Goal: Task Accomplishment & Management: Use online tool/utility

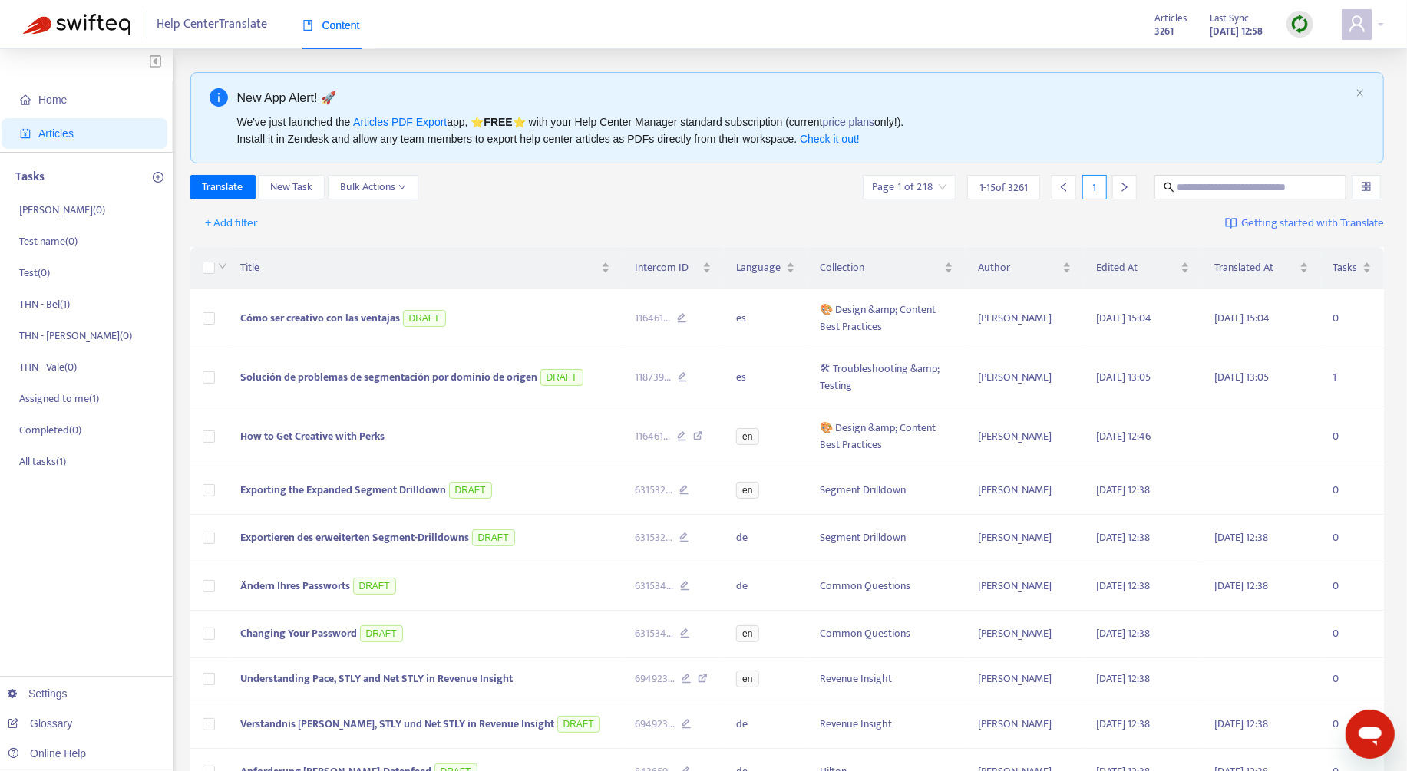
click at [1288, 25] on div at bounding box center [1299, 24] width 27 height 27
click at [1340, 78] on link "Full Sync" at bounding box center [1326, 80] width 55 height 18
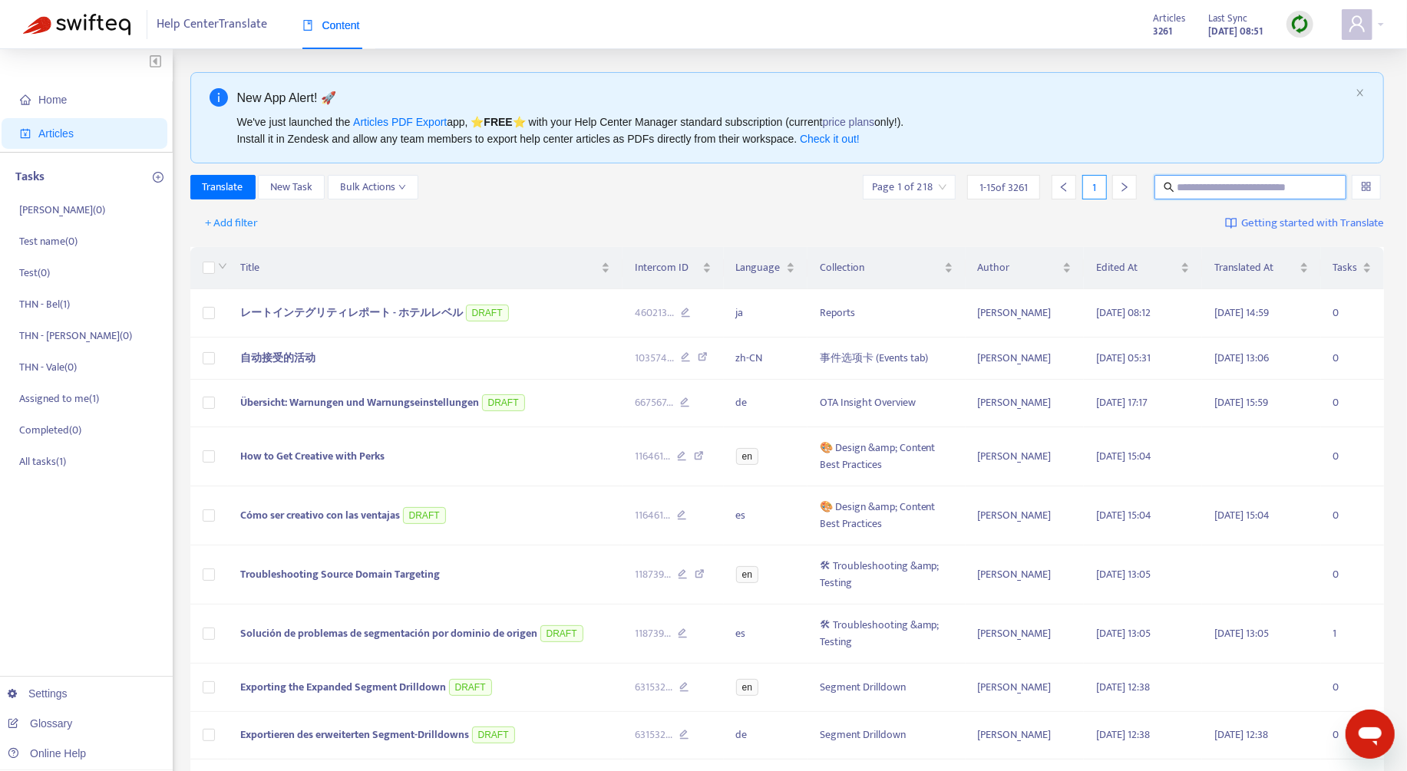
click at [1217, 194] on input "text" at bounding box center [1250, 187] width 147 height 17
paste input "********"
type input "********"
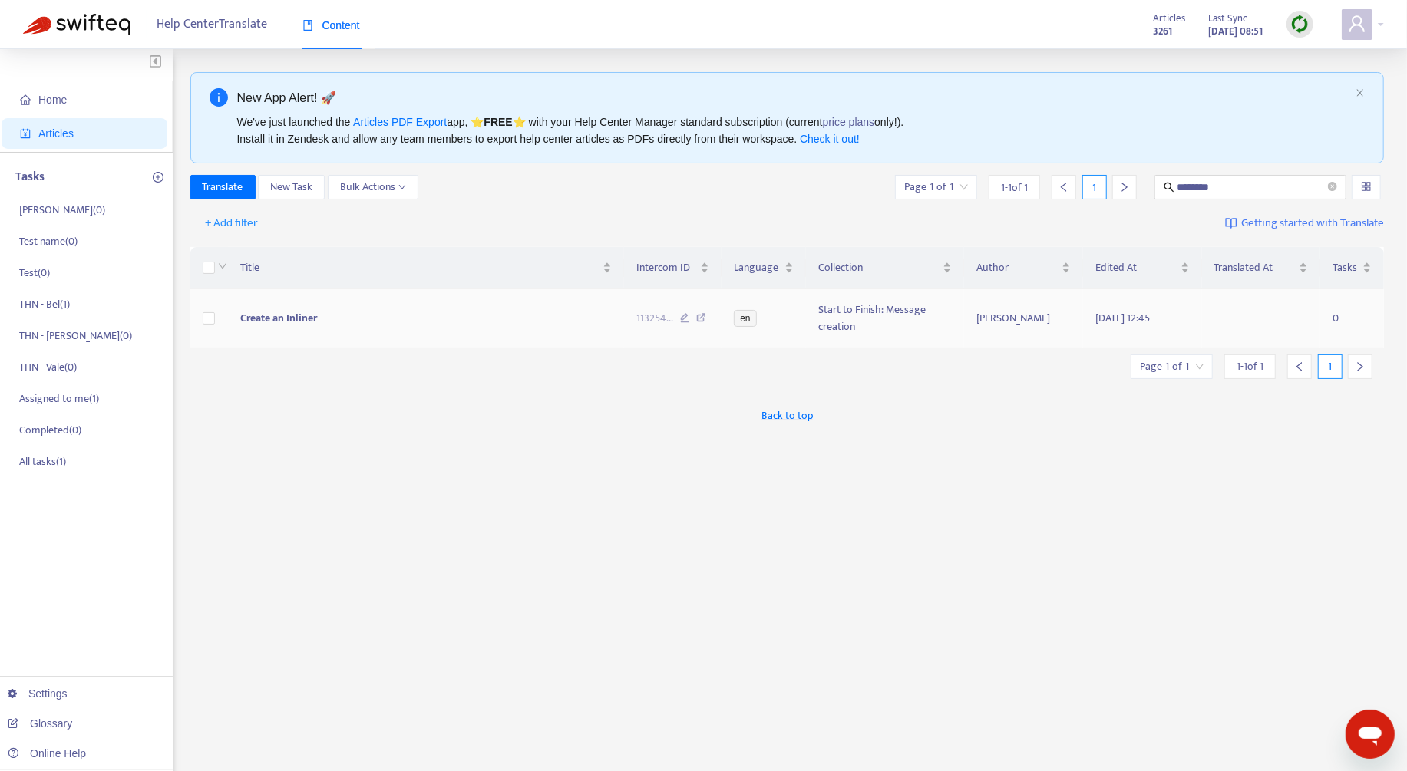
click at [283, 322] on span "Create an Inliner" at bounding box center [278, 318] width 77 height 18
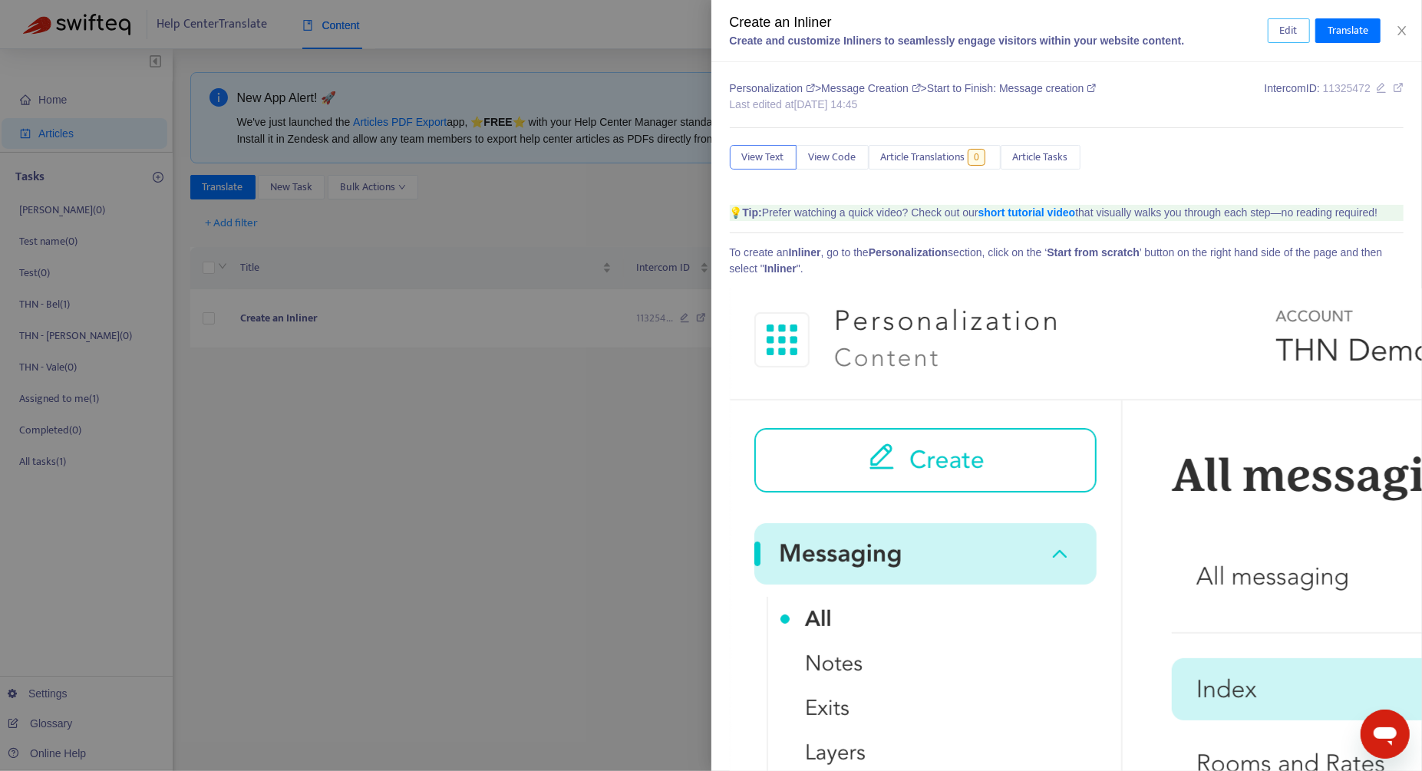
click at [1292, 35] on span "Edit" at bounding box center [1289, 30] width 18 height 17
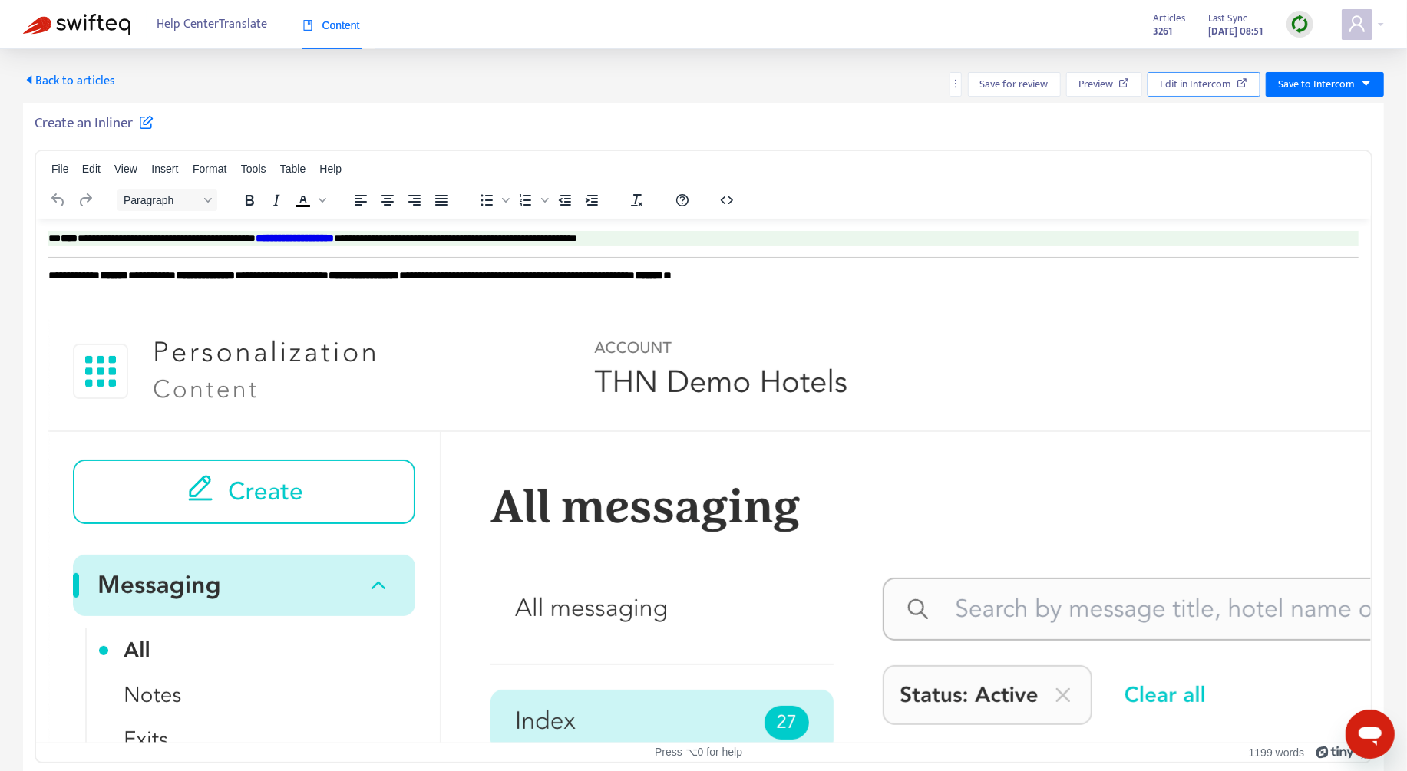
click at [1221, 85] on span "Edit in Intercom" at bounding box center [1195, 84] width 71 height 17
drag, startPoint x: 36, startPoint y: 124, endPoint x: 136, endPoint y: 121, distance: 99.8
click at [136, 121] on h5 "Create an Inliner" at bounding box center [94, 123] width 119 height 18
copy h5 "Create an Inliner"
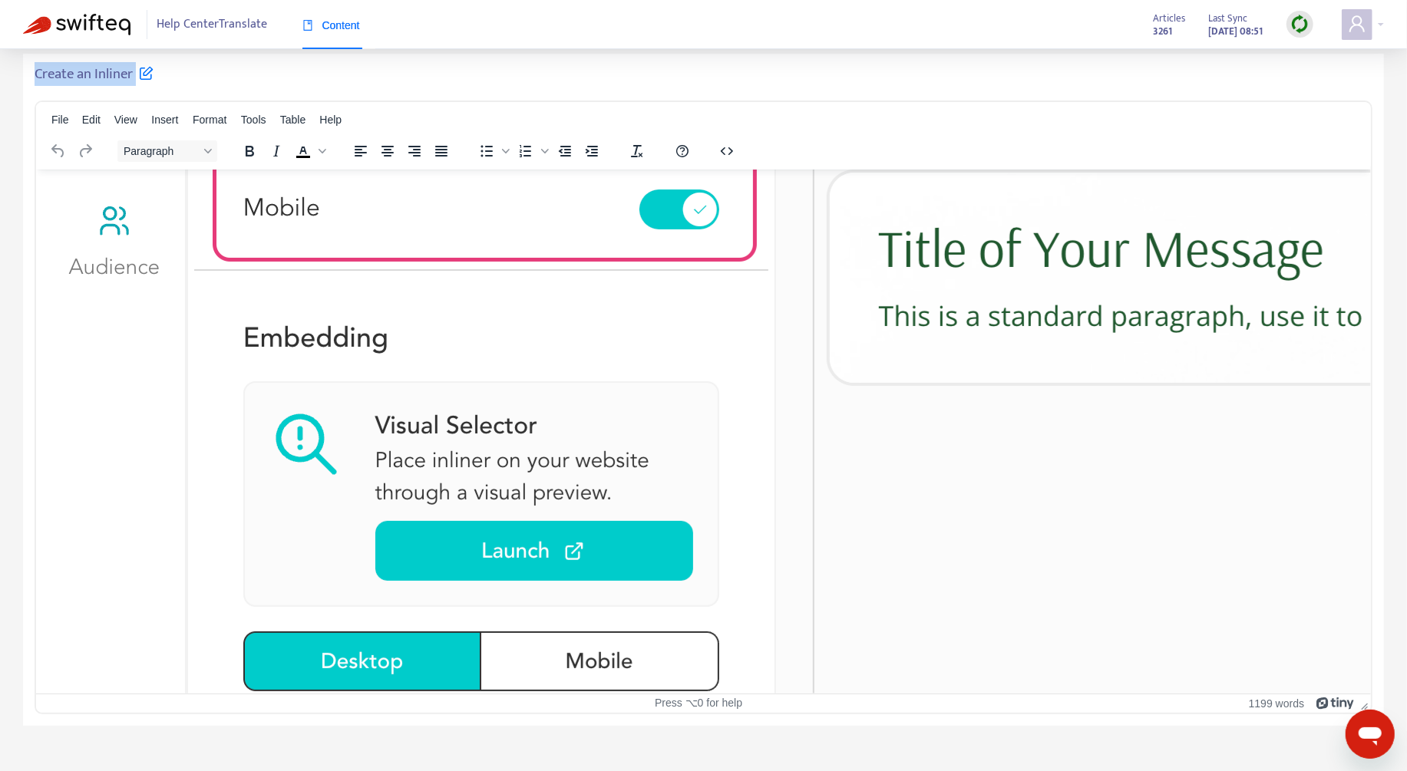
scroll to position [3468, 0]
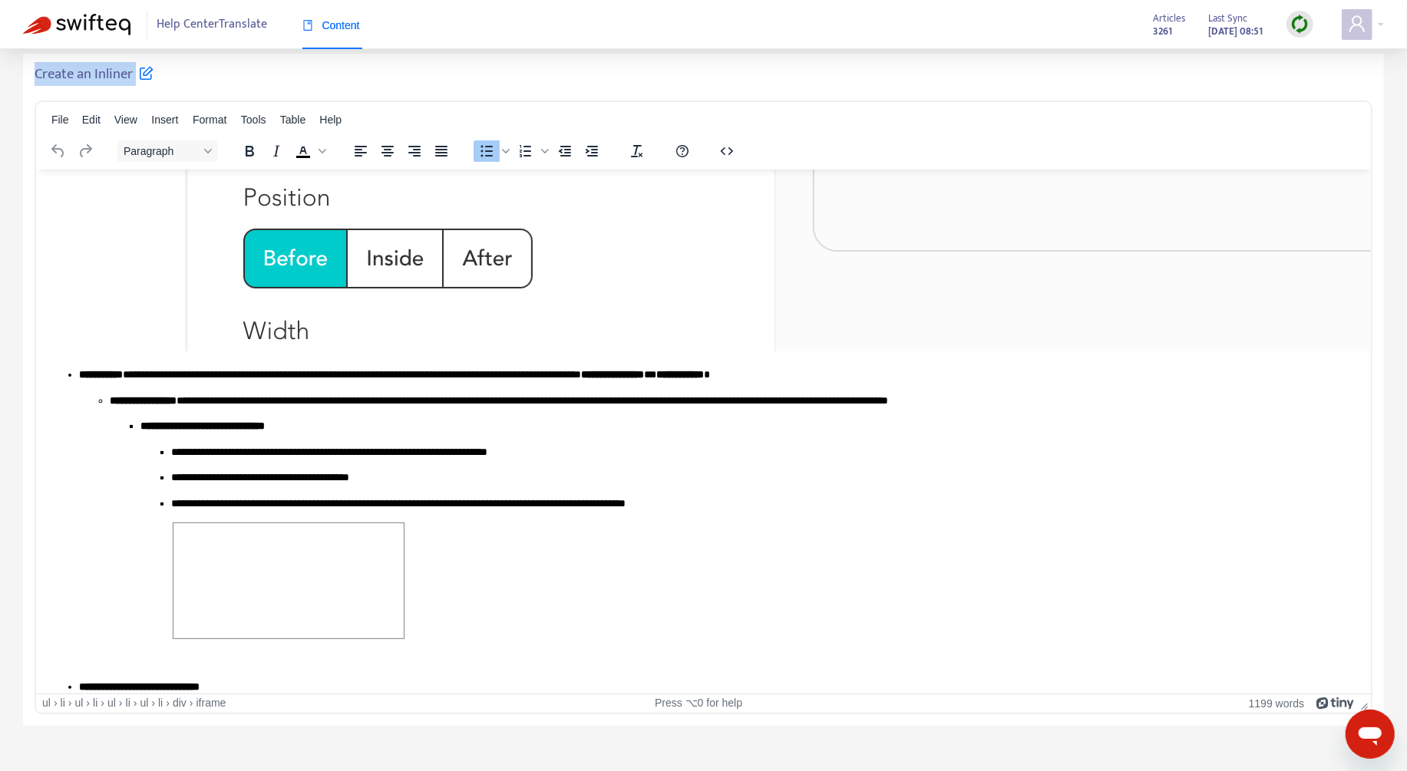
click at [234, 569] on span "Rich Text Area. Press ALT-0 for help." at bounding box center [288, 580] width 230 height 115
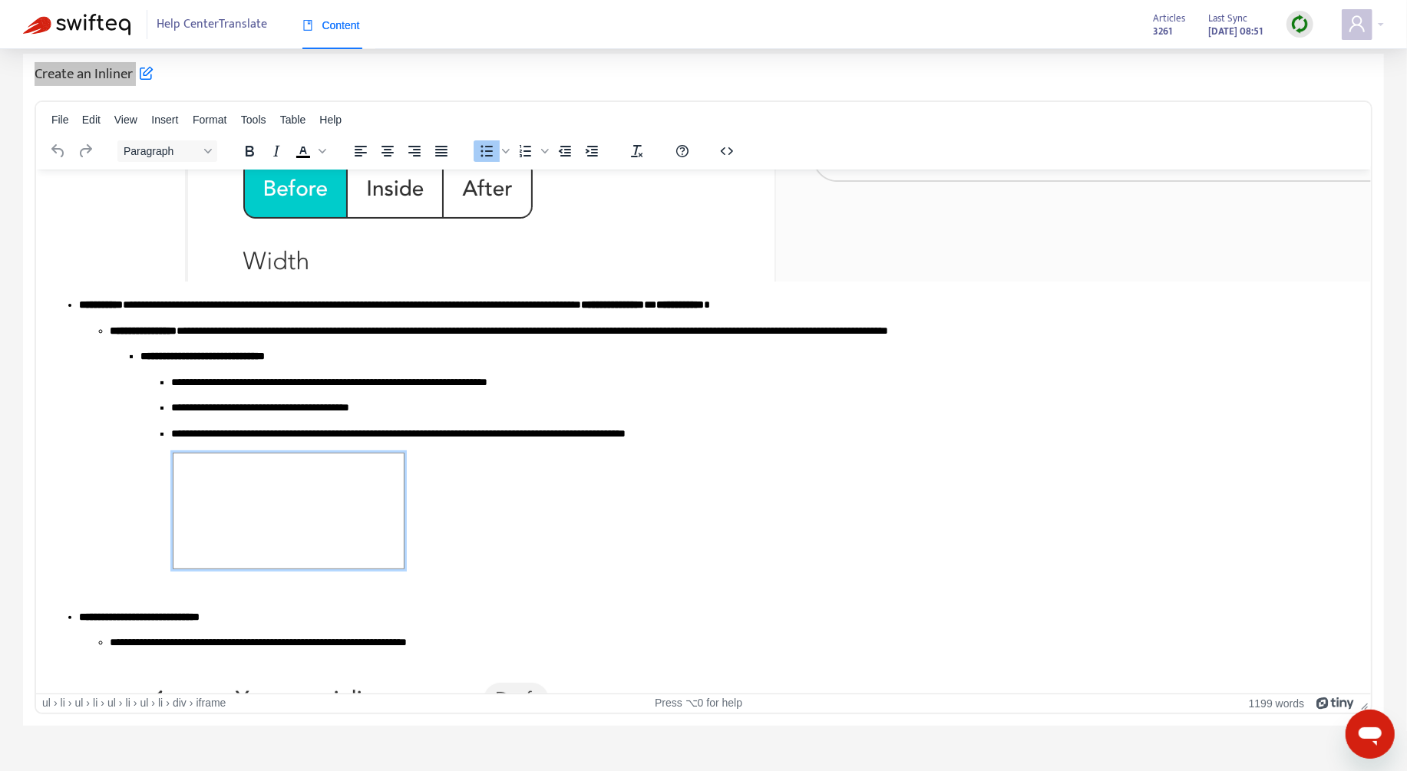
scroll to position [3616, 0]
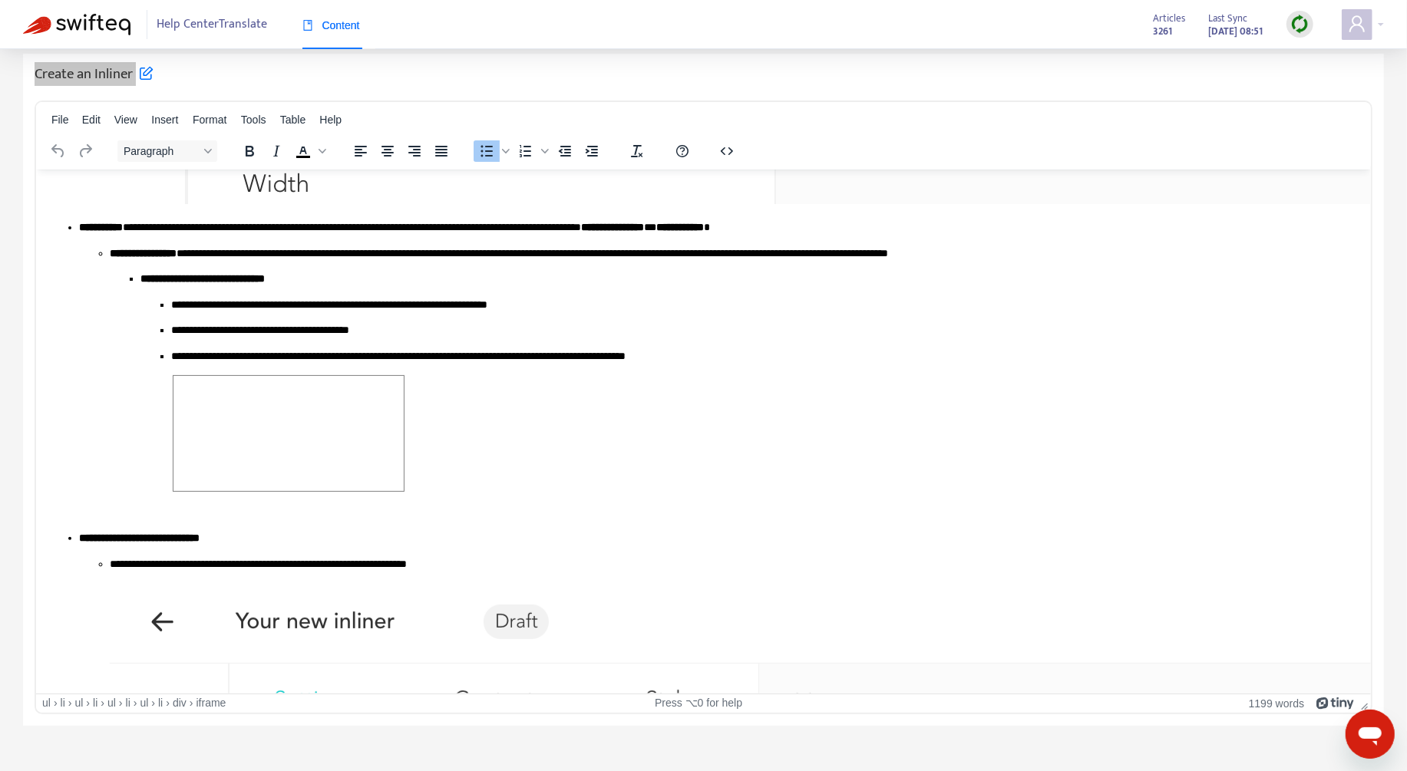
click at [550, 419] on div "﻿" at bounding box center [756, 435] width 1172 height 120
click at [637, 455] on div "﻿" at bounding box center [756, 435] width 1172 height 120
click at [517, 302] on p "**********" at bounding box center [756, 304] width 1172 height 15
click at [372, 393] on span "Rich Text Area. Press ALT-0 for help." at bounding box center [288, 432] width 230 height 115
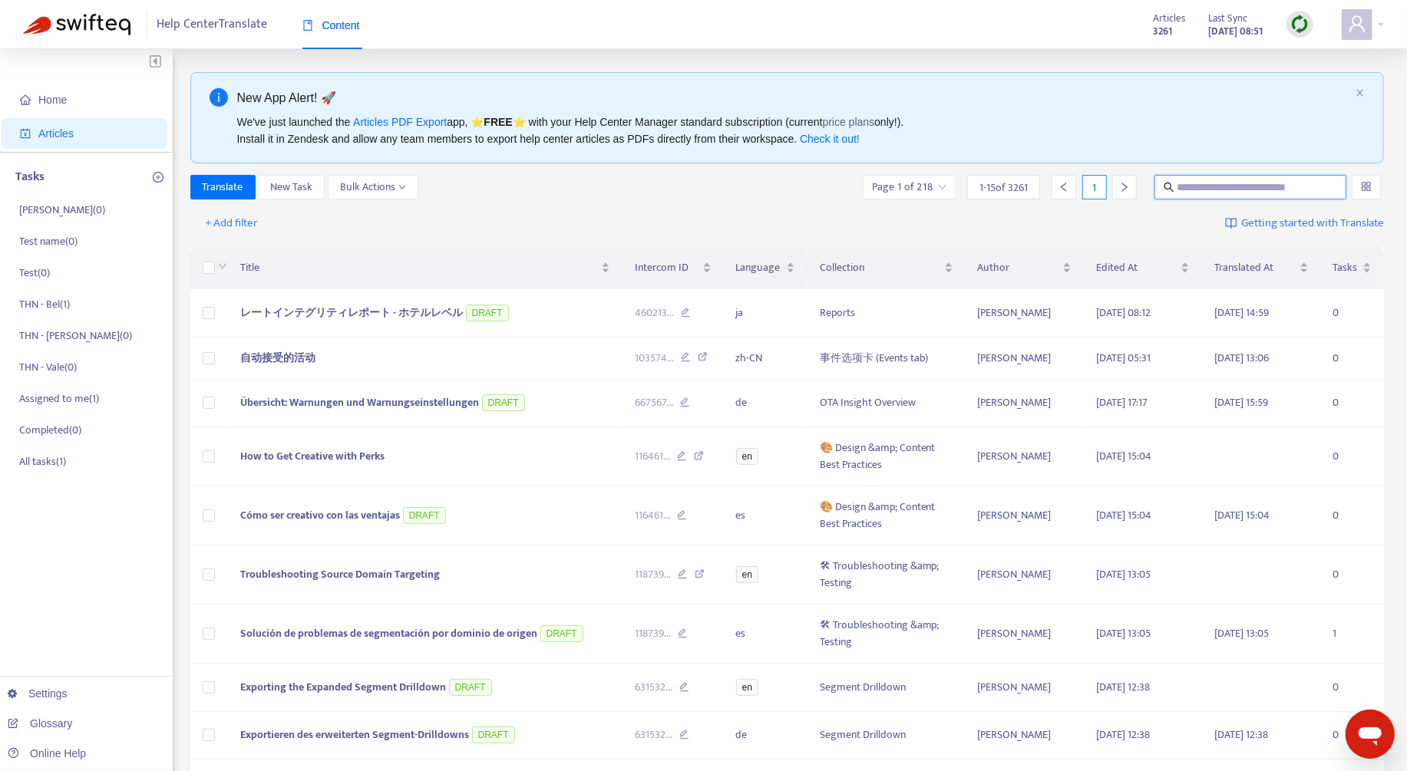
click at [1226, 183] on input "text" at bounding box center [1250, 187] width 147 height 17
paste input "********"
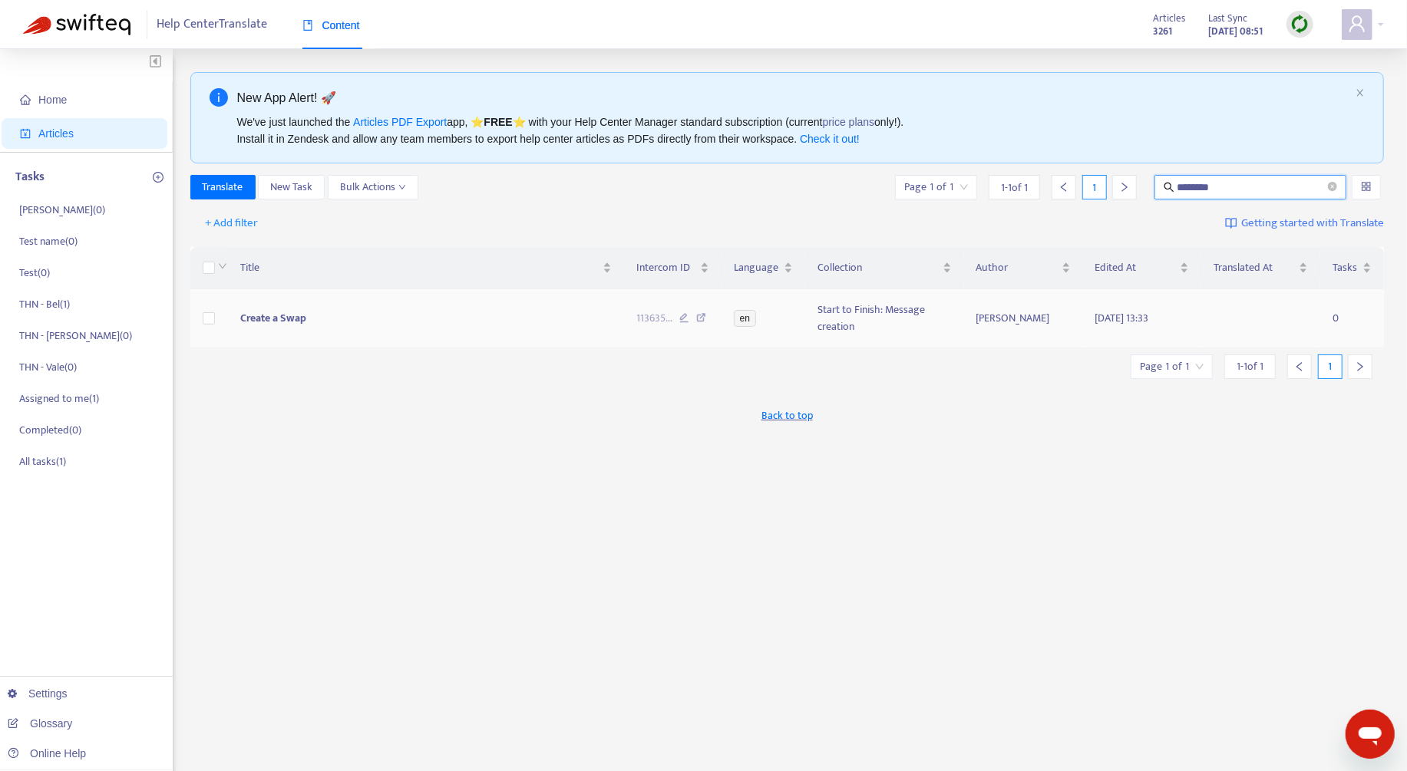
click at [305, 326] on span "Create a Swap" at bounding box center [273, 318] width 66 height 18
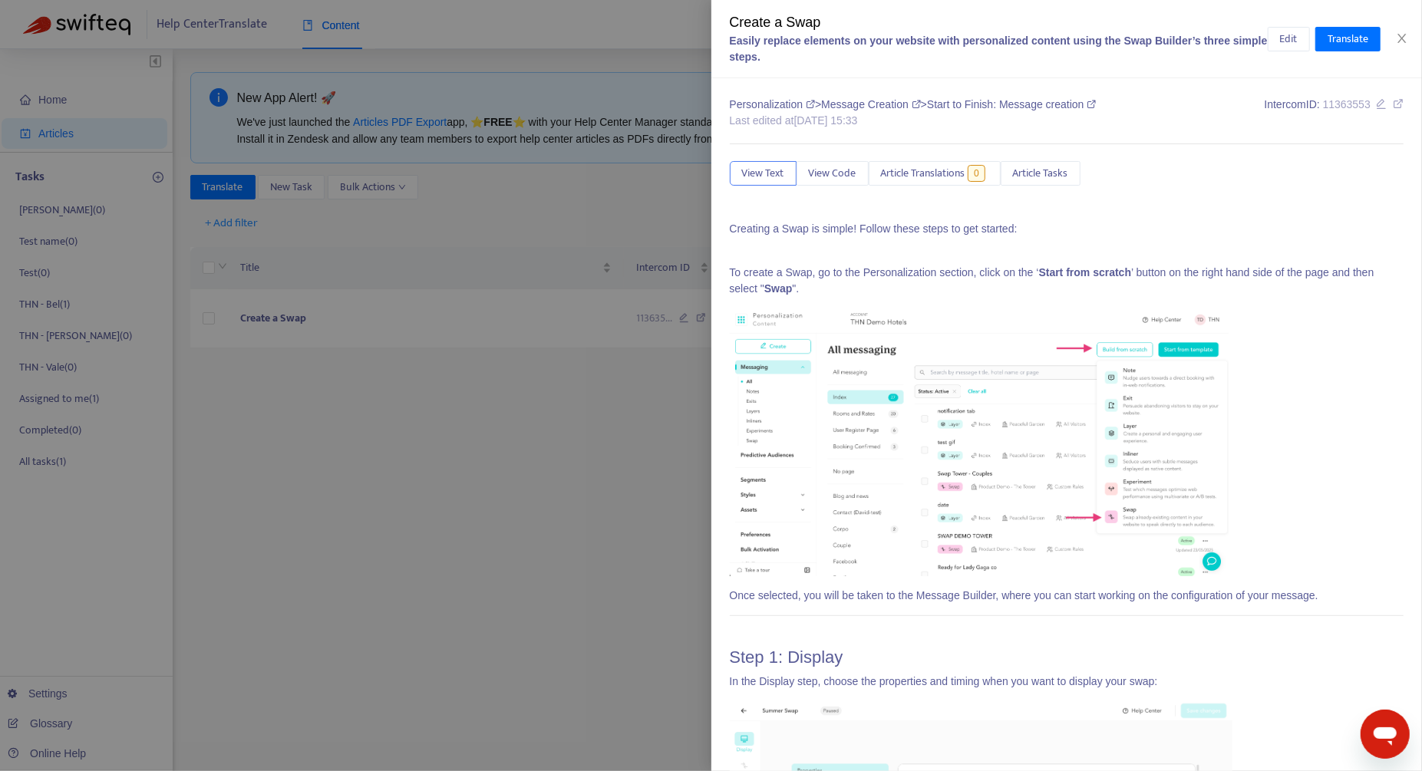
click at [1393, 104] on icon at bounding box center [1398, 103] width 11 height 11
drag, startPoint x: 825, startPoint y: 22, endPoint x: 724, endPoint y: 23, distance: 101.3
click at [724, 23] on div "Create a Swap Easily replace elements on your website with personalized content…" at bounding box center [1066, 39] width 711 height 78
copy div "Create a Swap"
click at [1408, 38] on button "Close" at bounding box center [1401, 38] width 21 height 15
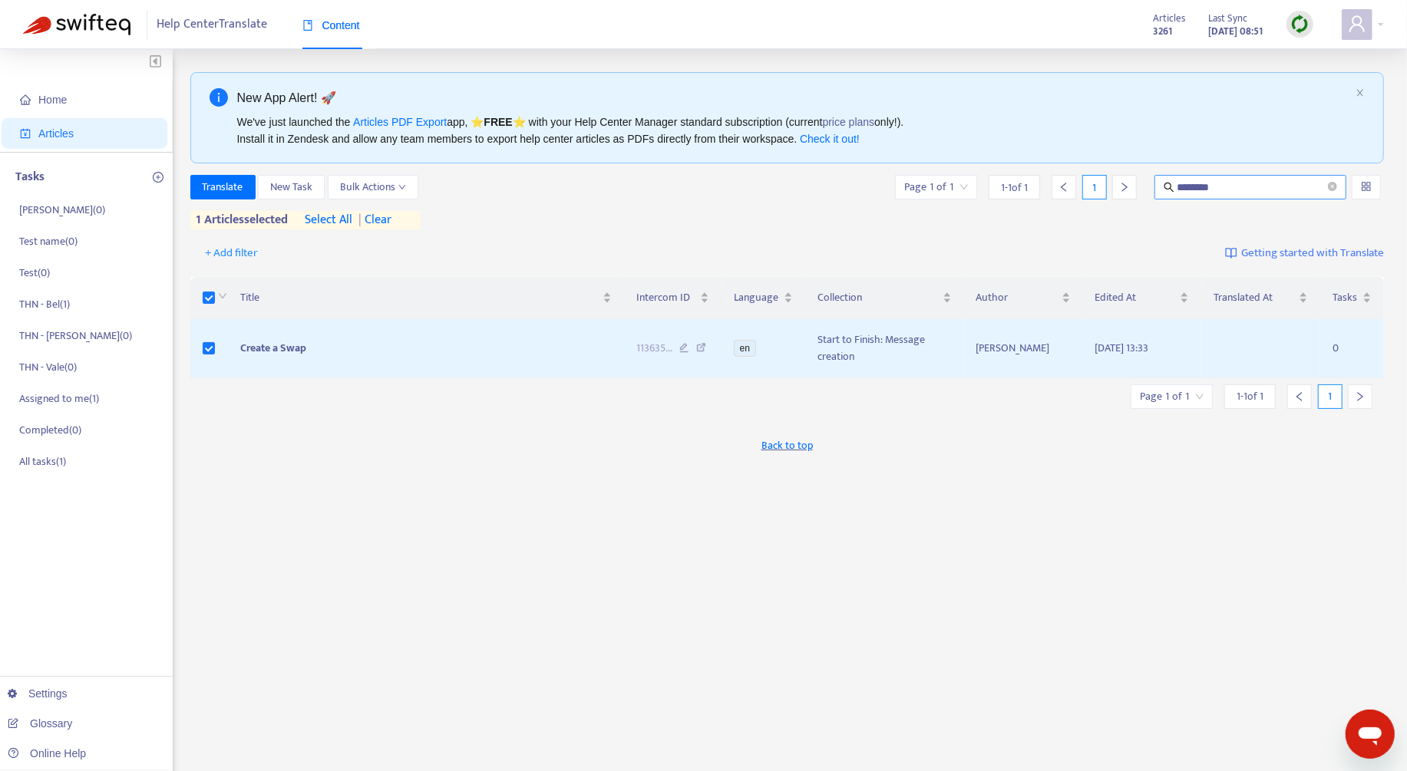
click at [1211, 189] on input "********" at bounding box center [1250, 187] width 147 height 17
paste input "text"
type input "********"
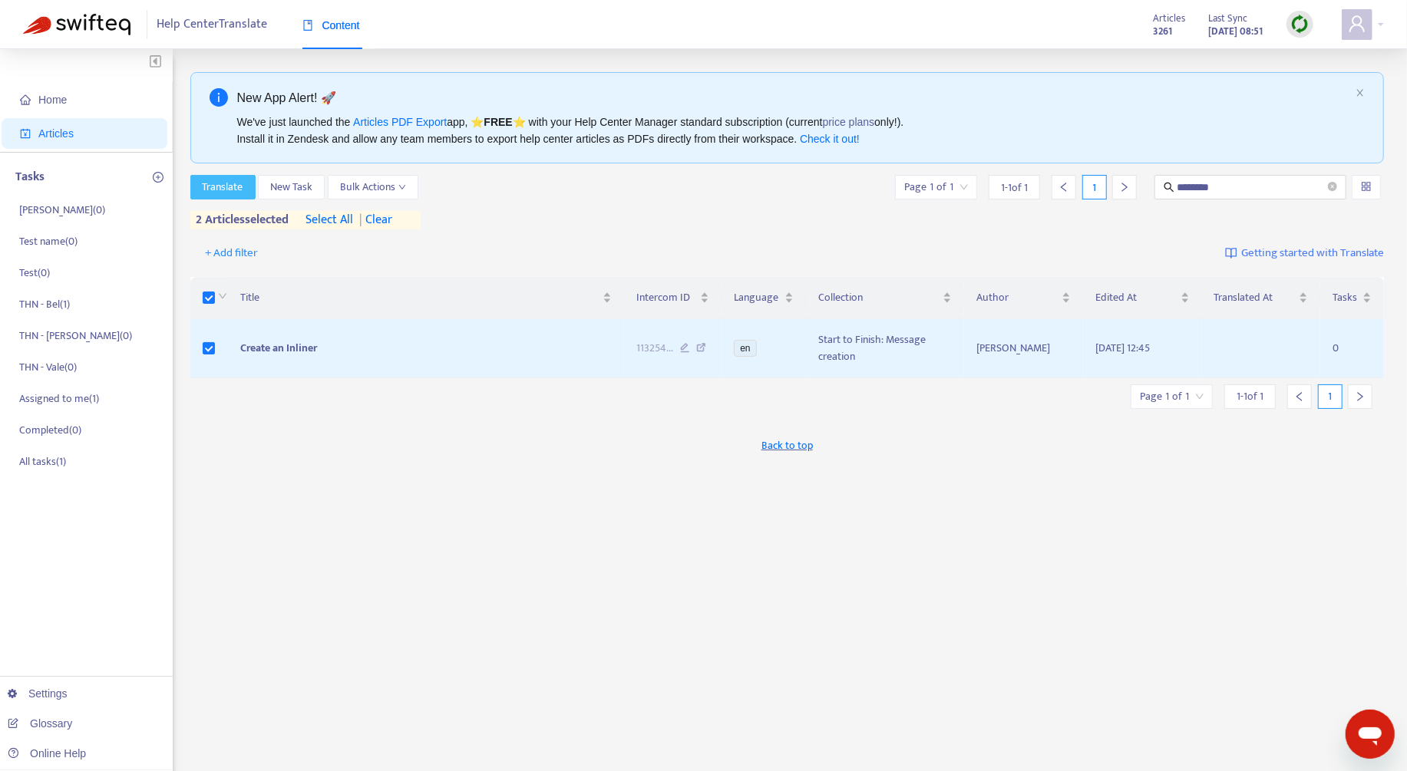
click at [212, 190] on span "Translate" at bounding box center [223, 187] width 41 height 17
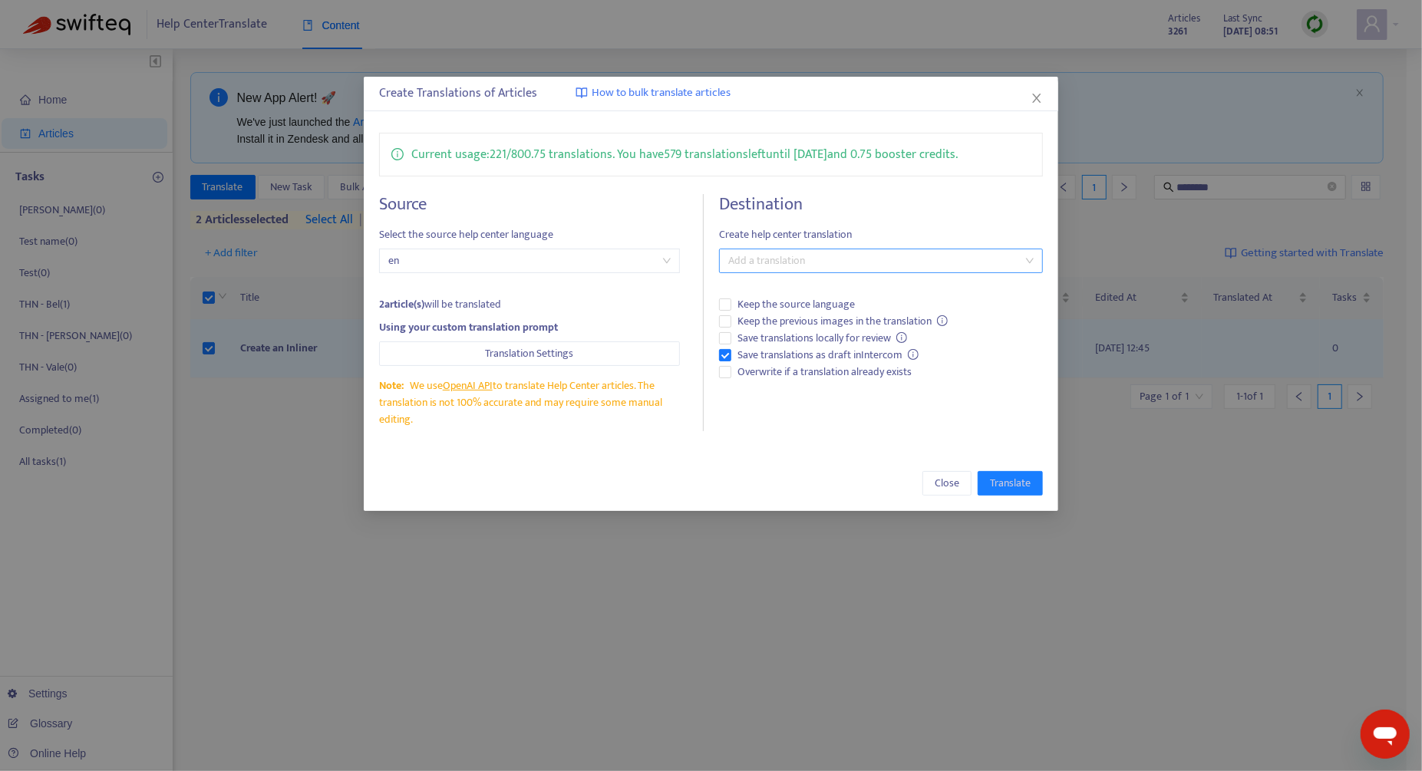
click at [816, 262] on div at bounding box center [873, 261] width 301 height 18
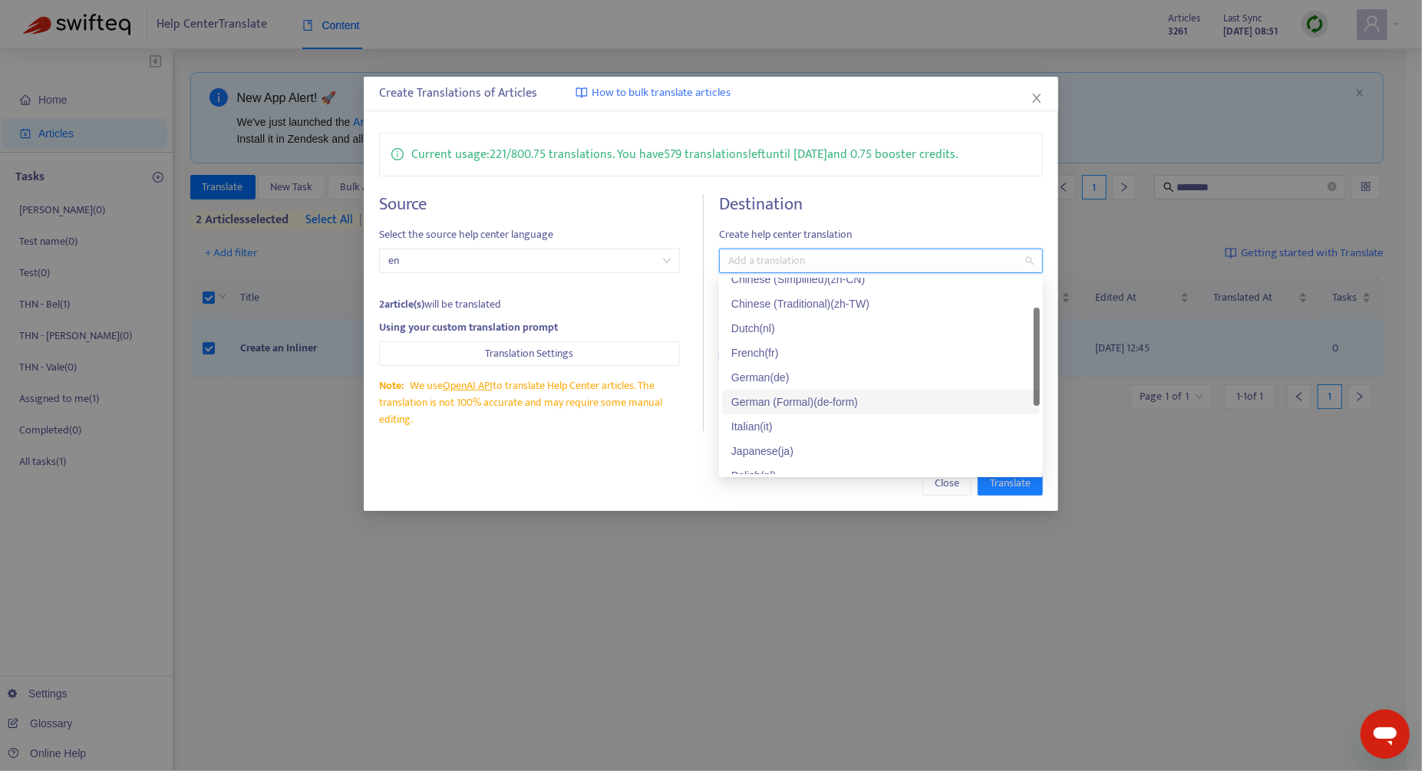
scroll to position [123, 0]
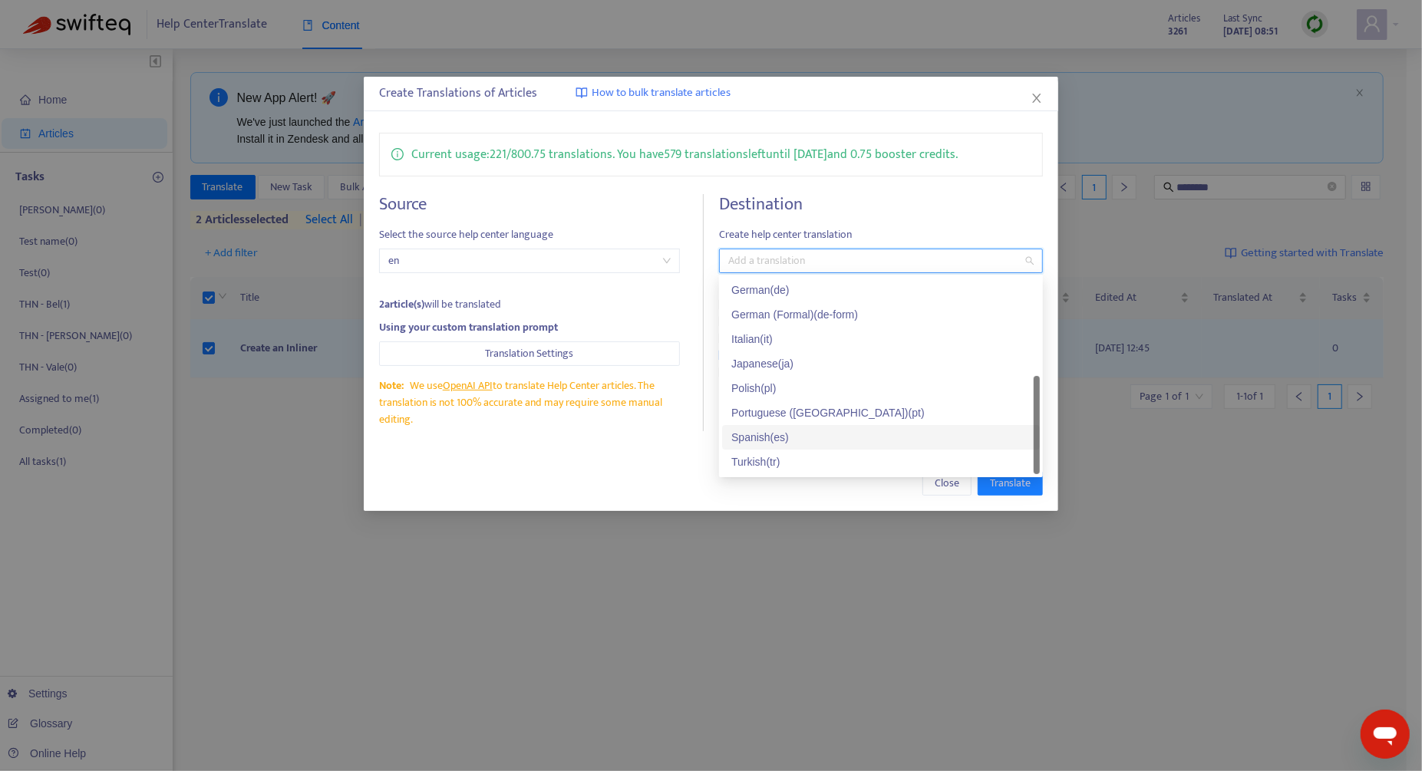
click at [829, 436] on div "Spanish ( es )" at bounding box center [880, 437] width 299 height 17
click at [610, 457] on div "Close Translate" at bounding box center [711, 483] width 695 height 55
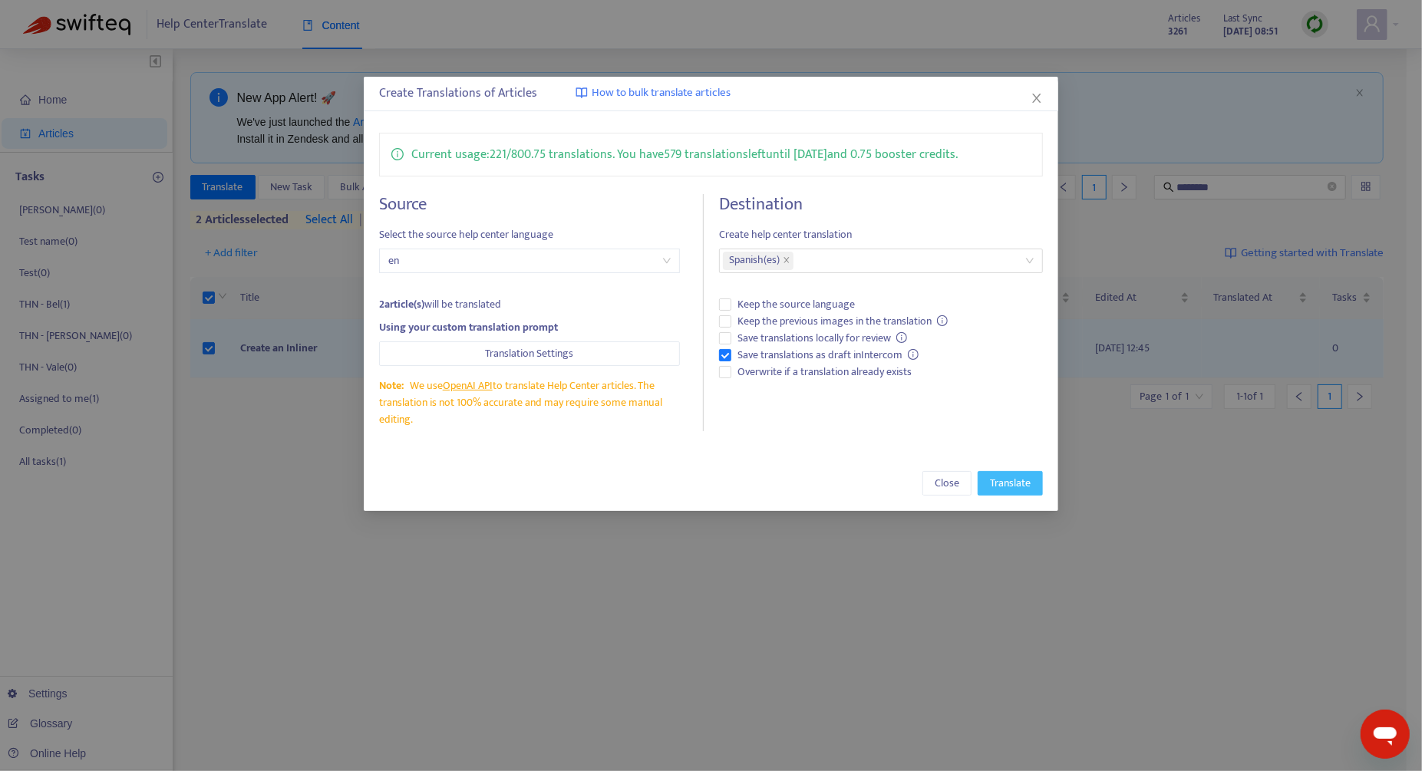
click at [1025, 484] on span "Translate" at bounding box center [1010, 483] width 41 height 17
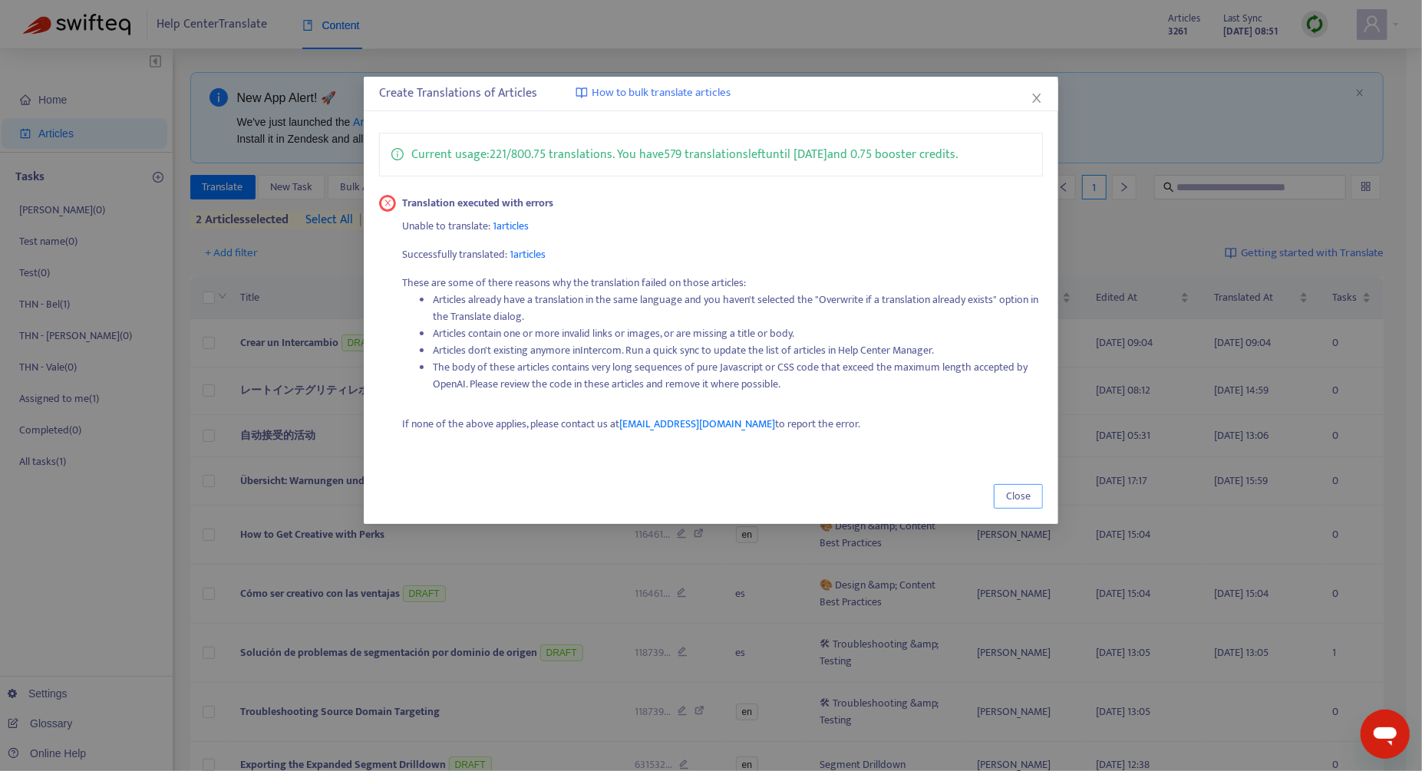
click at [1028, 505] on button "Close" at bounding box center [1018, 496] width 49 height 25
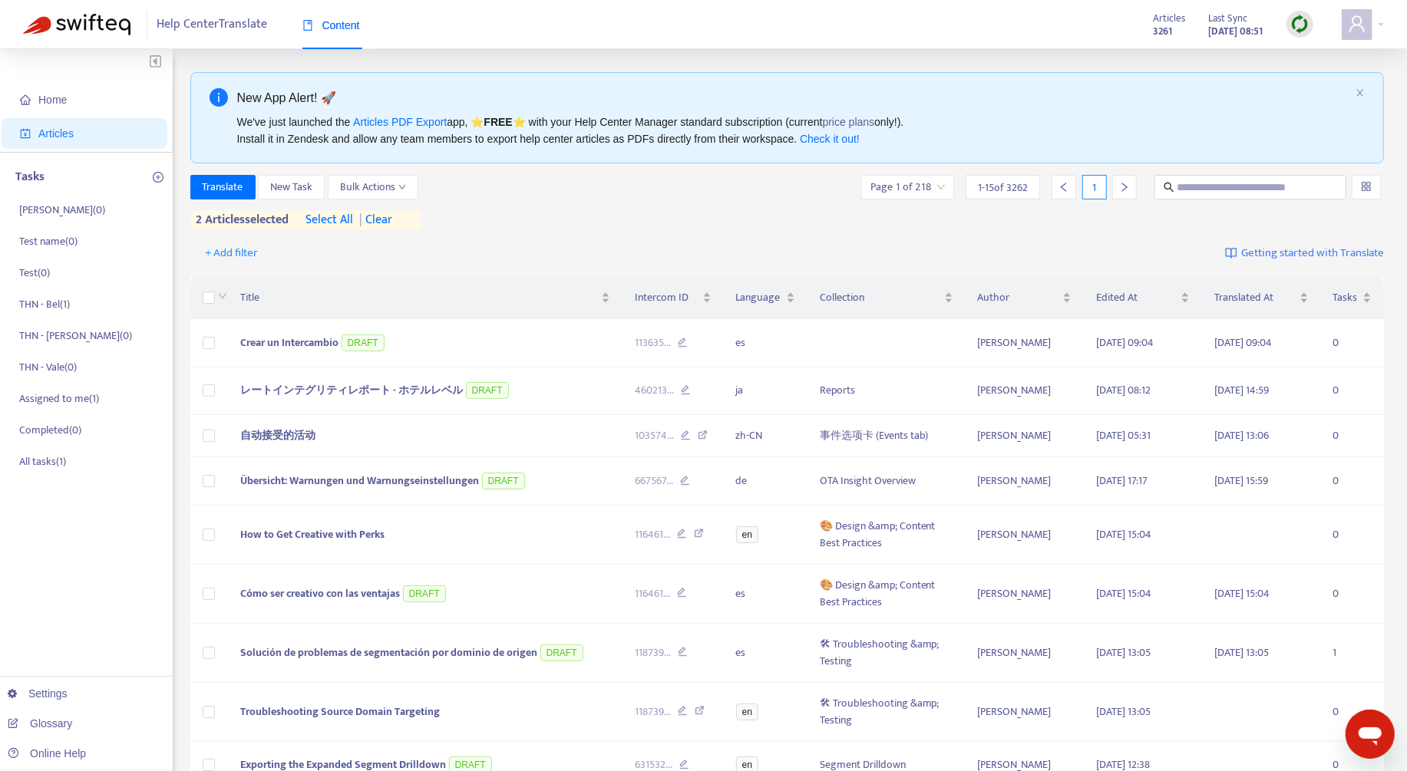
click at [1306, 26] on img at bounding box center [1299, 24] width 19 height 19
click at [1344, 63] on link "Quick Sync" at bounding box center [1331, 56] width 65 height 18
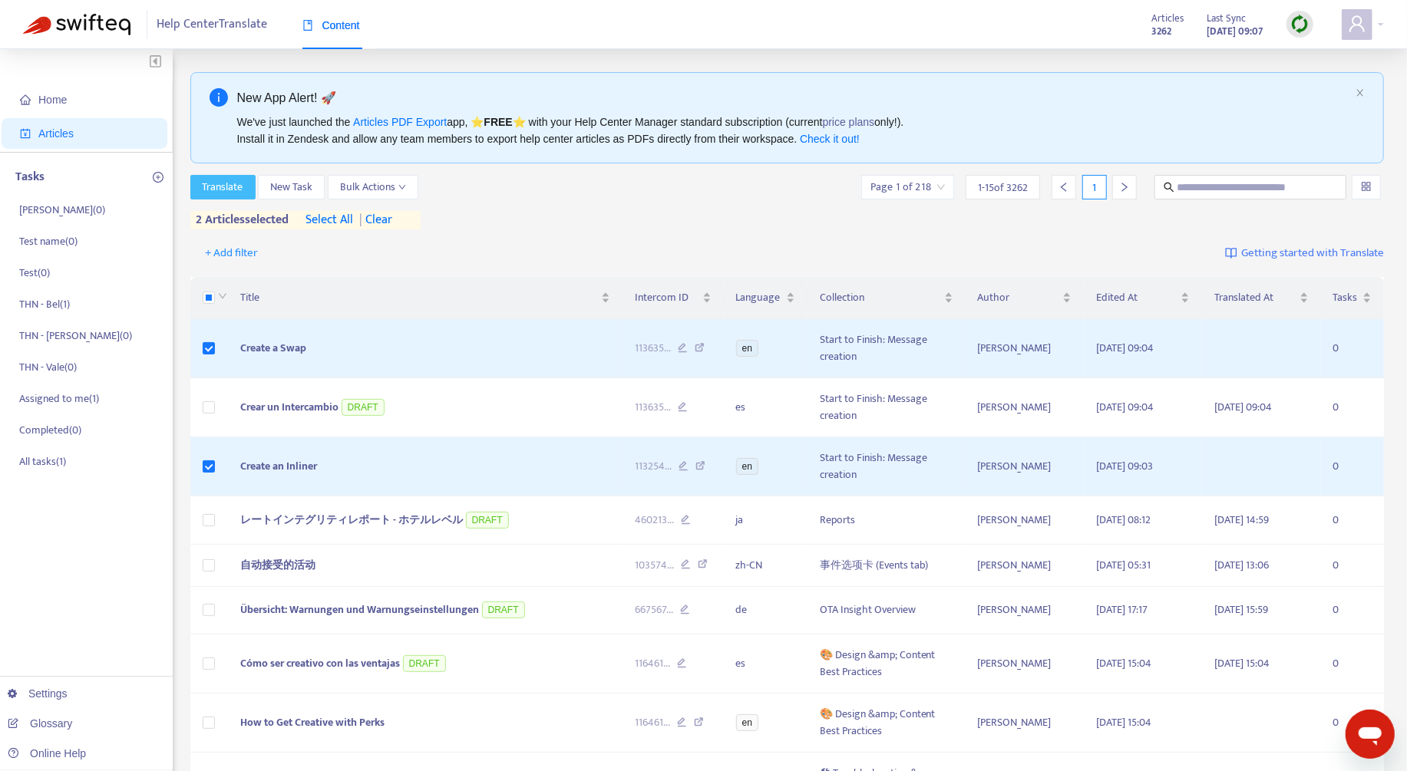
click at [211, 195] on span "Translate" at bounding box center [223, 187] width 41 height 17
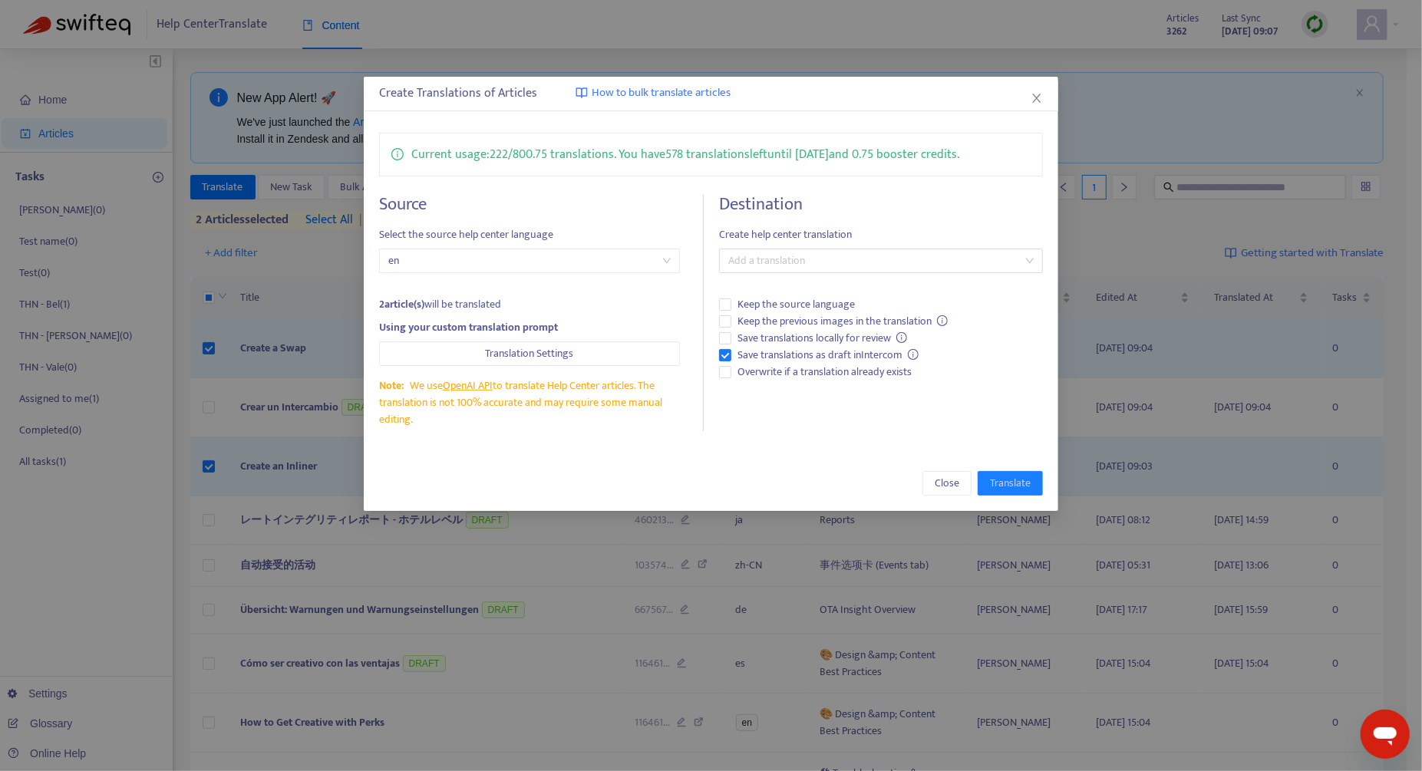
click at [801, 273] on div "Destination Create help center translation Add a translation Keep the source la…" at bounding box center [881, 312] width 324 height 237
click at [799, 266] on div at bounding box center [873, 261] width 301 height 18
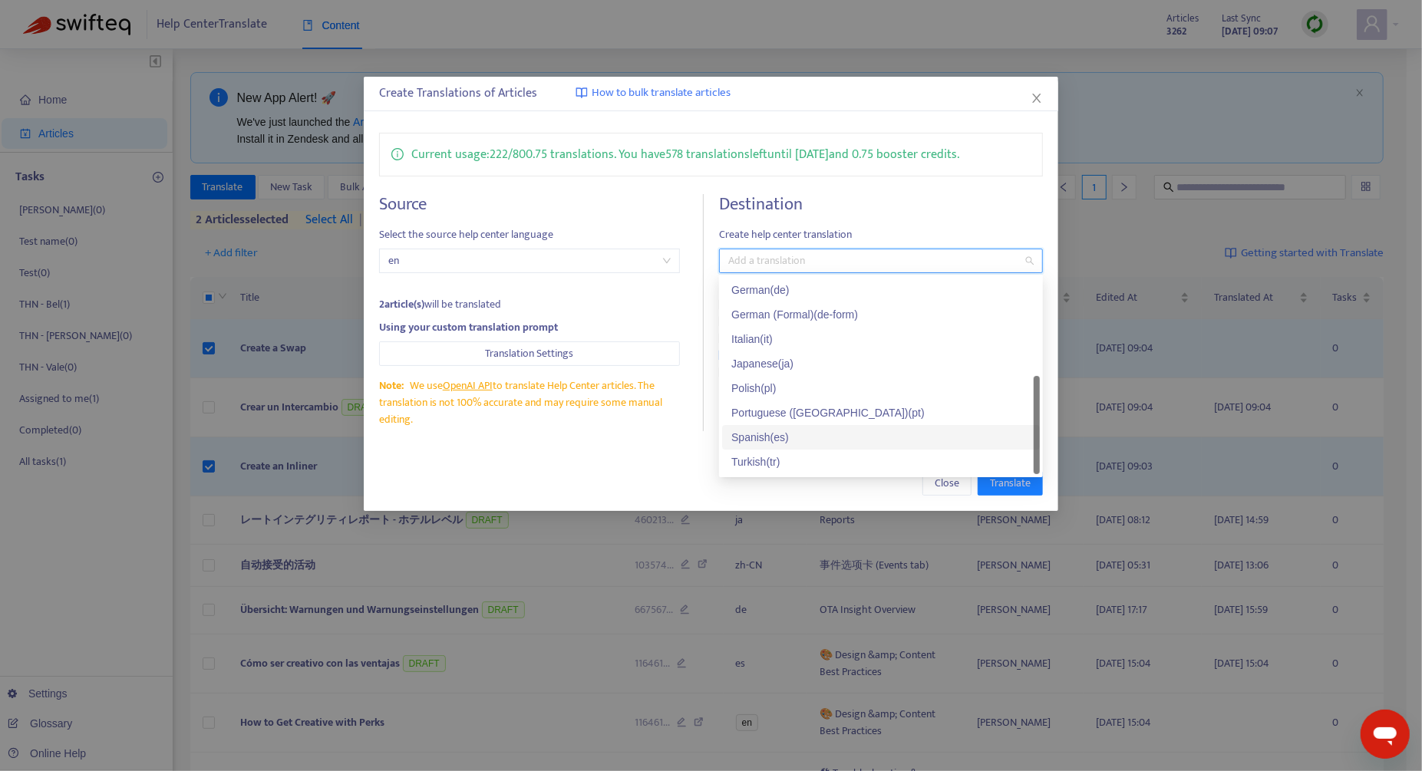
click at [800, 439] on div "Spanish ( es )" at bounding box center [880, 437] width 299 height 17
click at [649, 491] on div "Close Translate" at bounding box center [711, 483] width 664 height 25
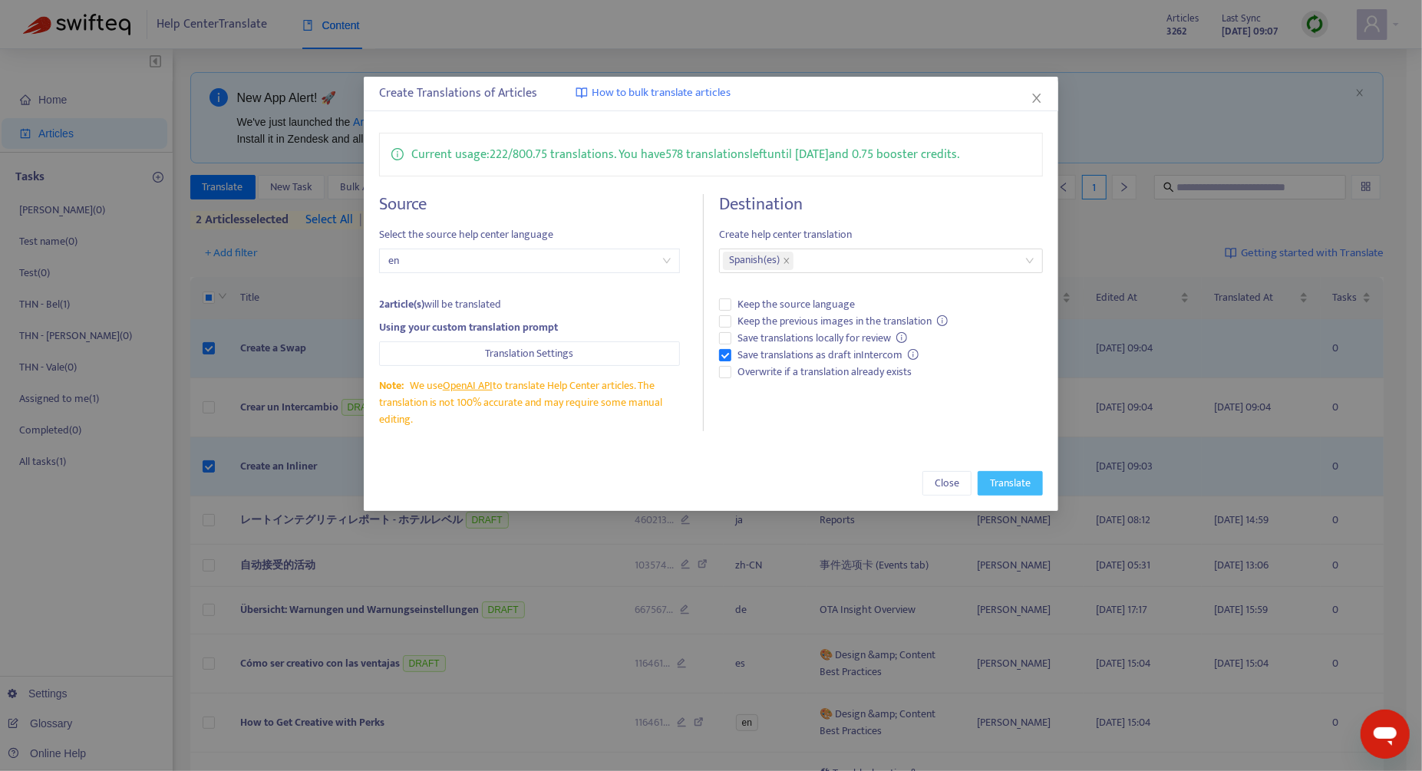
click at [1024, 476] on span "Translate" at bounding box center [1010, 483] width 41 height 17
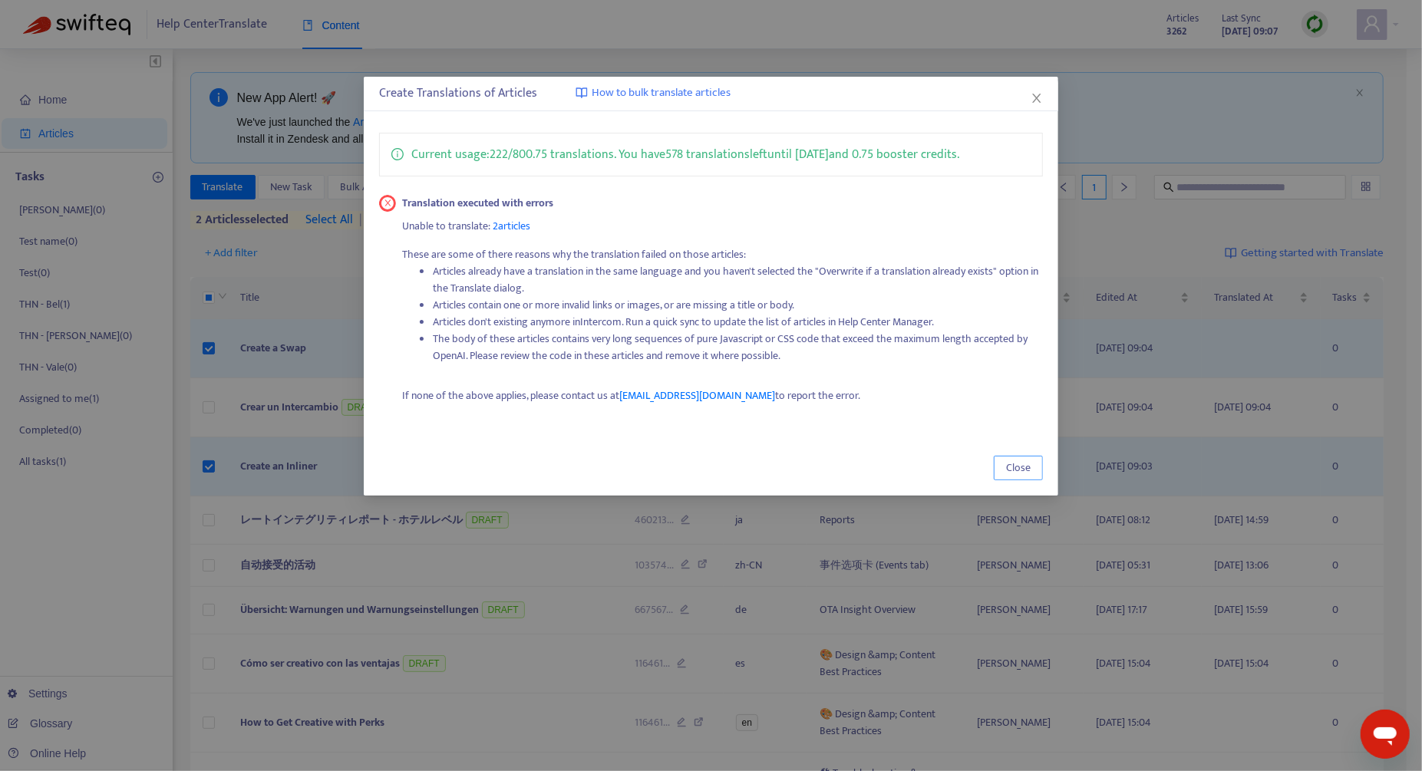
click at [1002, 461] on button "Close" at bounding box center [1018, 468] width 49 height 25
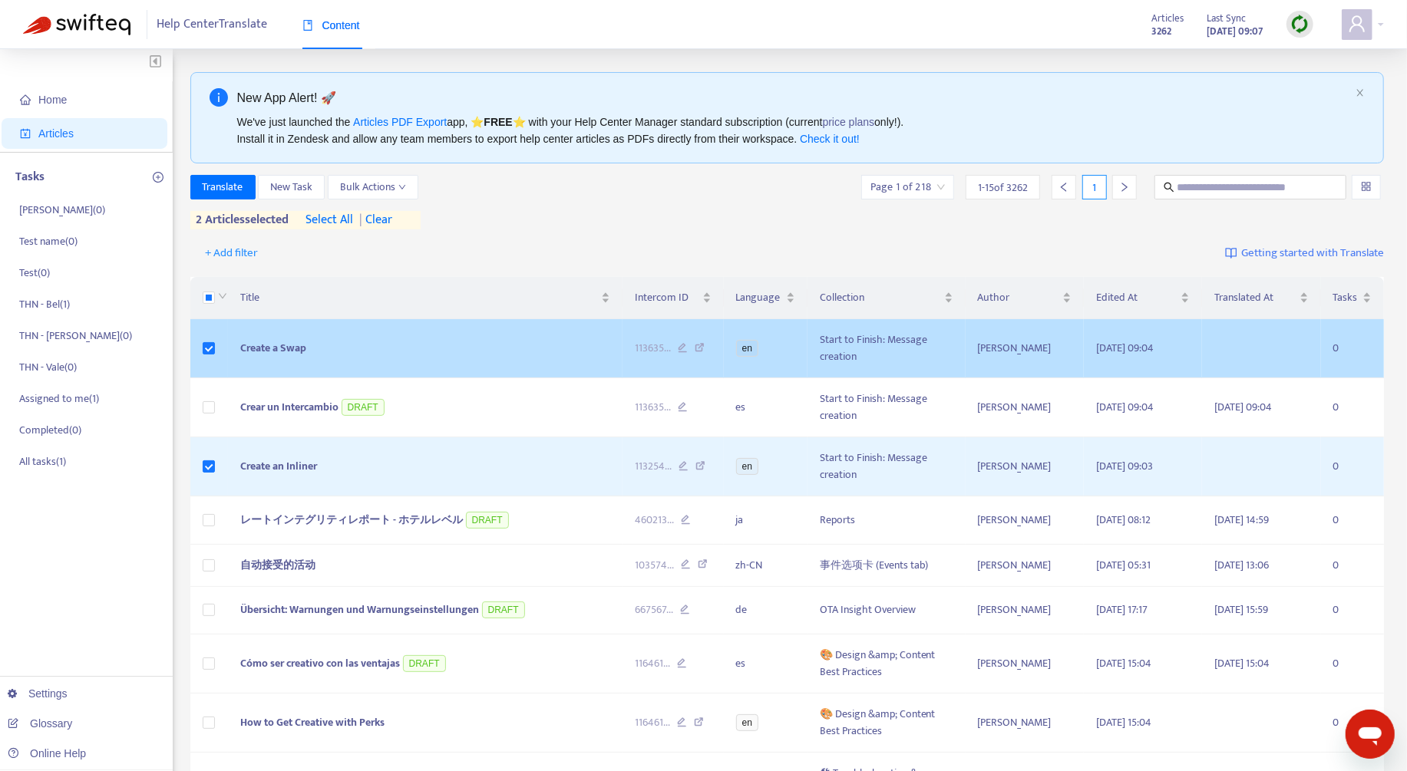
click at [458, 338] on td "Create a Swap" at bounding box center [425, 348] width 395 height 59
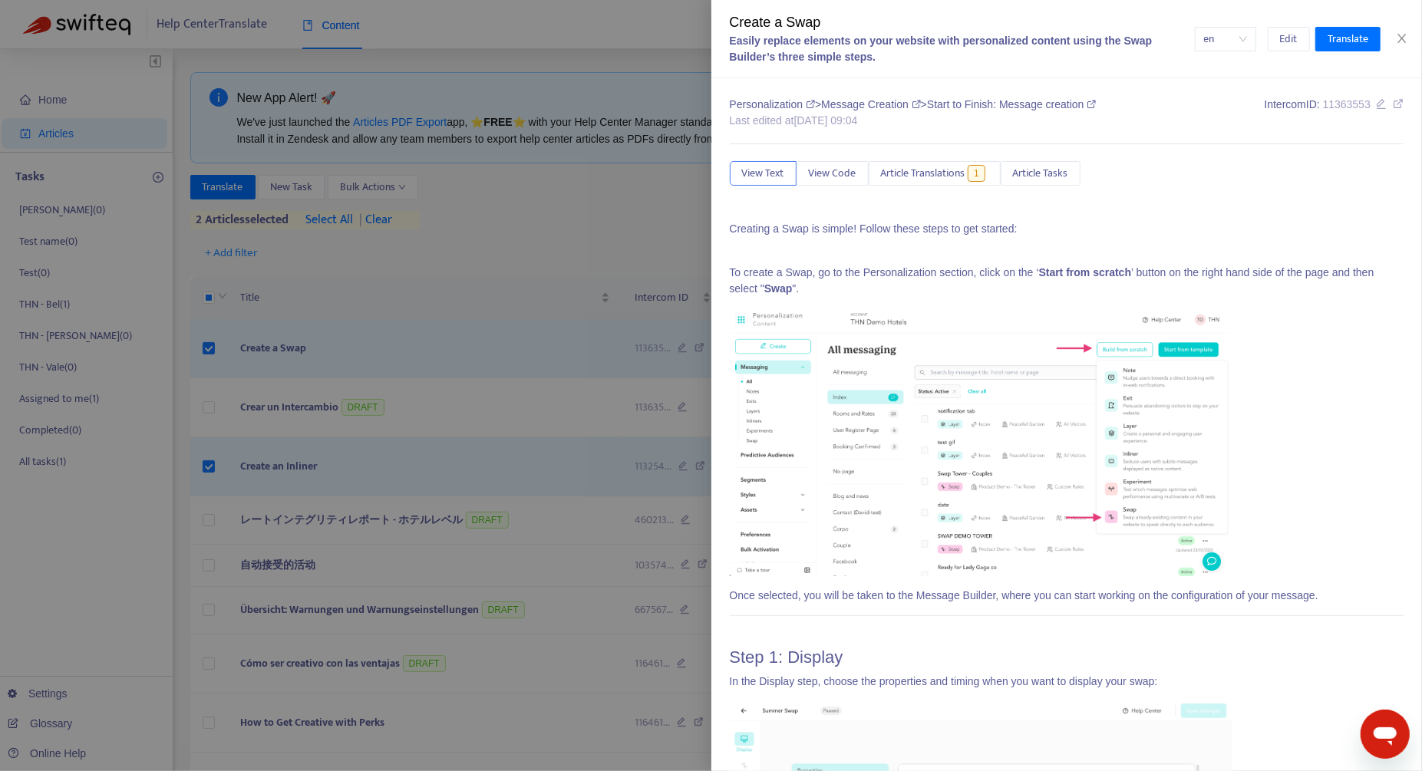
click at [1337, 106] on span "11363553" at bounding box center [1347, 104] width 48 height 12
copy span "11363553"
click at [607, 355] on div at bounding box center [711, 385] width 1422 height 771
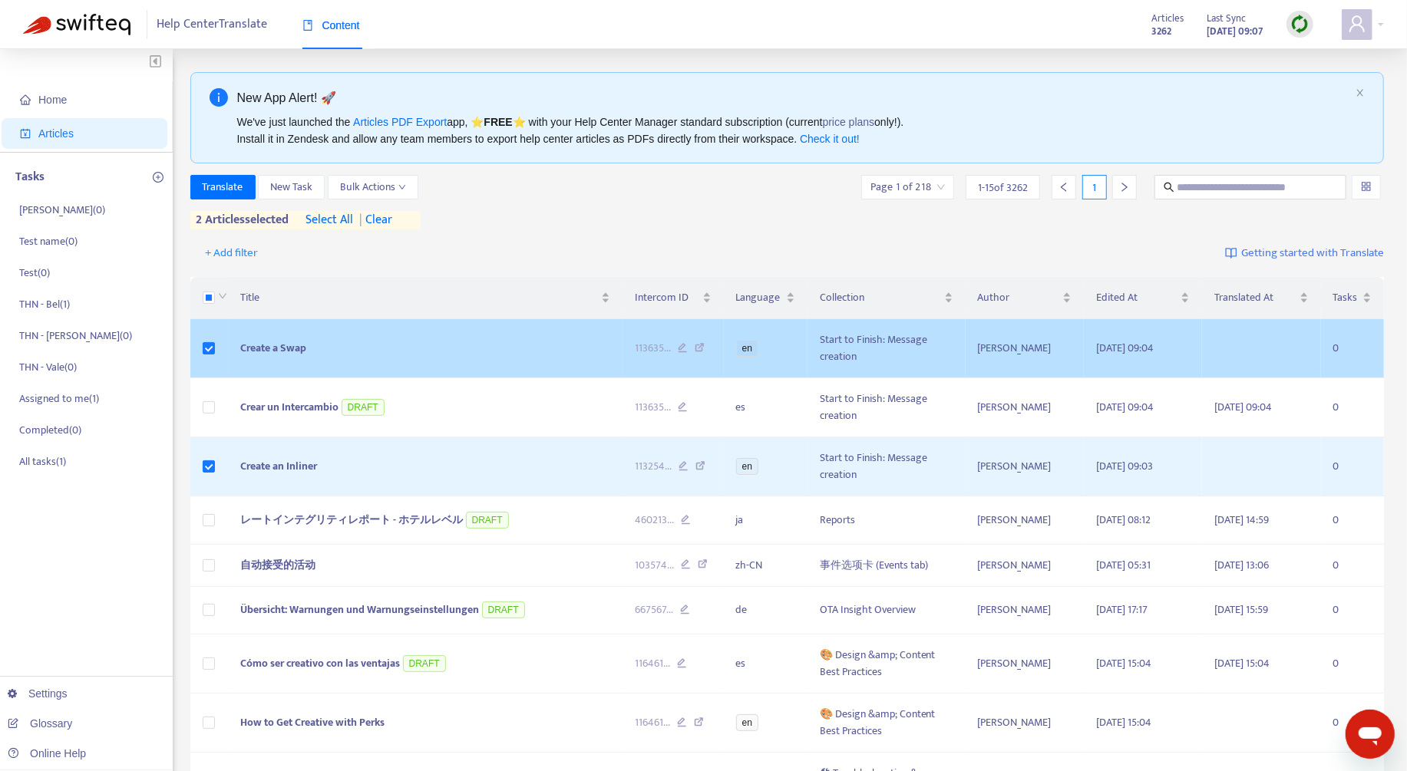
click at [526, 348] on td "Create a Swap" at bounding box center [425, 348] width 395 height 59
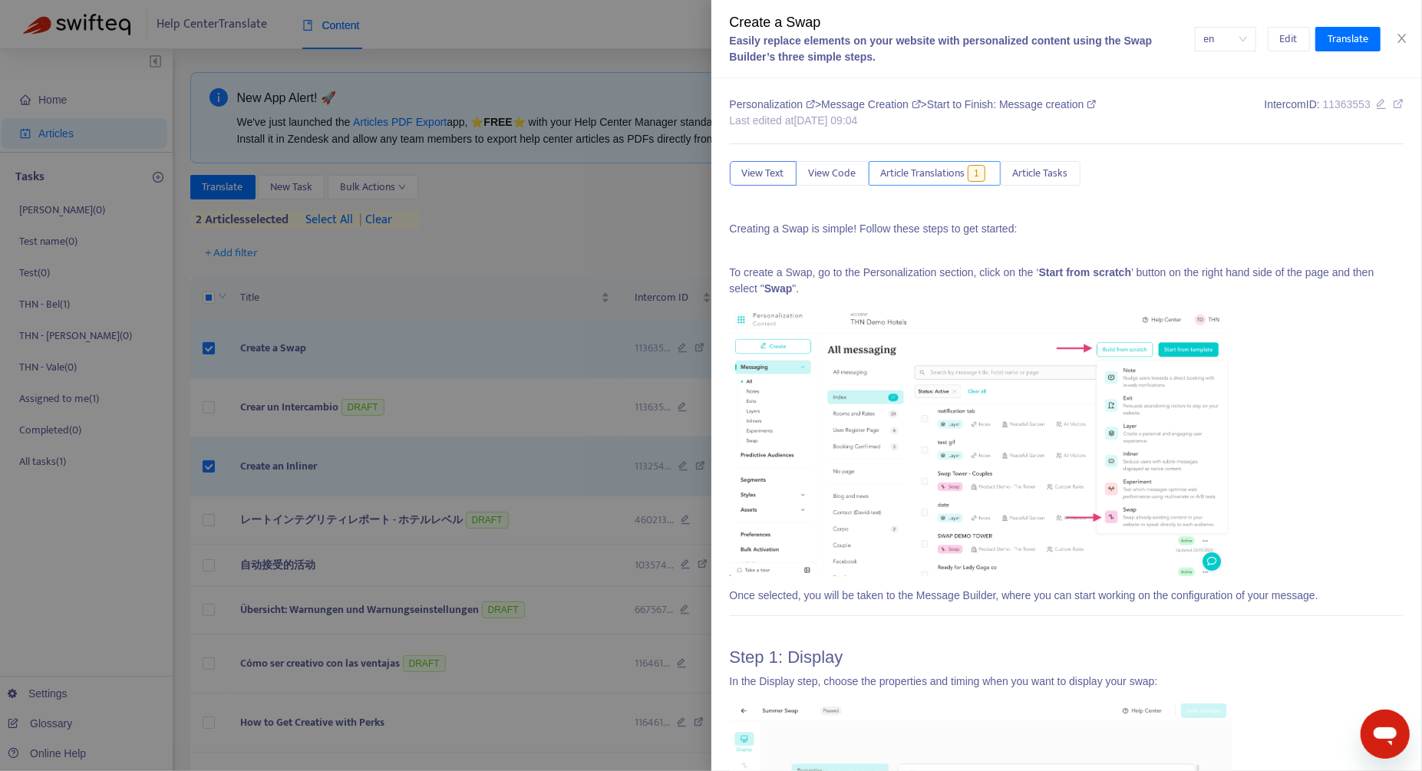
click at [945, 173] on span "Article Translations" at bounding box center [923, 173] width 84 height 17
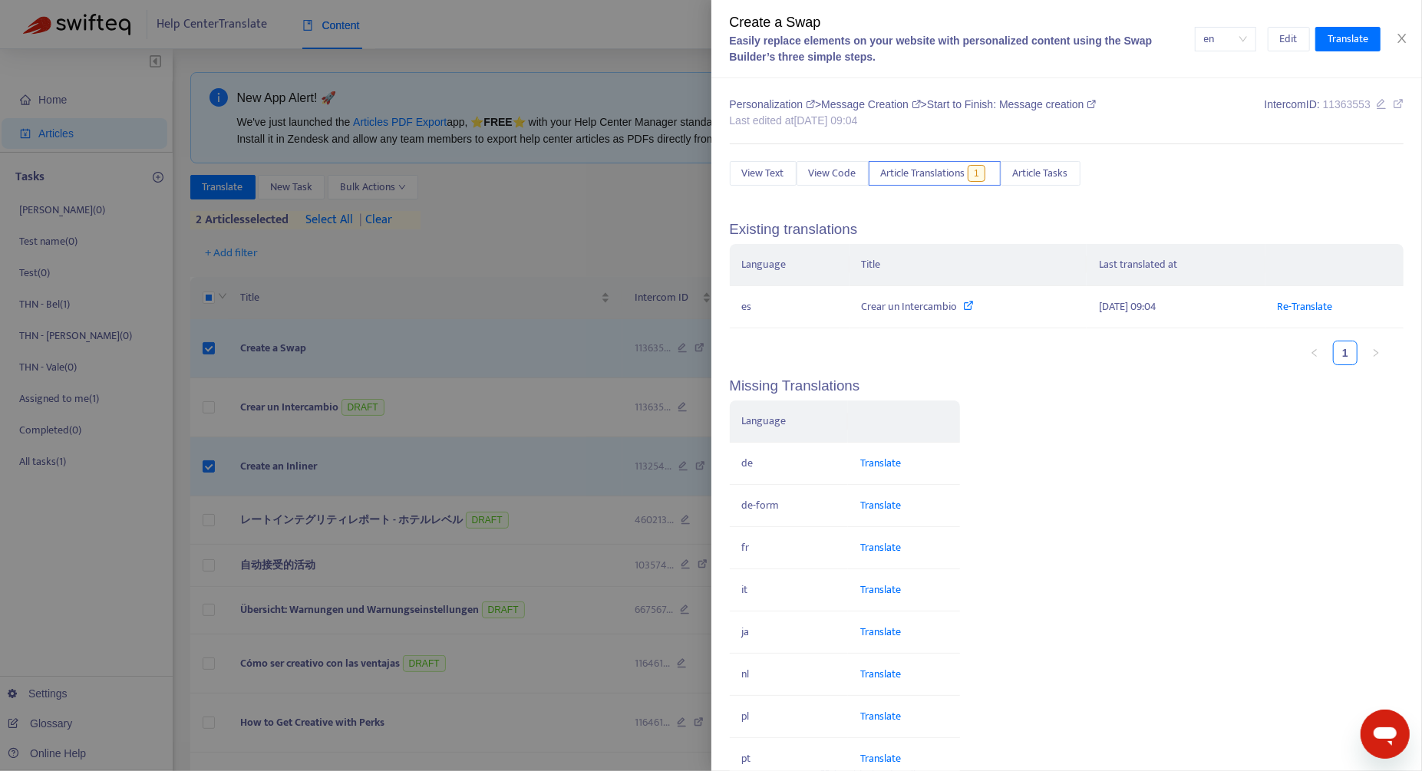
click at [1411, 31] on div "Create a Swap Easily replace elements on your website with personalized content…" at bounding box center [1066, 39] width 711 height 78
click at [1405, 38] on icon "close" at bounding box center [1402, 38] width 12 height 12
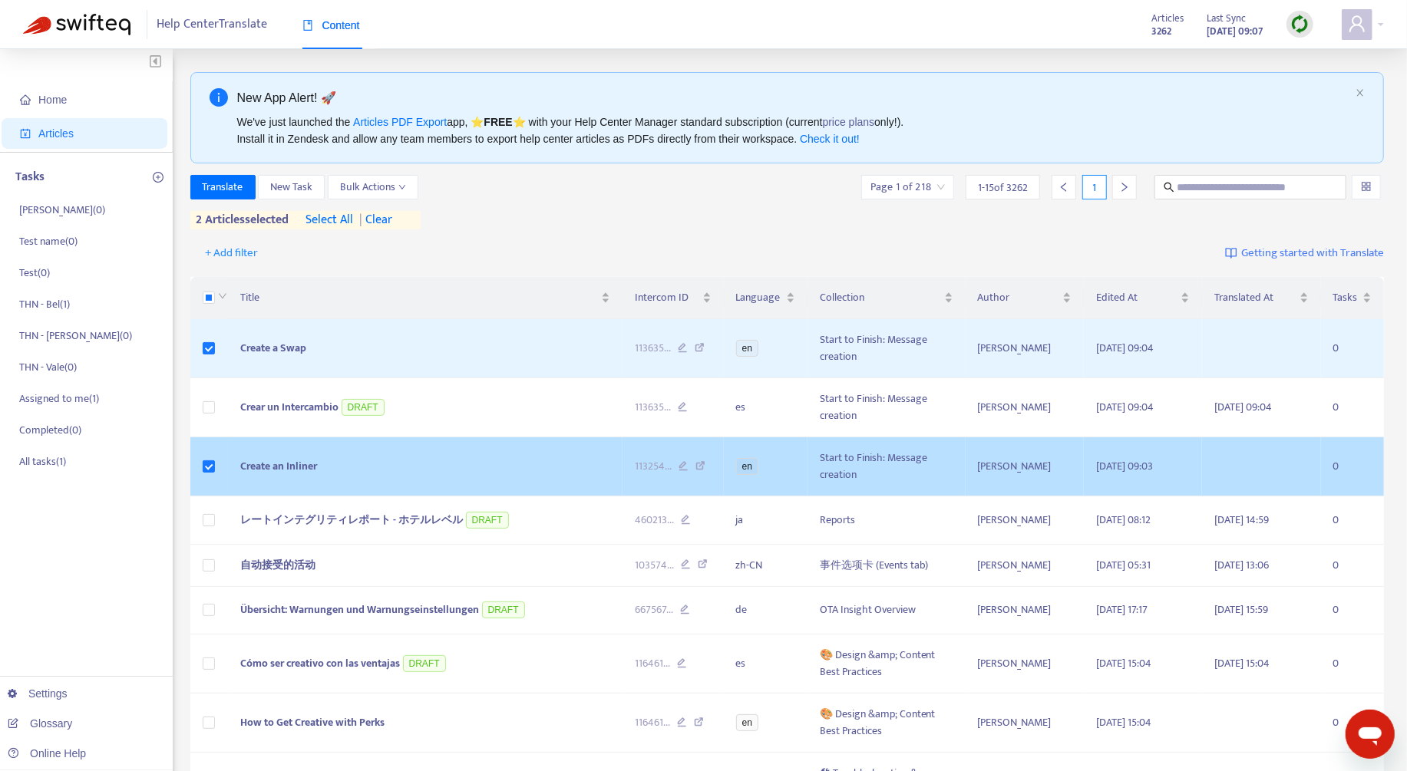
click at [540, 462] on td "Create an Inliner" at bounding box center [425, 466] width 395 height 59
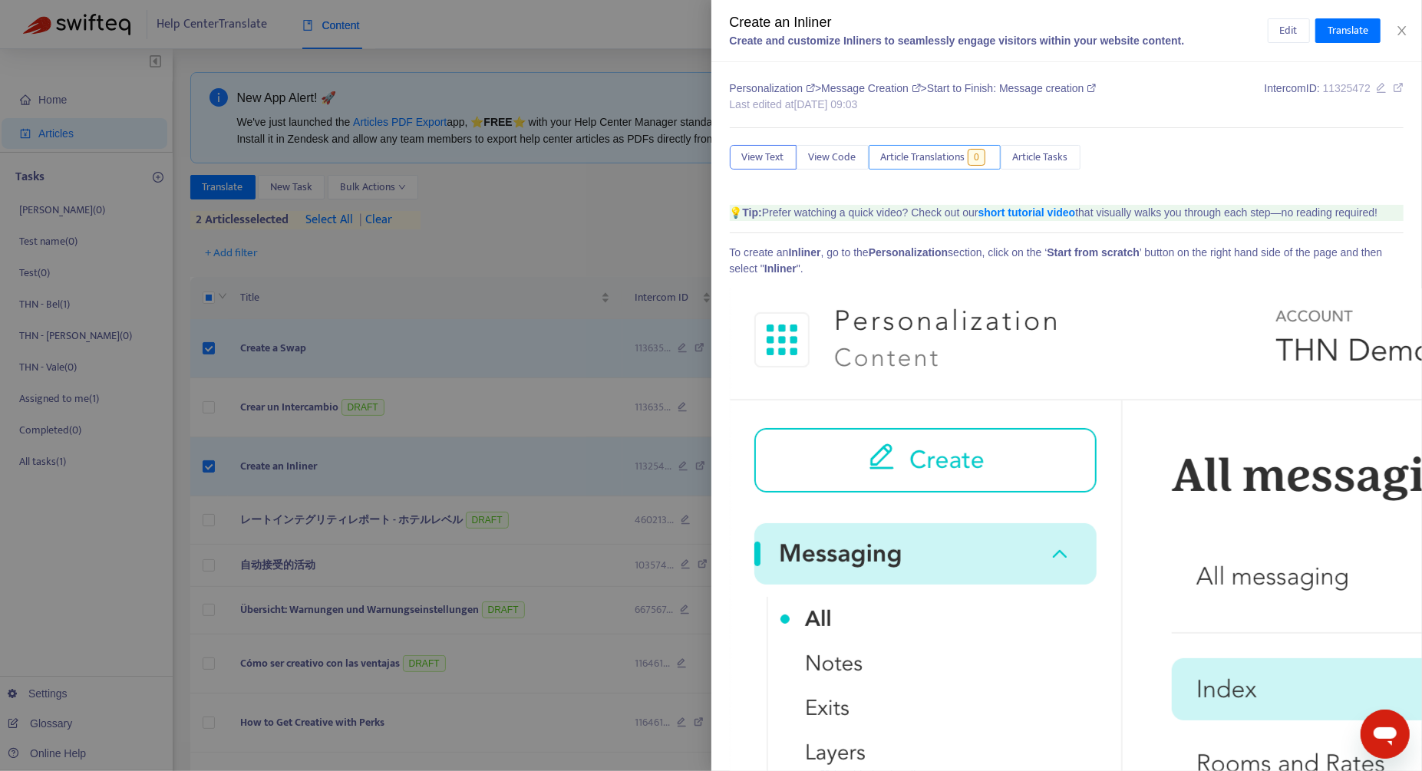
click at [965, 159] on span "Article Translations" at bounding box center [923, 157] width 84 height 17
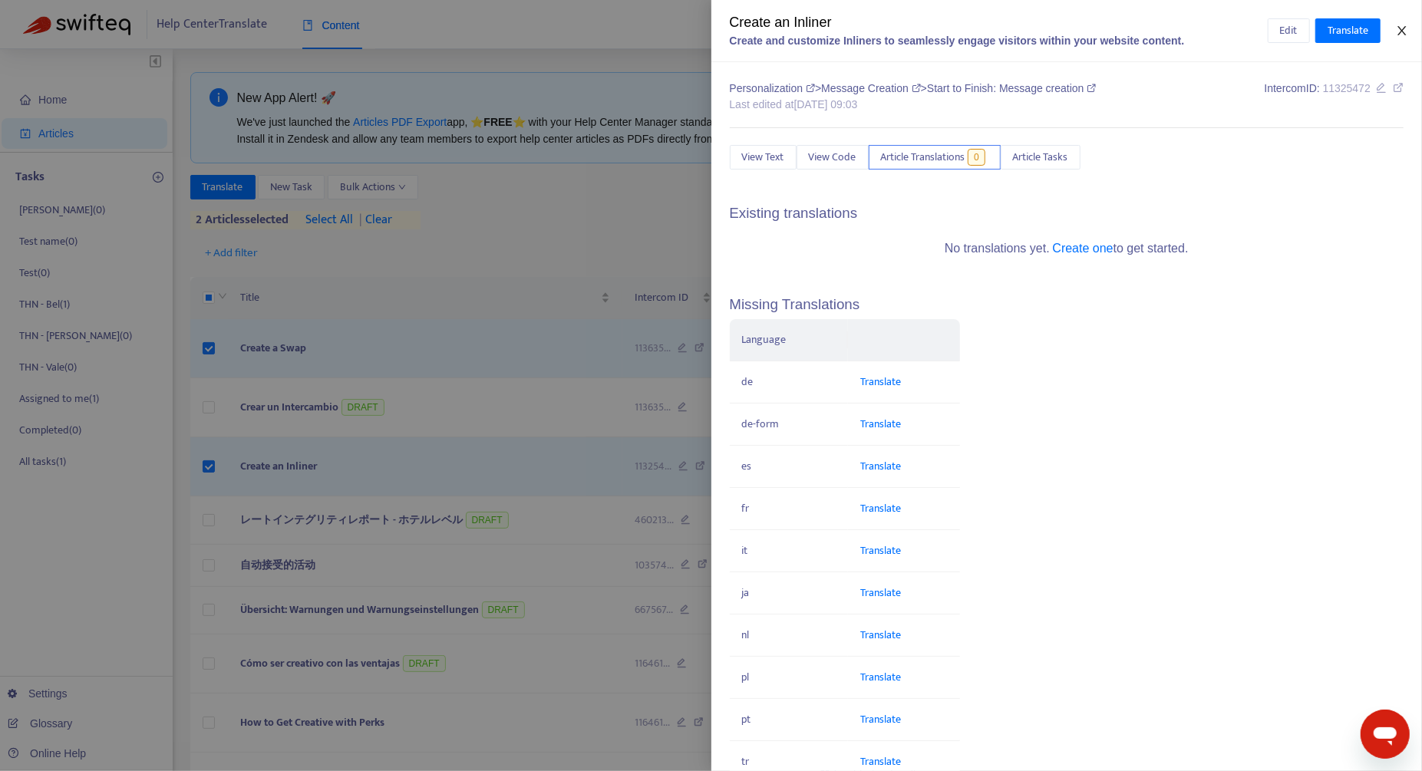
click at [1400, 34] on icon "close" at bounding box center [1402, 30] width 8 height 9
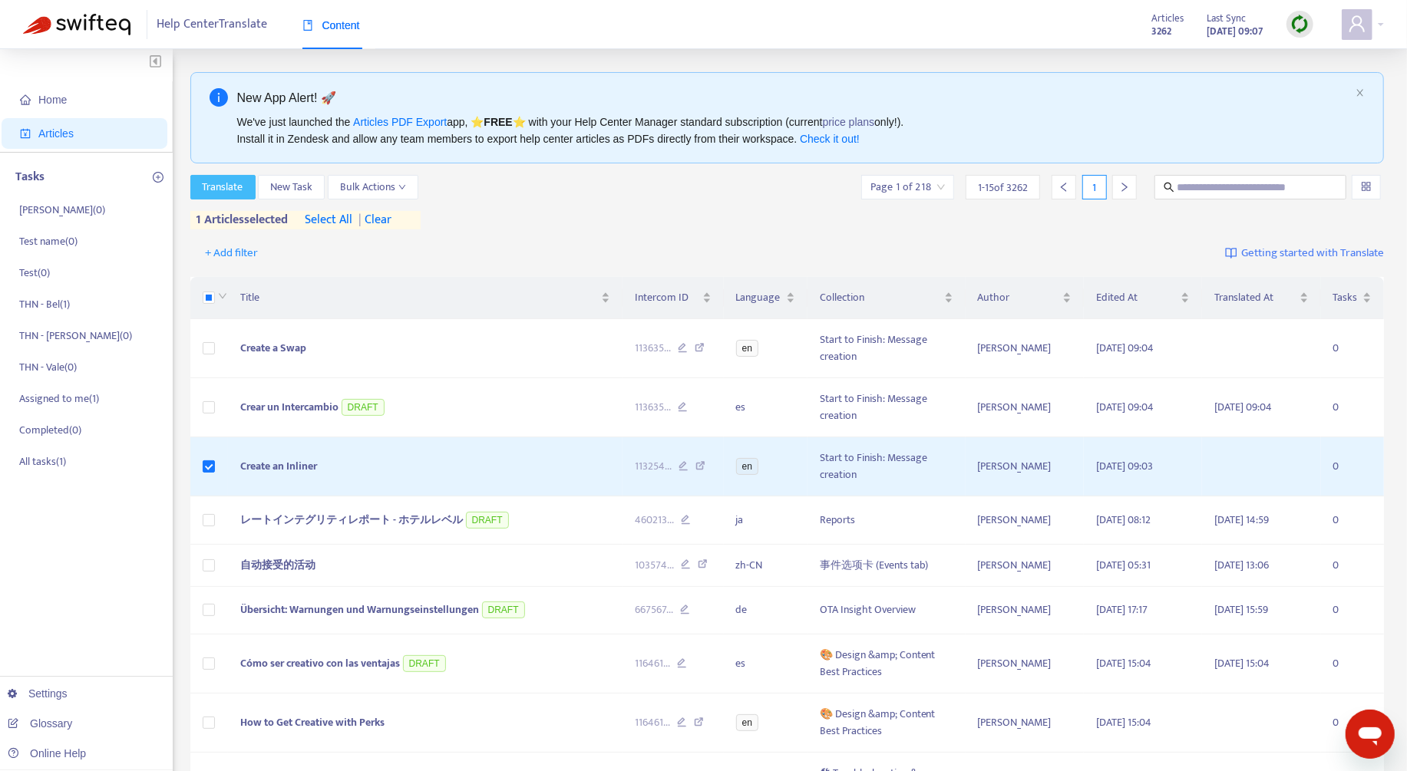
click at [221, 184] on span "Translate" at bounding box center [223, 187] width 41 height 17
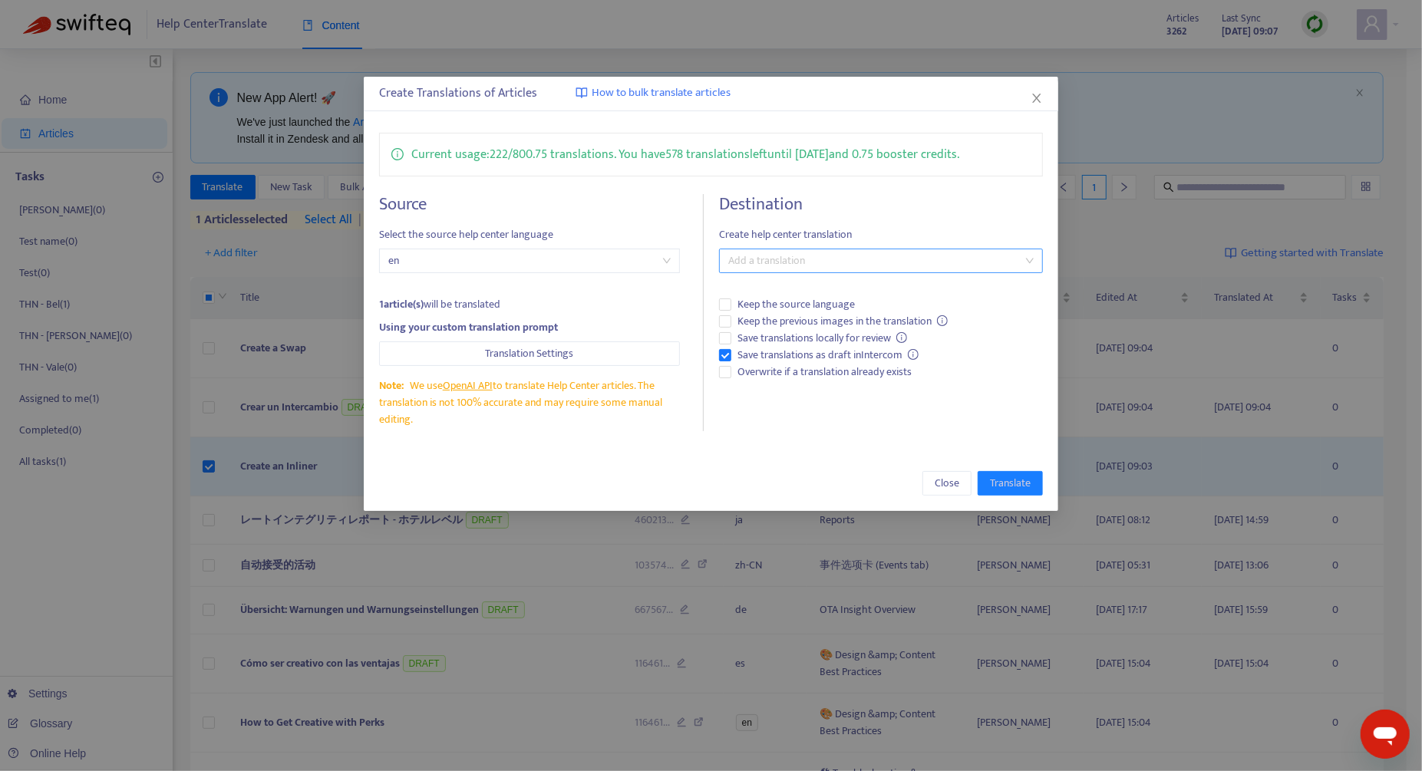
click at [754, 252] on div at bounding box center [873, 261] width 301 height 18
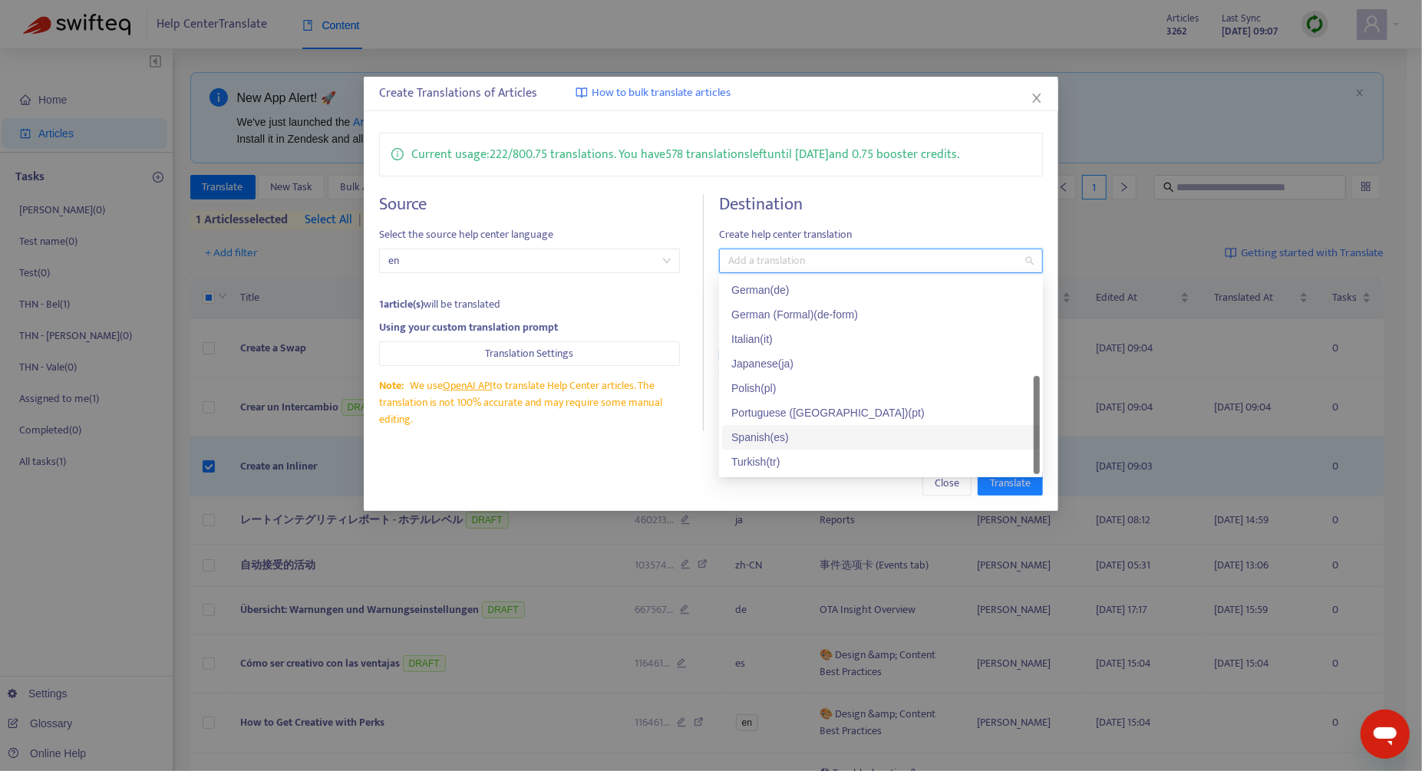
click at [797, 432] on div "Spanish ( es )" at bounding box center [880, 437] width 299 height 17
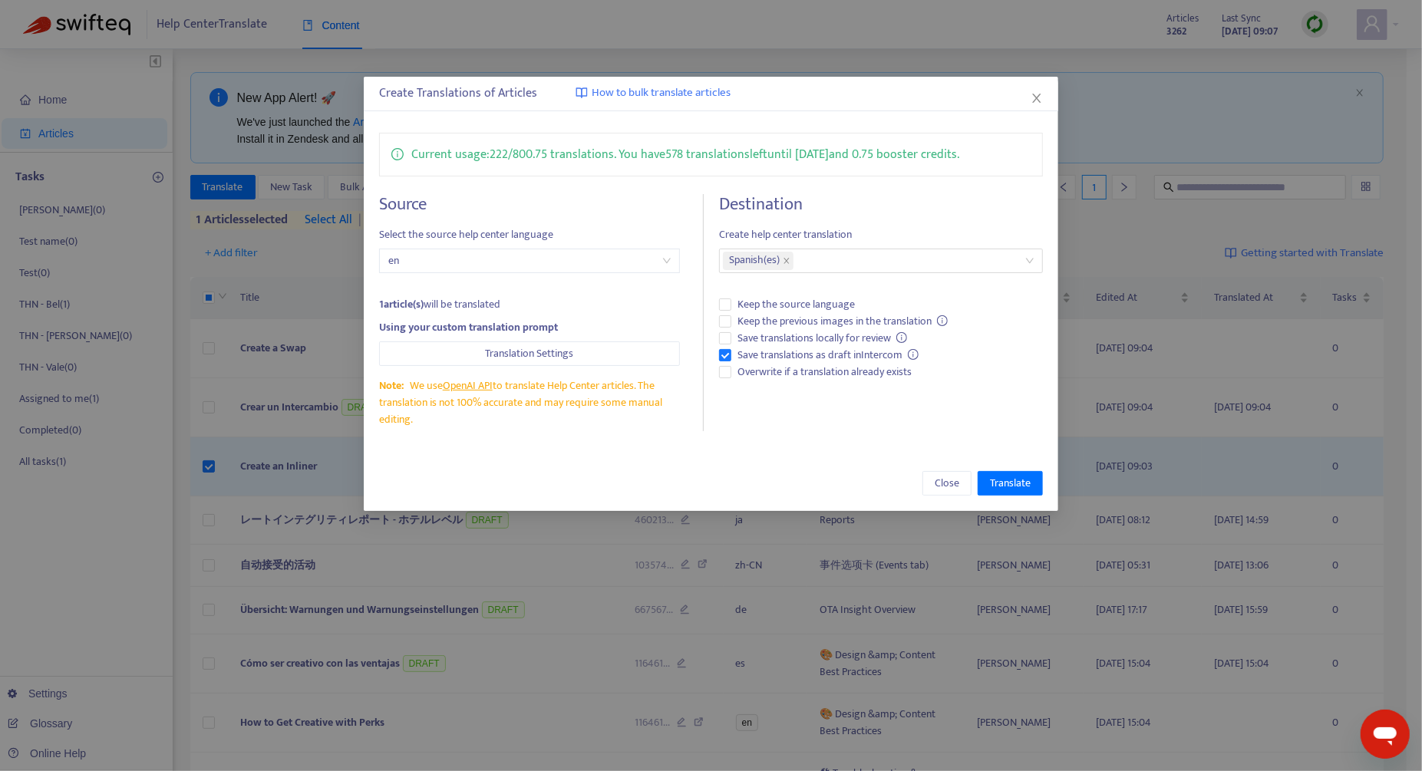
click at [683, 483] on div "Close Translate" at bounding box center [711, 483] width 664 height 25
click at [1015, 482] on span "Translate" at bounding box center [1010, 483] width 41 height 17
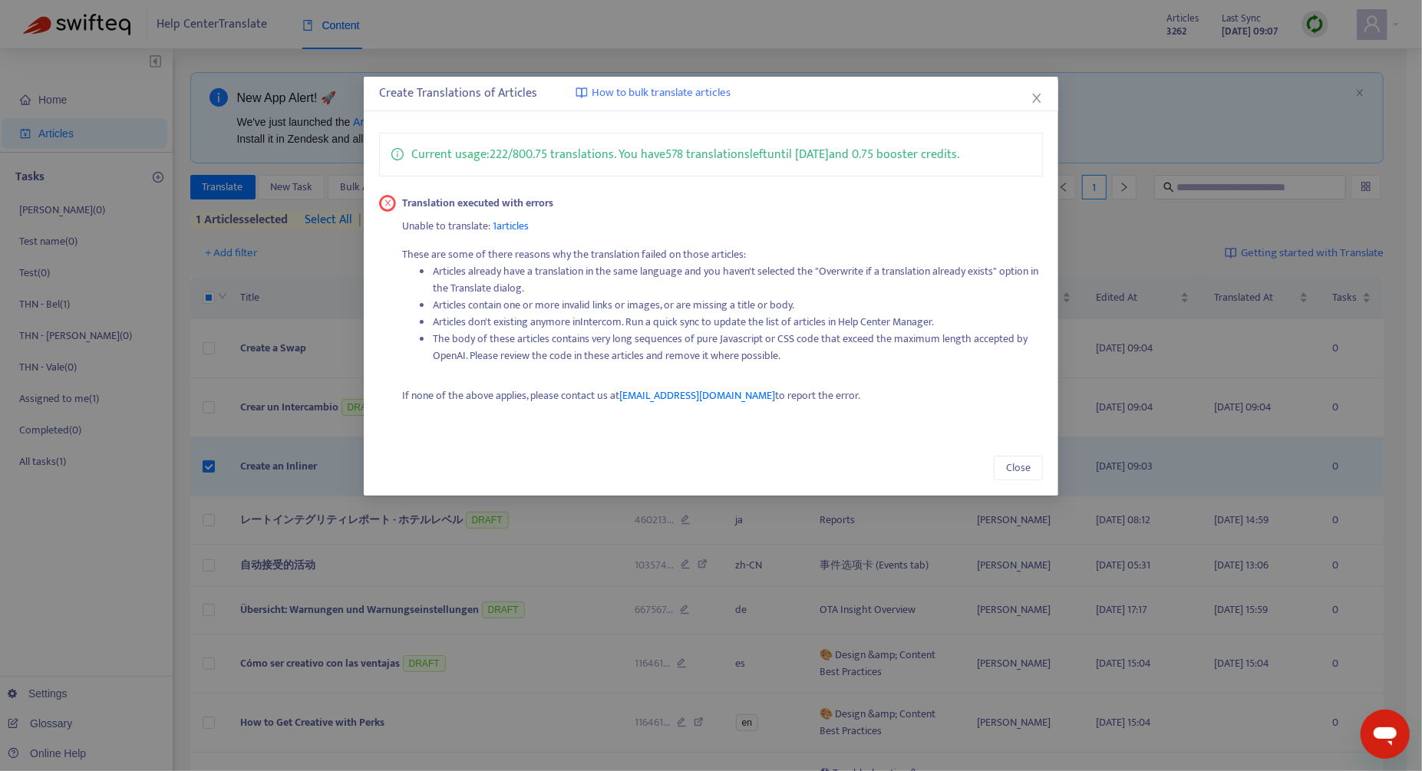
click at [522, 225] on span "1 articles" at bounding box center [512, 226] width 36 height 18
click at [335, 453] on div "Create Translations of Articles How to bulk translate articles Current usage: 2…" at bounding box center [711, 385] width 1422 height 771
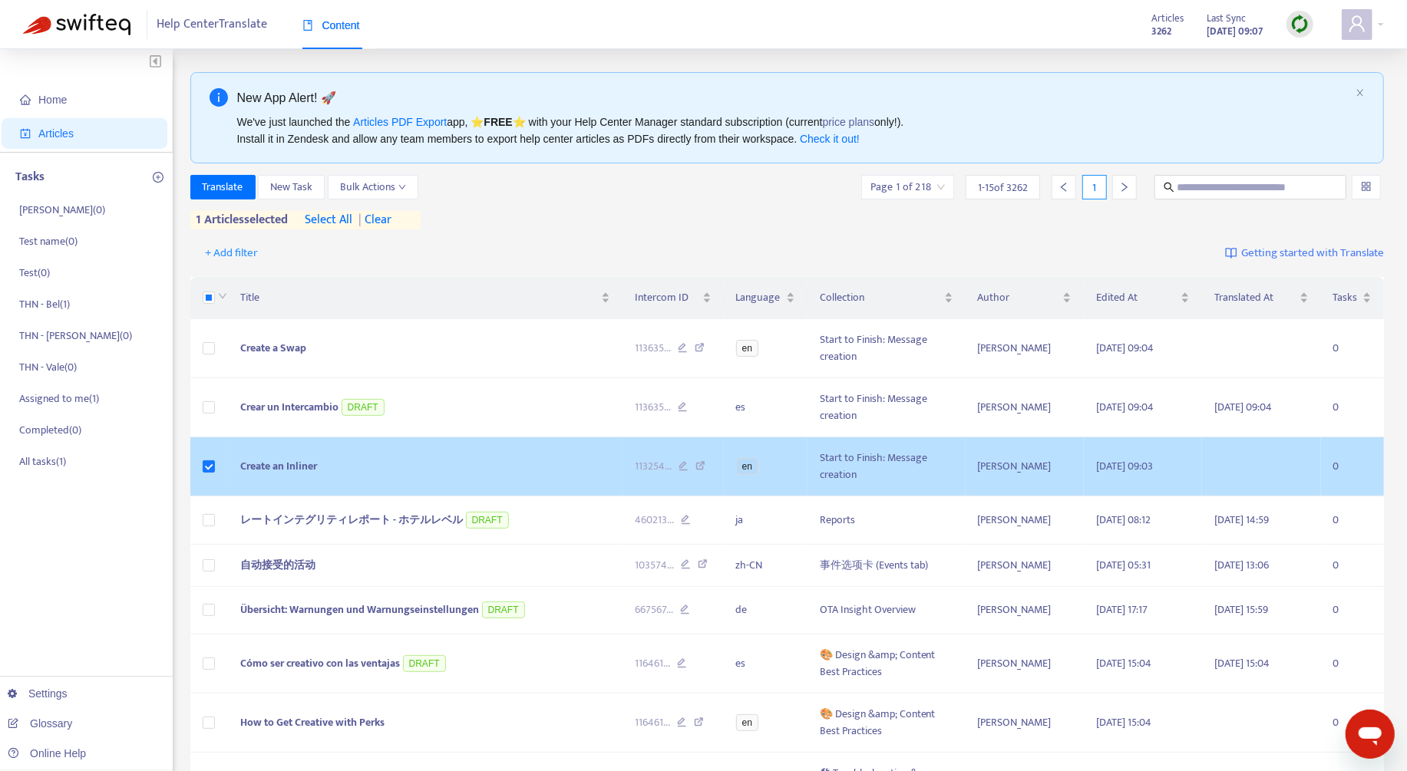
click at [591, 461] on td "Create an Inliner" at bounding box center [425, 466] width 395 height 59
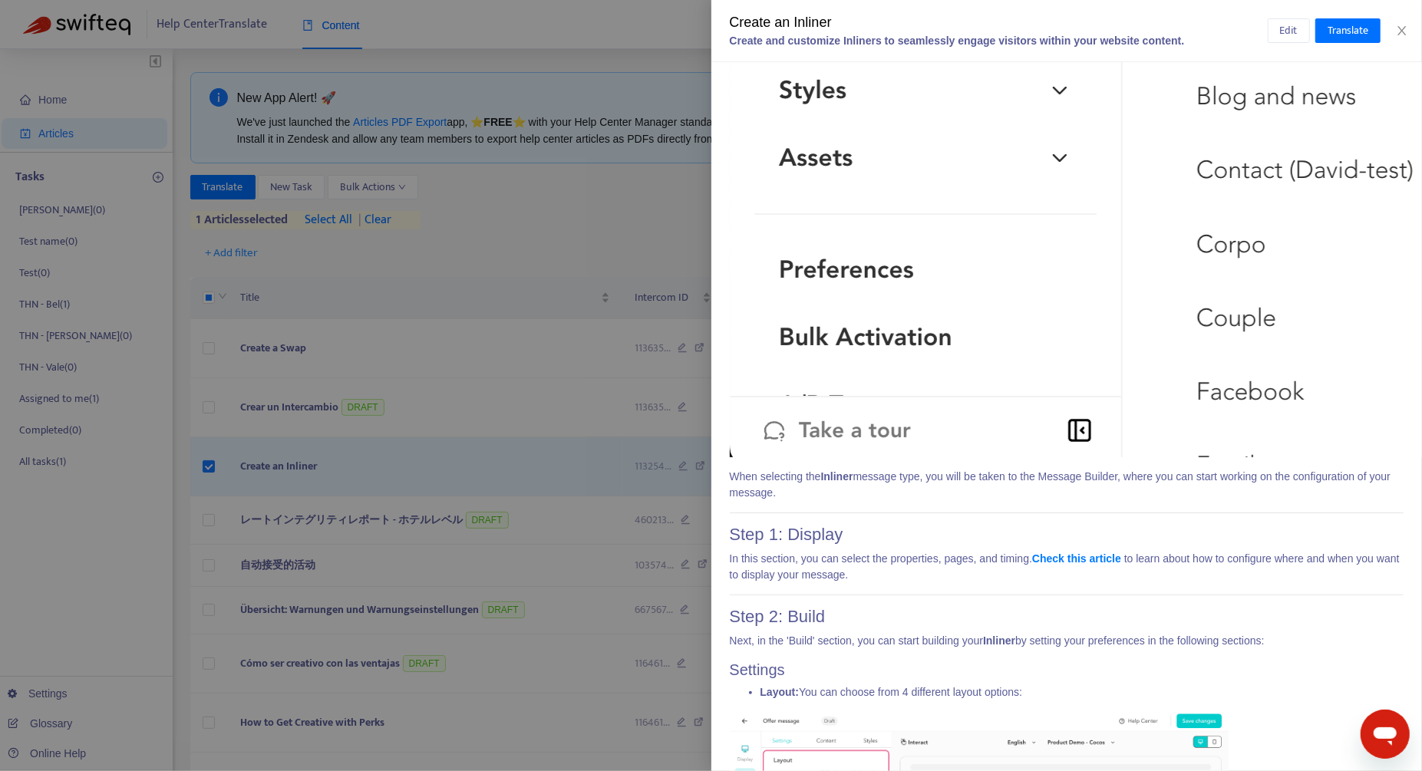
scroll to position [2074, 0]
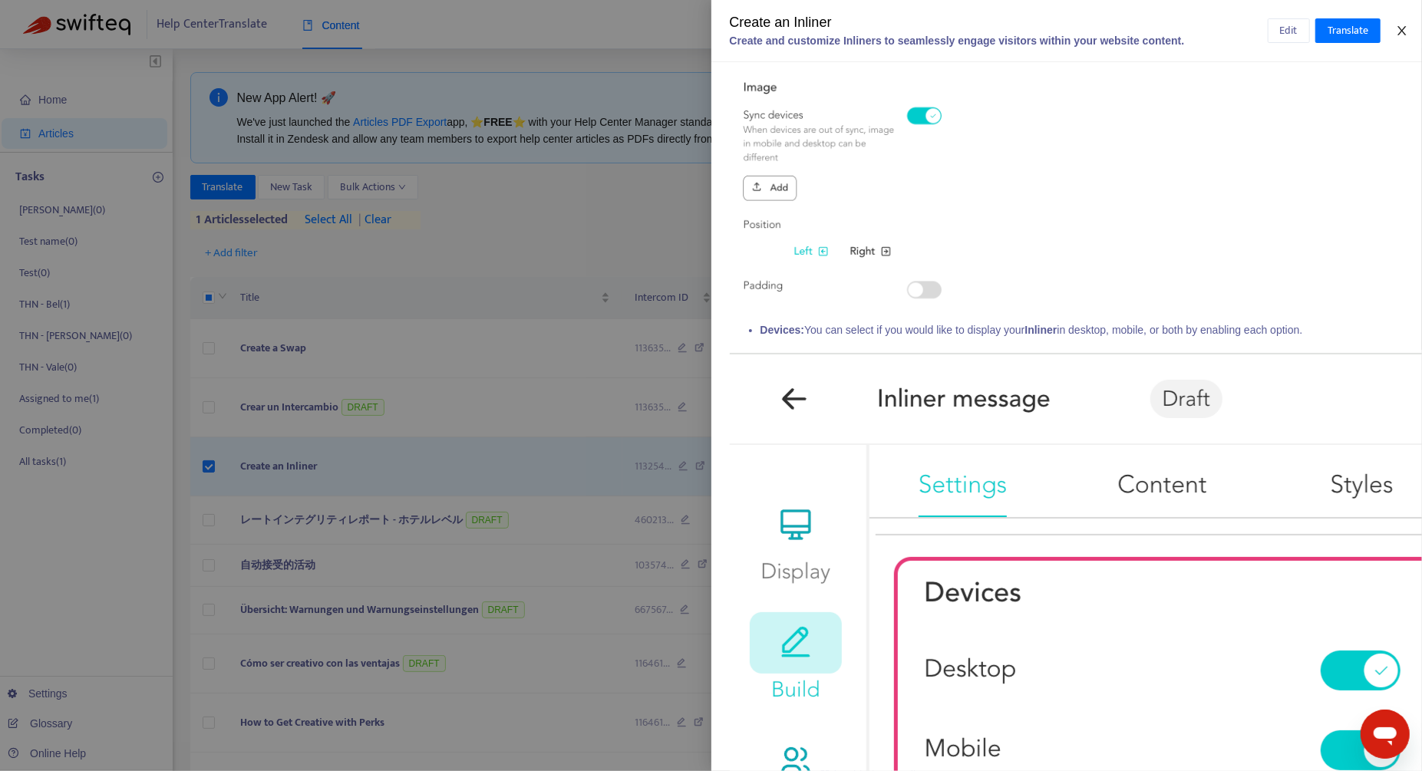
click at [1403, 32] on icon "close" at bounding box center [1402, 31] width 12 height 12
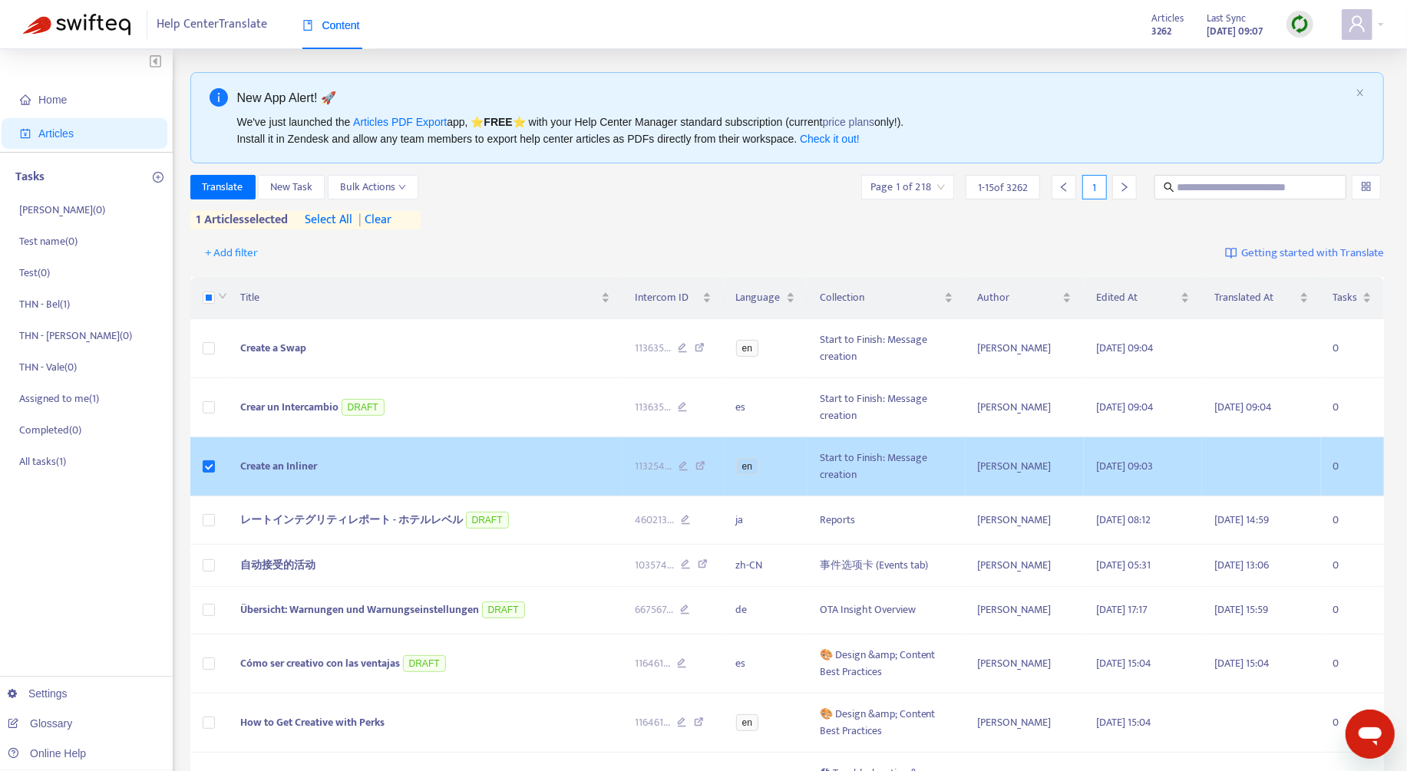
click at [587, 462] on td "Create an Inliner" at bounding box center [425, 466] width 395 height 59
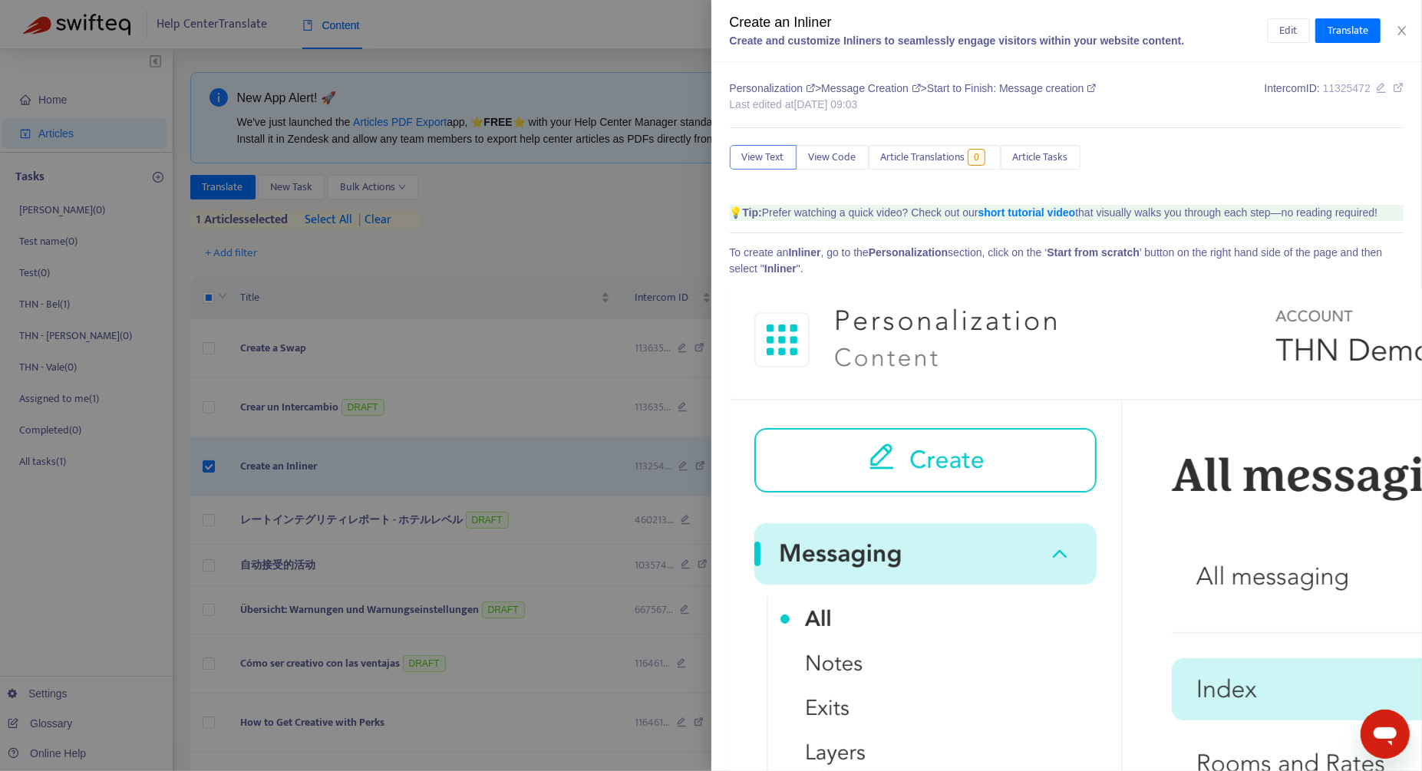
click at [1323, 87] on span "11325472" at bounding box center [1347, 88] width 48 height 12
copy span "11325472"
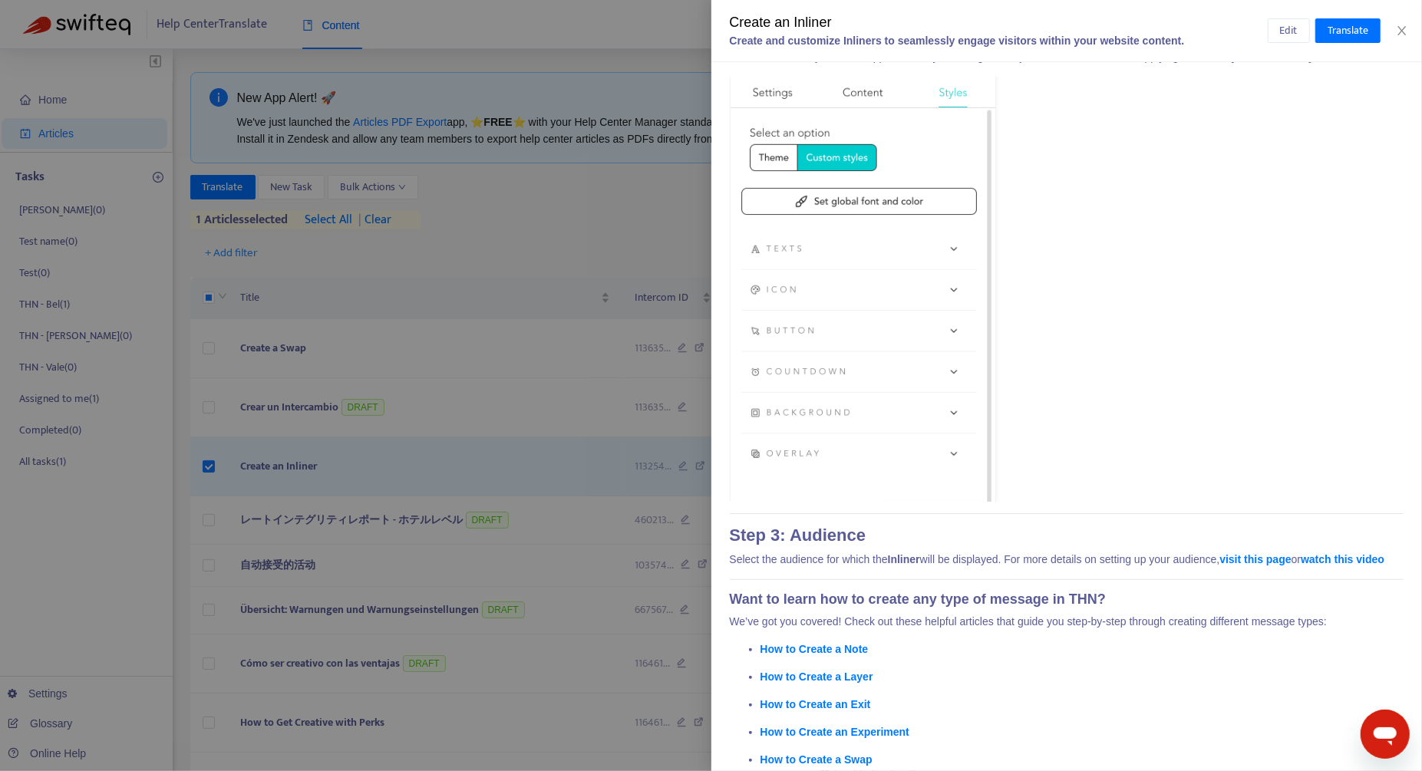
scroll to position [13792, 0]
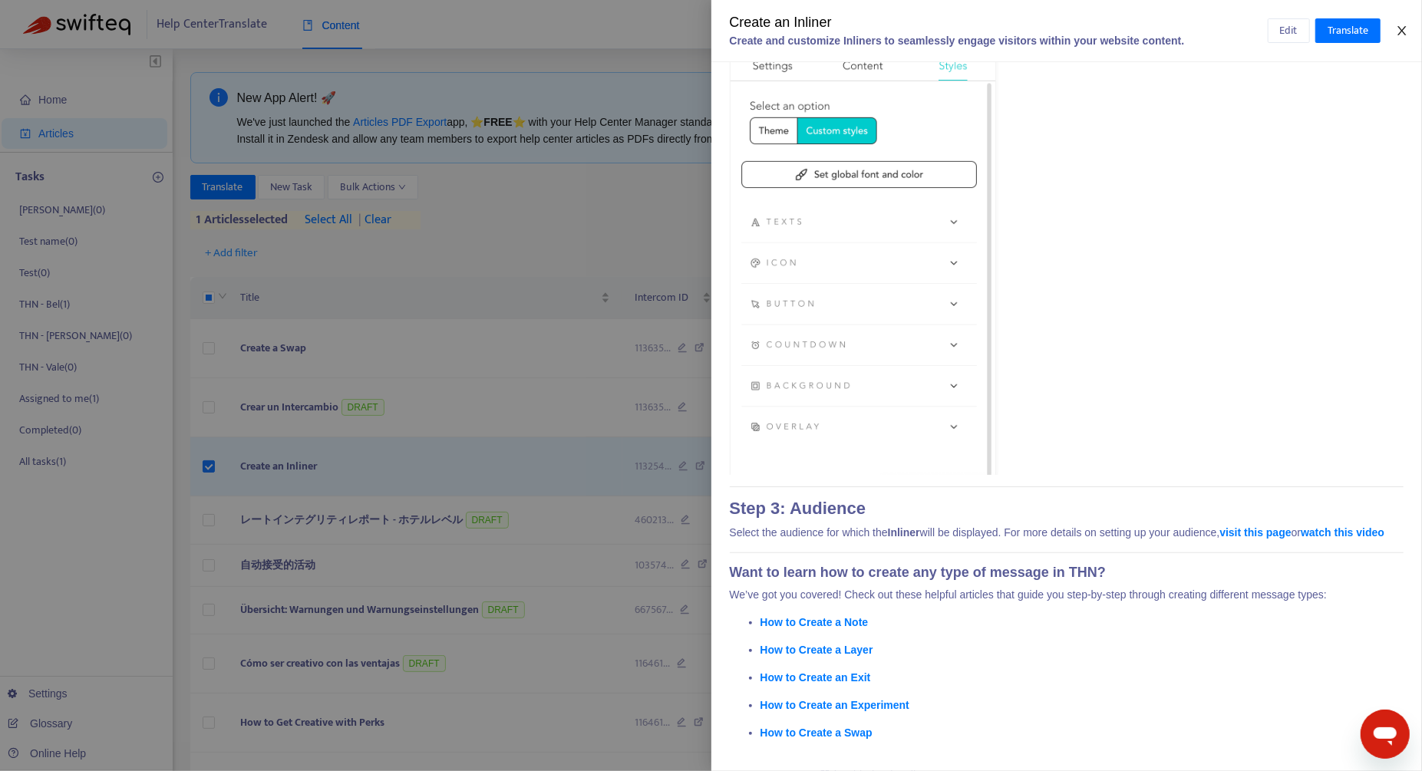
click at [1407, 33] on icon "close" at bounding box center [1402, 31] width 12 height 12
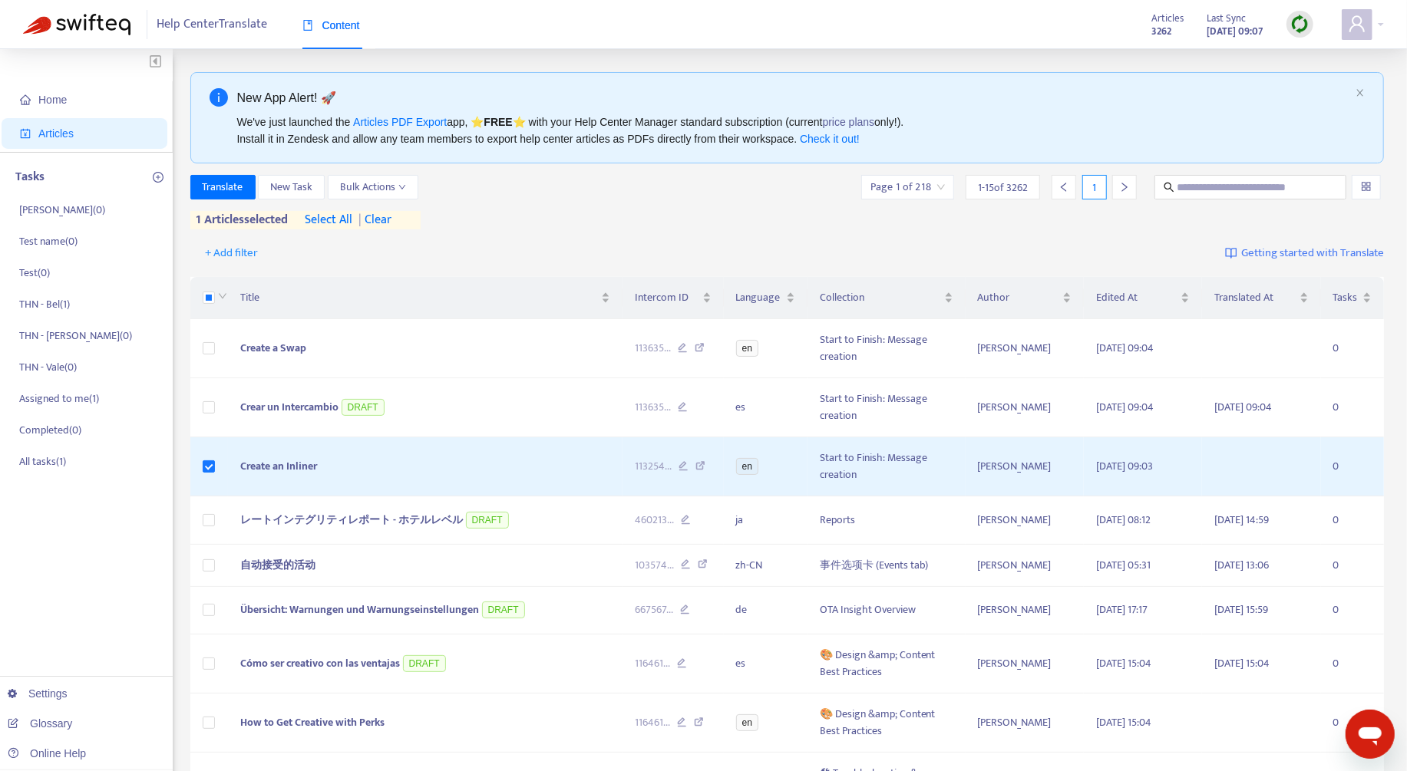
click at [391, 220] on span "| clear" at bounding box center [372, 220] width 38 height 18
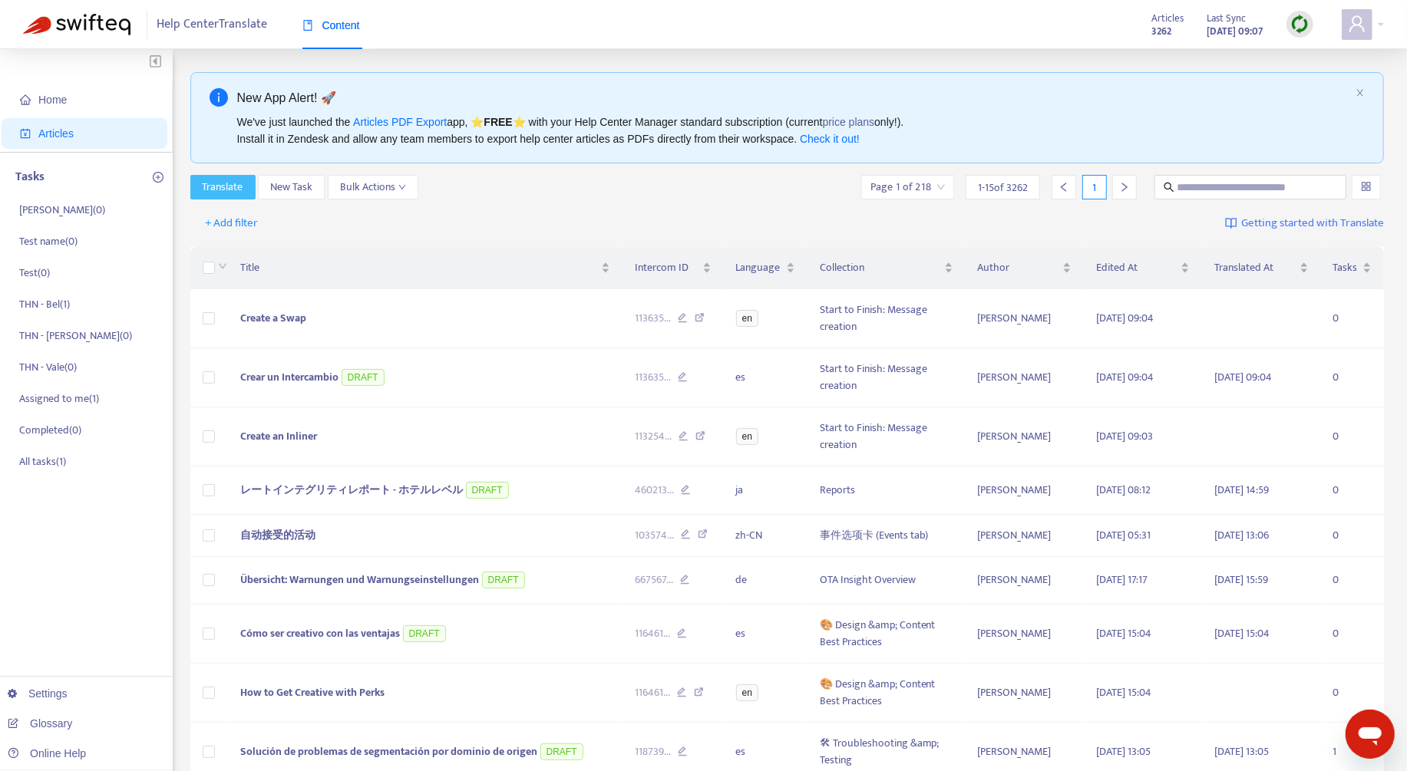
click at [242, 188] on span "Translate" at bounding box center [223, 187] width 41 height 17
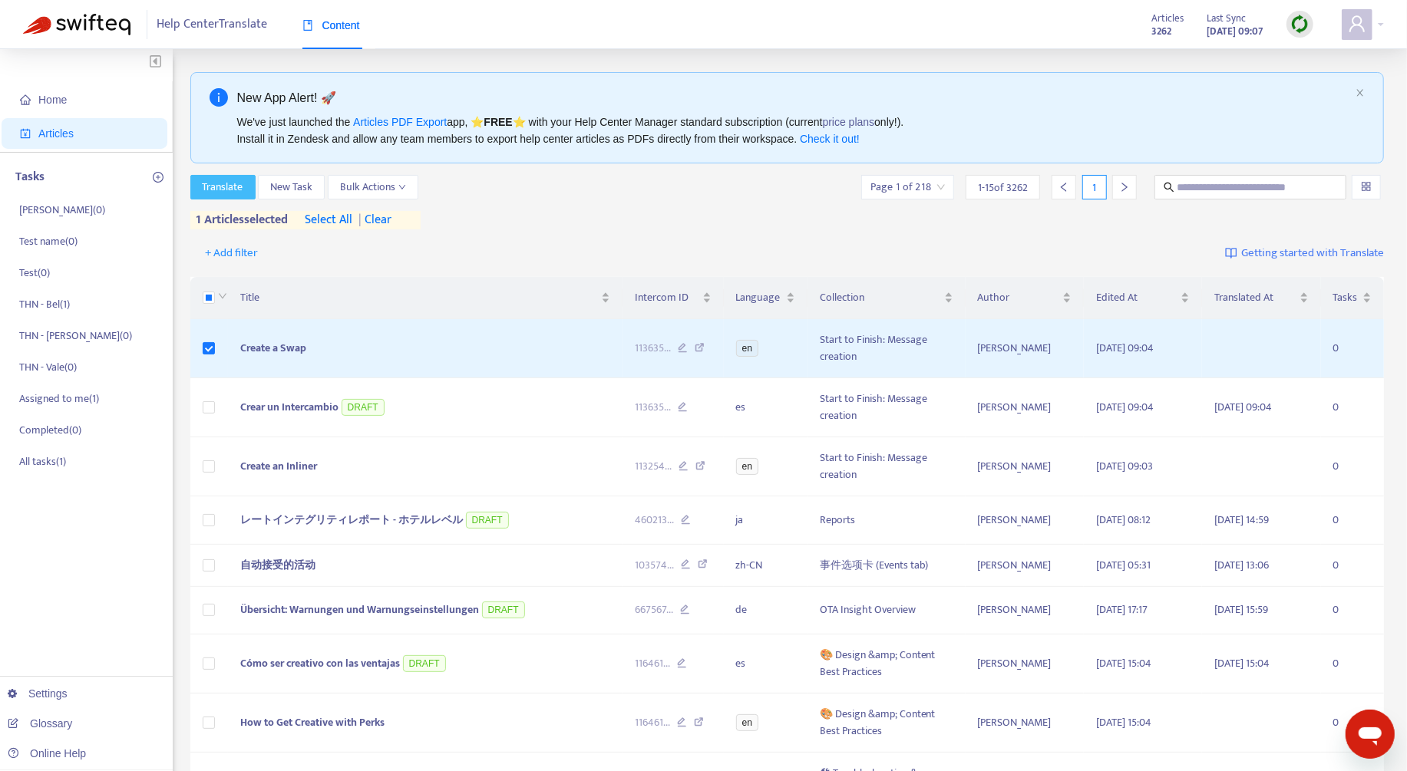
click at [224, 179] on span "Translate" at bounding box center [223, 187] width 41 height 17
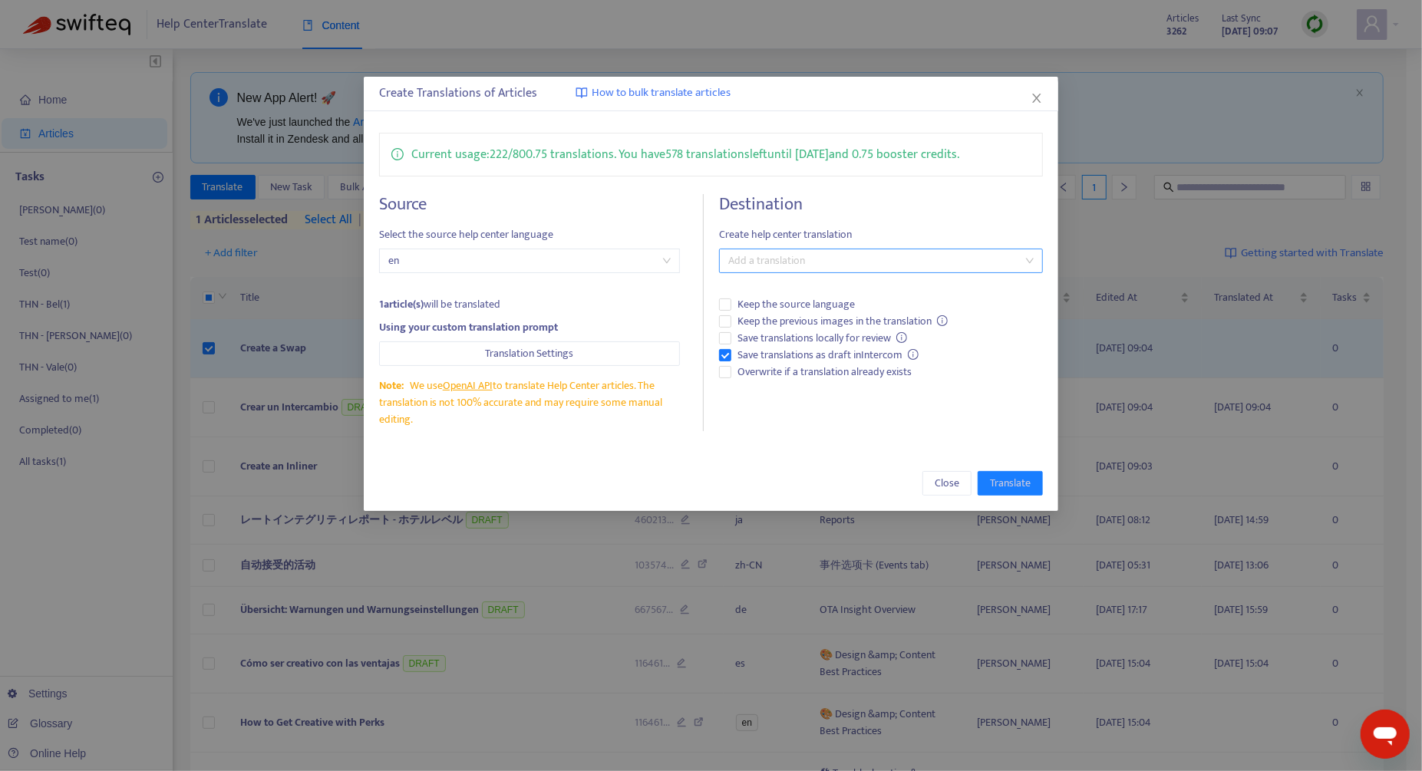
click at [777, 264] on div at bounding box center [873, 261] width 301 height 18
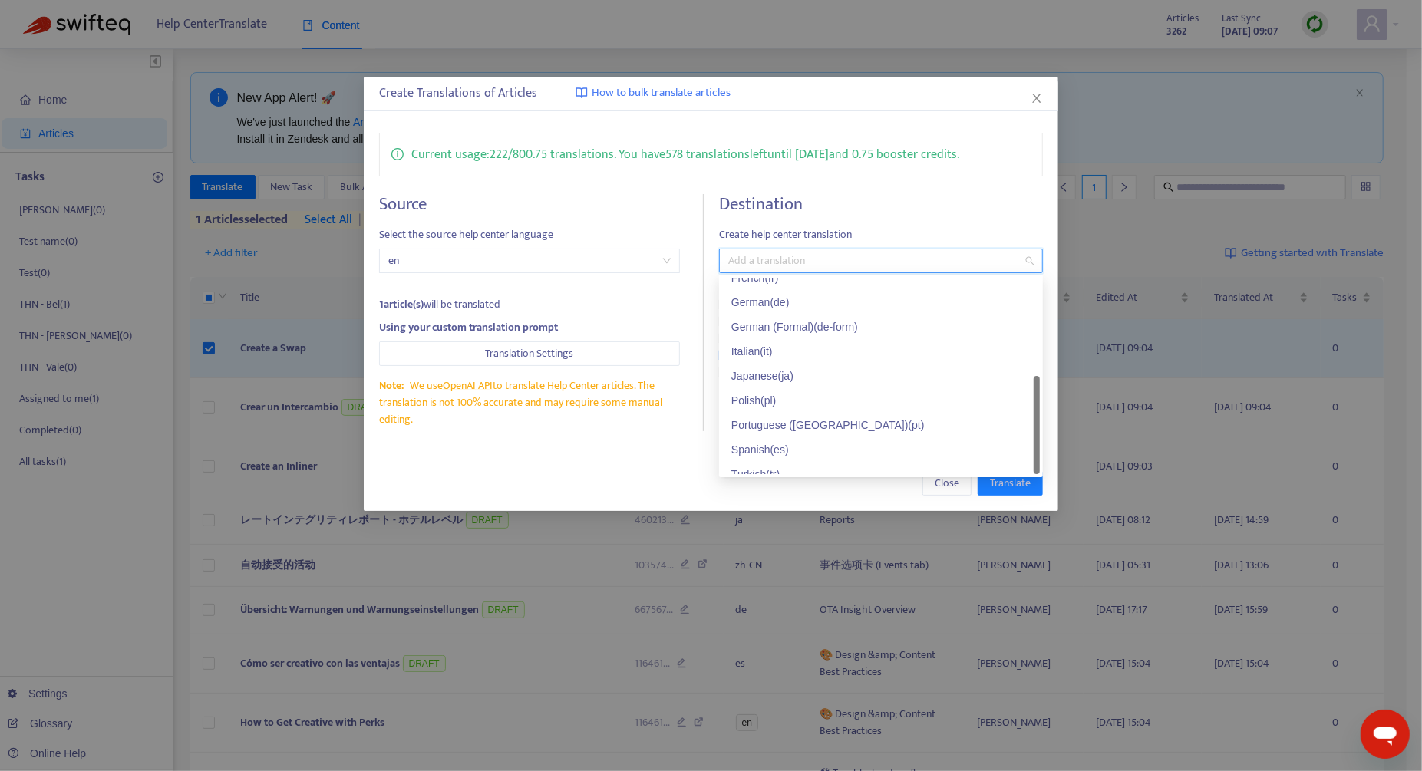
scroll to position [123, 0]
click at [1040, 94] on icon "close" at bounding box center [1037, 98] width 12 height 12
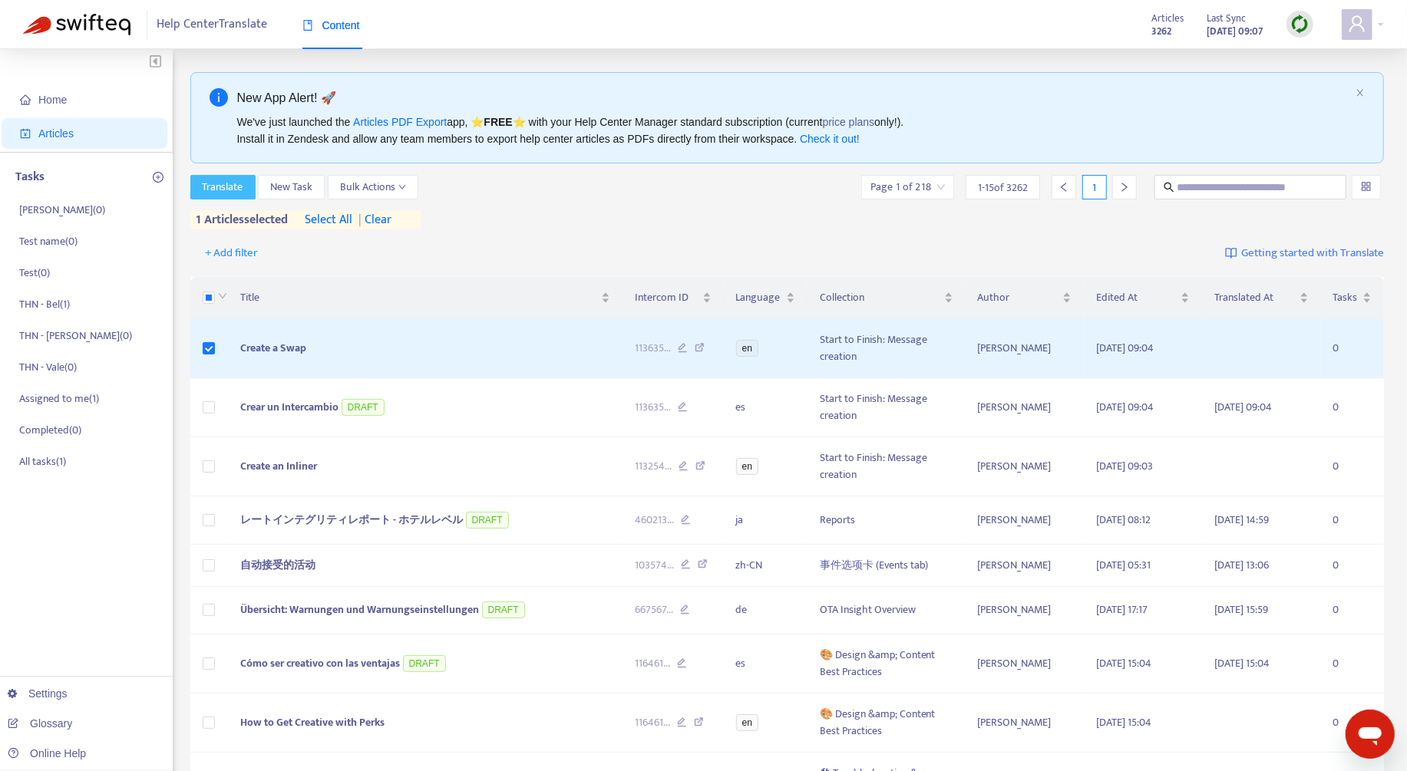
click at [240, 181] on span "Translate" at bounding box center [223, 187] width 41 height 17
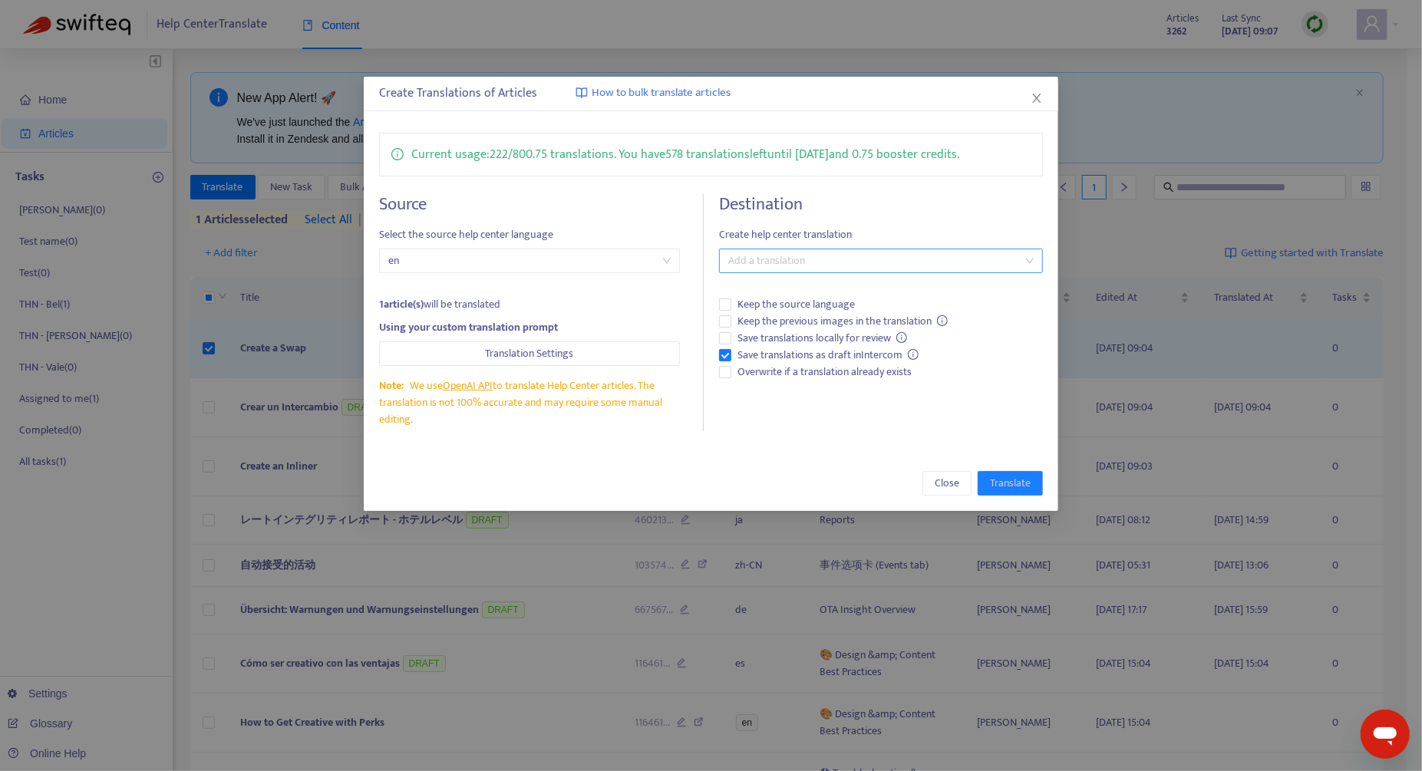
click at [931, 252] on div at bounding box center [873, 261] width 301 height 18
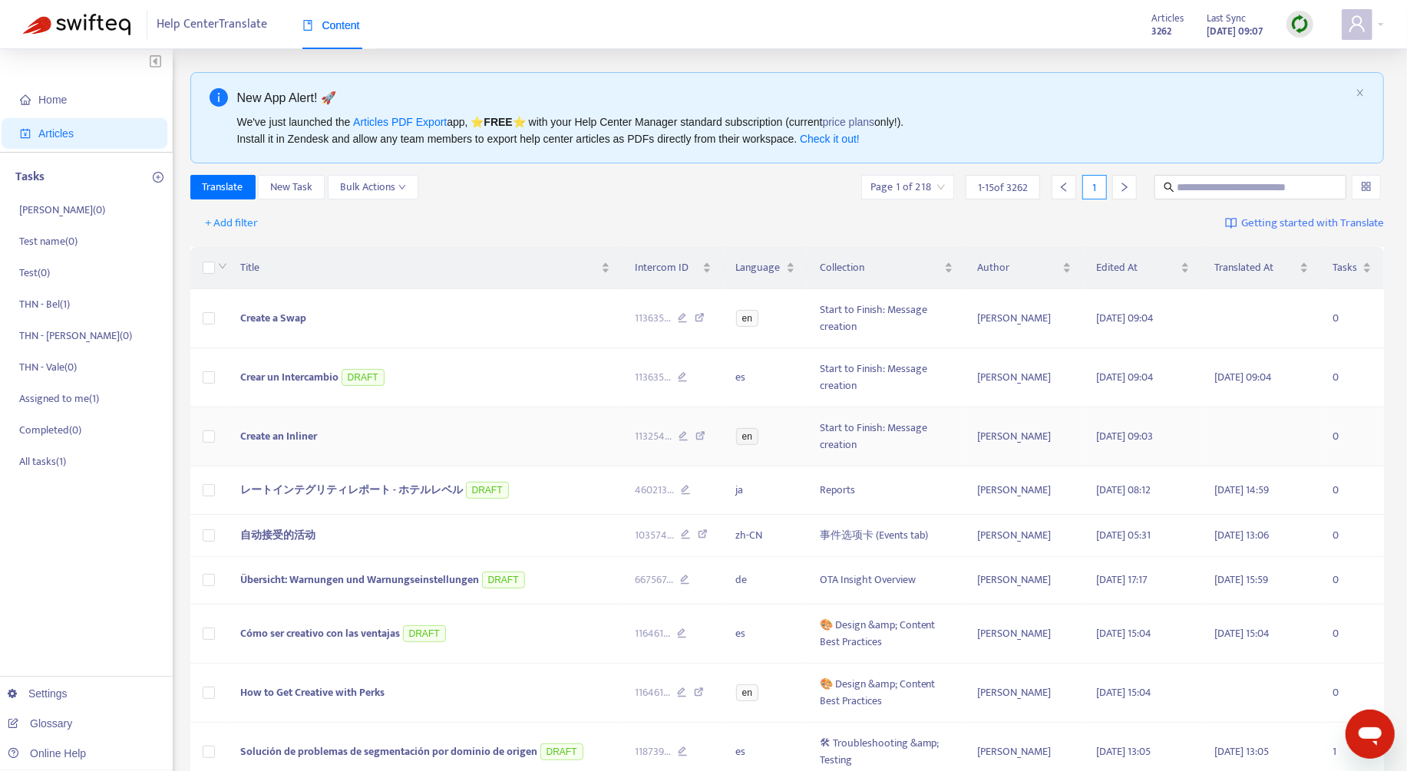
click at [283, 435] on span "Create an Inliner" at bounding box center [278, 437] width 77 height 18
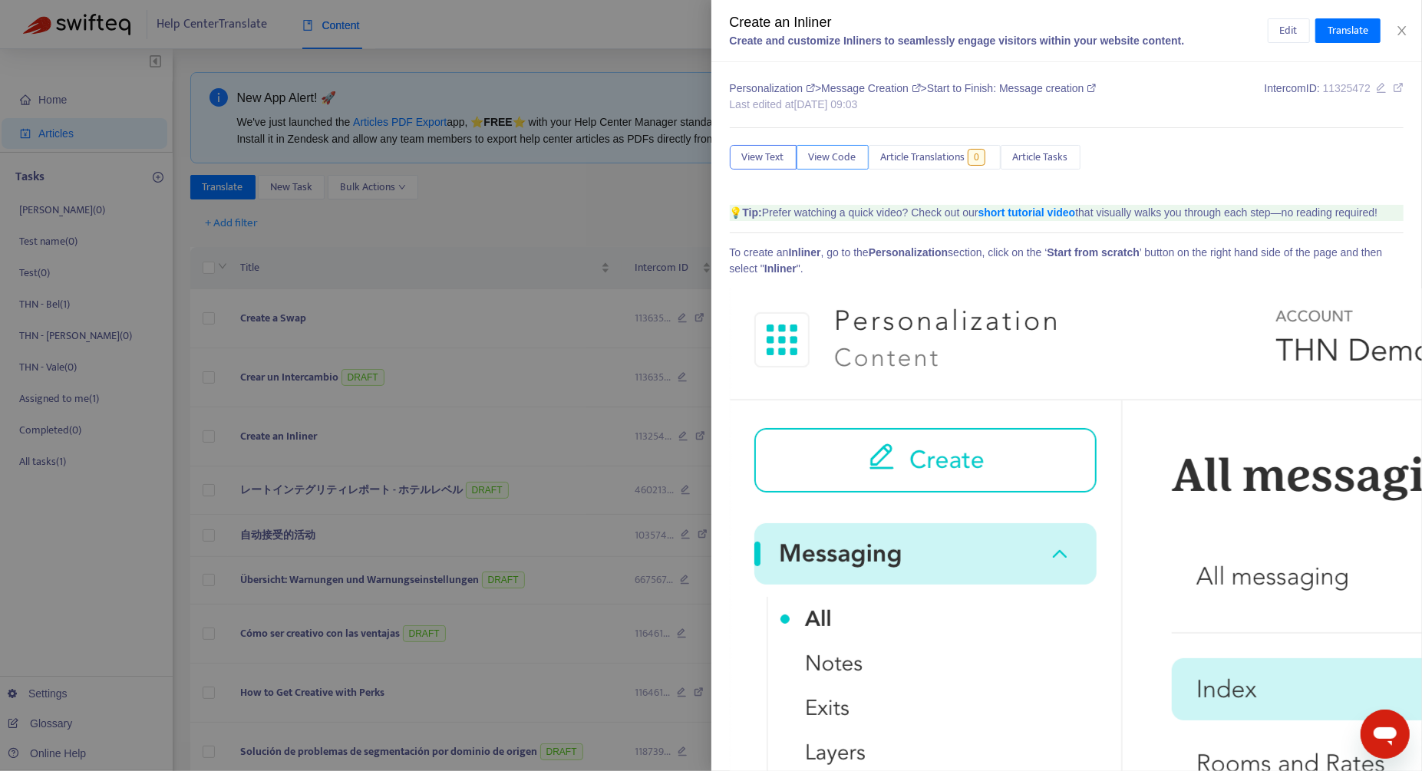
click at [836, 163] on span "View Code" at bounding box center [833, 157] width 48 height 17
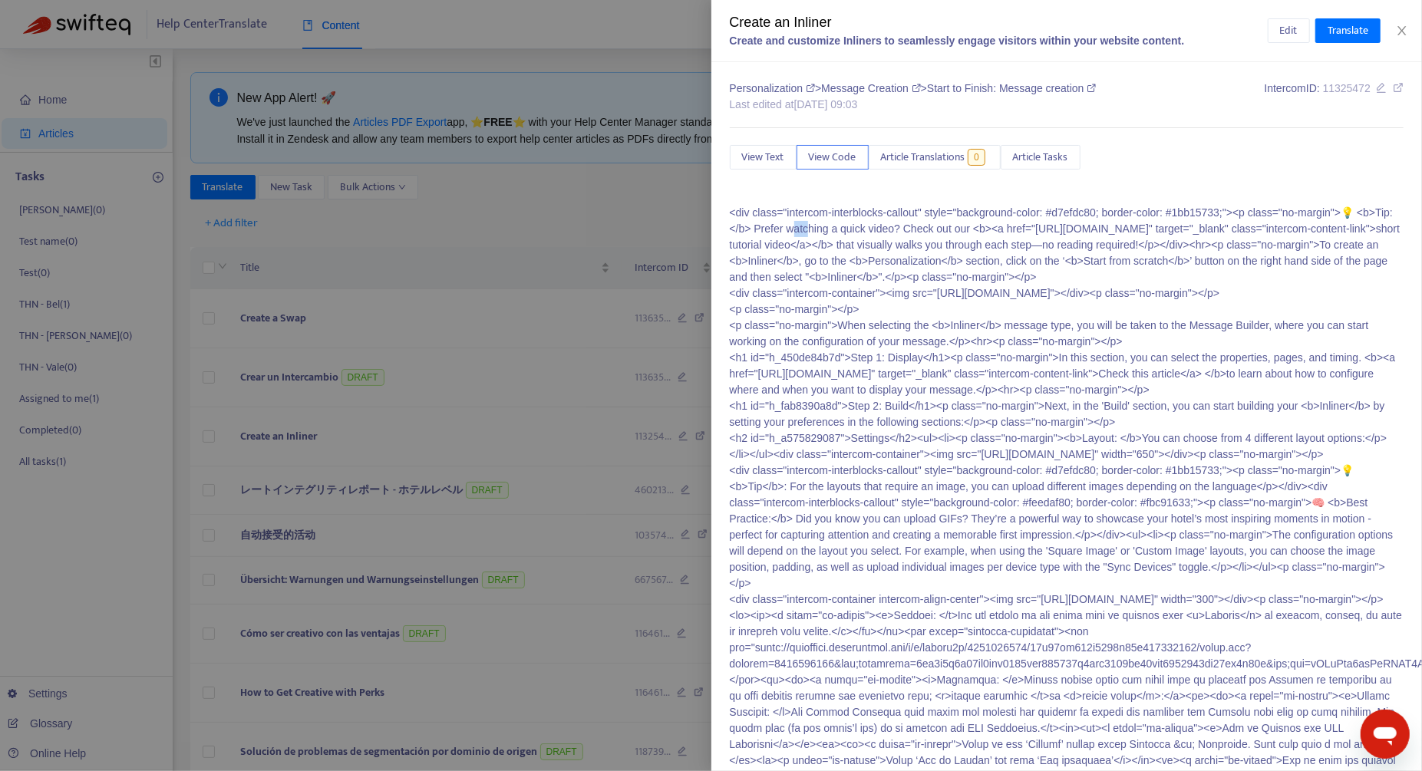
drag, startPoint x: 850, startPoint y: 223, endPoint x: 865, endPoint y: 229, distance: 15.5
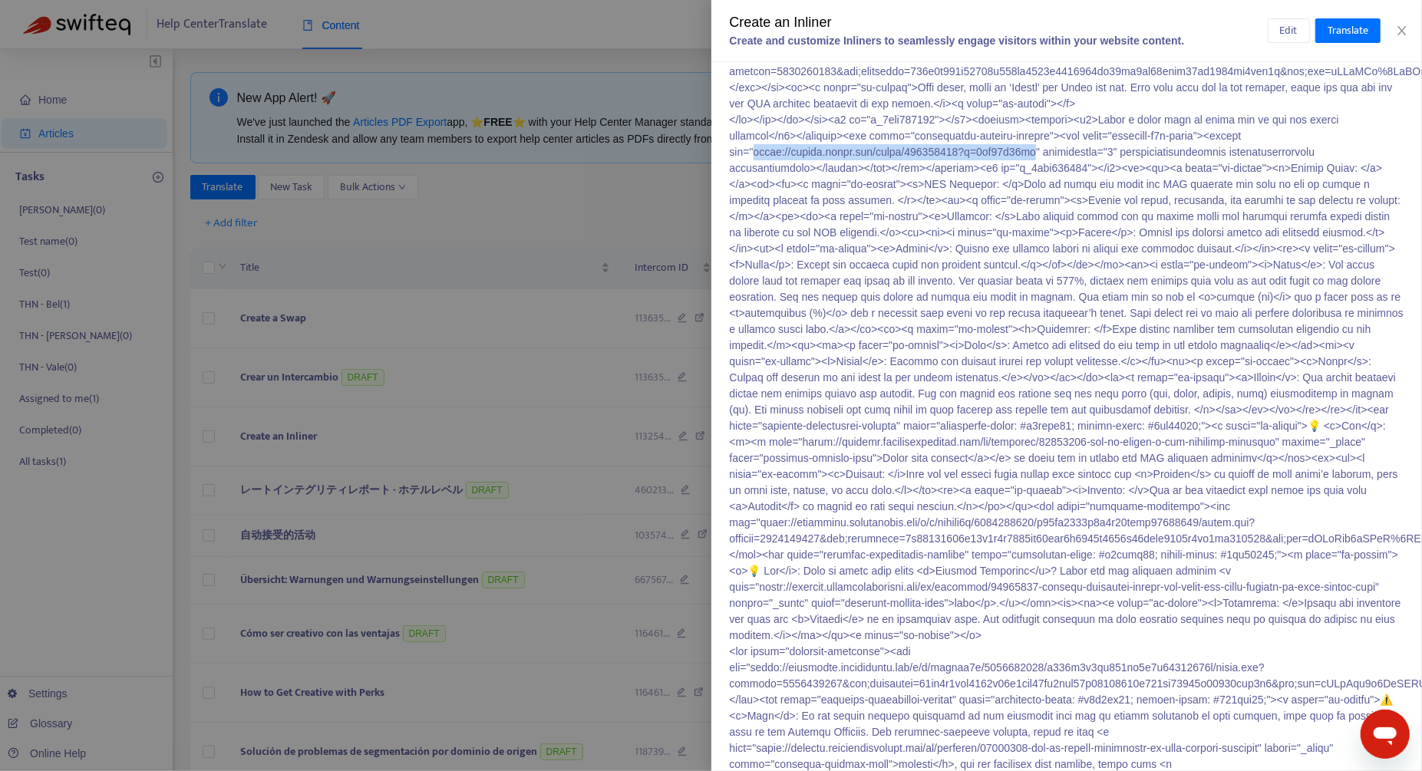
drag, startPoint x: 1045, startPoint y: 409, endPoint x: 755, endPoint y: 414, distance: 289.4
click at [755, 414] on p "<div class="intercom-interblocks-callout" style="background-color: #d7efdc80; b…" at bounding box center [1067, 257] width 675 height 2611
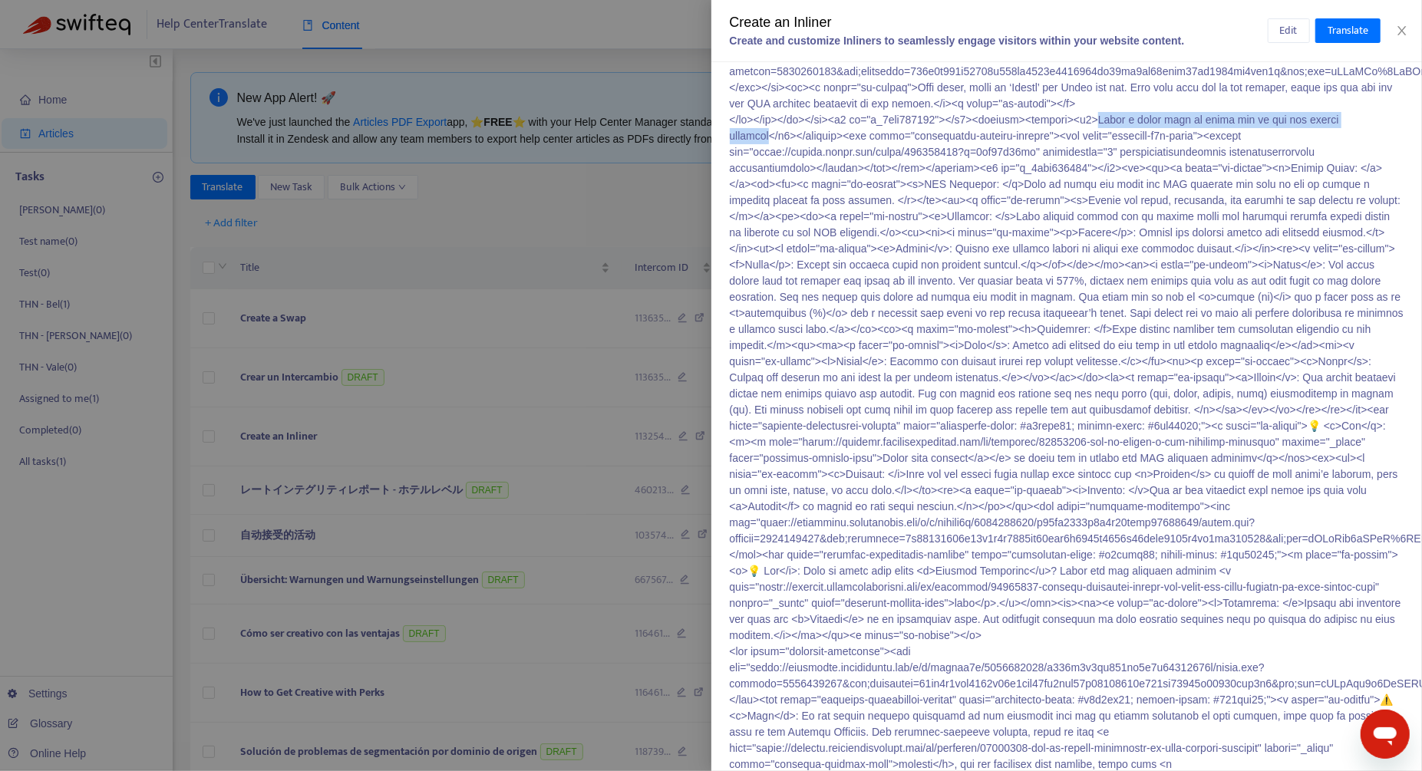
drag, startPoint x: 1111, startPoint y: 371, endPoint x: 769, endPoint y: 391, distance: 342.1
click at [769, 391] on p "<div class="intercom-interblocks-callout" style="background-color: #d7efdc80; b…" at bounding box center [1067, 257] width 675 height 2611
copy p "Watch a video here to learn how to use the visual selector"
click at [1404, 34] on icon "close" at bounding box center [1402, 31] width 12 height 12
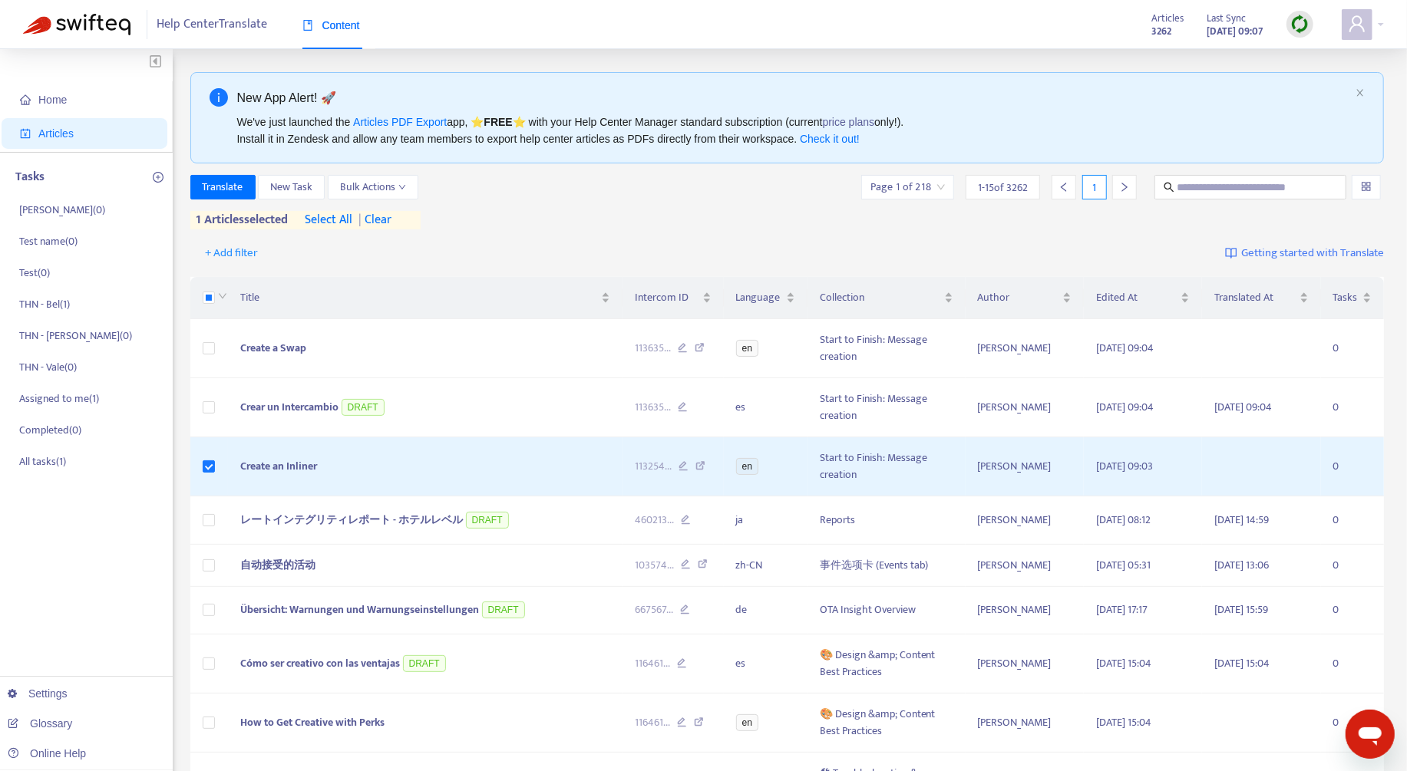
click at [1296, 25] on img at bounding box center [1299, 24] width 19 height 19
click at [1309, 61] on link "Quick Sync" at bounding box center [1331, 56] width 65 height 18
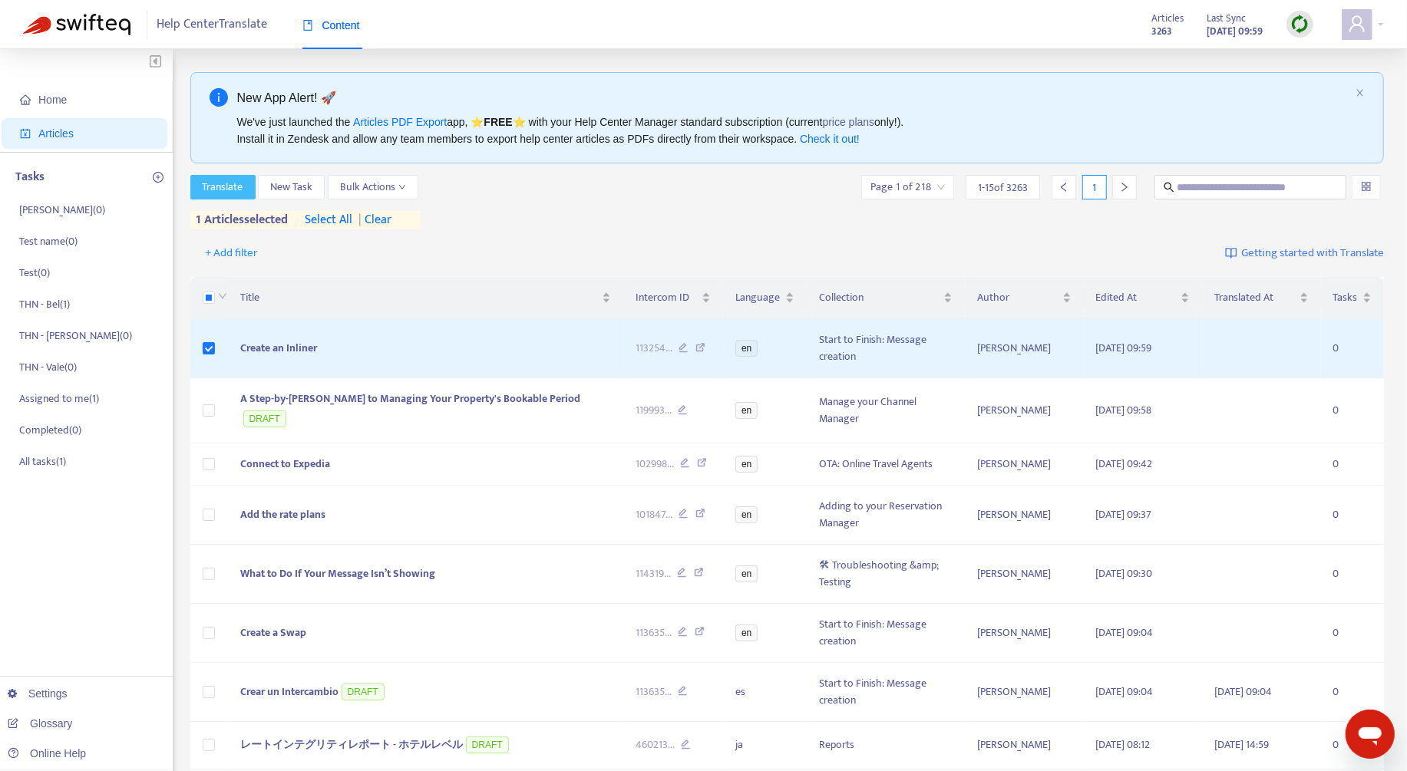
click at [221, 197] on button "Translate" at bounding box center [222, 187] width 65 height 25
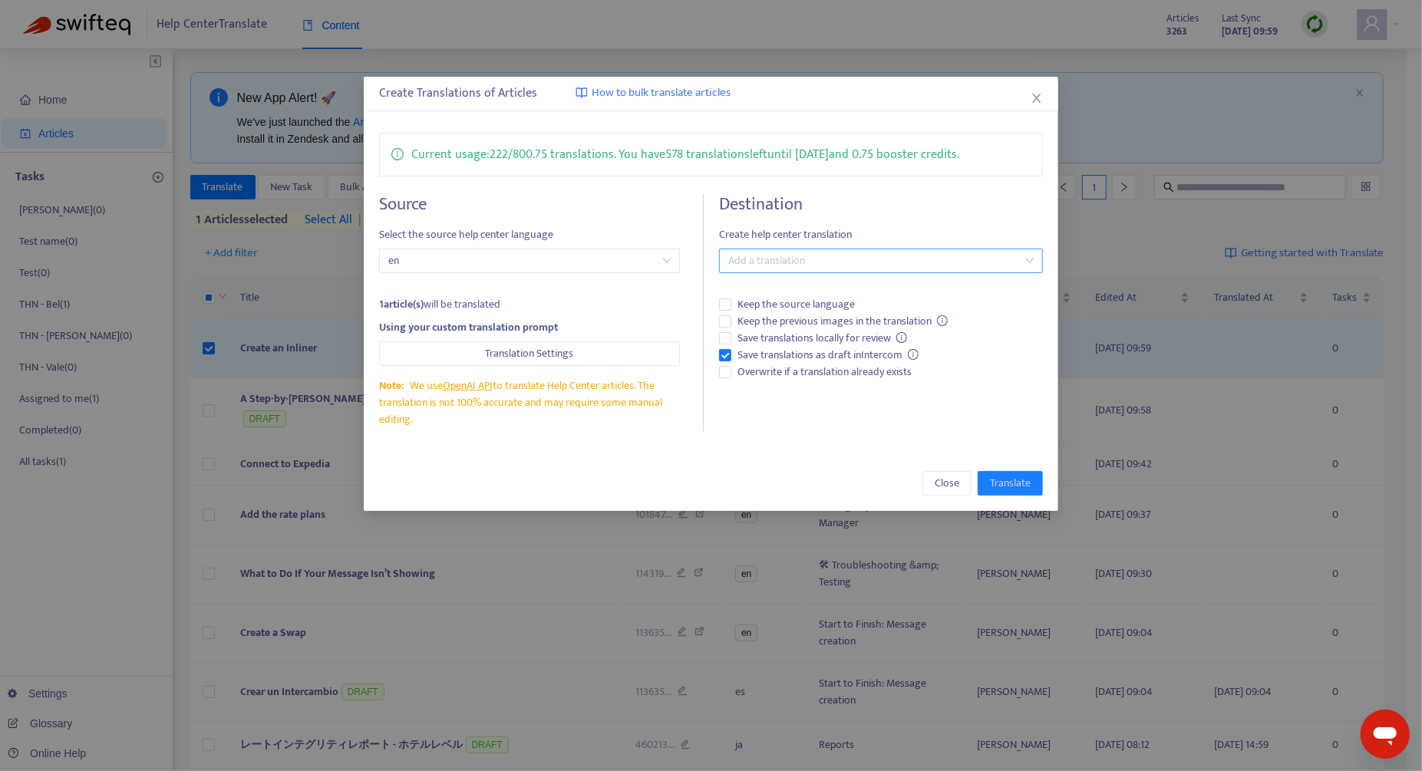
click at [905, 253] on div at bounding box center [873, 261] width 301 height 18
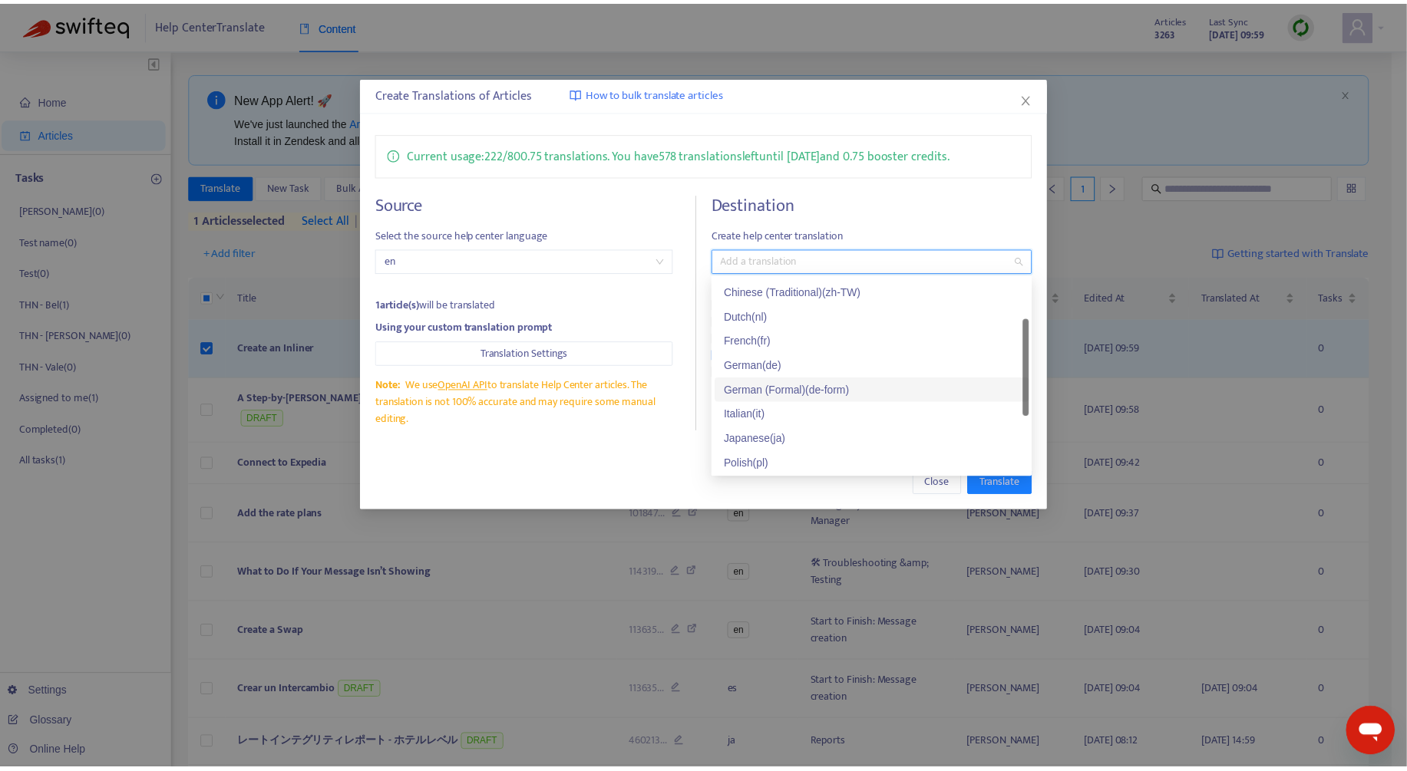
scroll to position [123, 0]
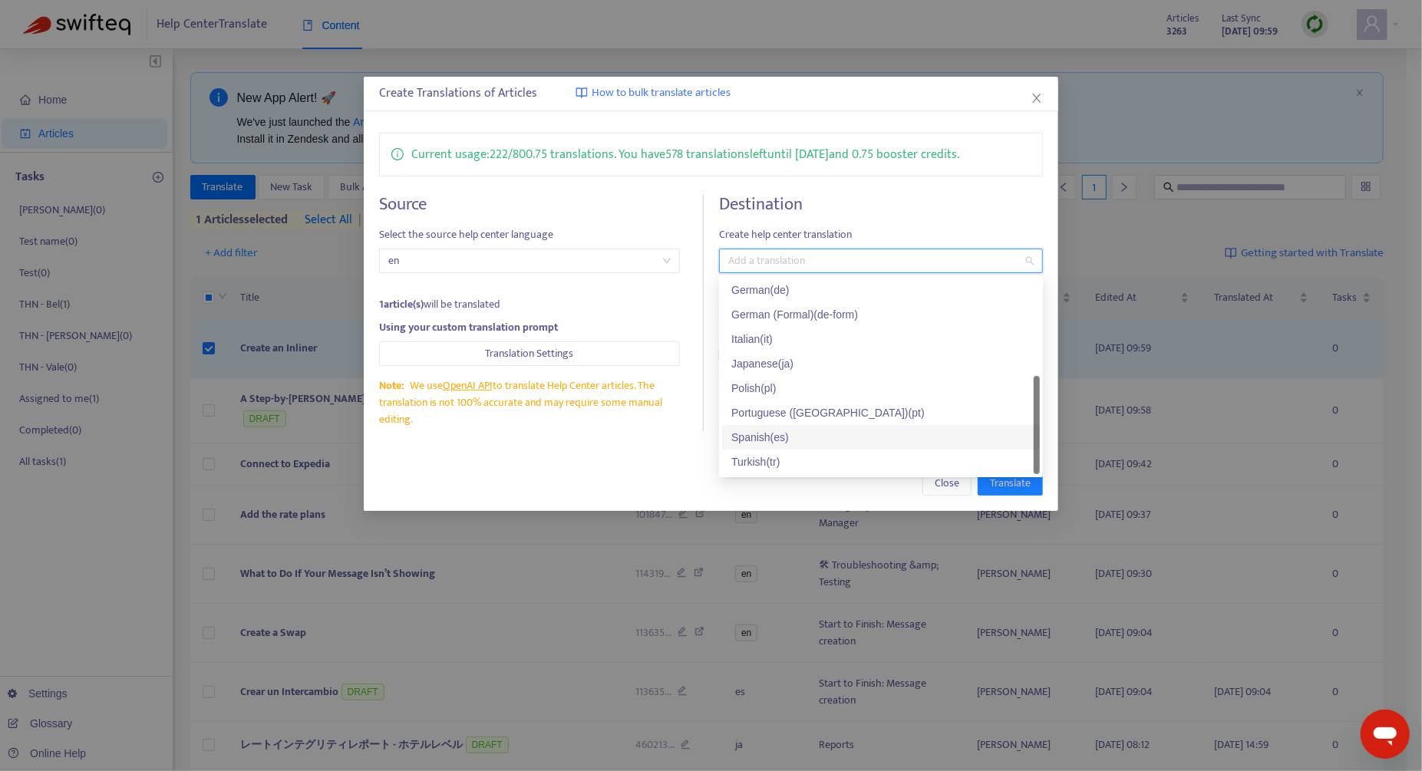
click at [833, 441] on div "Spanish ( es )" at bounding box center [880, 437] width 299 height 17
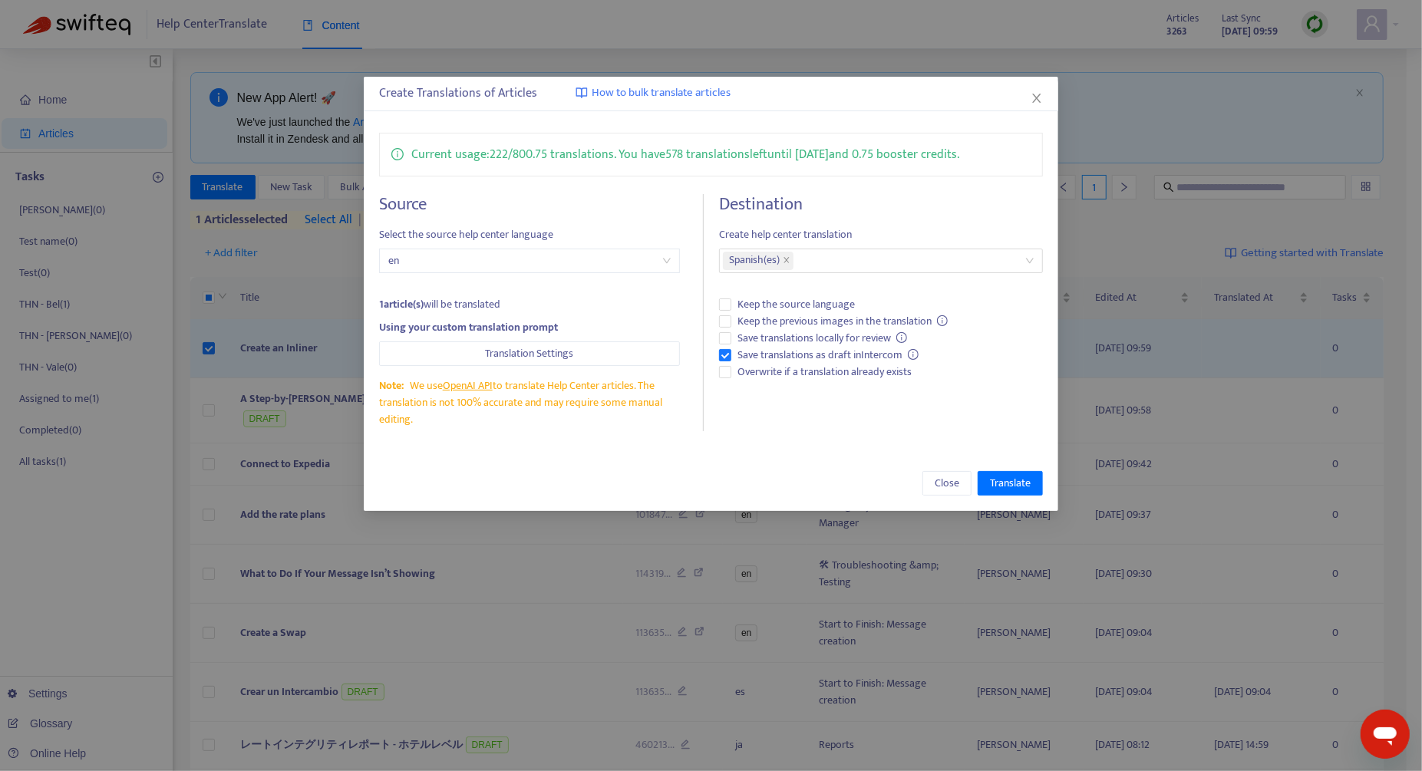
click at [670, 494] on div "Close Translate" at bounding box center [711, 483] width 664 height 25
click at [1012, 487] on span "Translate" at bounding box center [1010, 483] width 41 height 17
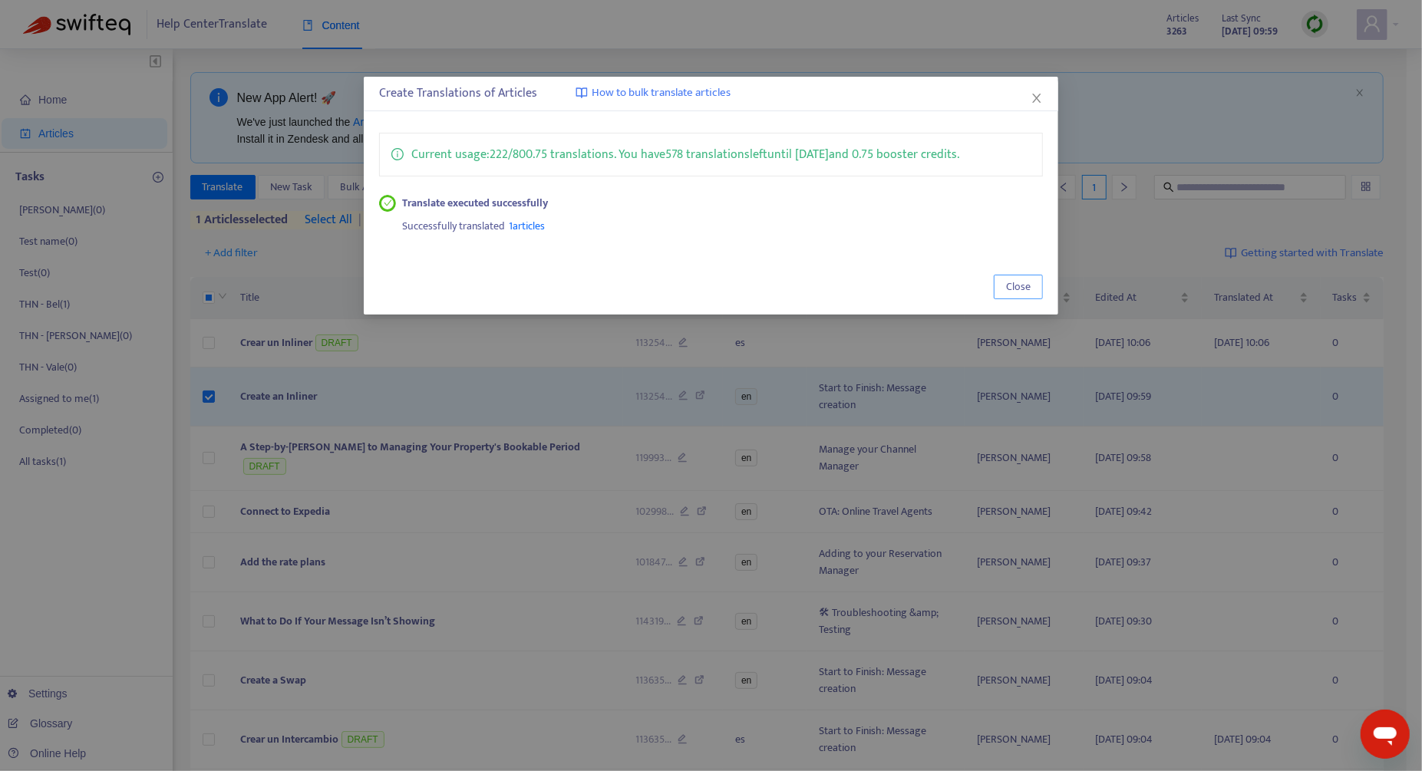
click at [1000, 281] on button "Close" at bounding box center [1018, 287] width 49 height 25
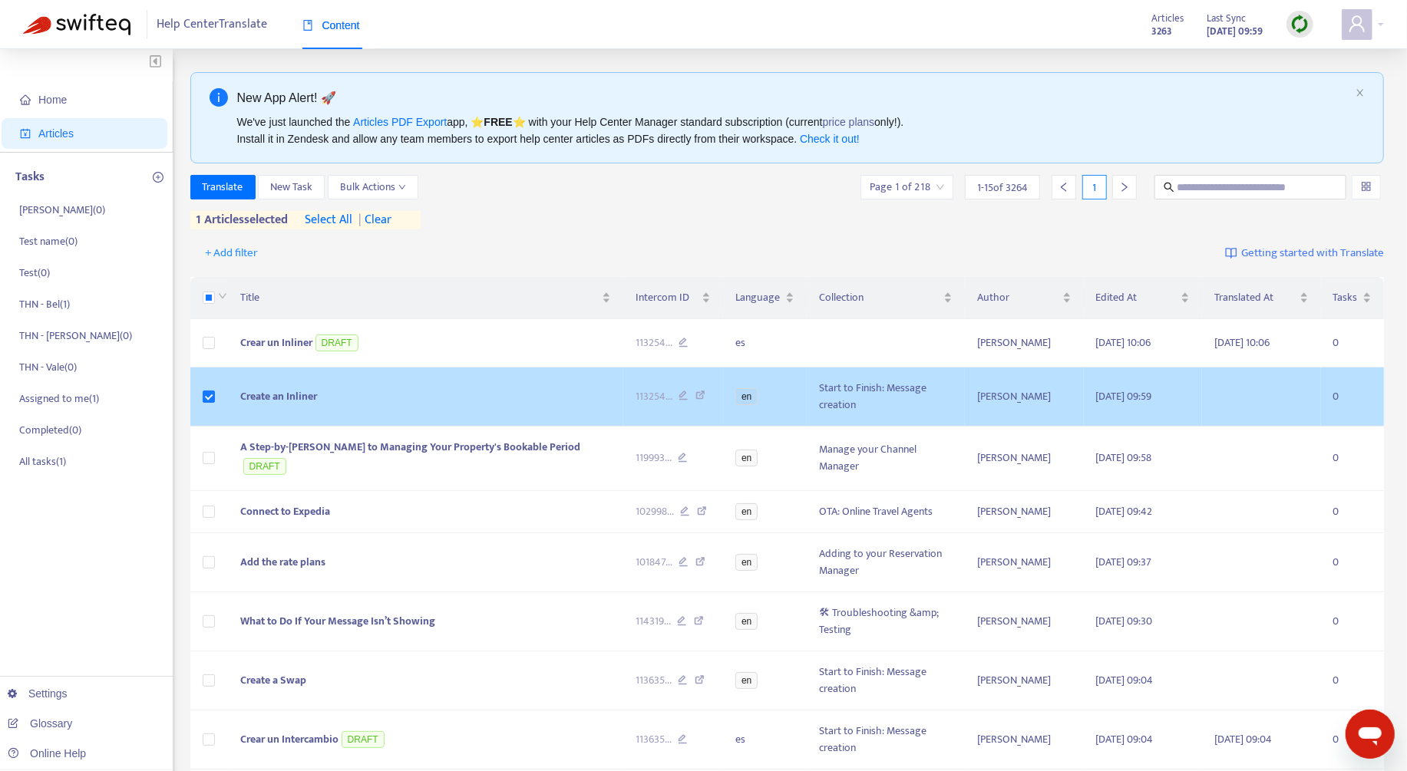
click at [199, 395] on td at bounding box center [209, 397] width 38 height 59
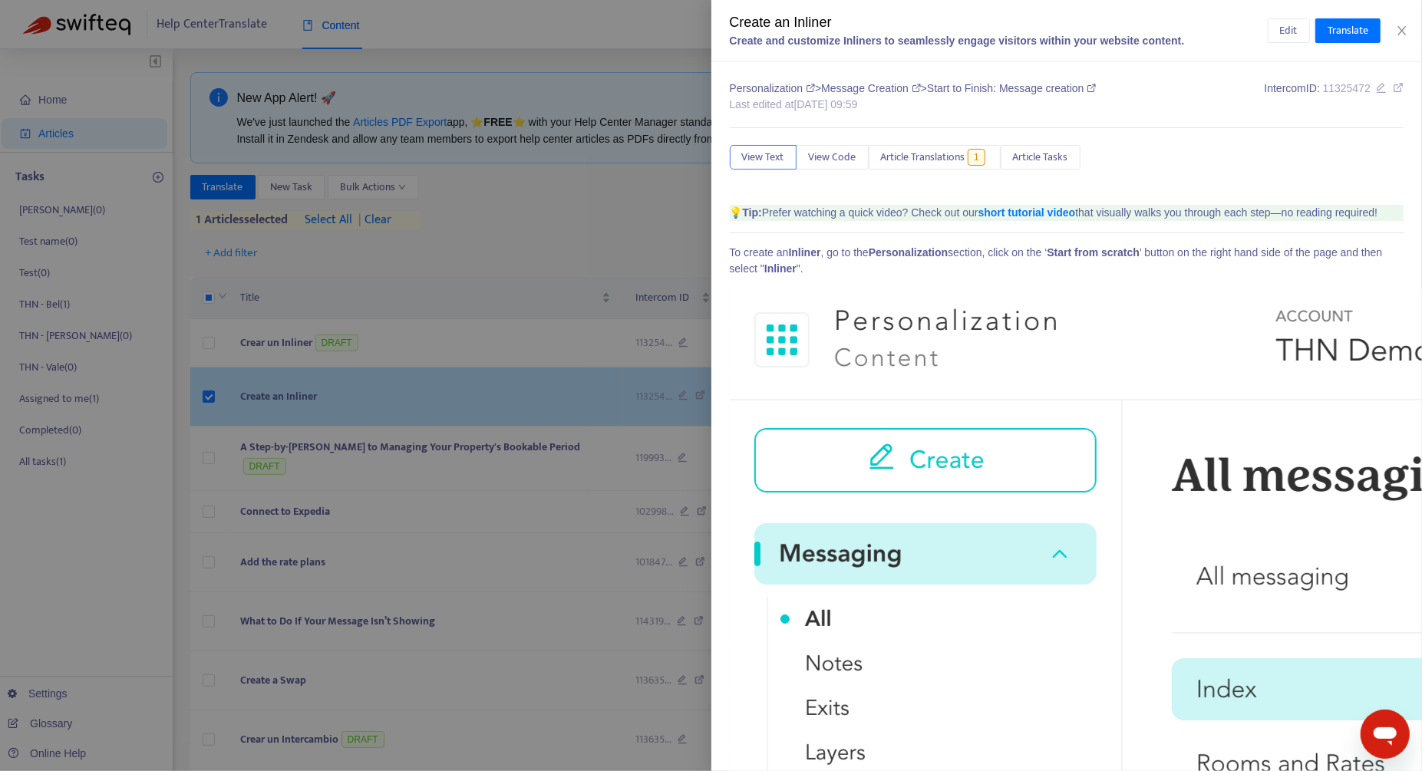
click at [211, 395] on div at bounding box center [711, 385] width 1422 height 771
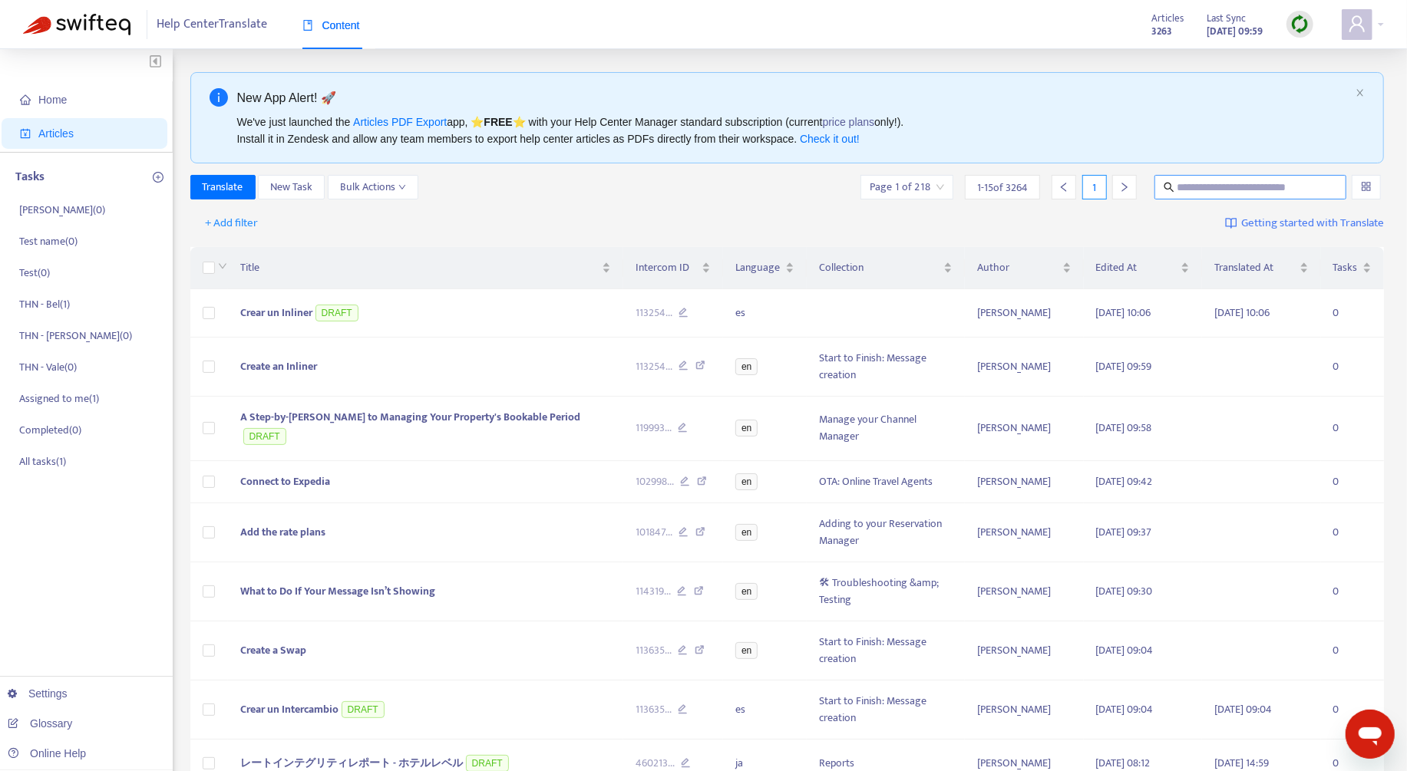
click at [1222, 191] on input "text" at bounding box center [1250, 187] width 147 height 17
paste input "********"
type input "********"
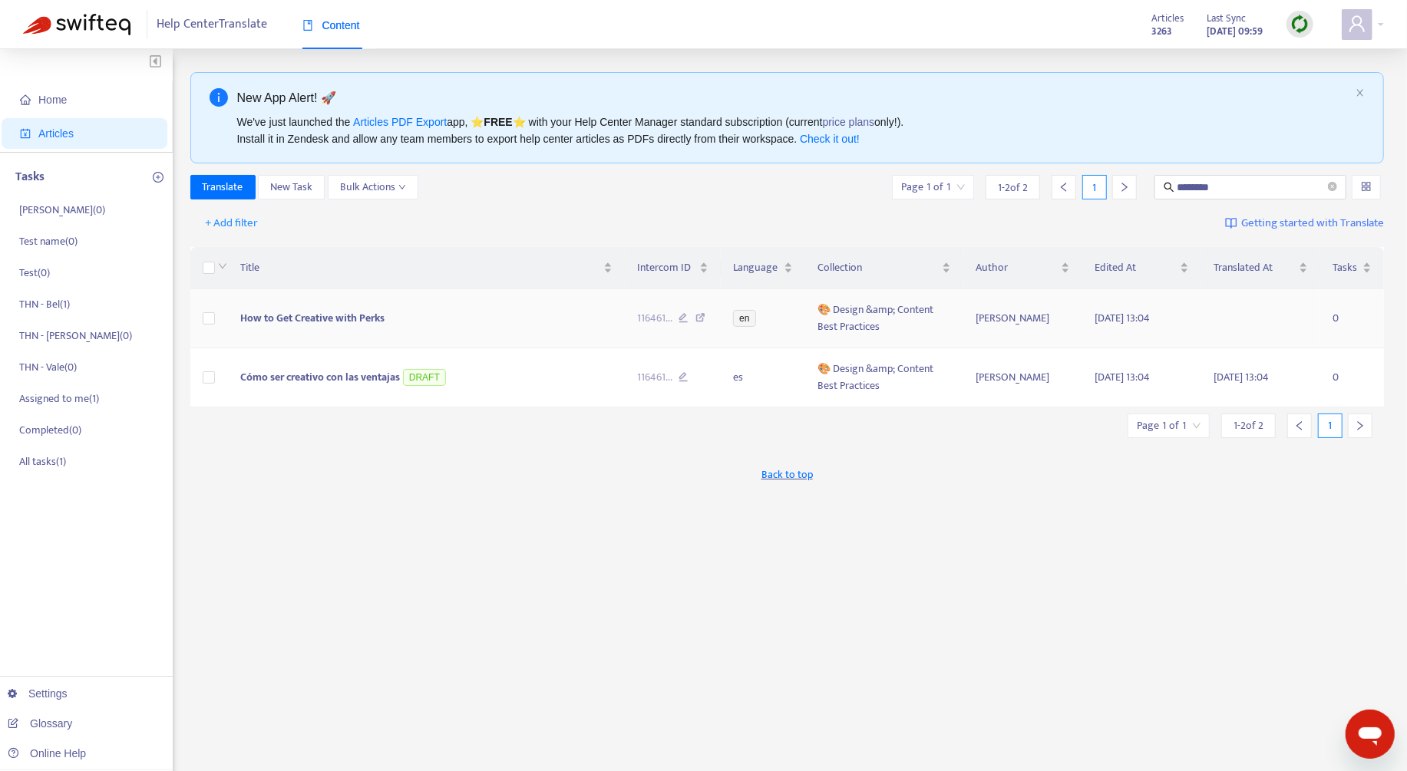
click at [474, 327] on td "How to Get Creative with Perks" at bounding box center [426, 318] width 397 height 59
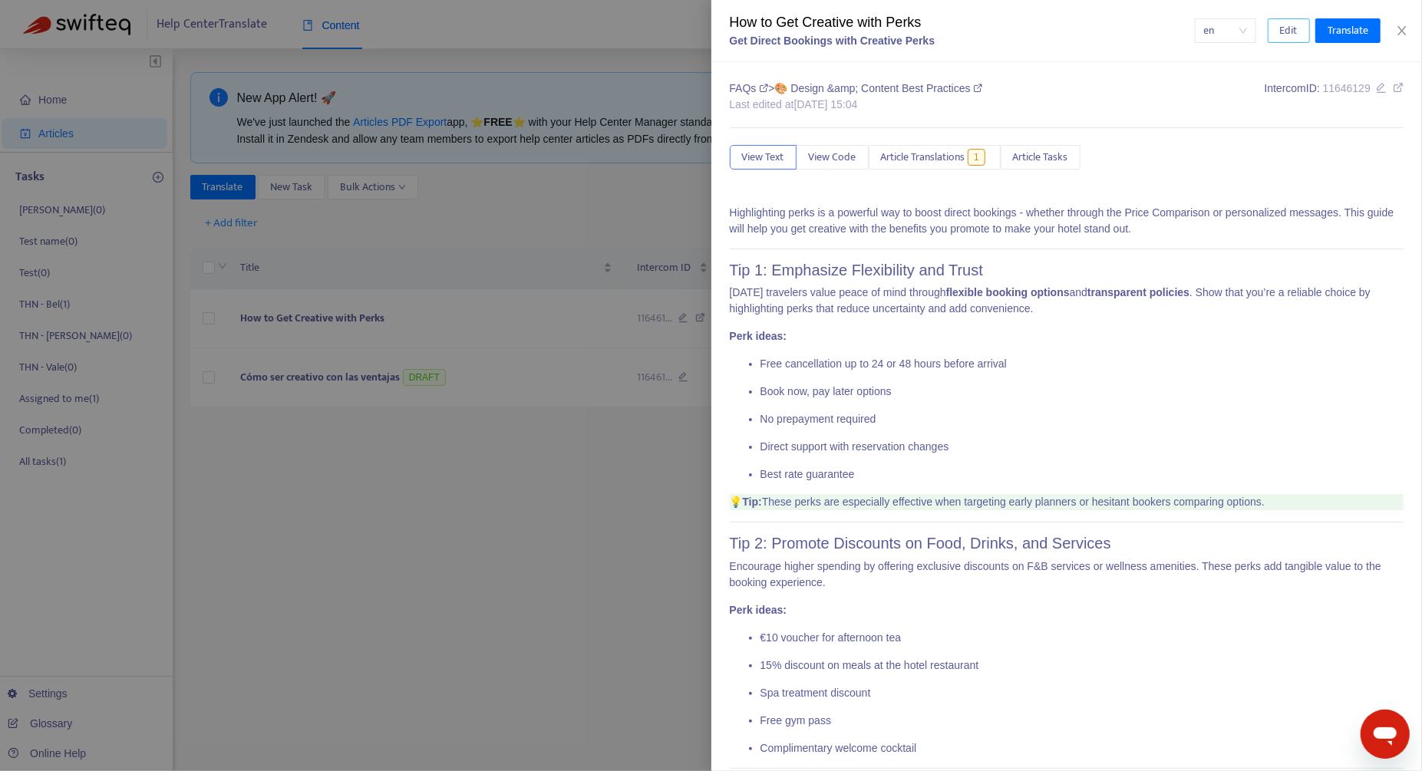
click at [1294, 27] on span "Edit" at bounding box center [1289, 30] width 18 height 17
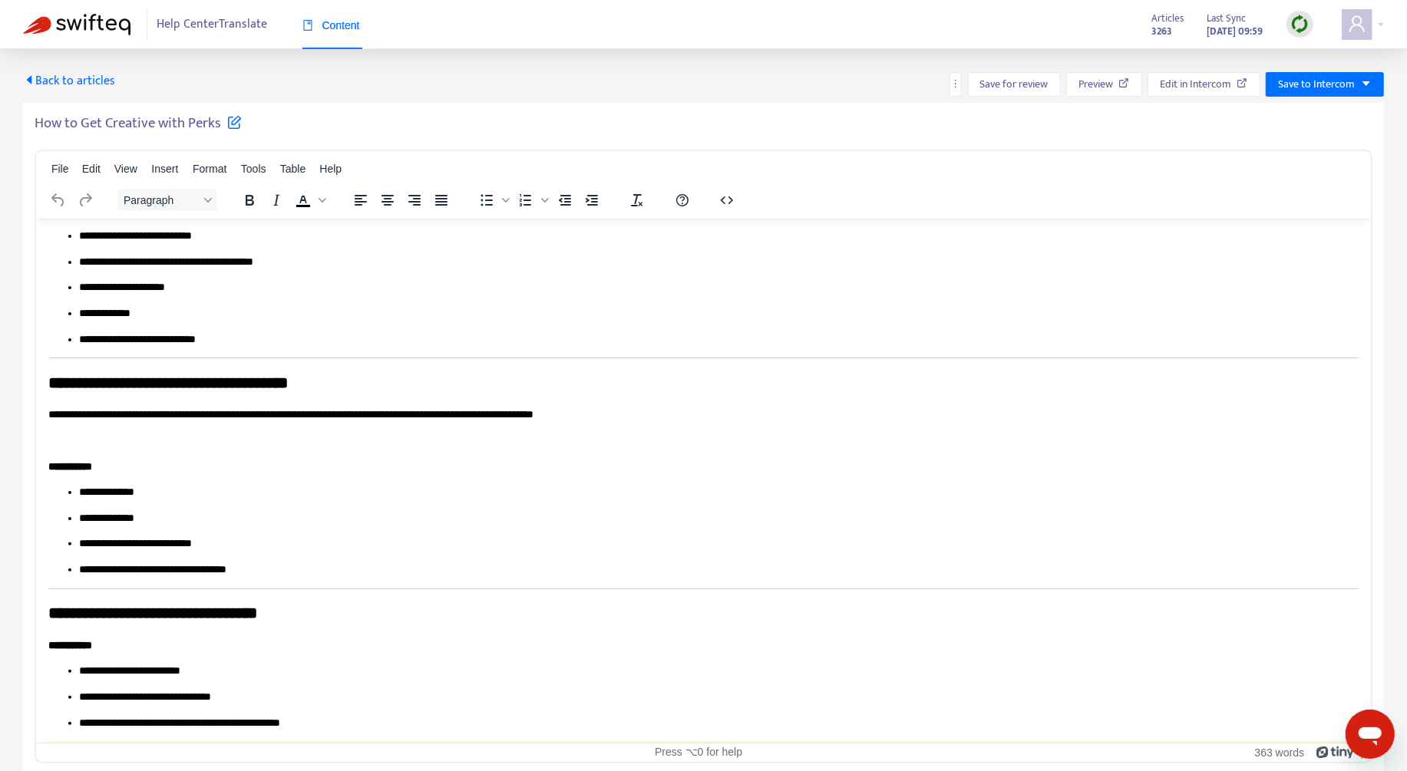
scroll to position [28, 0]
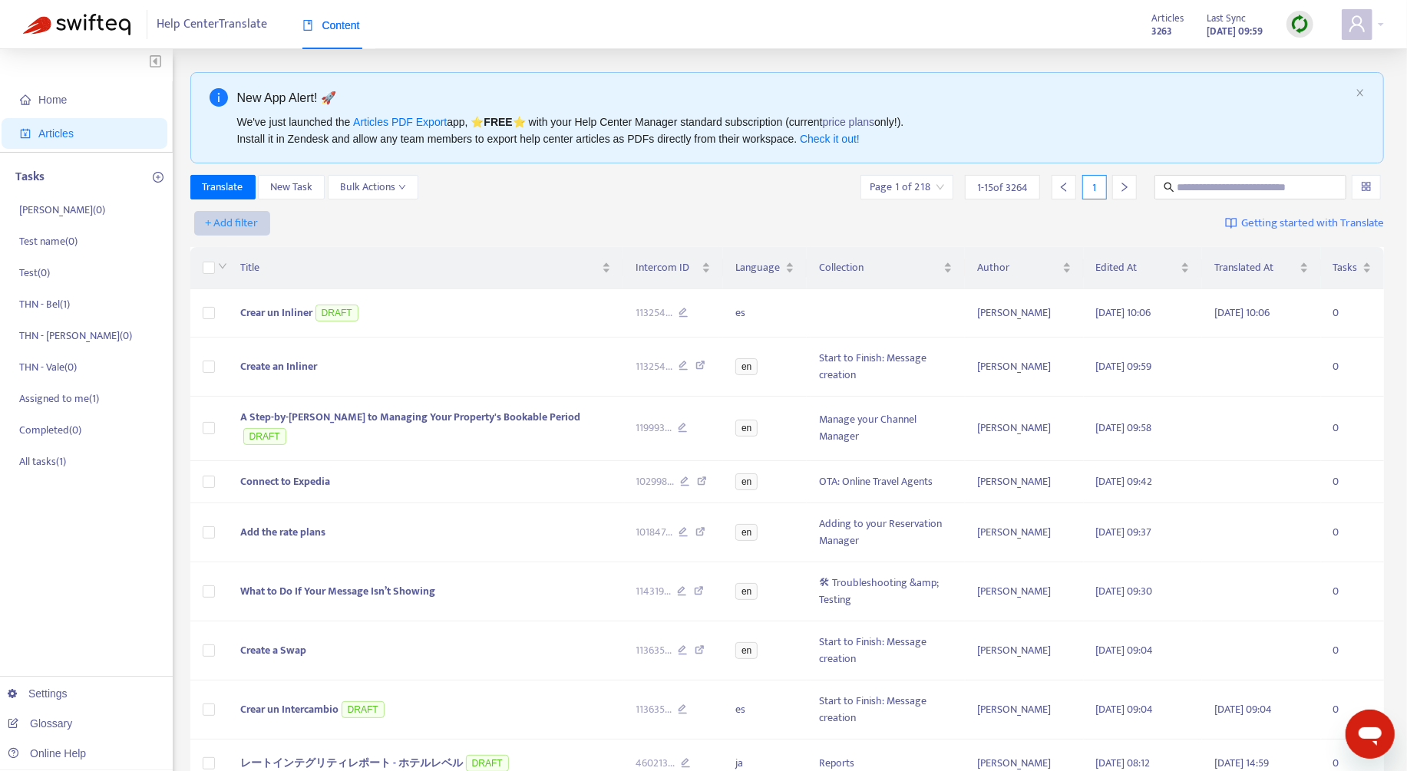
click at [249, 225] on span "+ Add filter" at bounding box center [232, 223] width 53 height 18
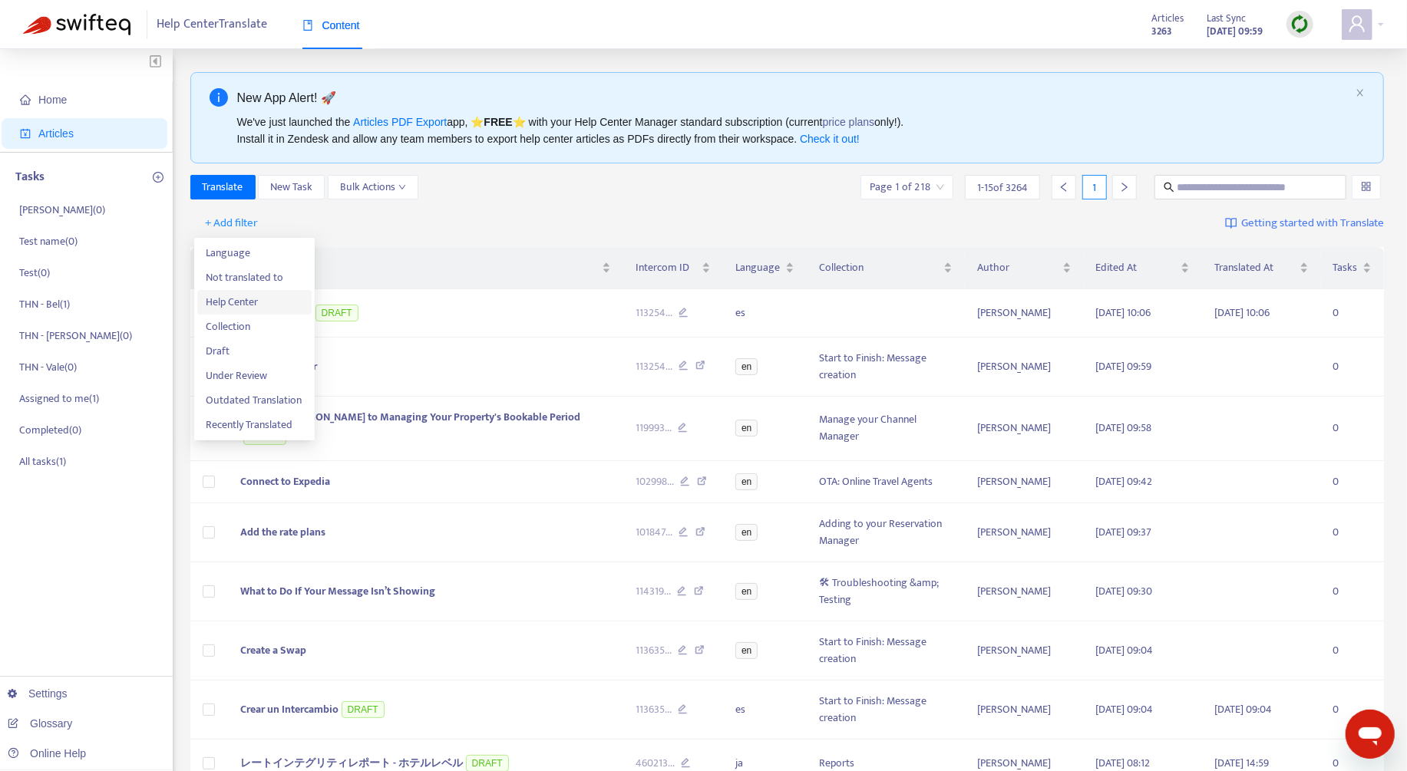
click at [257, 307] on span "Help Center" at bounding box center [254, 302] width 96 height 17
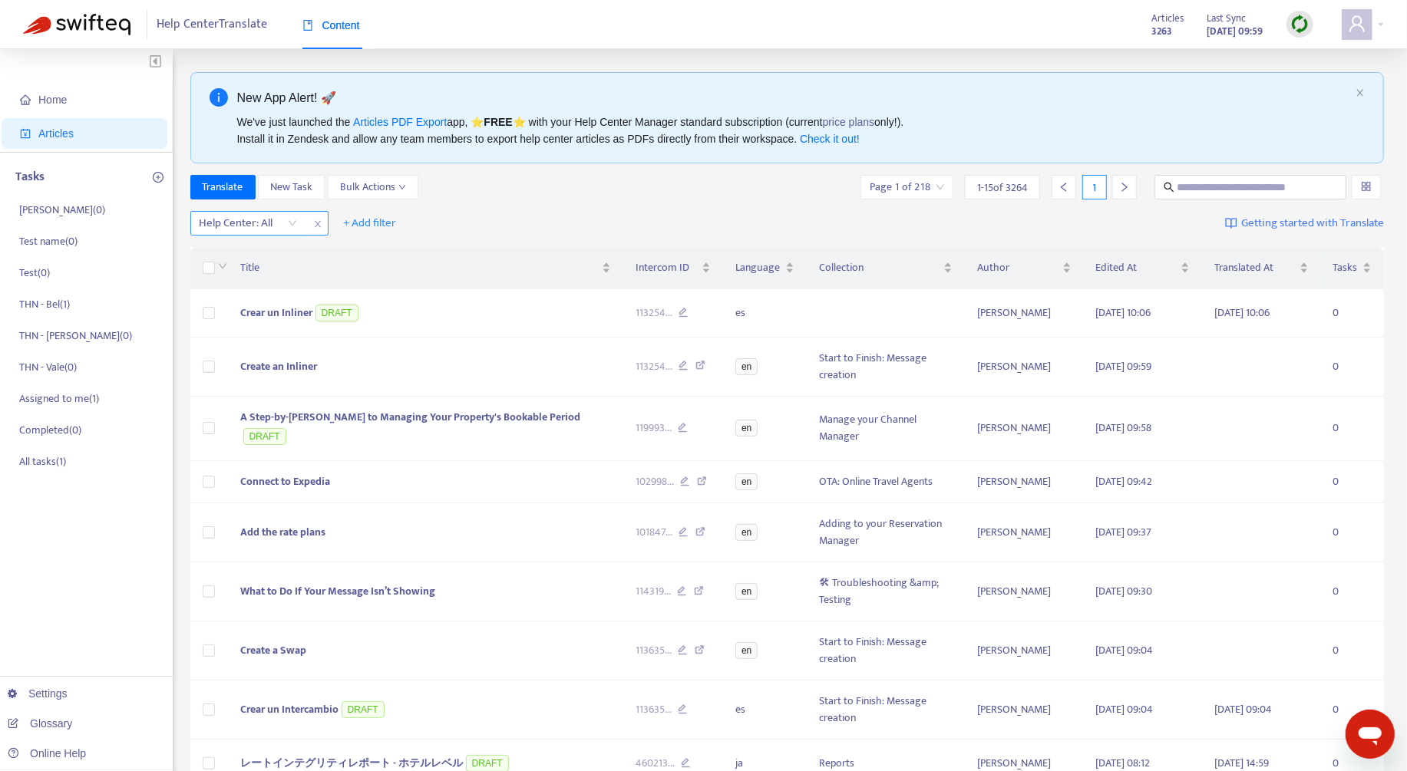
click at [242, 229] on div at bounding box center [240, 223] width 93 height 18
click at [274, 271] on div "THN Help Center" at bounding box center [336, 277] width 267 height 17
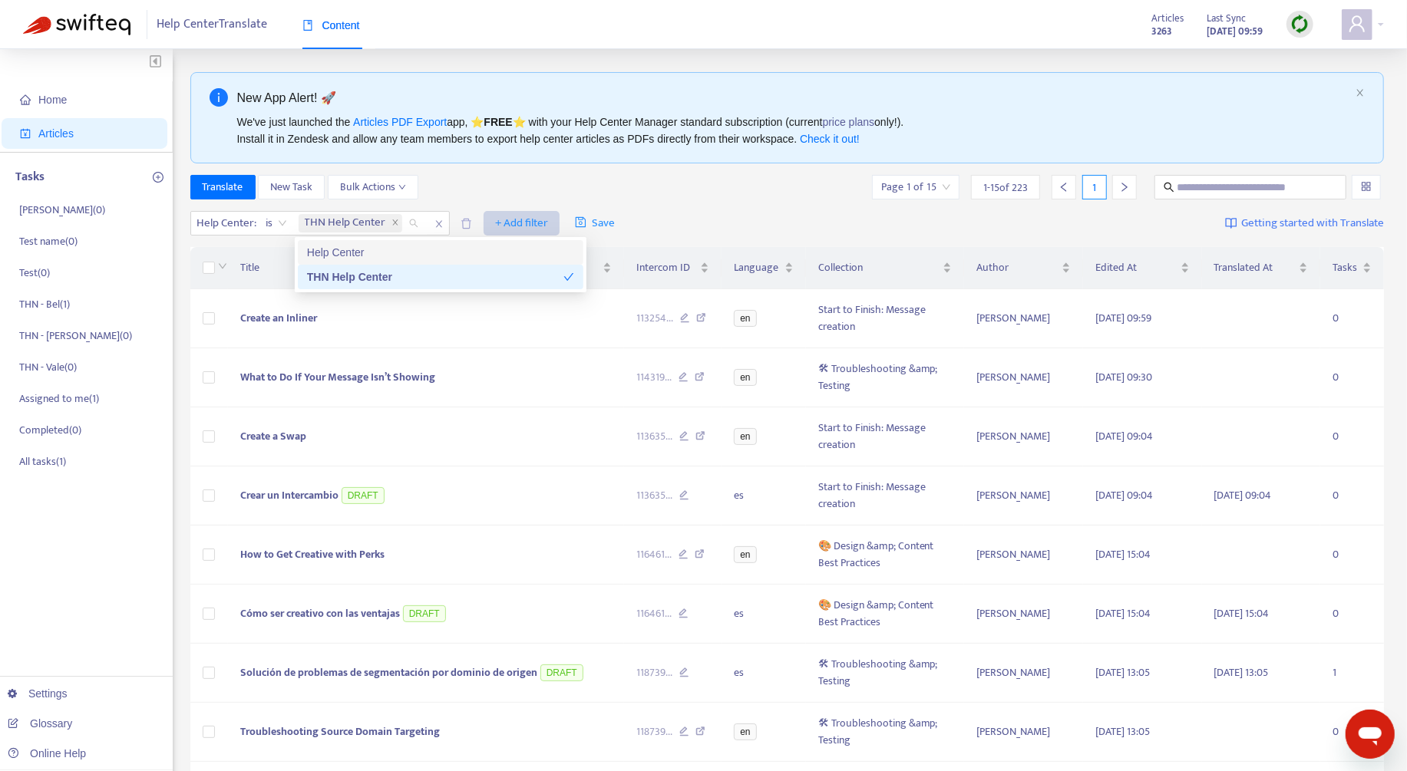
click at [510, 230] on span "+ Add filter" at bounding box center [521, 223] width 53 height 18
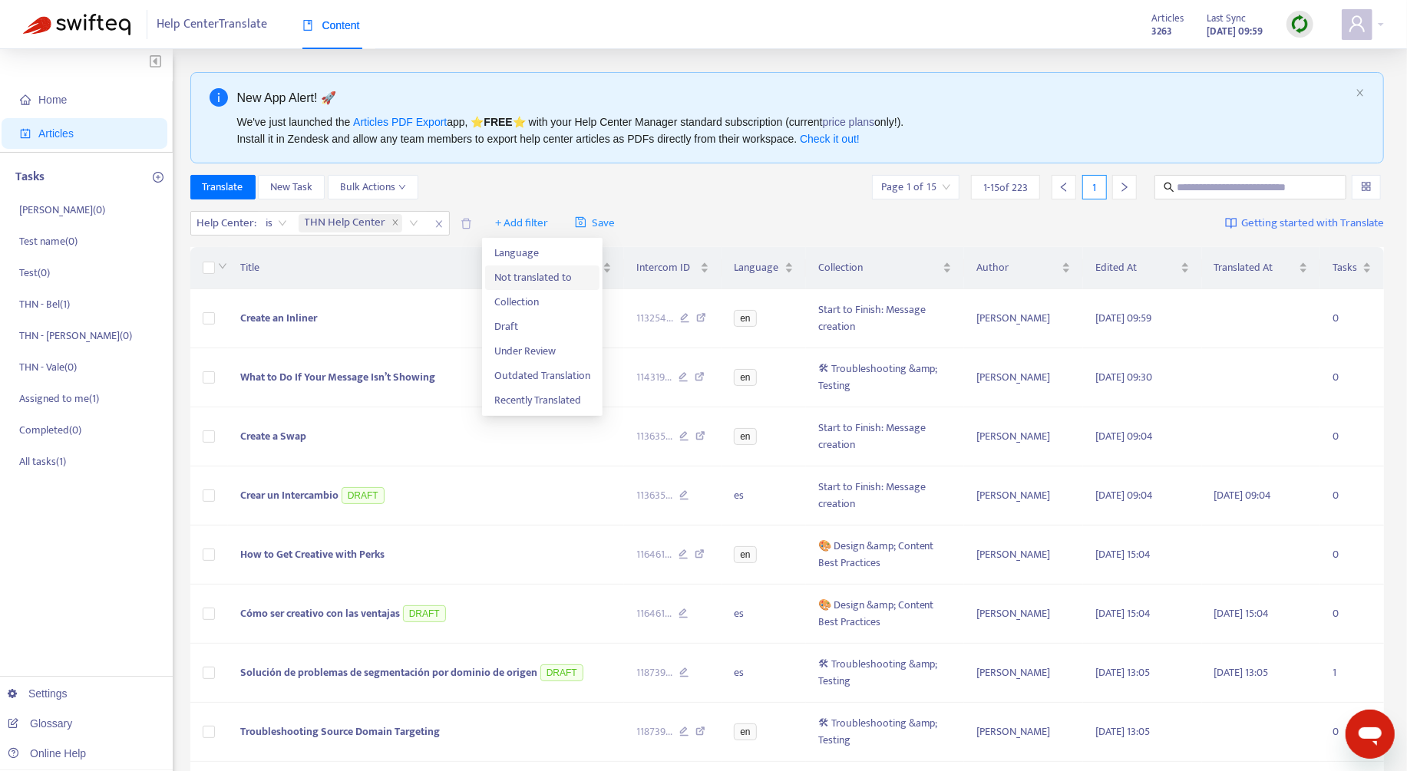
click at [541, 286] on span "Not translated to" at bounding box center [542, 277] width 96 height 17
click at [533, 220] on div at bounding box center [503, 223] width 93 height 18
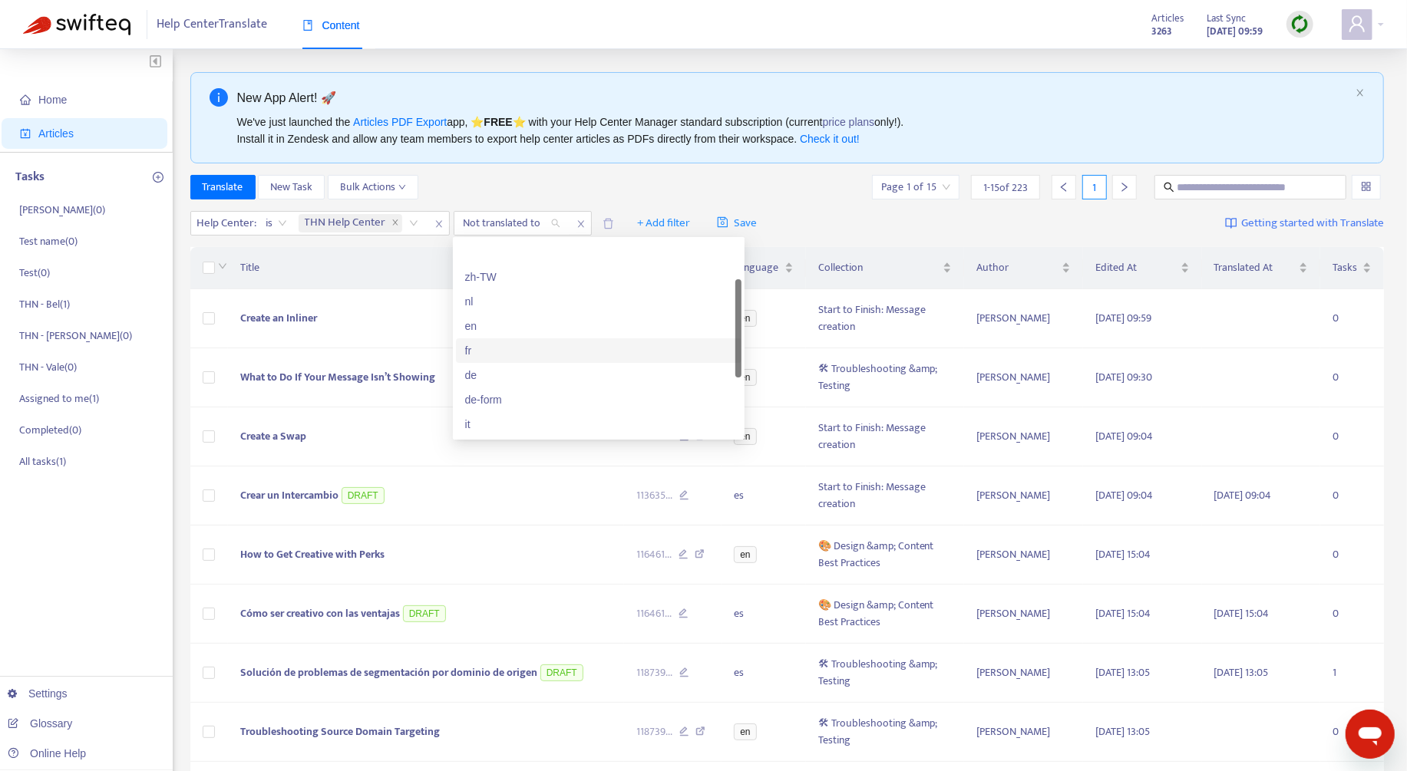
scroll to position [110, 0]
click at [501, 405] on div "es" at bounding box center [598, 412] width 267 height 17
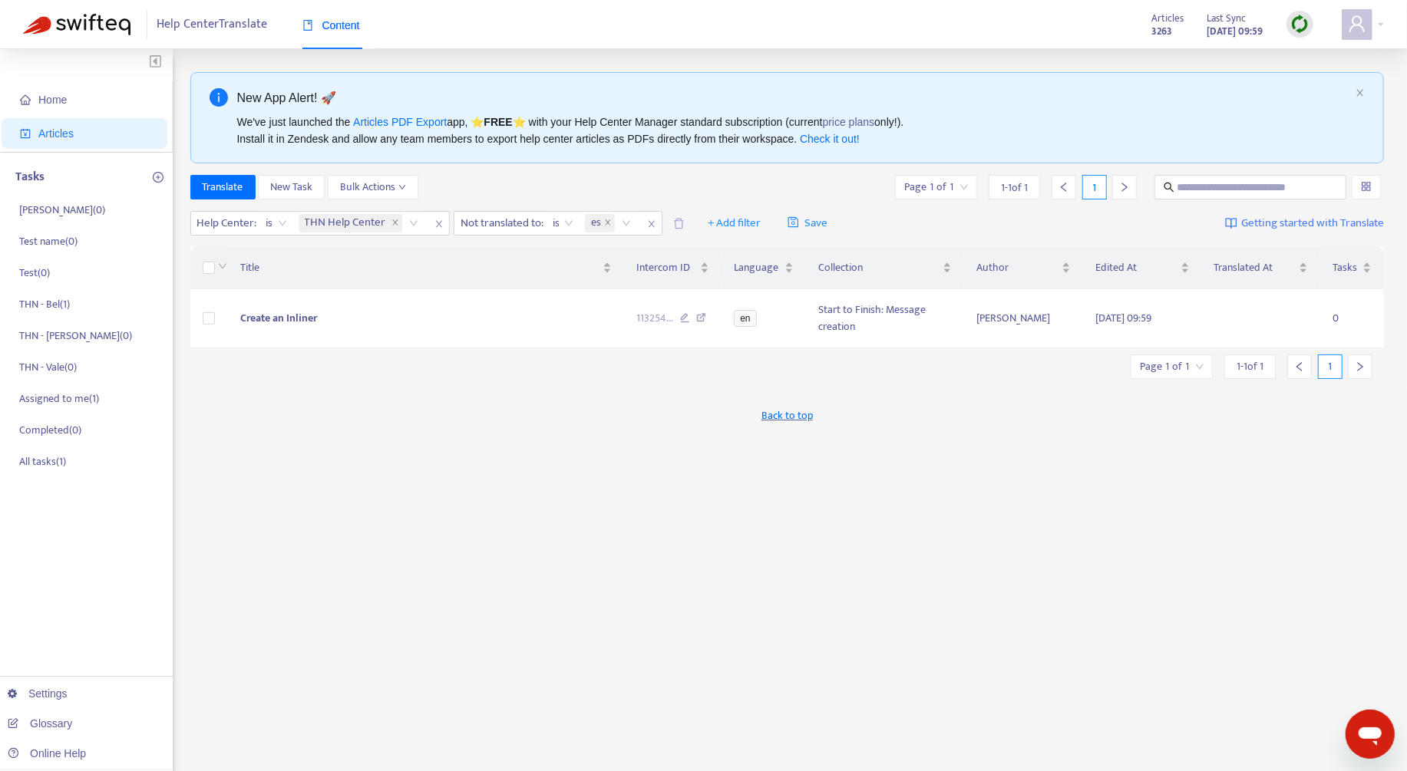
click at [806, 165] on div "New App Alert! 🚀 We've just launched the Articles PDF Export app, ⭐ FREE ⭐️ wit…" at bounding box center [787, 521] width 1194 height 898
click at [572, 329] on td "Create an Inliner" at bounding box center [426, 318] width 396 height 59
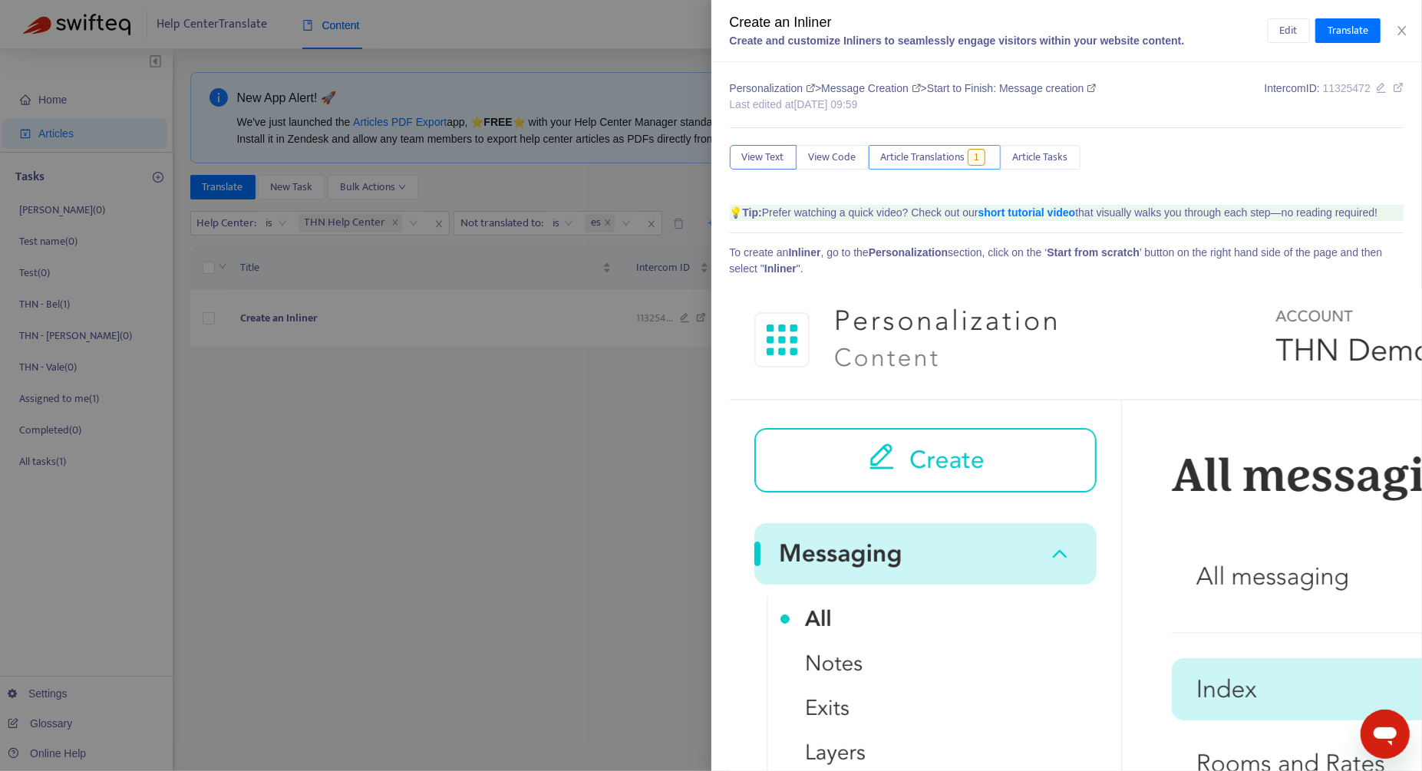
click at [941, 160] on span "Article Translations" at bounding box center [923, 157] width 84 height 17
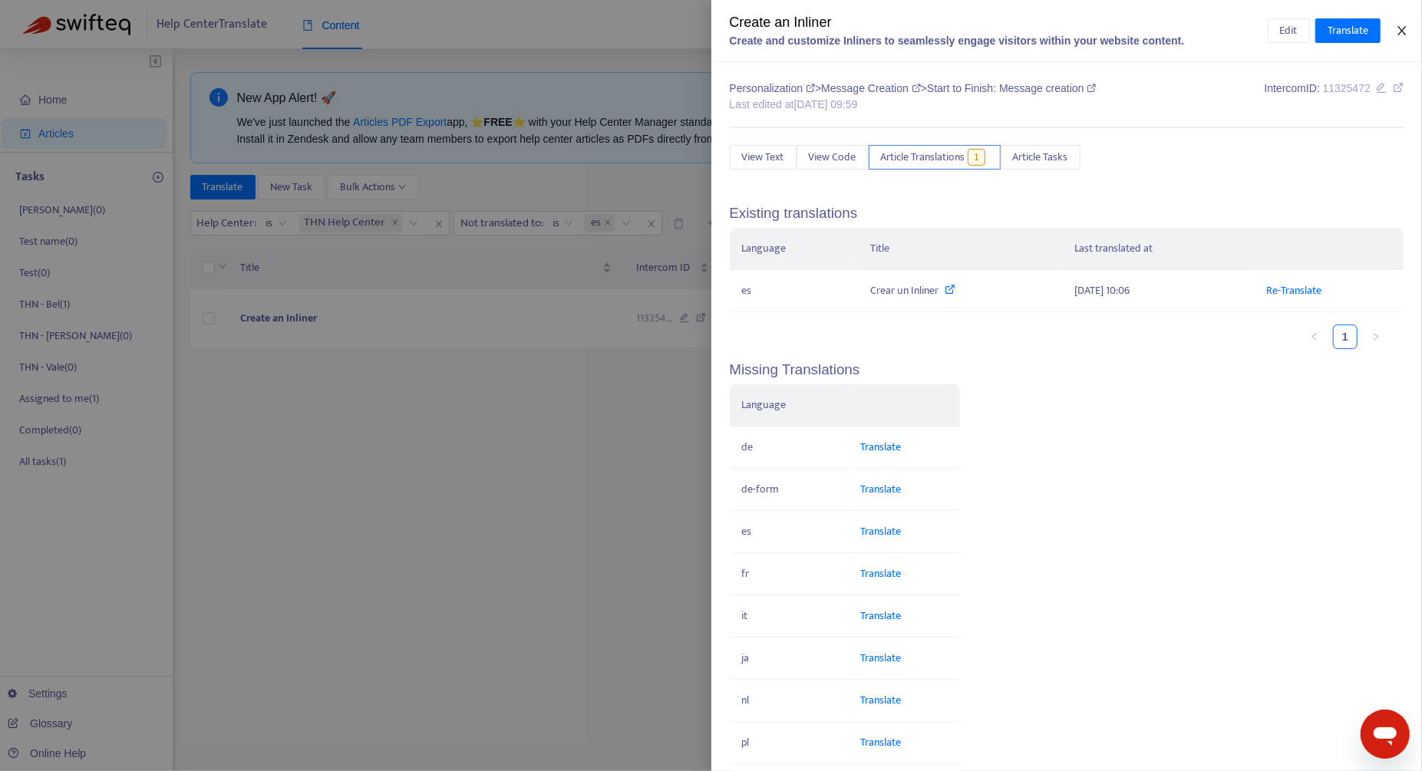
click at [1402, 30] on icon "close" at bounding box center [1402, 30] width 8 height 9
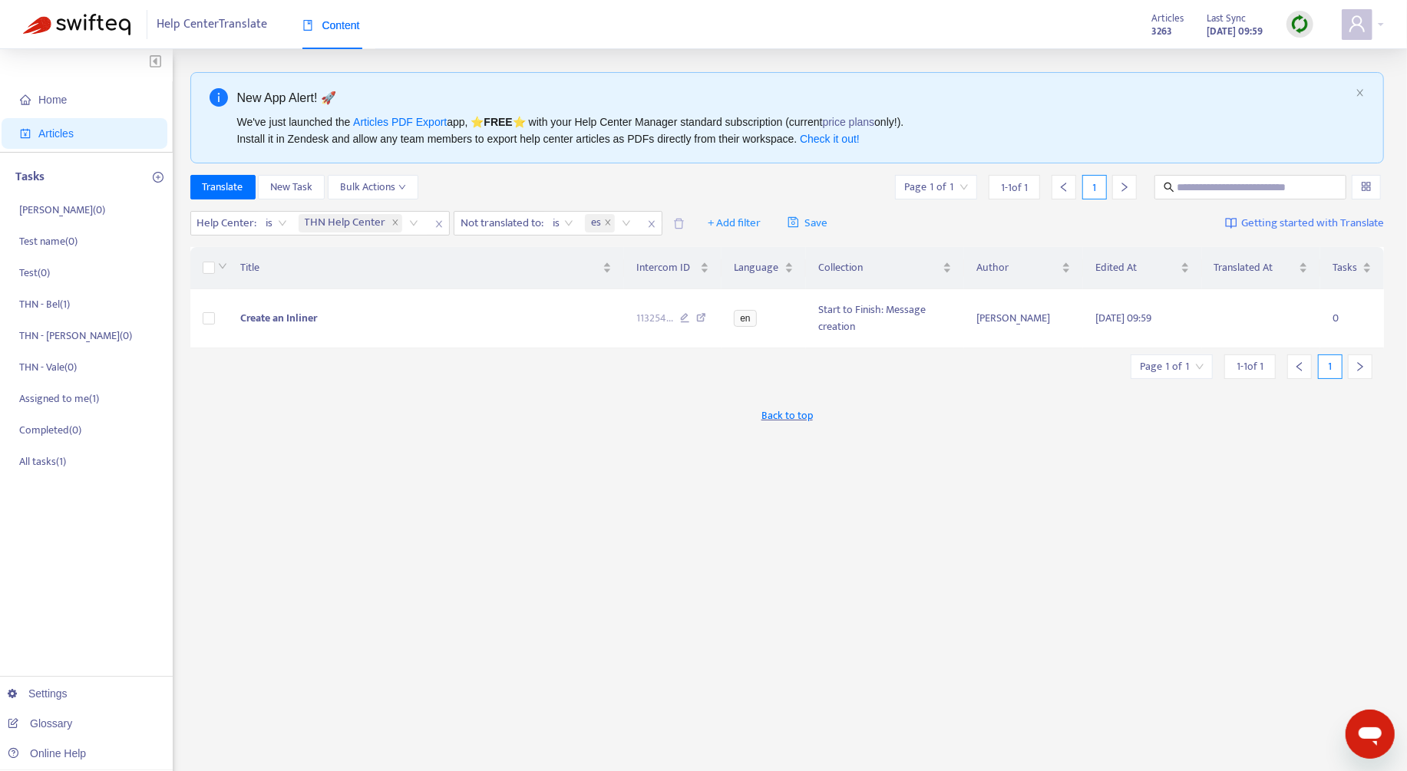
click at [1302, 26] on img at bounding box center [1299, 24] width 19 height 19
click at [1312, 55] on link "Quick Sync" at bounding box center [1331, 56] width 65 height 18
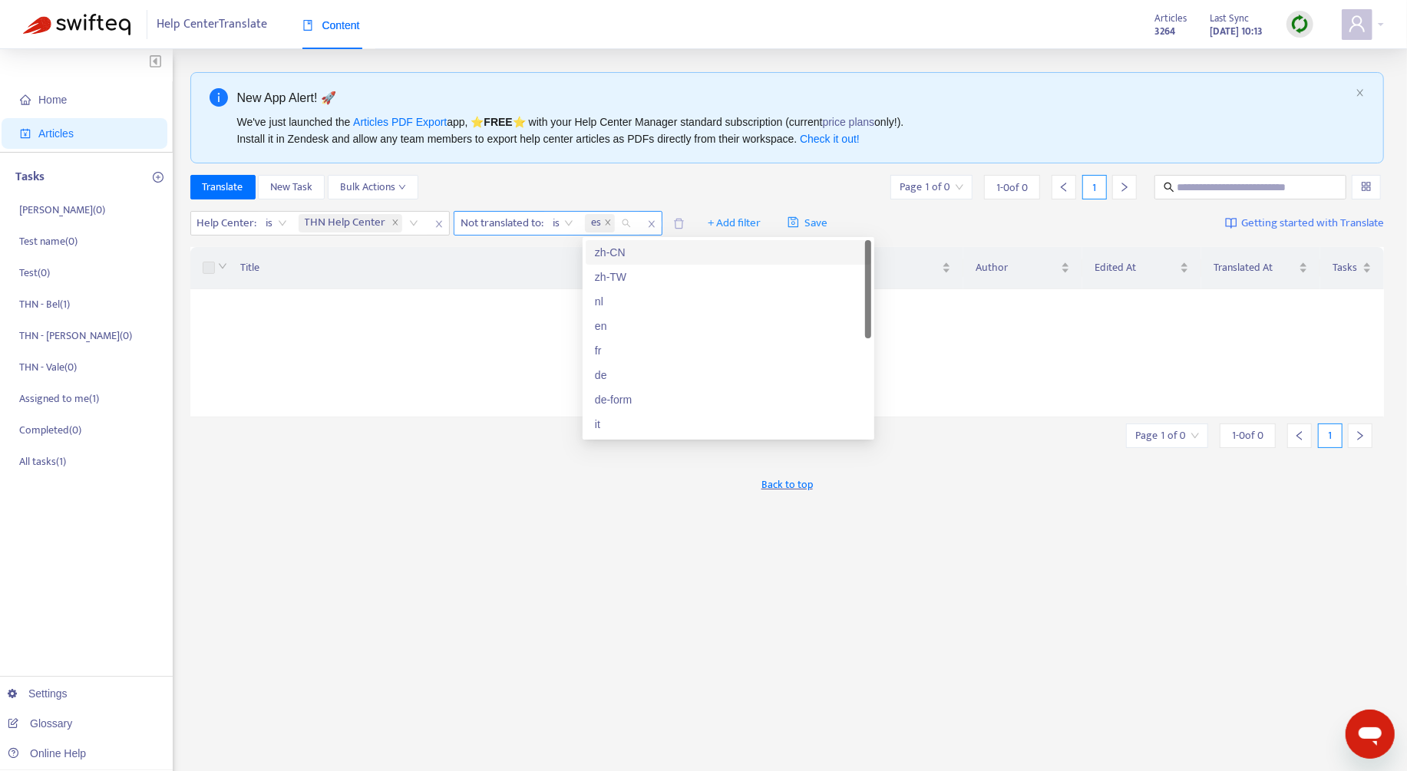
click at [600, 221] on span "es" at bounding box center [596, 223] width 10 height 18
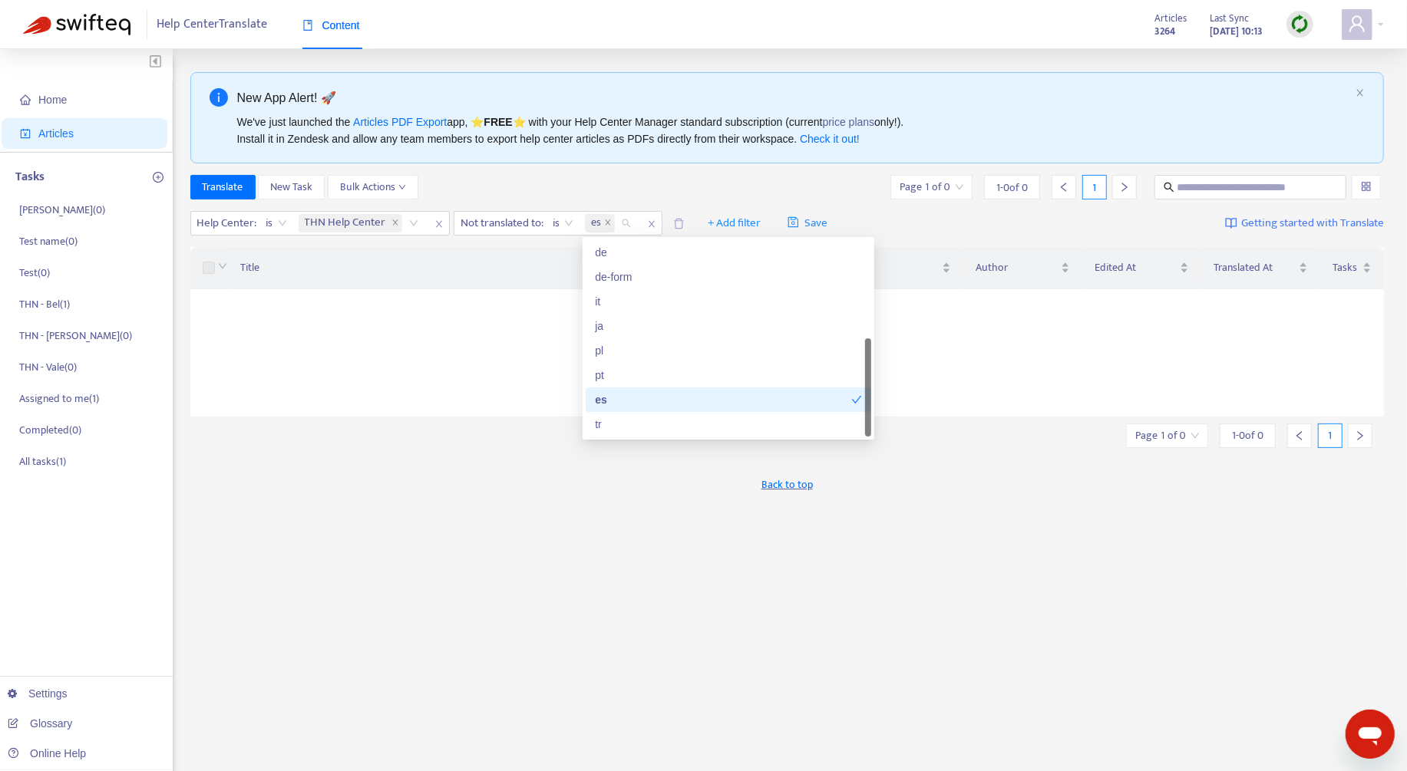
click at [676, 395] on div "es" at bounding box center [723, 399] width 256 height 17
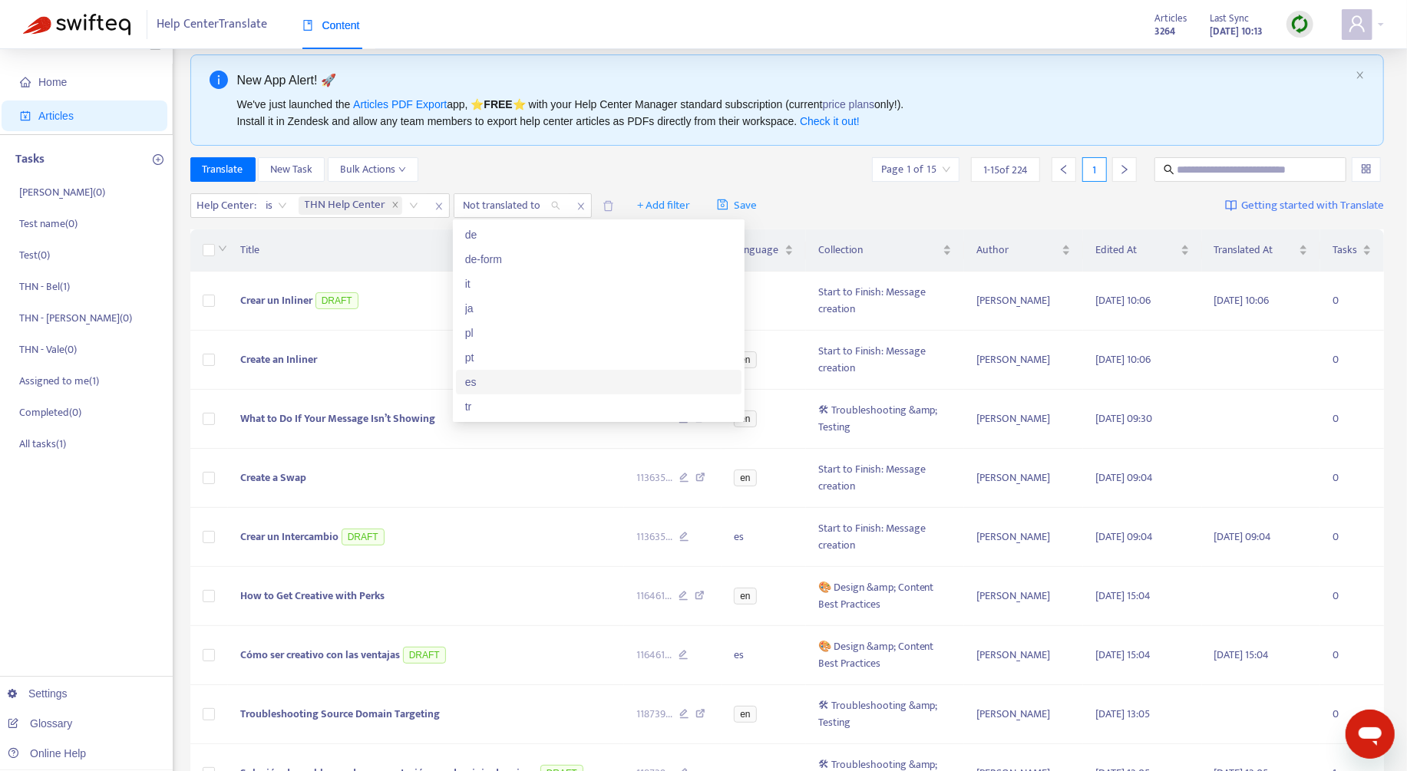
scroll to position [39, 0]
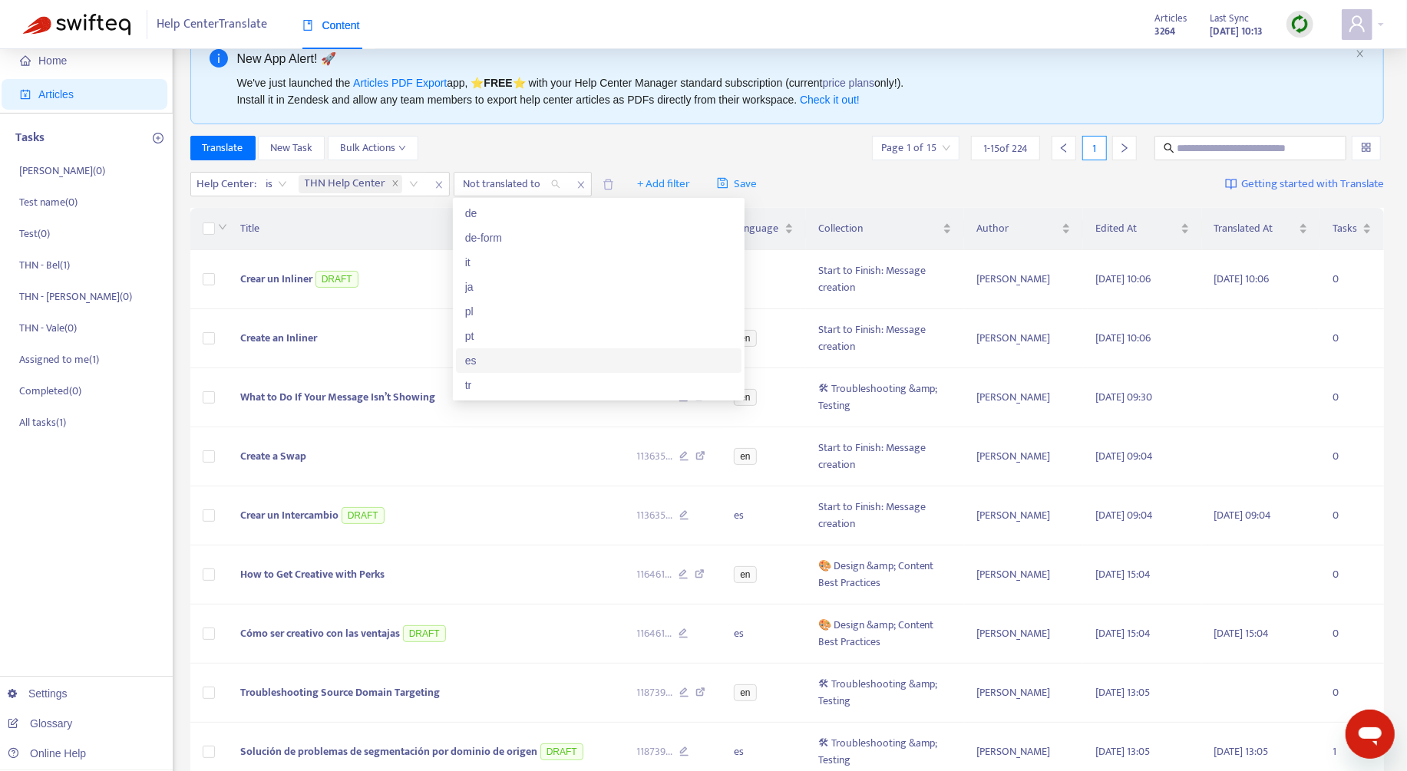
click at [533, 368] on div "es" at bounding box center [598, 360] width 267 height 17
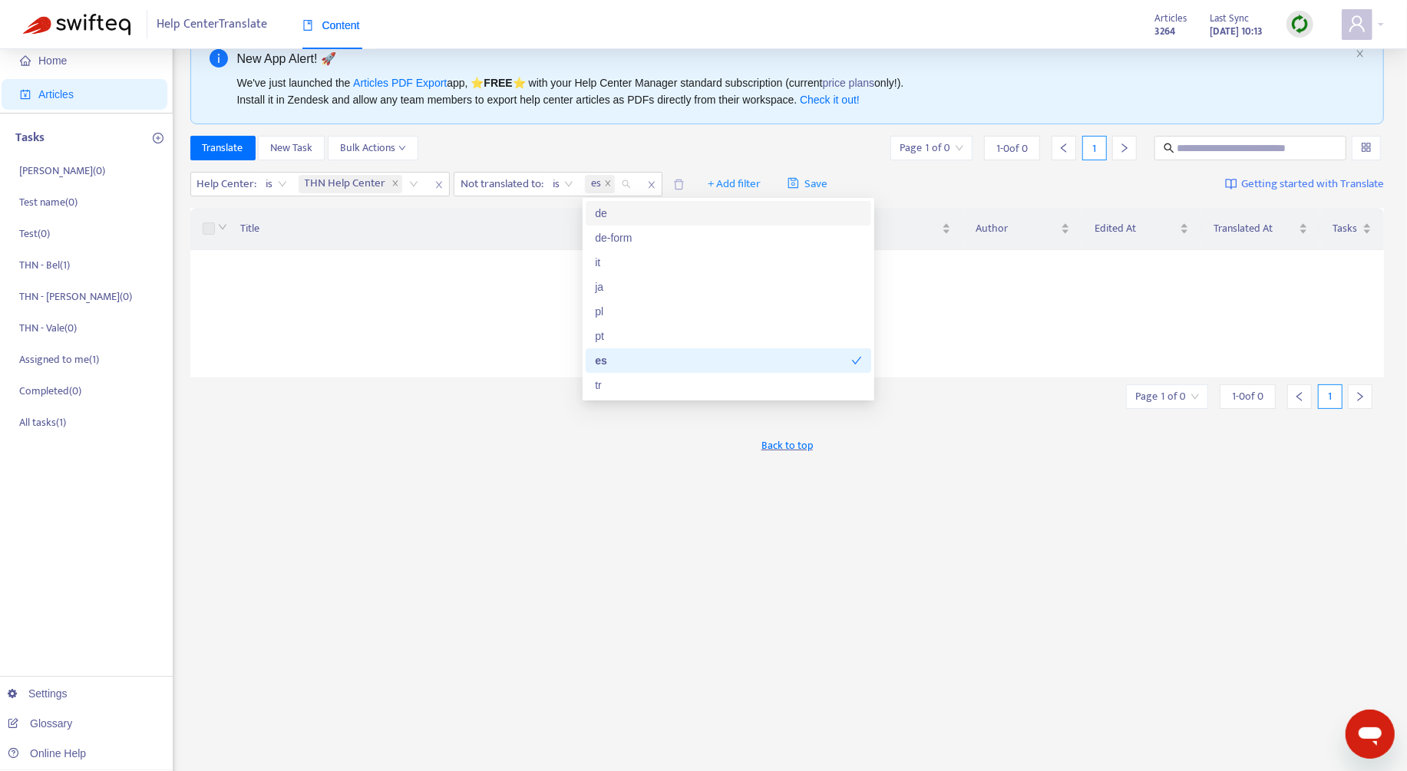
click at [720, 143] on div "Translate New Task Bulk Actions Page 1 of 0 1 - 0 of 0 1" at bounding box center [787, 148] width 1194 height 25
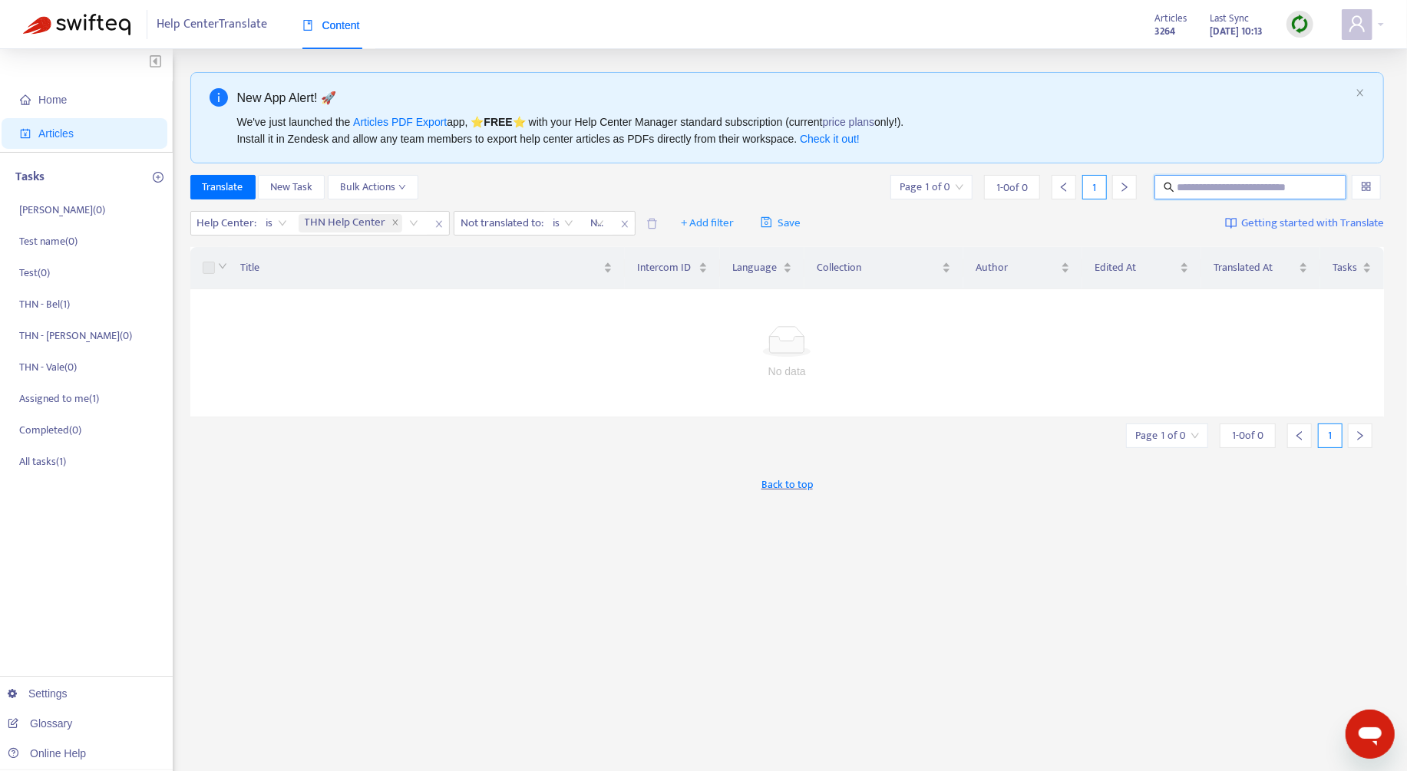
click at [1211, 183] on input "text" at bounding box center [1250, 187] width 147 height 17
click at [393, 220] on icon "close" at bounding box center [395, 222] width 5 height 5
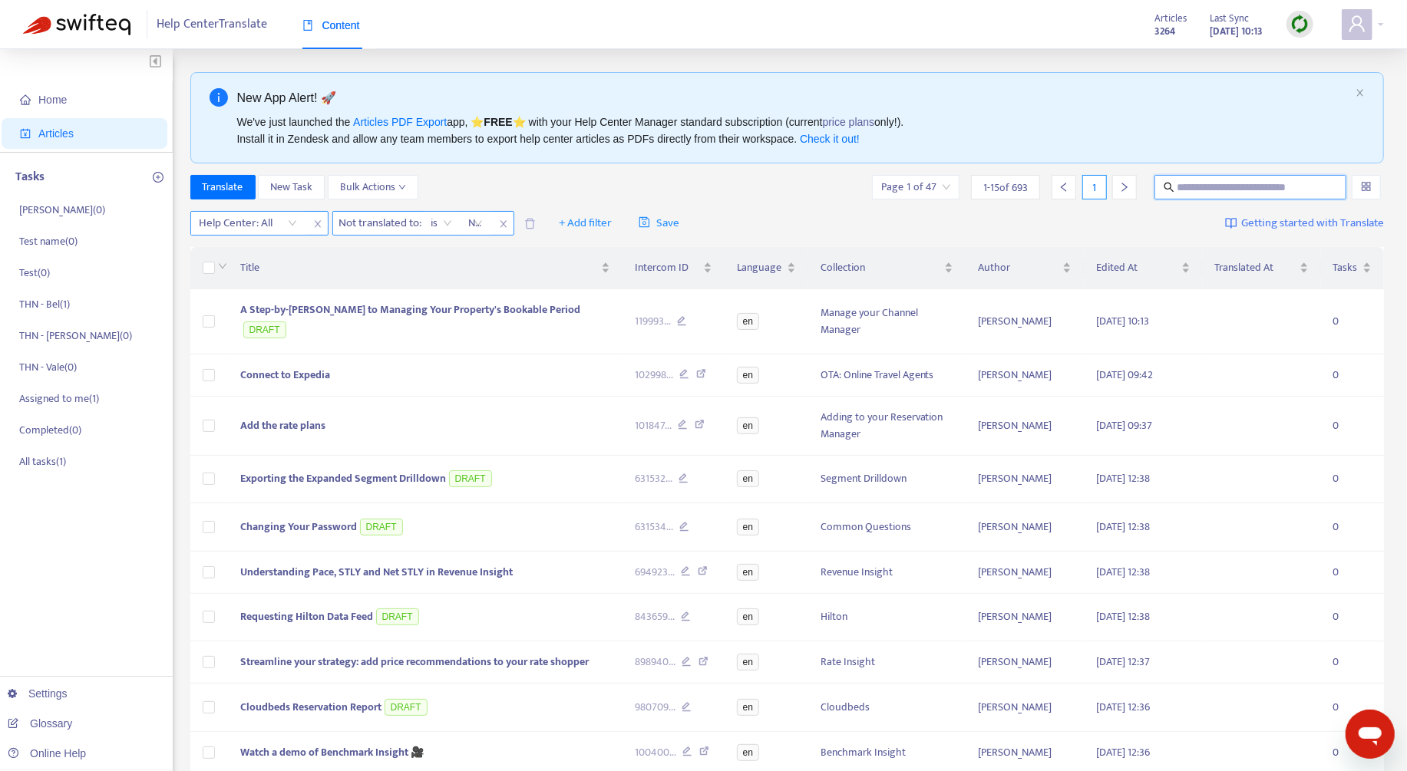
click at [508, 226] on icon "close" at bounding box center [503, 224] width 9 height 9
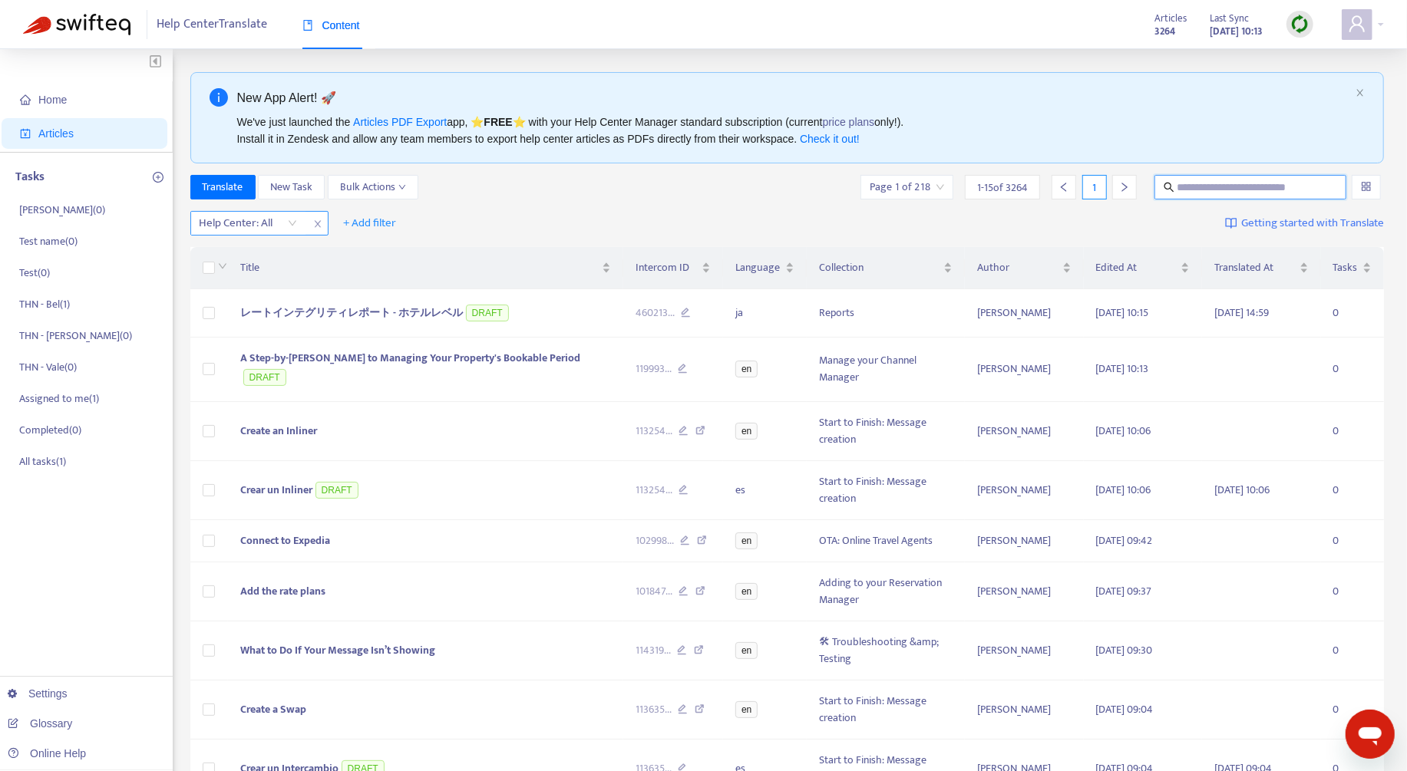
click at [1231, 192] on input "text" at bounding box center [1250, 187] width 147 height 17
paste input "**********"
type input "**********"
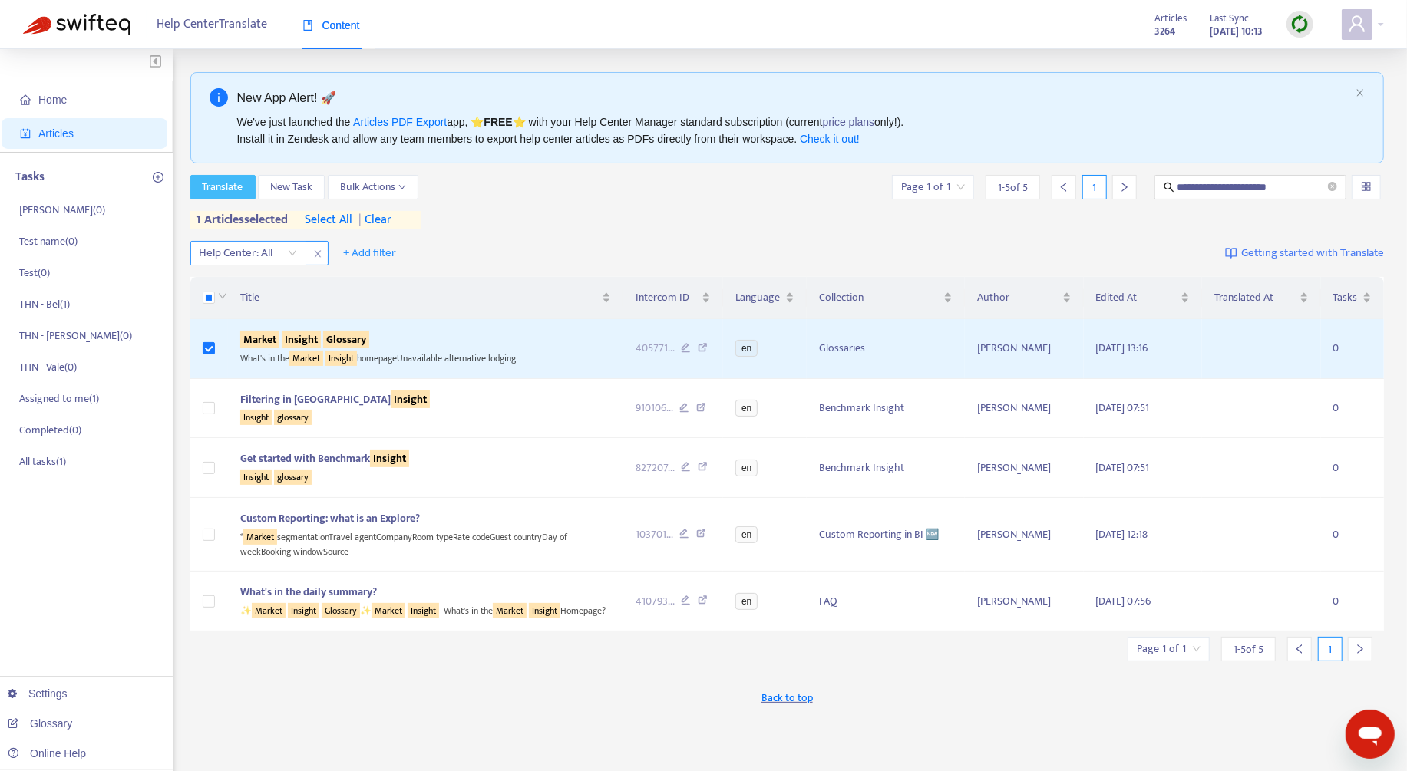
click at [220, 192] on span "Translate" at bounding box center [223, 187] width 41 height 17
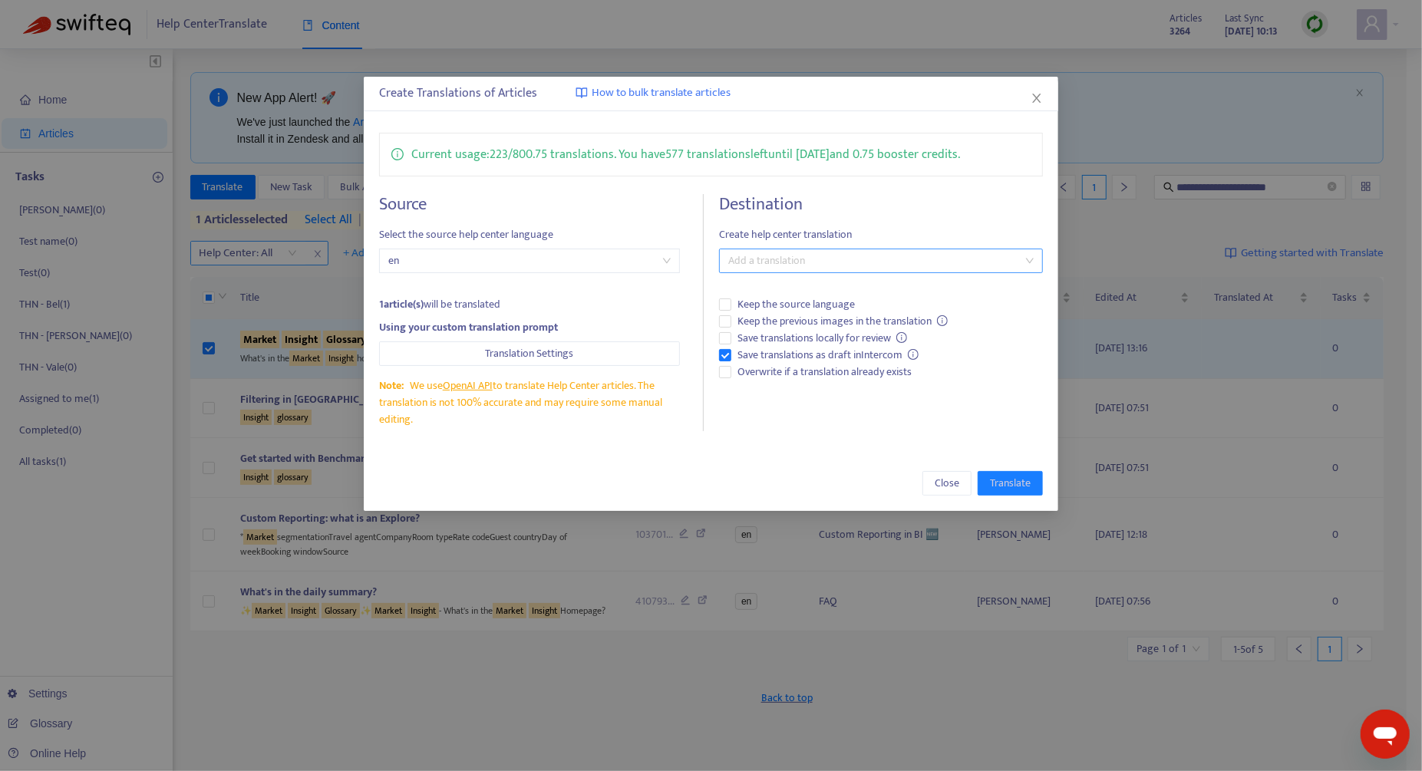
click at [758, 261] on div at bounding box center [873, 261] width 301 height 18
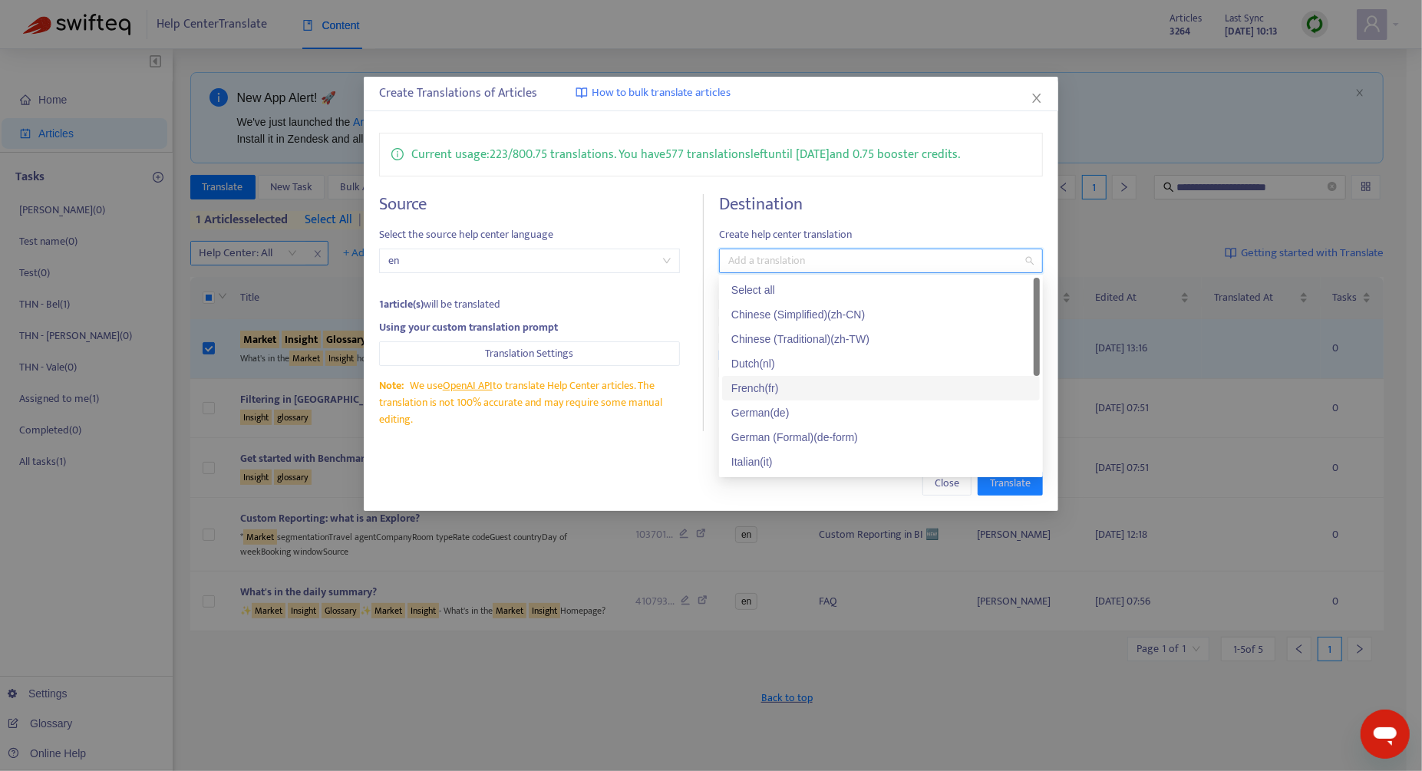
click at [797, 384] on div "French ( fr )" at bounding box center [880, 388] width 299 height 17
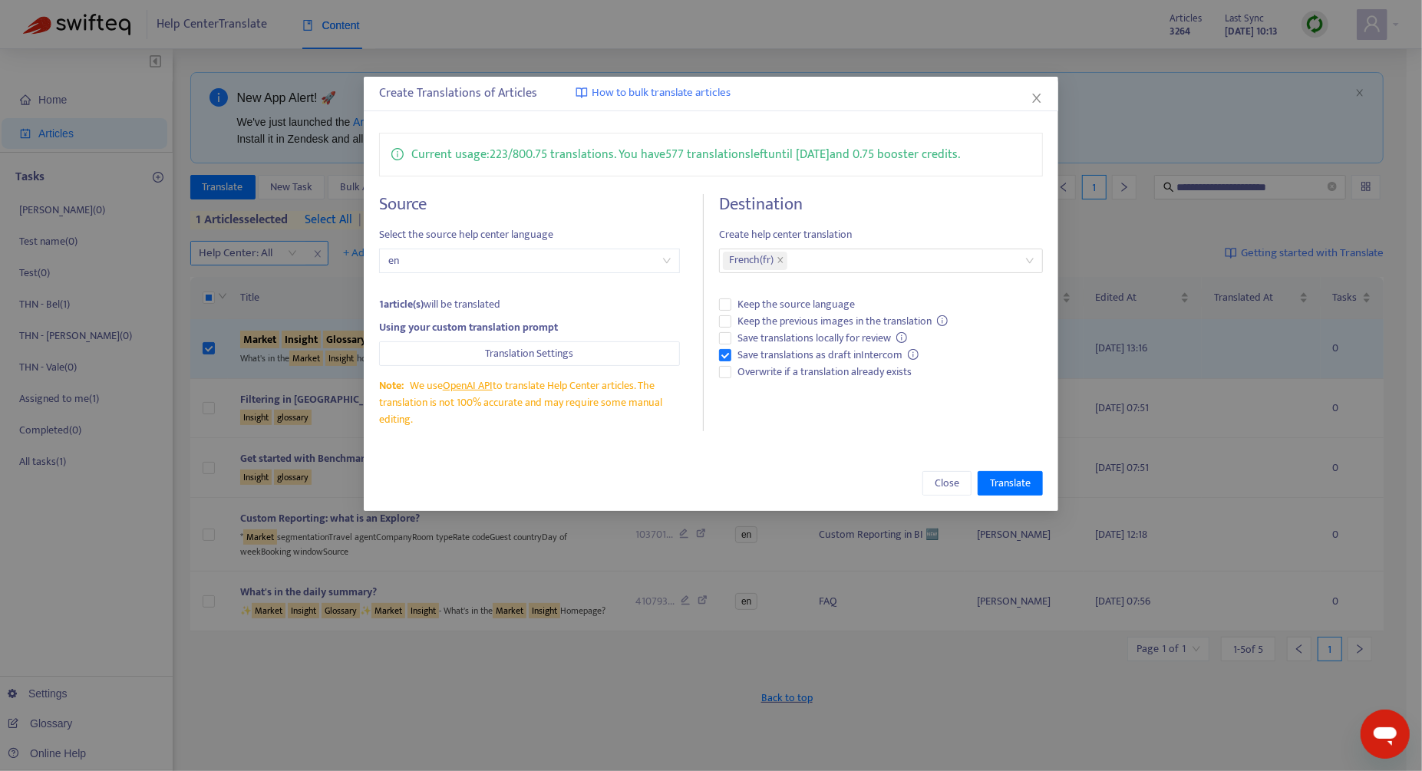
click at [668, 484] on div "Close Translate" at bounding box center [711, 483] width 664 height 25
click at [800, 370] on span "Overwrite if a translation already exists" at bounding box center [824, 372] width 187 height 17
click at [1019, 487] on span "Translate" at bounding box center [1010, 483] width 41 height 17
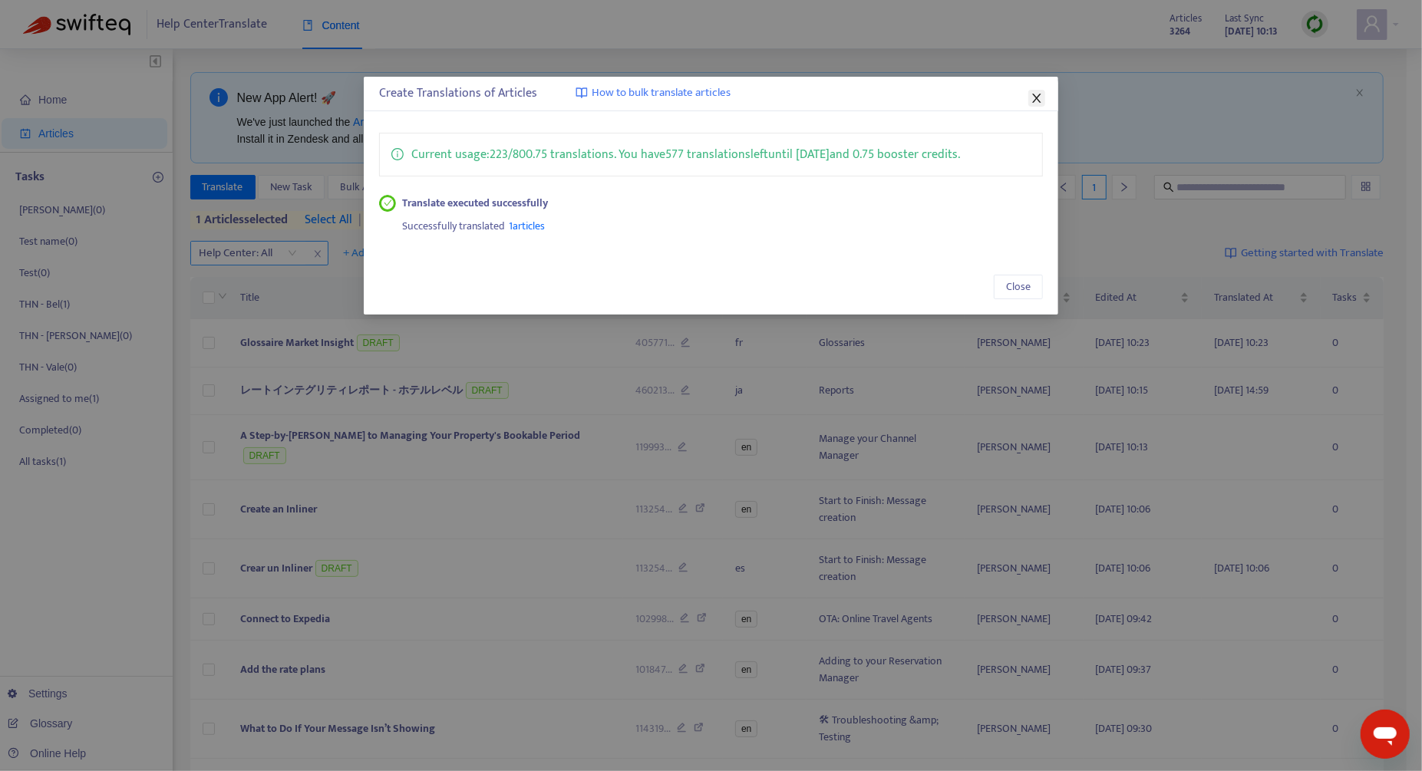
click at [1042, 98] on icon "close" at bounding box center [1037, 98] width 12 height 12
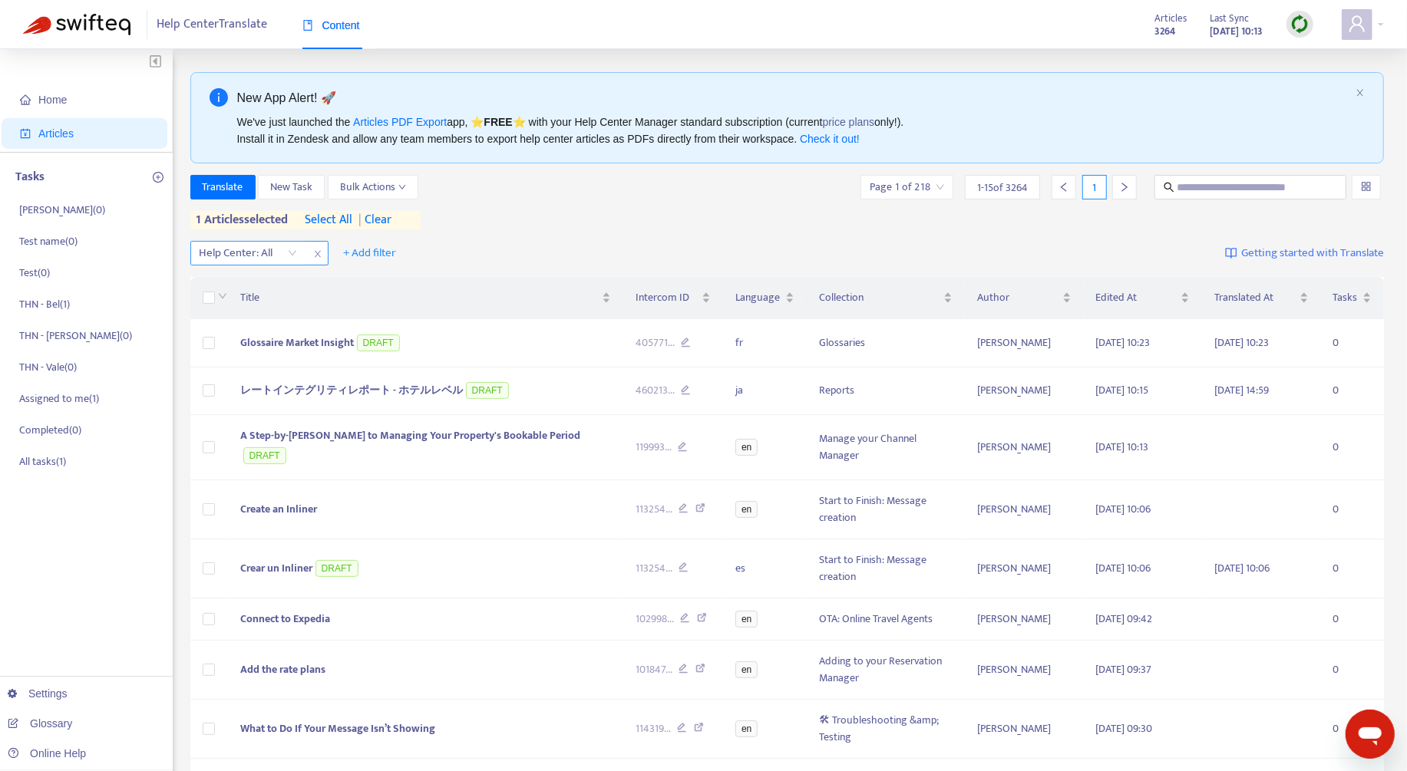
click at [384, 226] on span "| clear" at bounding box center [372, 220] width 38 height 18
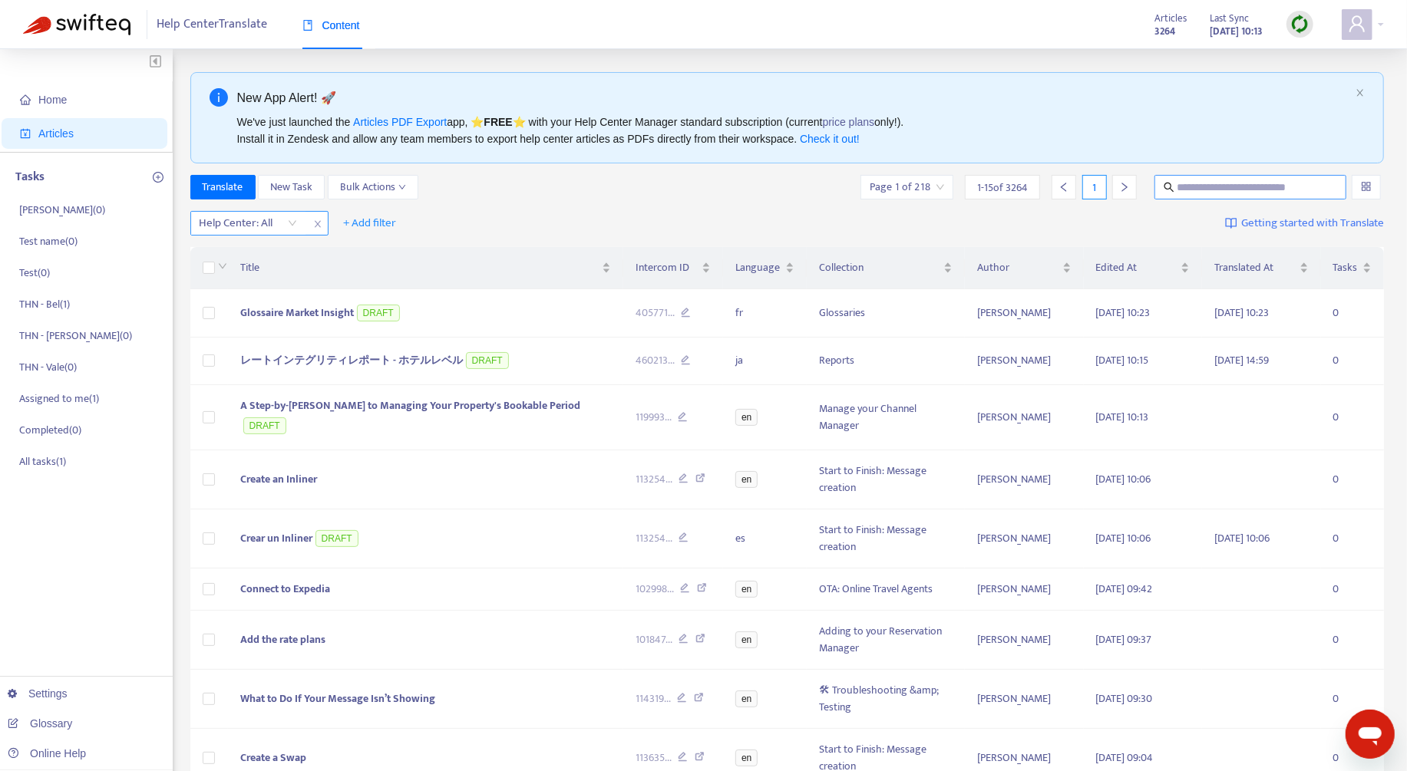
click at [1237, 189] on input "text" at bounding box center [1250, 187] width 147 height 17
paste input "**********"
type input "**********"
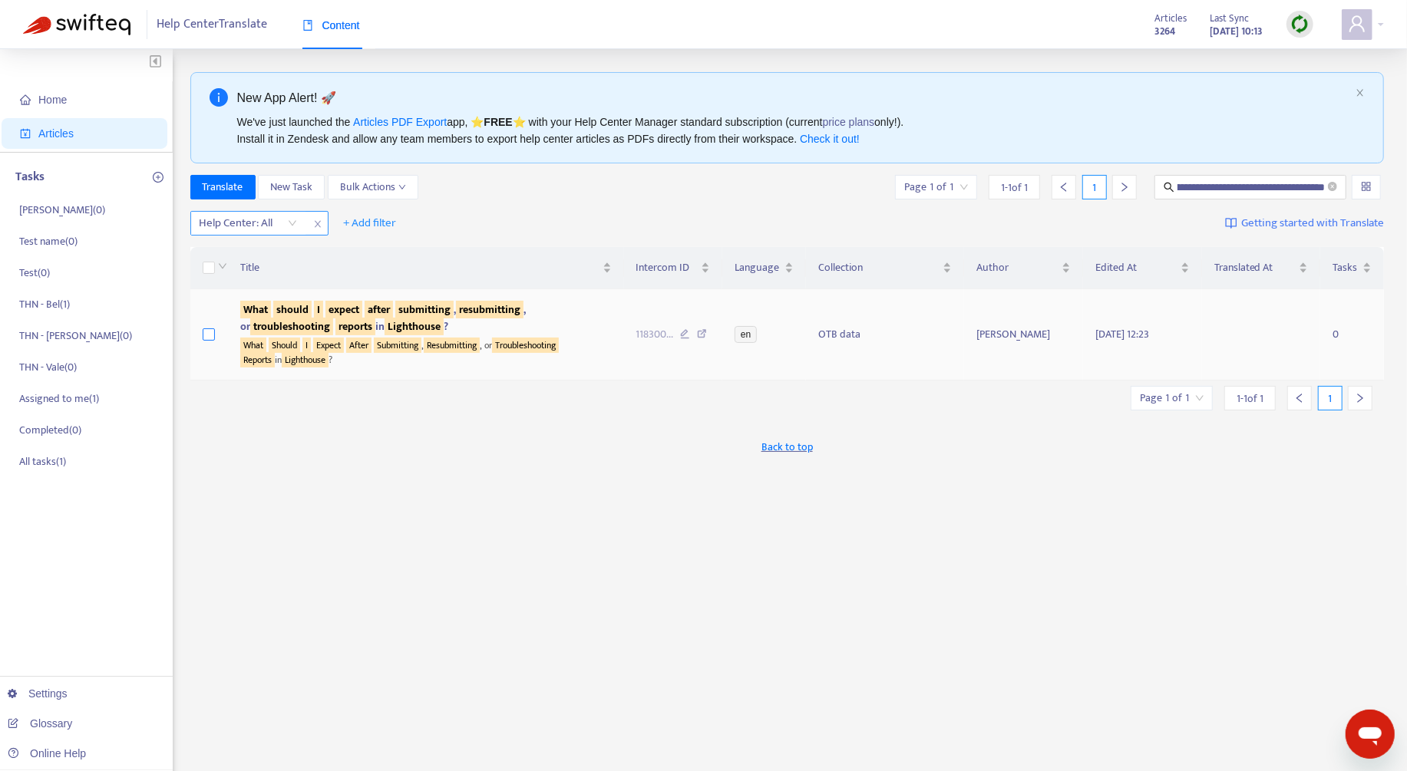
scroll to position [0, 0]
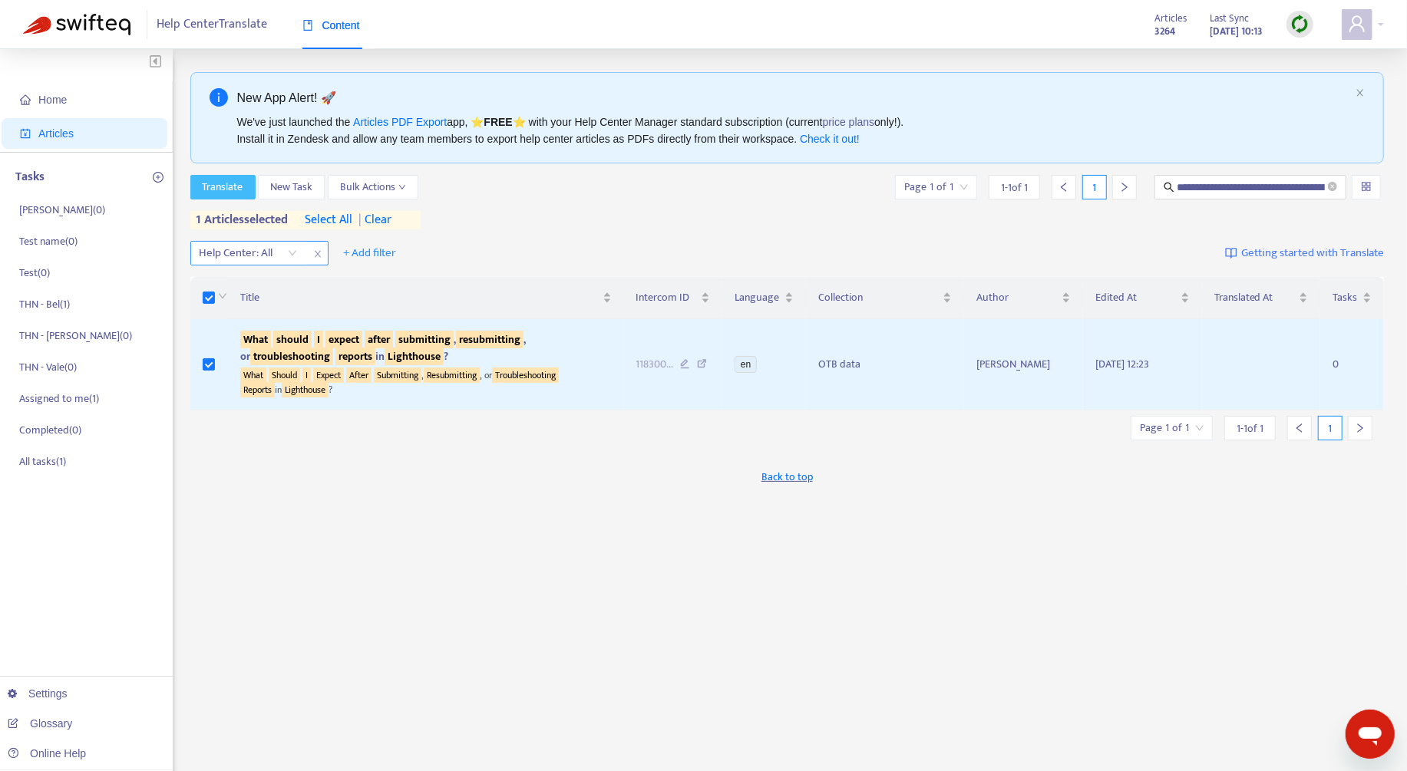
click at [228, 196] on button "Translate" at bounding box center [222, 187] width 65 height 25
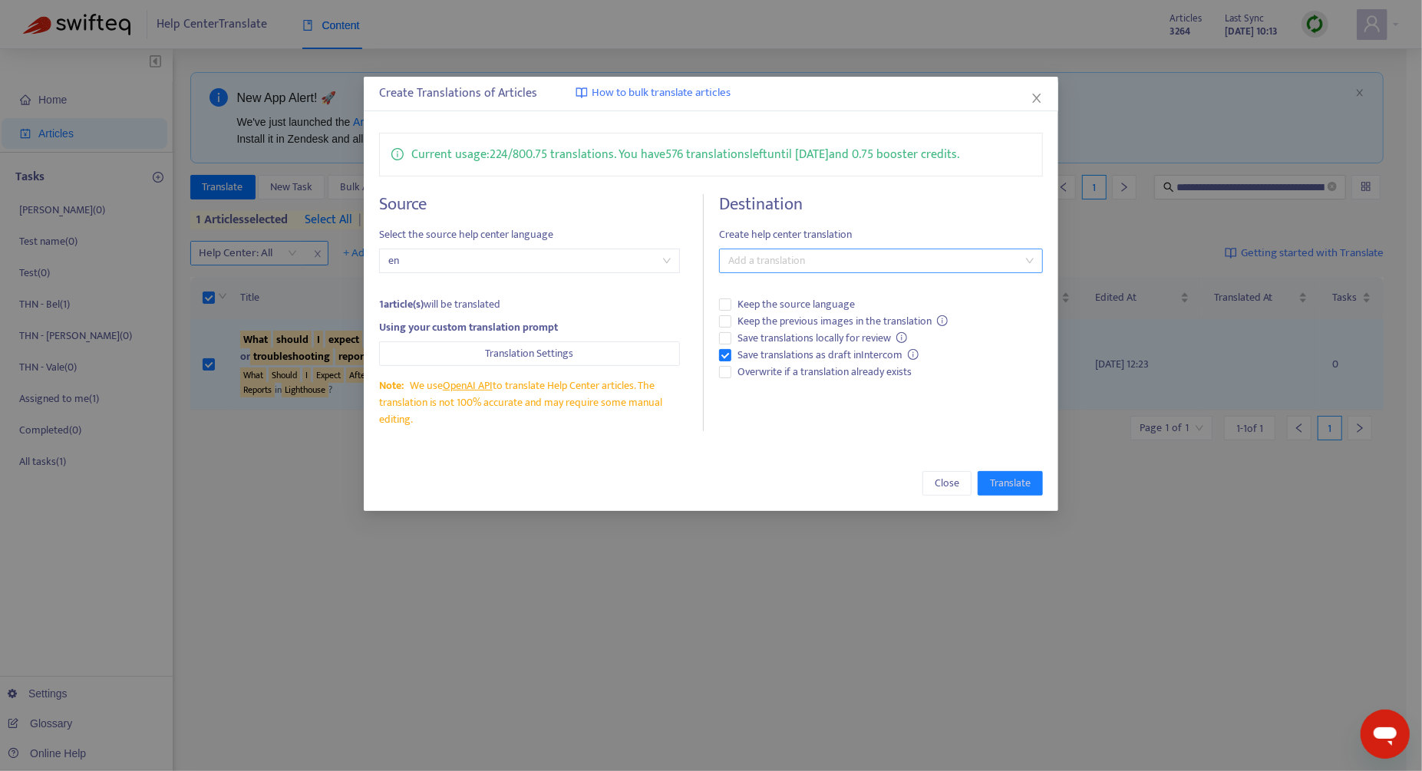
click at [848, 264] on div at bounding box center [873, 261] width 301 height 18
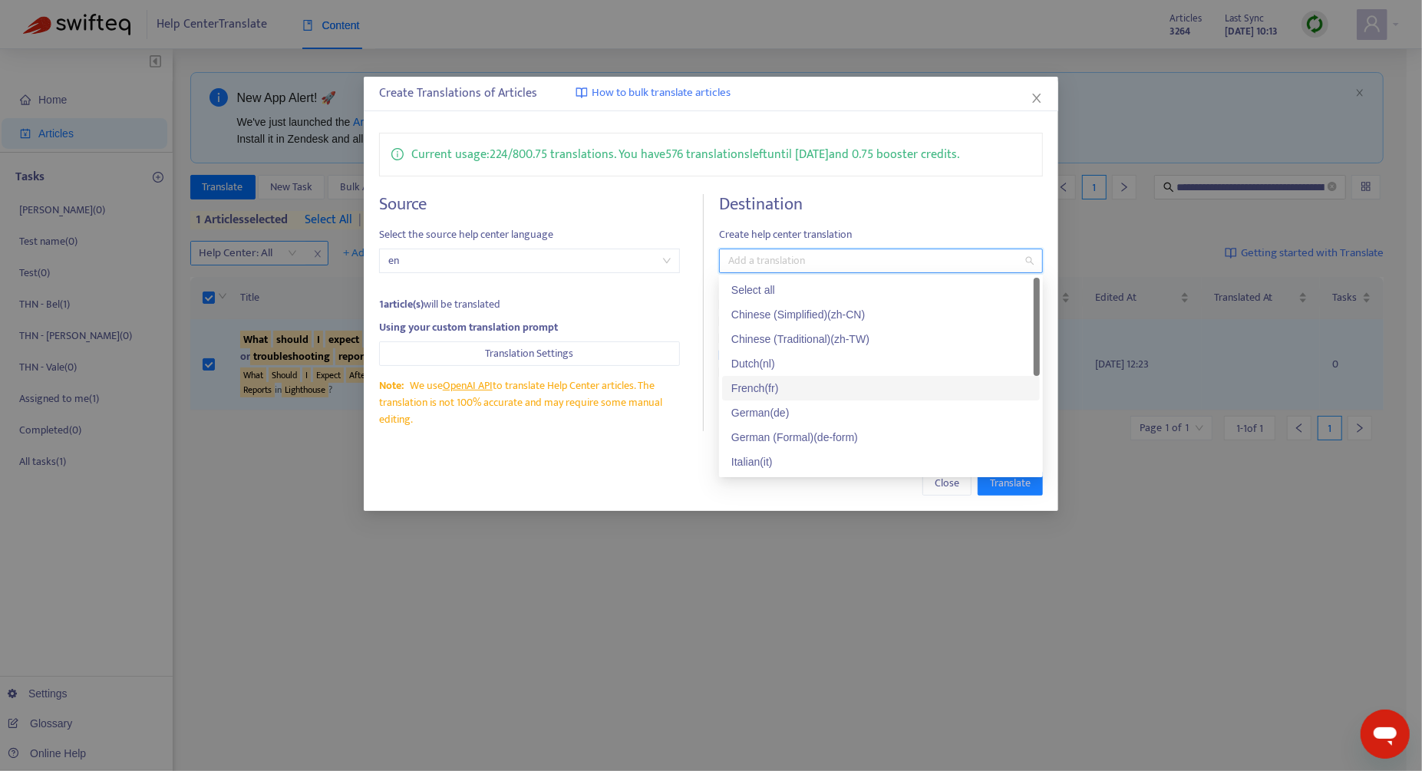
click at [834, 392] on div "French ( fr )" at bounding box center [880, 388] width 299 height 17
click at [827, 410] on div "German ( de )" at bounding box center [880, 412] width 299 height 17
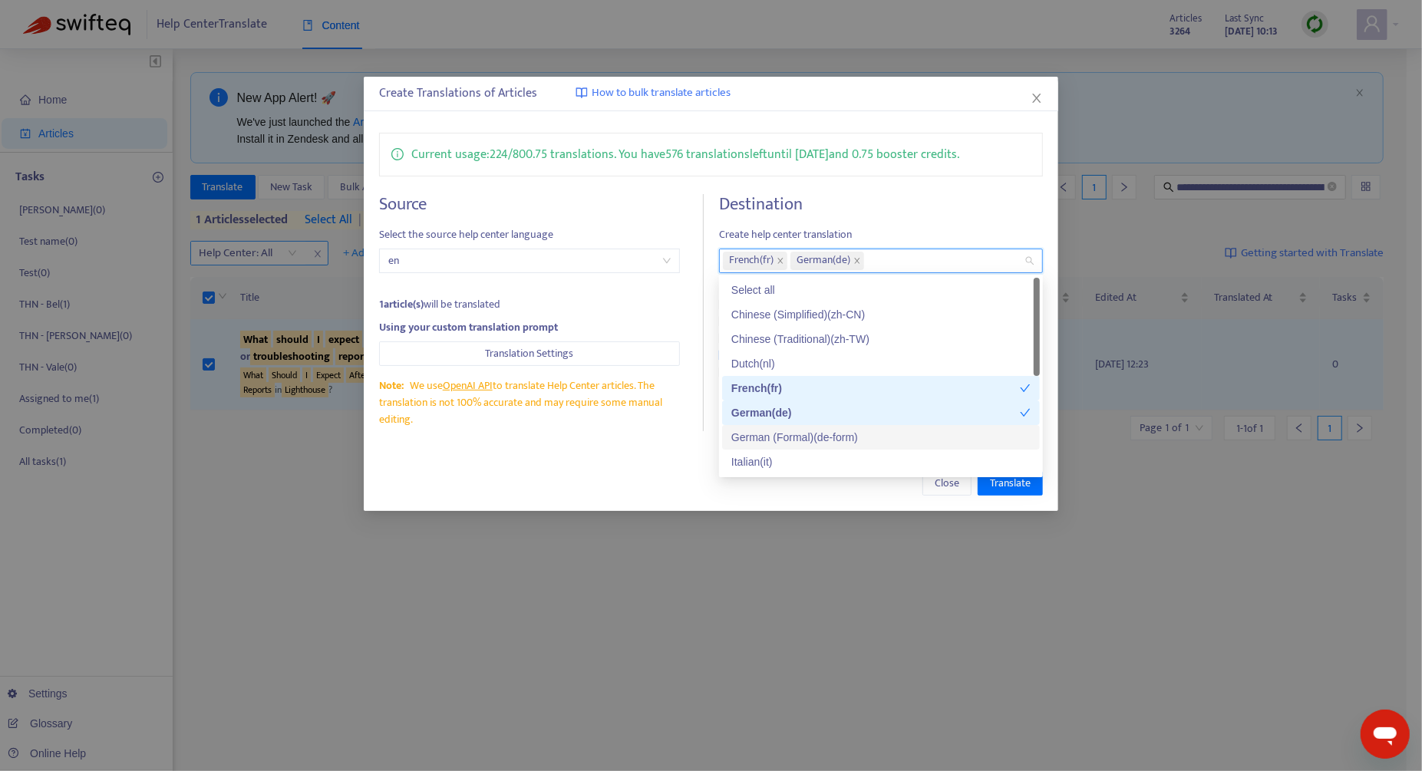
click at [662, 473] on div "Close Translate" at bounding box center [711, 483] width 664 height 25
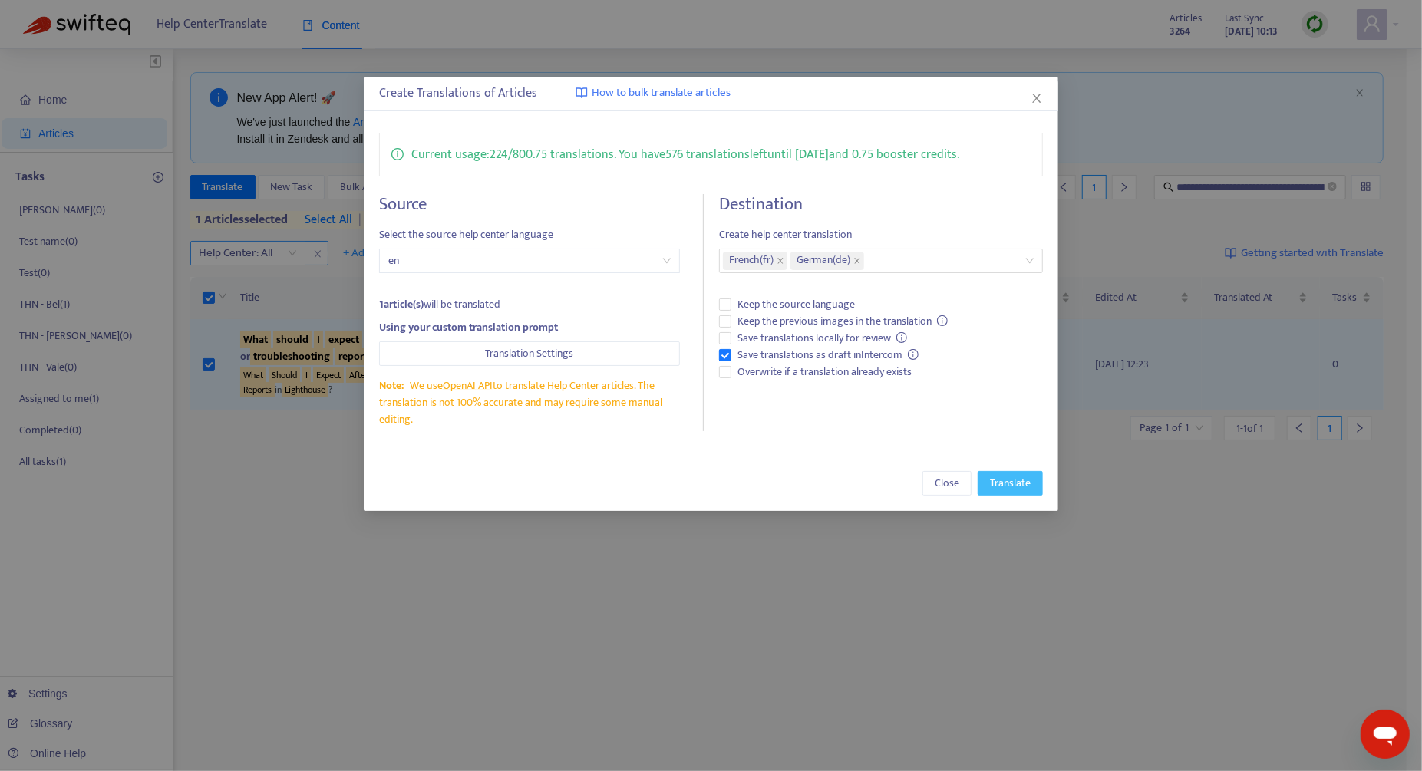
click at [1027, 478] on span "Translate" at bounding box center [1010, 483] width 41 height 17
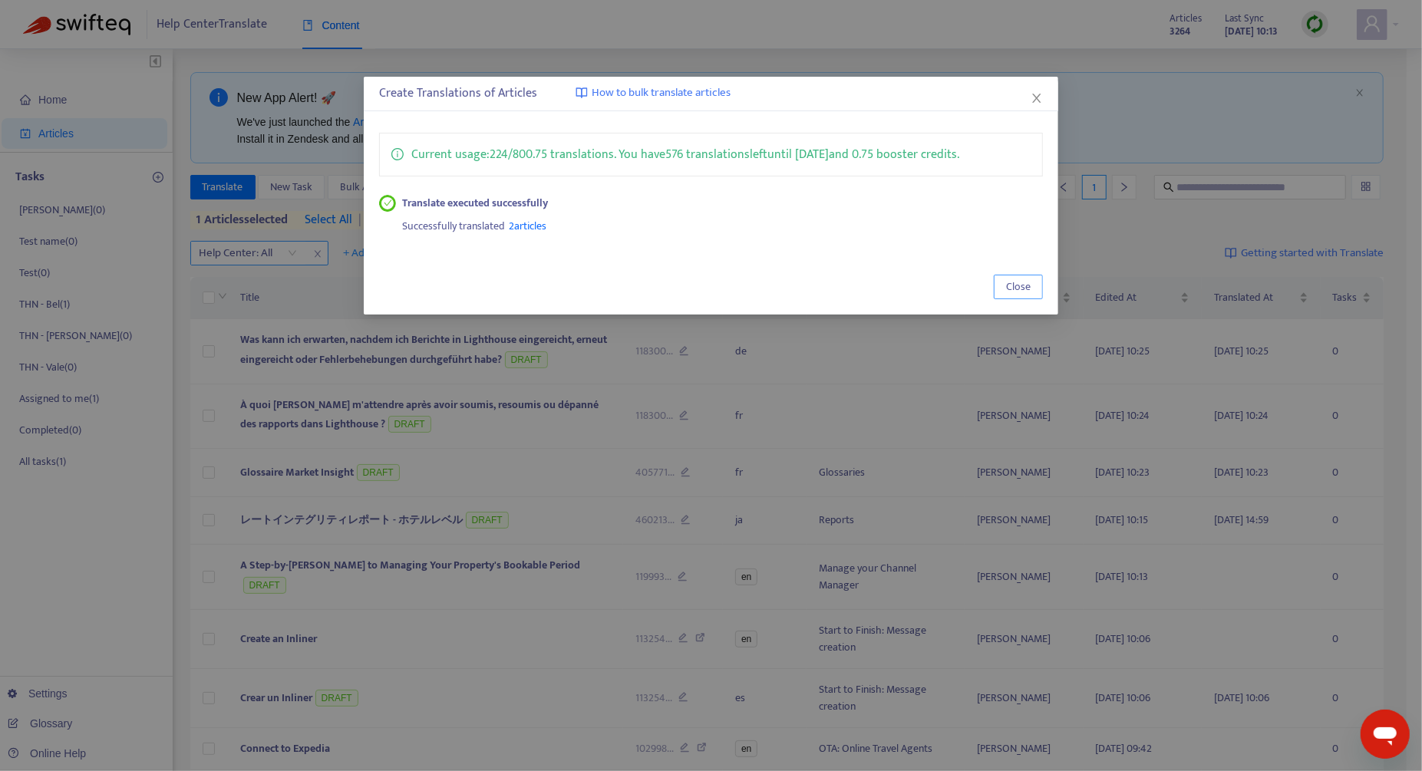
click at [1009, 289] on span "Close" at bounding box center [1018, 287] width 25 height 17
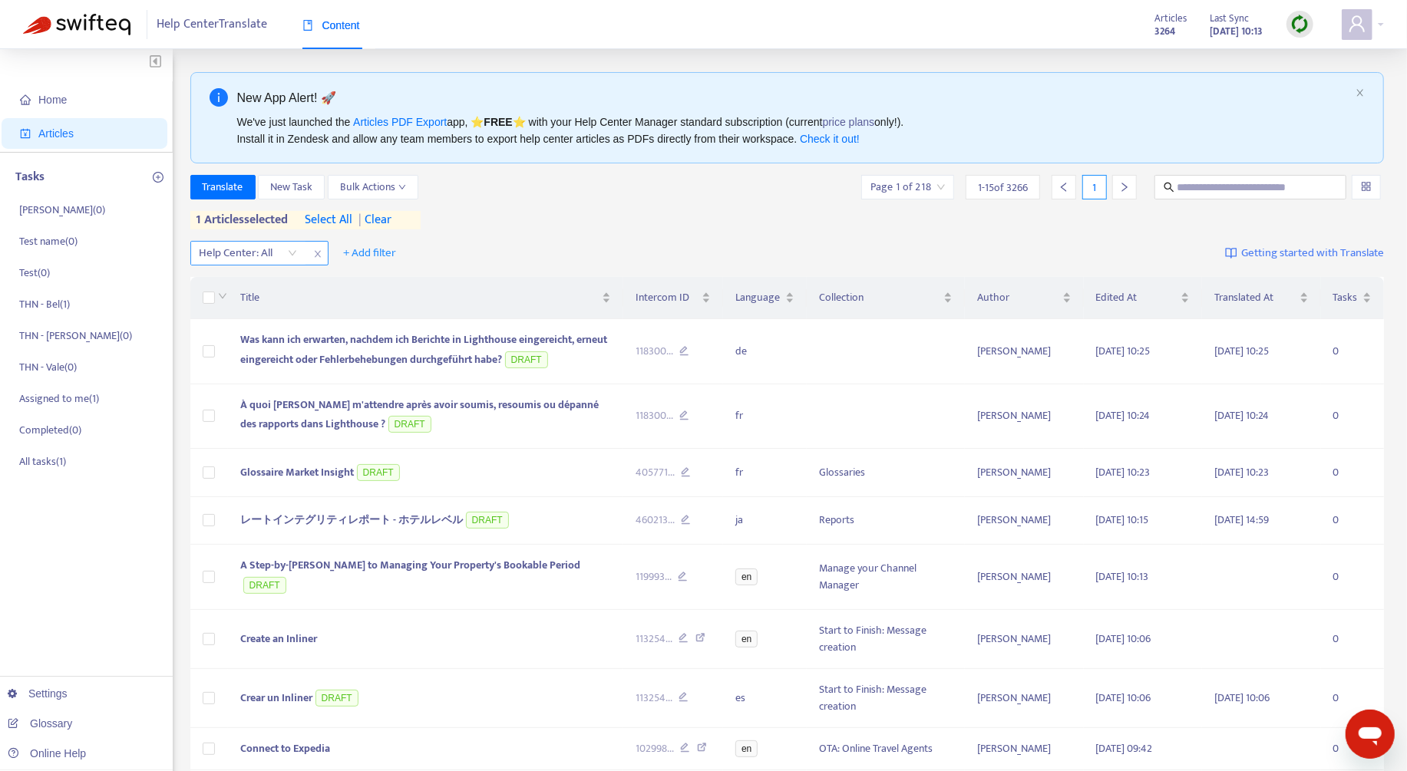
click at [316, 257] on icon "close" at bounding box center [317, 253] width 9 height 9
click at [1190, 179] on input "text" at bounding box center [1251, 187] width 148 height 17
paste input "**********"
type input "**********"
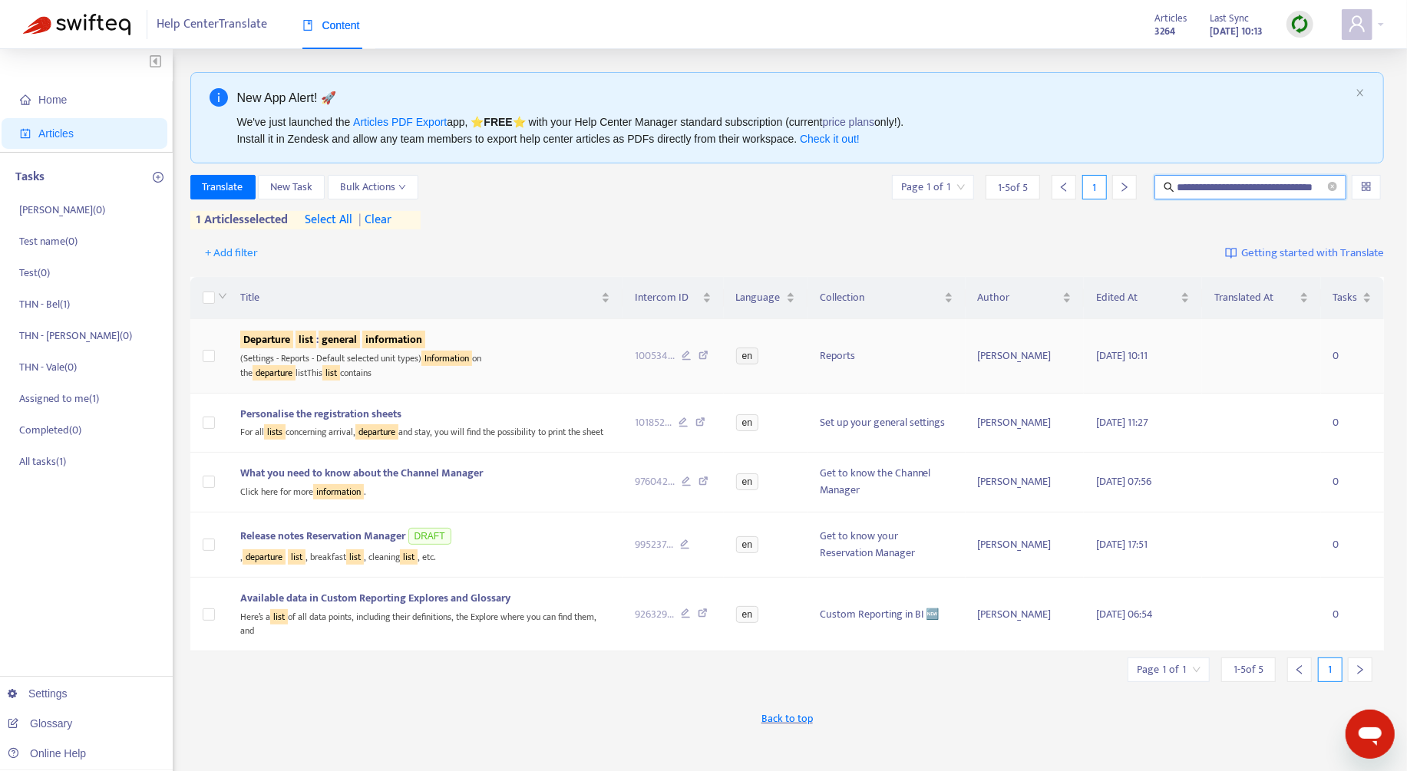
scroll to position [0, 0]
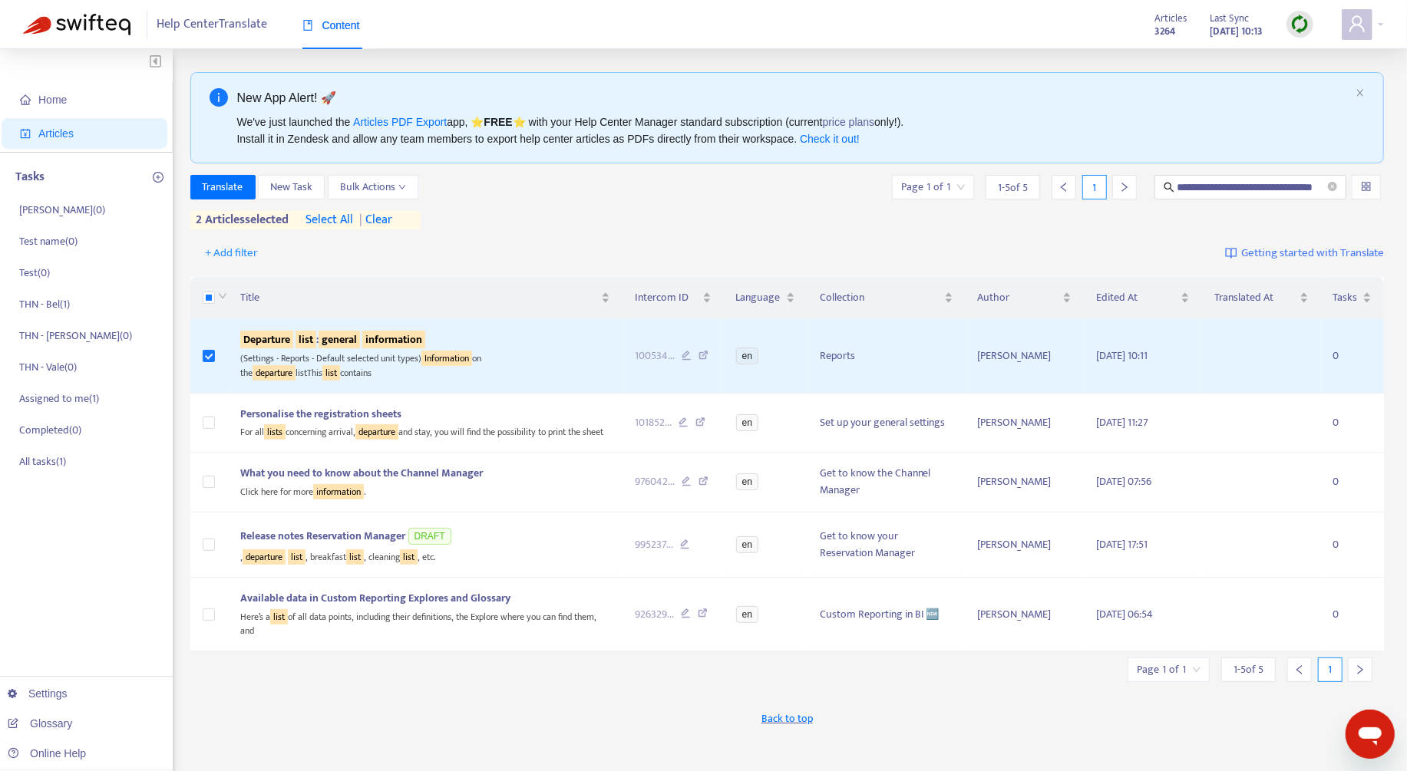
click at [391, 220] on span "| clear" at bounding box center [373, 220] width 38 height 18
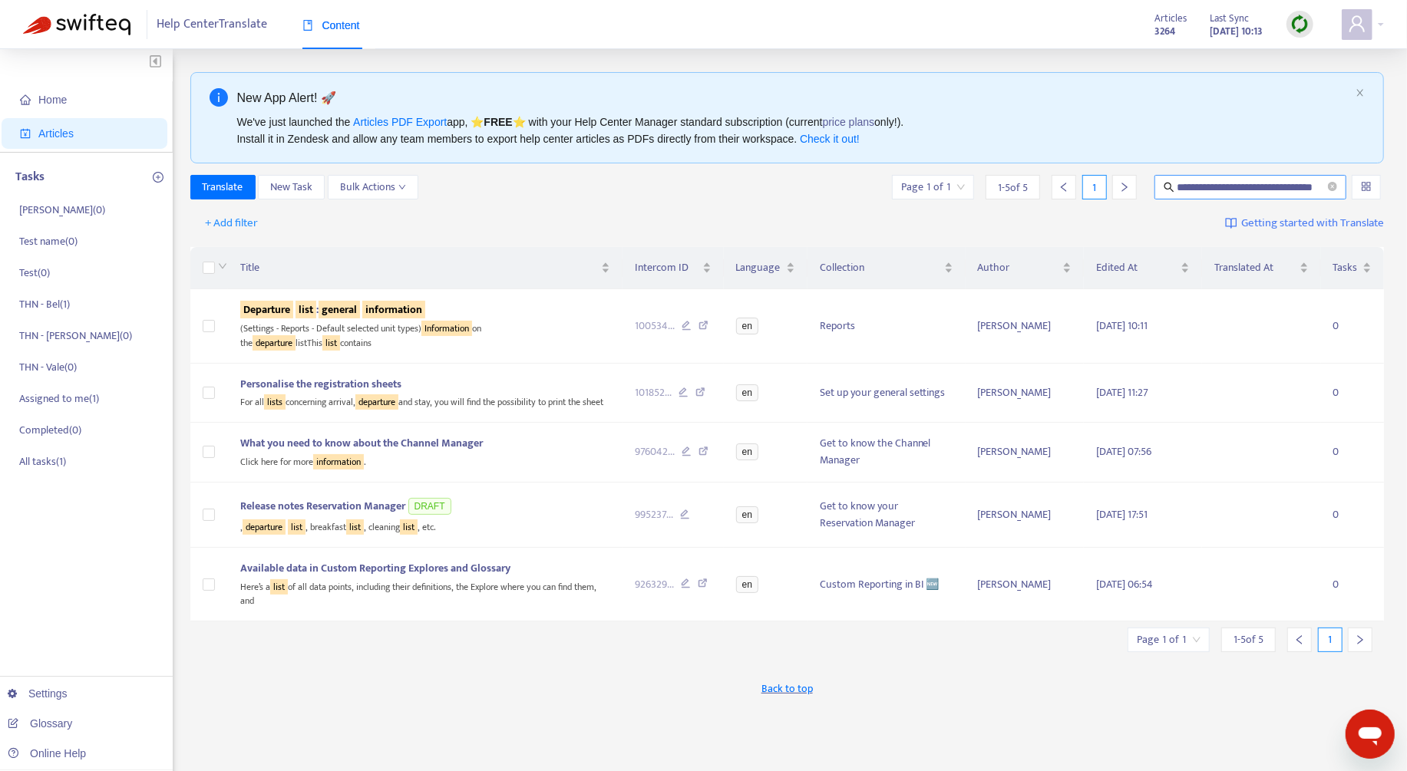
click at [1306, 193] on input "**********" at bounding box center [1251, 187] width 148 height 17
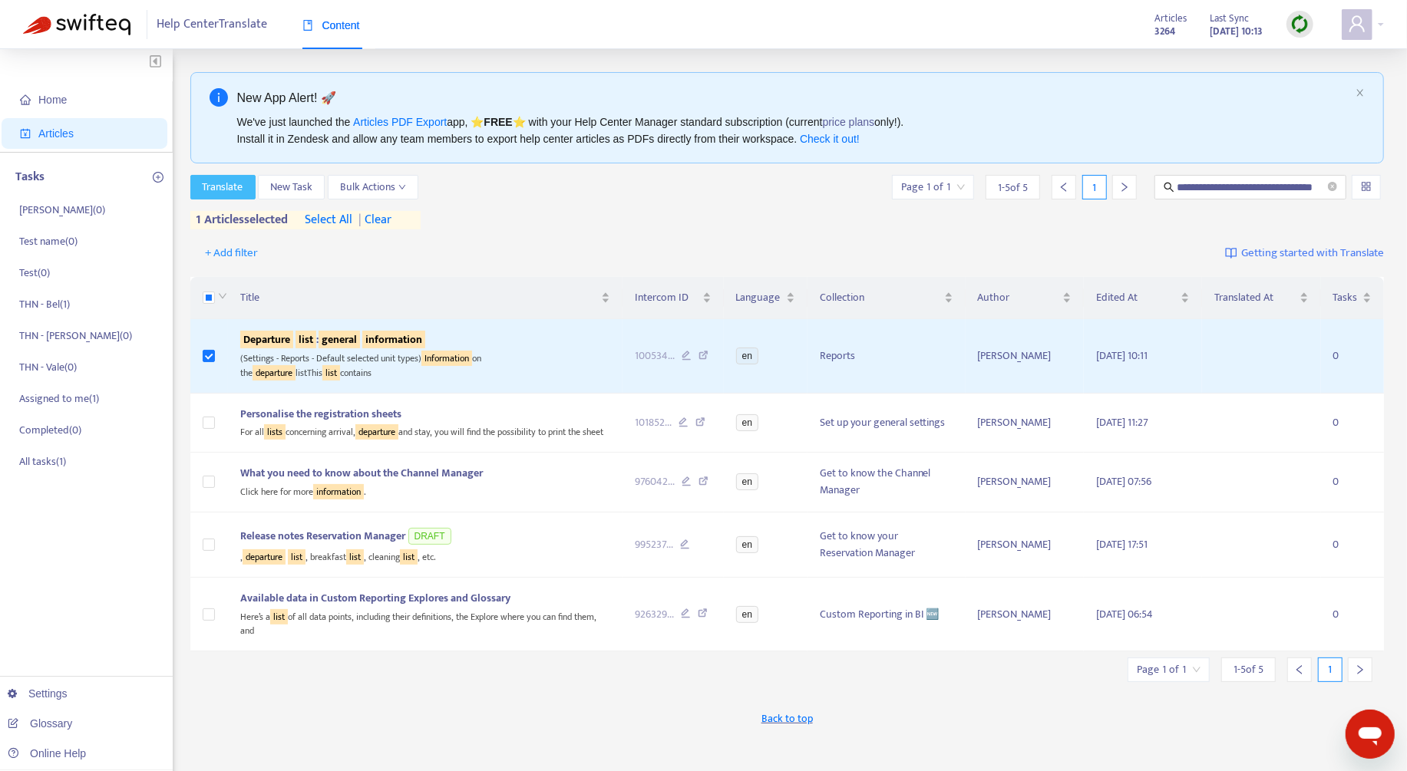
click at [246, 190] on button "Translate" at bounding box center [222, 187] width 65 height 25
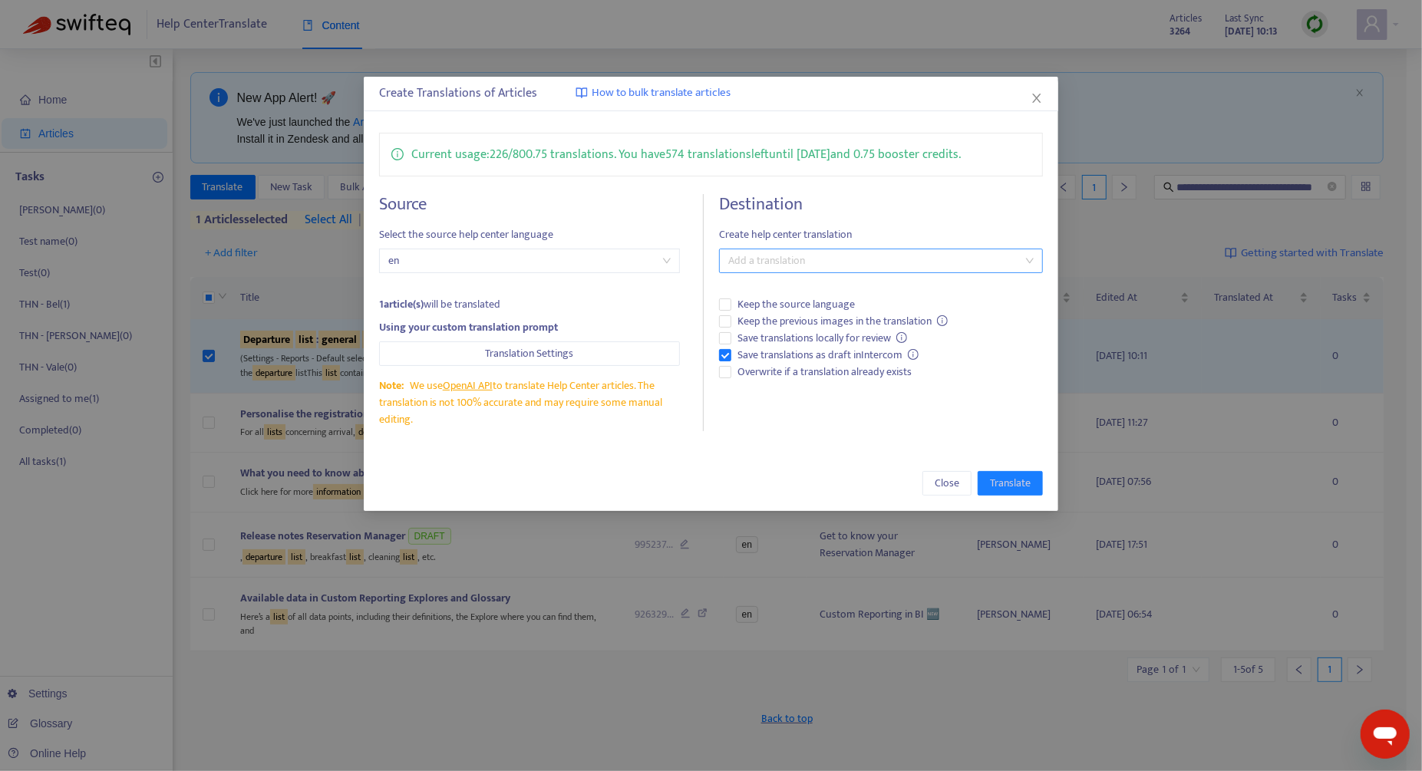
click at [835, 262] on div at bounding box center [873, 261] width 301 height 18
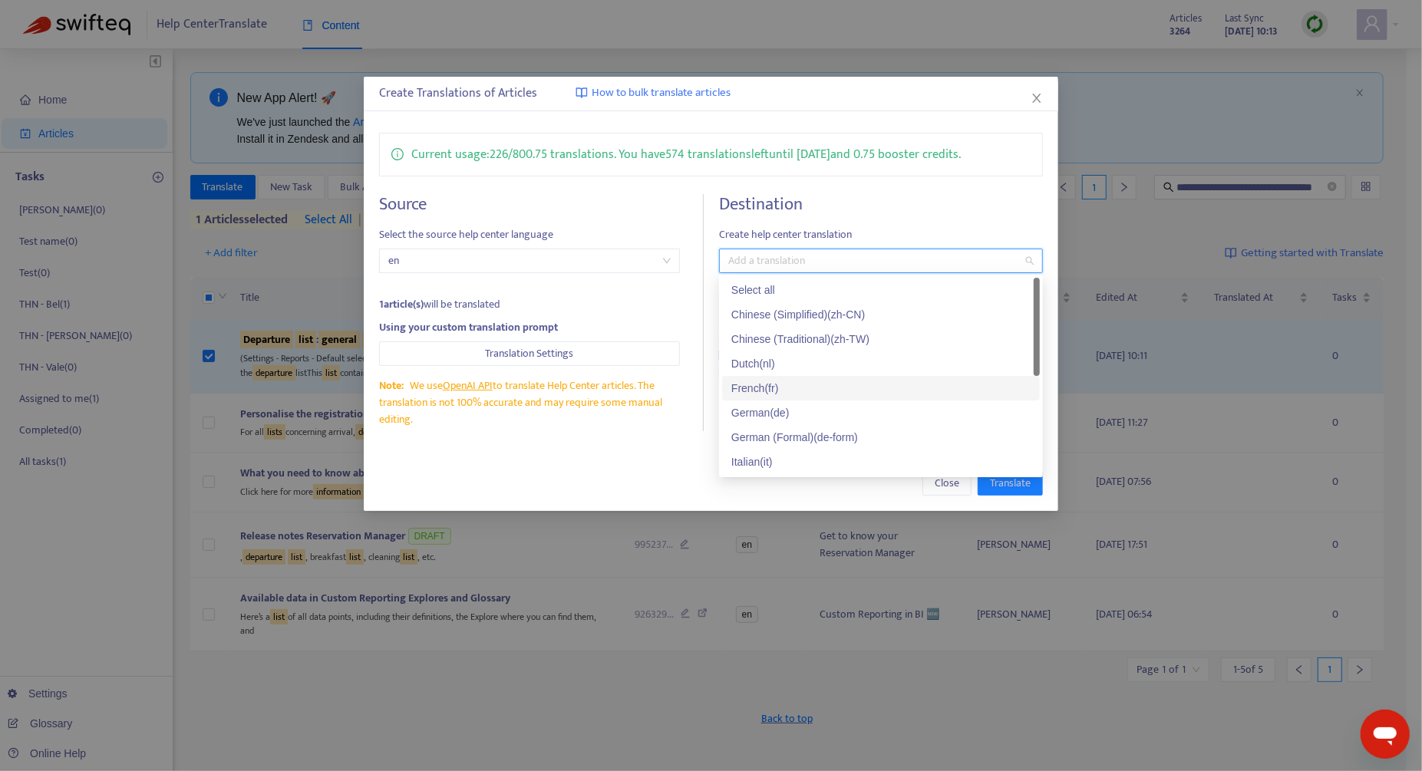
click at [792, 389] on div "French ( fr )" at bounding box center [880, 388] width 299 height 17
click at [665, 456] on div "Close Translate" at bounding box center [711, 483] width 695 height 55
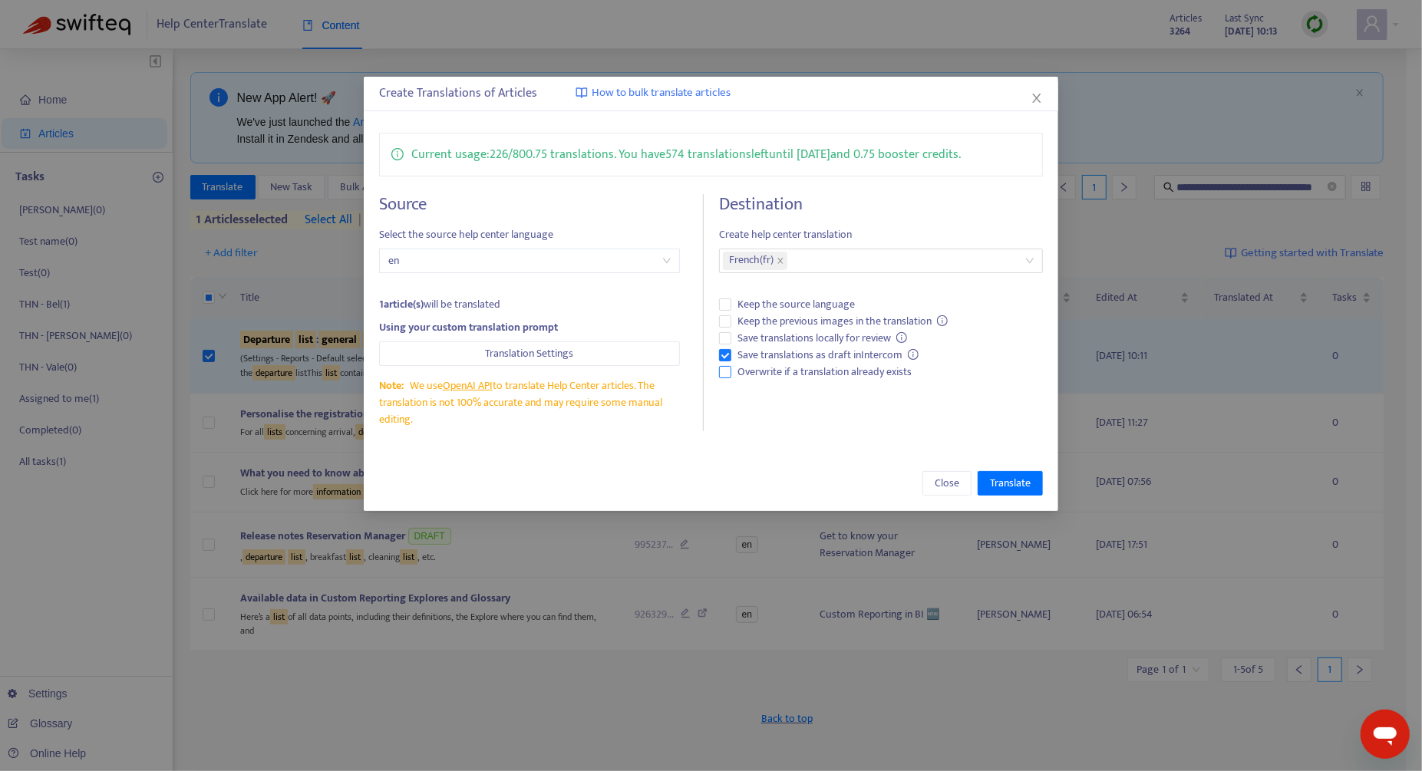
click at [774, 378] on span "Overwrite if a translation already exists" at bounding box center [824, 372] width 187 height 17
click at [1009, 487] on span "Translate" at bounding box center [1010, 483] width 41 height 17
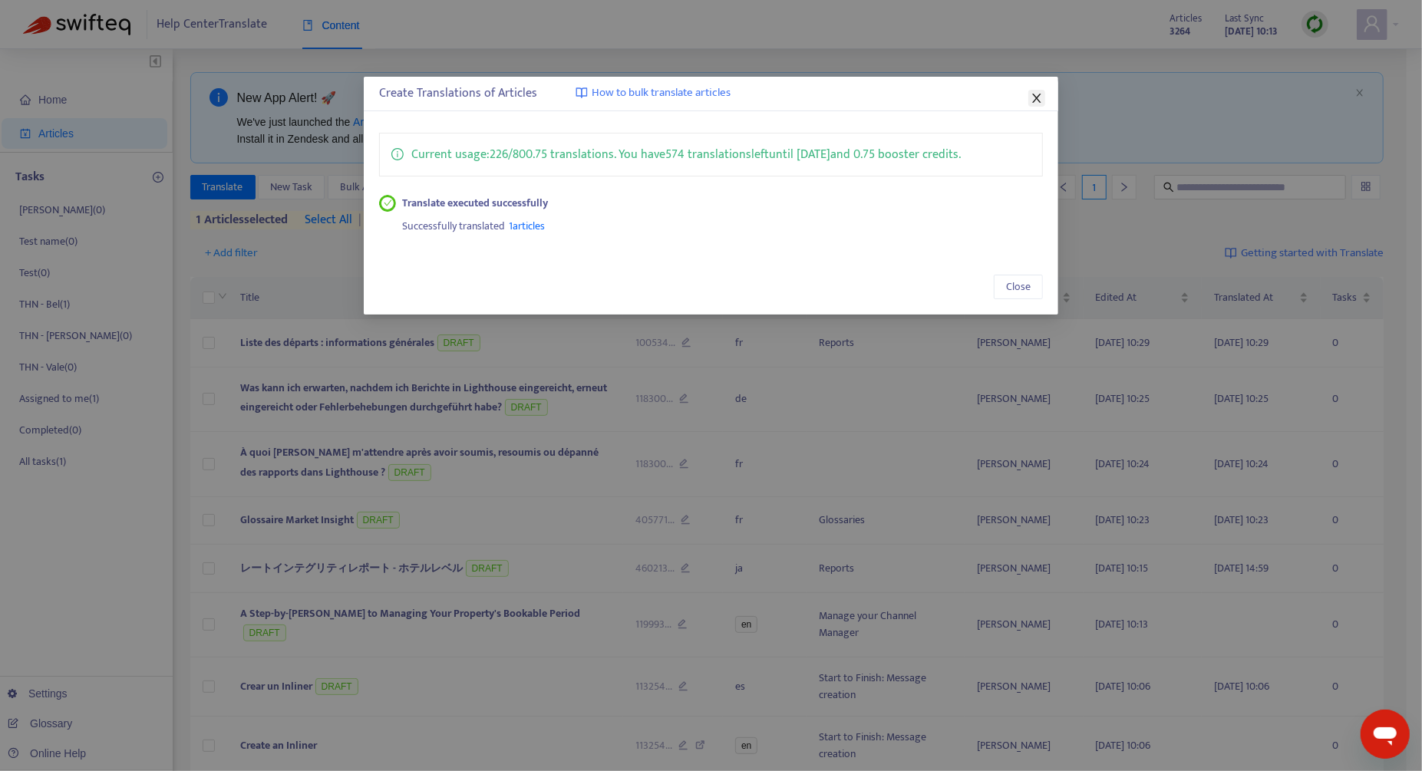
click at [1032, 101] on icon "close" at bounding box center [1037, 98] width 12 height 12
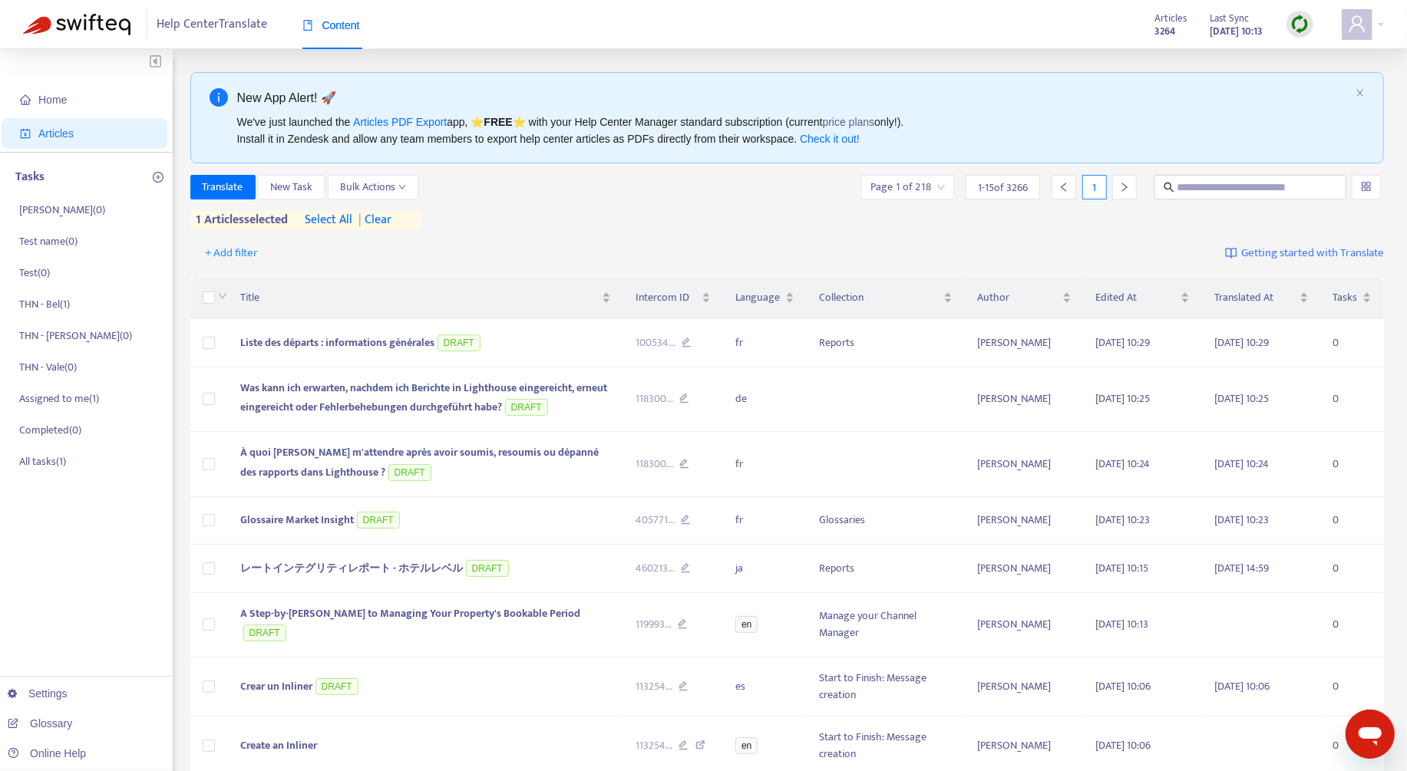
click at [388, 220] on span "| clear" at bounding box center [372, 220] width 38 height 18
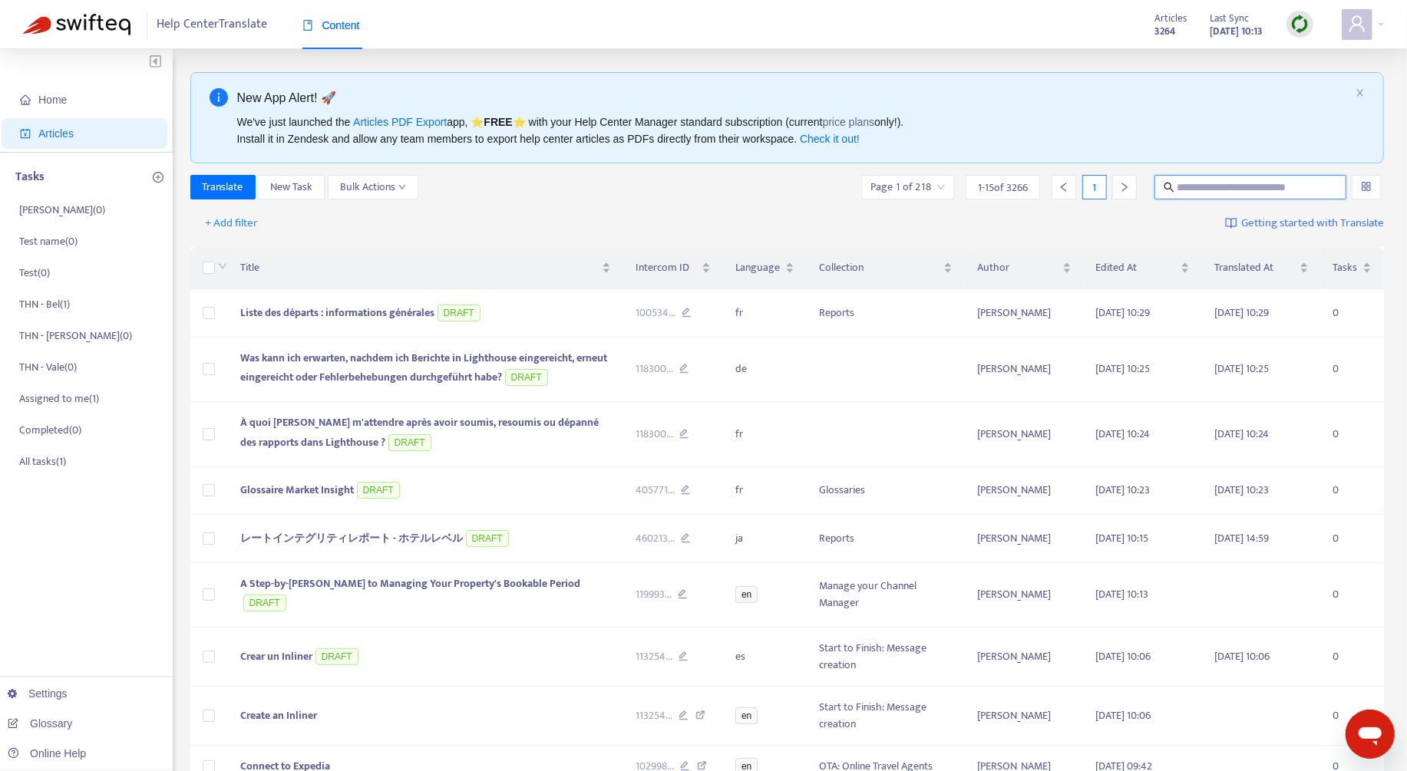
click at [1266, 193] on input "text" at bounding box center [1251, 187] width 148 height 17
paste input "**********"
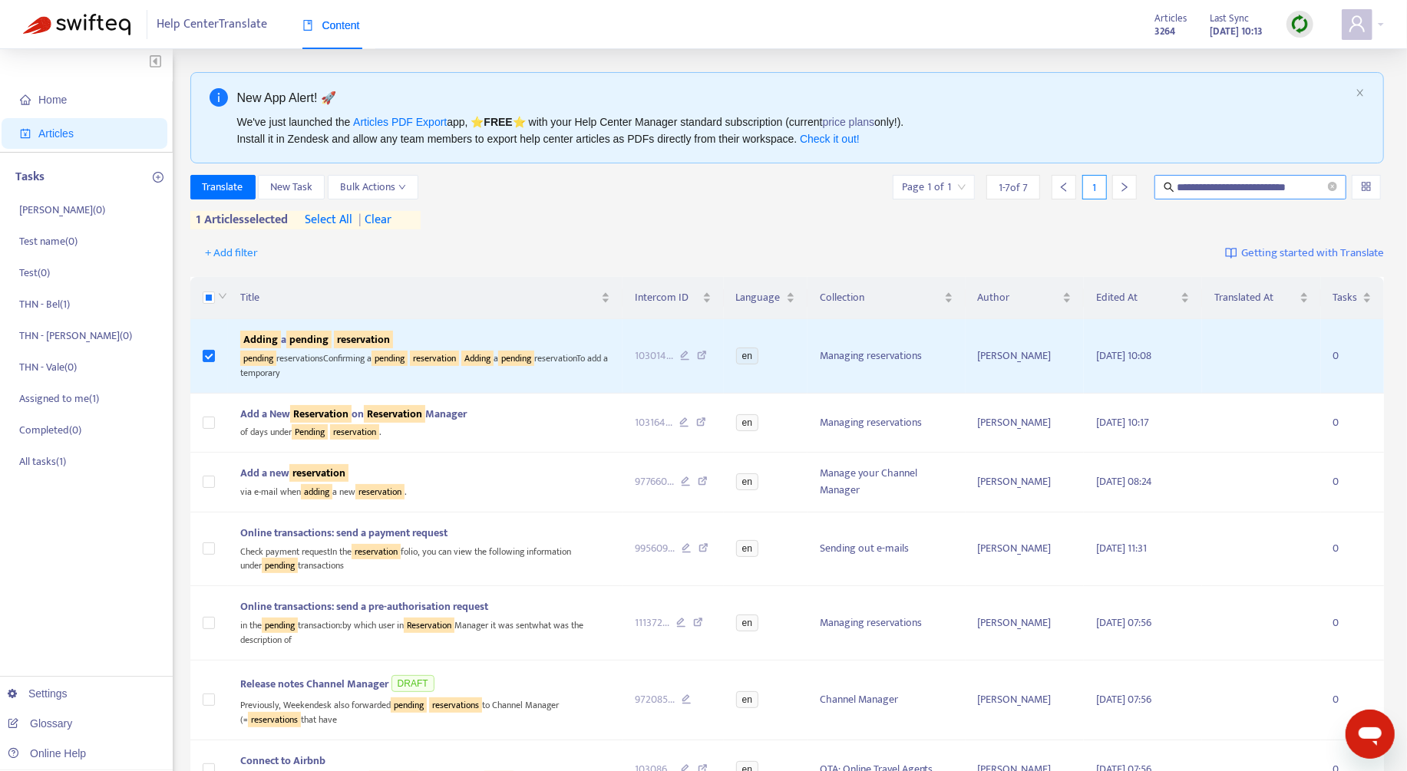
click at [1247, 195] on span "**********" at bounding box center [1250, 187] width 192 height 25
click at [1244, 188] on input "**********" at bounding box center [1251, 187] width 148 height 17
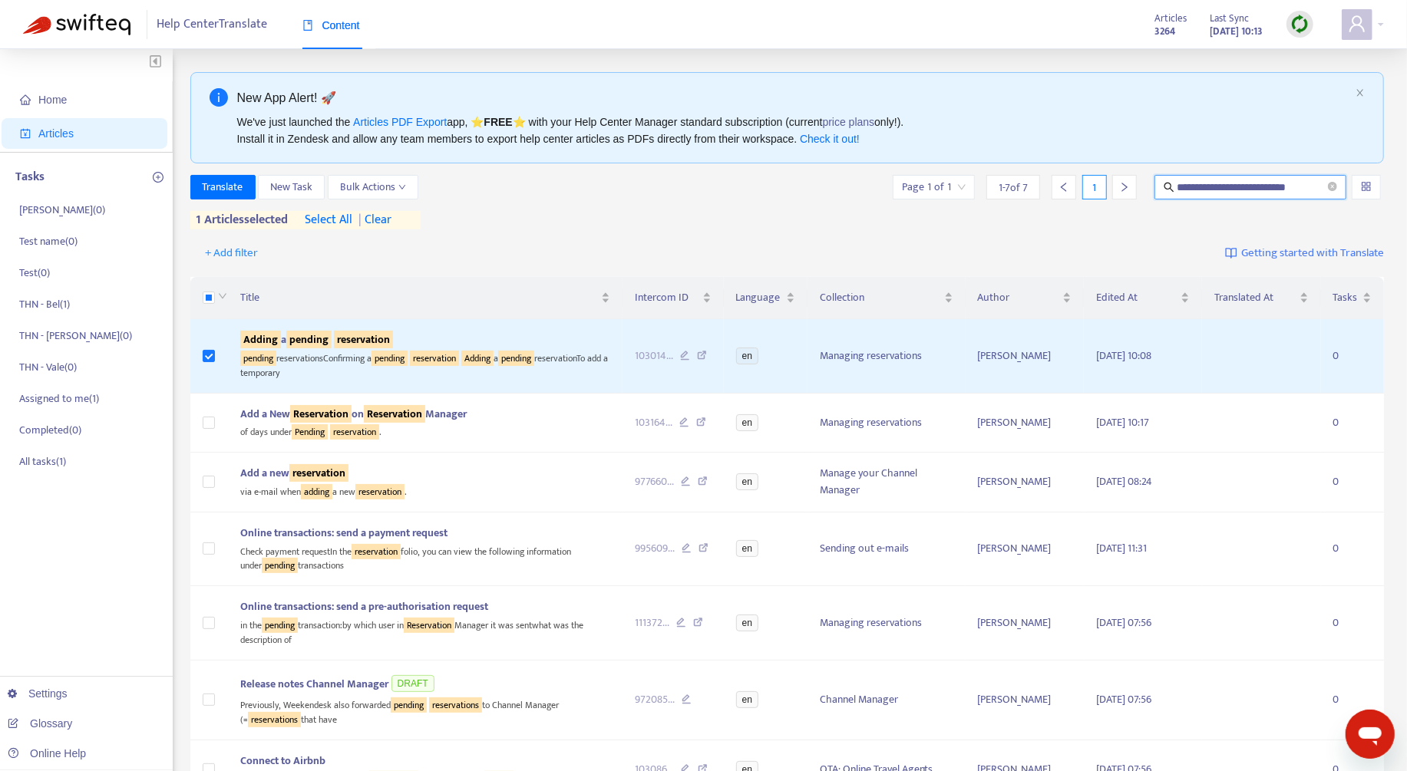
paste input "**********"
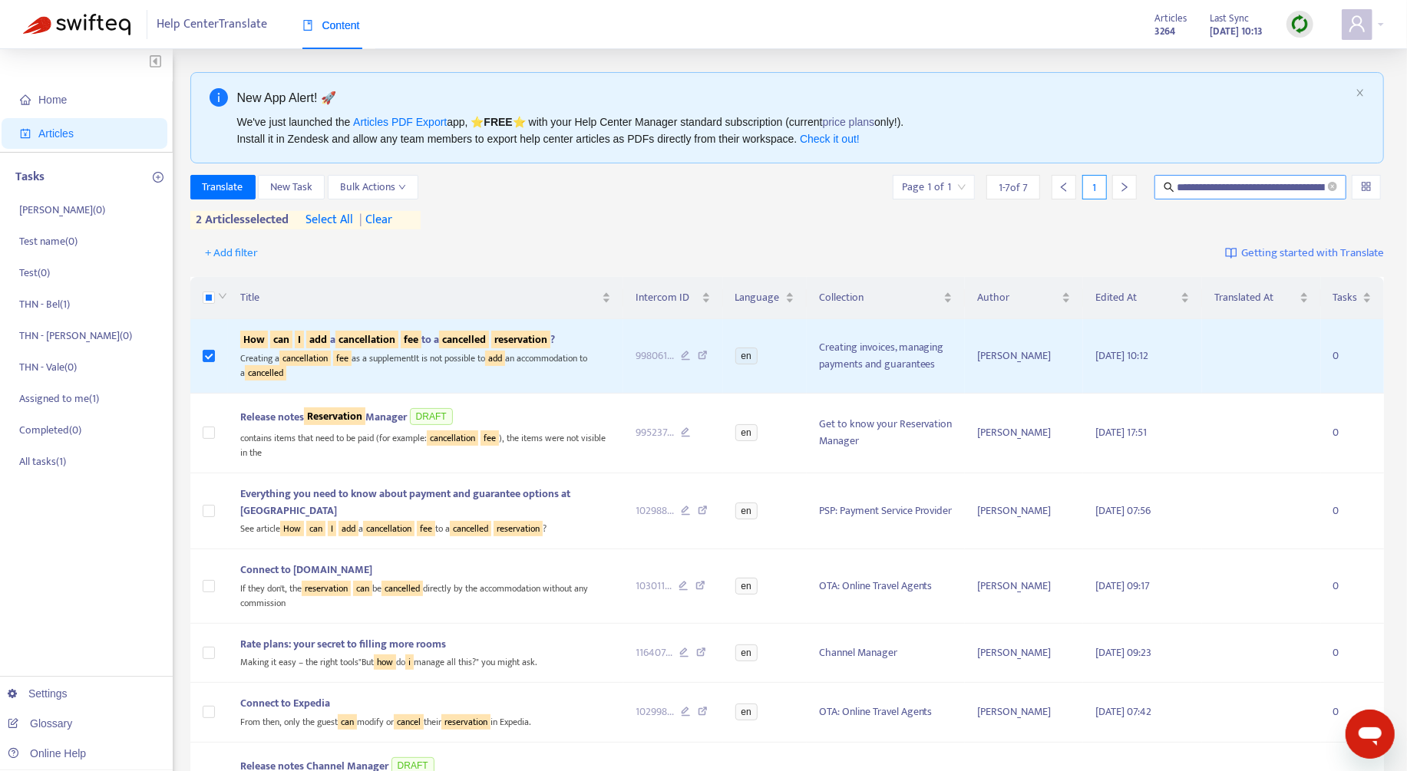
click at [1227, 191] on input "**********" at bounding box center [1251, 187] width 148 height 17
paste input "**********"
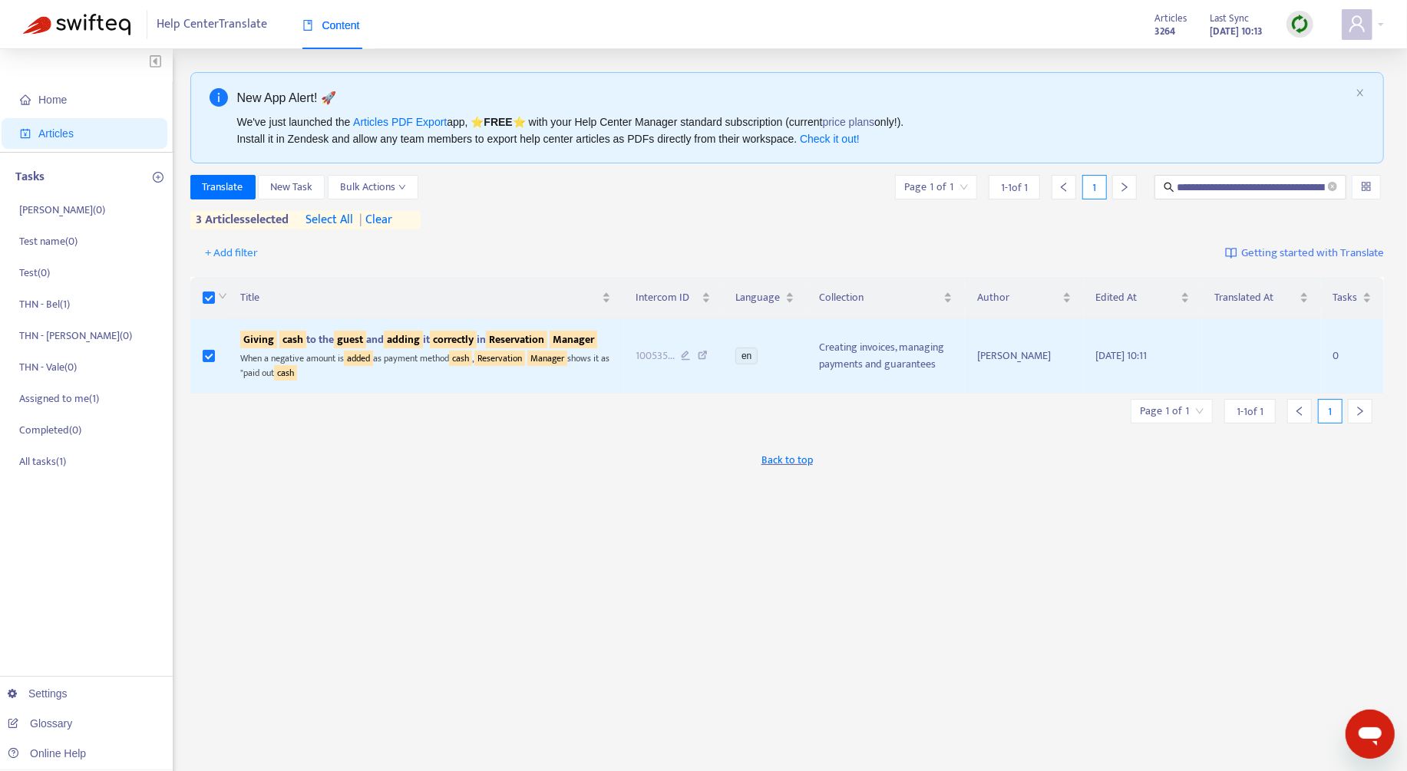
click at [1203, 200] on div "**********" at bounding box center [787, 202] width 1194 height 54
click at [1208, 192] on input "**********" at bounding box center [1251, 187] width 148 height 17
paste input "text"
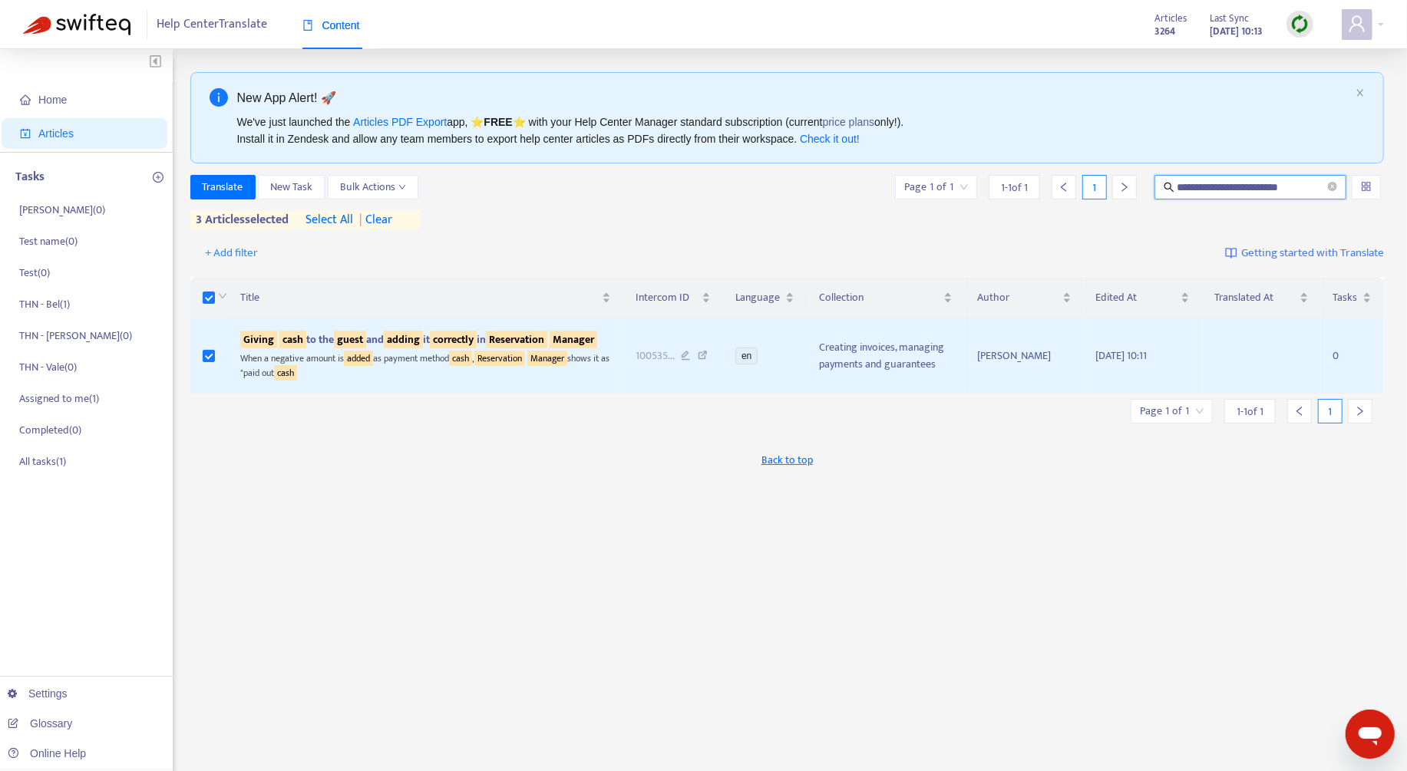
type input "**********"
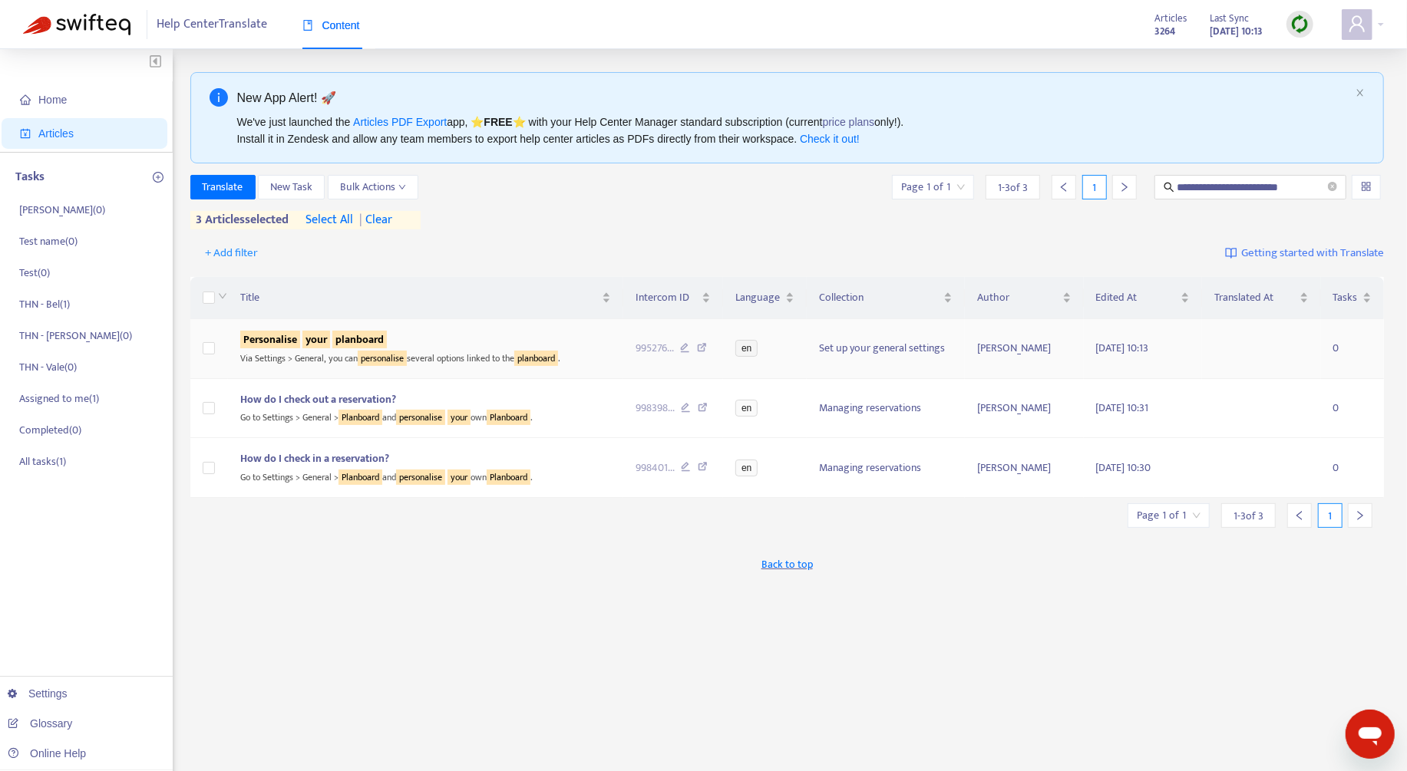
click at [215, 347] on td at bounding box center [209, 349] width 38 height 60
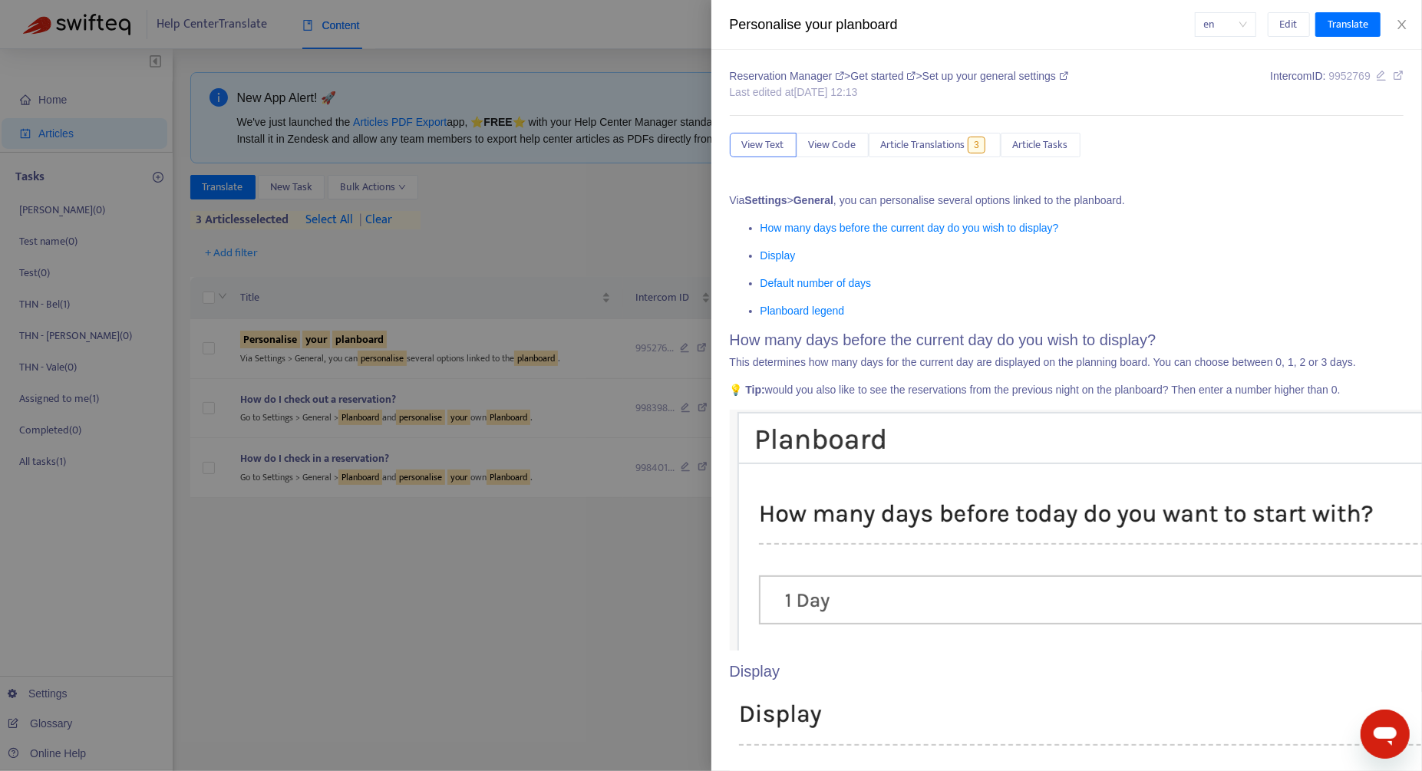
click at [209, 348] on div at bounding box center [711, 385] width 1422 height 771
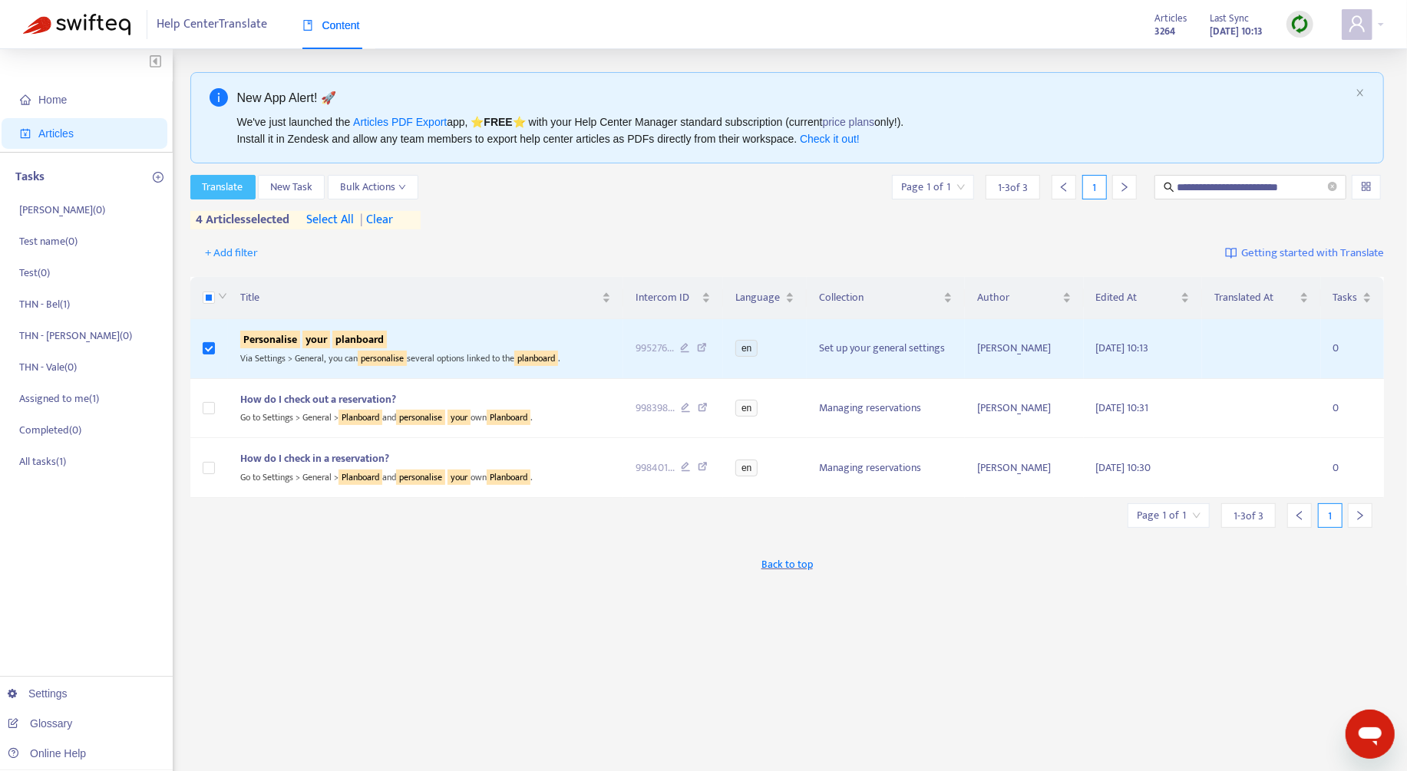
click at [206, 193] on span "Translate" at bounding box center [223, 187] width 41 height 17
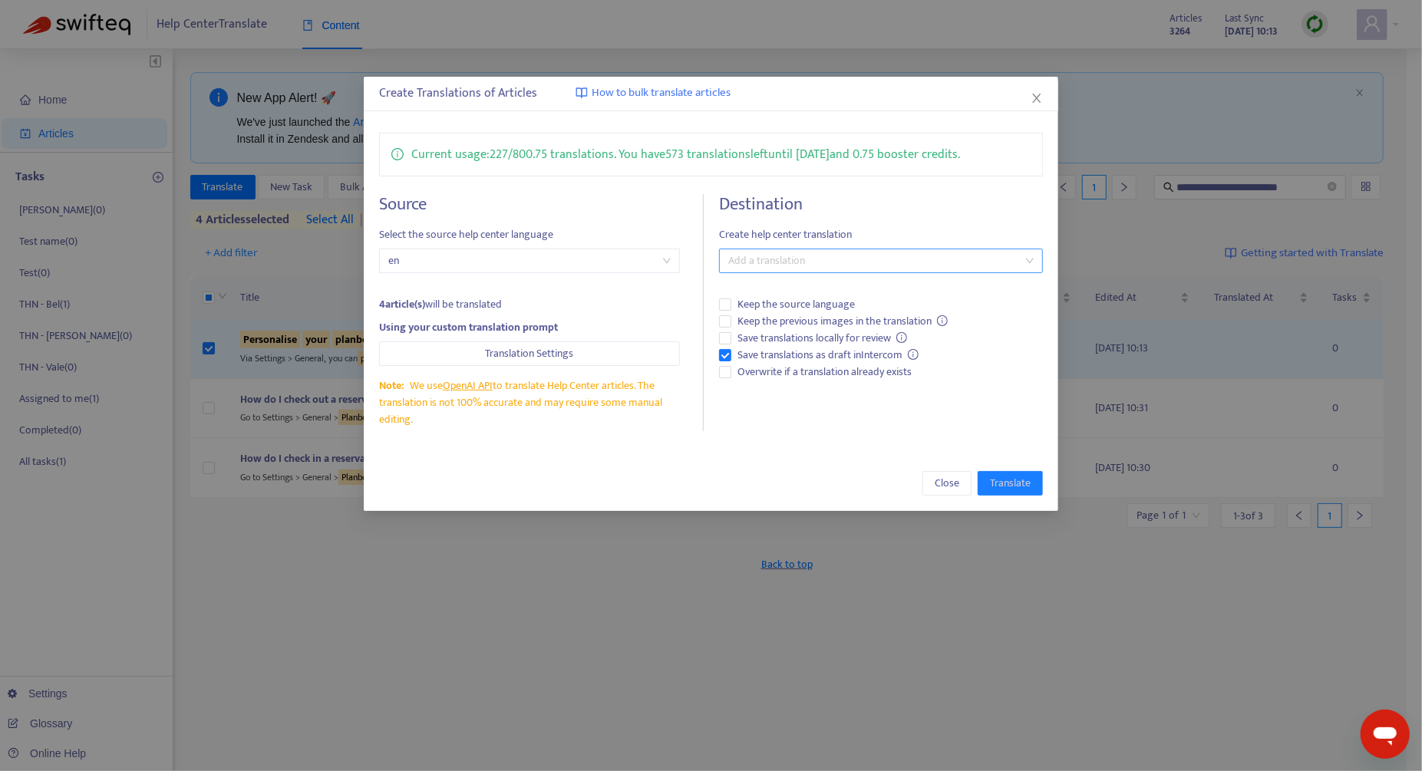
click at [805, 253] on div at bounding box center [873, 261] width 301 height 18
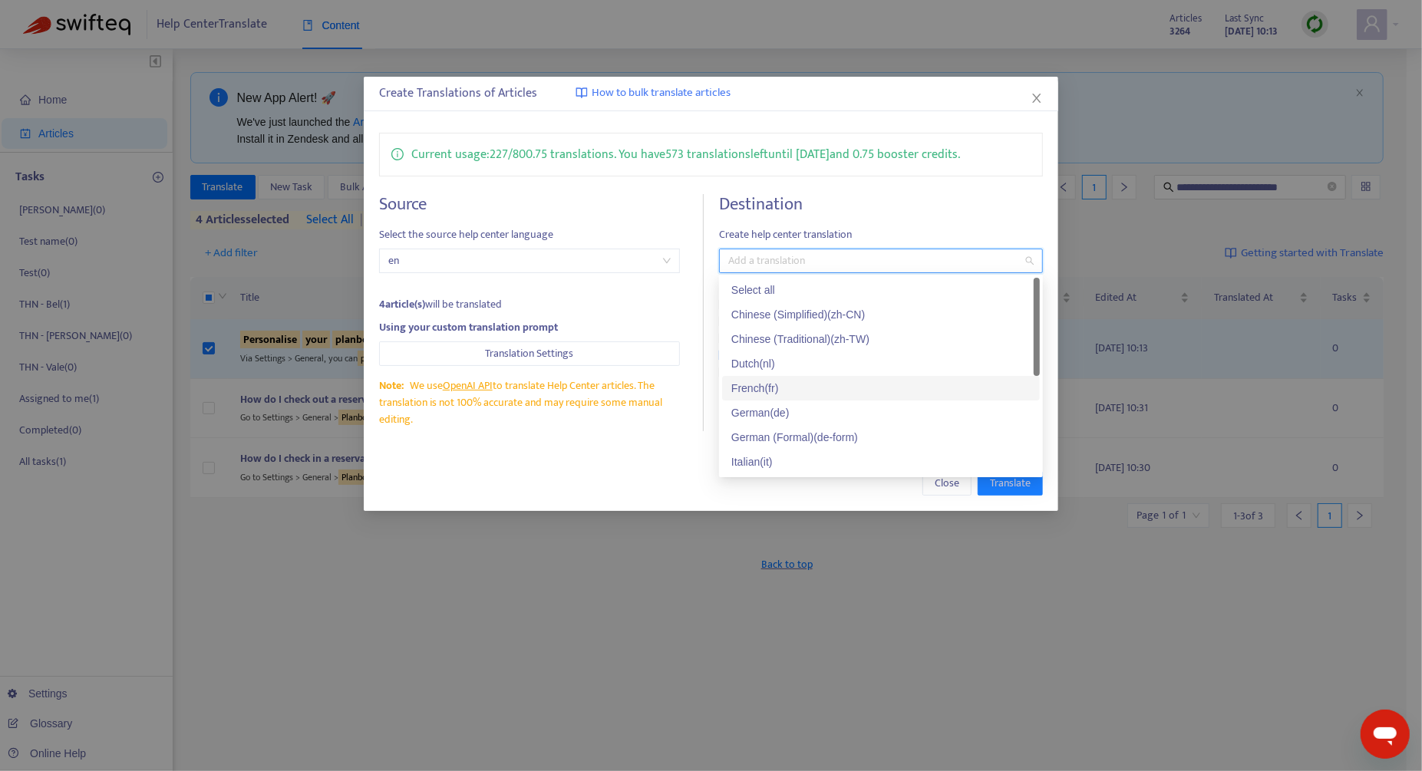
click at [797, 388] on div "French ( fr )" at bounding box center [880, 388] width 299 height 17
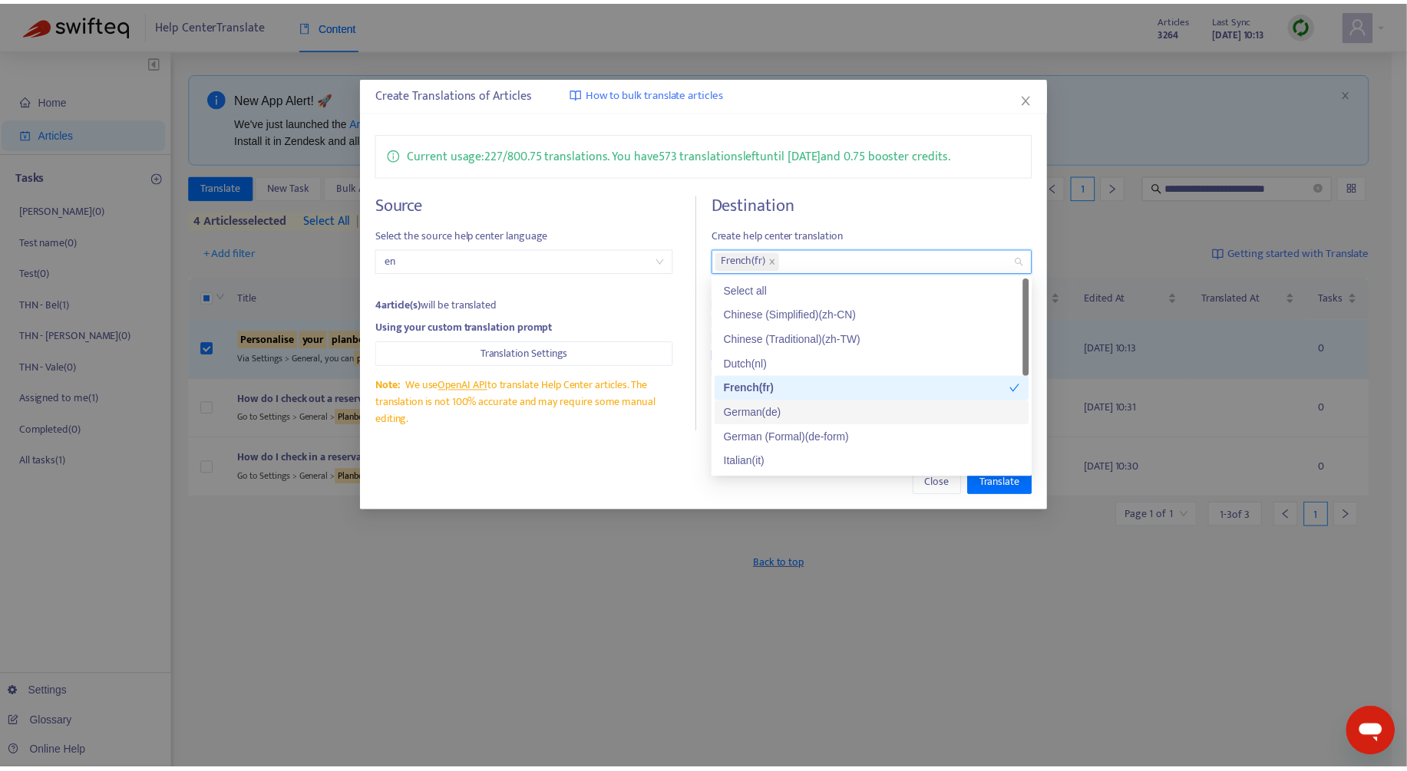
scroll to position [123, 0]
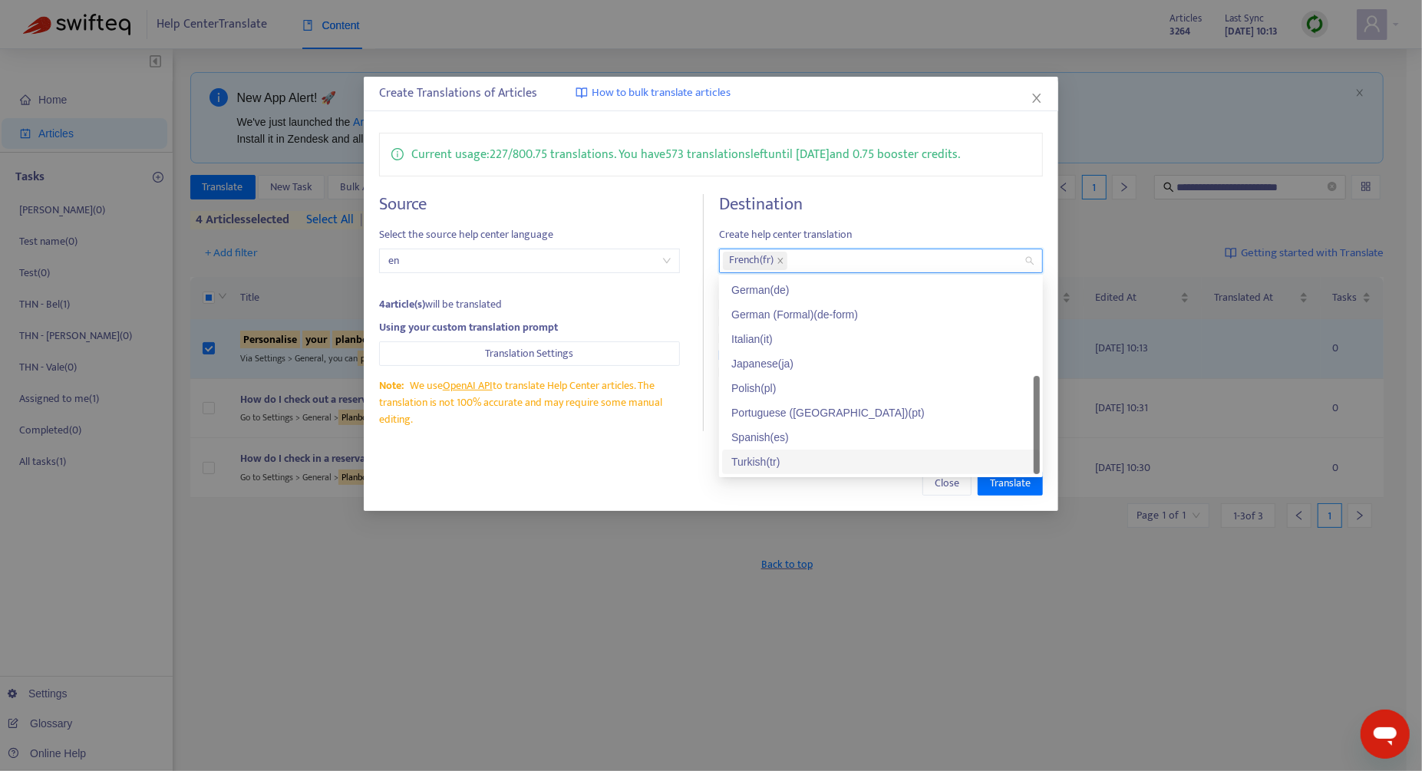
click at [631, 503] on div "Close Translate" at bounding box center [711, 483] width 695 height 55
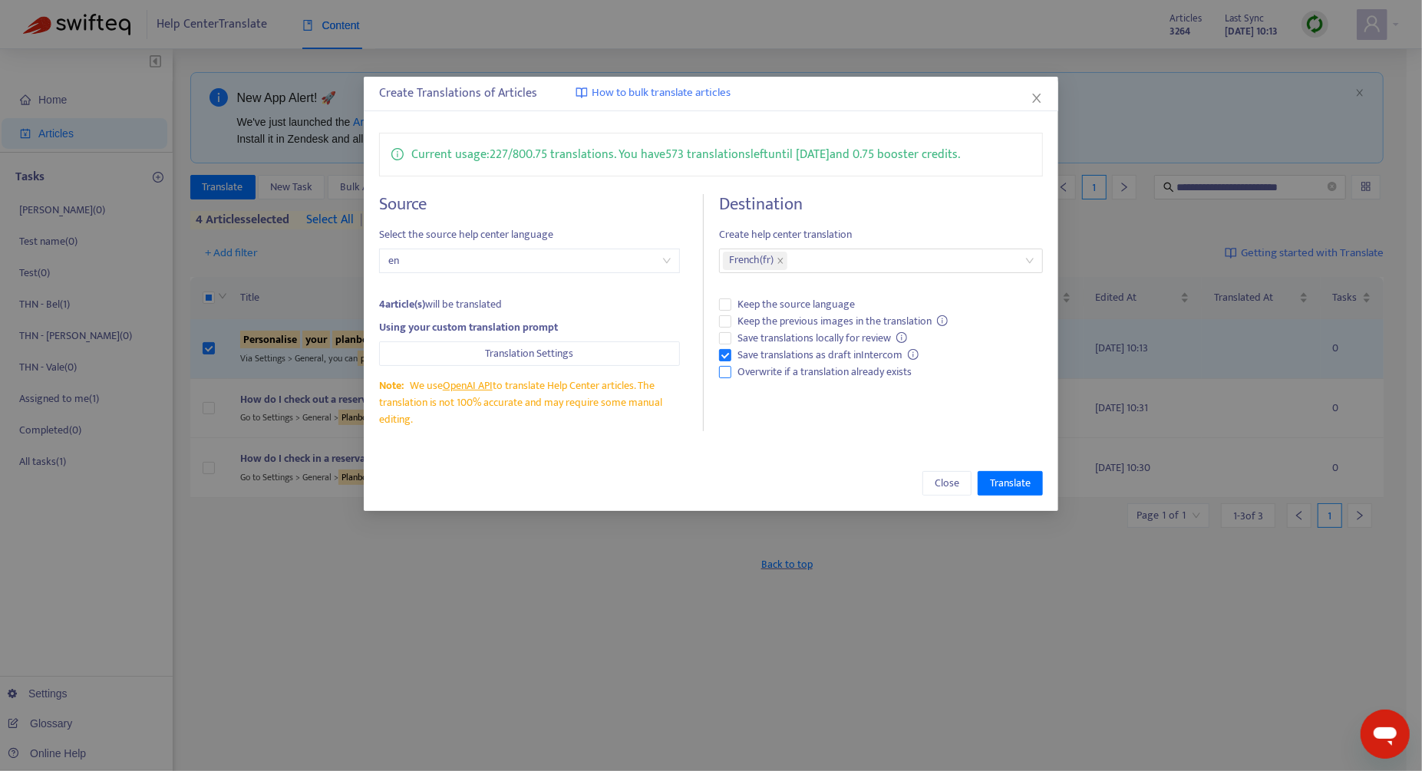
click at [768, 367] on span "Overwrite if a translation already exists" at bounding box center [824, 372] width 187 height 17
click at [996, 479] on span "Translate" at bounding box center [1010, 483] width 41 height 17
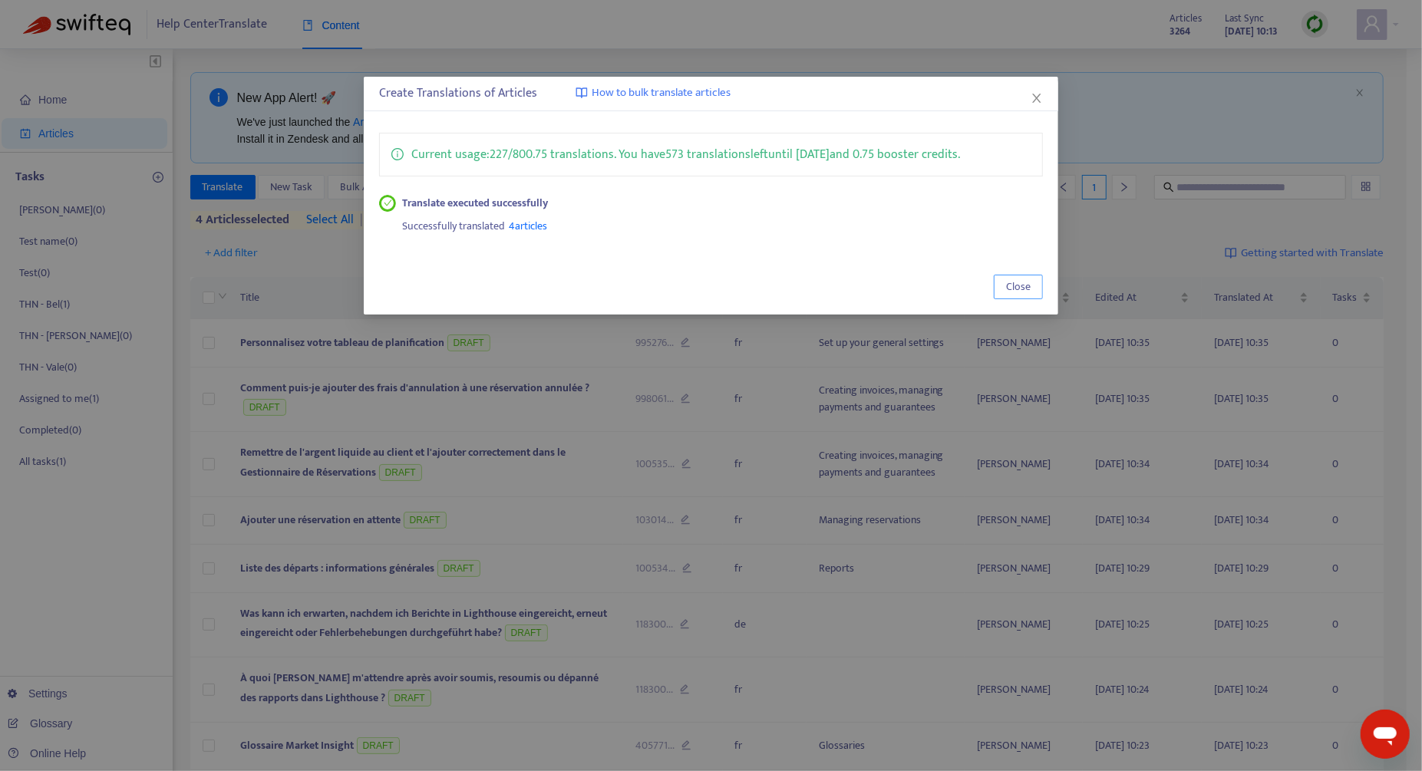
click at [1032, 289] on button "Close" at bounding box center [1018, 287] width 49 height 25
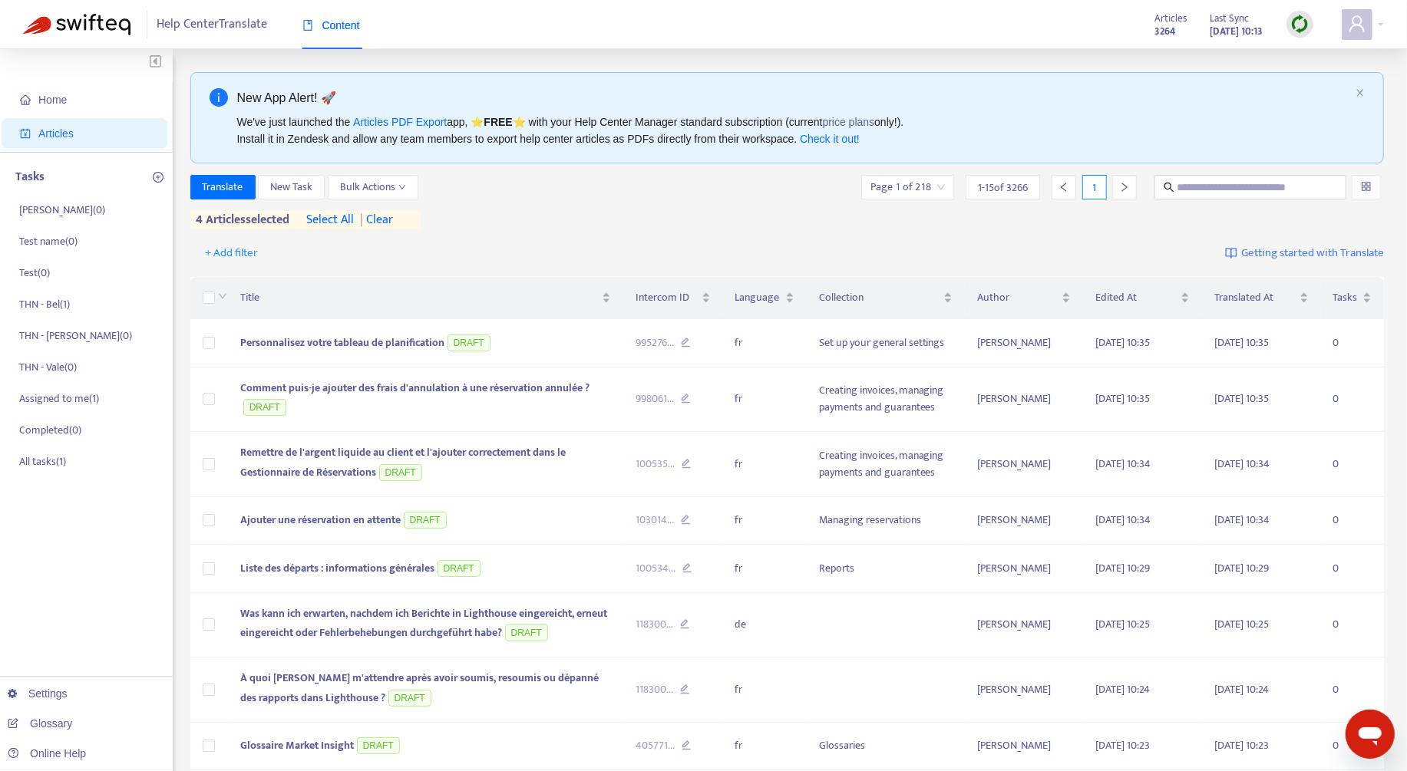
click at [393, 215] on span "| clear" at bounding box center [374, 220] width 38 height 18
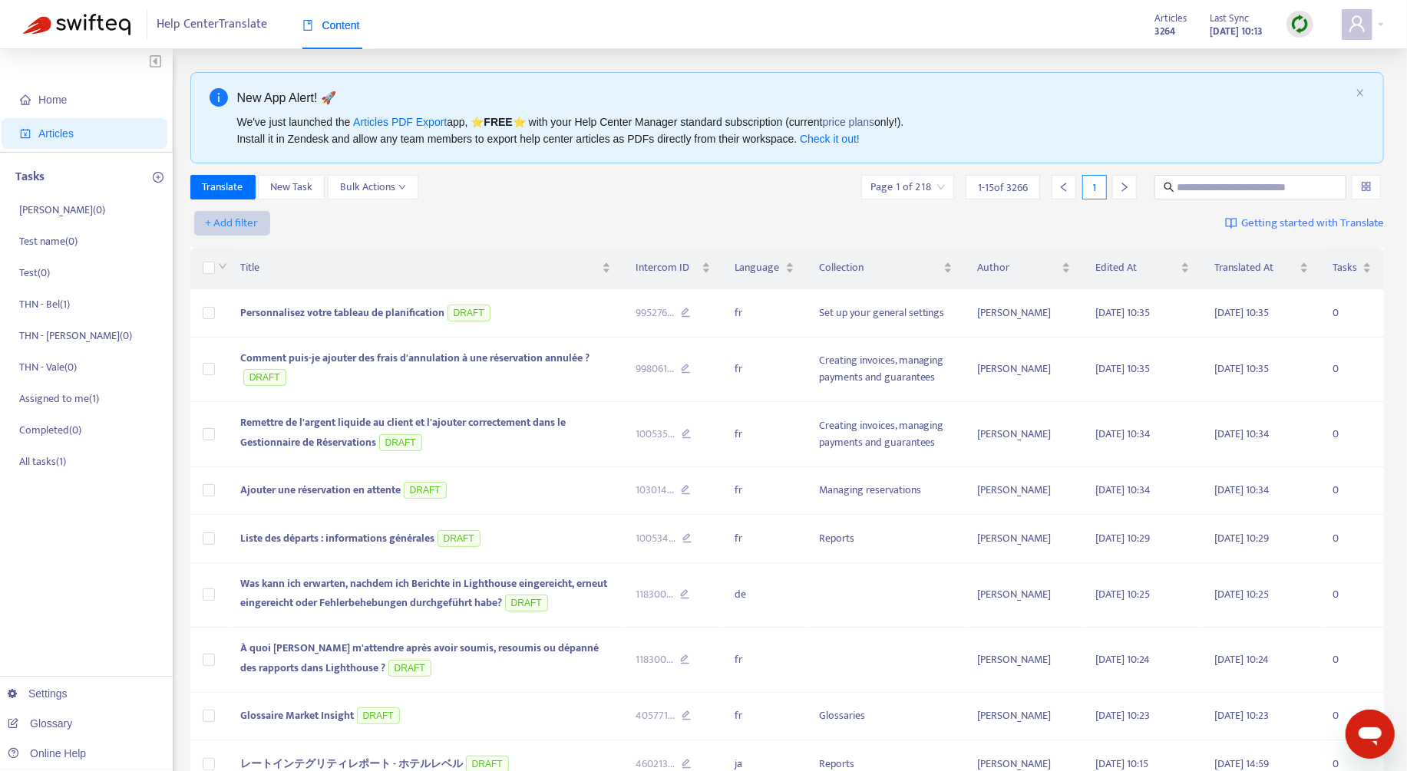
click at [259, 225] on button "+ Add filter" at bounding box center [232, 223] width 76 height 25
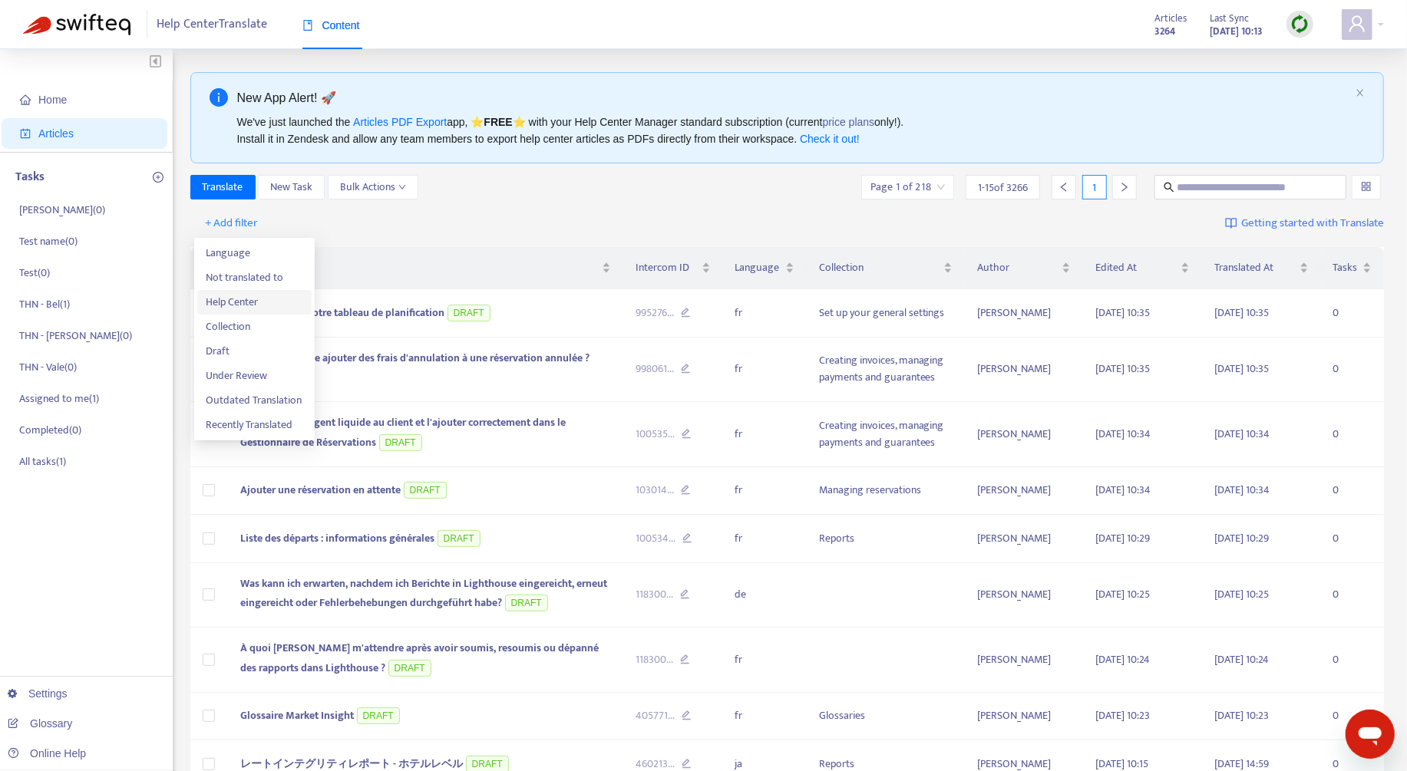
click at [274, 305] on span "Help Center" at bounding box center [254, 302] width 96 height 17
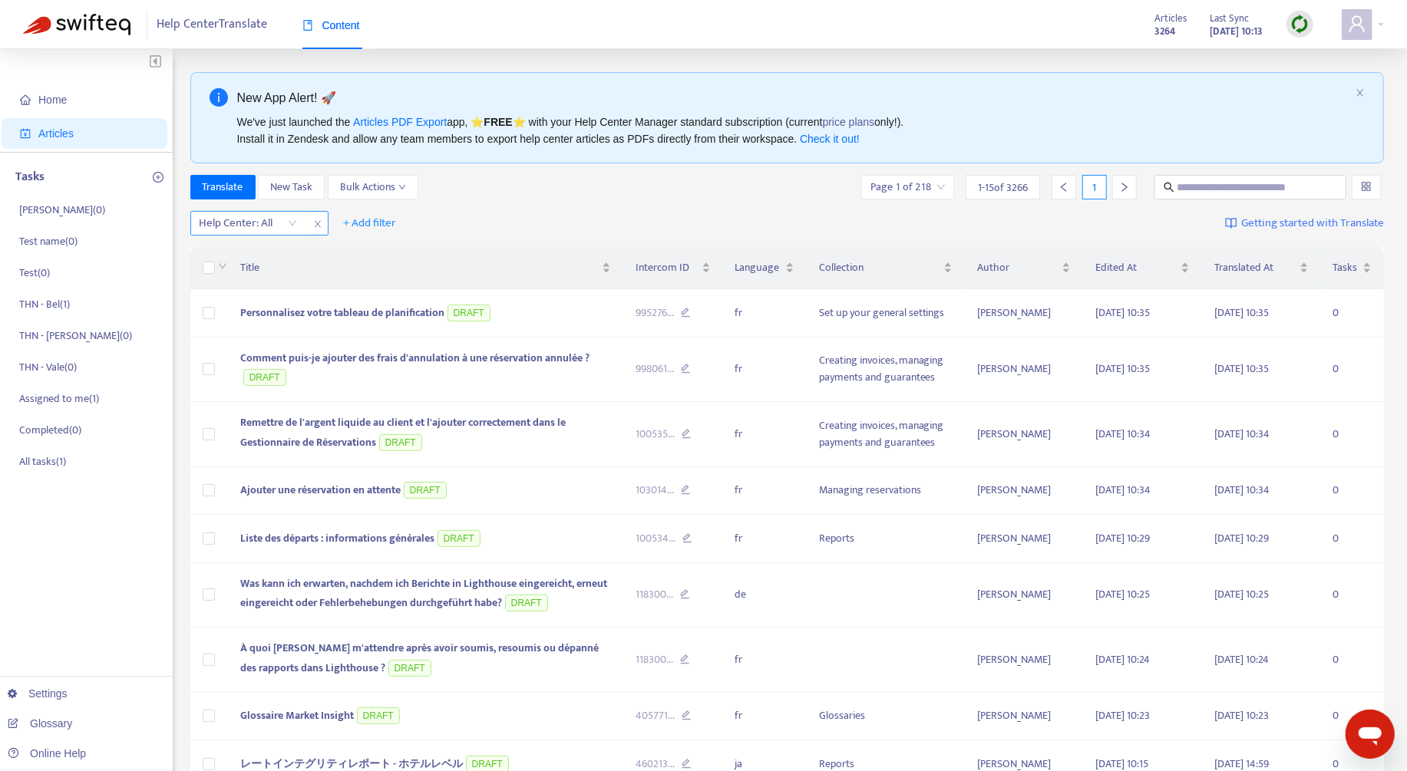
click at [256, 221] on div at bounding box center [240, 223] width 93 height 18
click at [350, 216] on span "+ Add filter" at bounding box center [370, 223] width 53 height 18
click at [371, 304] on span "Collection" at bounding box center [393, 302] width 96 height 17
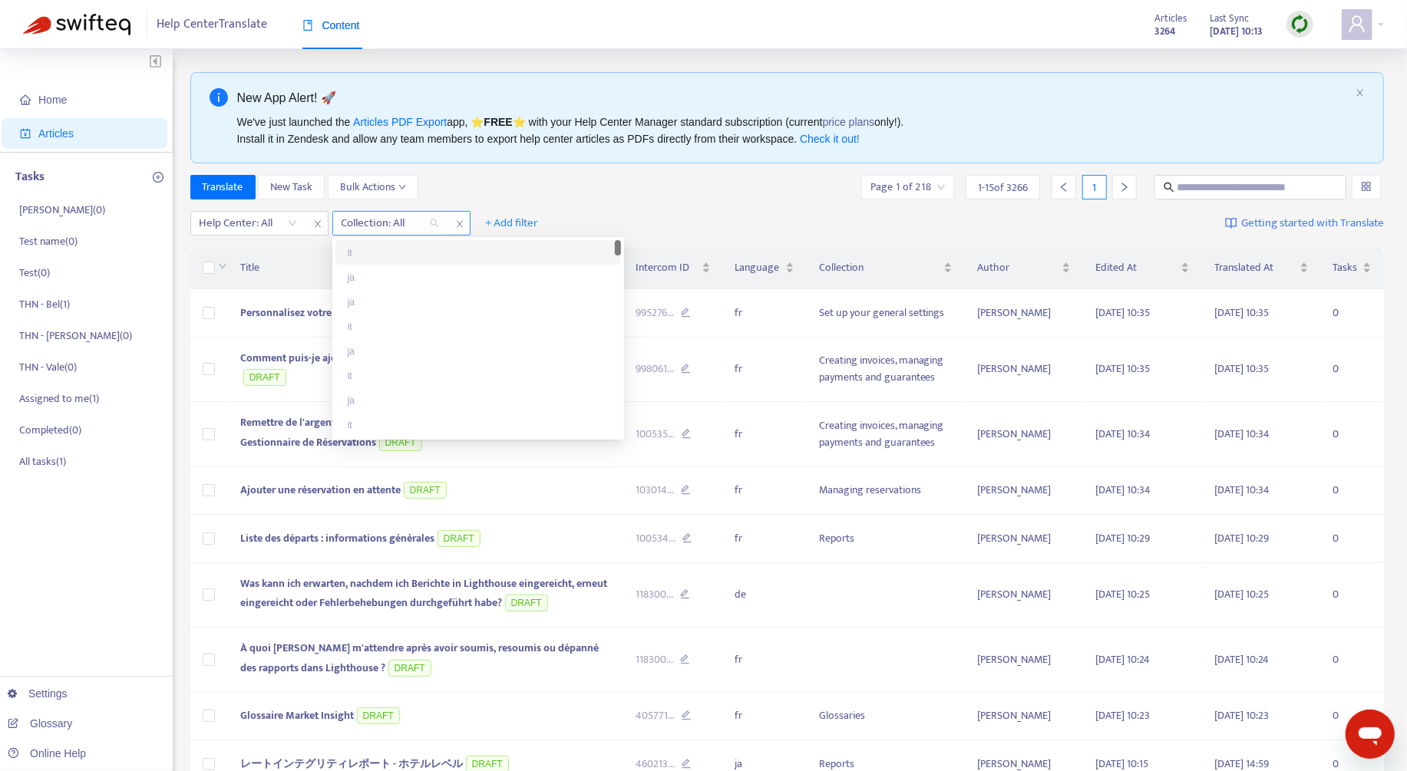
click at [401, 221] on div at bounding box center [382, 223] width 93 height 18
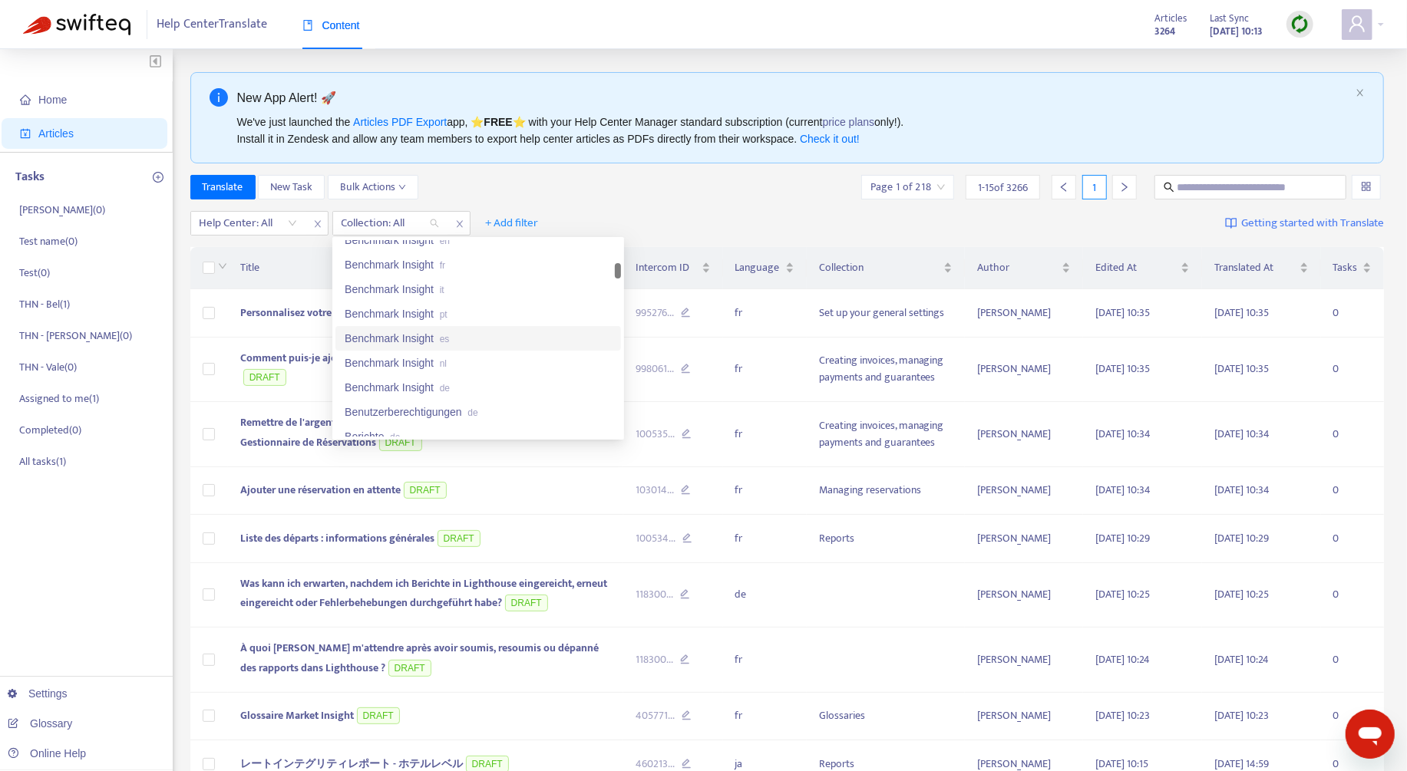
scroll to position [967, 0]
click at [472, 295] on div "Benchmark Insight fr" at bounding box center [478, 292] width 267 height 17
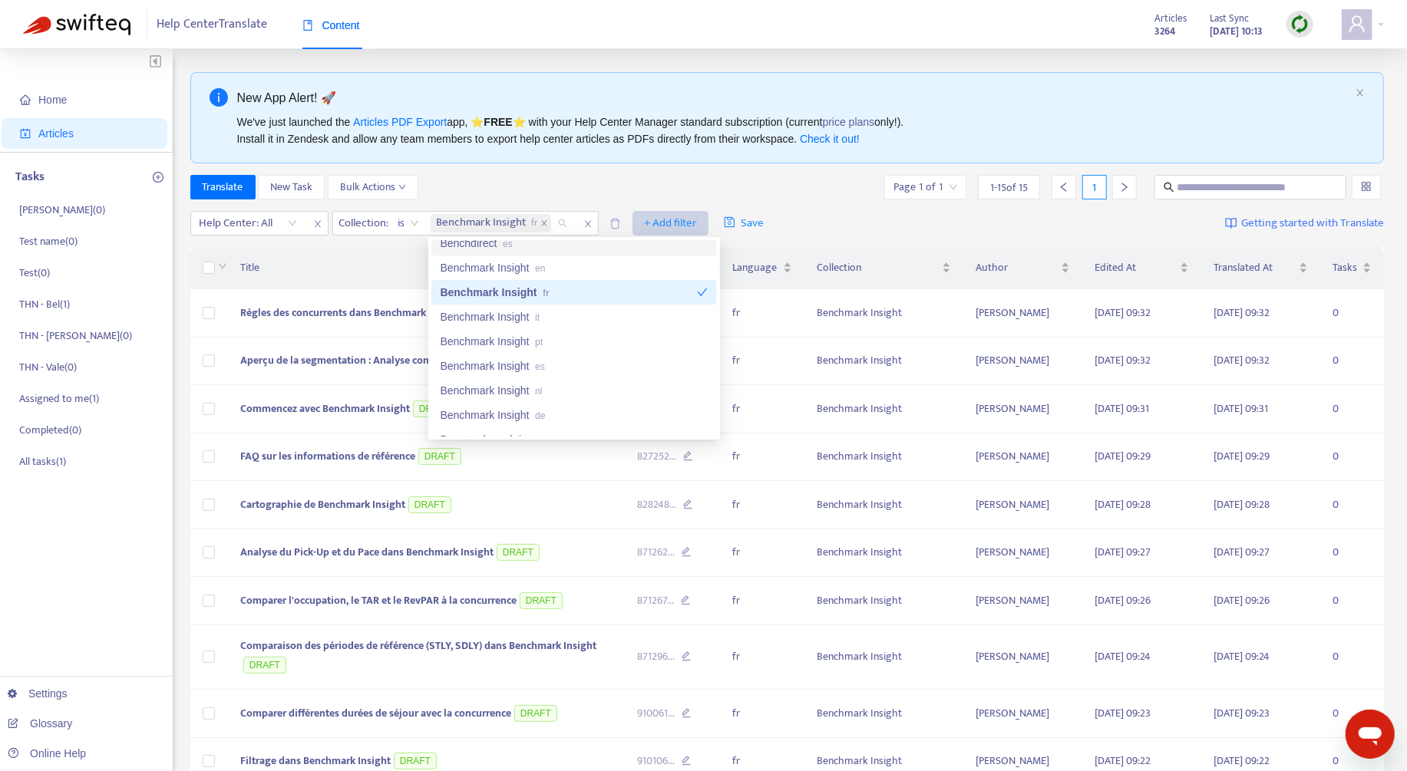
click at [658, 217] on span "+ Add filter" at bounding box center [670, 223] width 53 height 18
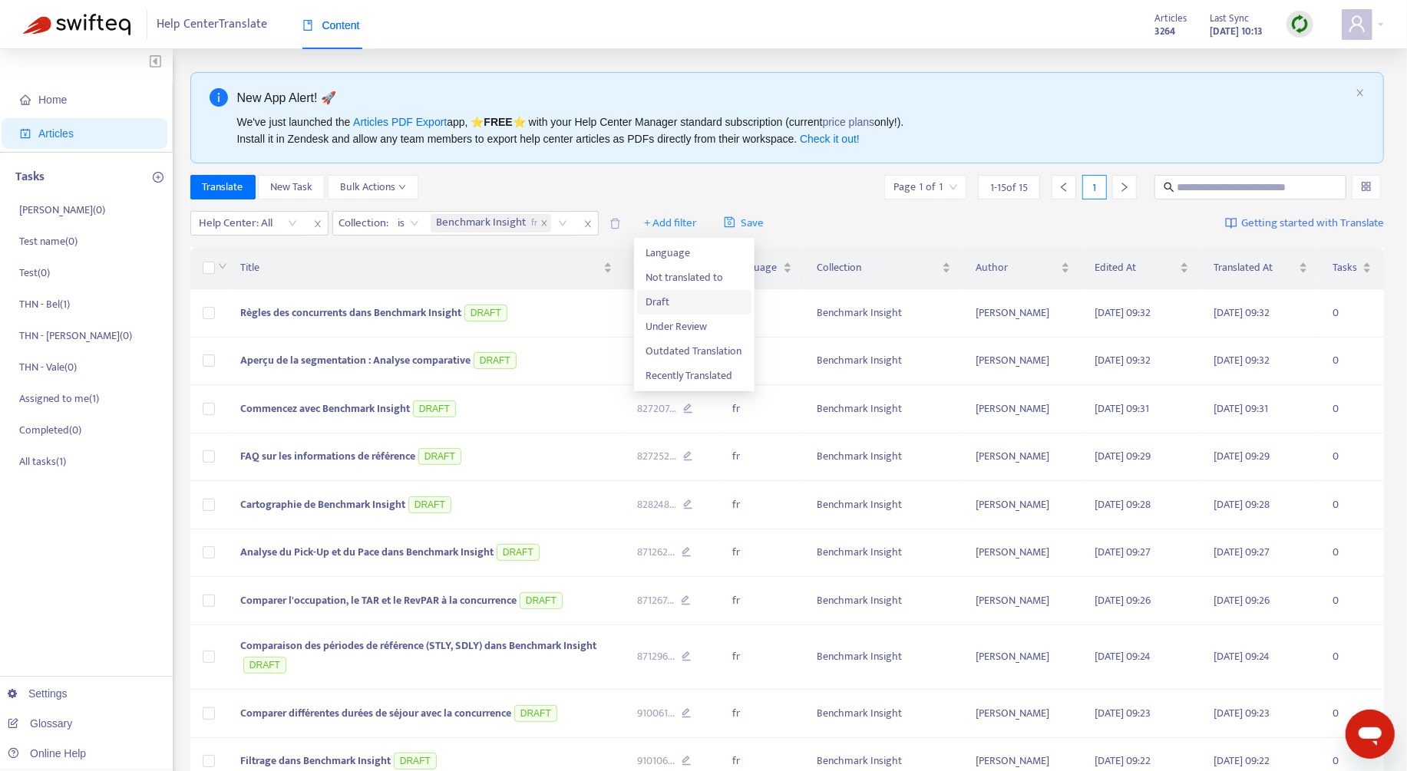
click at [698, 305] on span "Draft" at bounding box center [694, 302] width 96 height 17
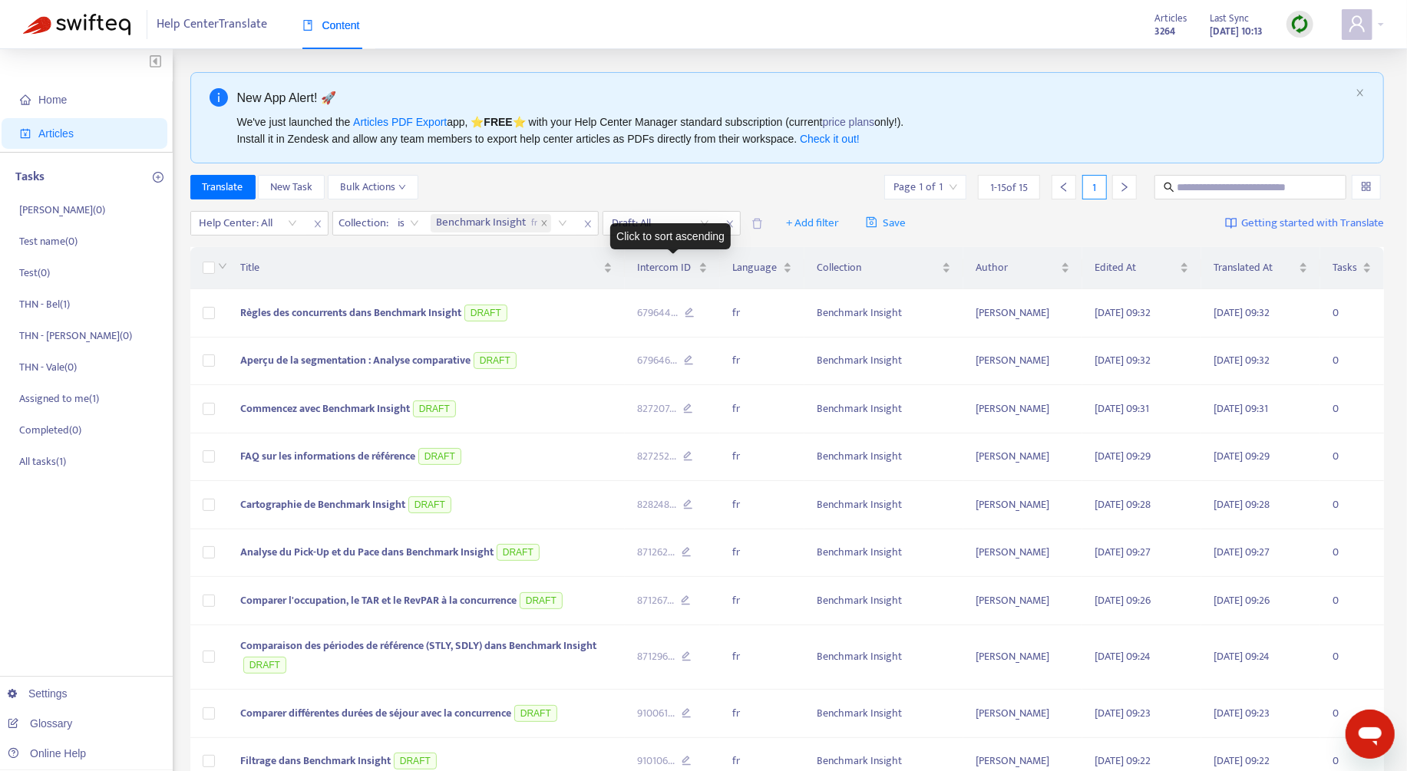
click at [659, 229] on div "Click to sort ascending" at bounding box center [670, 236] width 120 height 26
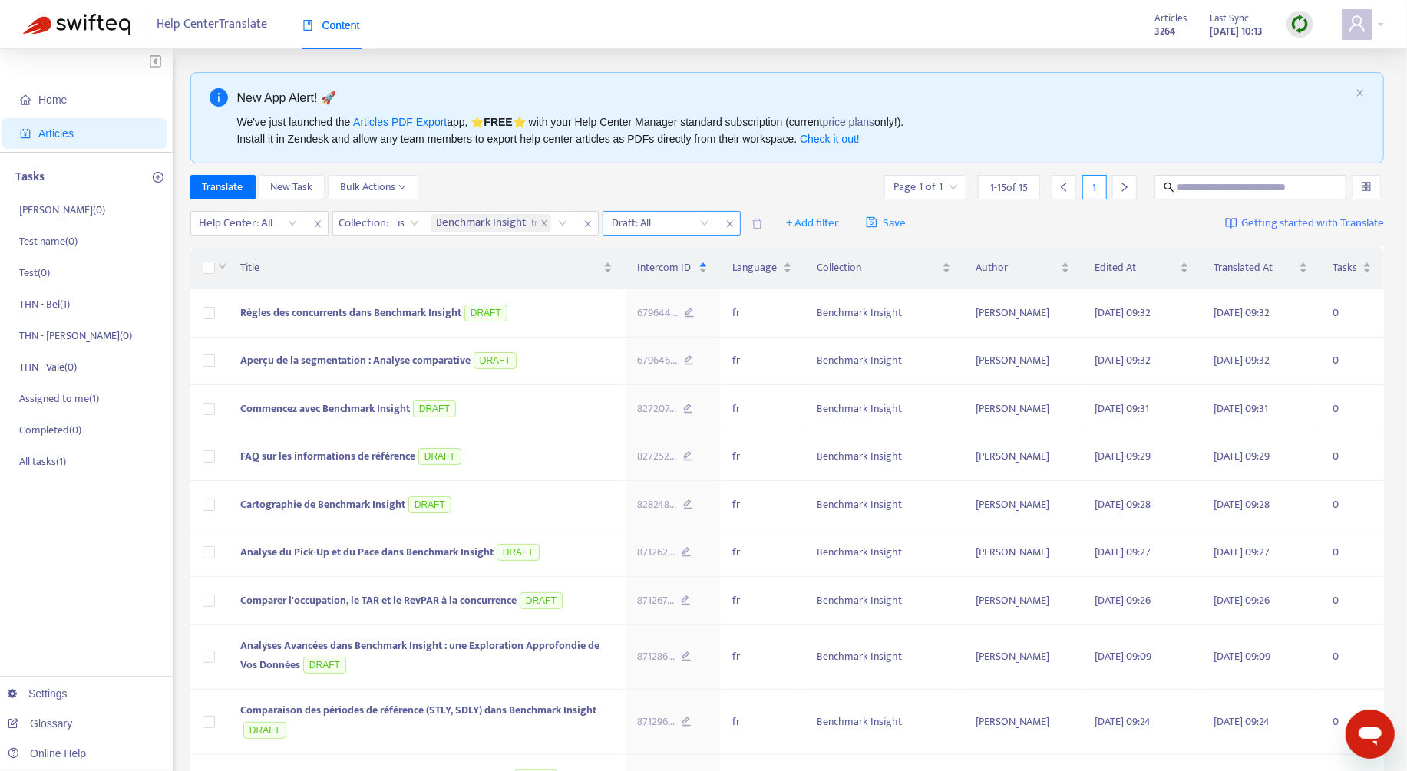
click at [657, 218] on input "search" at bounding box center [660, 223] width 97 height 23
click at [673, 277] on div "Yes" at bounding box center [749, 277] width 267 height 17
click at [652, 180] on div "Translate New Task Bulk Actions Page 1 of 1 1 - 15 of 15 1" at bounding box center [787, 187] width 1194 height 25
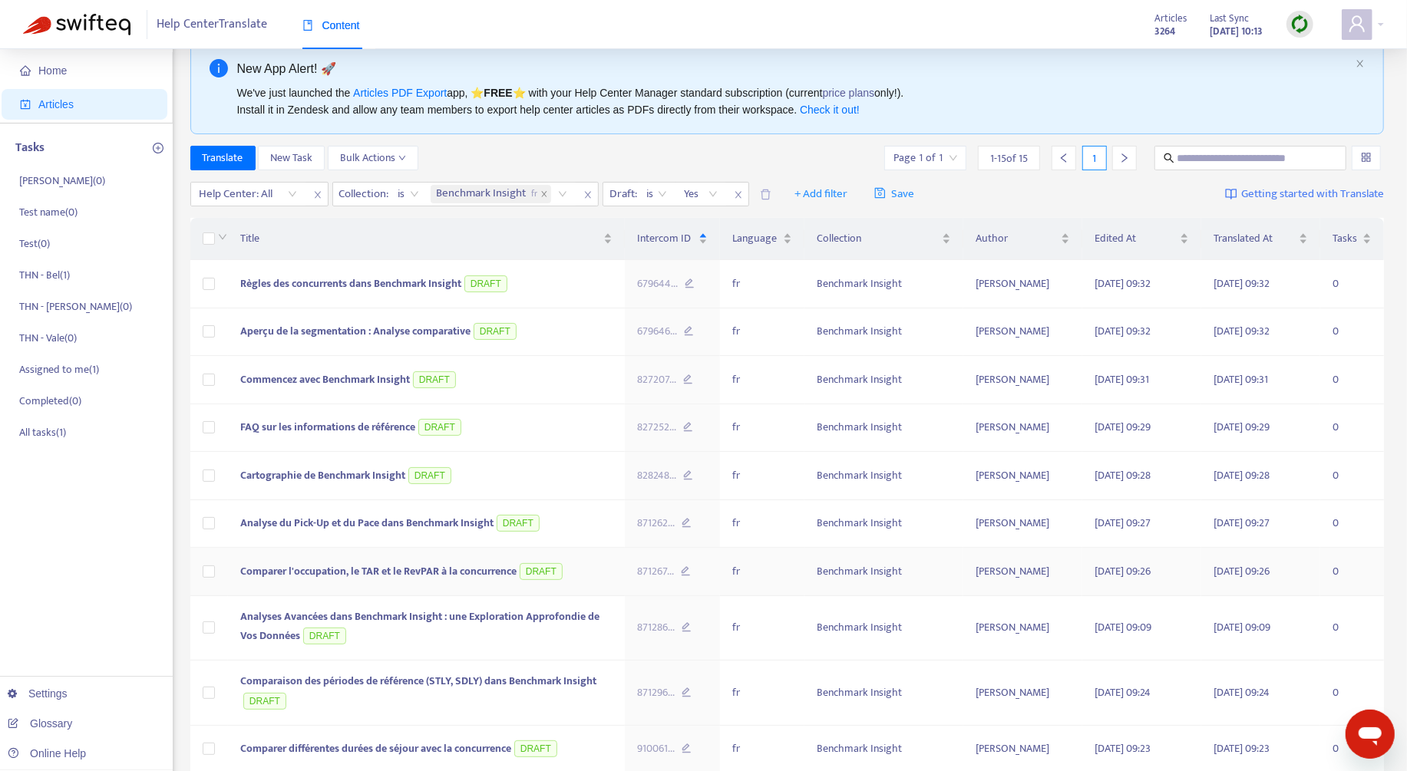
scroll to position [28, 0]
click at [470, 195] on span "Benchmark Insight fr" at bounding box center [487, 196] width 101 height 18
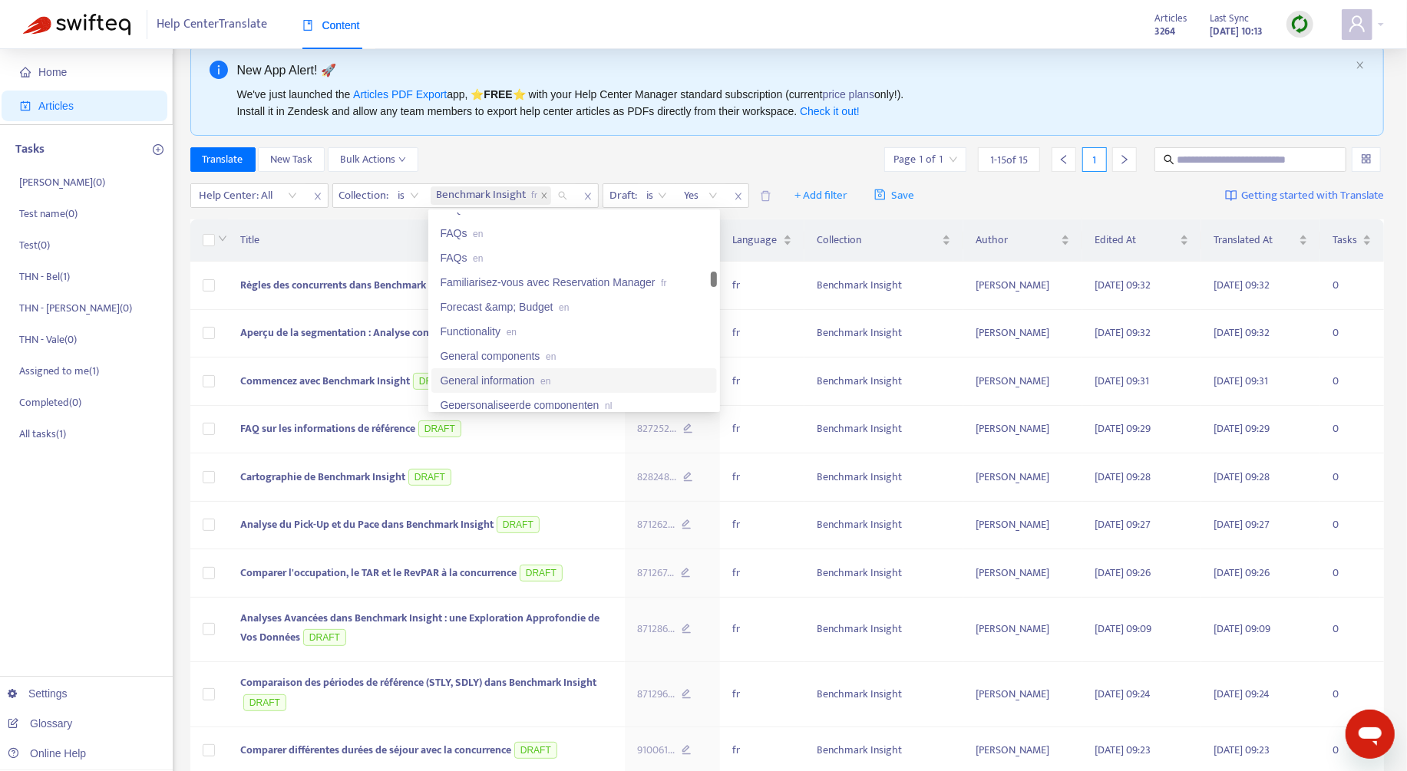
scroll to position [2416, 0]
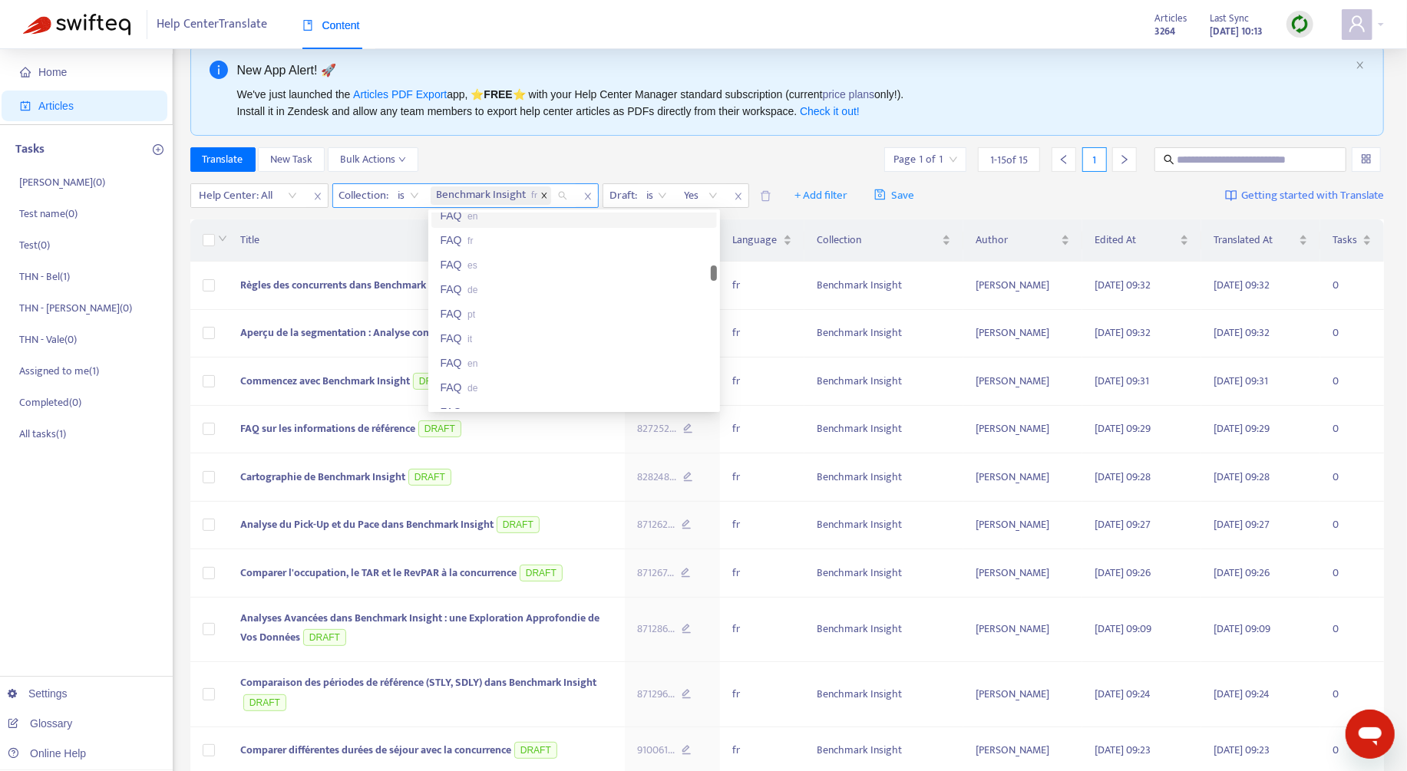
click at [545, 196] on icon "close" at bounding box center [544, 196] width 8 height 8
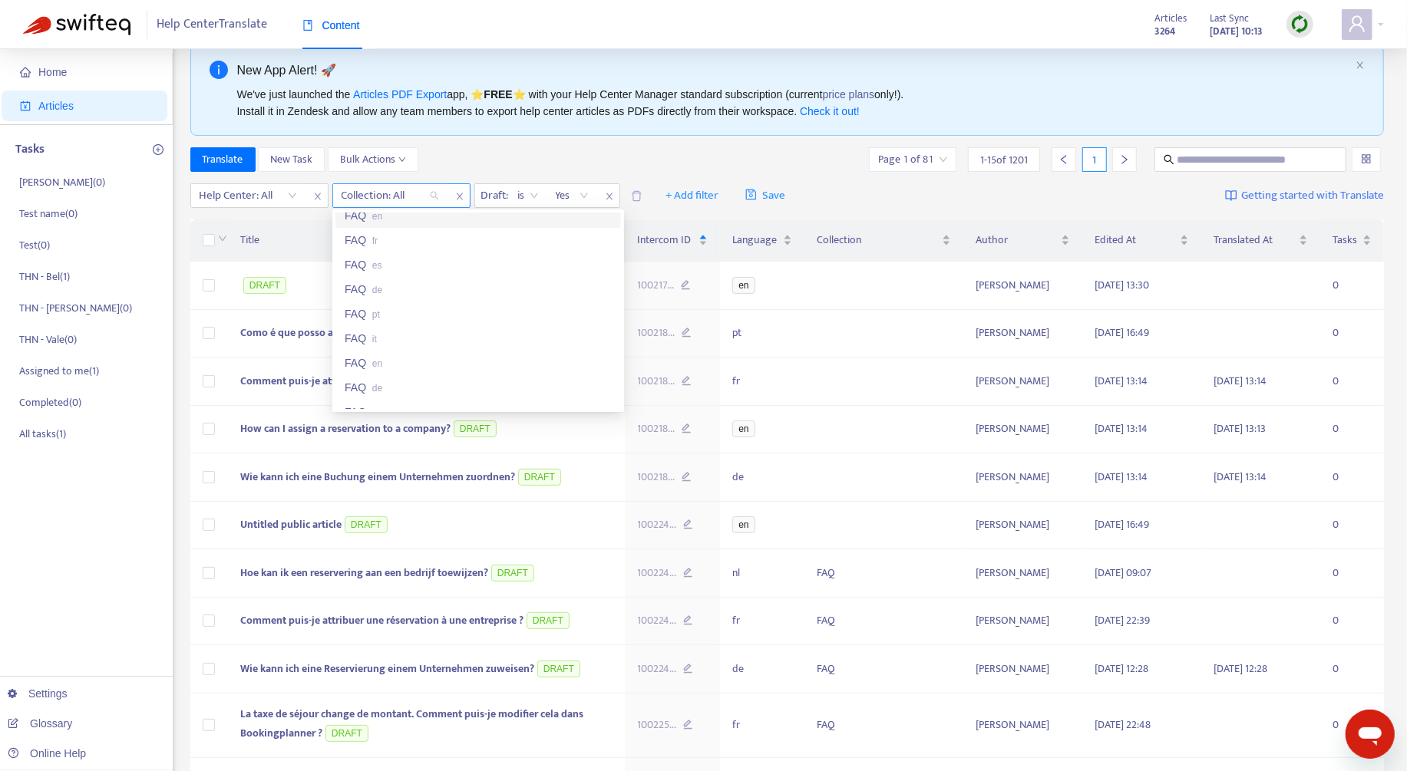
type input "*"
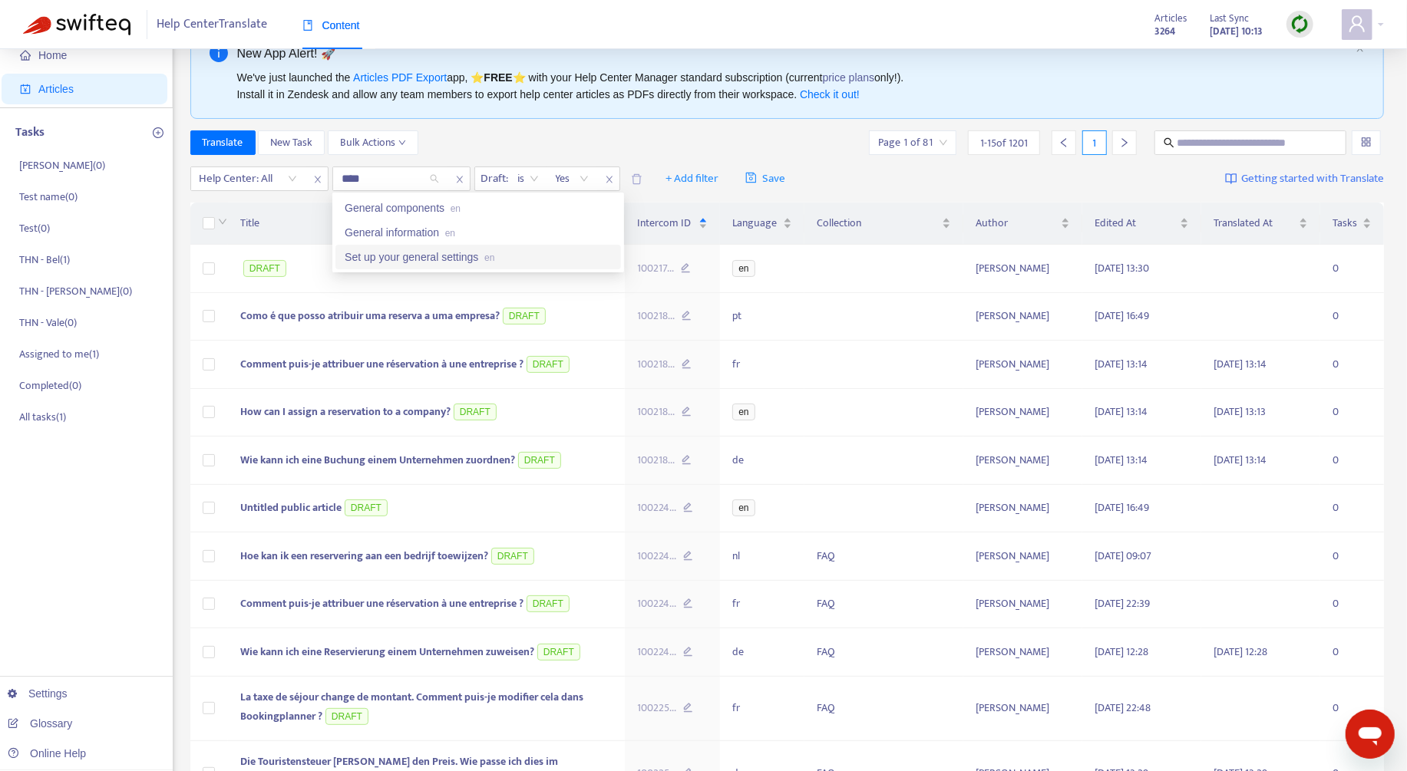
scroll to position [63, 0]
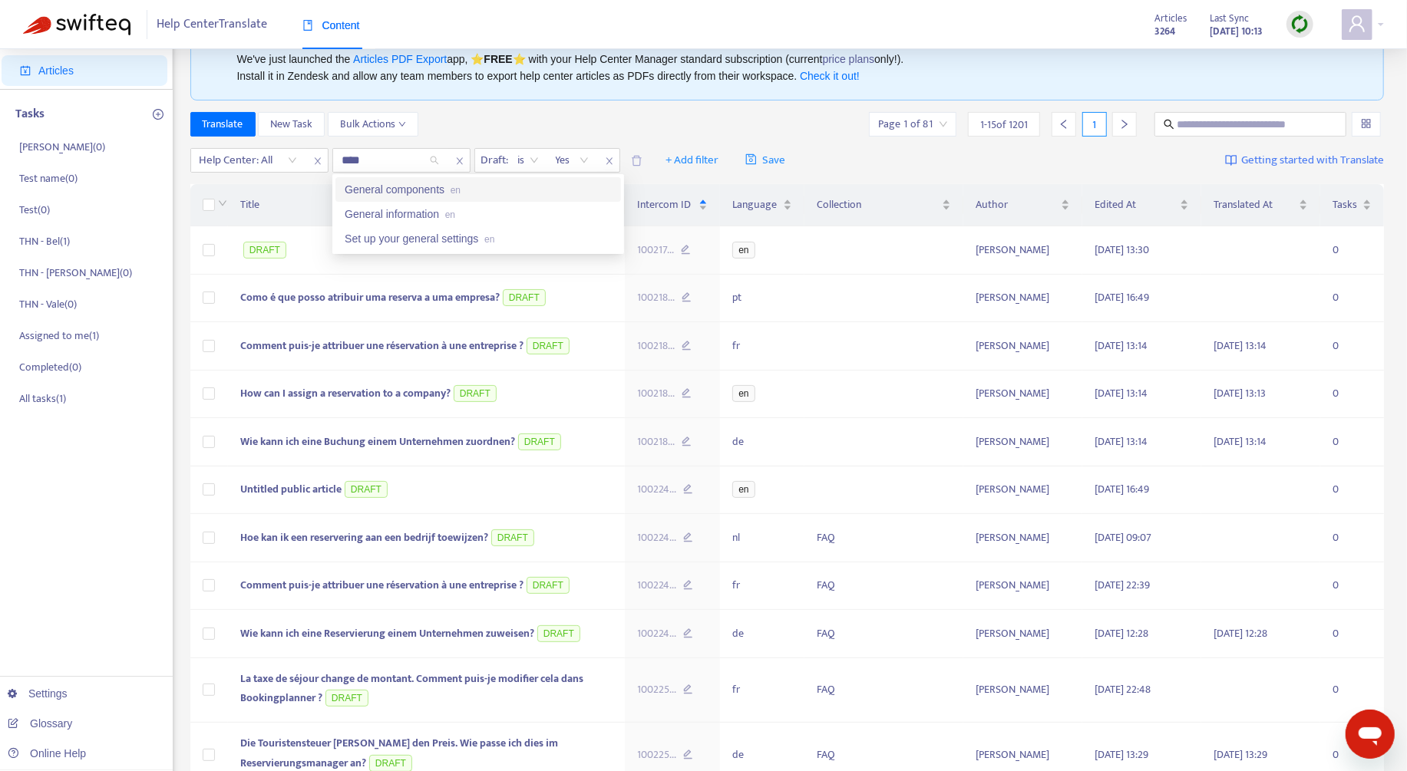
type input "****"
click at [404, 160] on div at bounding box center [382, 160] width 93 height 18
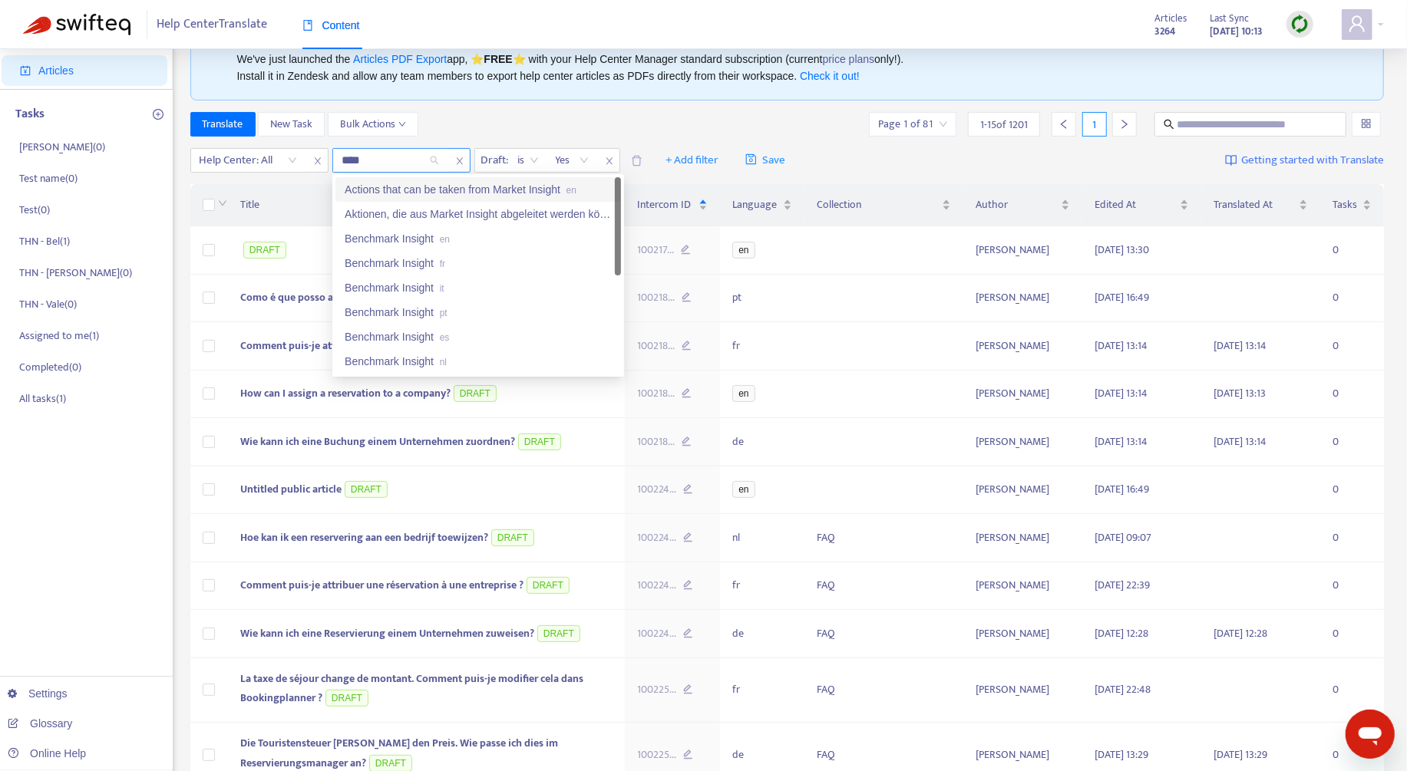
type input "*****"
click at [424, 267] on span "fr" at bounding box center [420, 264] width 5 height 11
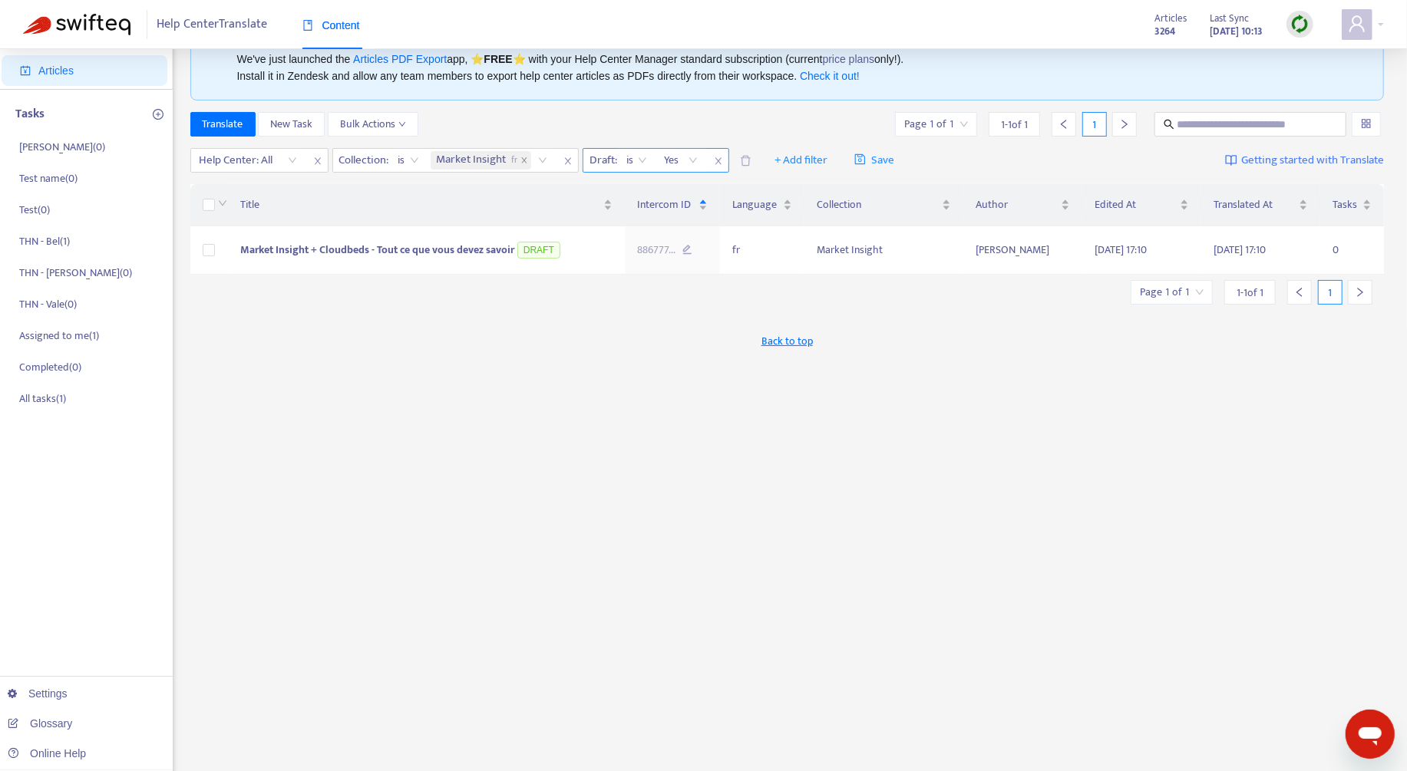
click at [721, 163] on icon "close" at bounding box center [718, 161] width 9 height 9
click at [634, 165] on span "+ Add filter" at bounding box center [650, 160] width 53 height 18
click at [655, 258] on span "Under Review" at bounding box center [674, 264] width 96 height 17
click at [706, 161] on span "close" at bounding box center [710, 161] width 20 height 18
click at [566, 164] on span "close" at bounding box center [568, 161] width 20 height 18
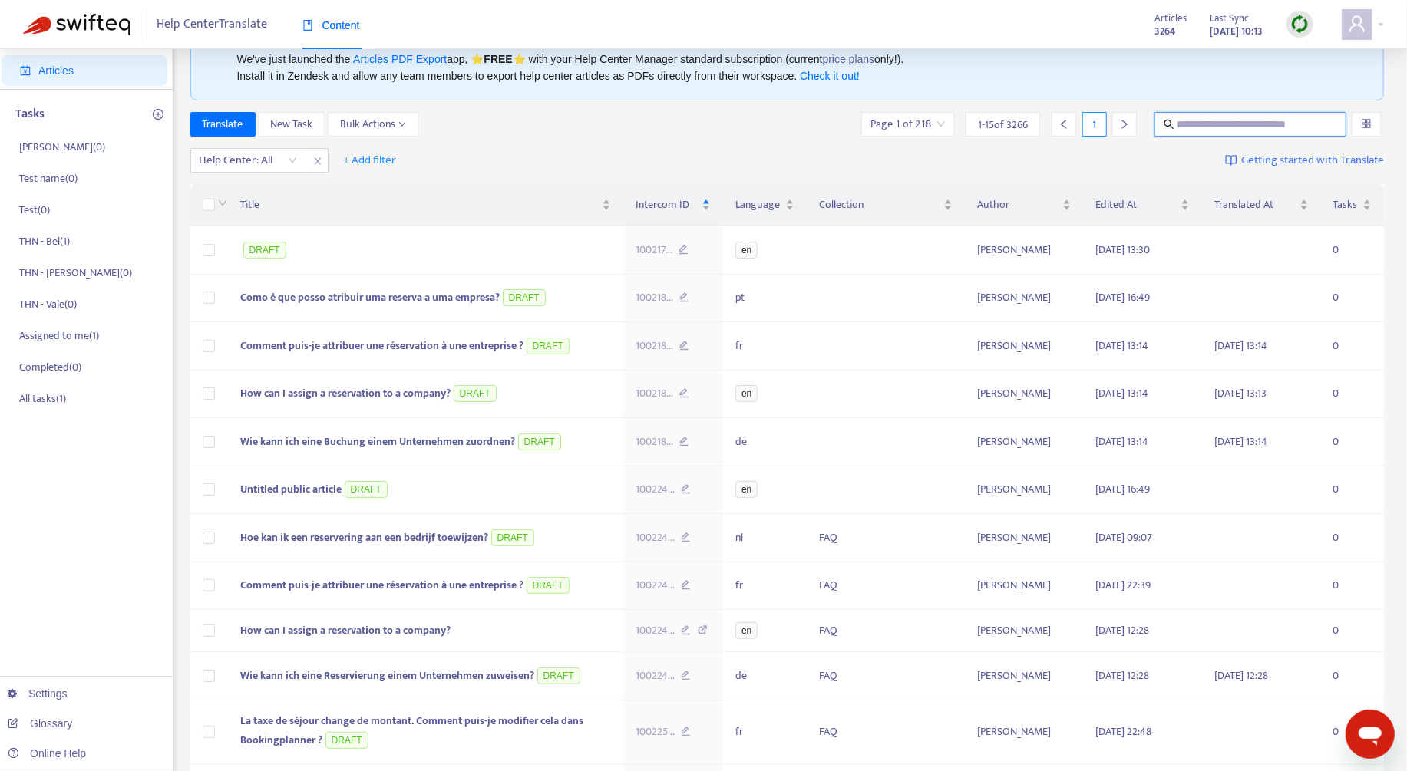
click at [1196, 129] on input "text" at bounding box center [1251, 124] width 148 height 17
paste input "**********"
type input "**********"
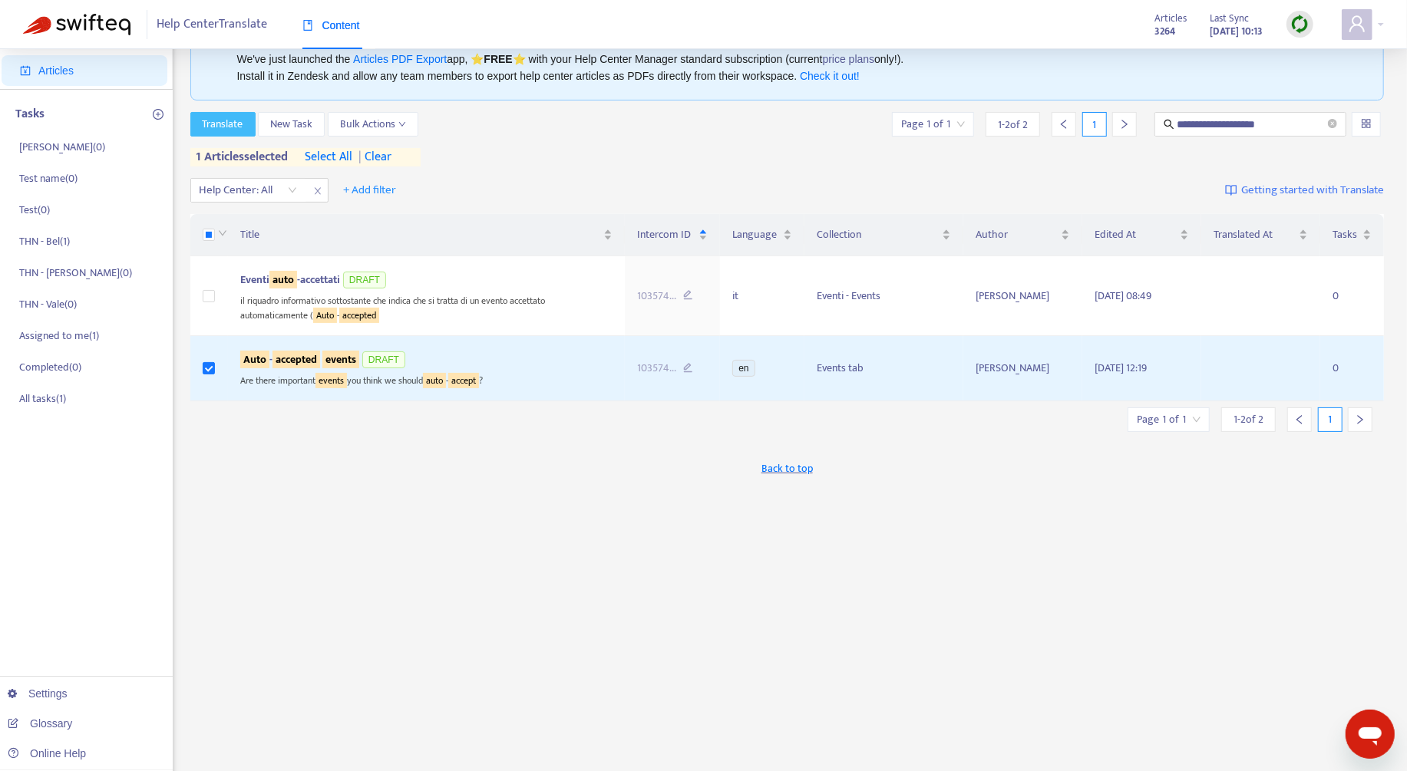
click at [225, 124] on span "Translate" at bounding box center [223, 124] width 41 height 17
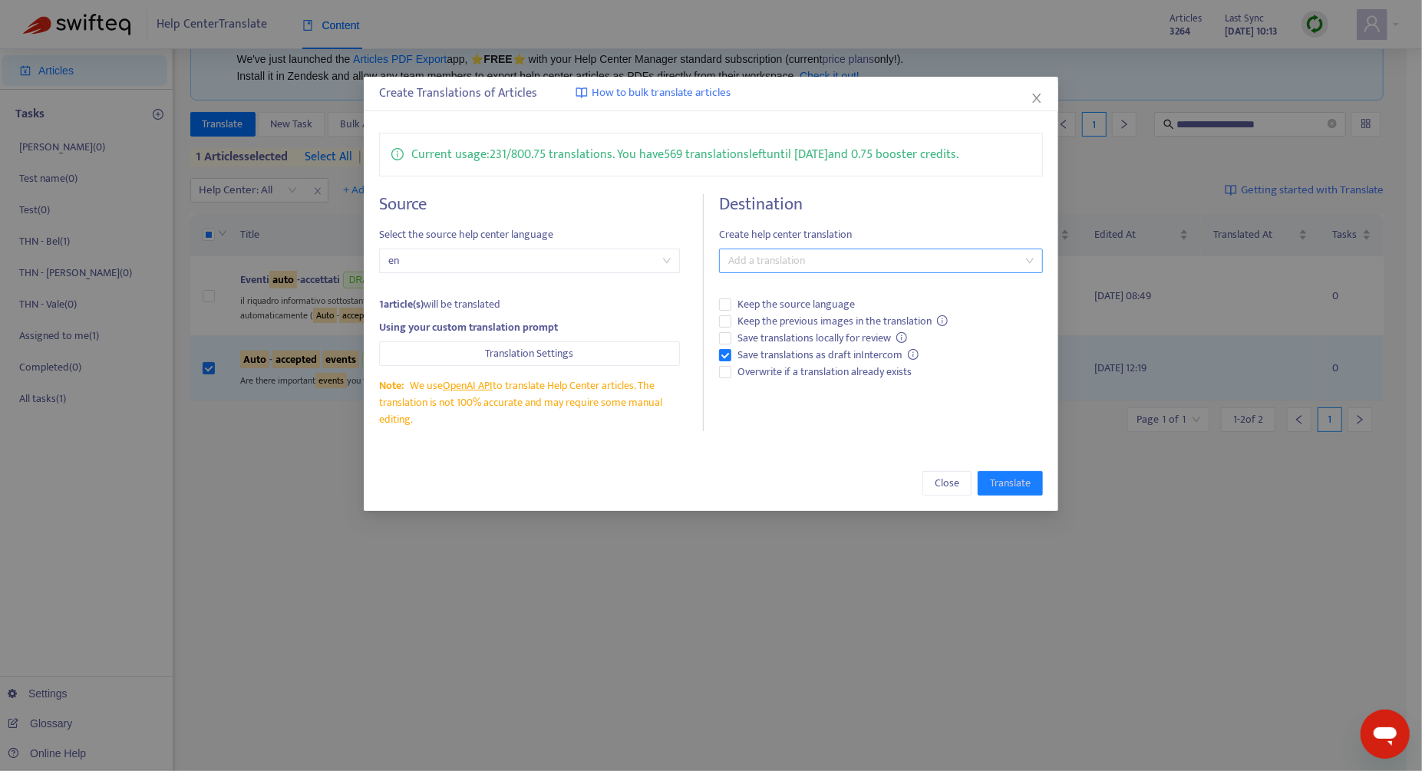
click at [789, 263] on div at bounding box center [873, 261] width 301 height 18
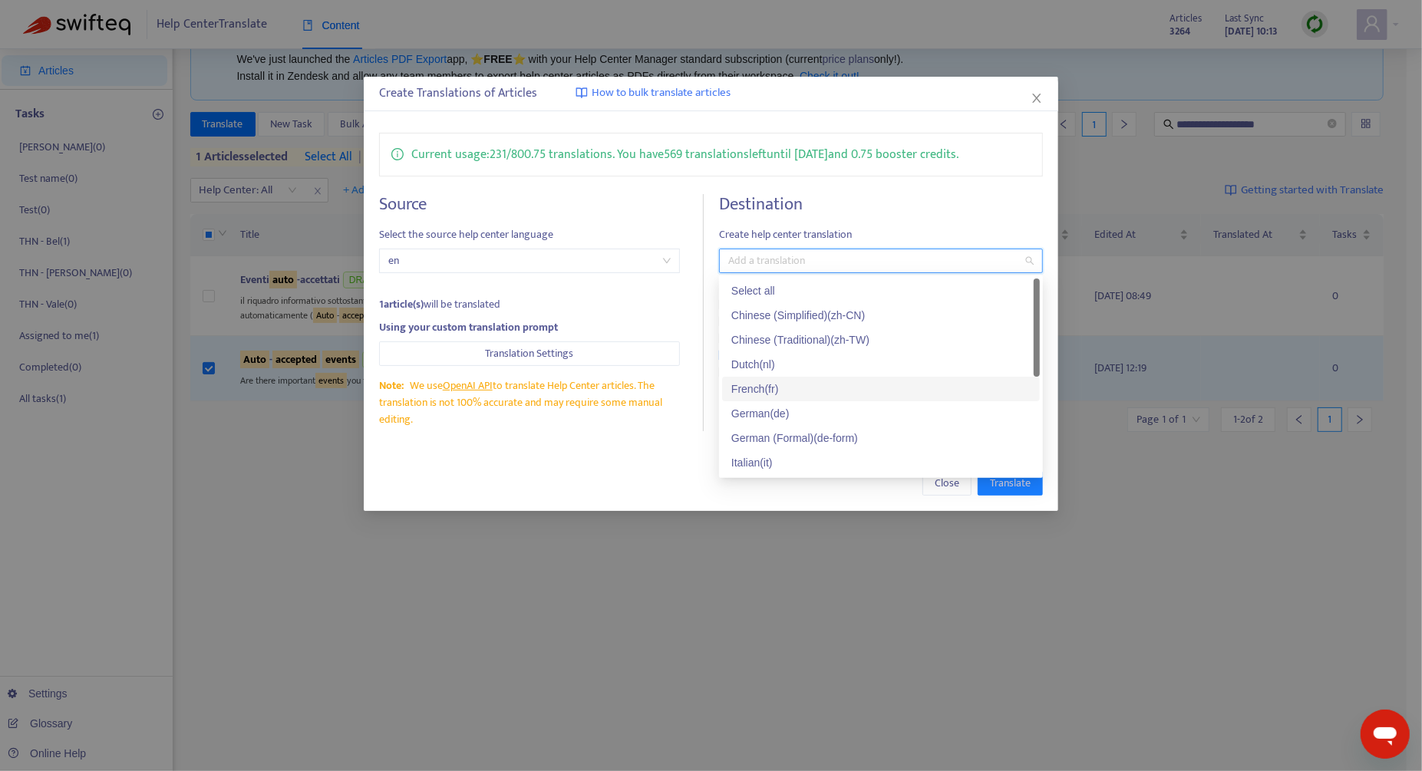
click at [798, 385] on div "French ( fr )" at bounding box center [880, 389] width 299 height 17
click at [592, 477] on div "Close Translate" at bounding box center [711, 483] width 664 height 25
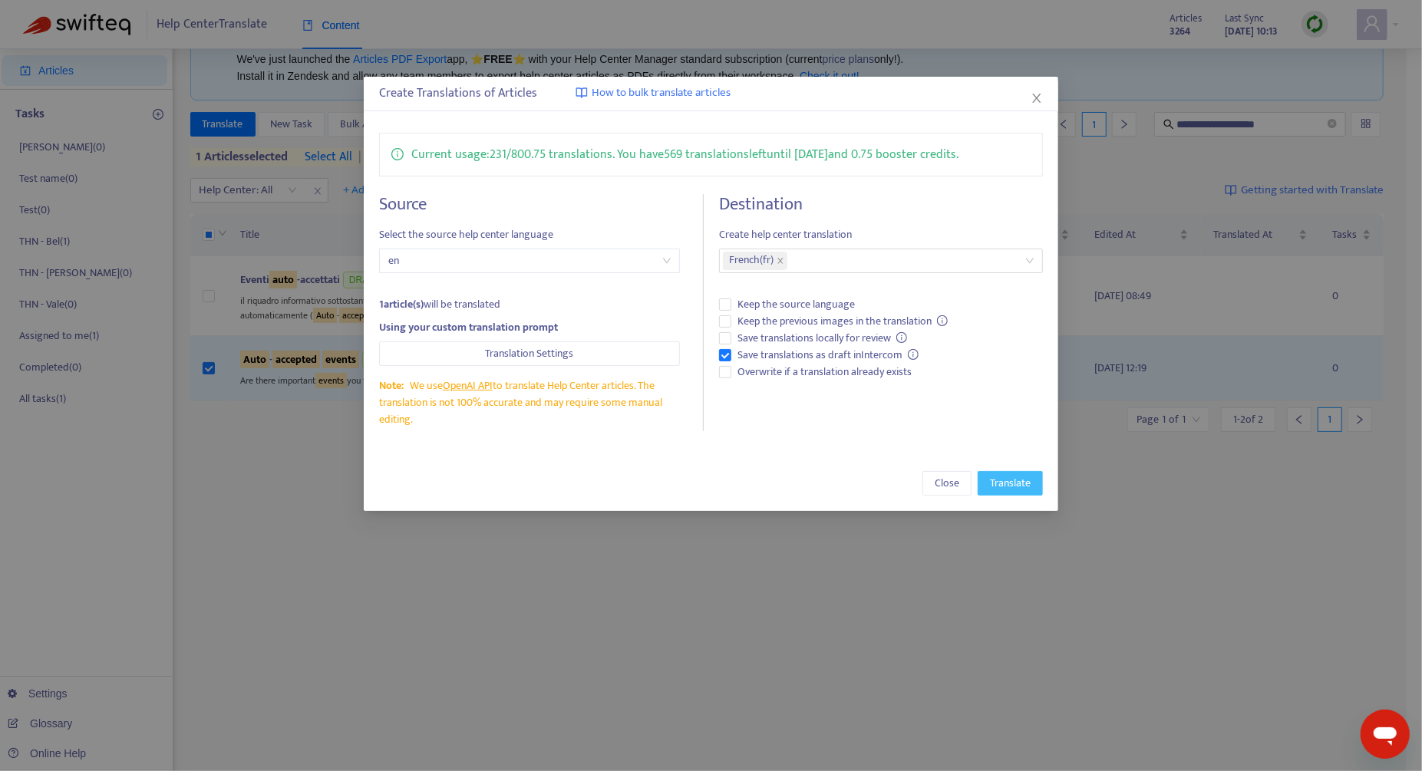
click at [1000, 488] on span "Translate" at bounding box center [1010, 483] width 41 height 17
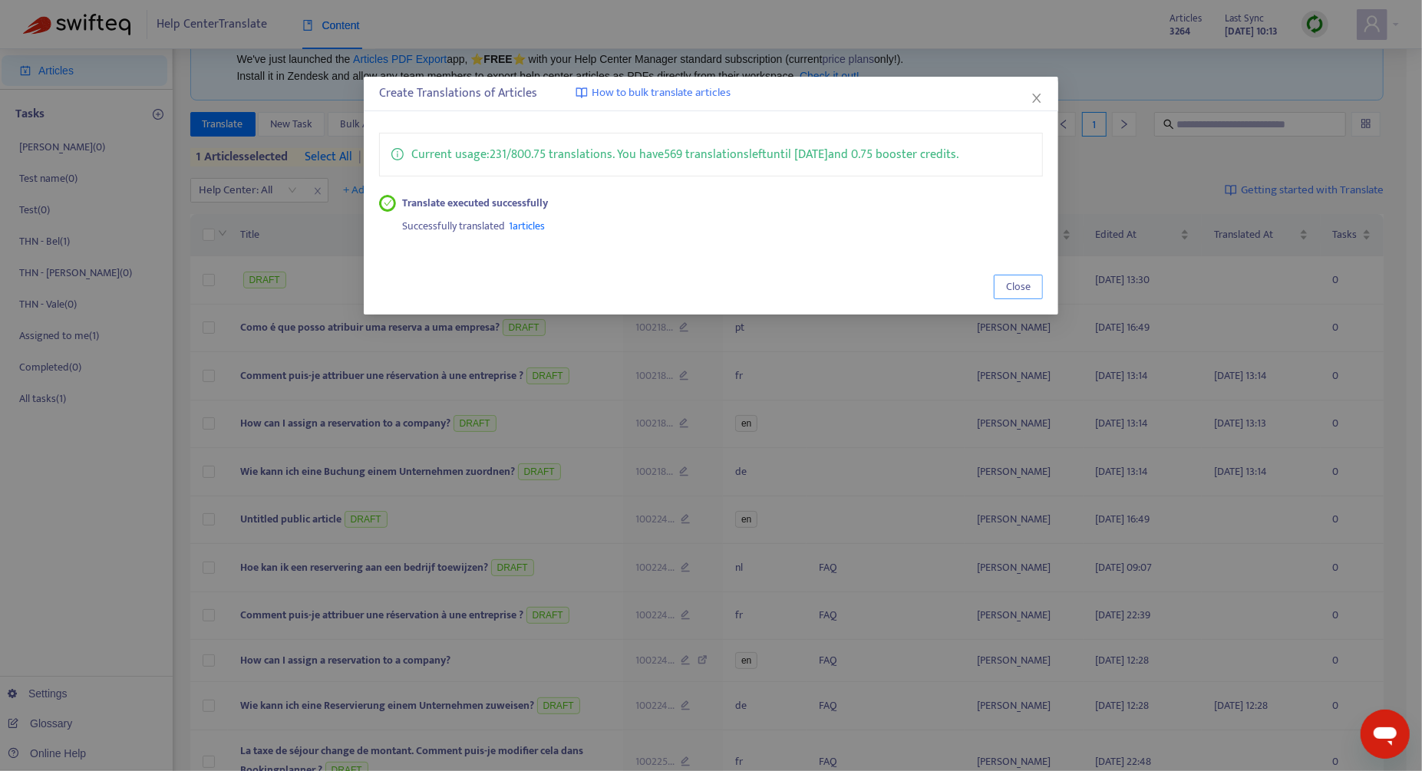
click at [1020, 297] on button "Close" at bounding box center [1018, 287] width 49 height 25
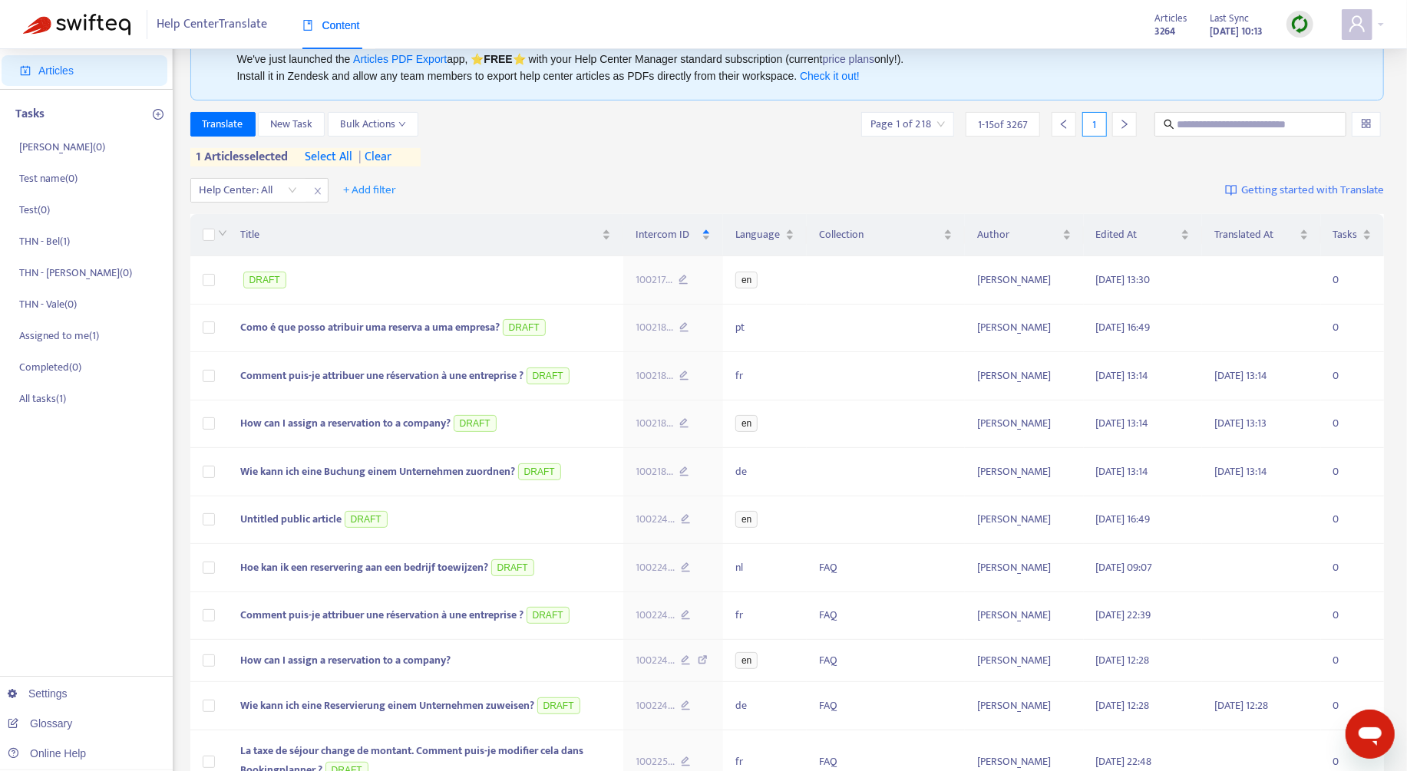
click at [378, 154] on span "| clear" at bounding box center [372, 157] width 38 height 18
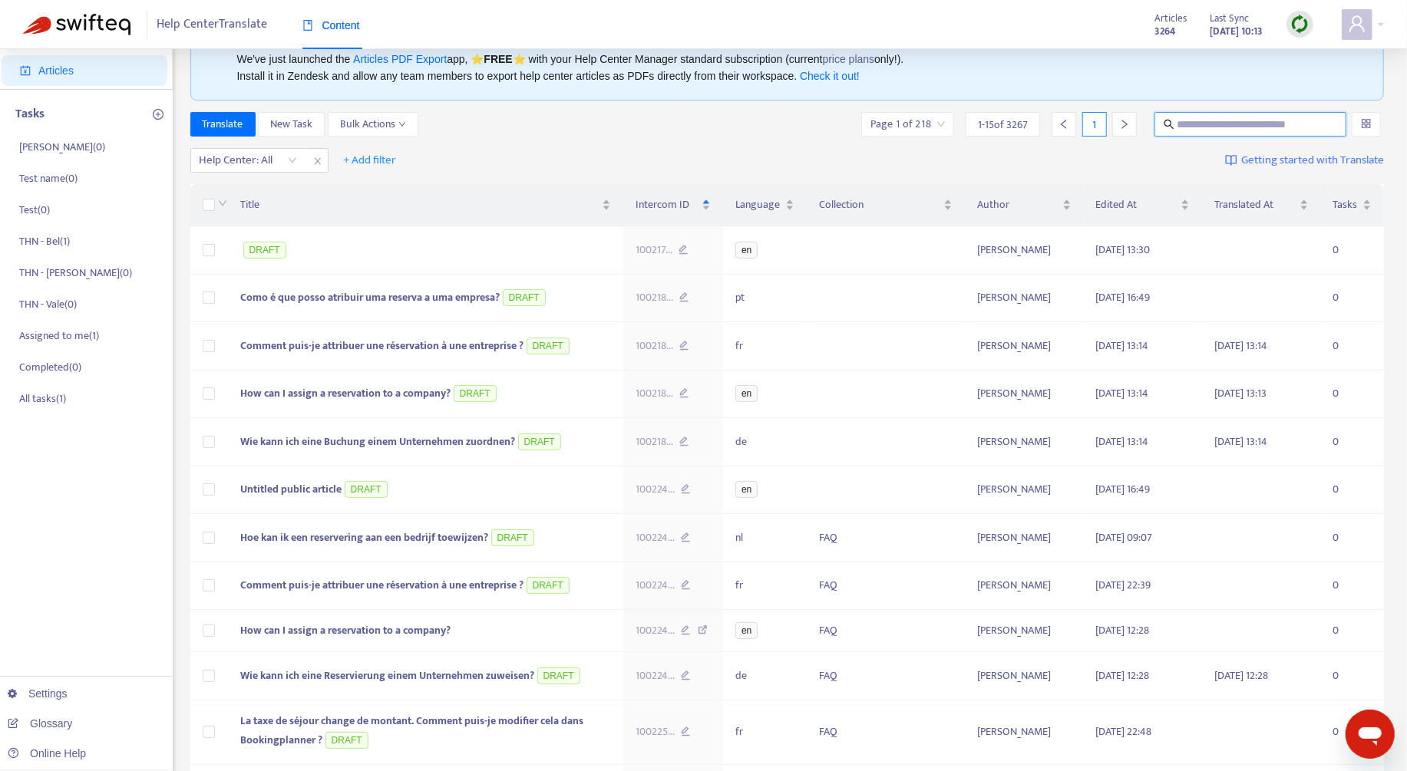
click at [1253, 121] on input "text" at bounding box center [1251, 124] width 148 height 17
paste input "**********"
type input "**********"
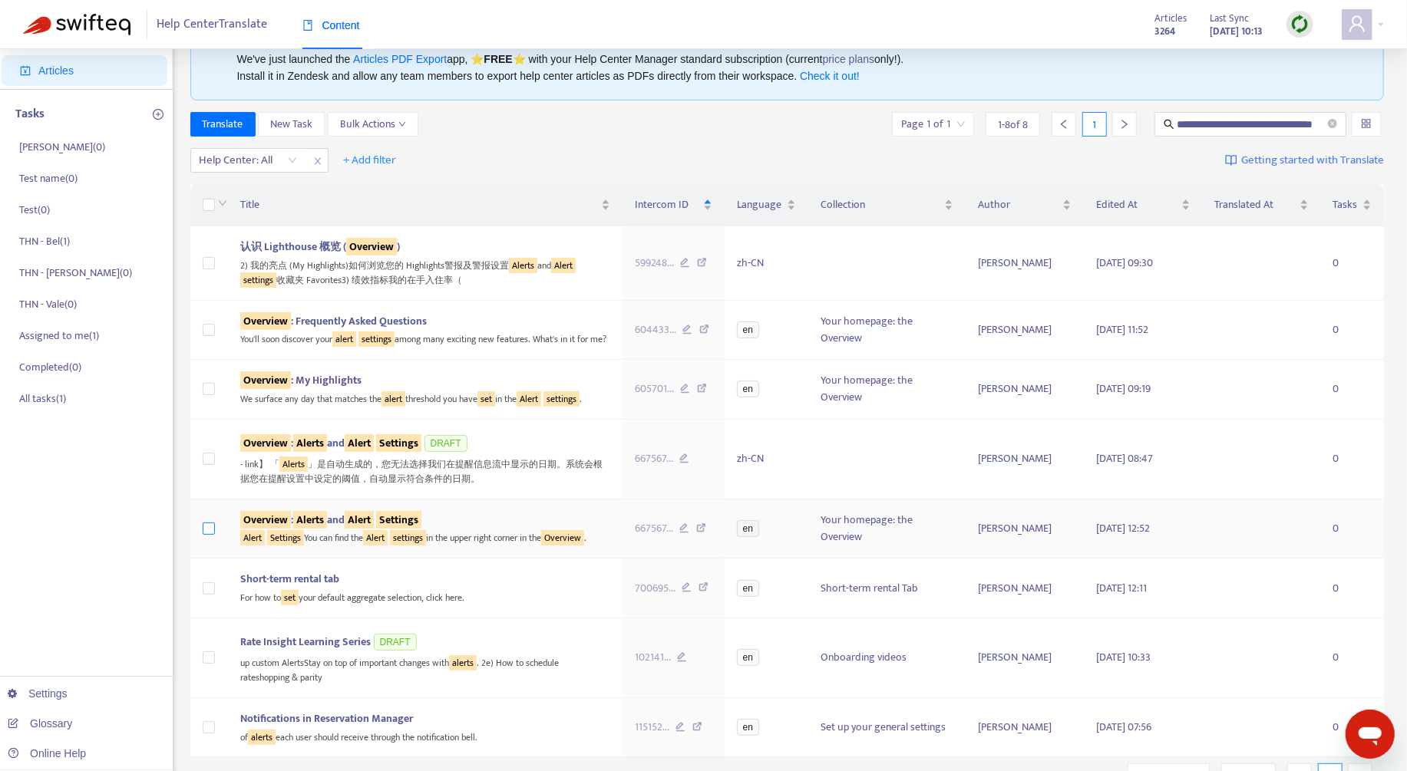
scroll to position [0, 0]
click at [213, 537] on label at bounding box center [209, 528] width 12 height 17
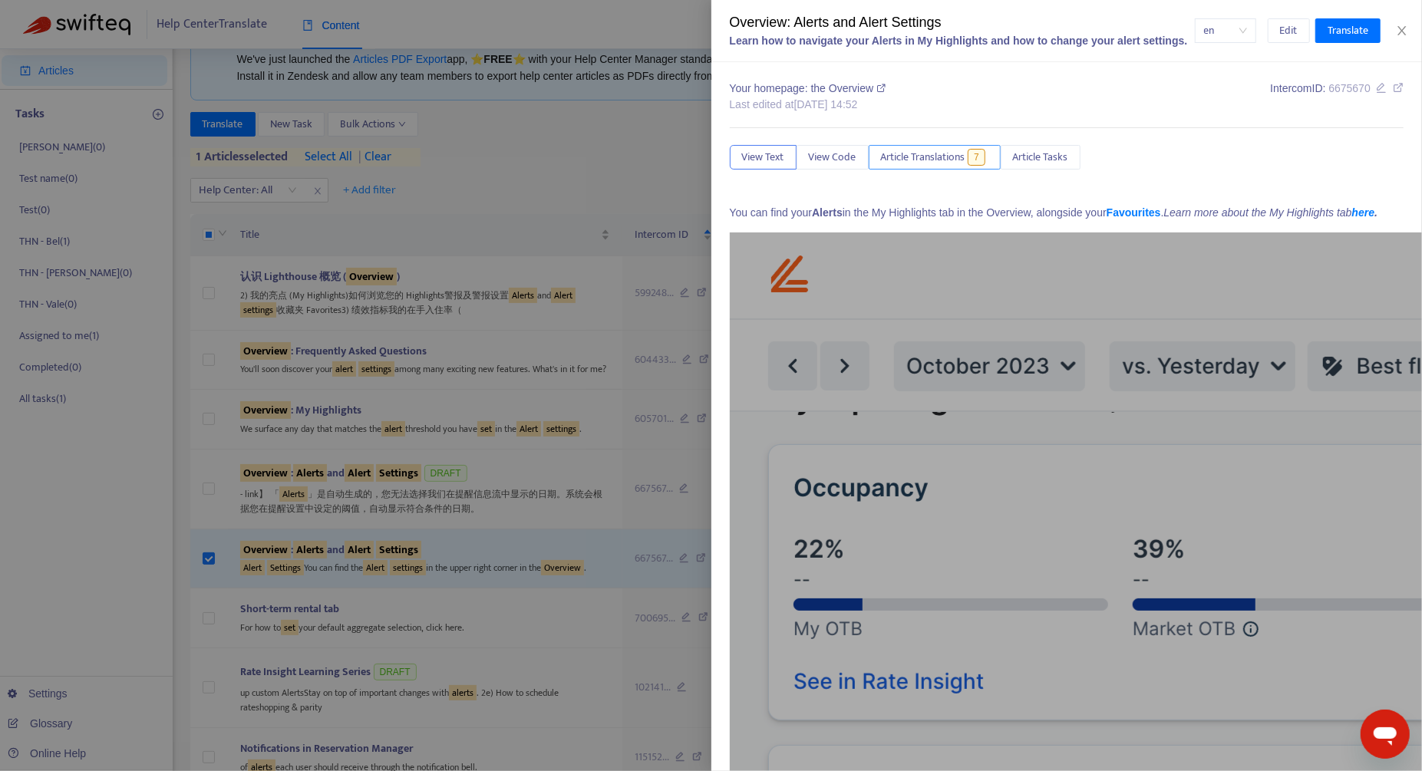
click at [927, 154] on span "Article Translations" at bounding box center [923, 157] width 84 height 17
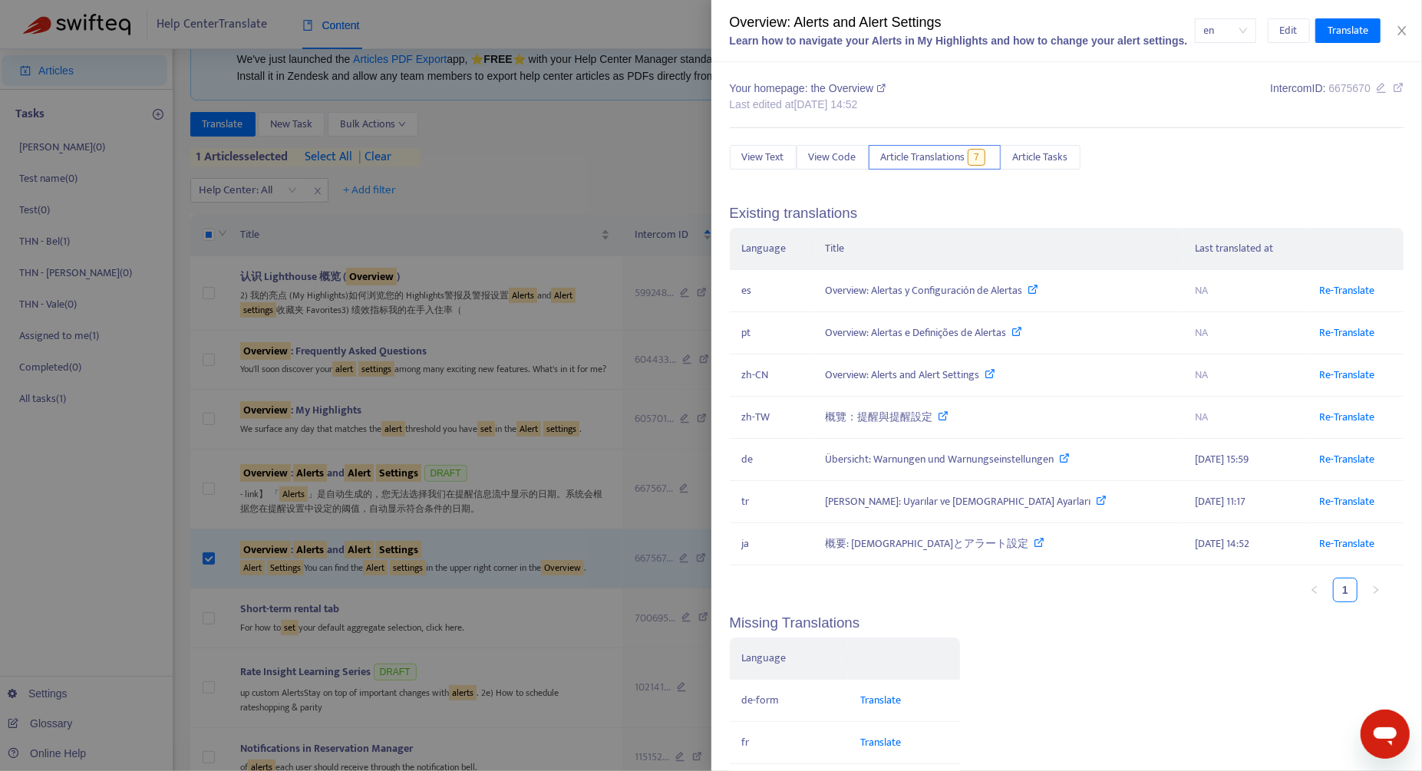
click at [1402, 38] on div "en Edit Translate" at bounding box center [1300, 30] width 210 height 25
click at [1401, 31] on icon "close" at bounding box center [1402, 30] width 8 height 9
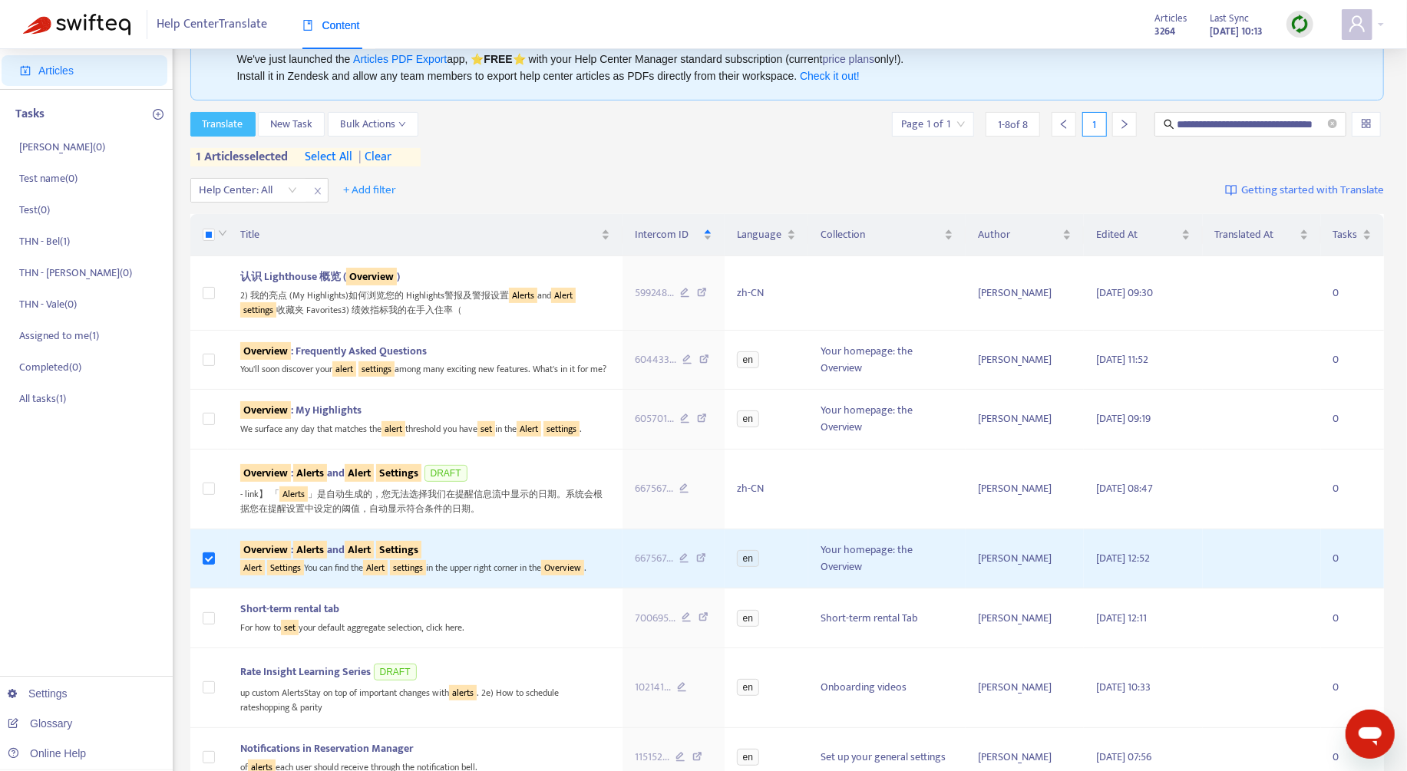
click at [213, 126] on span "Translate" at bounding box center [223, 124] width 41 height 17
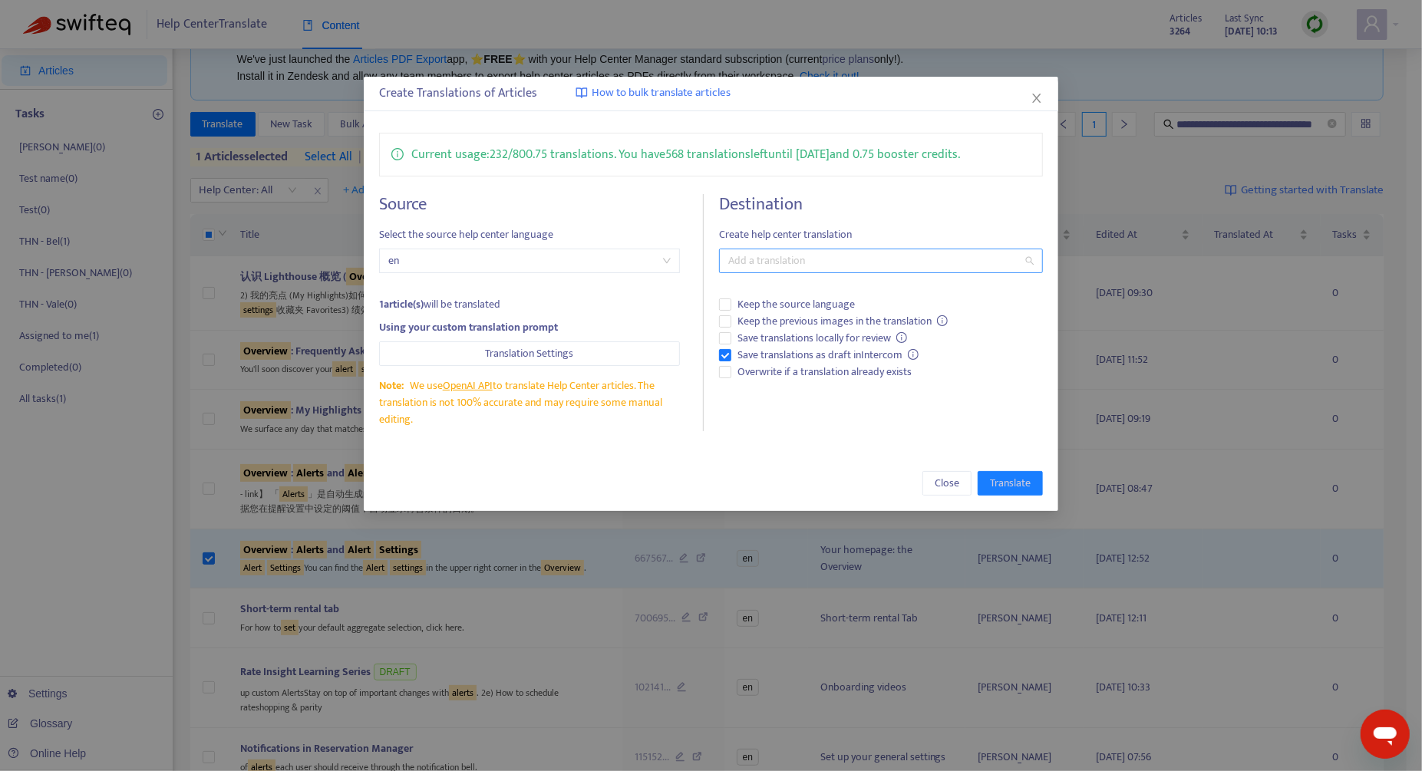
click at [806, 254] on div at bounding box center [873, 261] width 301 height 18
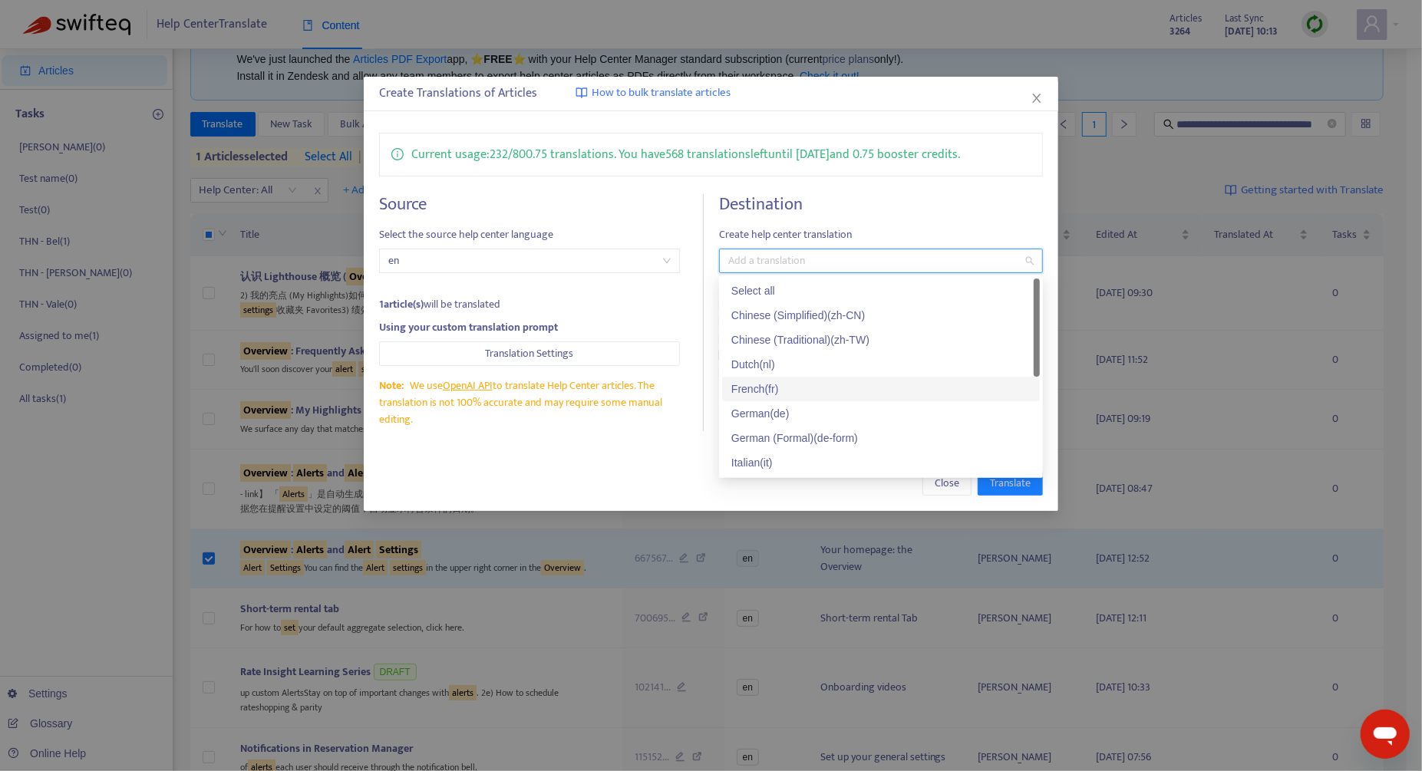
click at [813, 389] on div "French ( fr )" at bounding box center [880, 389] width 299 height 17
click at [607, 487] on div "Close Translate" at bounding box center [711, 483] width 664 height 25
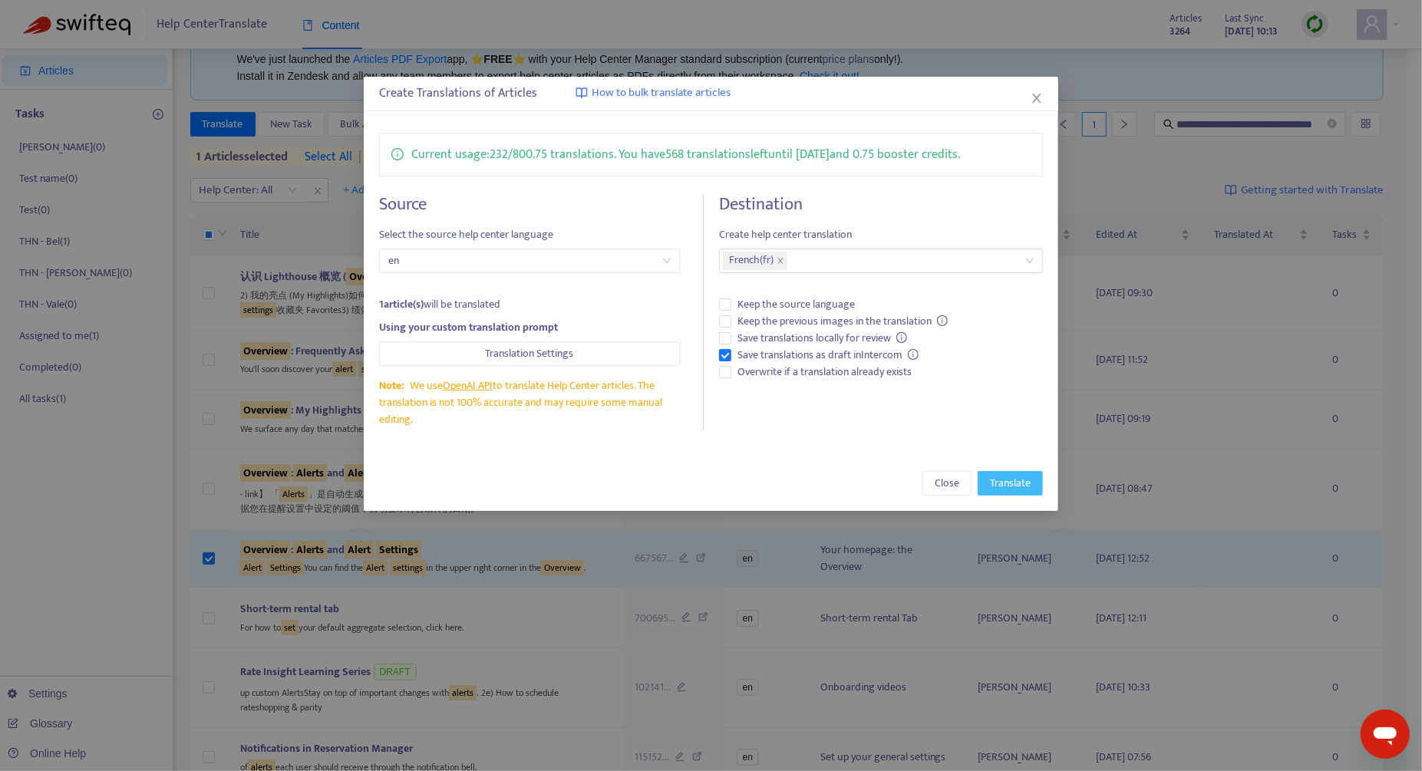
click at [1030, 484] on span "Translate" at bounding box center [1010, 483] width 41 height 17
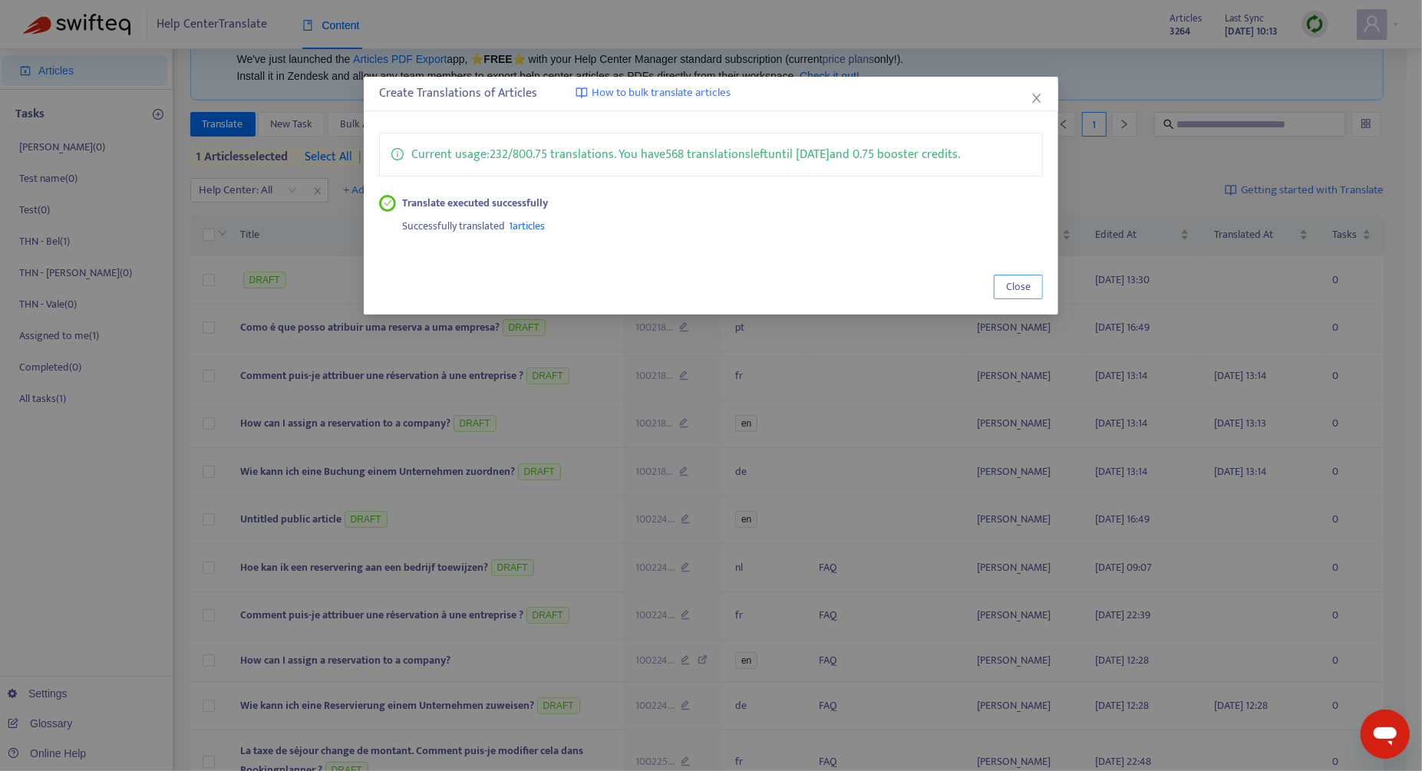
click at [1019, 290] on span "Close" at bounding box center [1018, 287] width 25 height 17
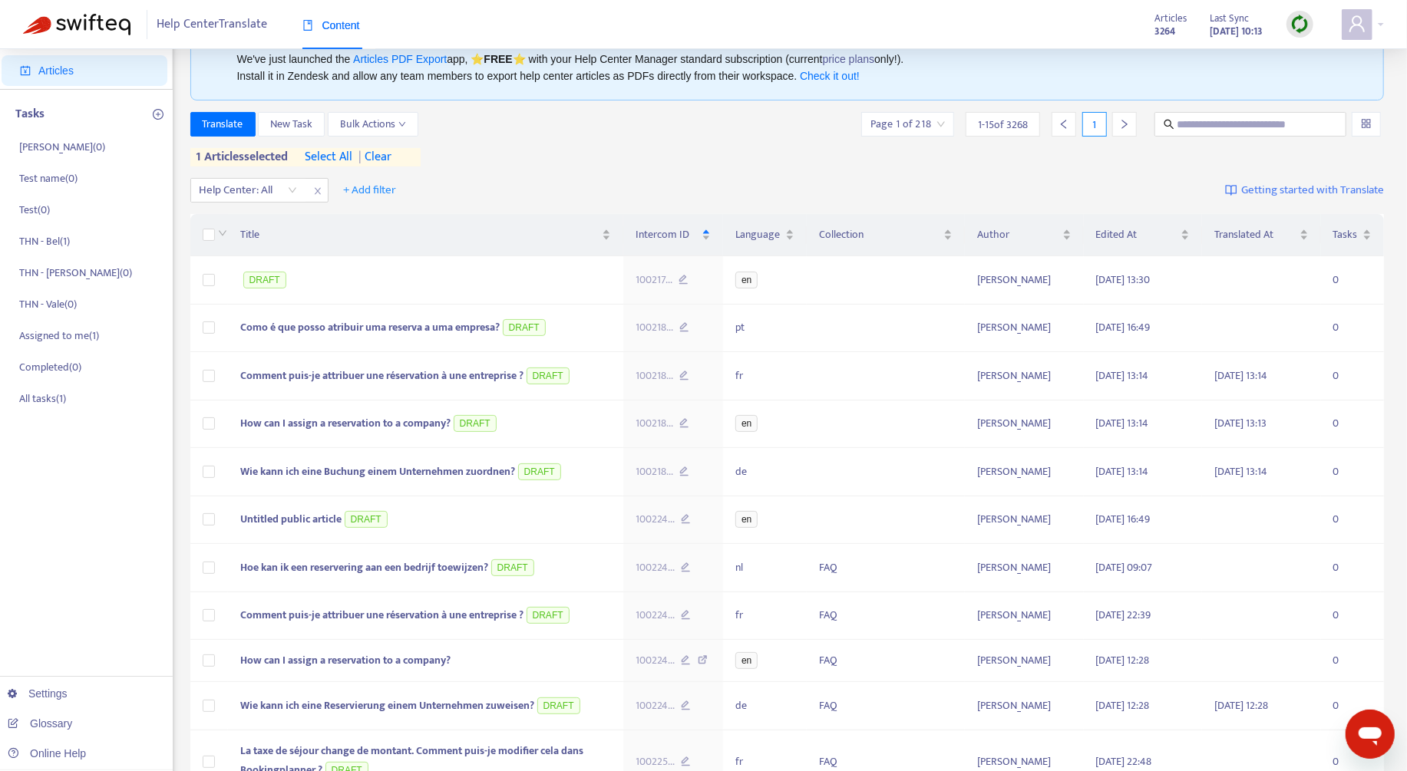
click at [386, 148] on span "| clear" at bounding box center [372, 157] width 38 height 18
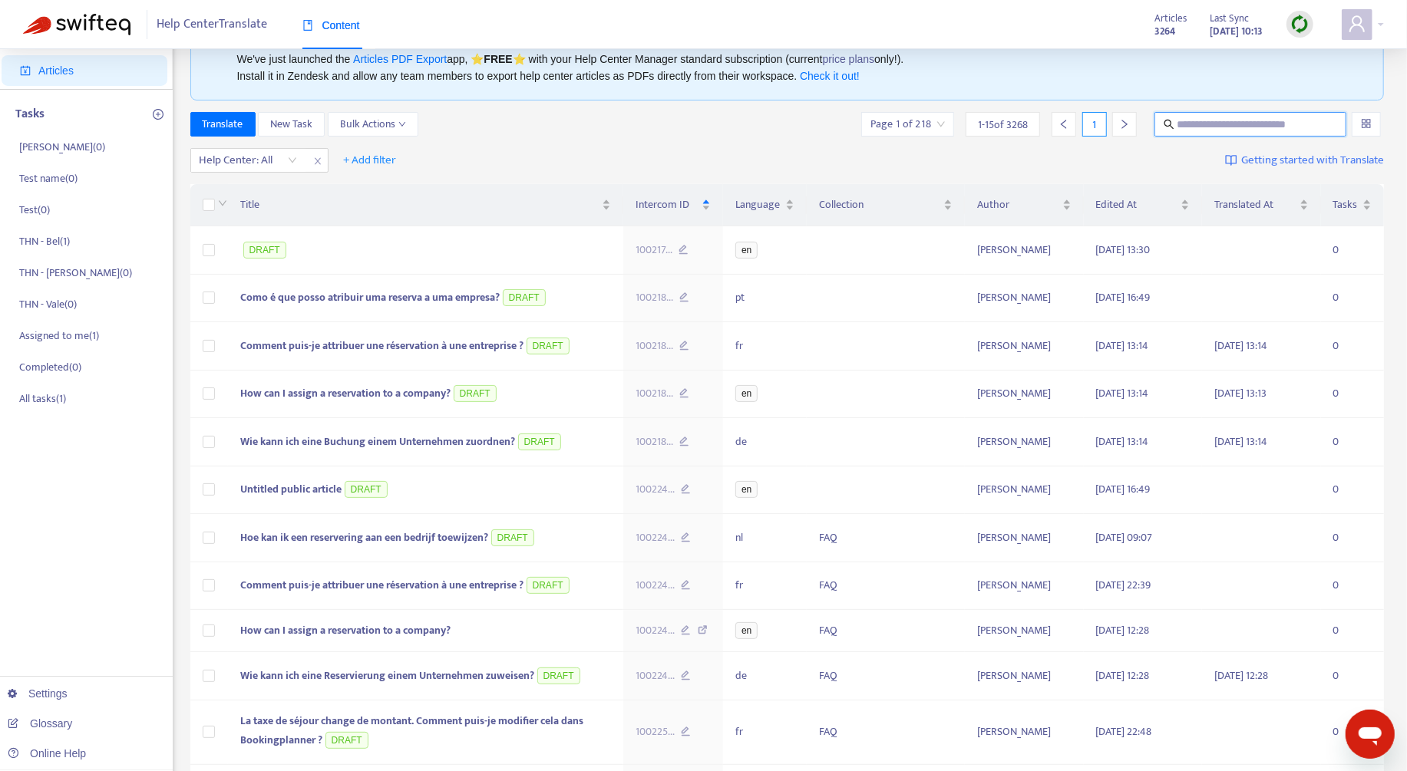
click at [1291, 122] on input "text" at bounding box center [1251, 124] width 148 height 17
paste input "**********"
type input "**********"
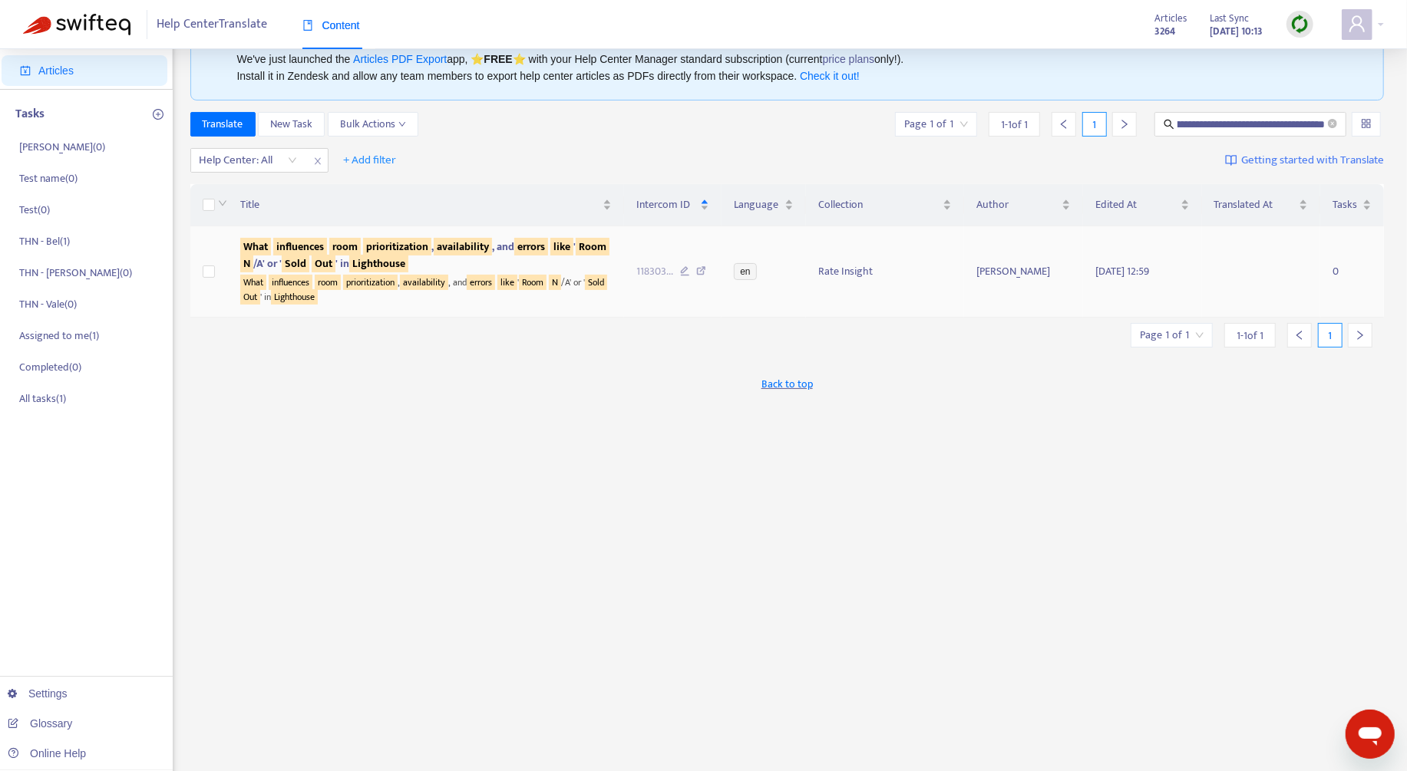
scroll to position [0, 0]
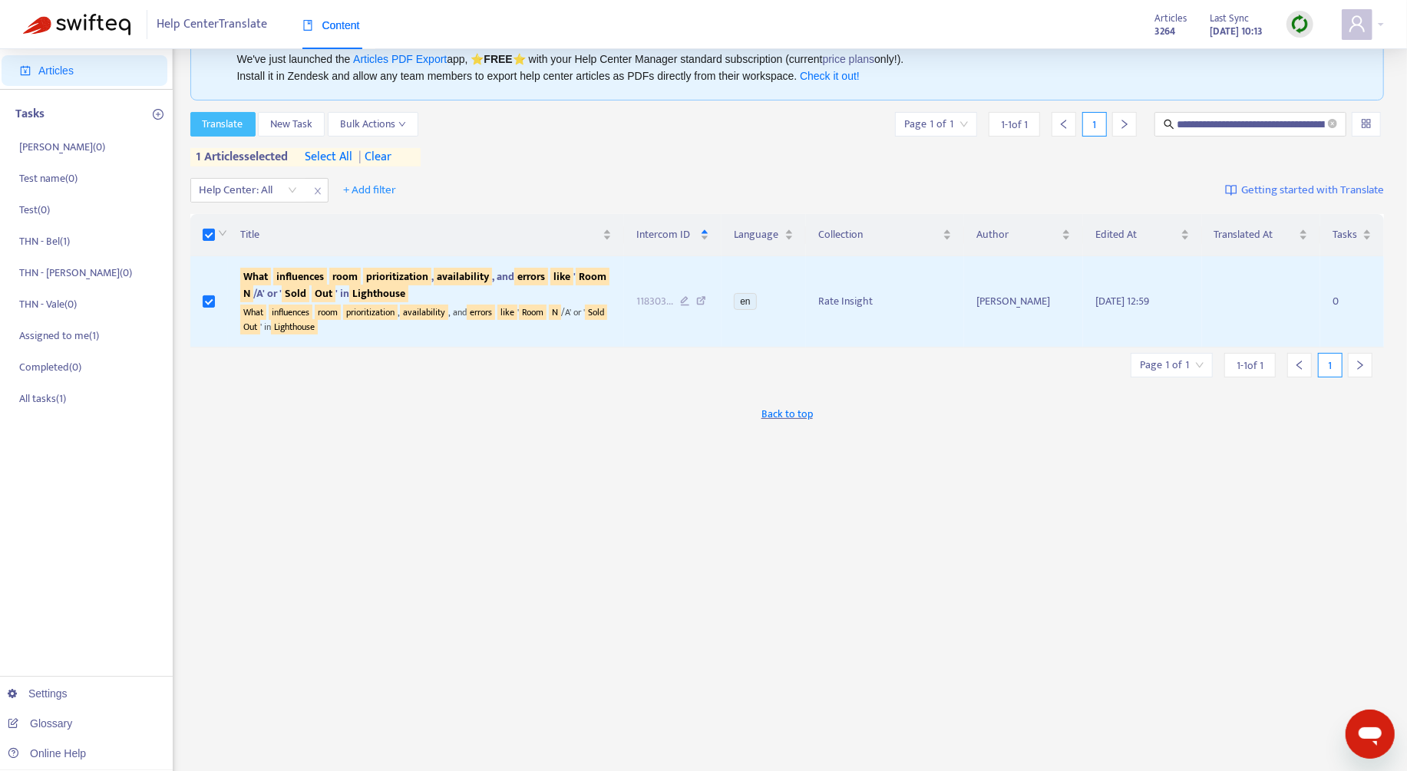
click at [203, 116] on span "Translate" at bounding box center [223, 124] width 41 height 17
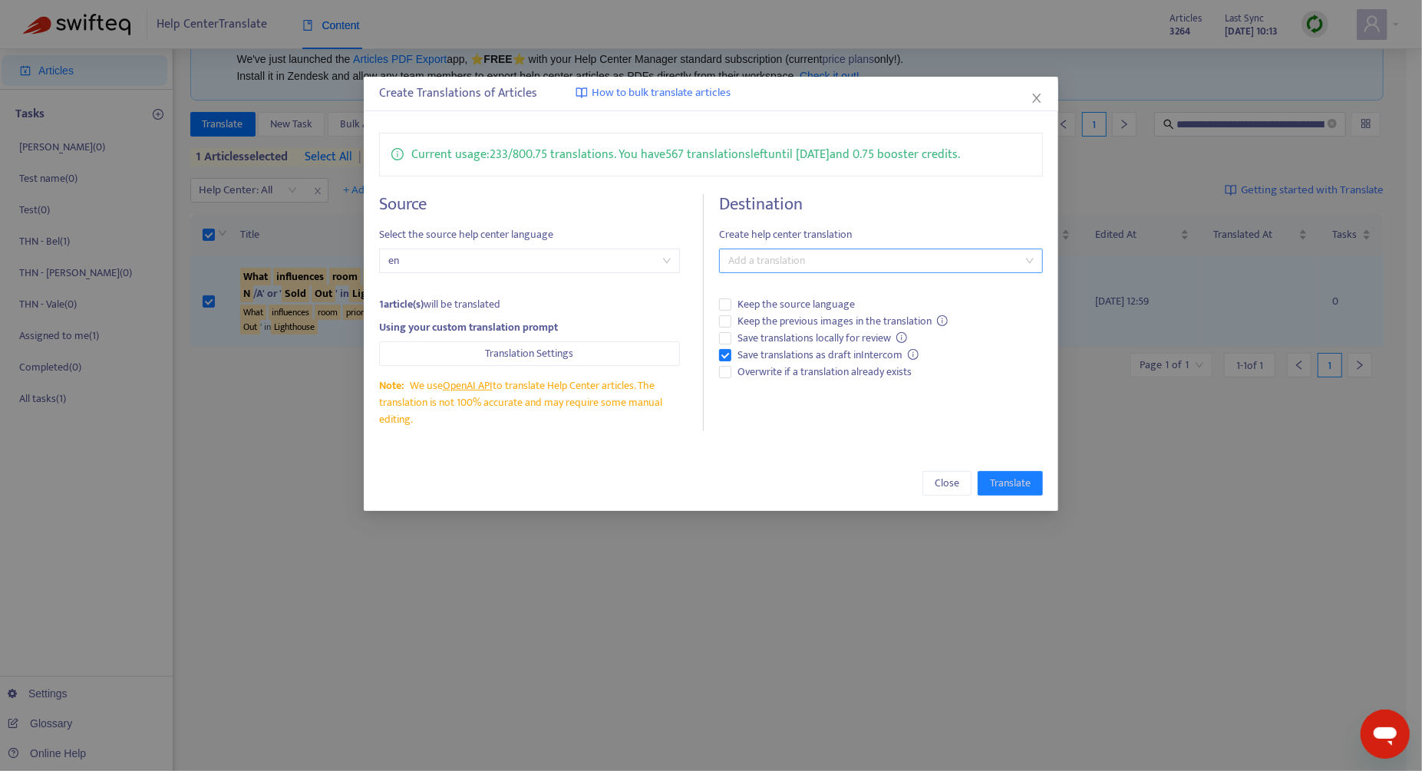
click at [758, 263] on div at bounding box center [873, 261] width 301 height 18
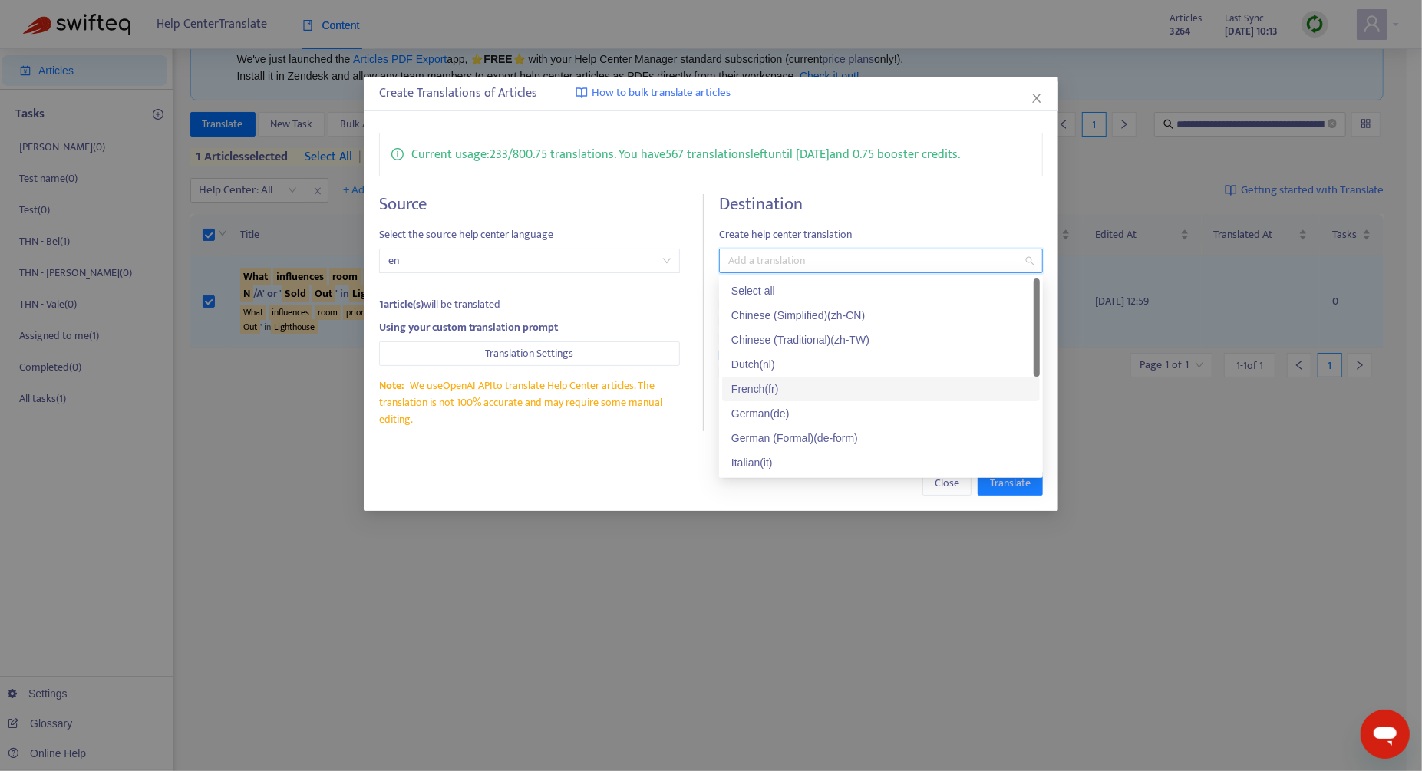
click at [805, 388] on div "French ( fr )" at bounding box center [880, 389] width 299 height 17
click at [682, 457] on div "Close Translate" at bounding box center [711, 483] width 695 height 55
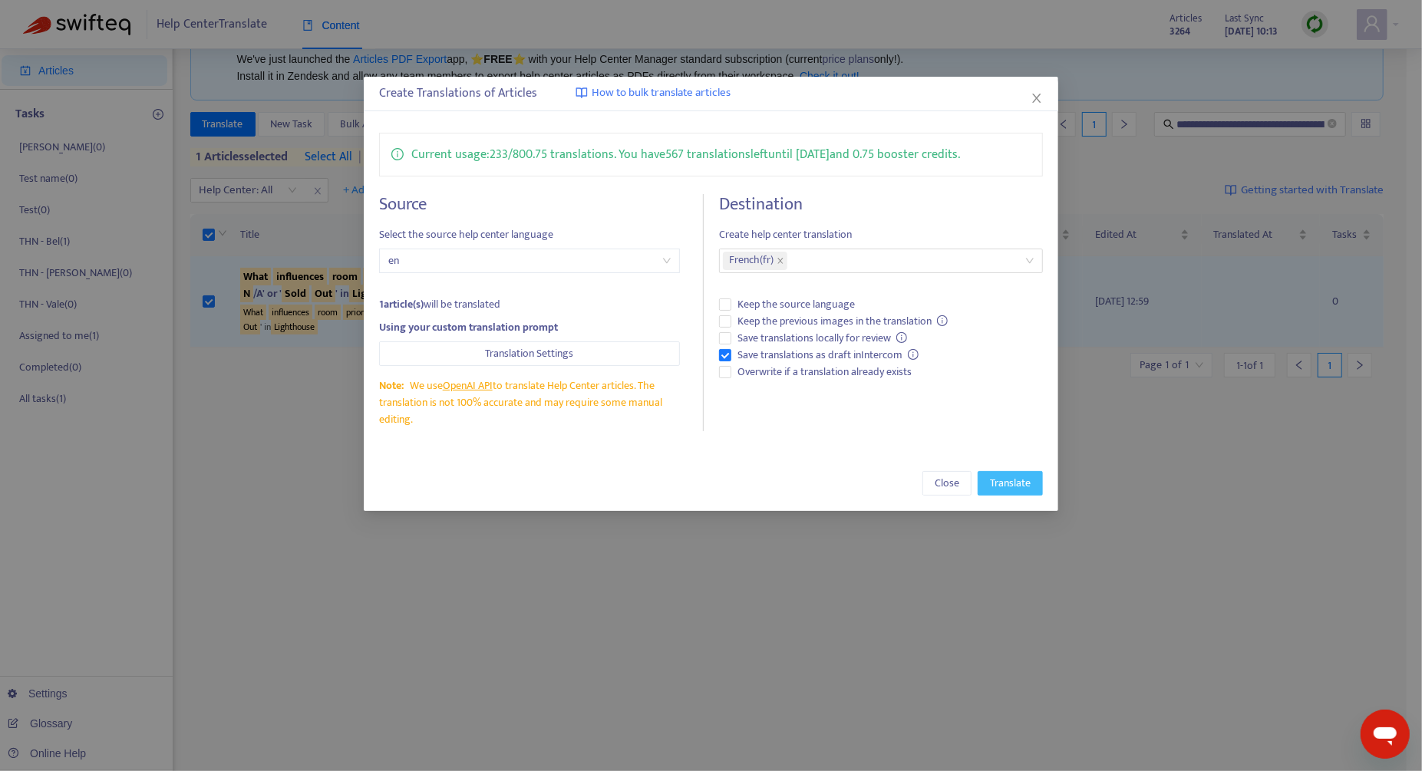
click at [1025, 480] on span "Translate" at bounding box center [1010, 483] width 41 height 17
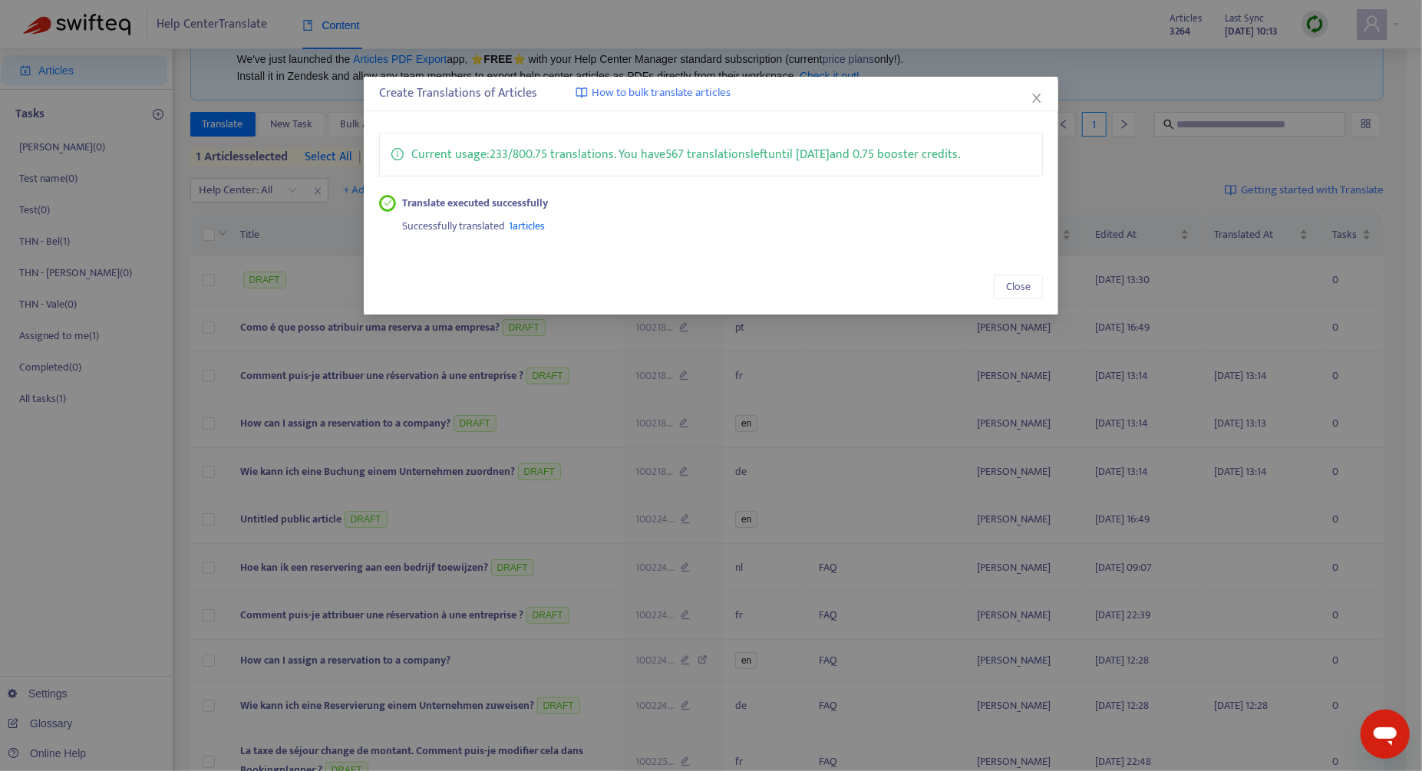
click at [1013, 300] on div "Close" at bounding box center [711, 286] width 695 height 55
click at [1020, 283] on span "Close" at bounding box center [1018, 287] width 25 height 17
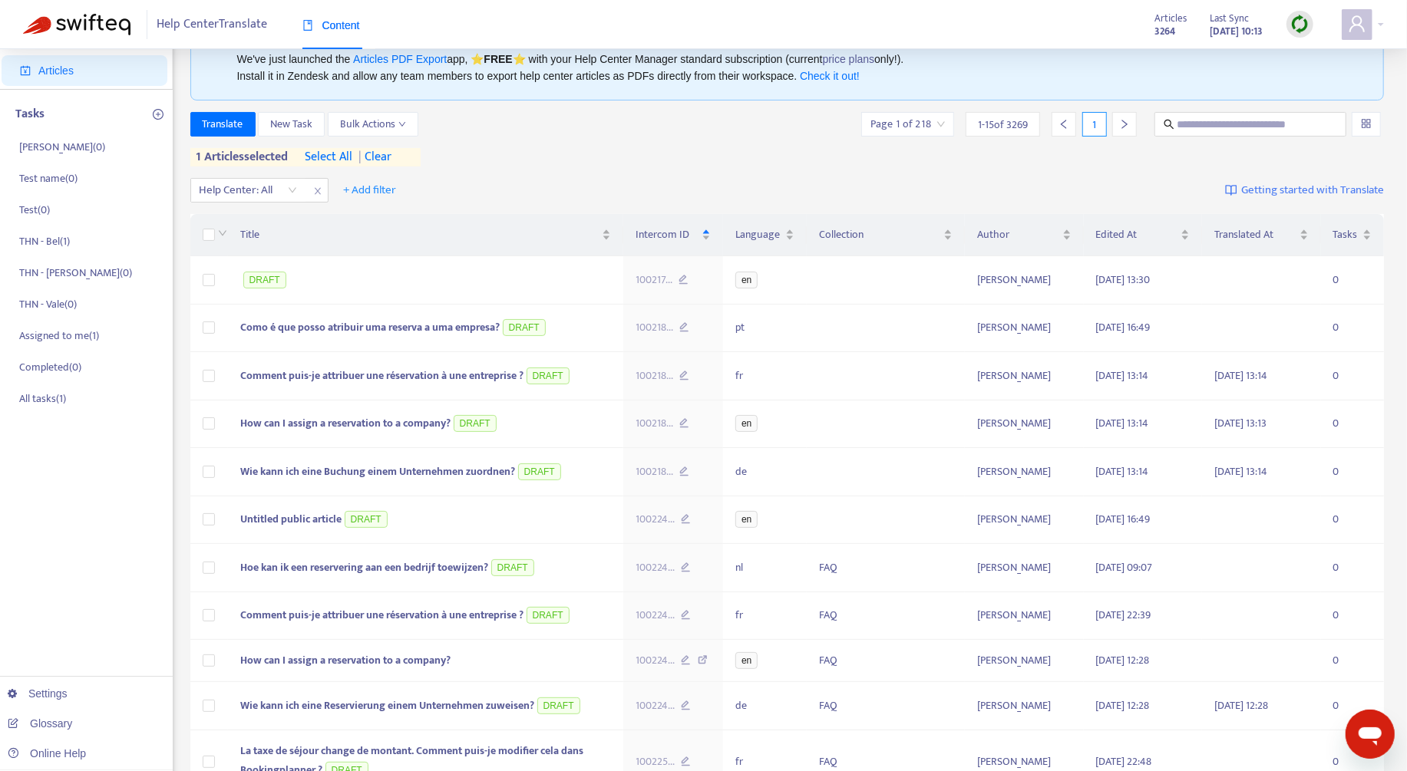
click at [379, 155] on span "| clear" at bounding box center [372, 157] width 38 height 18
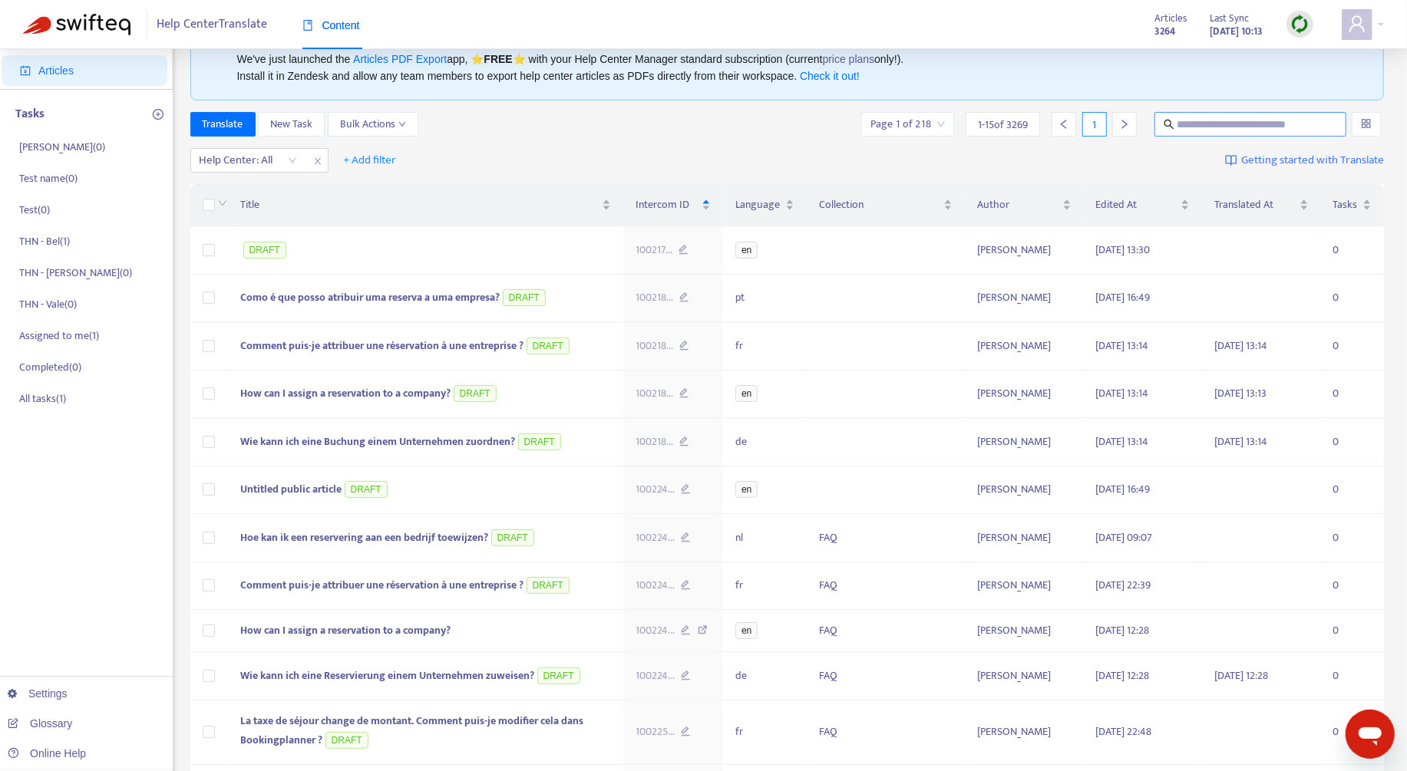
click at [1207, 117] on input "text" at bounding box center [1251, 124] width 148 height 17
paste input "**********"
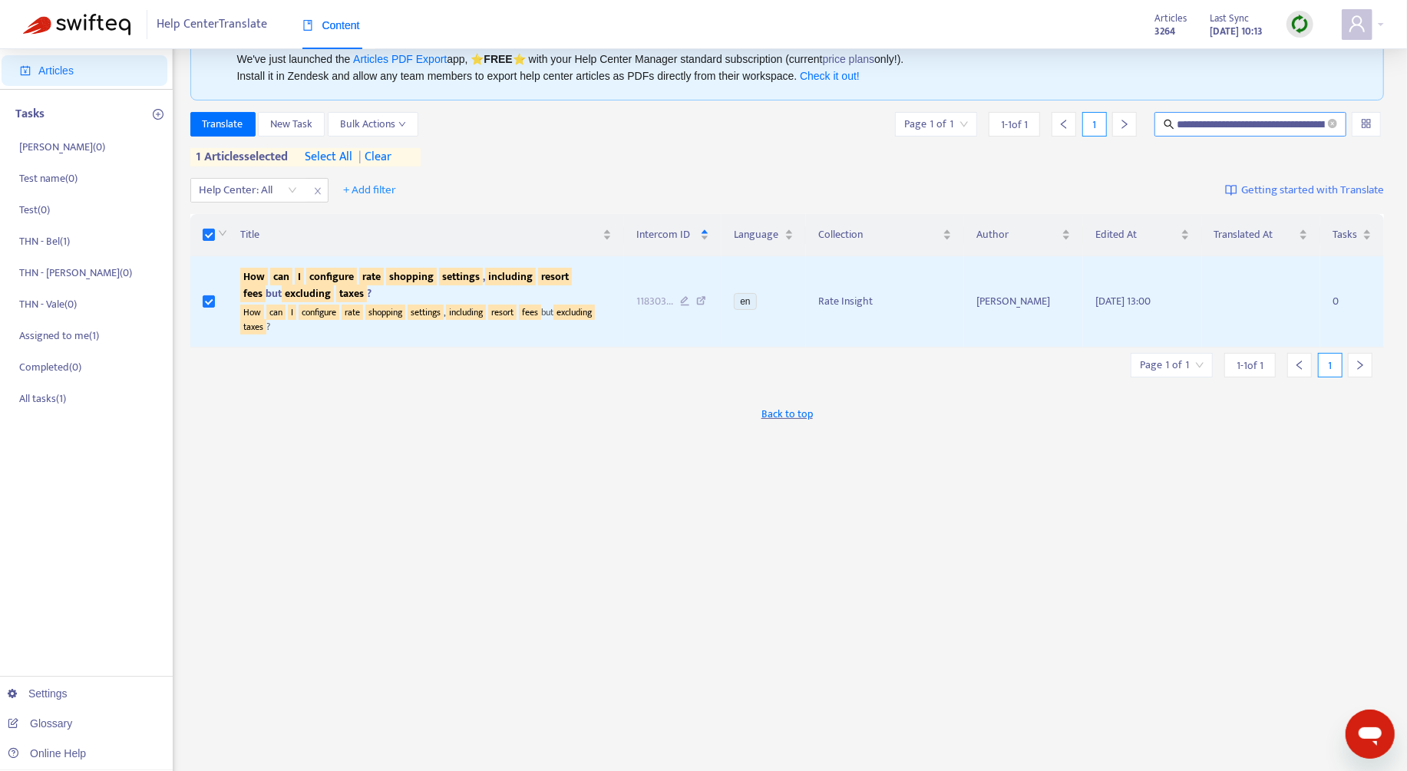
click at [1242, 120] on input "**********" at bounding box center [1251, 124] width 148 height 17
paste input "*******"
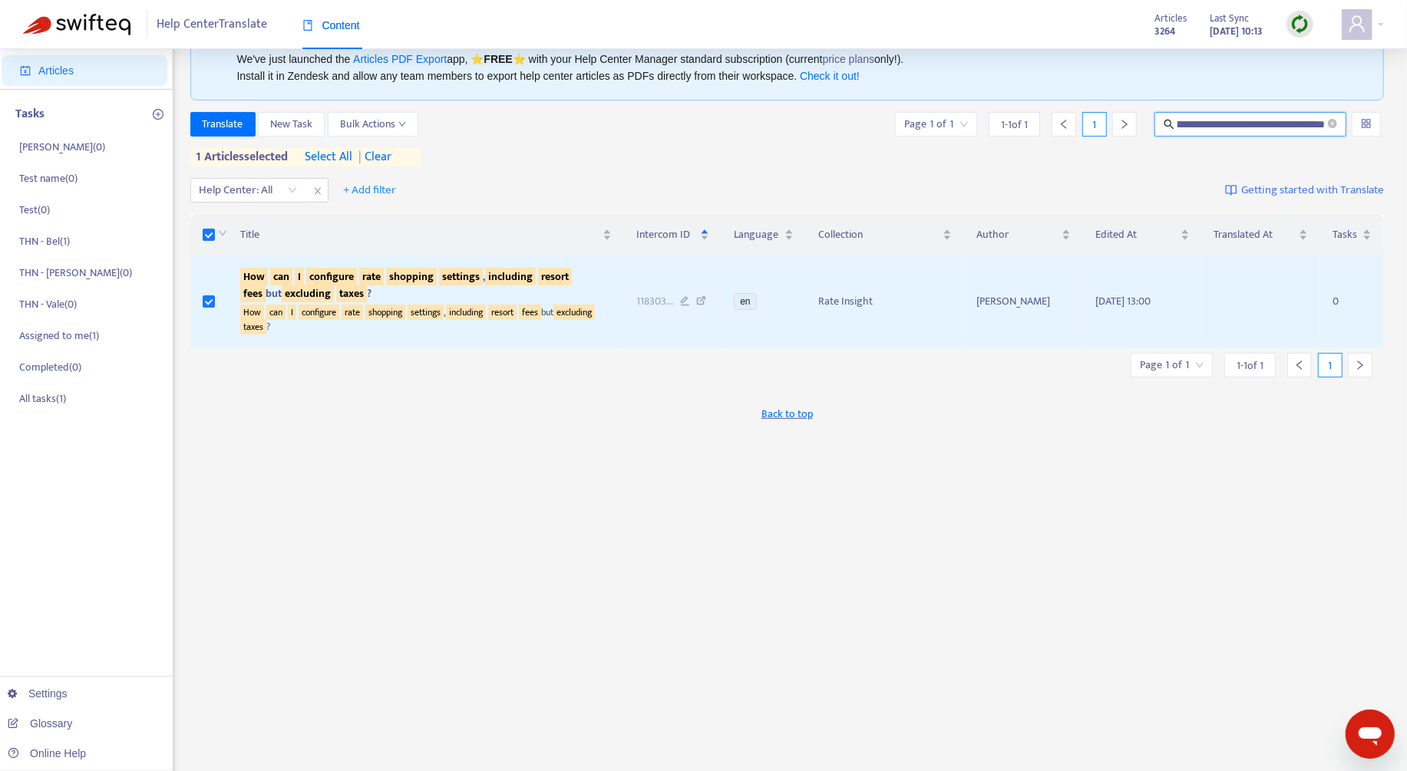
type input "**********"
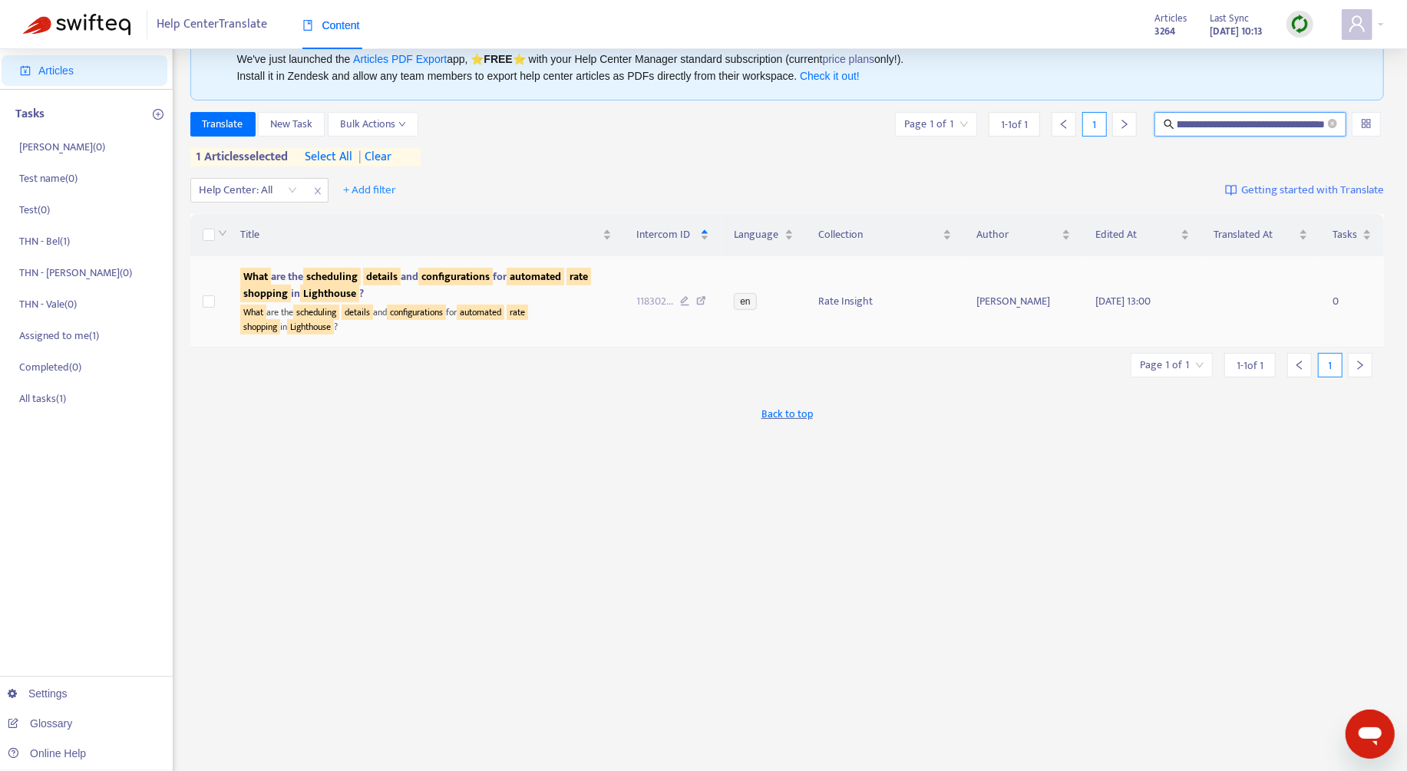
scroll to position [0, 0]
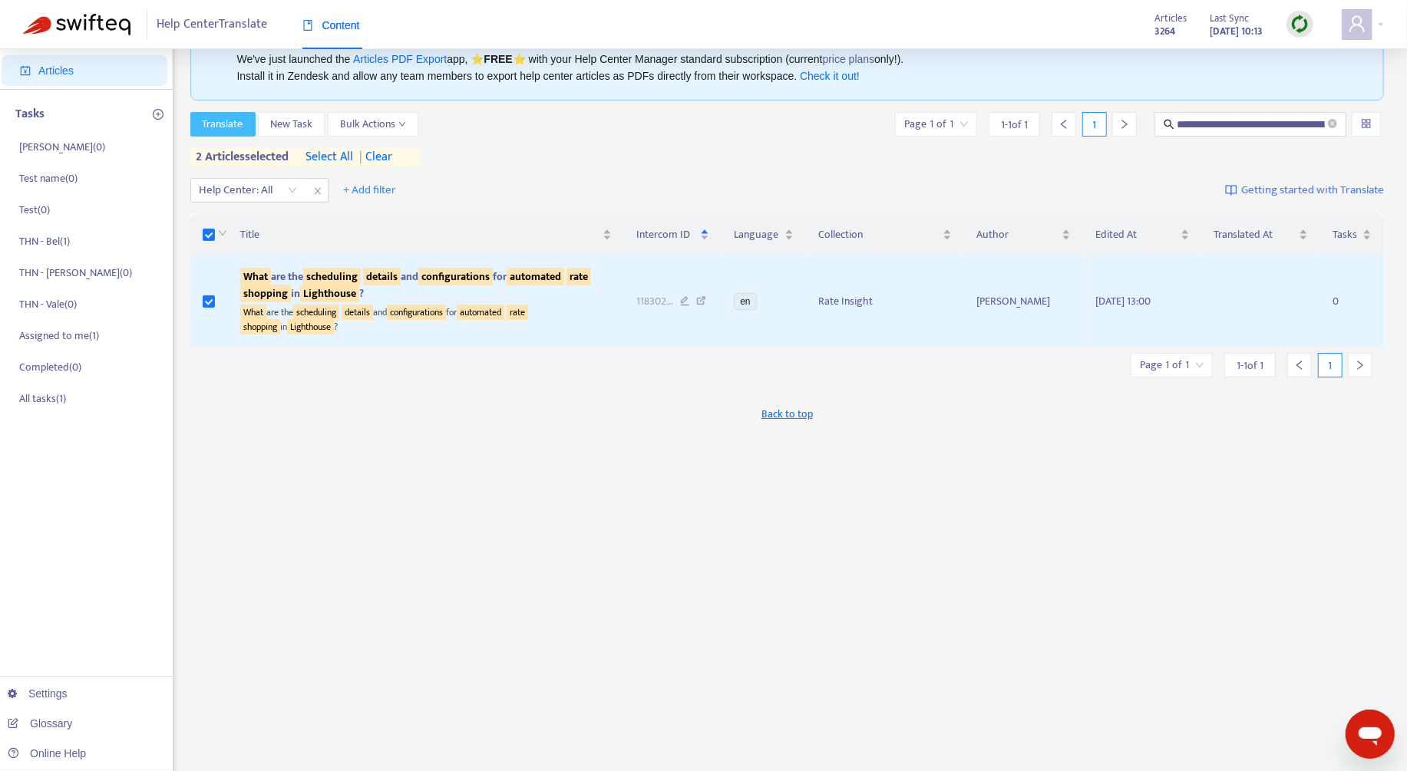
click at [237, 126] on span "Translate" at bounding box center [223, 124] width 41 height 17
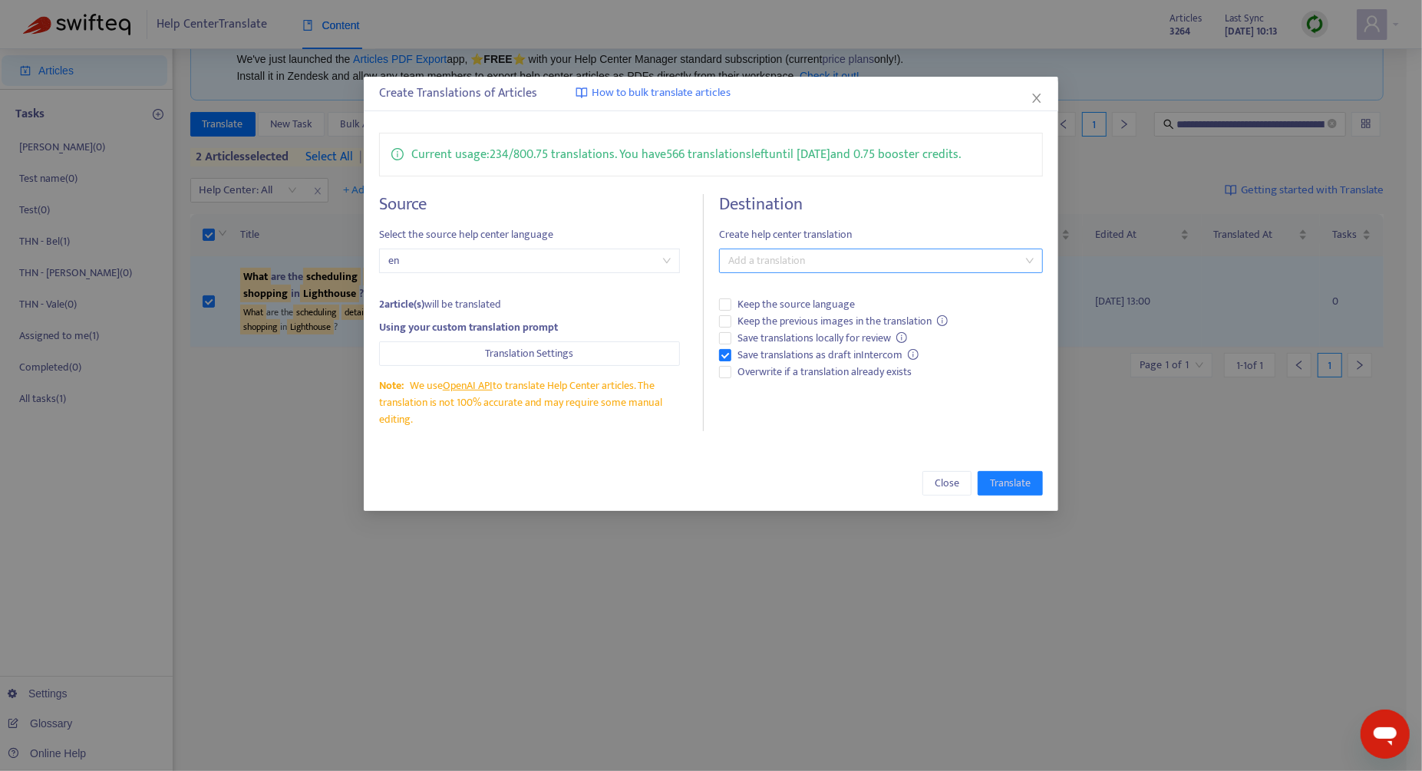
click at [809, 249] on div "Add a translation" at bounding box center [881, 261] width 324 height 25
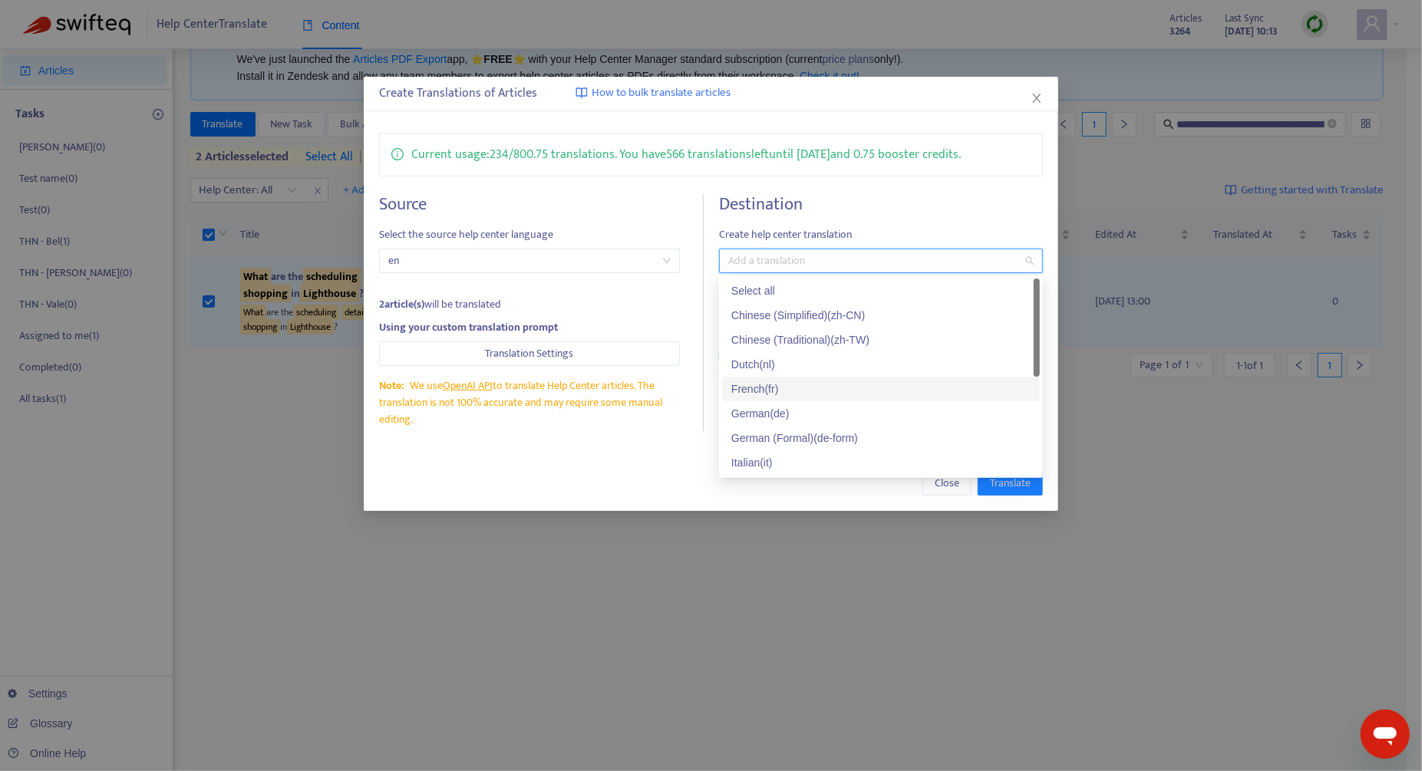
click at [817, 385] on div "French ( fr )" at bounding box center [880, 389] width 299 height 17
click at [596, 492] on div "Close Translate" at bounding box center [711, 483] width 664 height 25
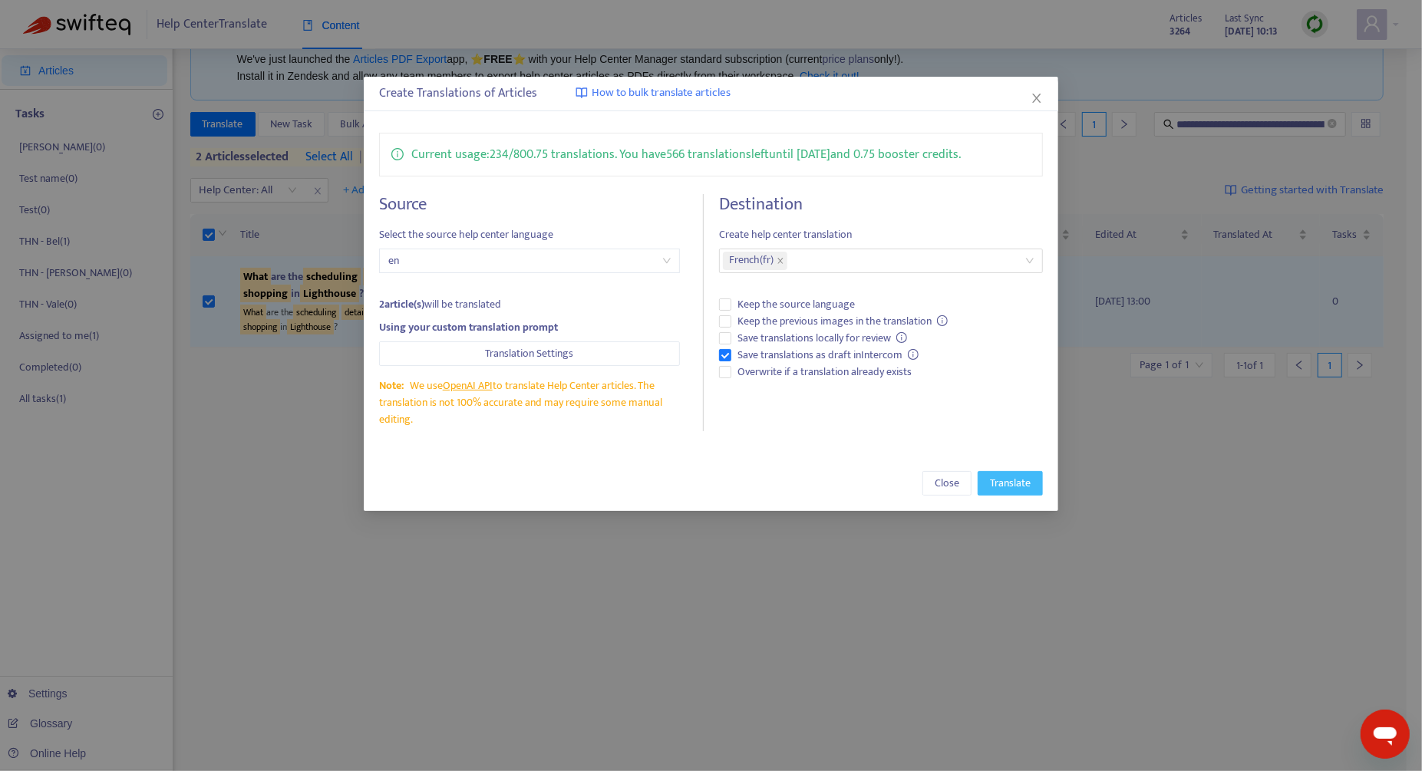
click at [997, 478] on span "Translate" at bounding box center [1010, 483] width 41 height 17
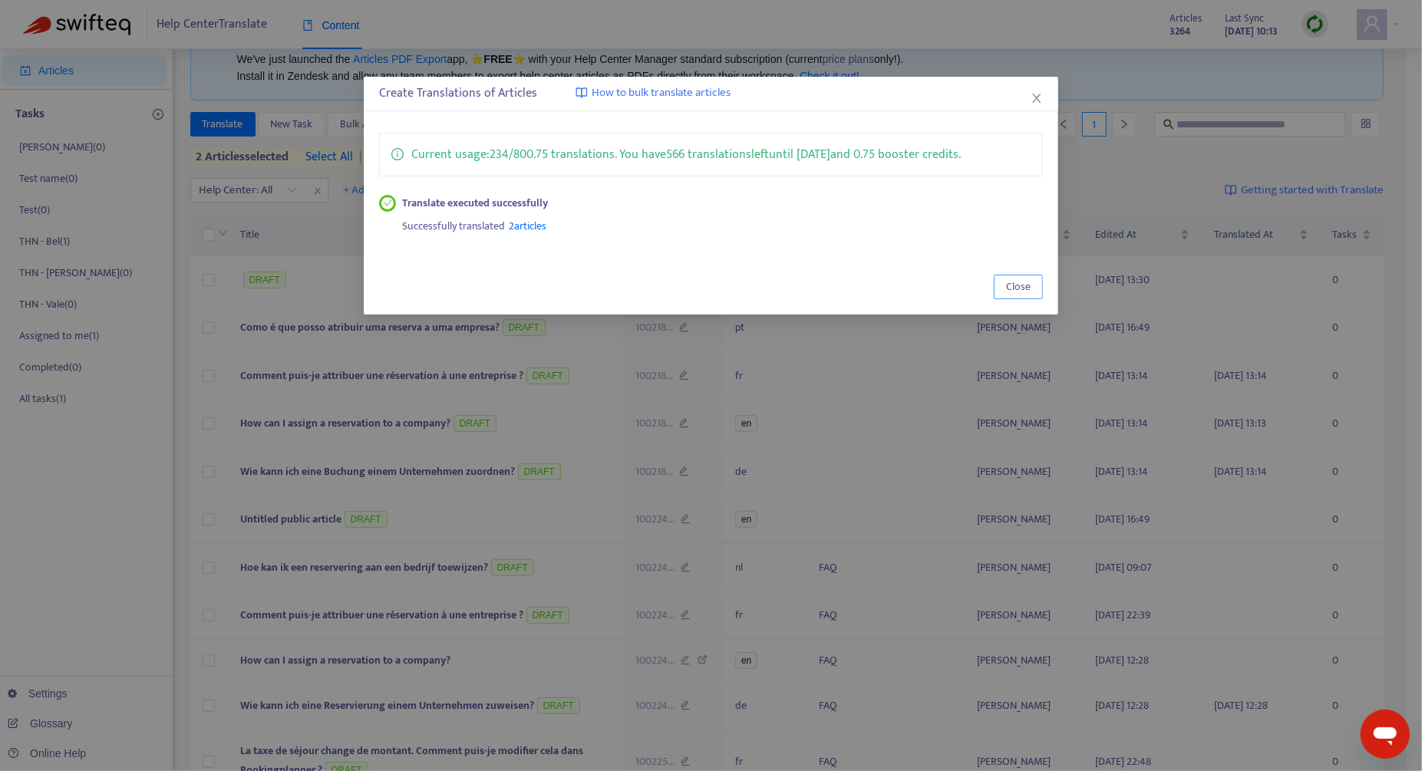
click at [1012, 284] on span "Close" at bounding box center [1018, 287] width 25 height 17
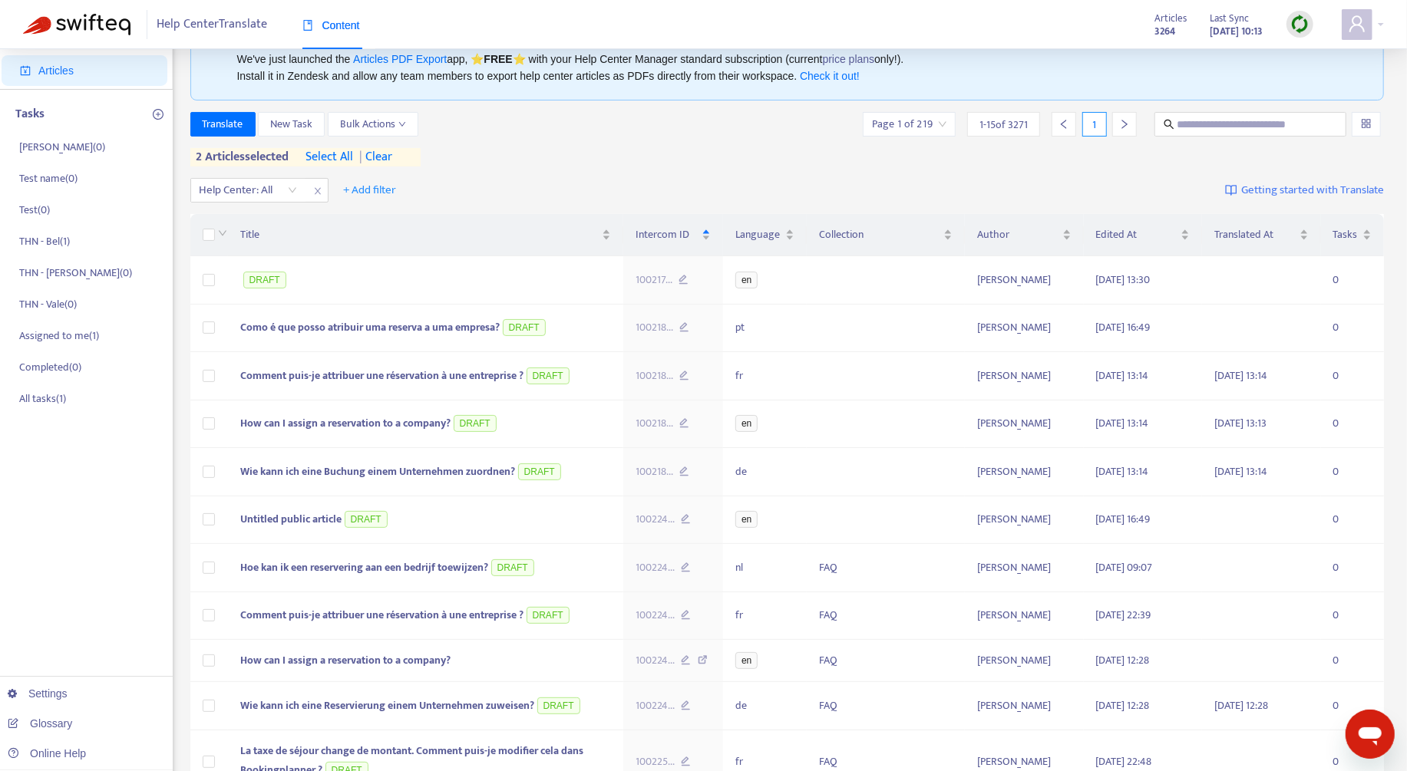
click at [383, 159] on span "| clear" at bounding box center [373, 157] width 38 height 18
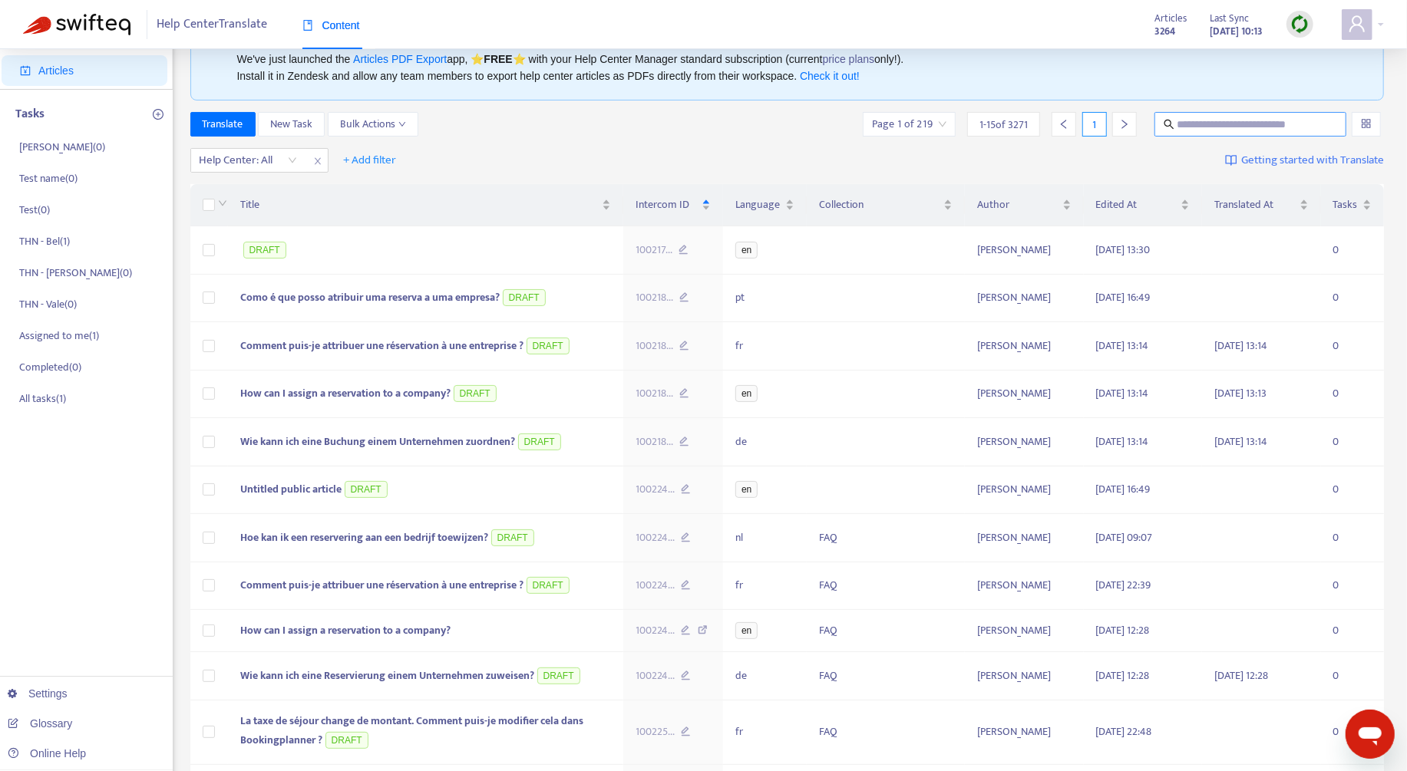
click at [1240, 113] on span at bounding box center [1250, 124] width 192 height 25
click at [1266, 119] on input "text" at bounding box center [1251, 124] width 148 height 17
paste input "**********"
type input "**********"
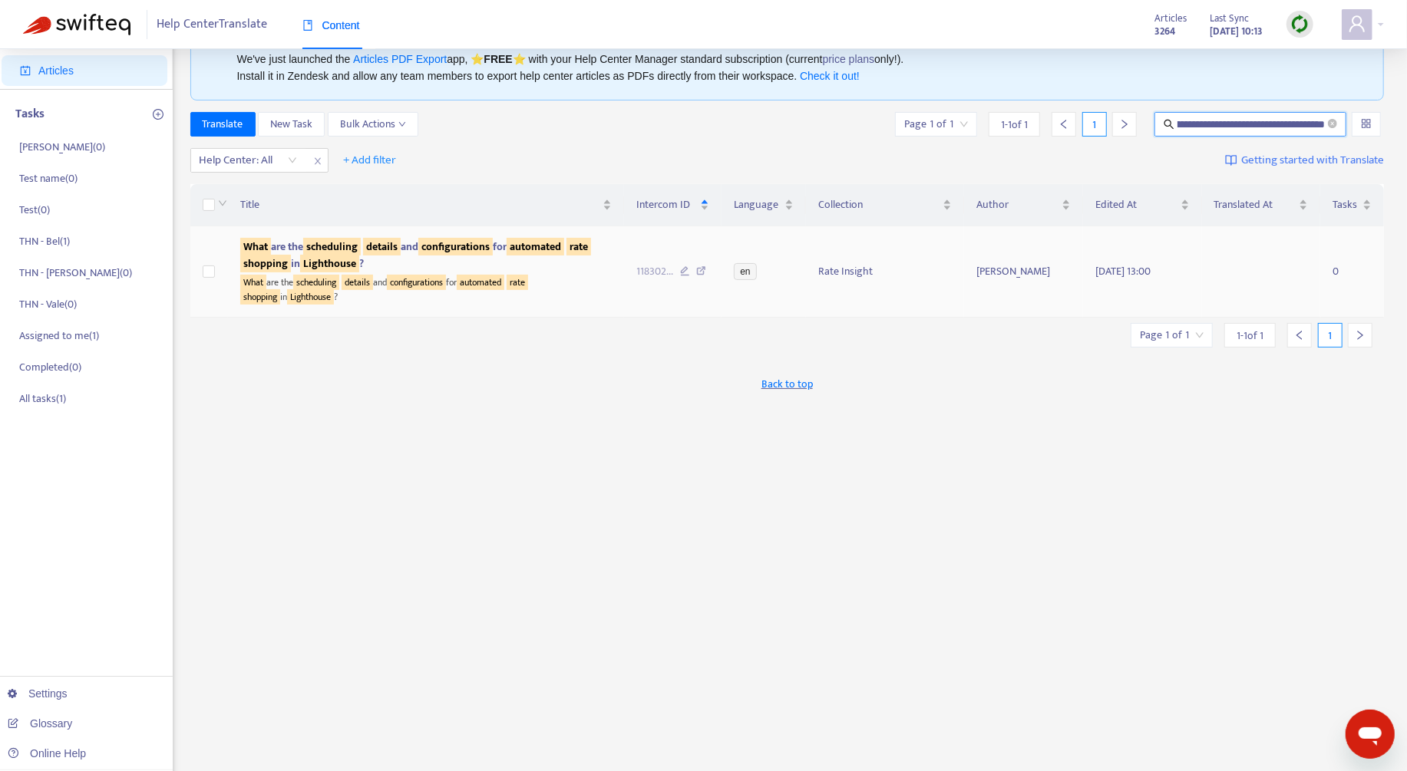
scroll to position [0, 0]
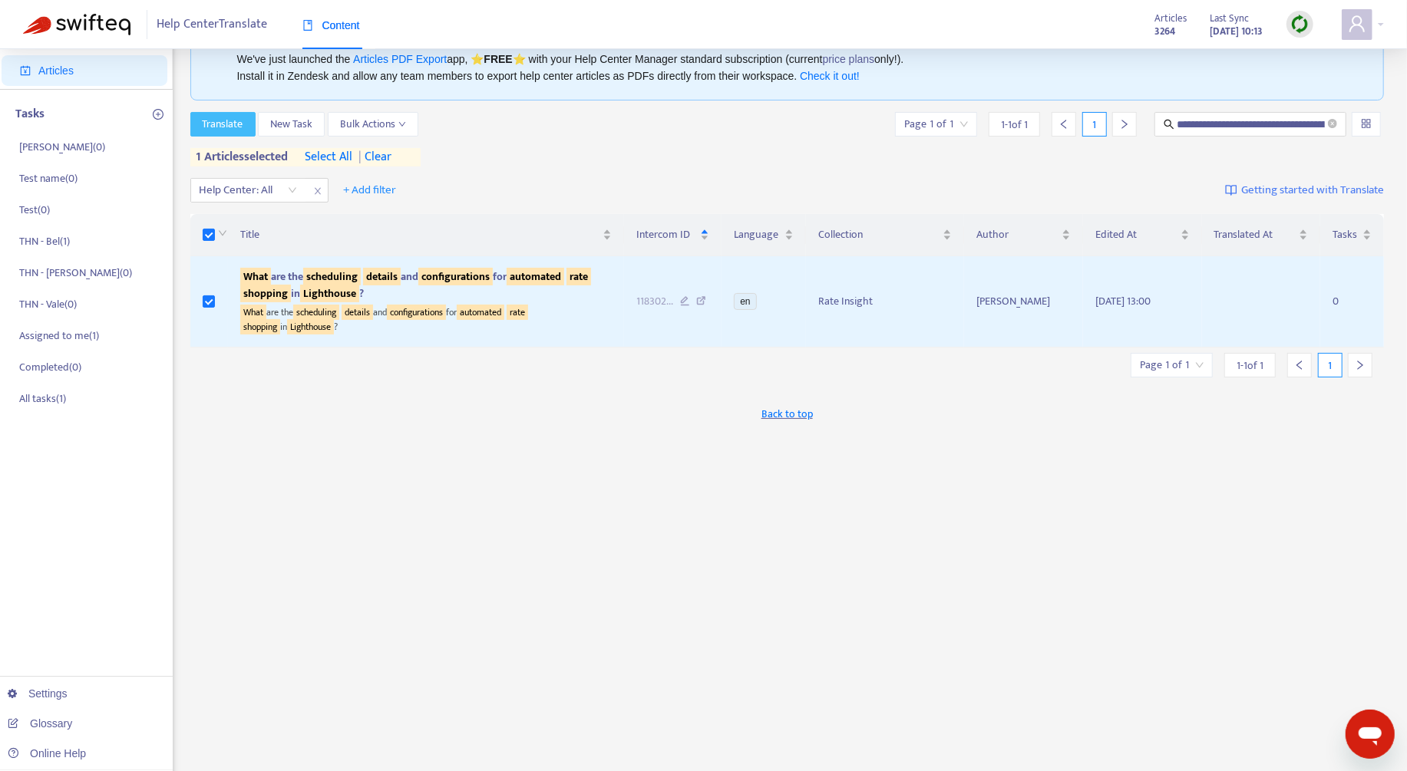
click at [244, 123] on button "Translate" at bounding box center [222, 124] width 65 height 25
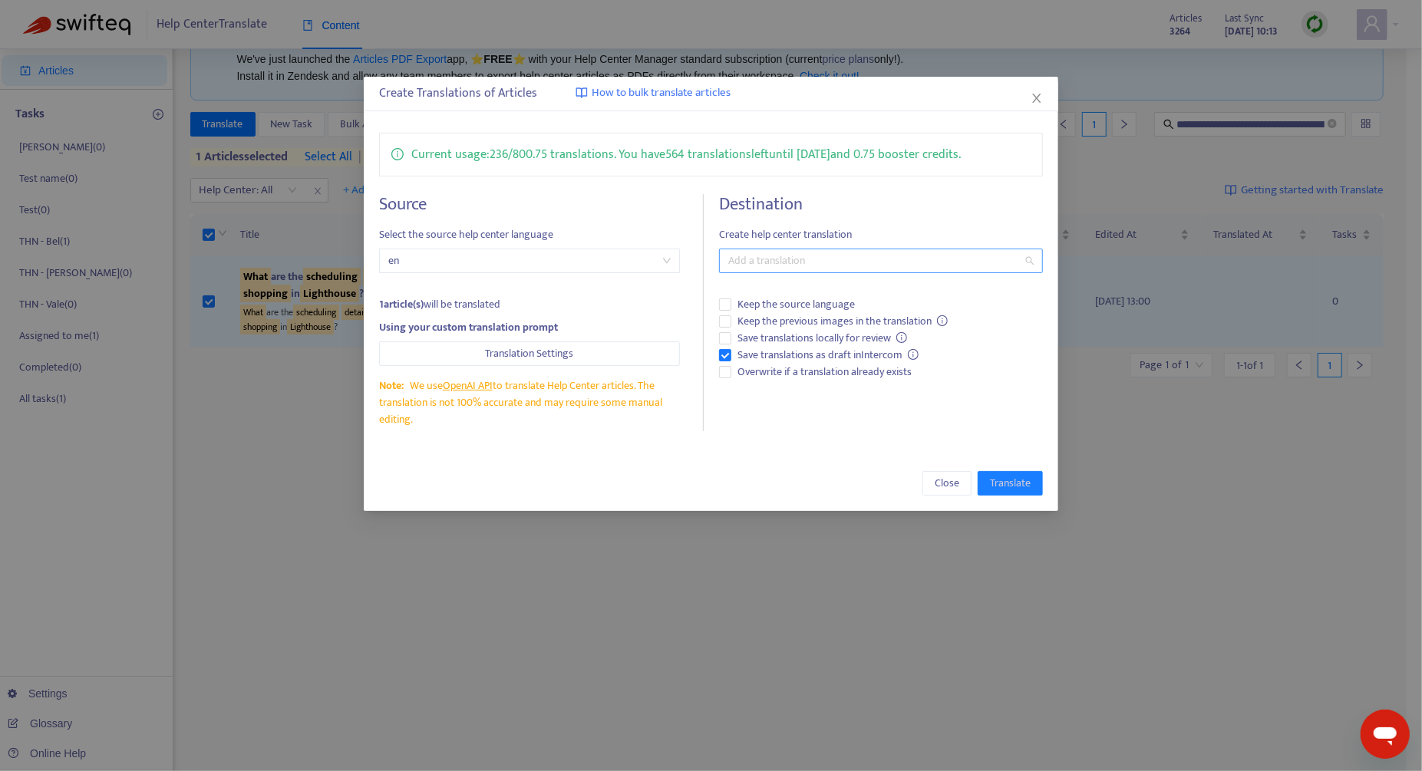
click at [905, 254] on div at bounding box center [873, 261] width 301 height 18
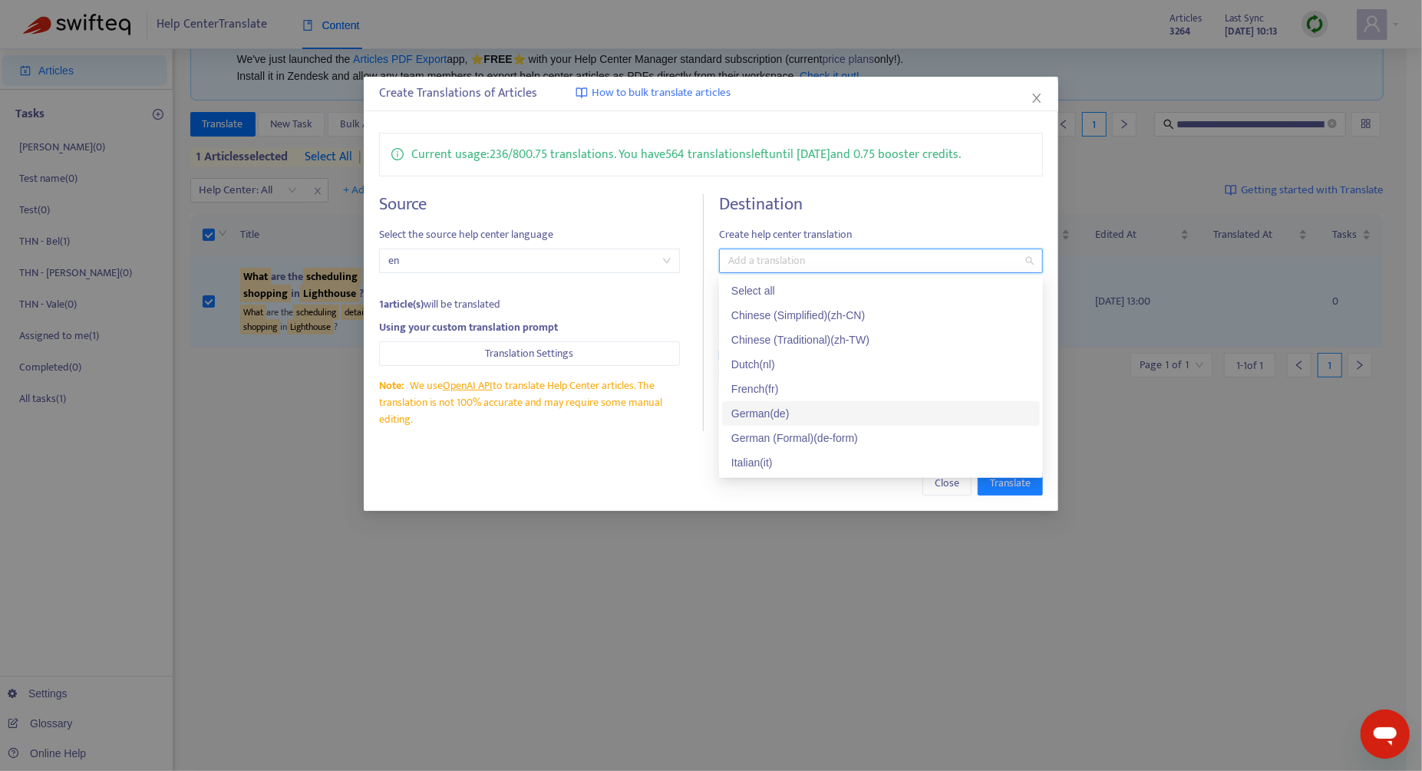
click at [787, 405] on div "German ( de )" at bounding box center [880, 413] width 299 height 17
click at [660, 452] on div "Create Translations of Articles How to bulk translate articles Current usage: 2…" at bounding box center [711, 294] width 695 height 434
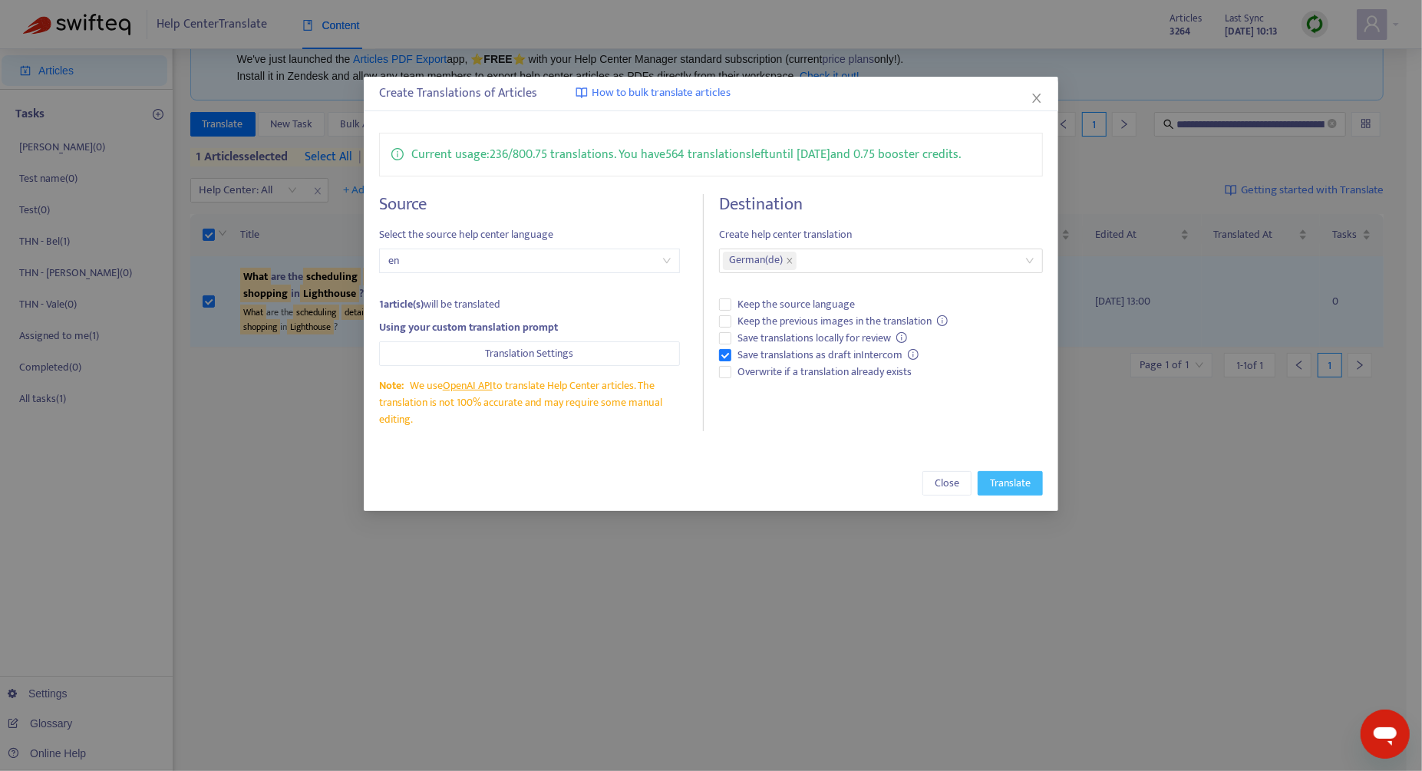
click at [995, 477] on span "Translate" at bounding box center [1010, 483] width 41 height 17
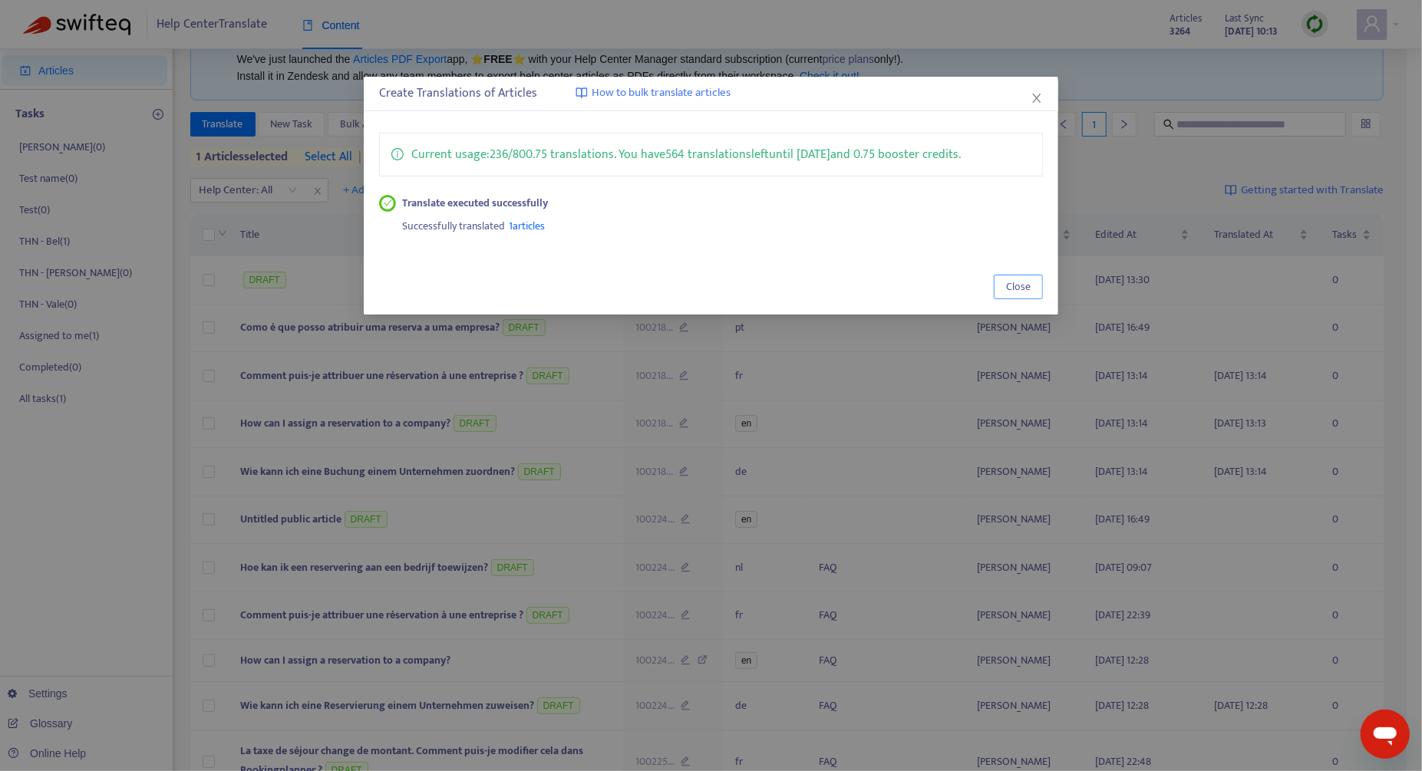
click at [1005, 284] on button "Close" at bounding box center [1018, 287] width 49 height 25
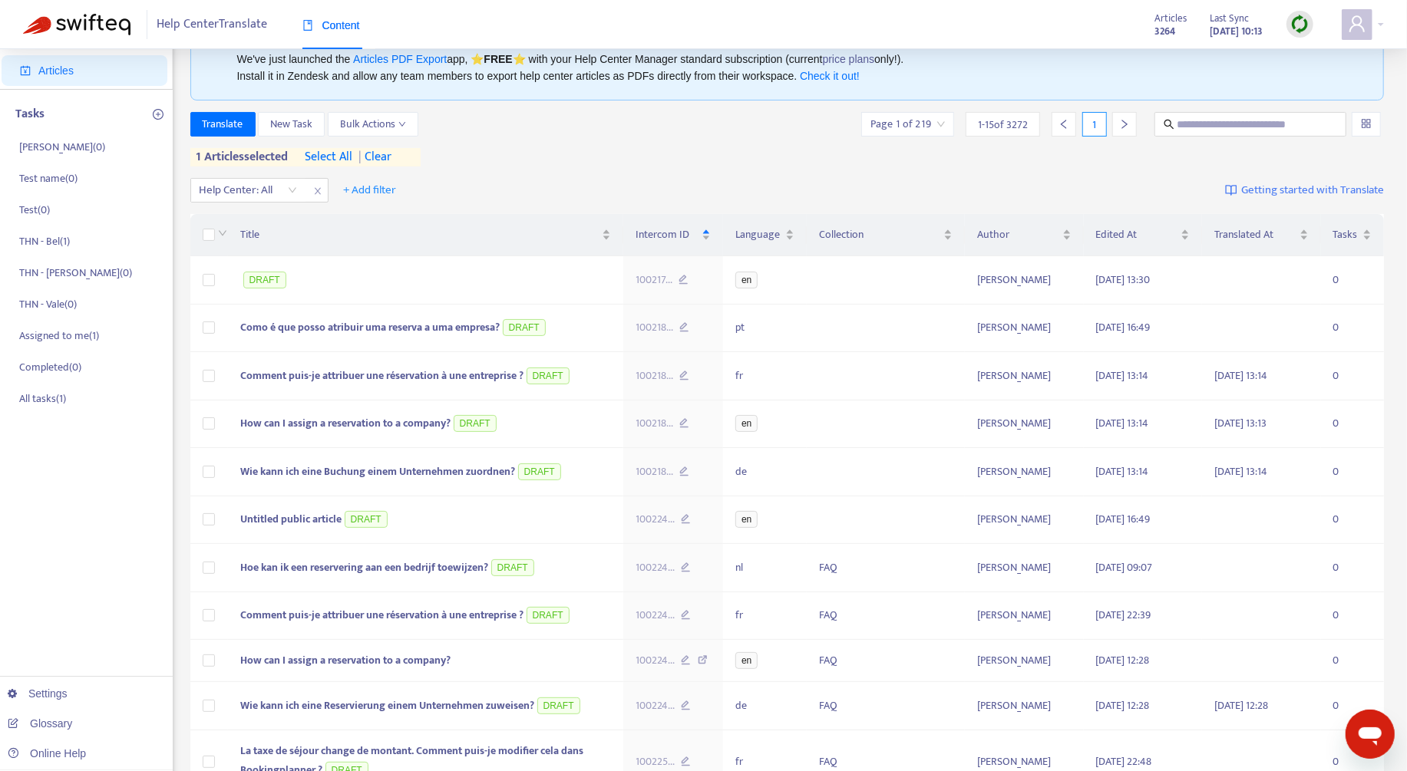
click at [391, 160] on span "| clear" at bounding box center [372, 157] width 38 height 18
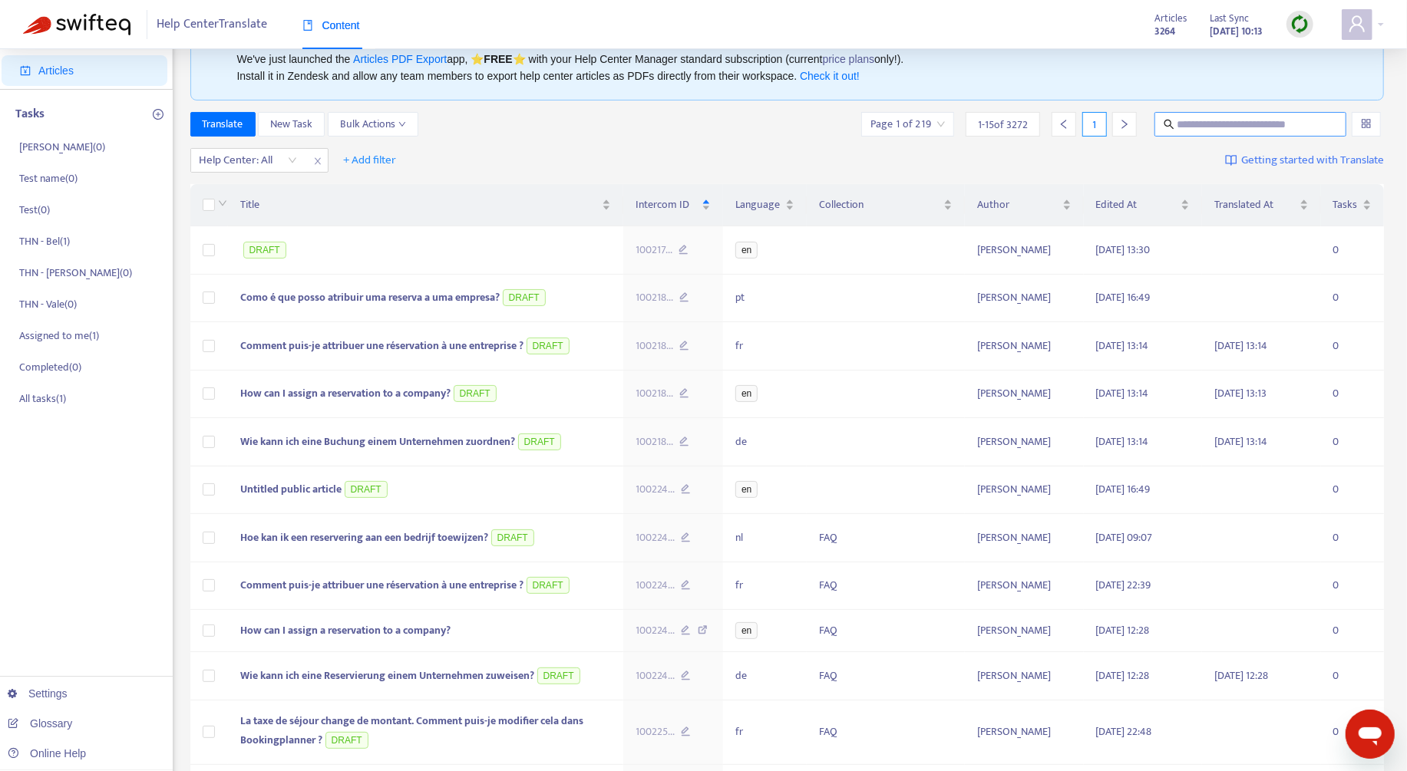
click at [1186, 131] on input "text" at bounding box center [1251, 124] width 148 height 17
paste input "**********"
type input "**********"
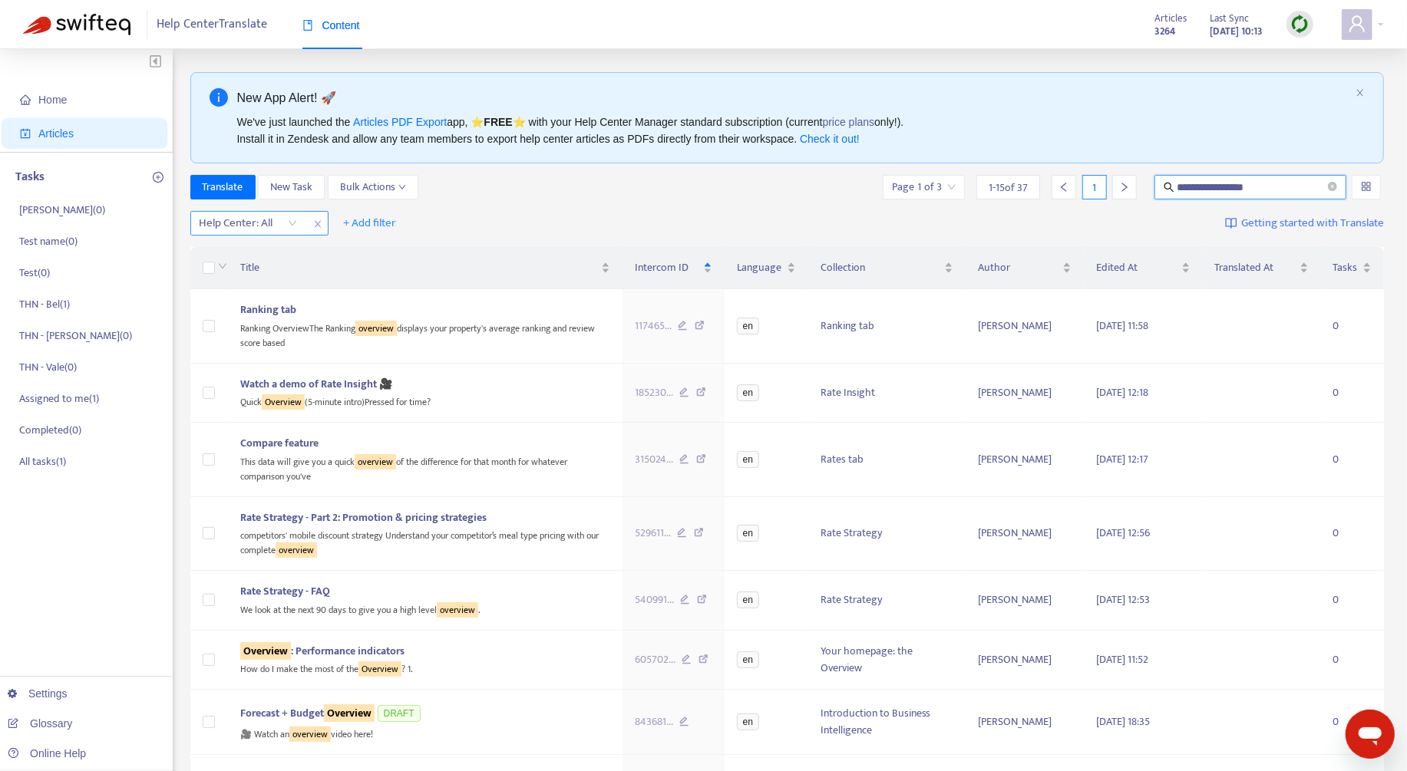
click at [314, 226] on icon "close" at bounding box center [317, 224] width 9 height 9
click at [1253, 188] on input "**********" at bounding box center [1251, 187] width 148 height 17
click at [1208, 180] on input "**********" at bounding box center [1251, 187] width 148 height 17
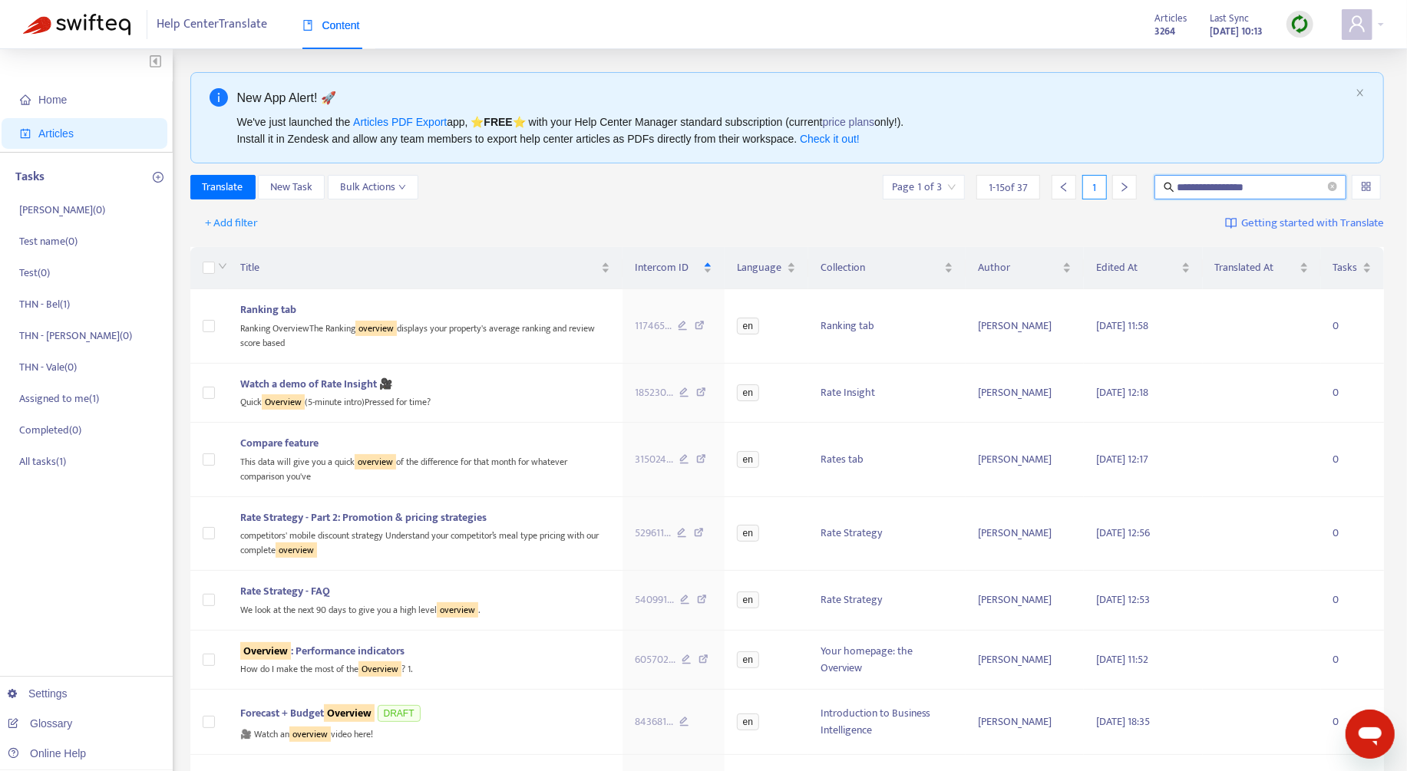
click at [1208, 180] on input "**********" at bounding box center [1251, 187] width 148 height 17
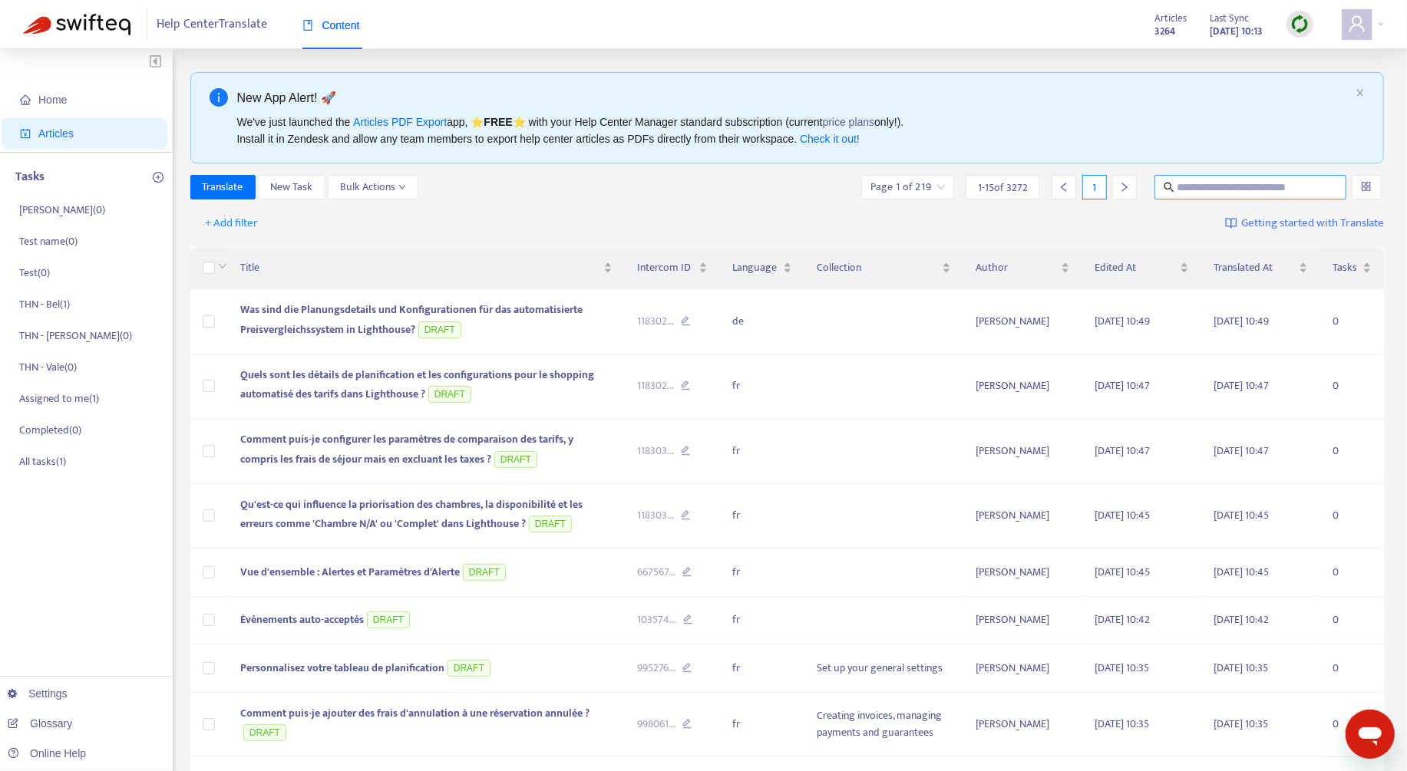
click at [1250, 187] on input "text" at bounding box center [1250, 187] width 147 height 17
paste input "**********"
type input "**********"
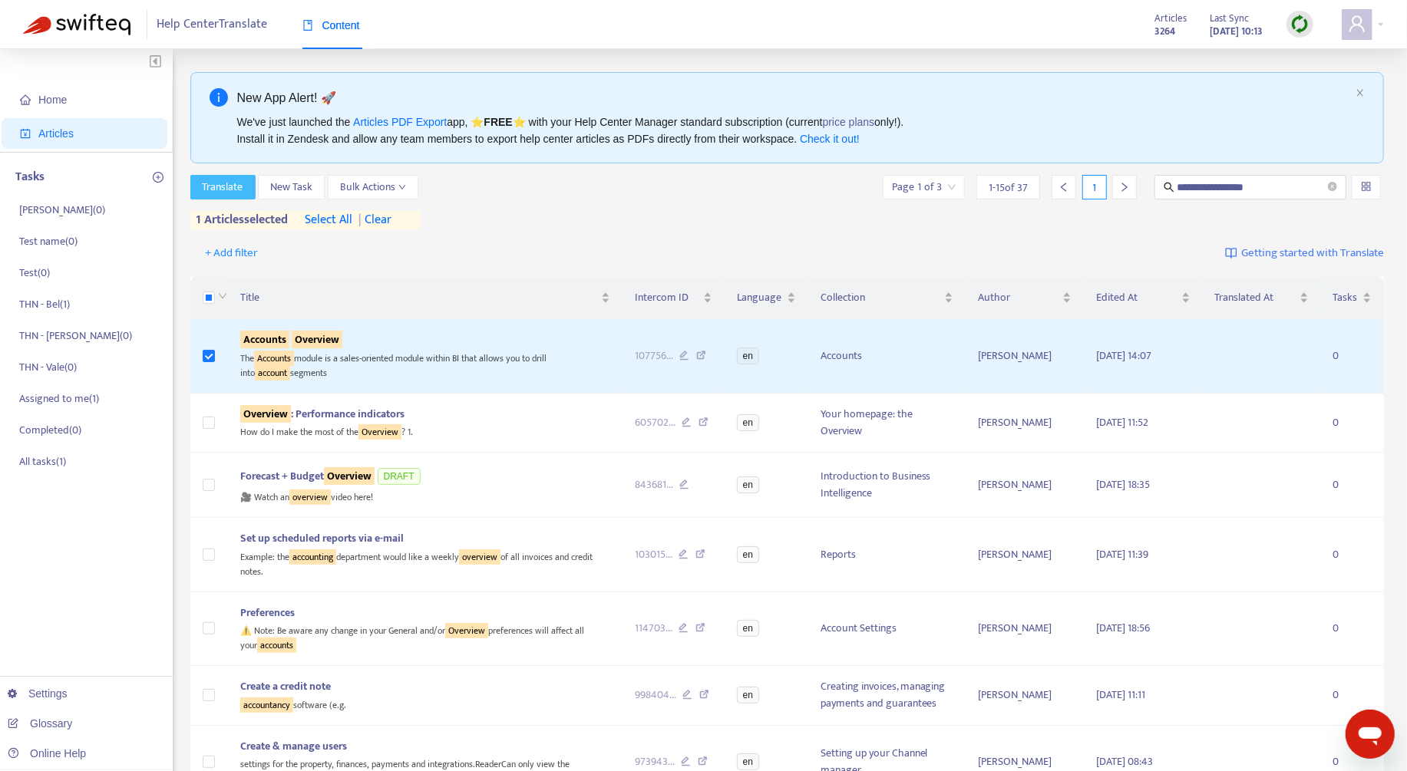
click at [227, 192] on span "Translate" at bounding box center [223, 187] width 41 height 17
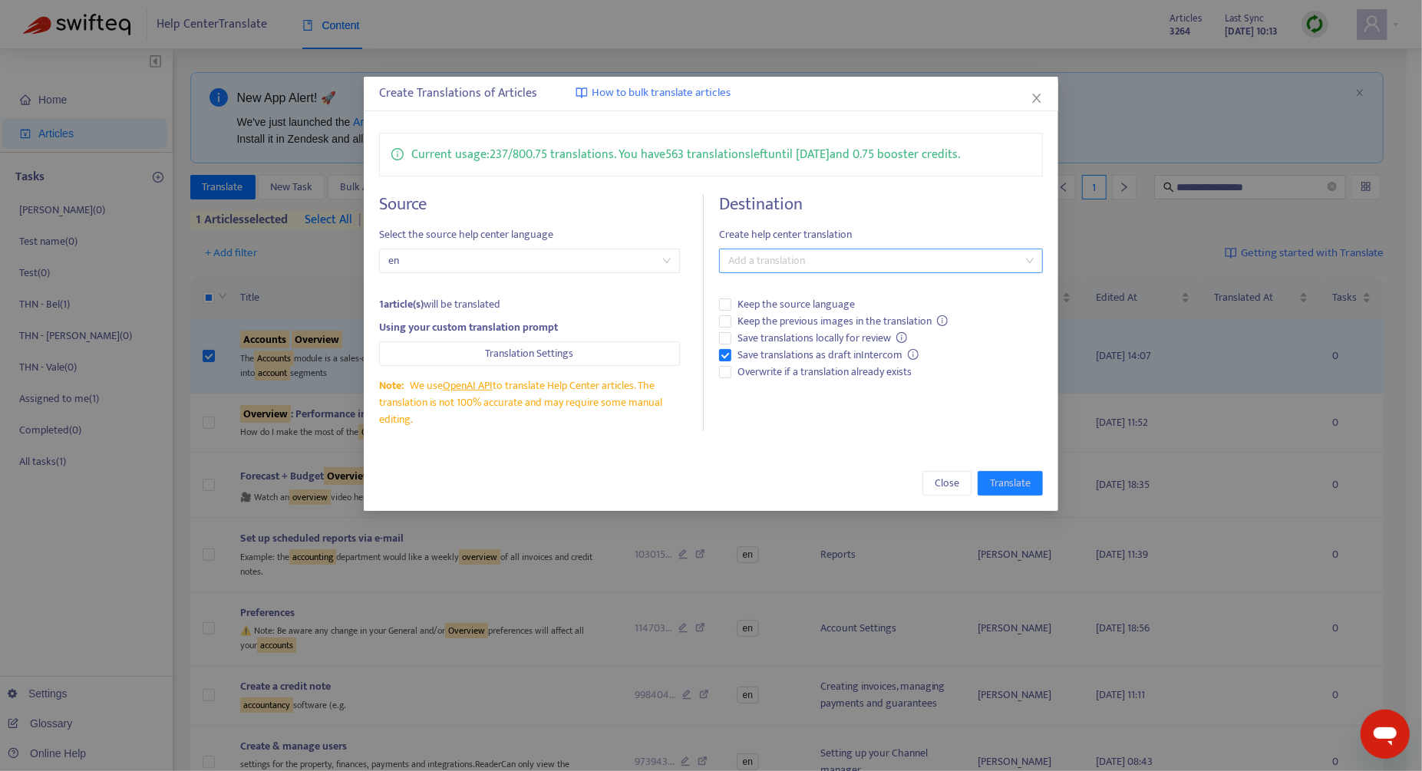
click at [761, 252] on div at bounding box center [873, 261] width 301 height 18
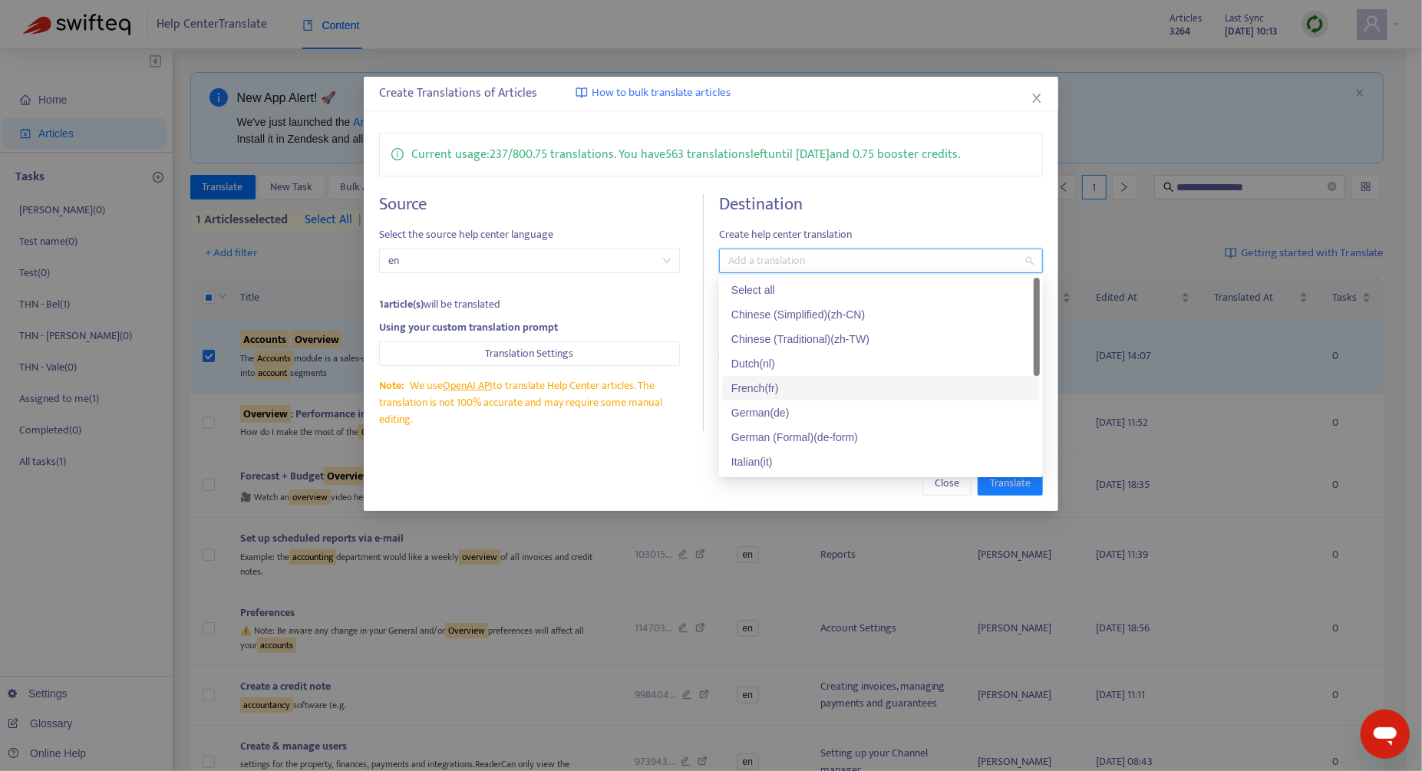
click at [794, 380] on div "French ( fr )" at bounding box center [880, 388] width 299 height 17
click at [581, 477] on div "Close Translate" at bounding box center [711, 483] width 664 height 25
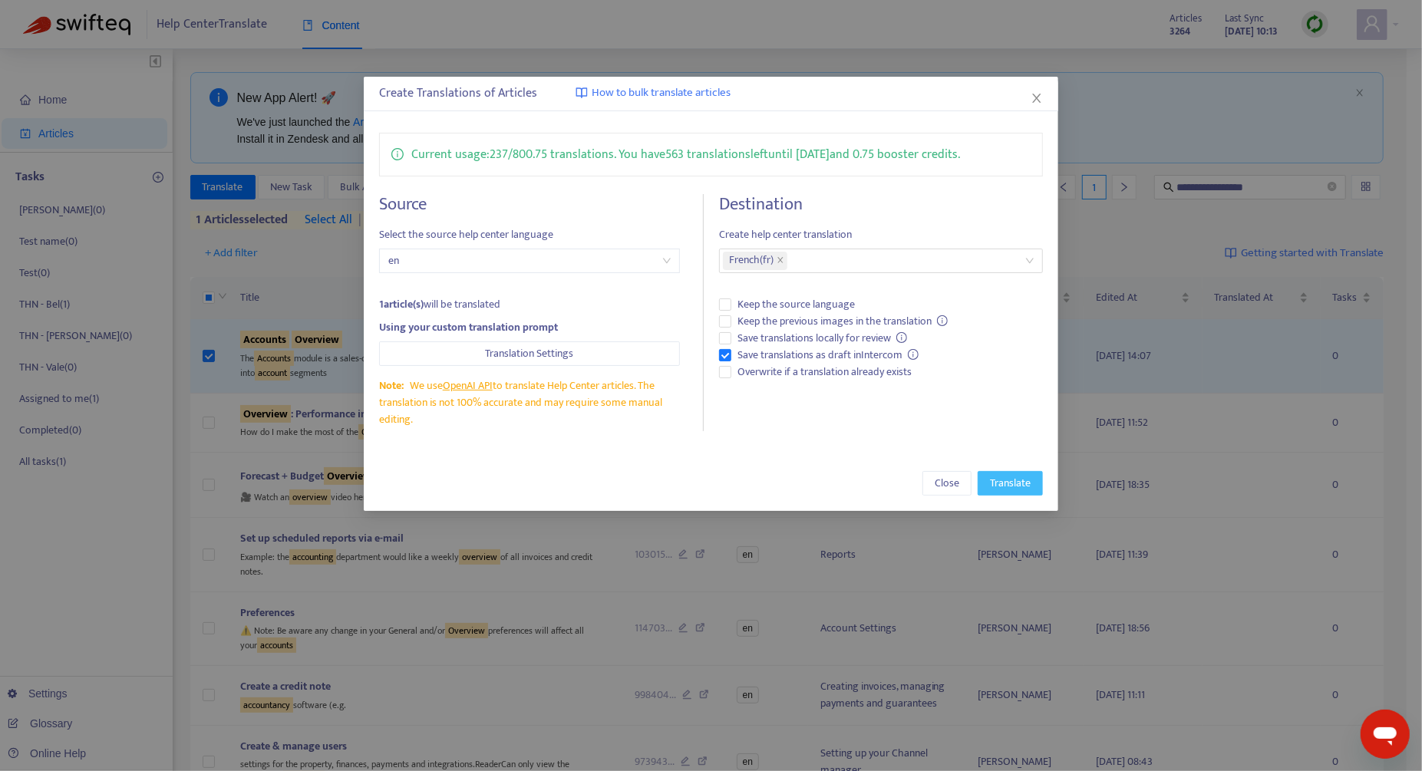
click at [1030, 491] on button "Translate" at bounding box center [1010, 483] width 65 height 25
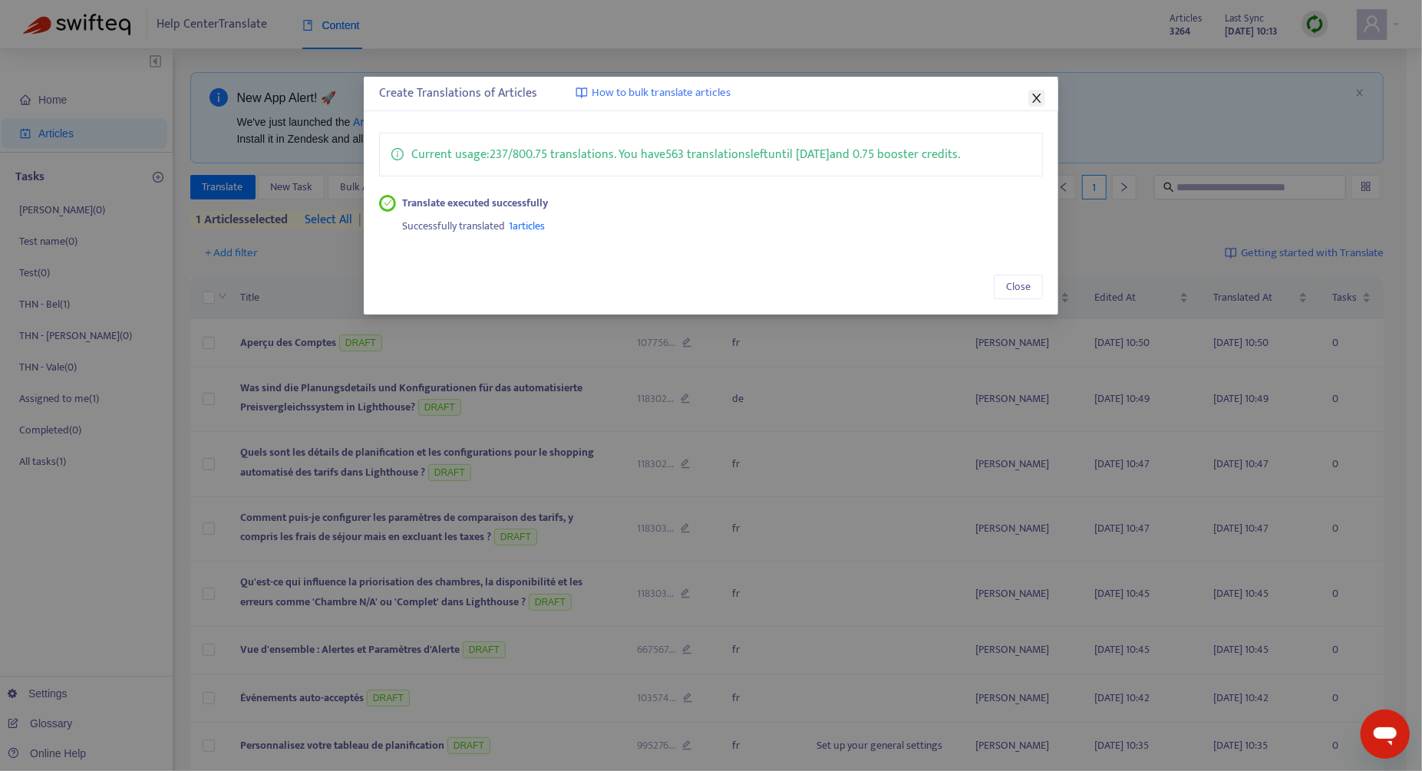
click at [1031, 96] on icon "close" at bounding box center [1037, 98] width 12 height 12
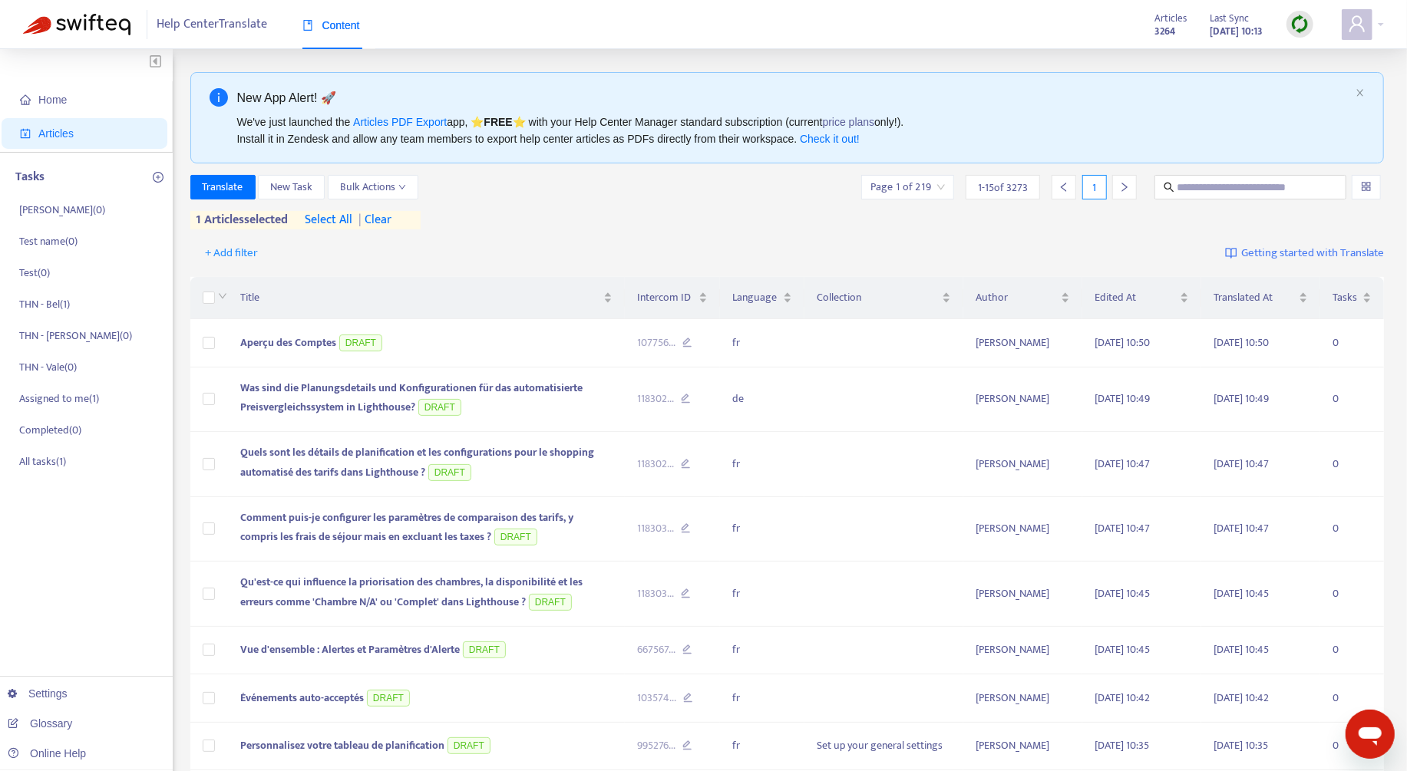
click at [391, 223] on span "| clear" at bounding box center [372, 220] width 38 height 18
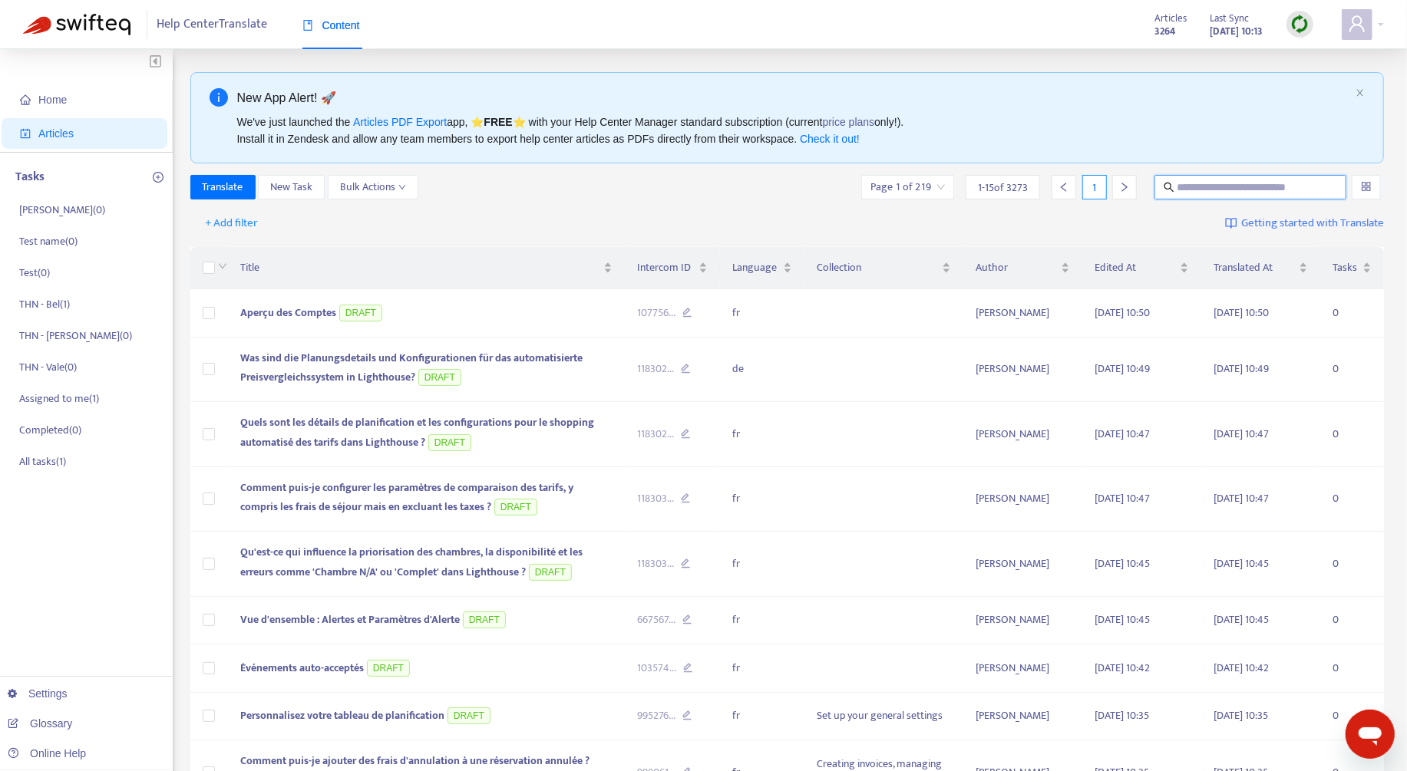
click at [1243, 185] on input "text" at bounding box center [1250, 187] width 147 height 17
paste input "**********"
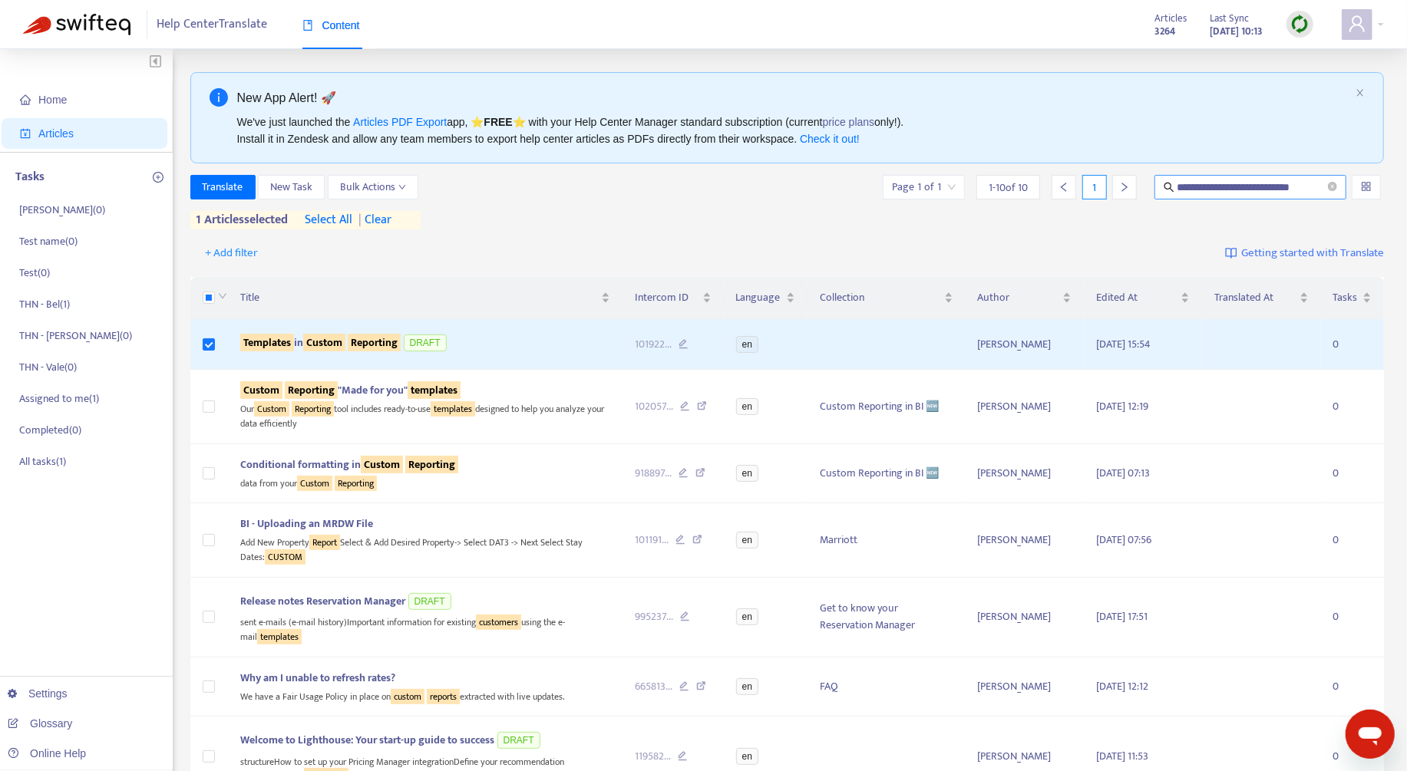
click at [1207, 184] on input "**********" at bounding box center [1251, 187] width 148 height 17
paste input "**********"
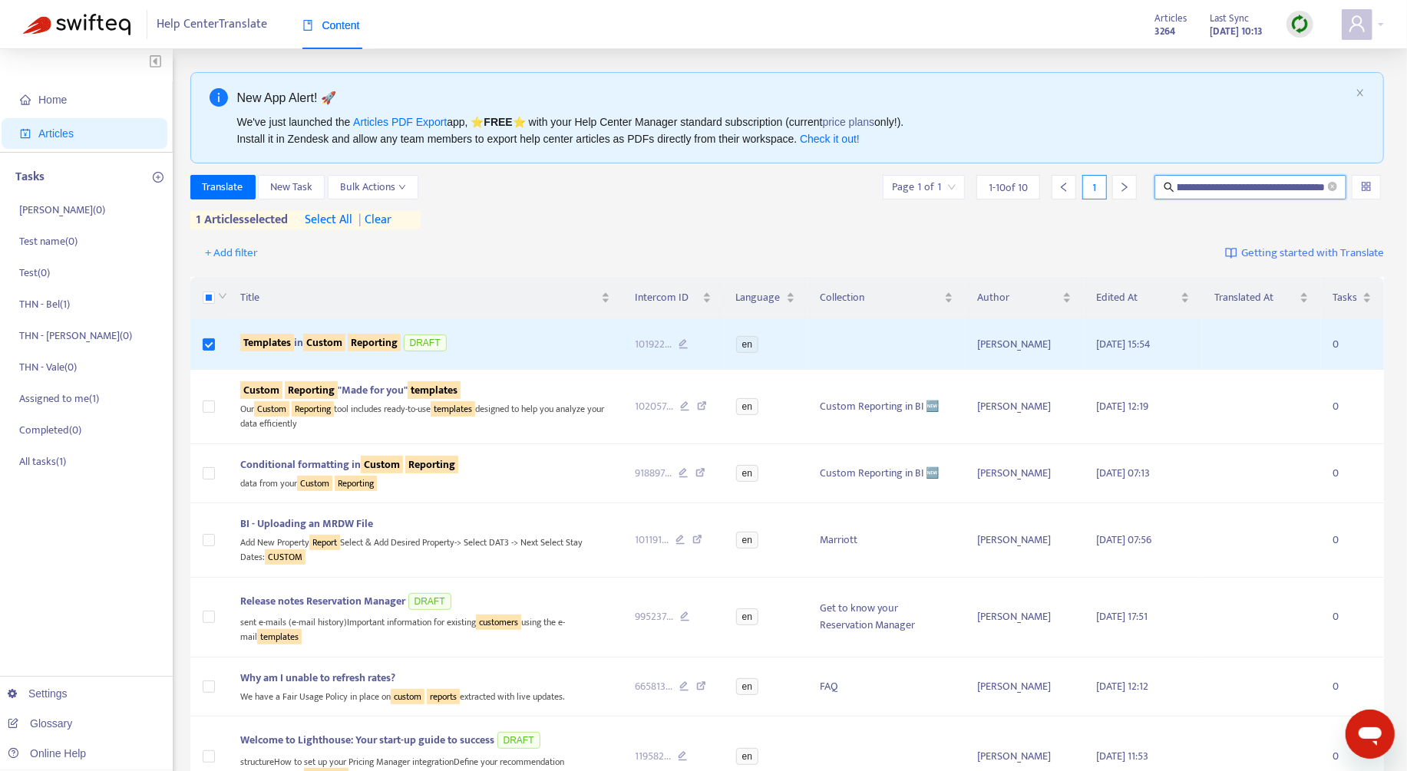
type input "**********"
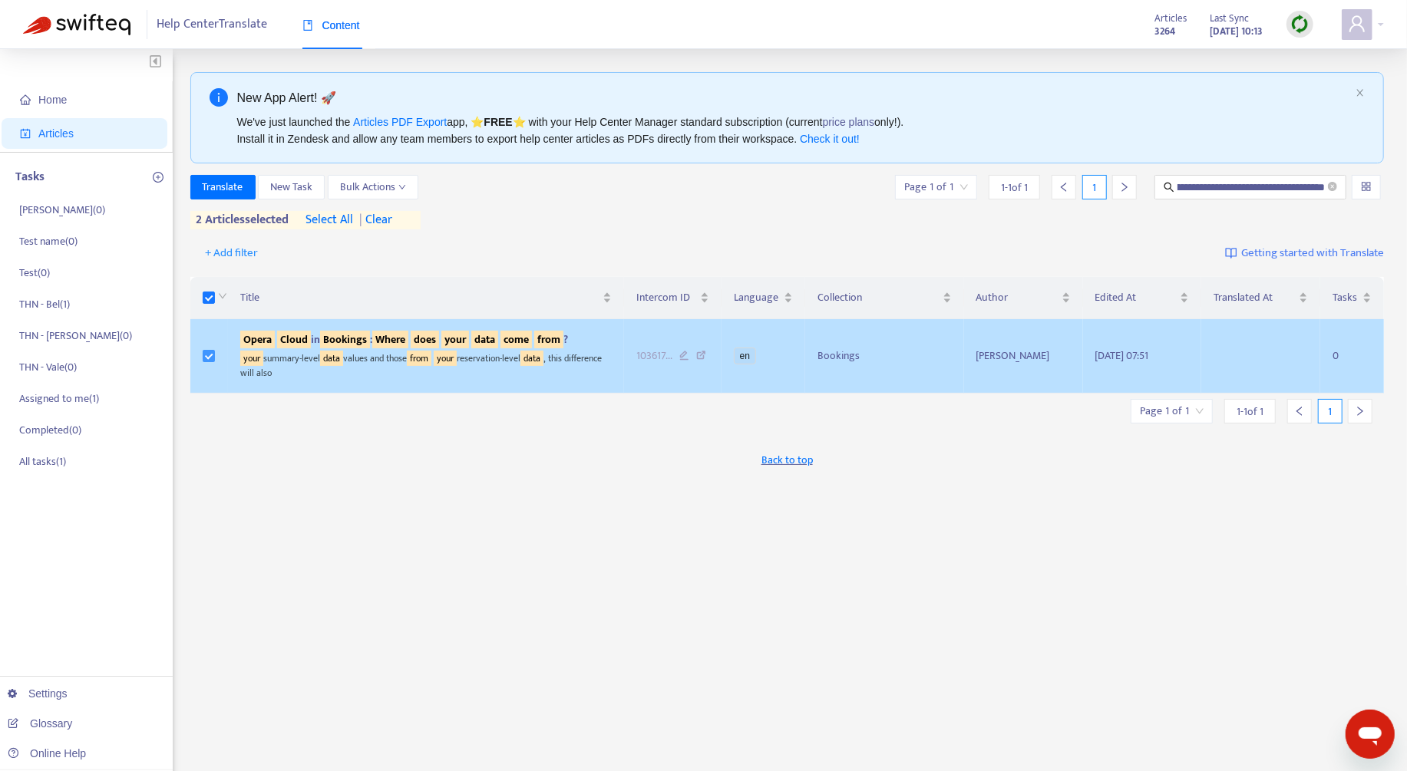
scroll to position [0, 0]
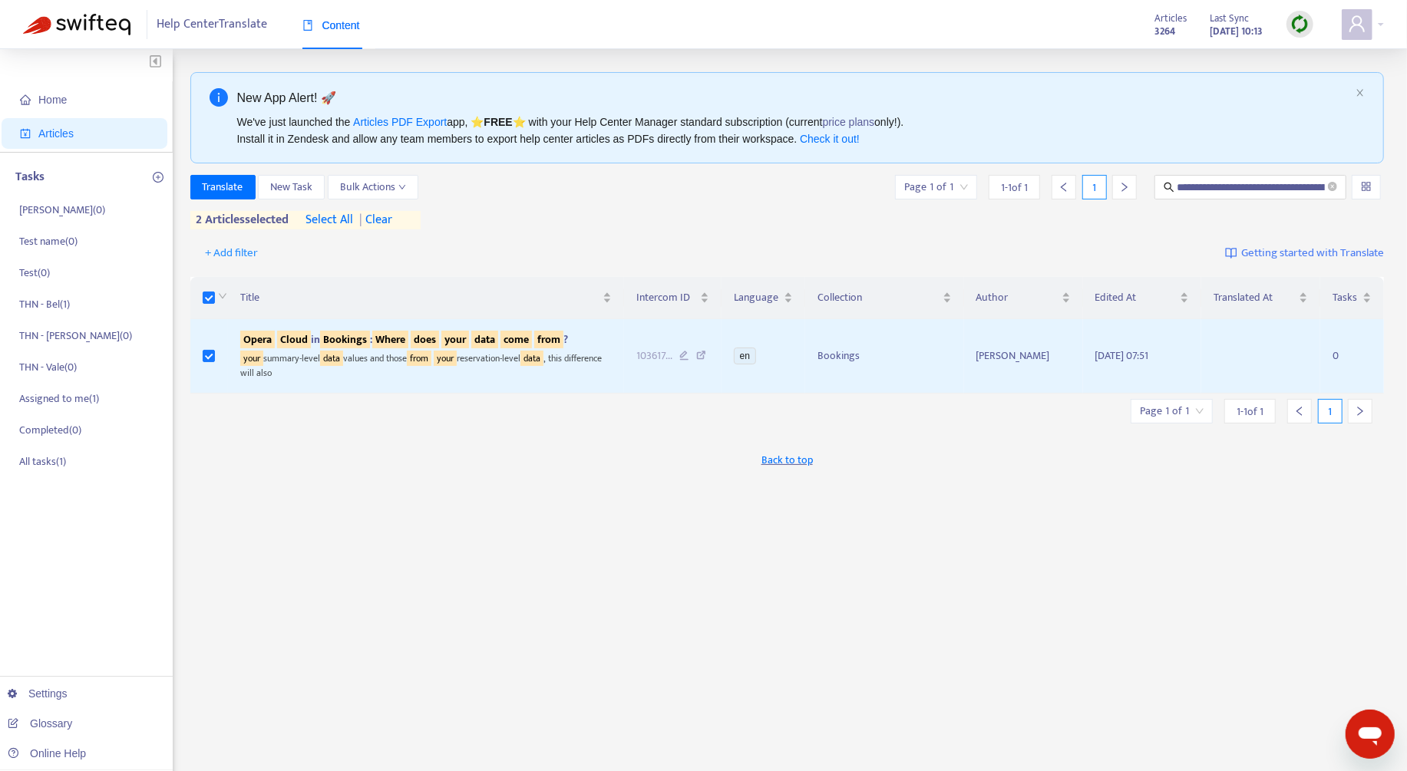
click at [226, 200] on div "**********" at bounding box center [787, 202] width 1194 height 54
click at [223, 192] on span "Translate" at bounding box center [223, 187] width 41 height 17
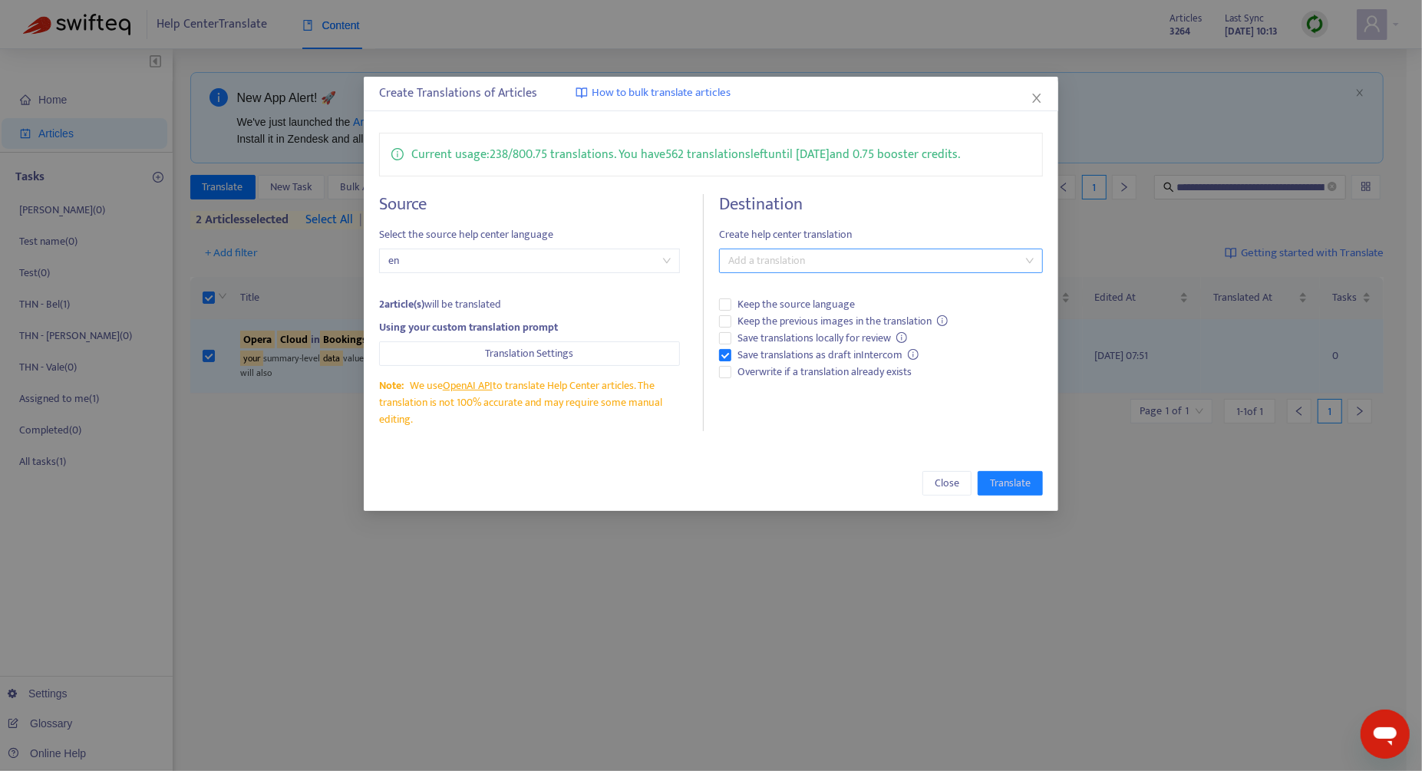
click at [759, 263] on div at bounding box center [873, 261] width 301 height 18
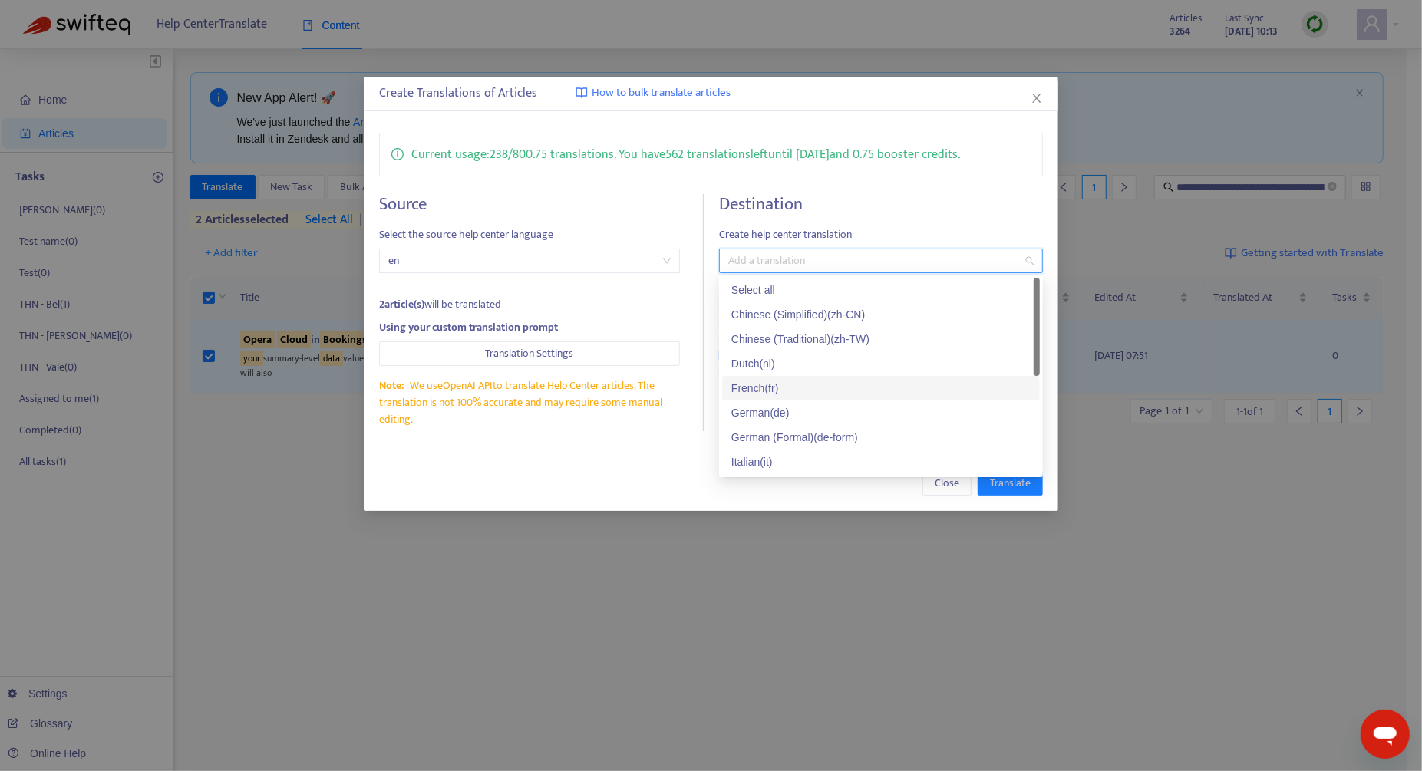
click at [820, 386] on div "French ( fr )" at bounding box center [880, 388] width 299 height 17
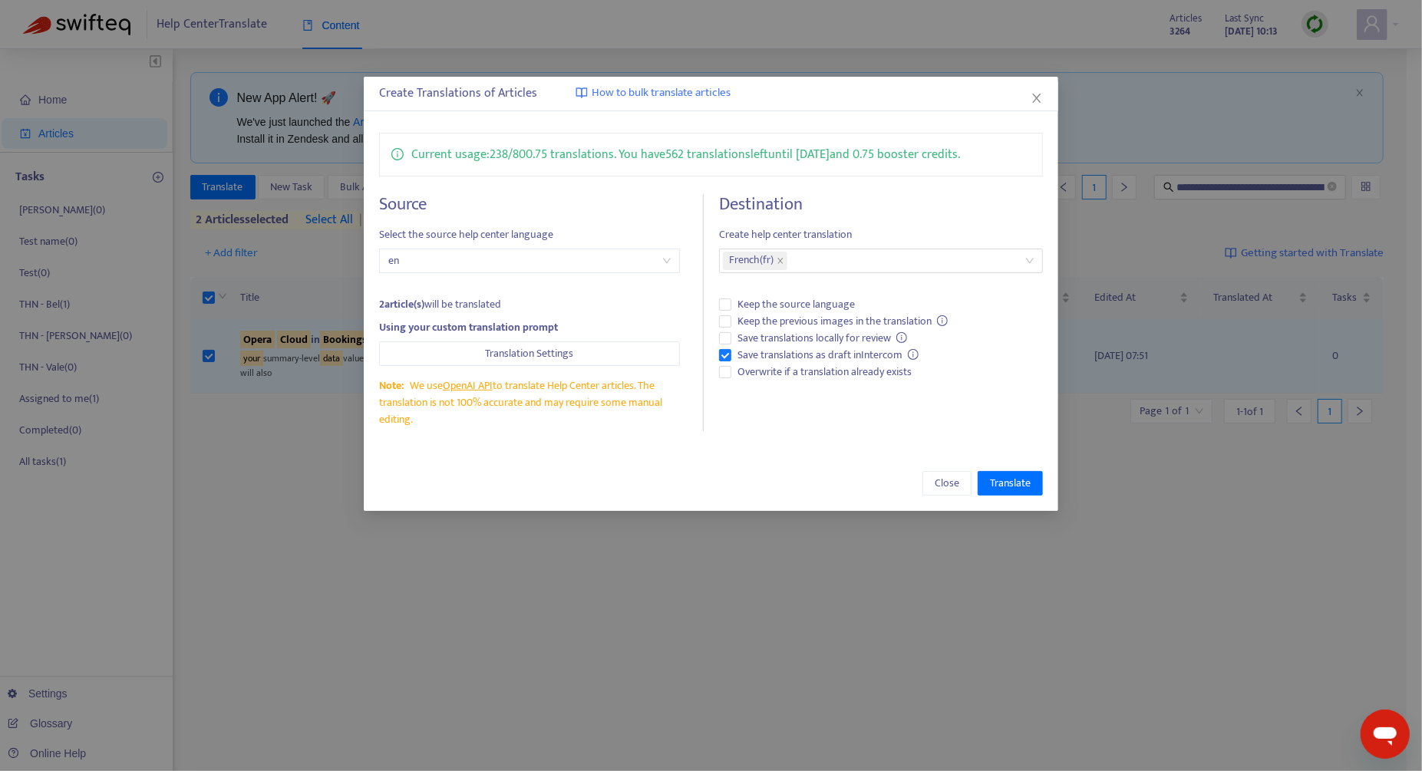
click at [622, 442] on div "Current usage: 238 / 800.75 translations . You have 562 translations left until…" at bounding box center [711, 281] width 695 height 329
click at [1007, 487] on span "Translate" at bounding box center [1010, 483] width 41 height 17
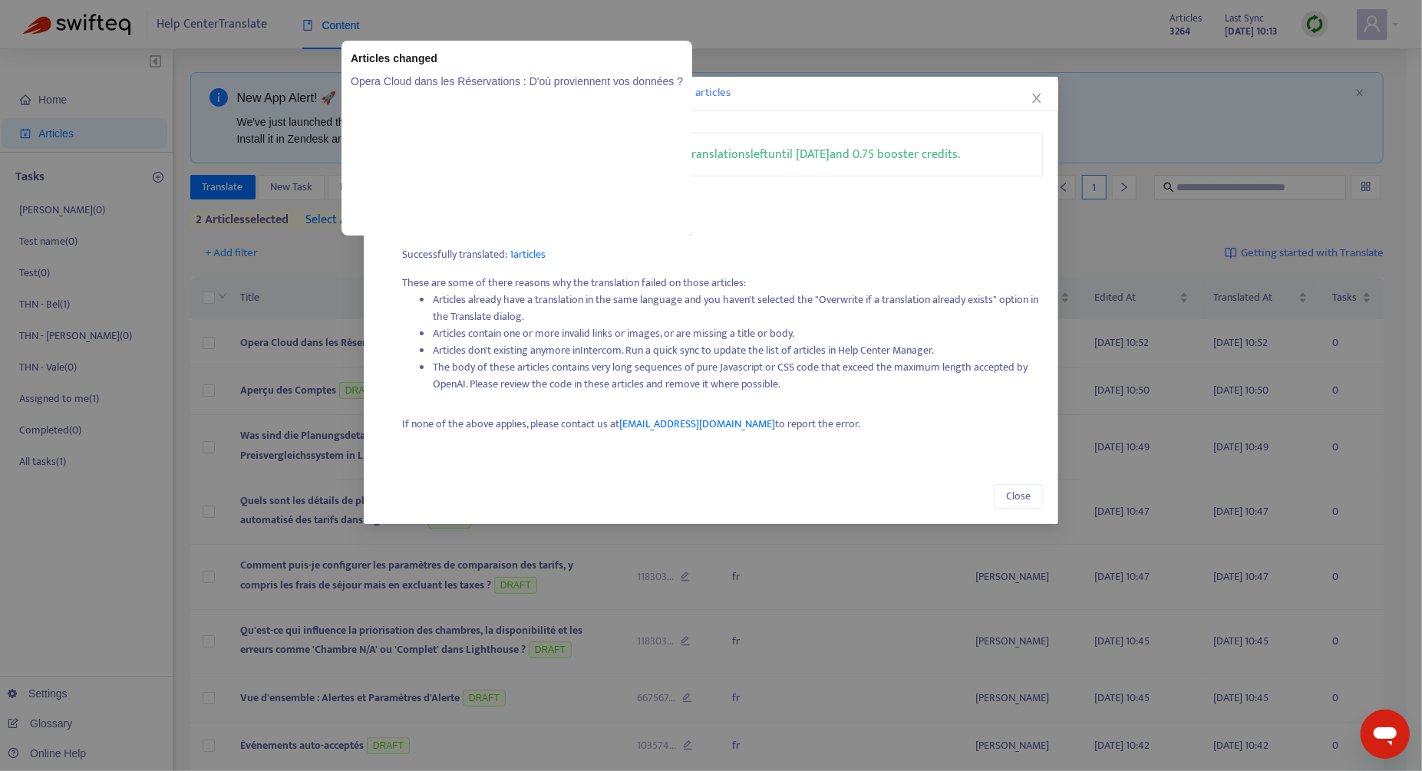
click at [528, 257] on span "1 articles" at bounding box center [528, 255] width 36 height 18
click at [563, 84] on link "Opera Cloud dans les Réservations : D'où proviennent vos données ?" at bounding box center [517, 81] width 332 height 17
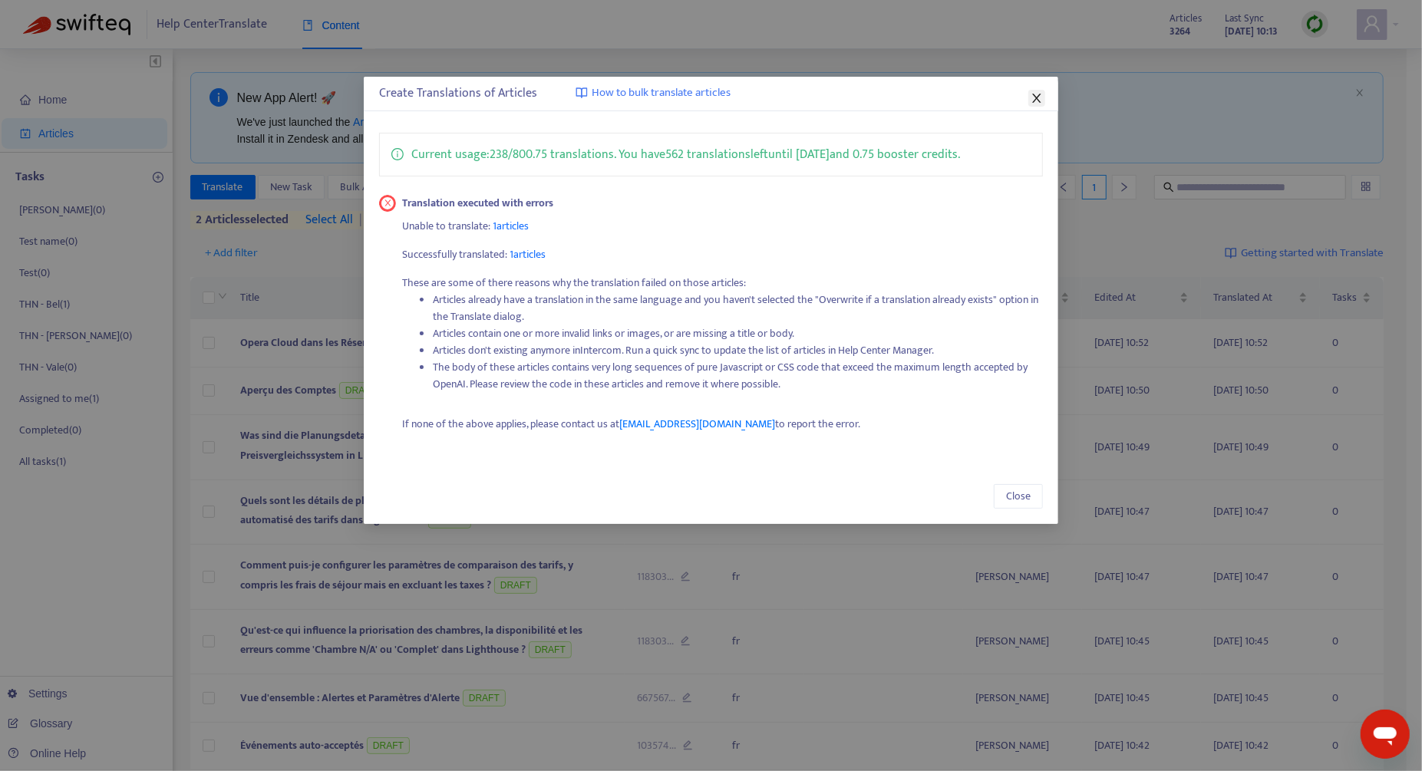
click at [1039, 104] on button "Close" at bounding box center [1036, 98] width 17 height 17
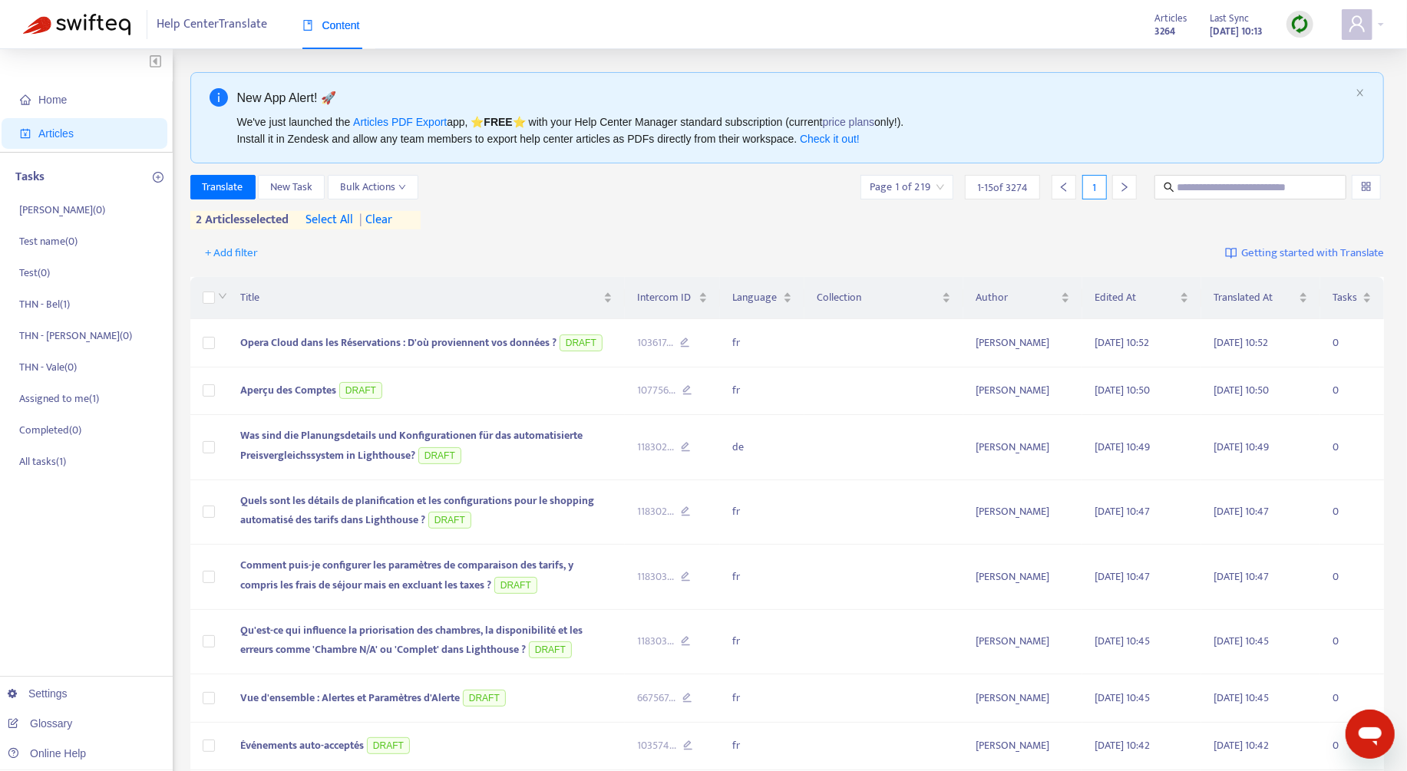
click at [392, 227] on span "| clear" at bounding box center [373, 220] width 38 height 18
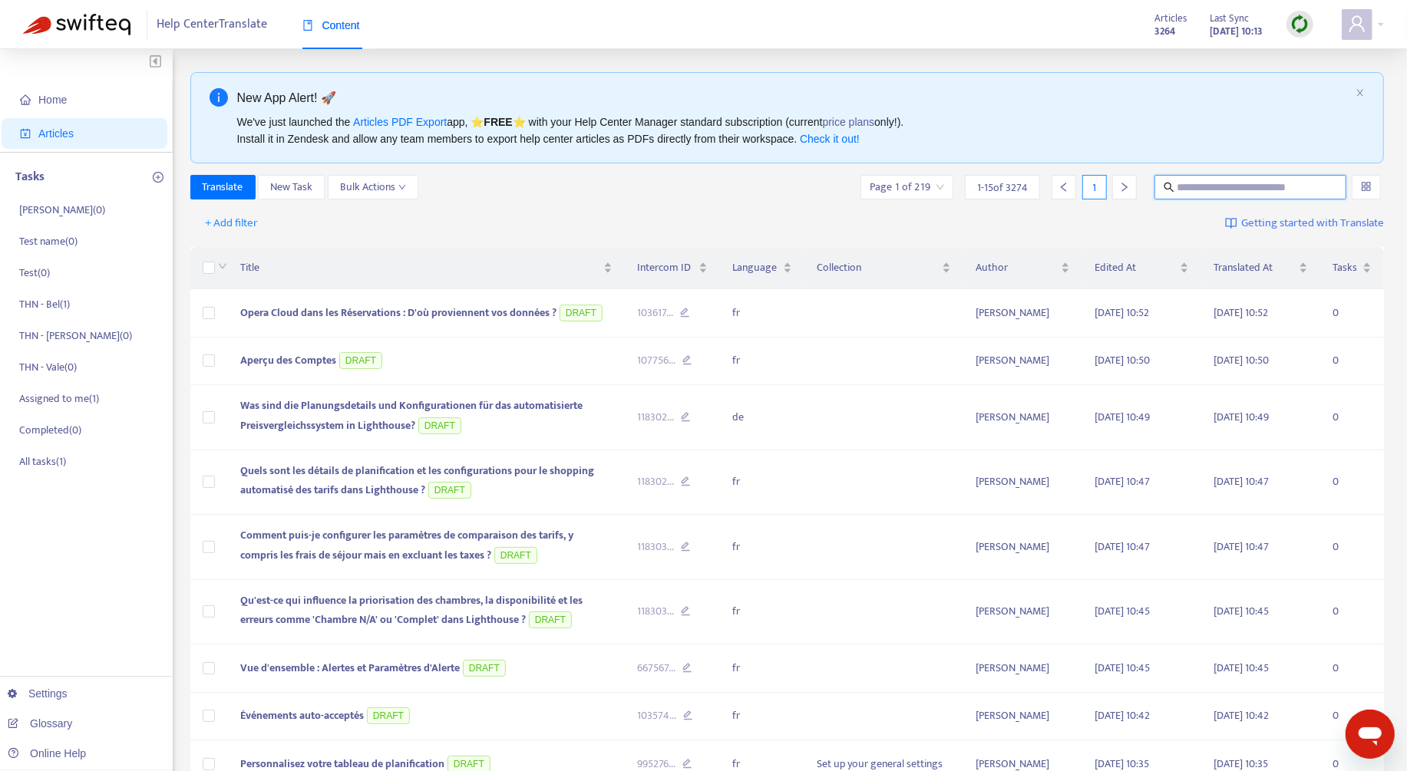
click at [1179, 192] on input "text" at bounding box center [1251, 187] width 148 height 17
paste input "**********"
type input "**********"
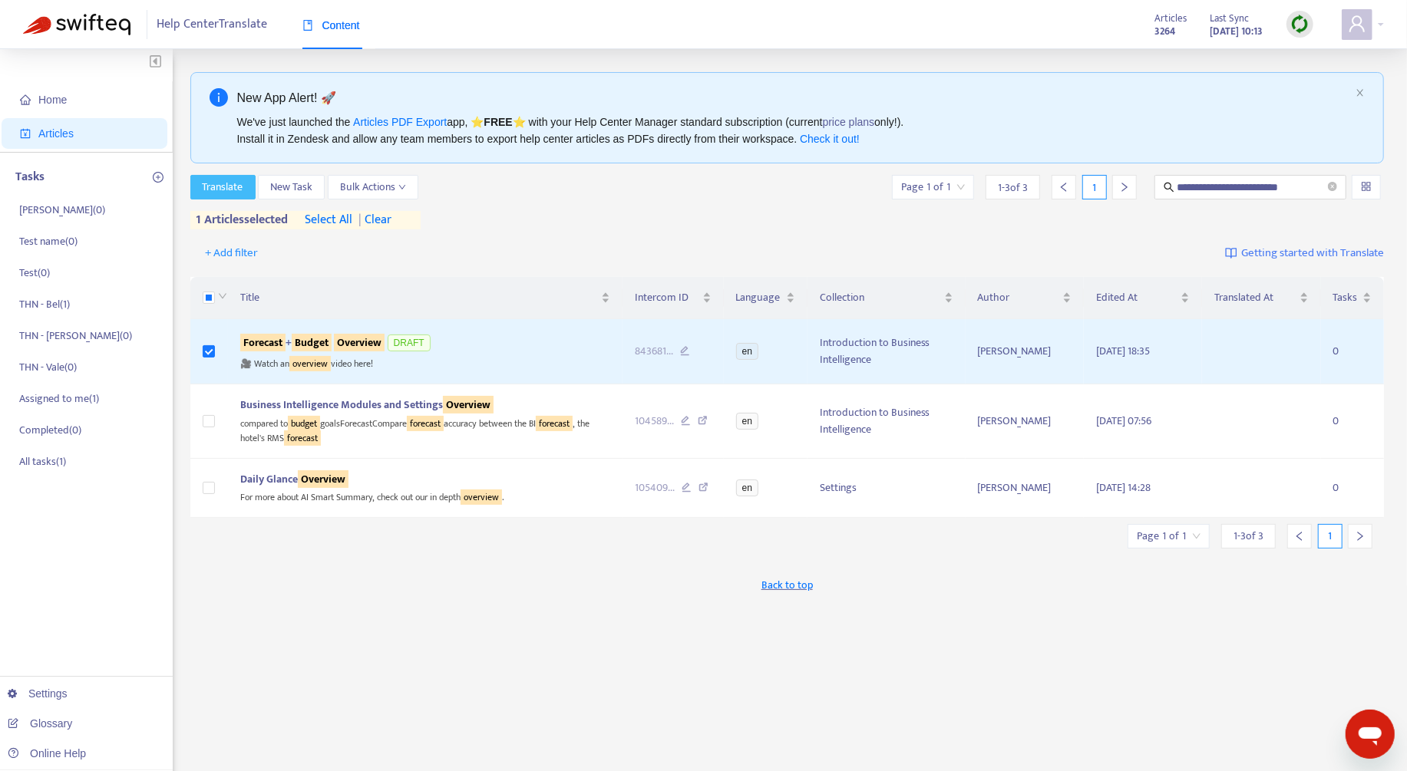
click at [242, 179] on span "Translate" at bounding box center [223, 187] width 41 height 17
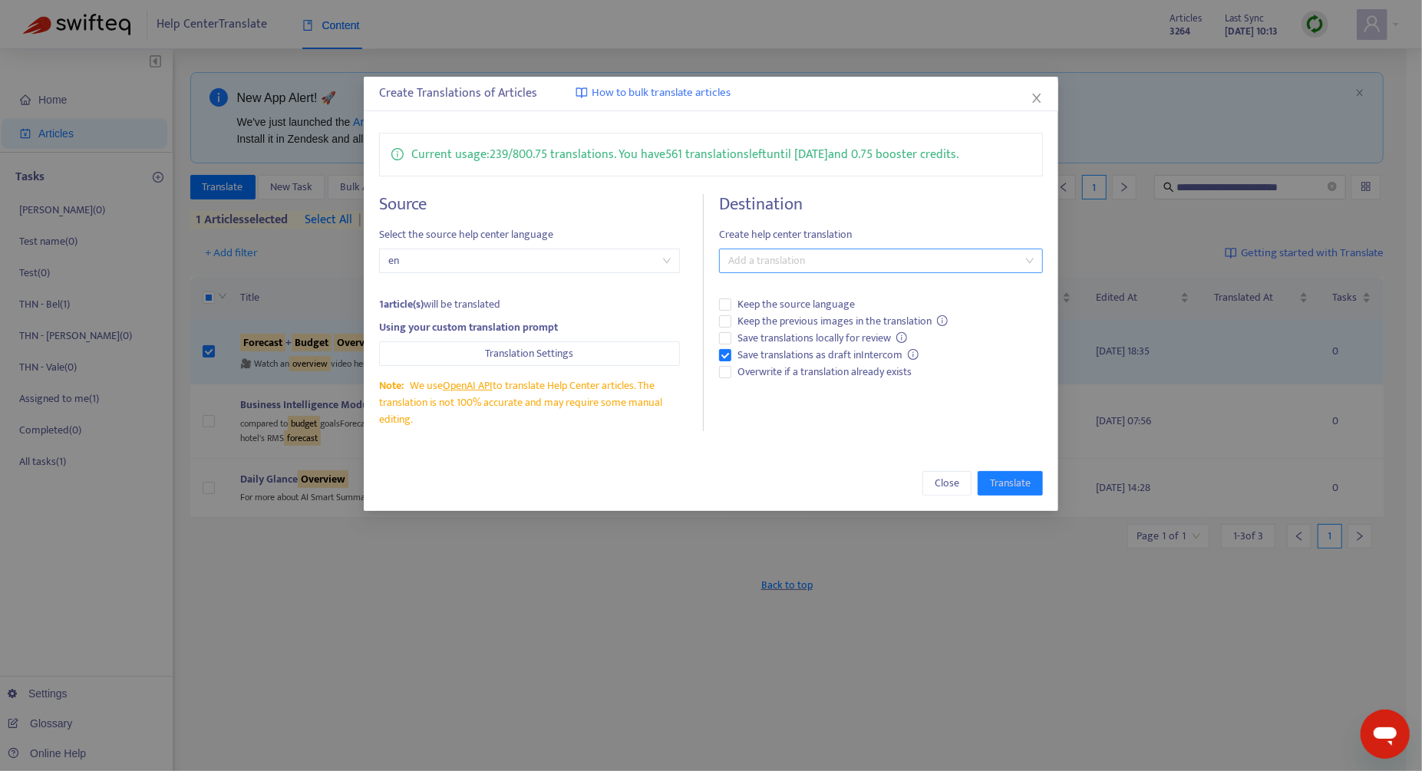
click at [815, 261] on div at bounding box center [873, 261] width 301 height 18
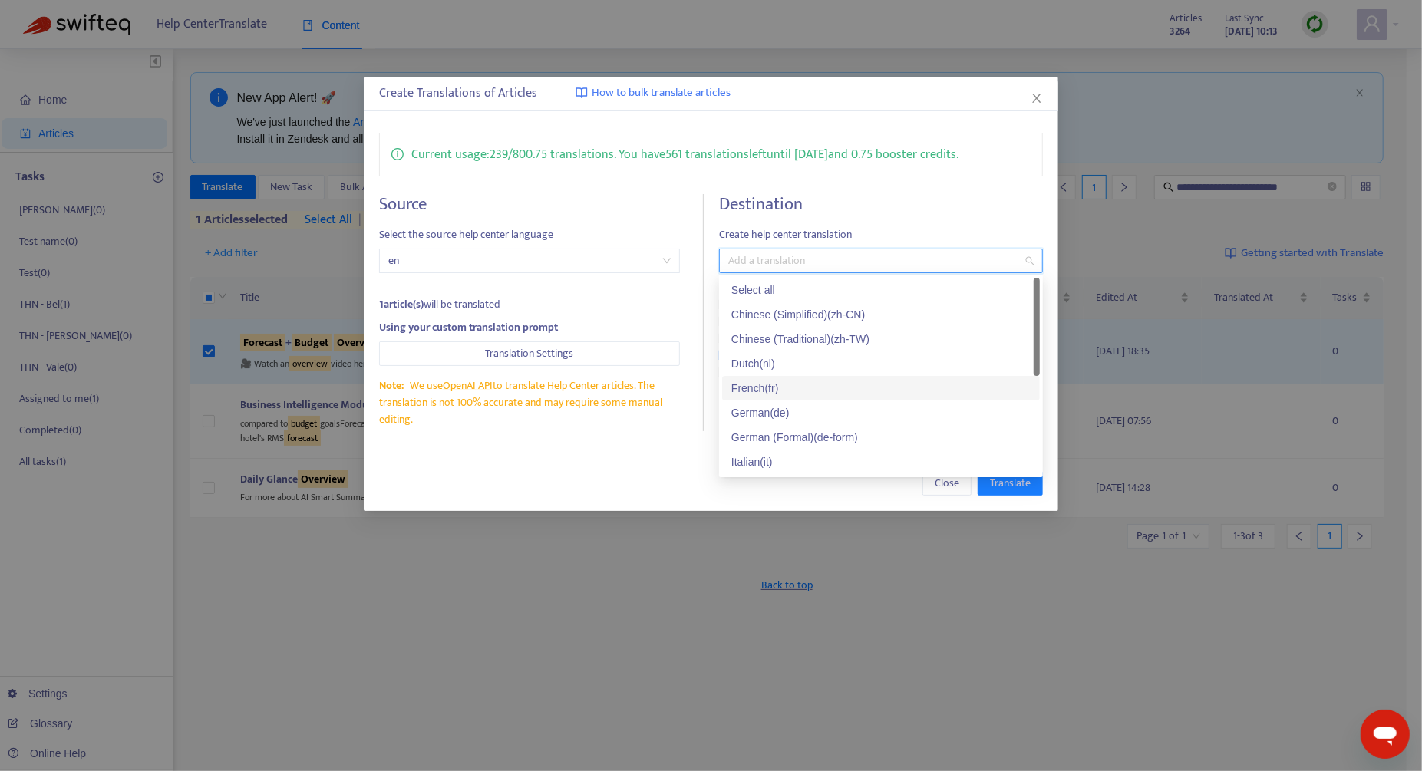
click at [843, 376] on div "French ( fr )" at bounding box center [881, 388] width 318 height 25
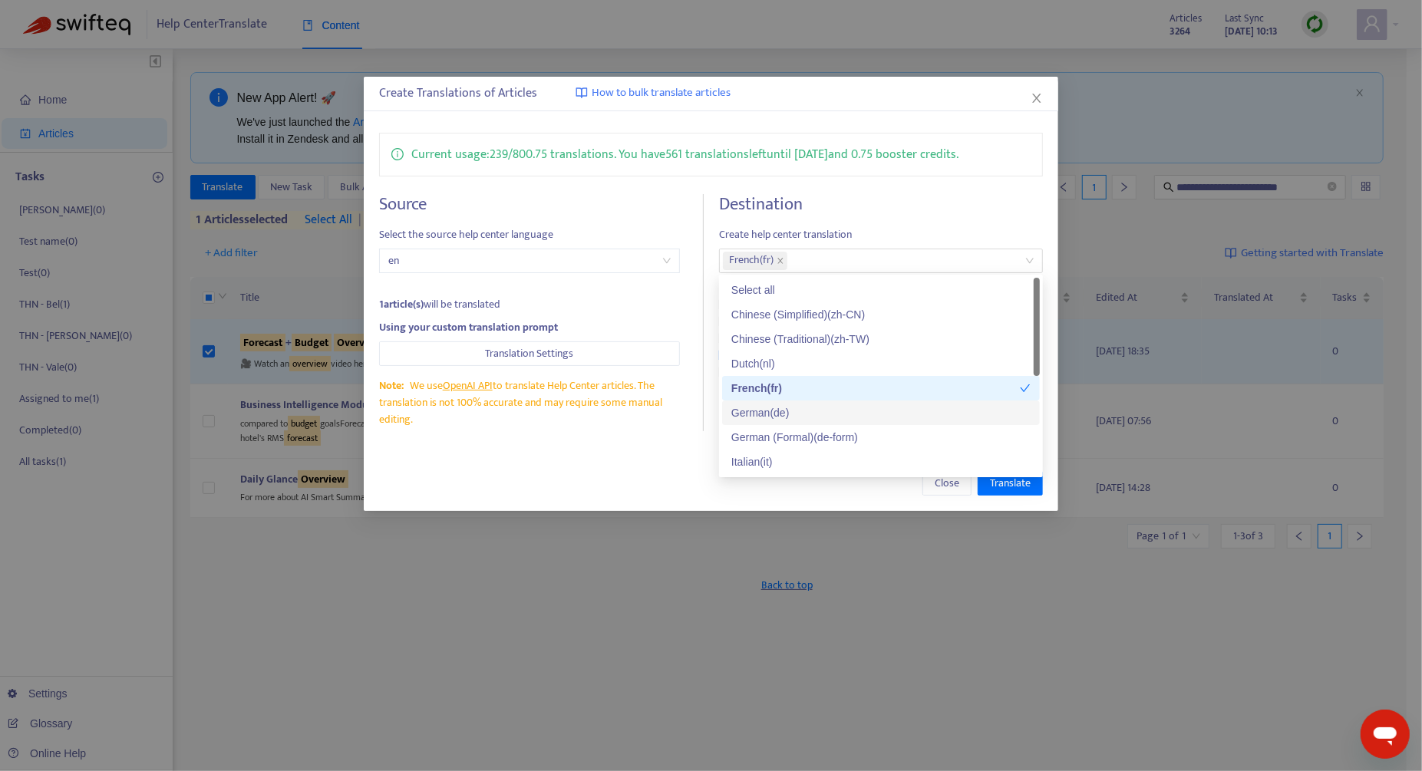
click at [651, 457] on div "Close Translate" at bounding box center [711, 483] width 695 height 55
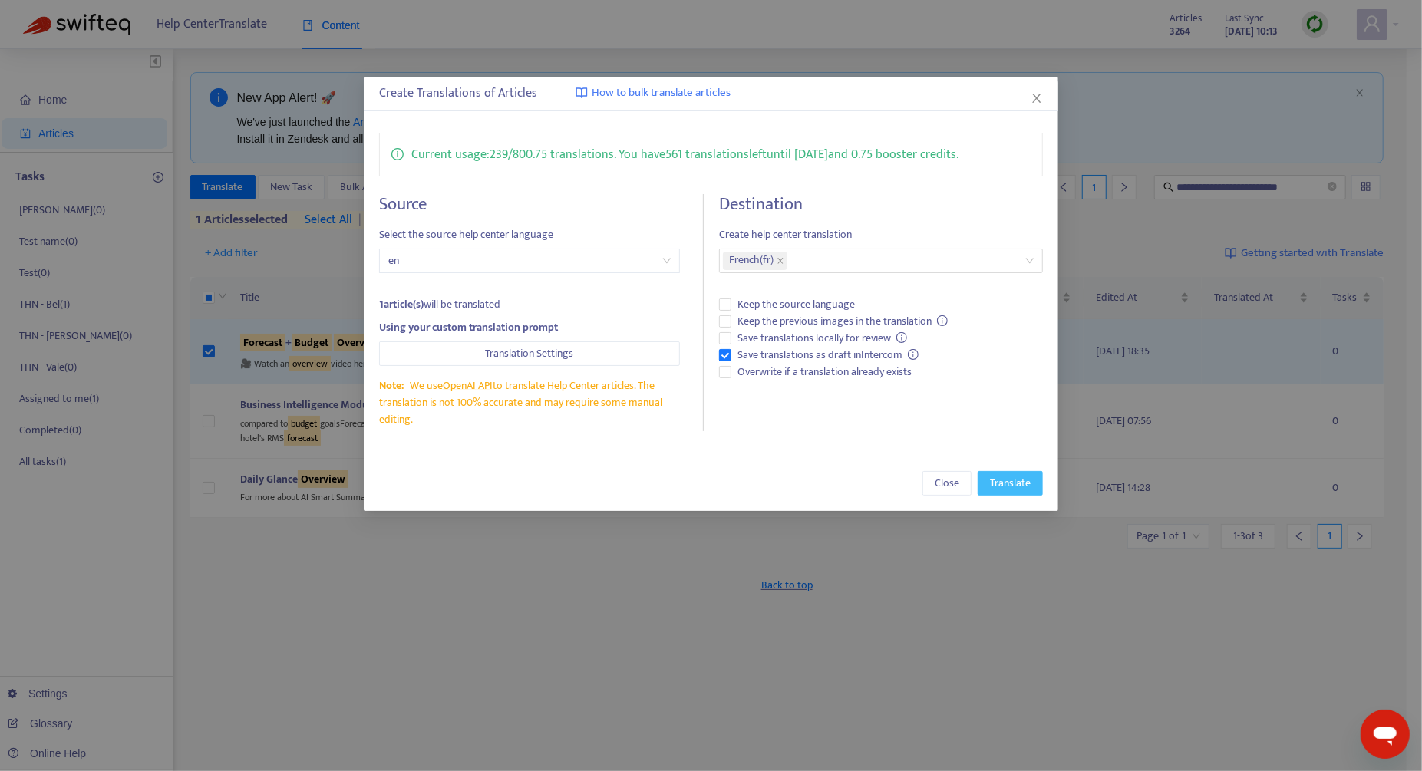
click at [994, 483] on span "Translate" at bounding box center [1010, 483] width 41 height 17
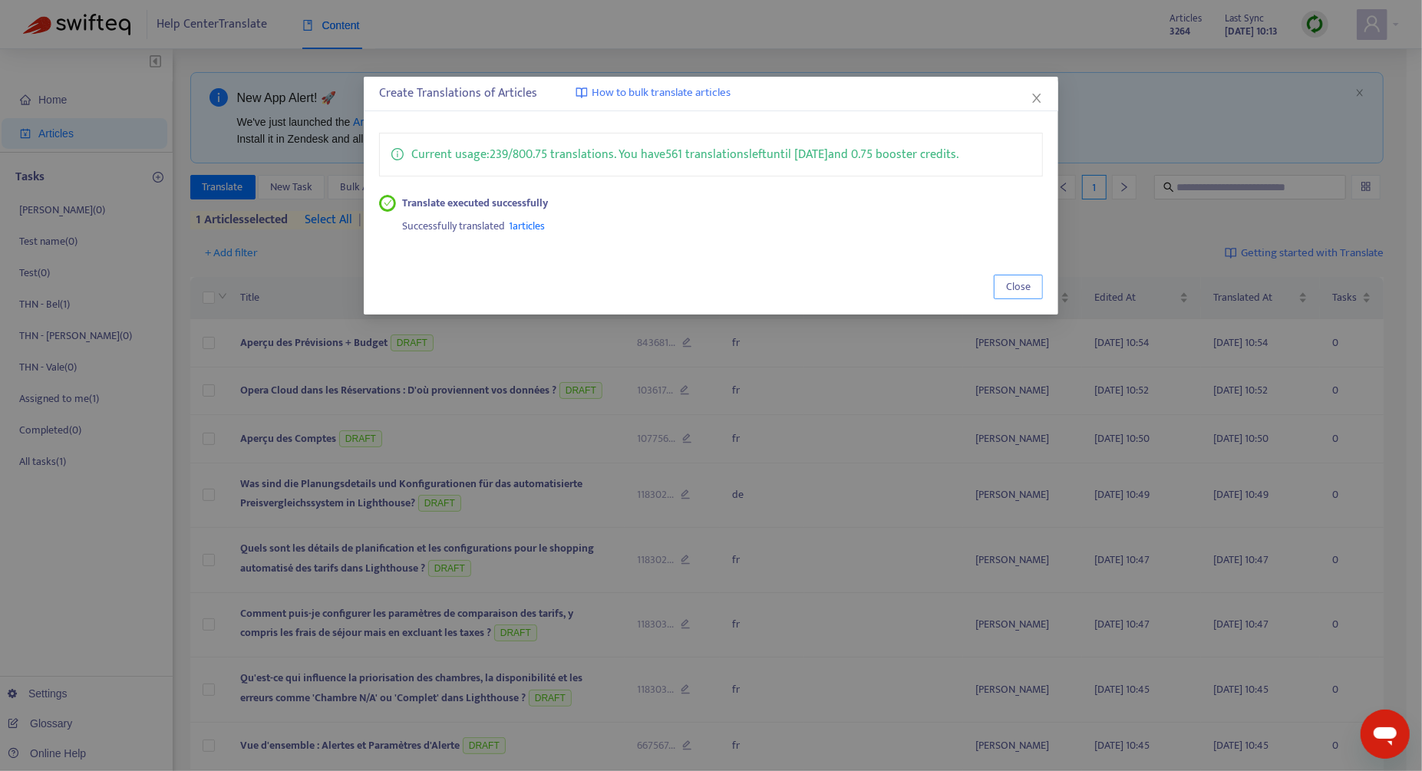
click at [1004, 290] on button "Close" at bounding box center [1018, 287] width 49 height 25
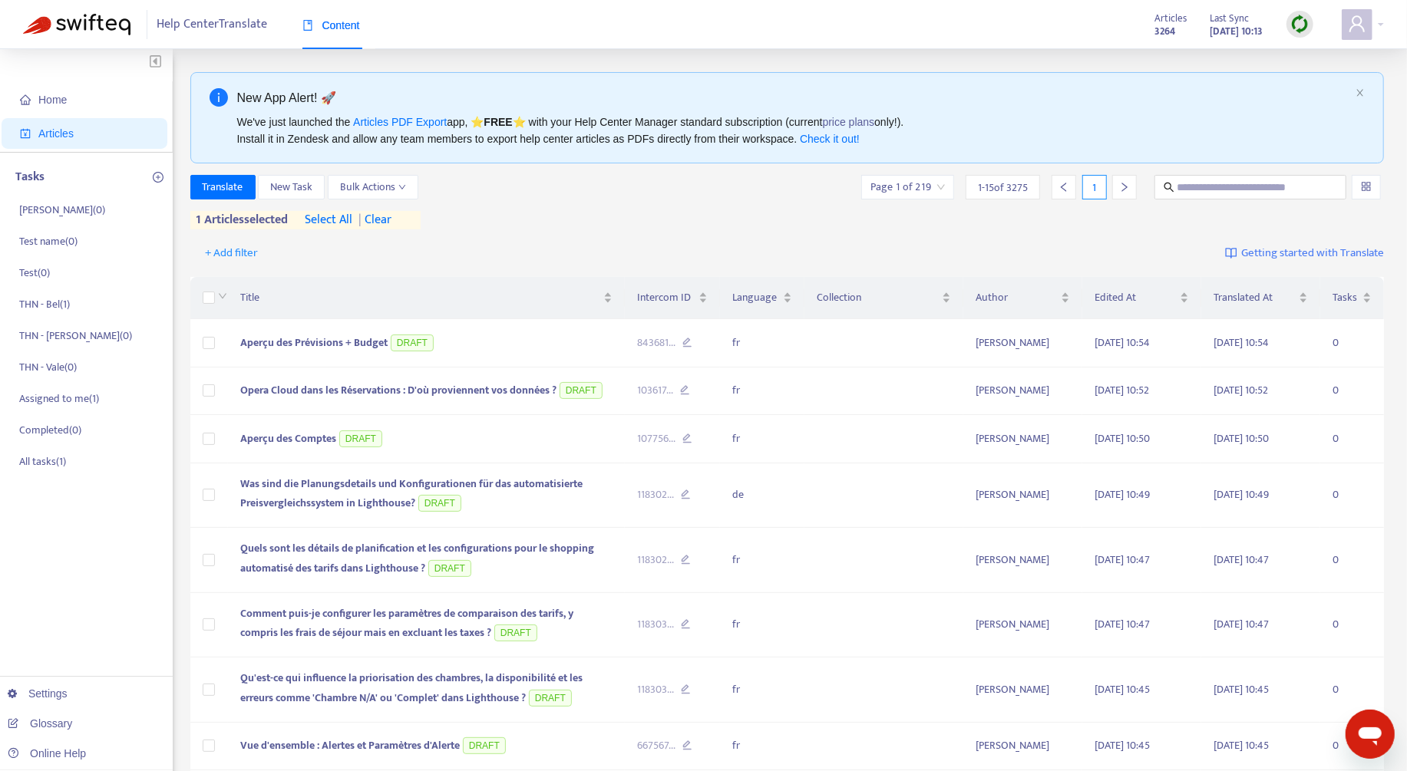
click at [388, 218] on span "| clear" at bounding box center [372, 220] width 38 height 18
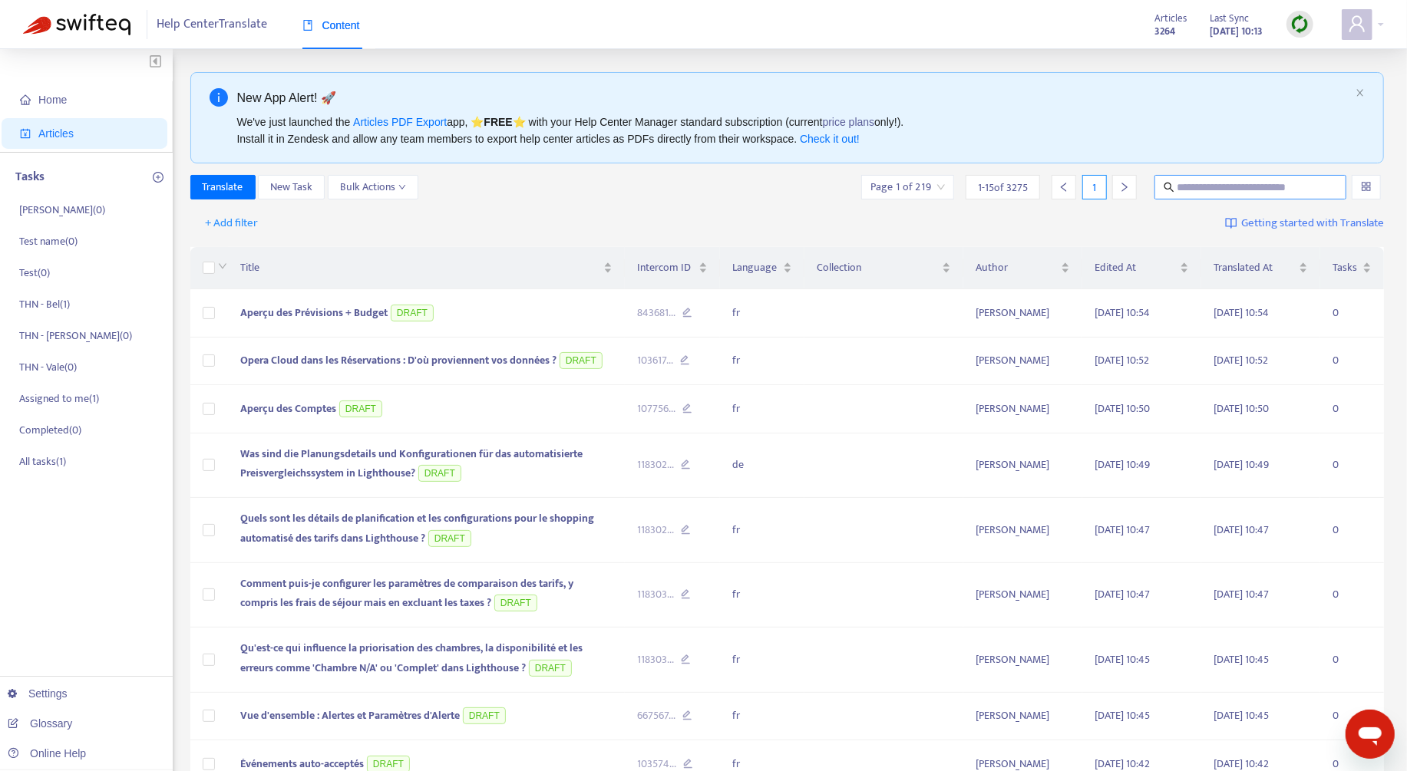
click at [1275, 190] on input "text" at bounding box center [1251, 187] width 148 height 17
paste input "**********"
type input "**********"
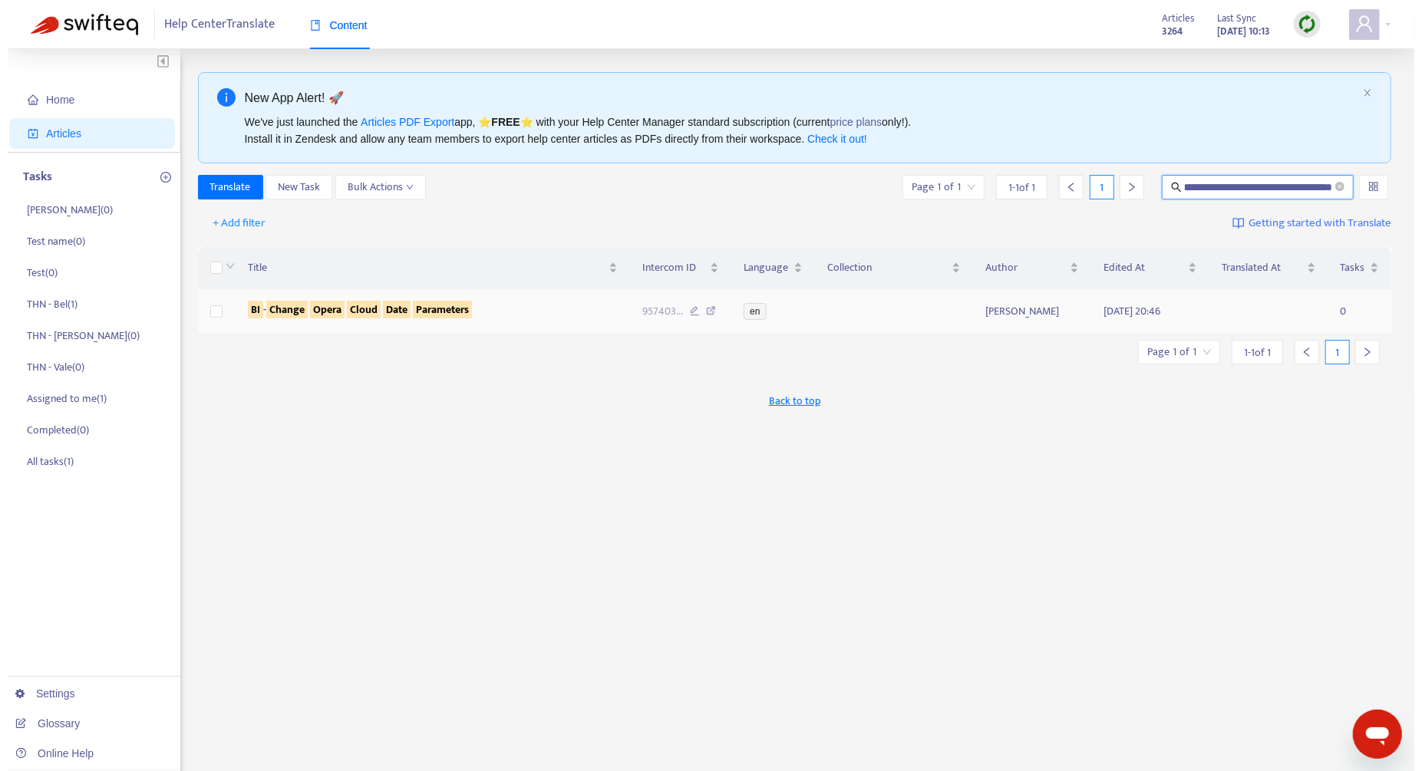
scroll to position [0, 0]
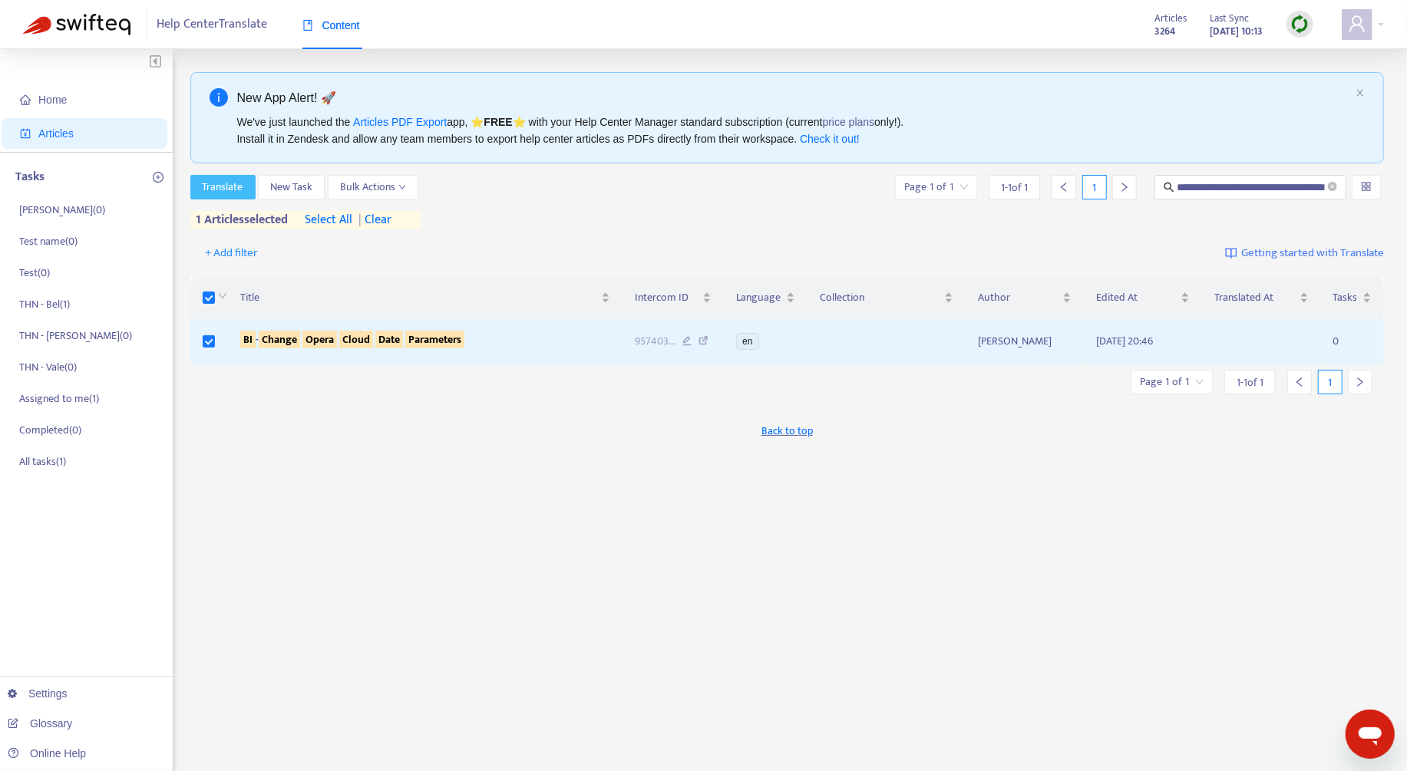
click at [235, 190] on span "Translate" at bounding box center [223, 187] width 41 height 17
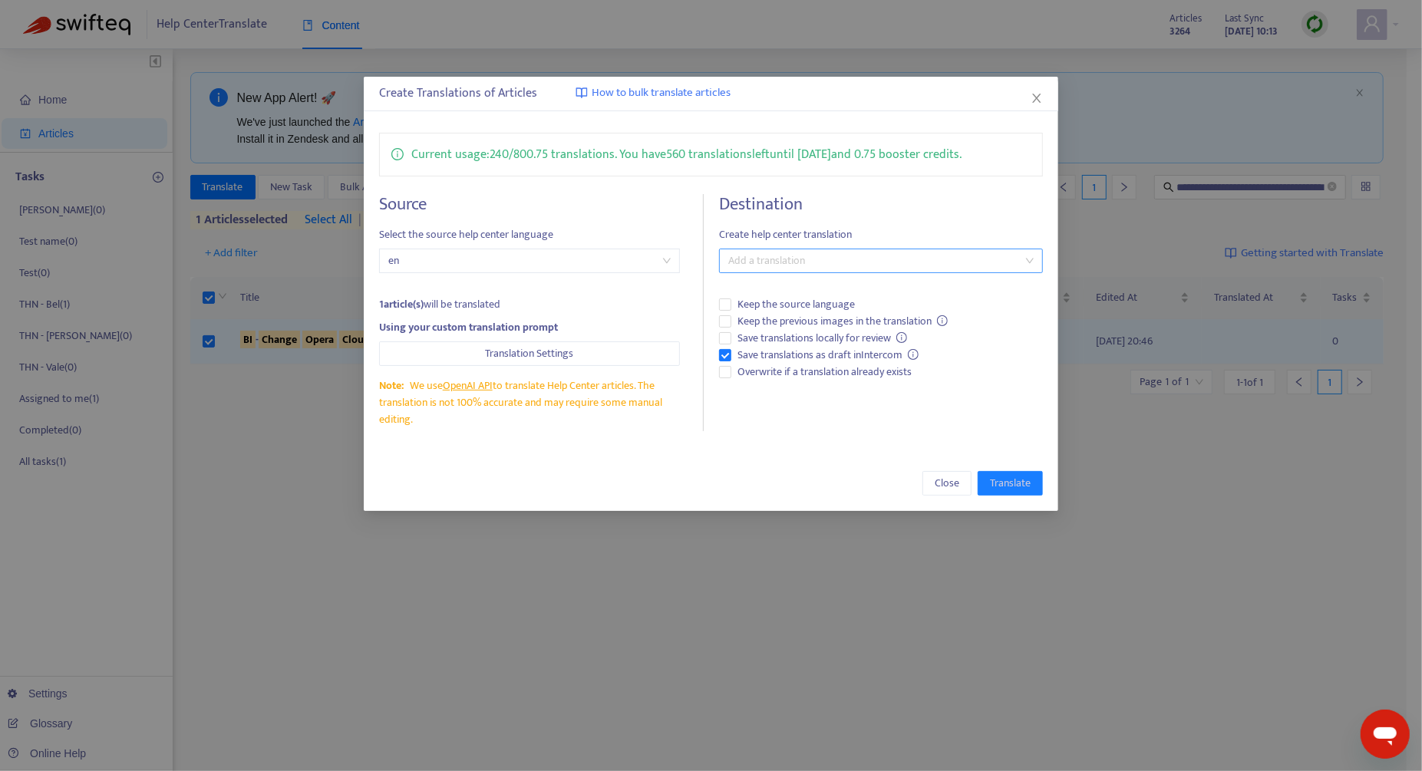
click at [794, 266] on div at bounding box center [873, 261] width 301 height 18
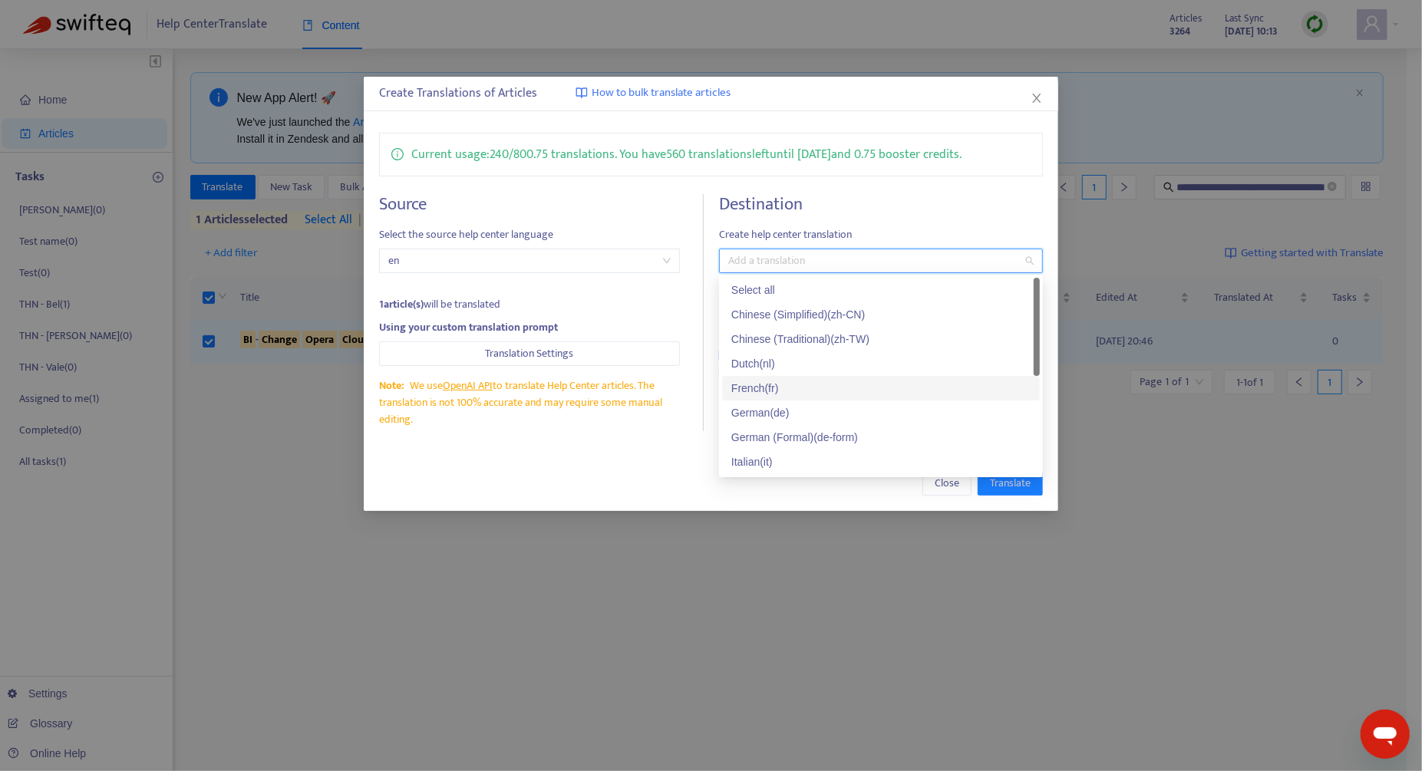
click at [787, 389] on div "French ( fr )" at bounding box center [880, 388] width 299 height 17
click at [786, 408] on div "German ( de )" at bounding box center [880, 412] width 299 height 17
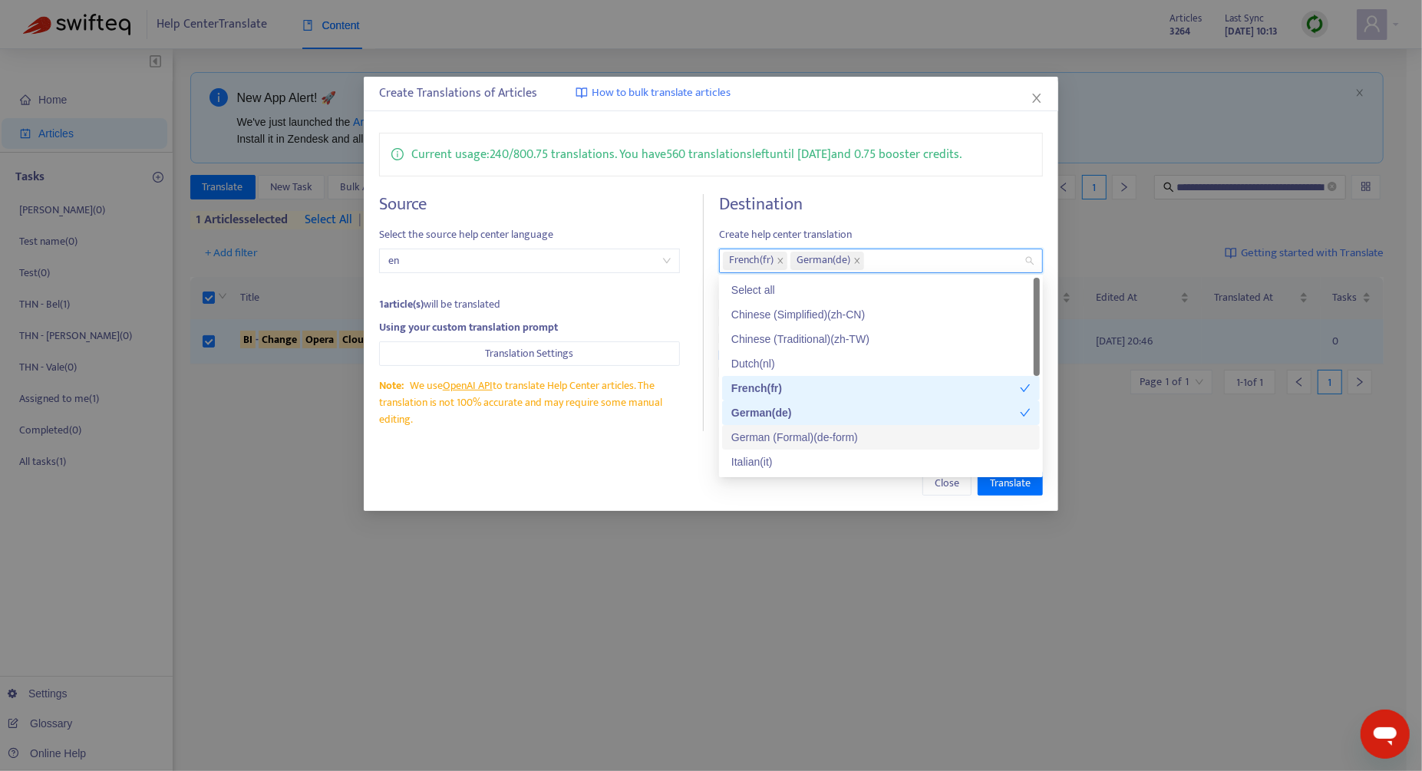
click at [636, 472] on div "Close Translate" at bounding box center [711, 483] width 664 height 25
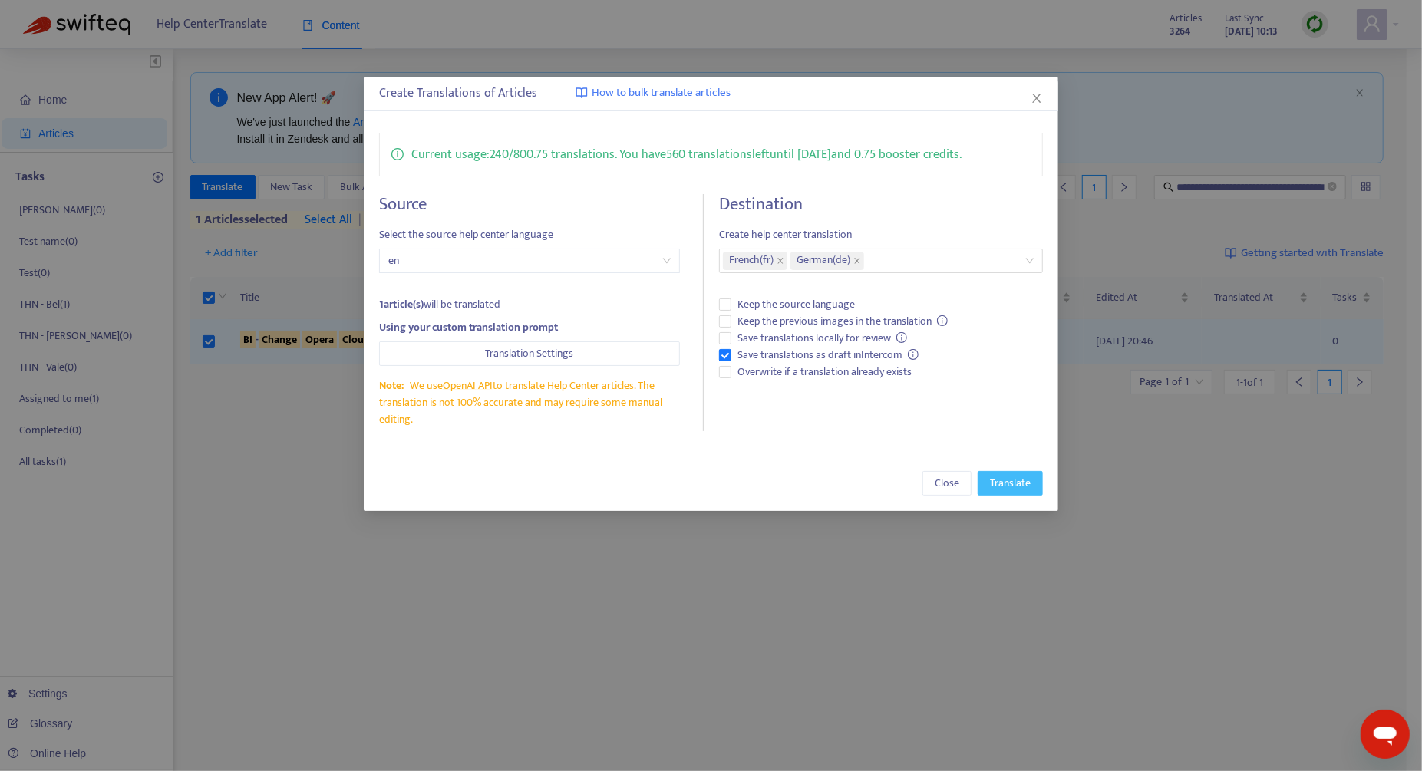
click at [1000, 477] on span "Translate" at bounding box center [1010, 483] width 41 height 17
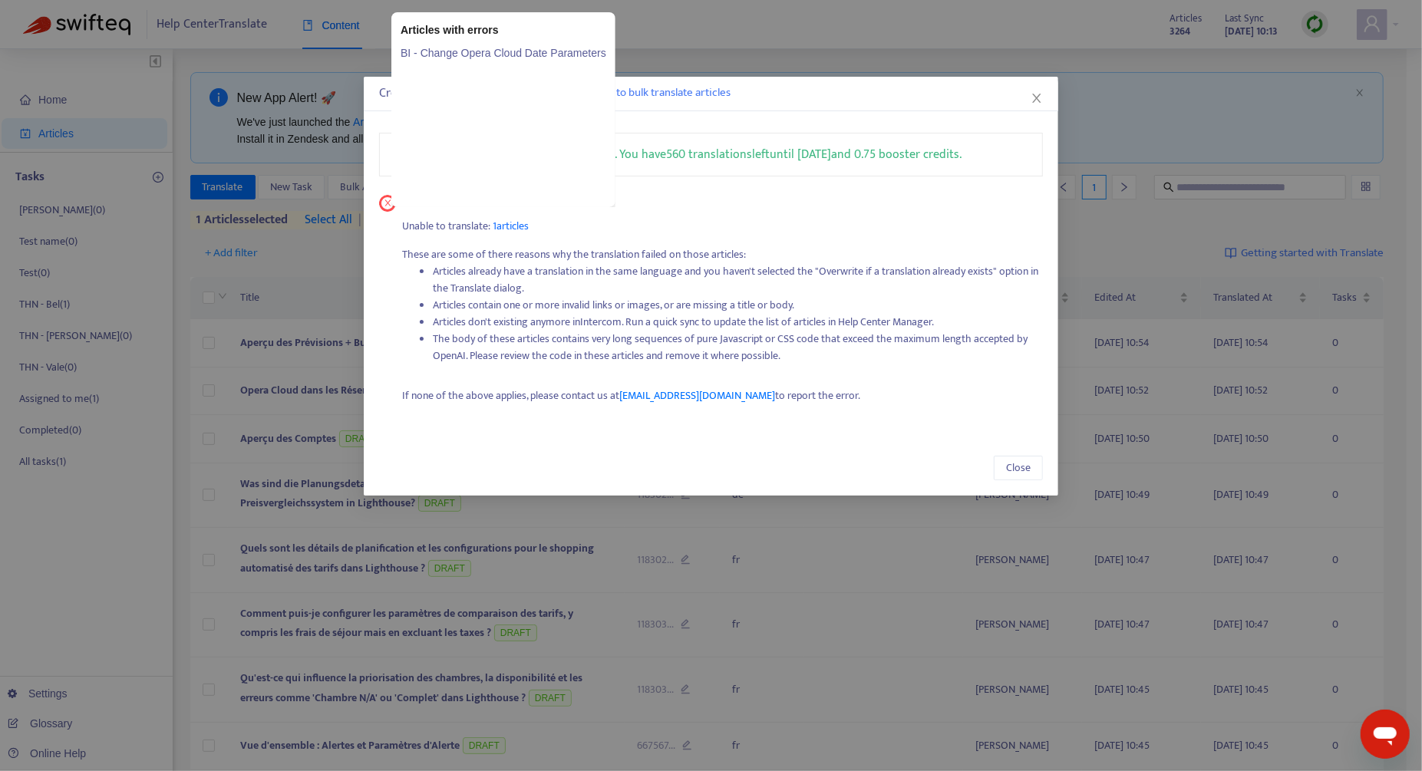
click at [571, 52] on link "BI - Change Opera Cloud Date Parameters" at bounding box center [504, 53] width 206 height 17
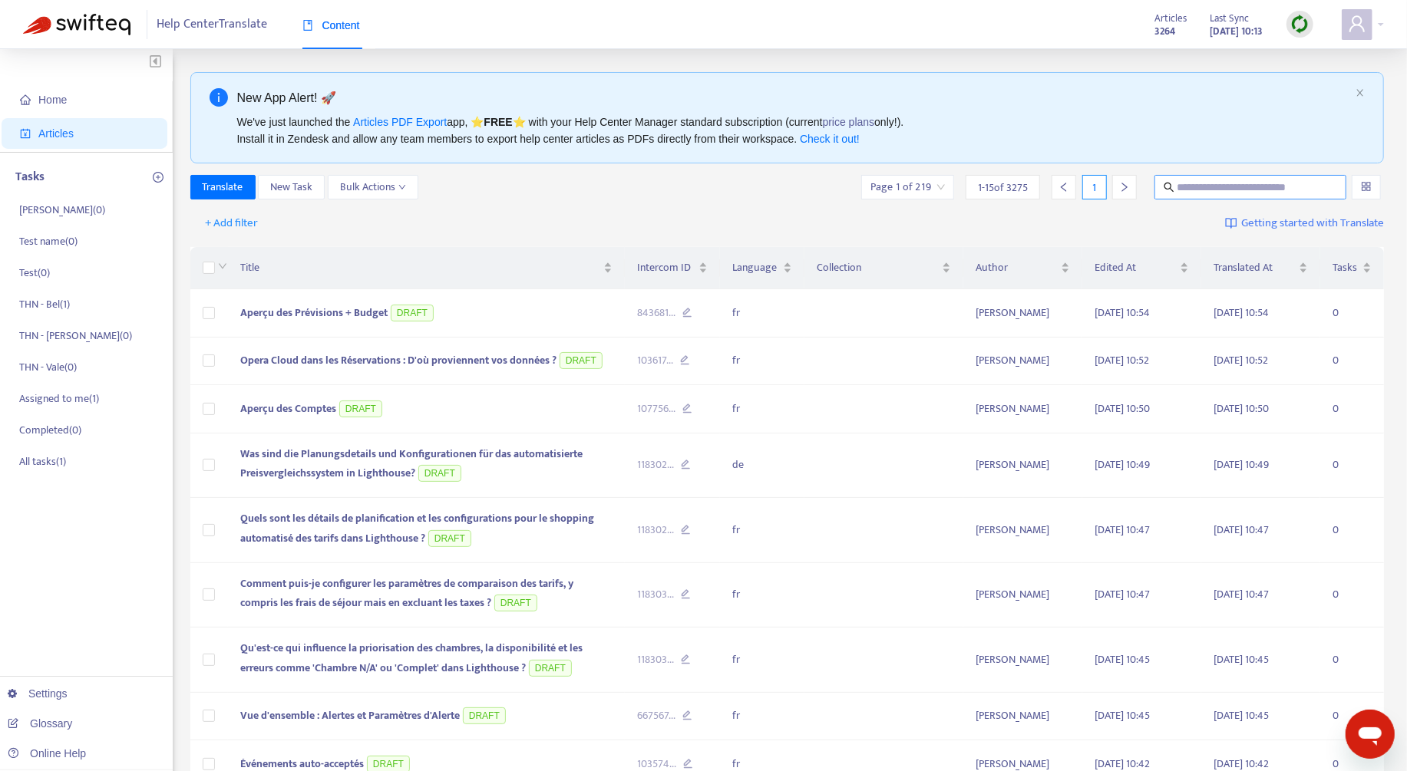
click at [1207, 177] on span at bounding box center [1250, 187] width 192 height 25
paste input "**********"
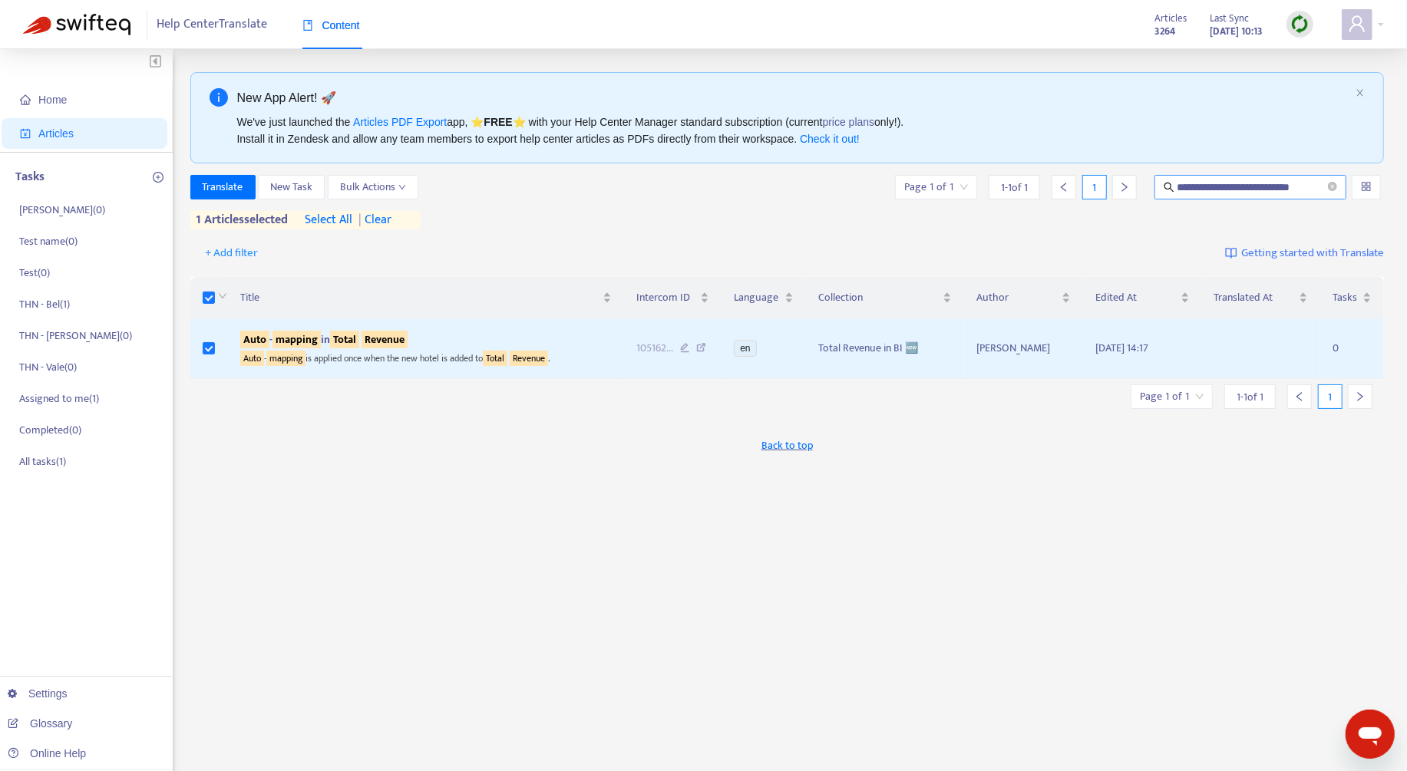
click at [1255, 190] on input "**********" at bounding box center [1251, 187] width 148 height 17
paste input "***"
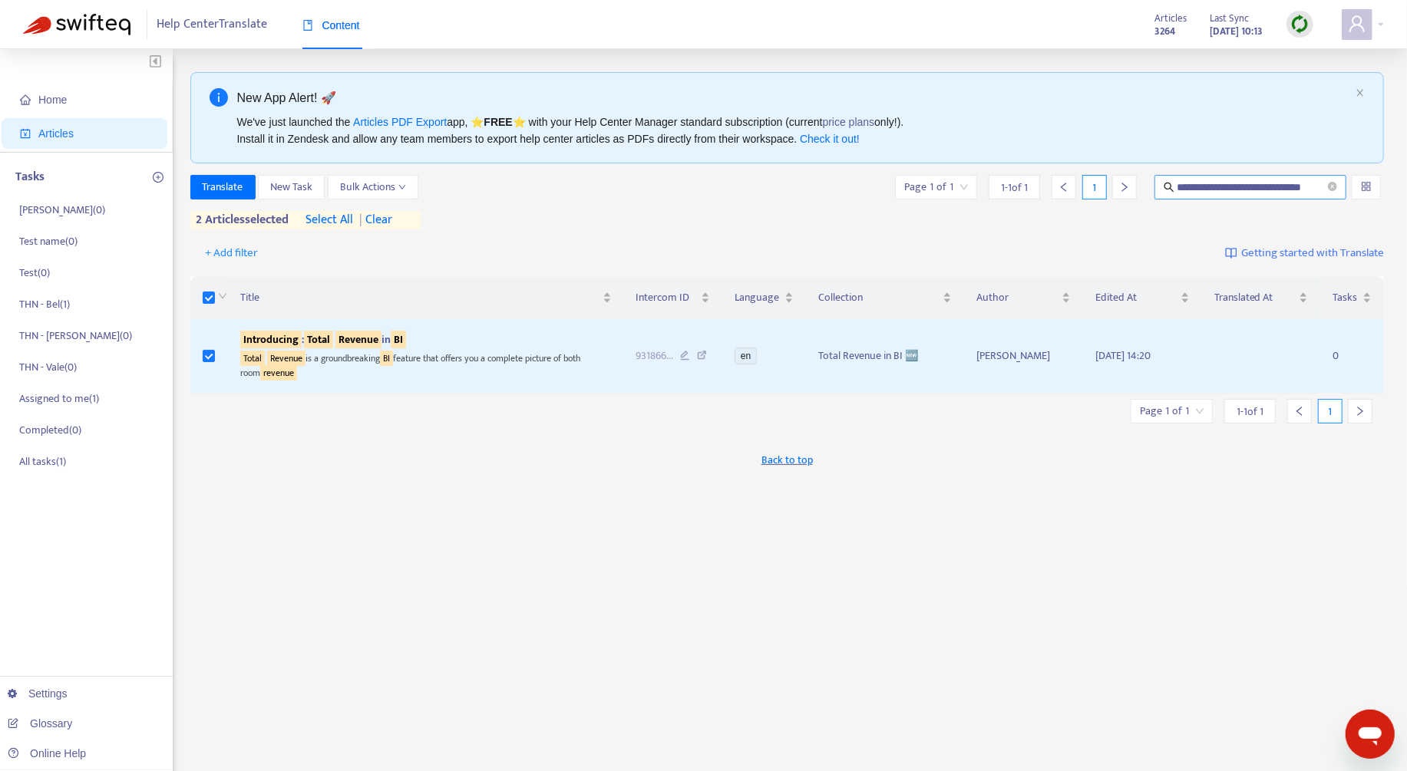
click at [1259, 185] on input "**********" at bounding box center [1251, 187] width 148 height 17
paste input "****"
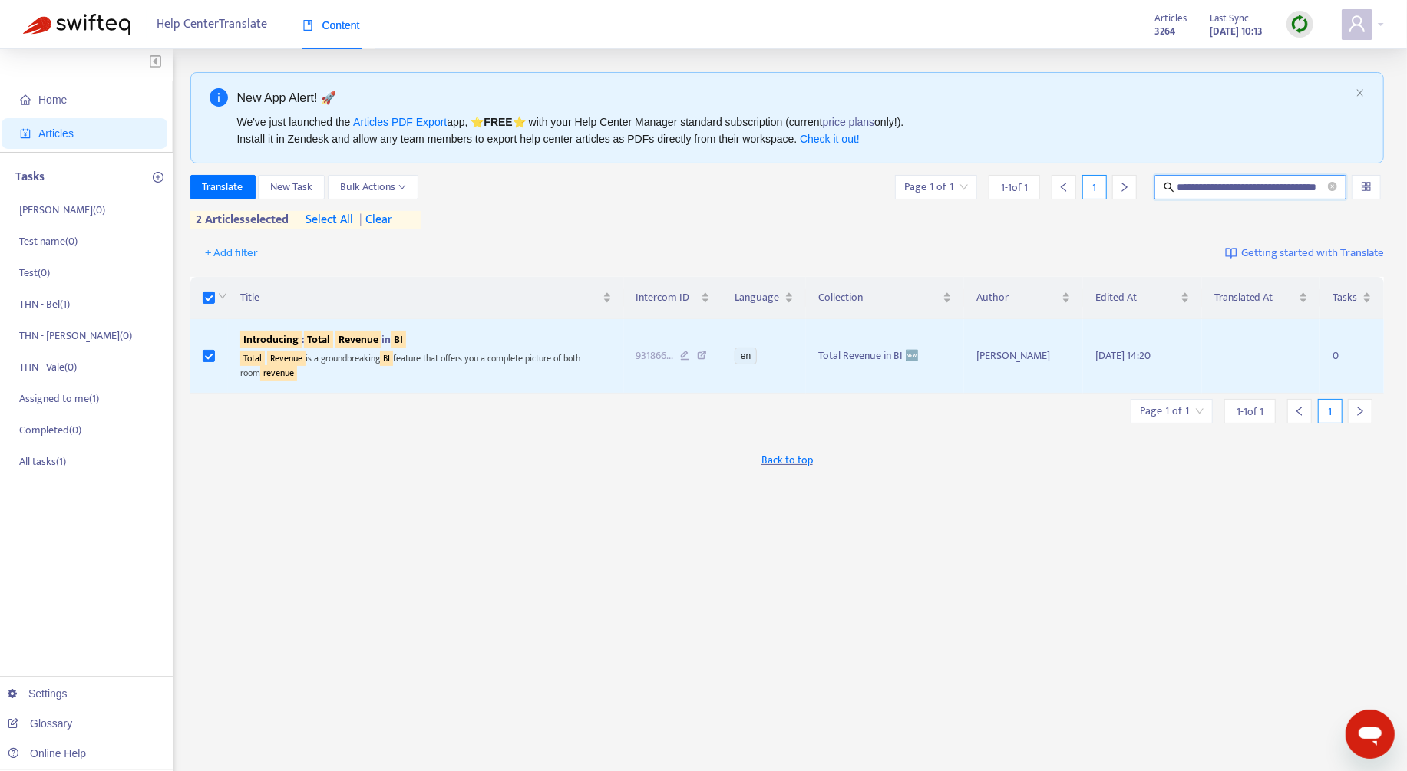
type input "**********"
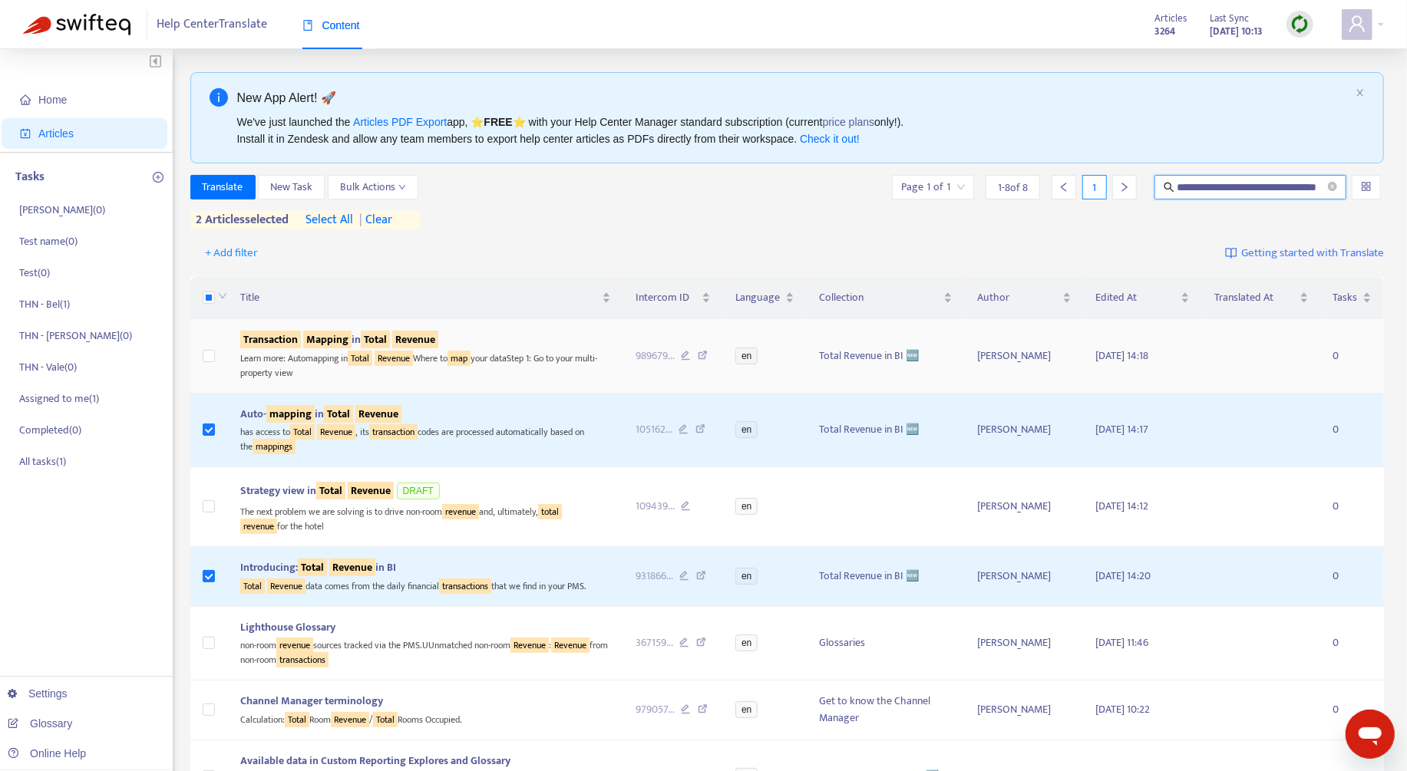
scroll to position [0, 0]
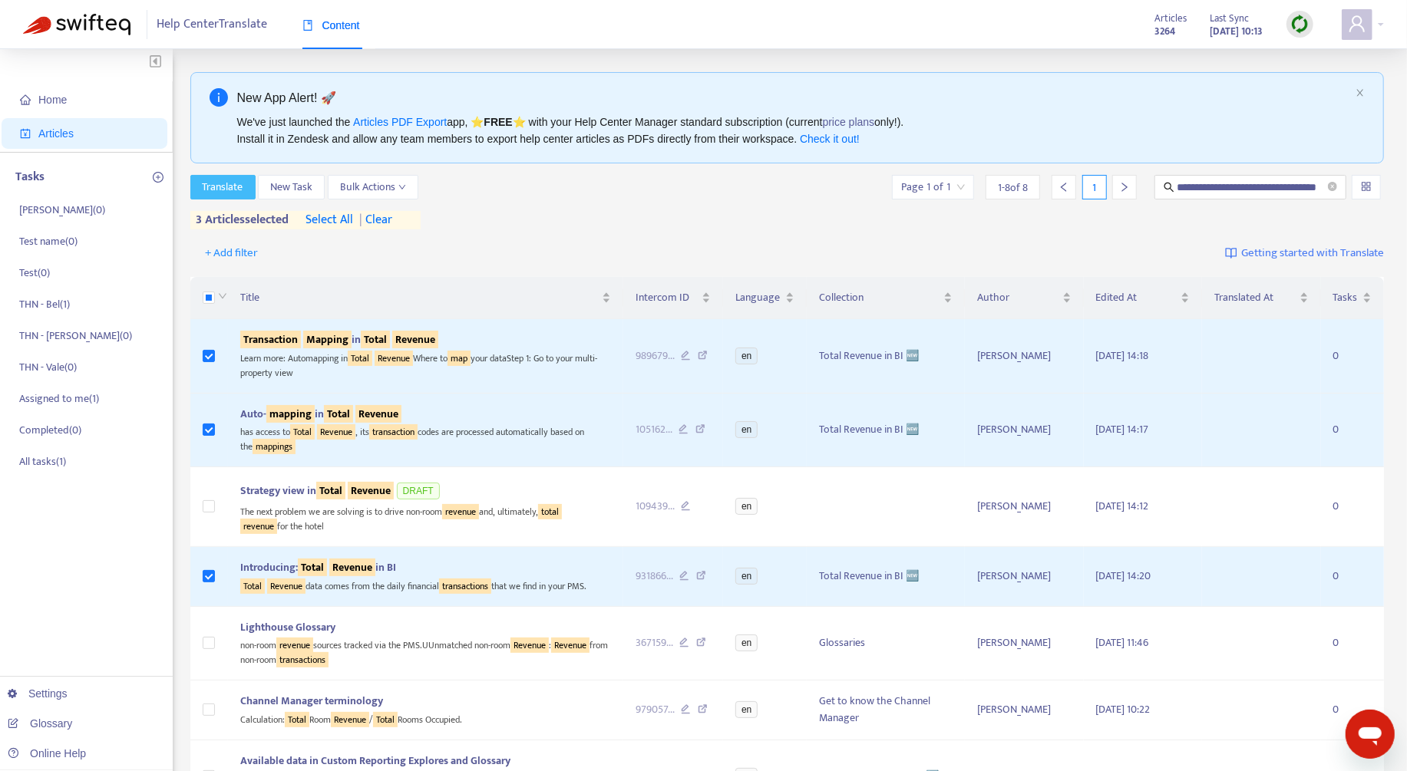
click at [233, 183] on span "Translate" at bounding box center [223, 187] width 41 height 17
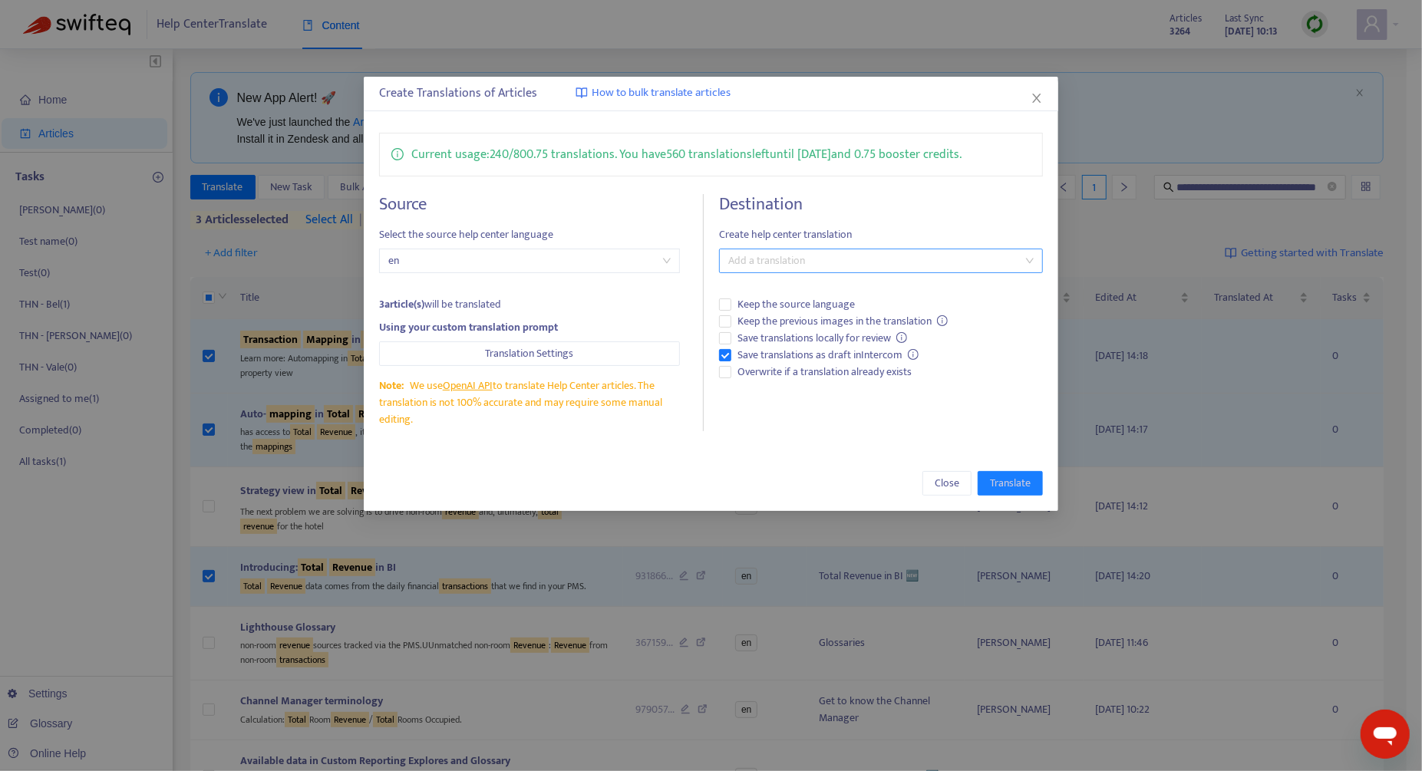
click at [880, 252] on div at bounding box center [873, 261] width 301 height 18
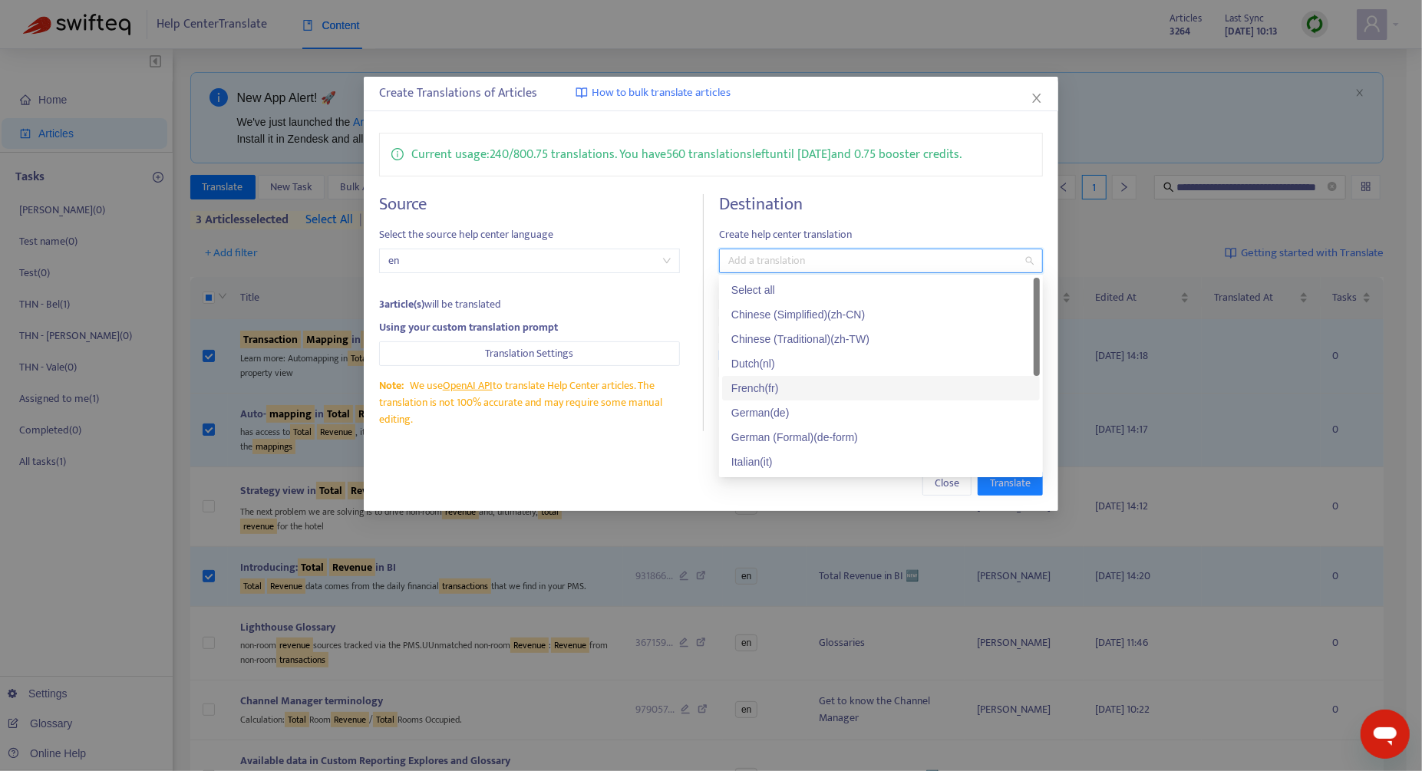
click at [817, 381] on div "French ( fr )" at bounding box center [880, 388] width 299 height 17
click at [655, 451] on div "Create Translations of Articles How to bulk translate articles Current usage: 2…" at bounding box center [711, 294] width 695 height 434
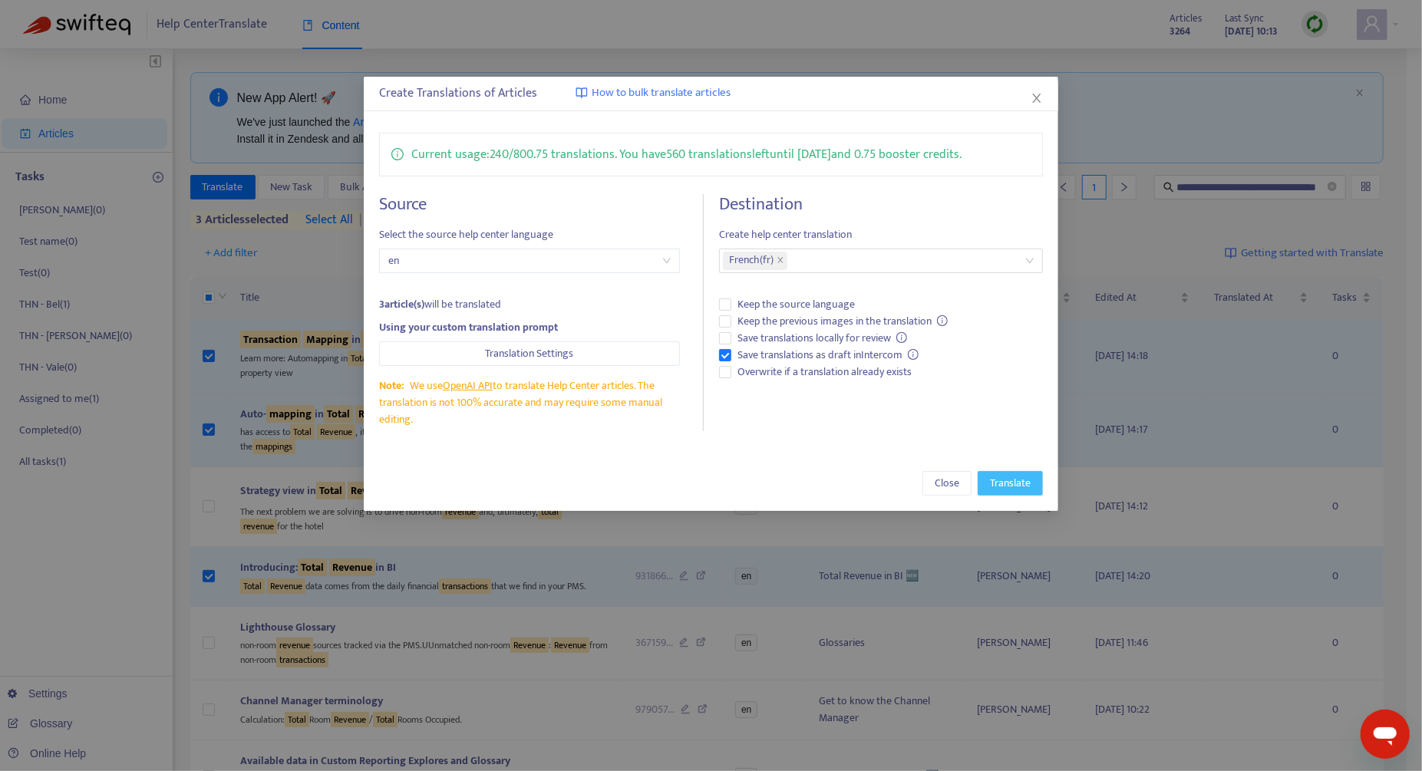
click at [1013, 475] on span "Translate" at bounding box center [1010, 483] width 41 height 17
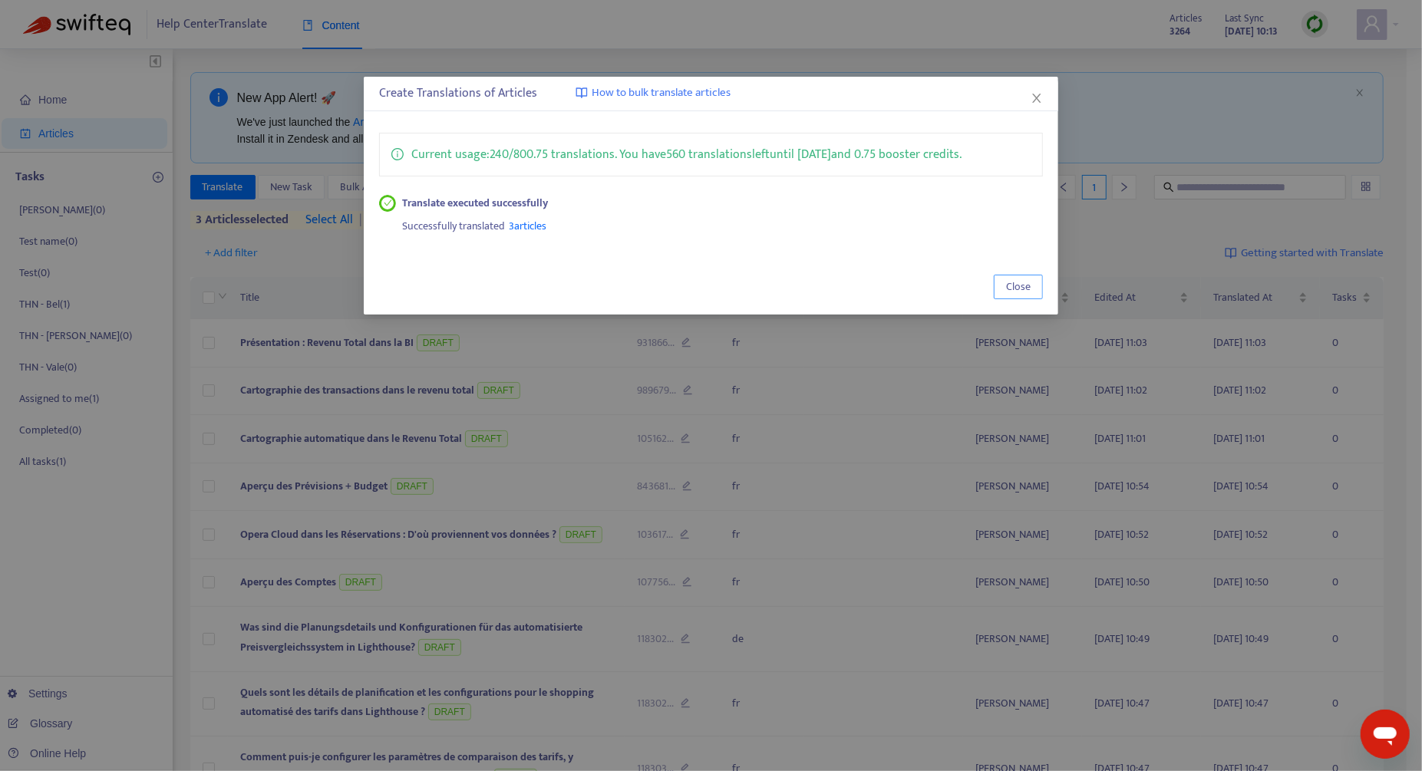
click at [1020, 289] on span "Close" at bounding box center [1018, 287] width 25 height 17
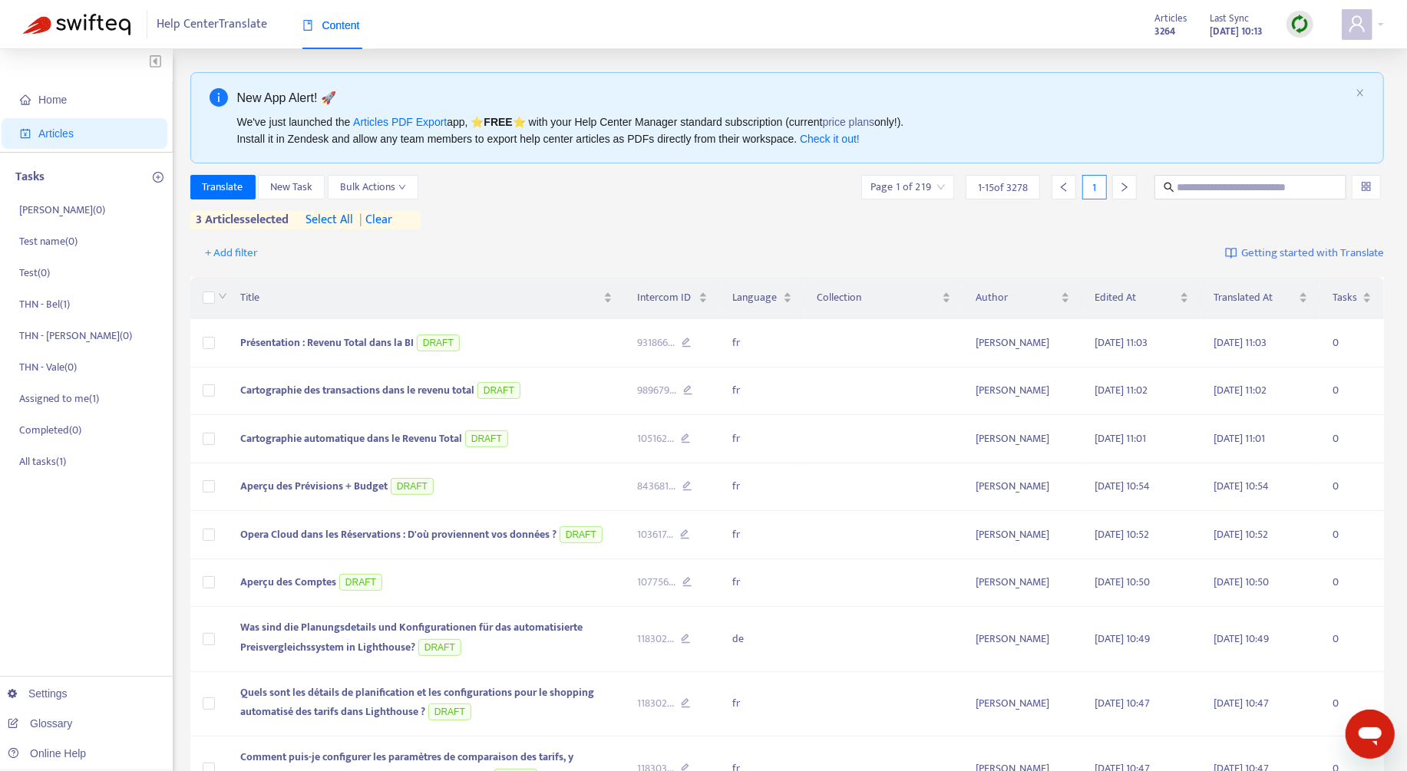
click at [391, 224] on span "| clear" at bounding box center [373, 220] width 38 height 18
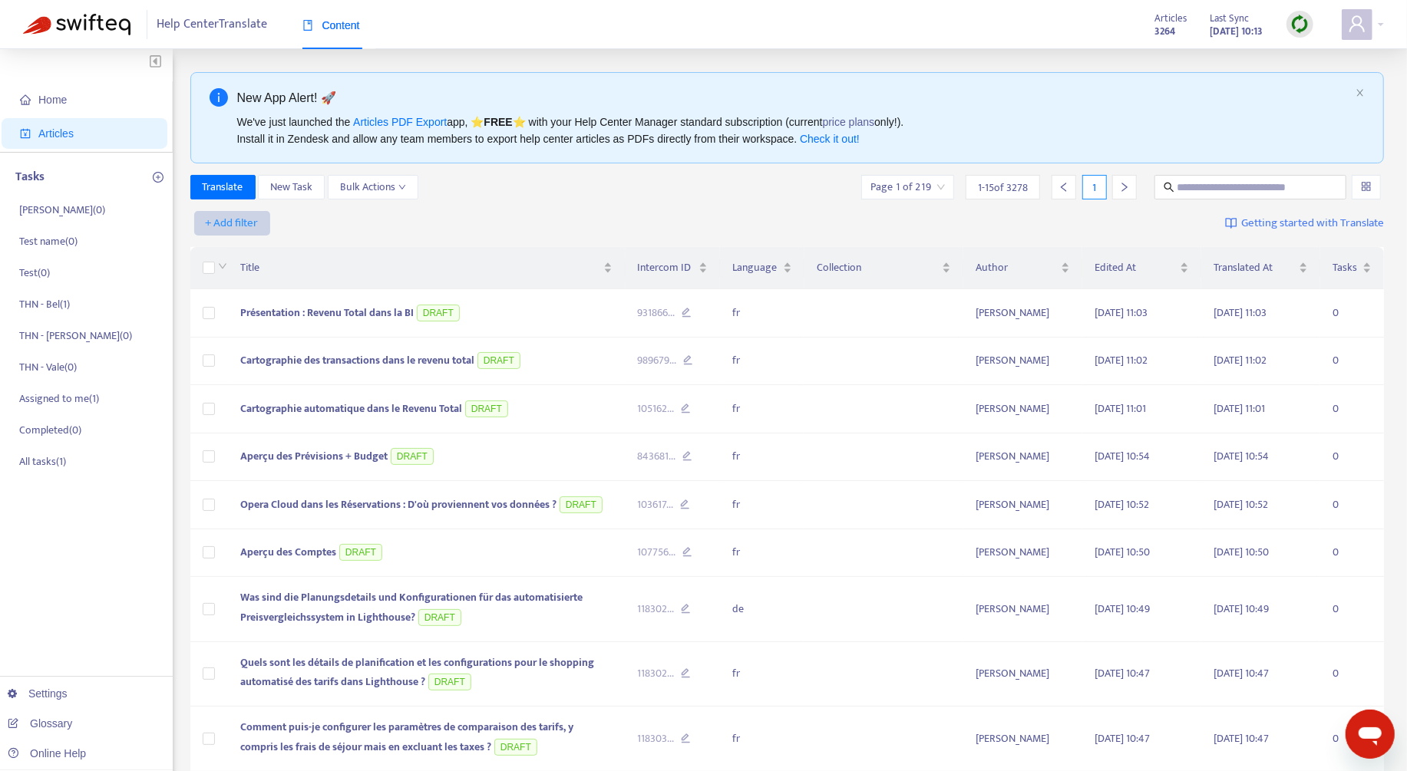
click at [243, 219] on span "+ Add filter" at bounding box center [232, 223] width 53 height 18
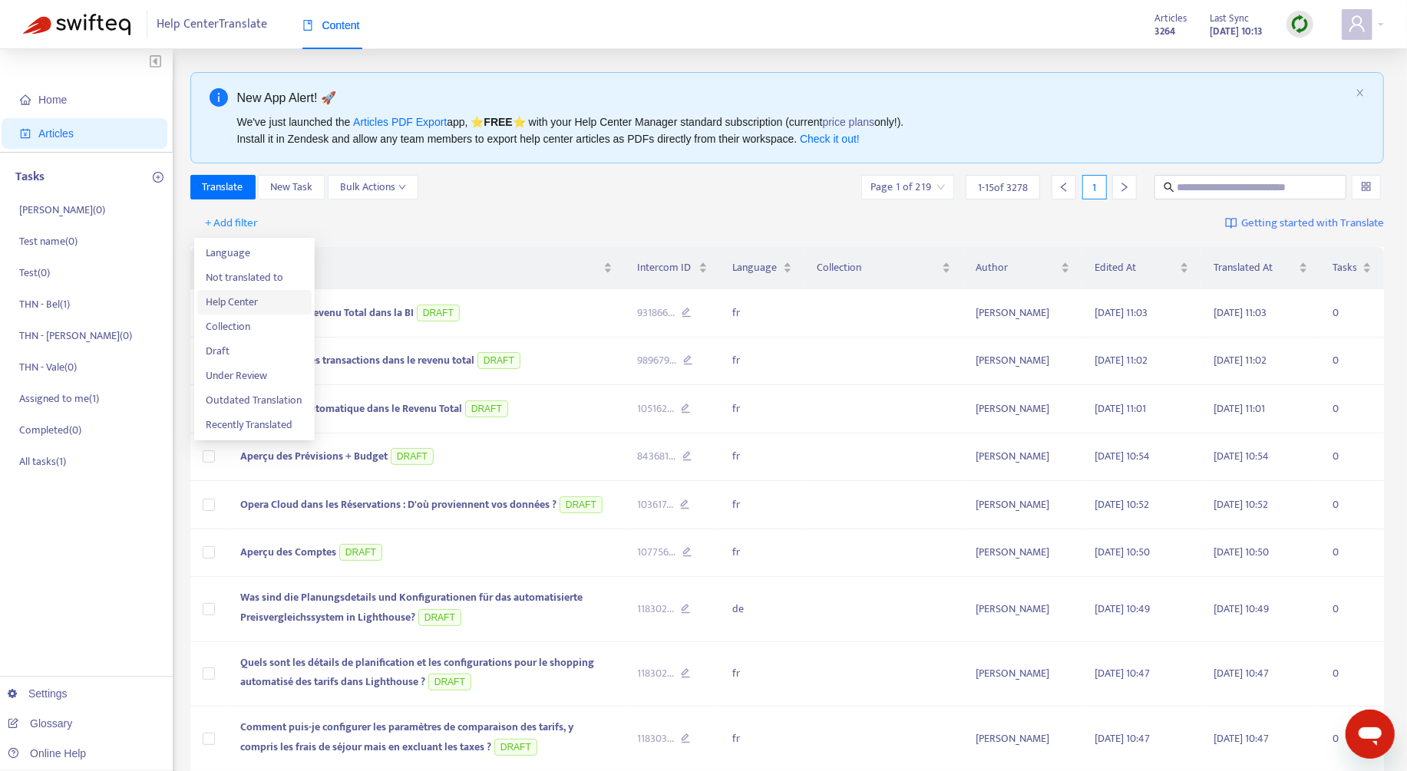
click at [274, 305] on span "Help Center" at bounding box center [254, 302] width 96 height 17
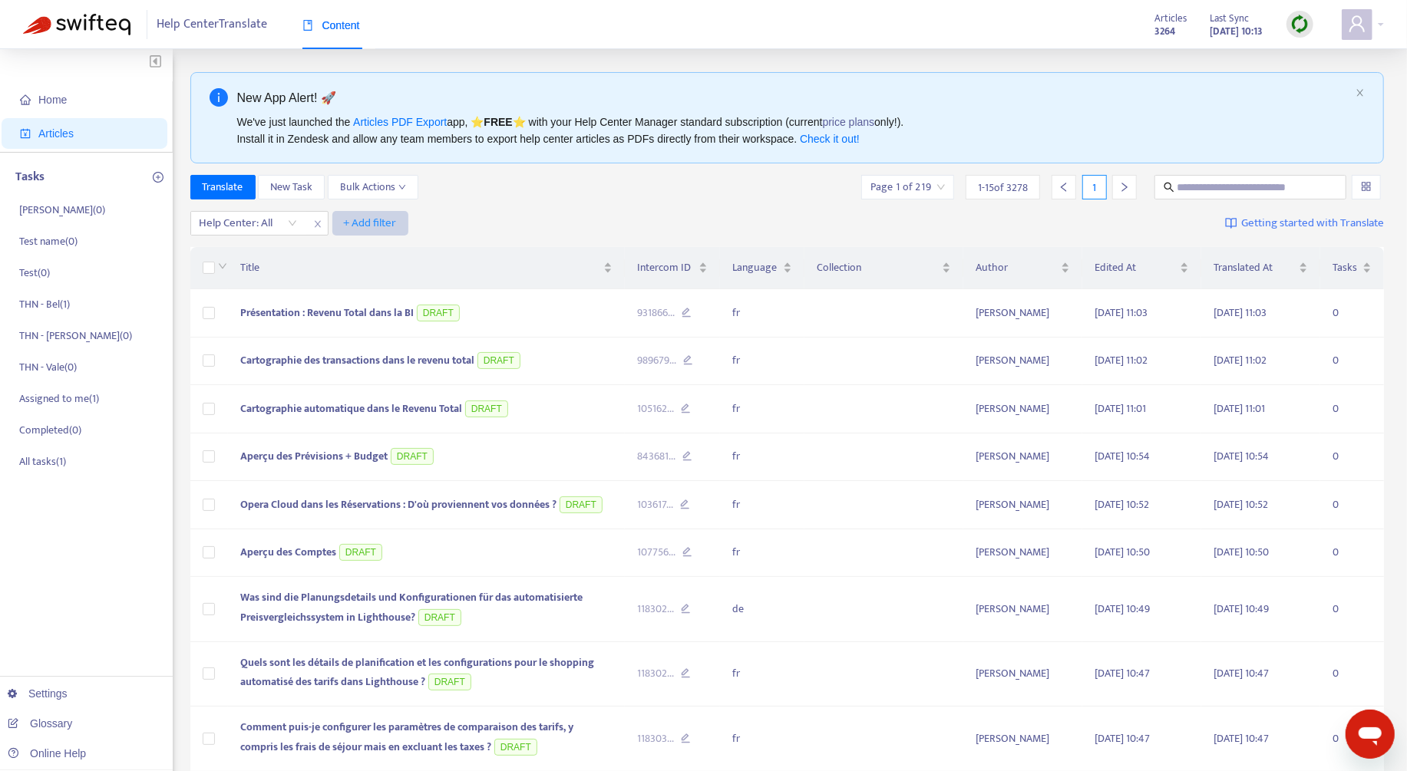
click at [355, 224] on span "+ Add filter" at bounding box center [370, 223] width 53 height 18
click at [276, 236] on div "Help Center: All + Add filter Getting started with Translate" at bounding box center [787, 224] width 1194 height 36
click at [273, 230] on div at bounding box center [240, 223] width 93 height 18
click at [276, 249] on div "Help Center" at bounding box center [336, 252] width 267 height 17
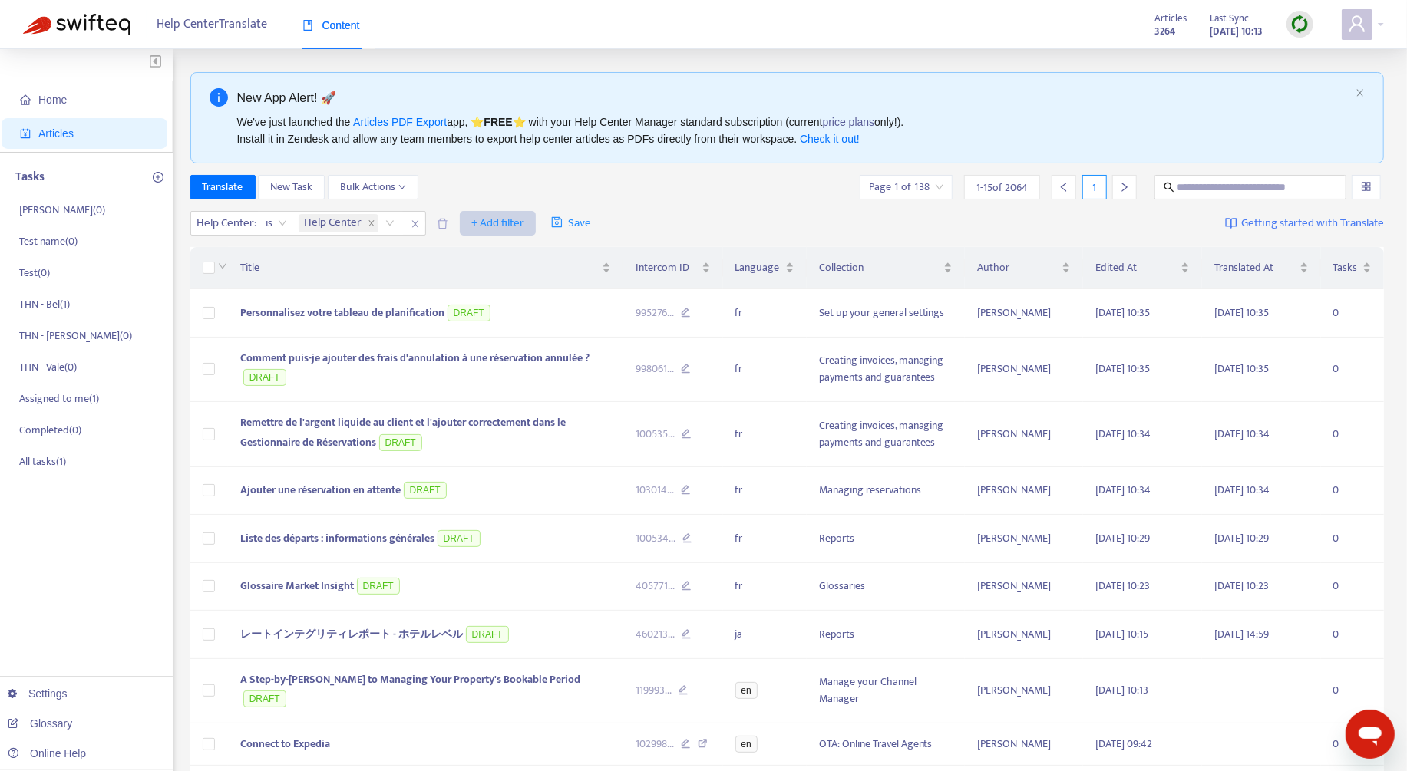
click at [527, 217] on button "+ Add filter" at bounding box center [498, 223] width 76 height 25
click at [527, 284] on span "Not translated to" at bounding box center [518, 277] width 96 height 17
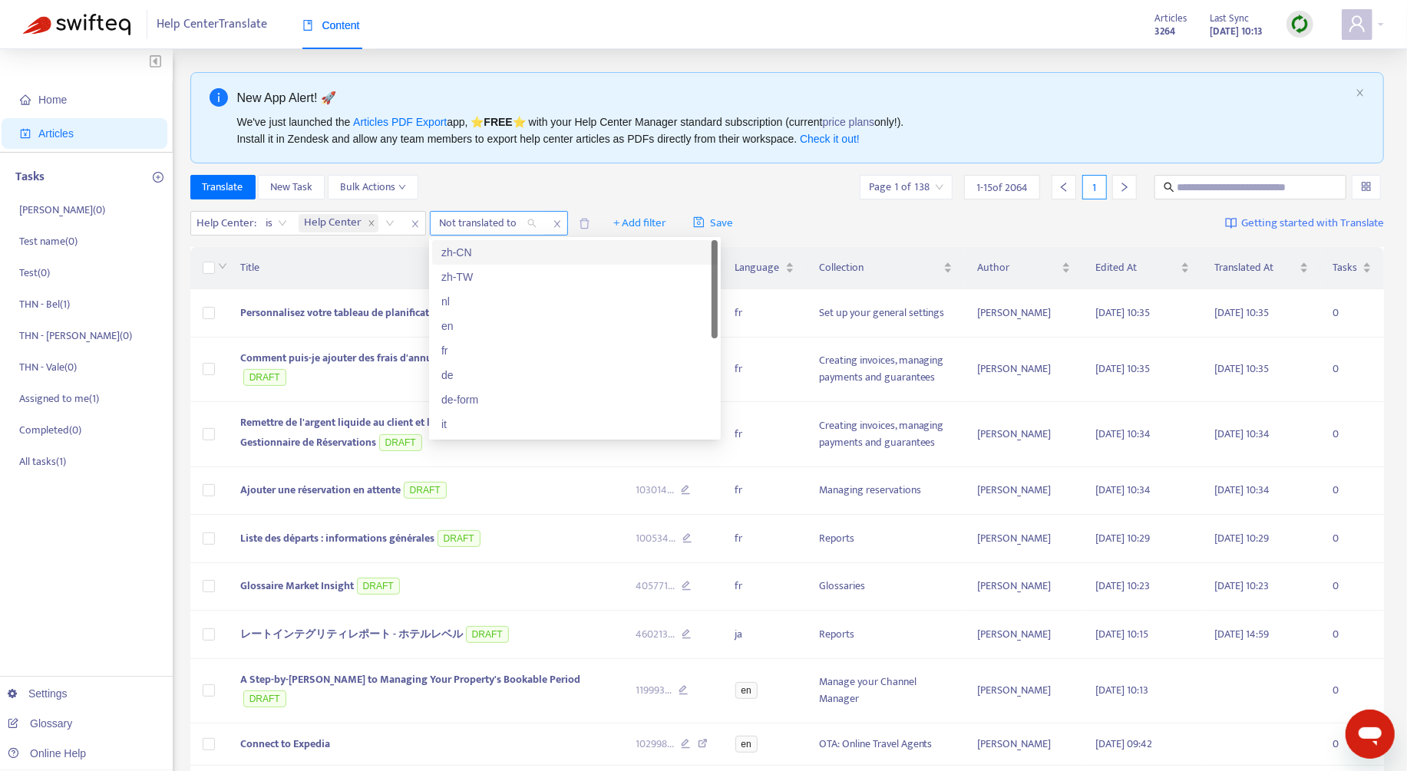
click at [518, 223] on div at bounding box center [480, 223] width 93 height 18
click at [510, 344] on div "fr" at bounding box center [574, 350] width 267 height 17
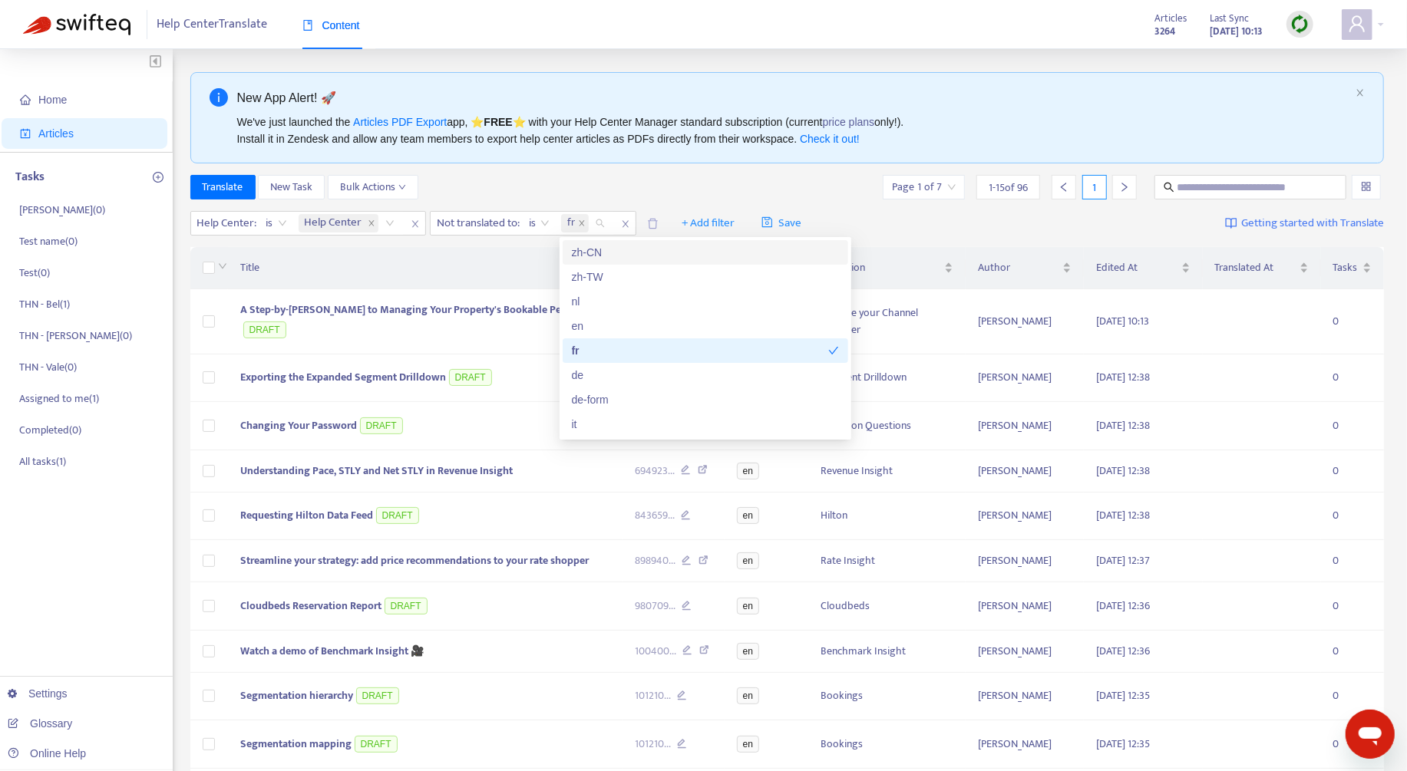
click at [739, 178] on div "Translate New Task Bulk Actions Page 1 of 7 1 - 15 of 96 1" at bounding box center [787, 187] width 1194 height 25
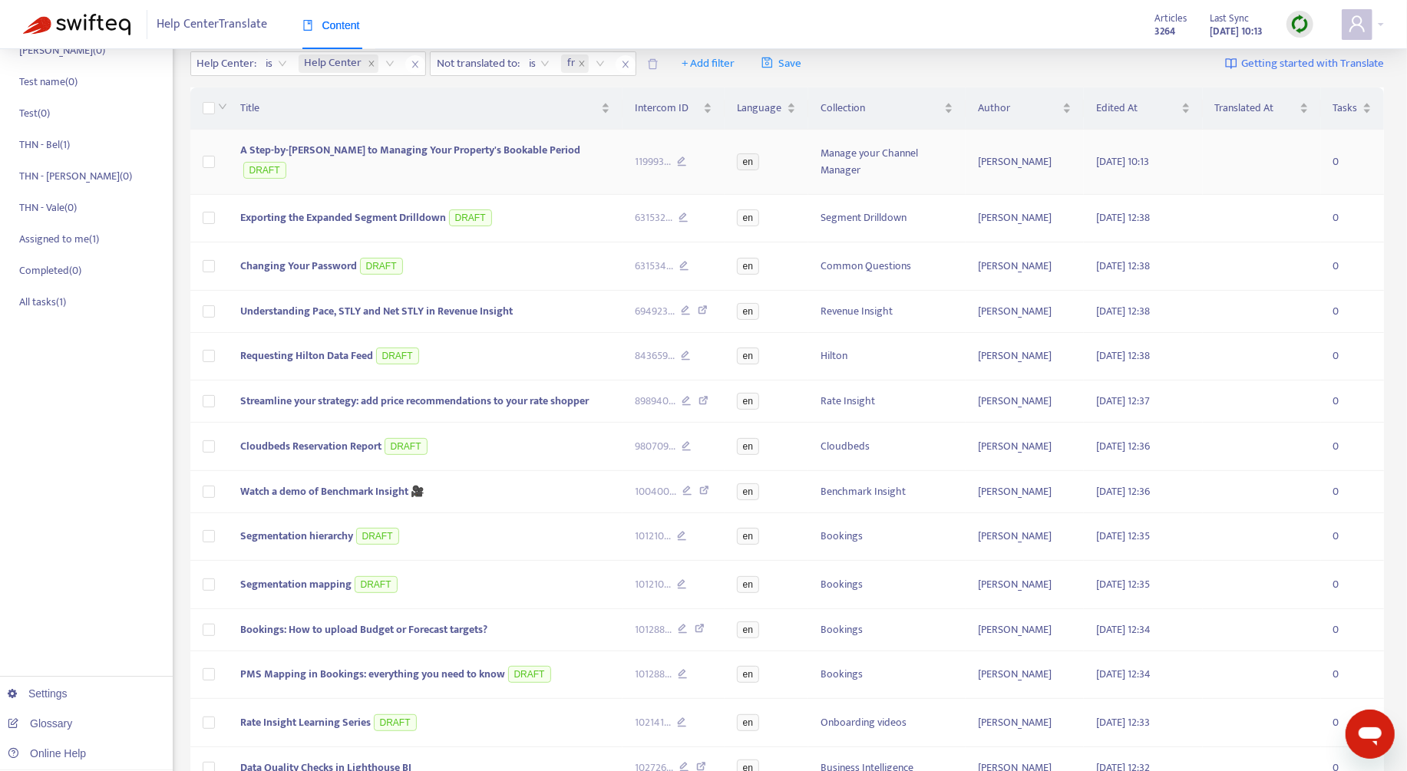
scroll to position [296, 0]
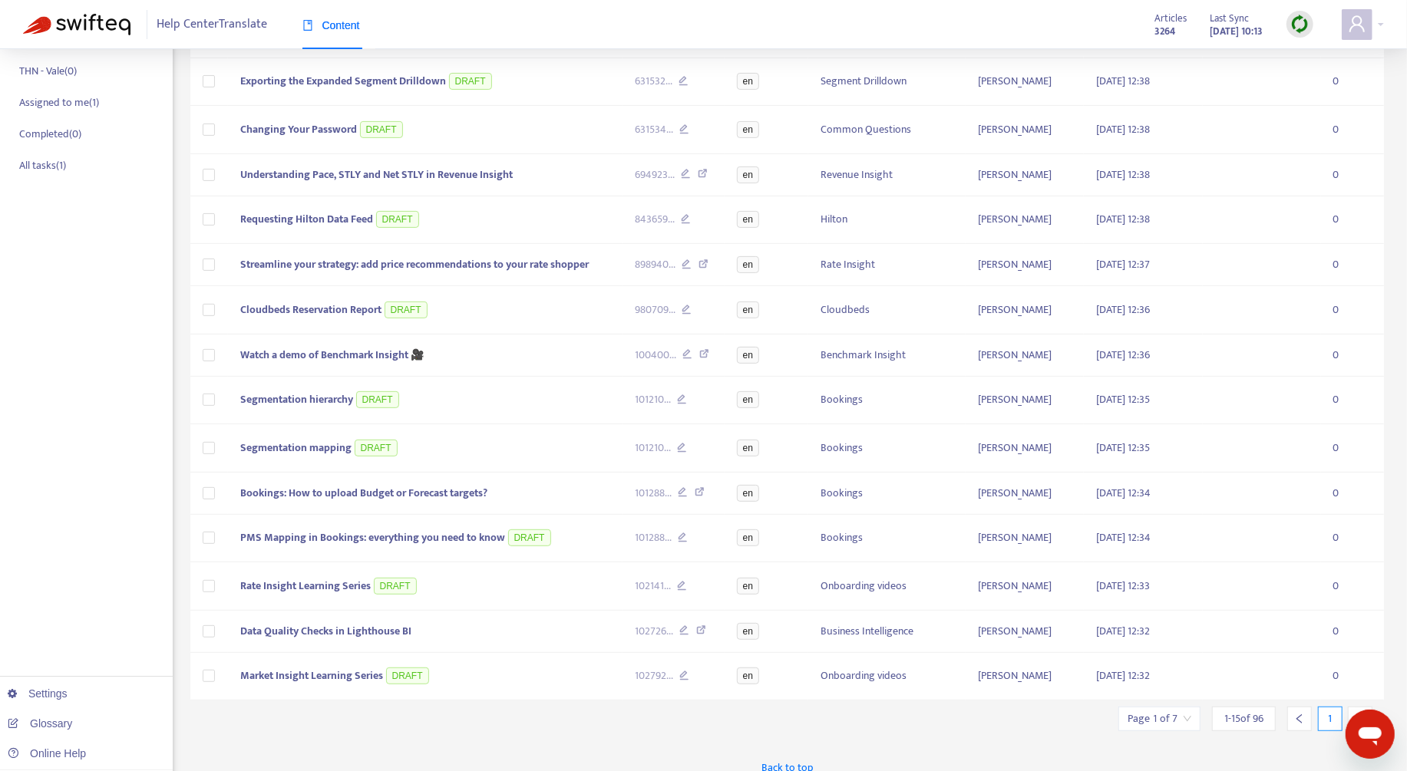
click at [1358, 714] on icon "right" at bounding box center [1360, 719] width 11 height 11
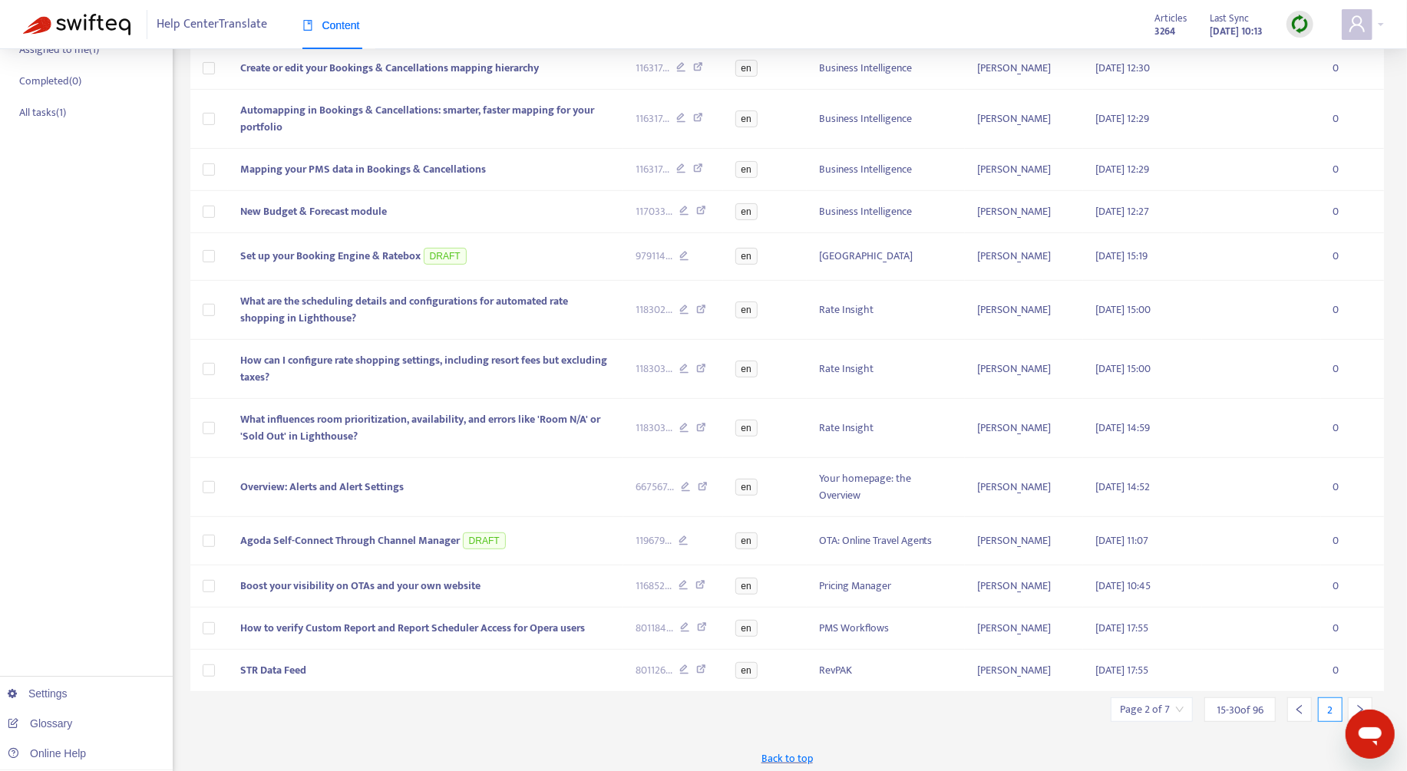
click at [1354, 701] on div at bounding box center [1360, 710] width 25 height 25
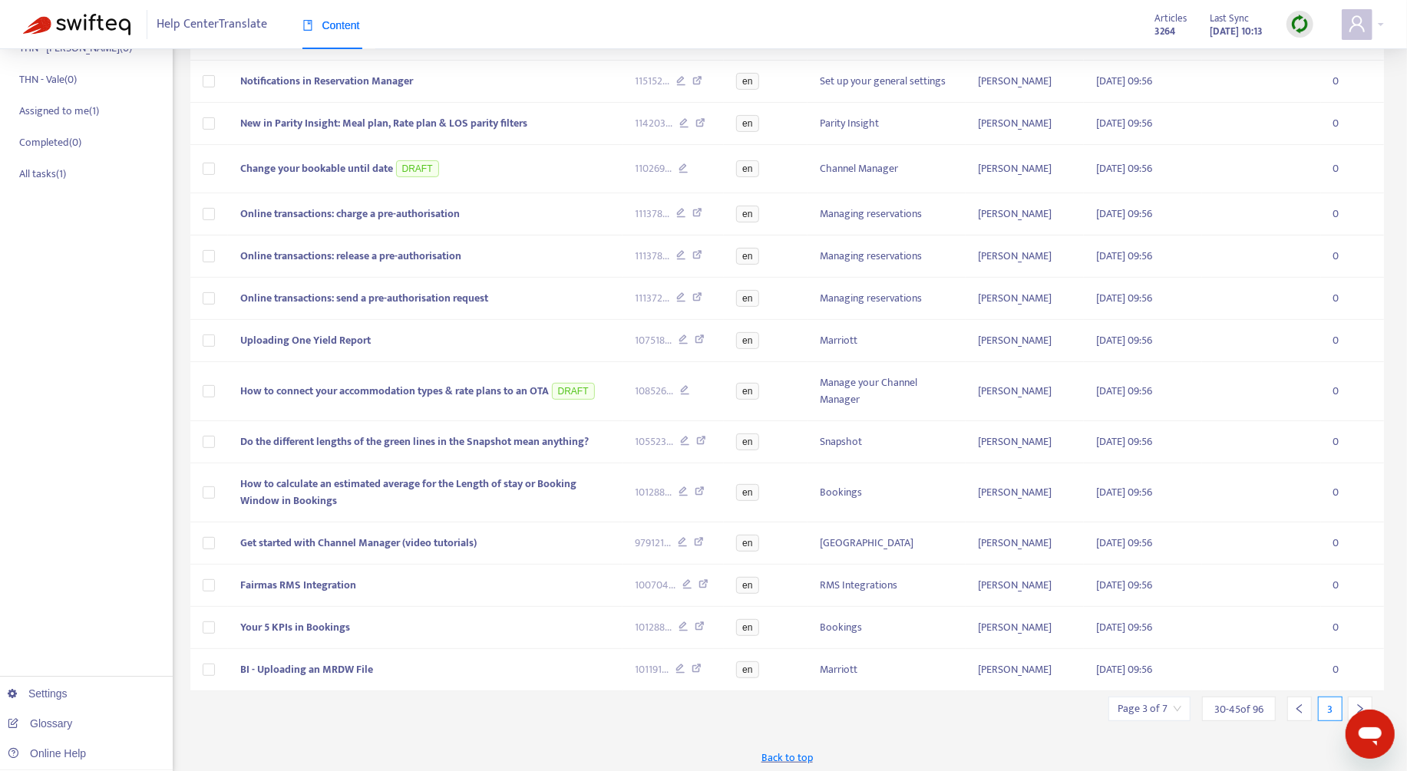
click at [1354, 701] on div at bounding box center [1360, 709] width 25 height 25
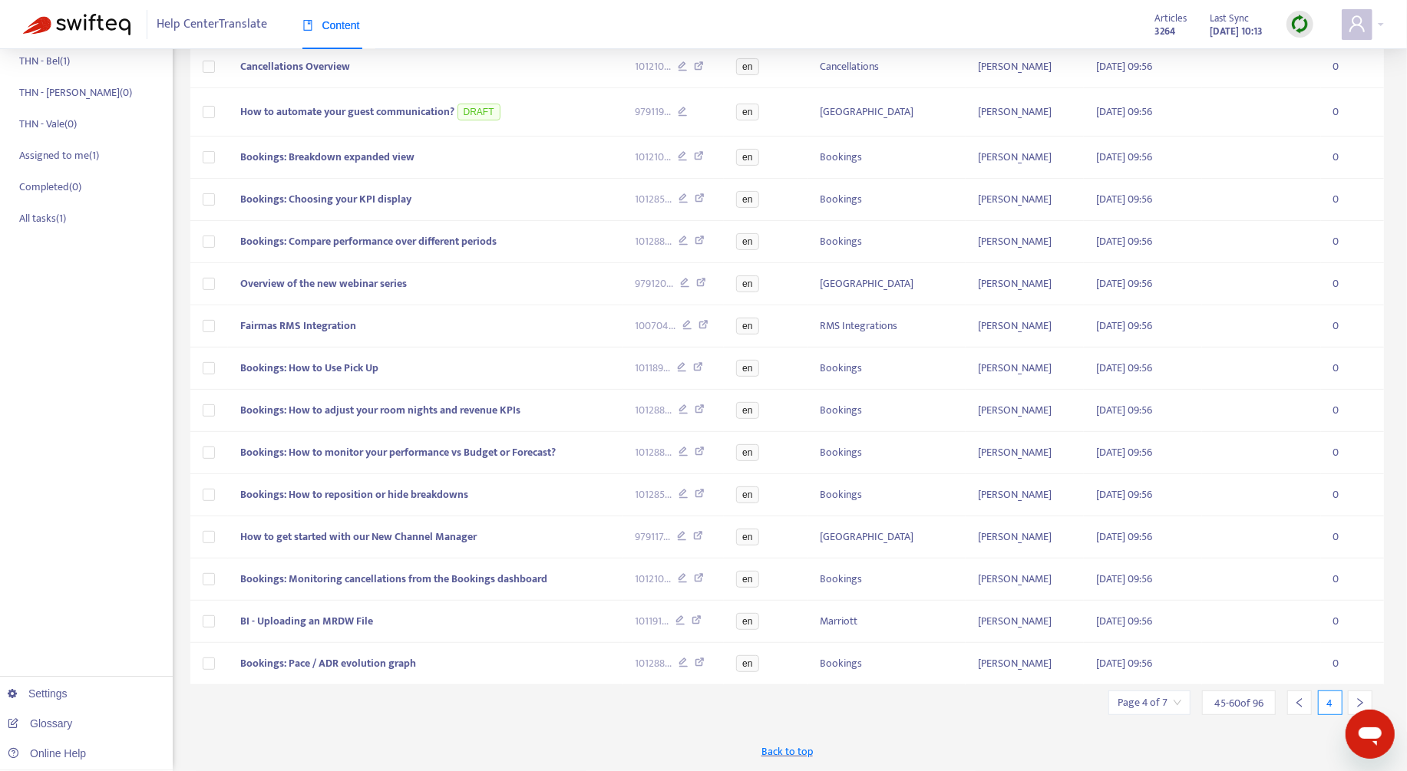
scroll to position [237, 0]
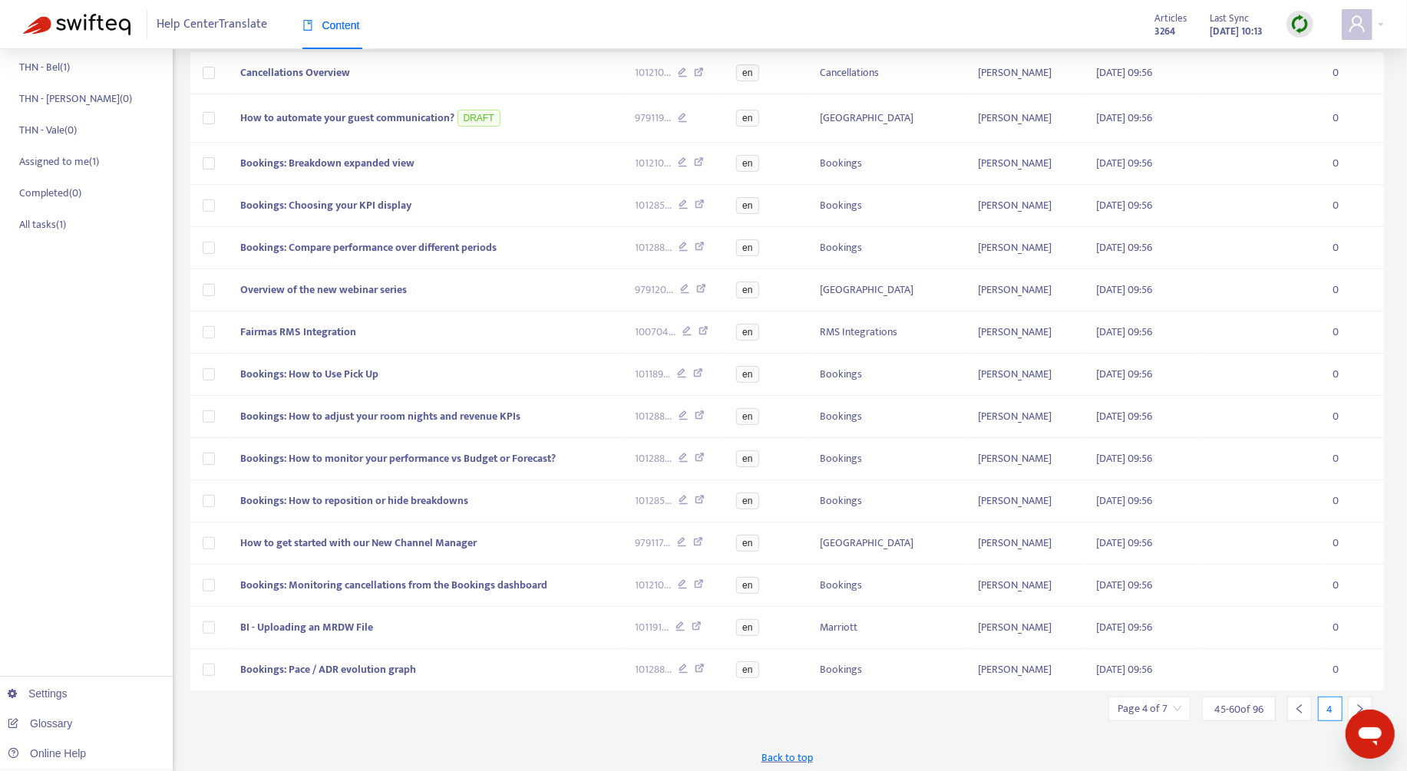
click at [1354, 701] on div at bounding box center [1360, 709] width 25 height 25
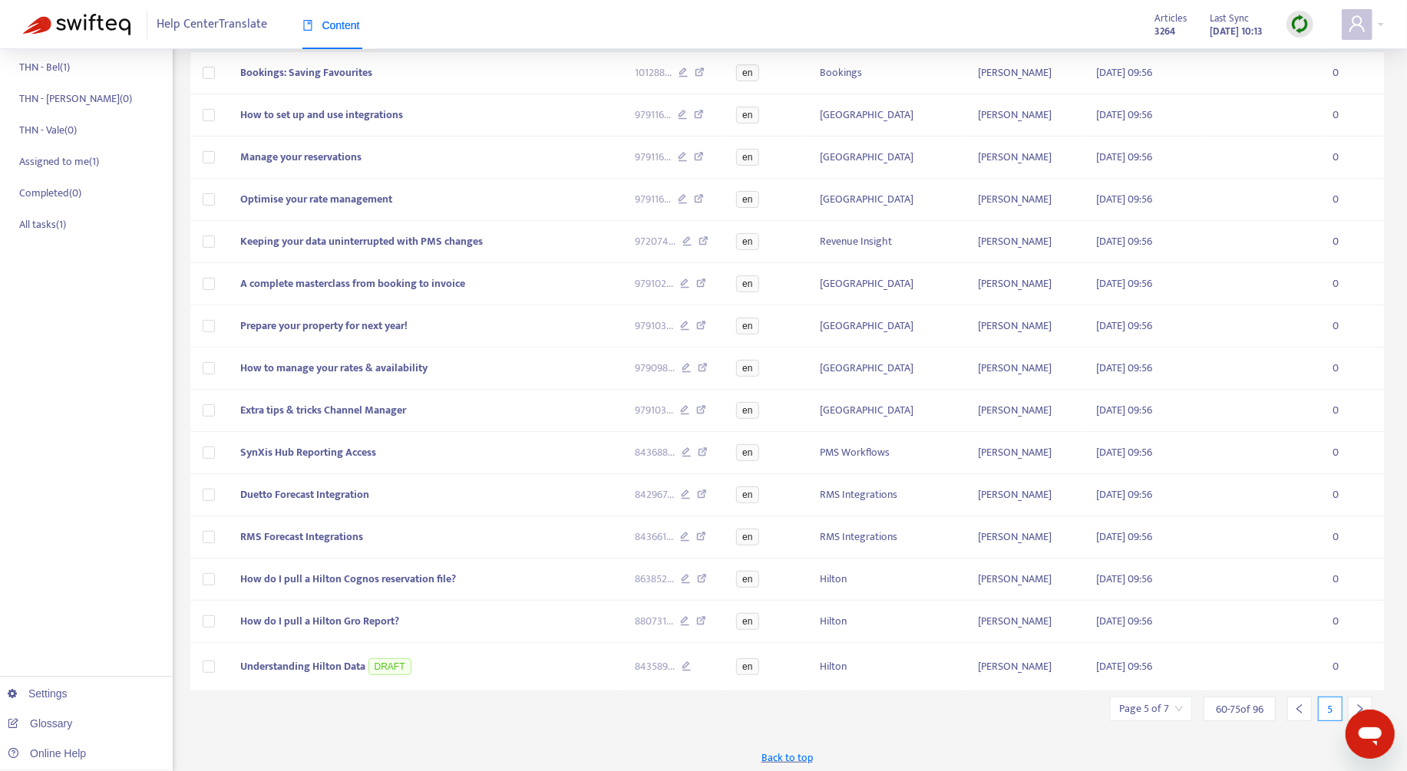
click at [1354, 701] on div at bounding box center [1360, 709] width 25 height 25
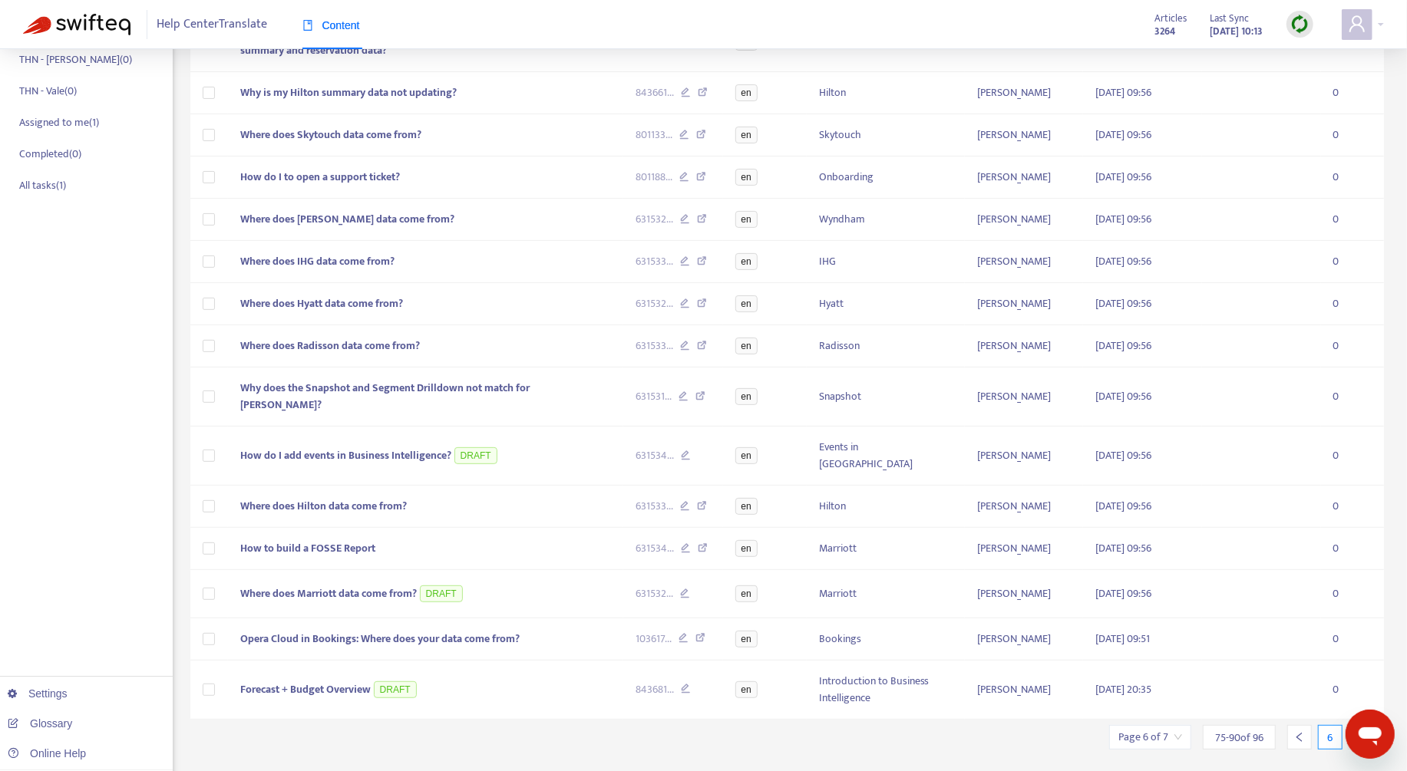
click at [1354, 725] on div at bounding box center [1360, 737] width 25 height 25
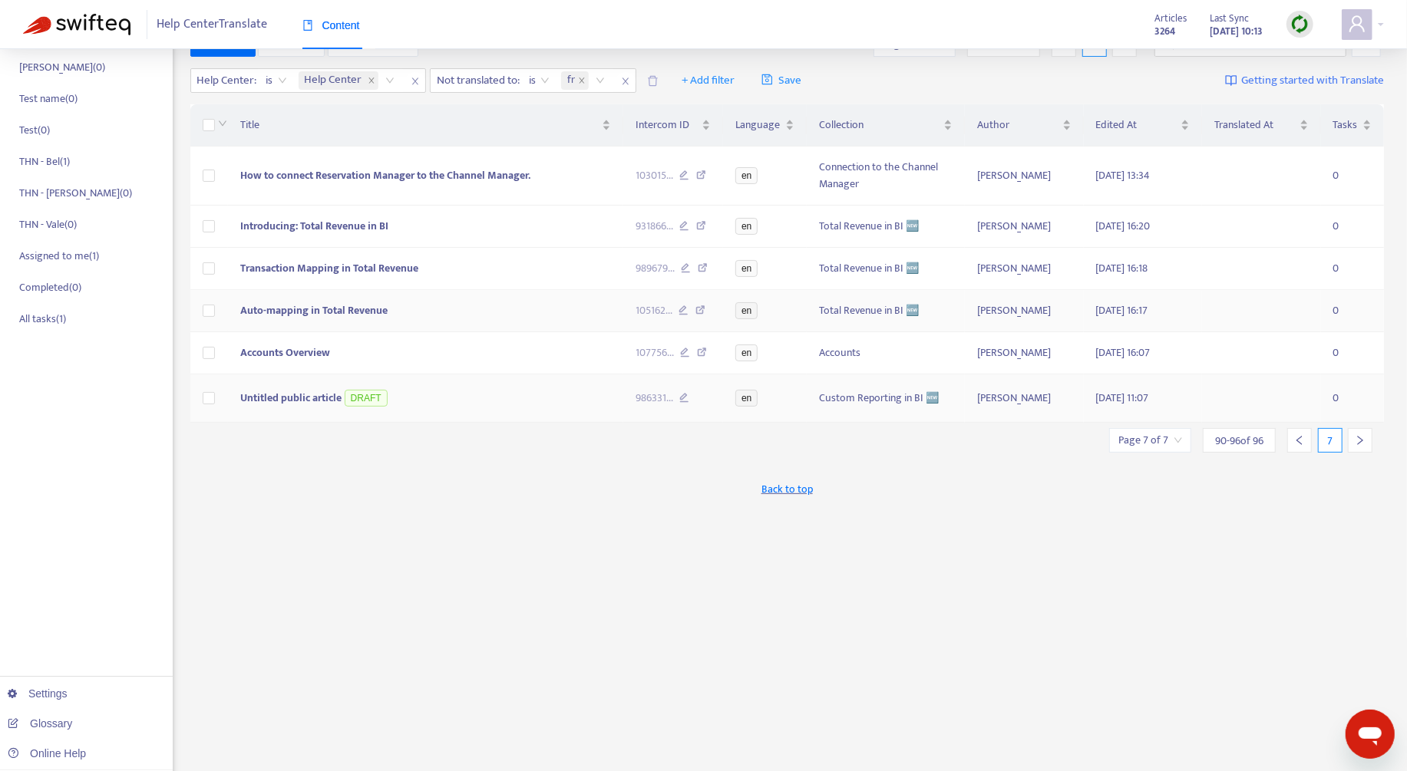
scroll to position [97, 0]
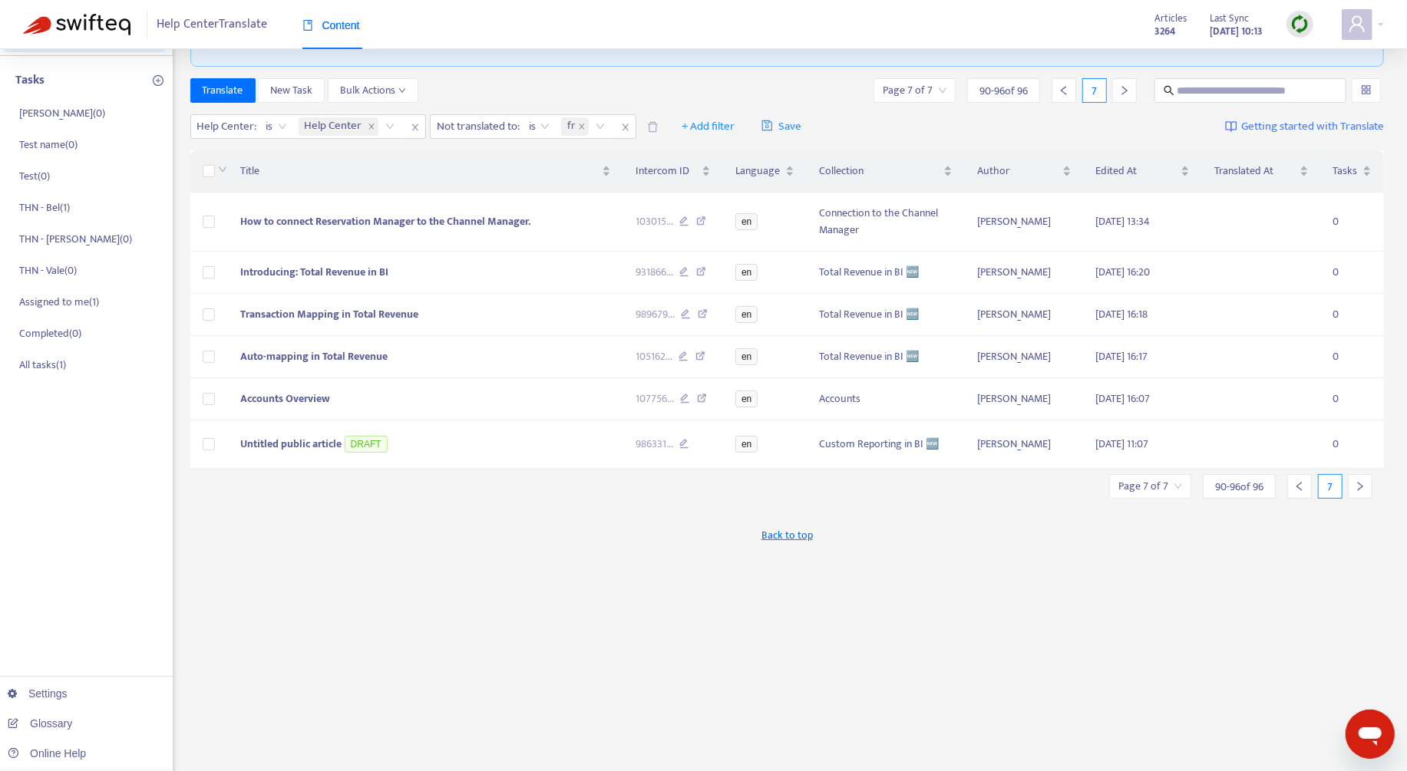
click at [1296, 18] on img at bounding box center [1299, 24] width 19 height 19
click at [1335, 48] on link "Quick Sync" at bounding box center [1331, 56] width 65 height 18
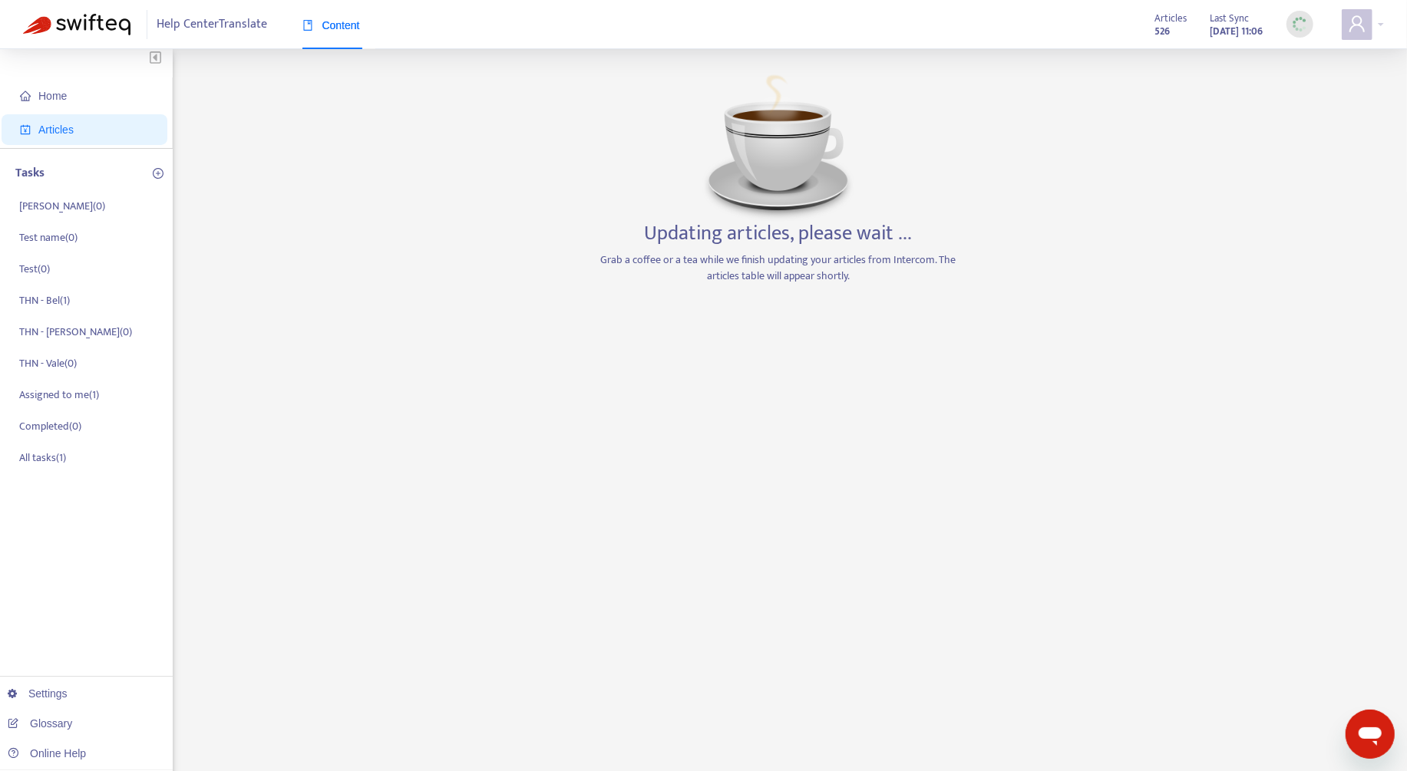
scroll to position [0, 0]
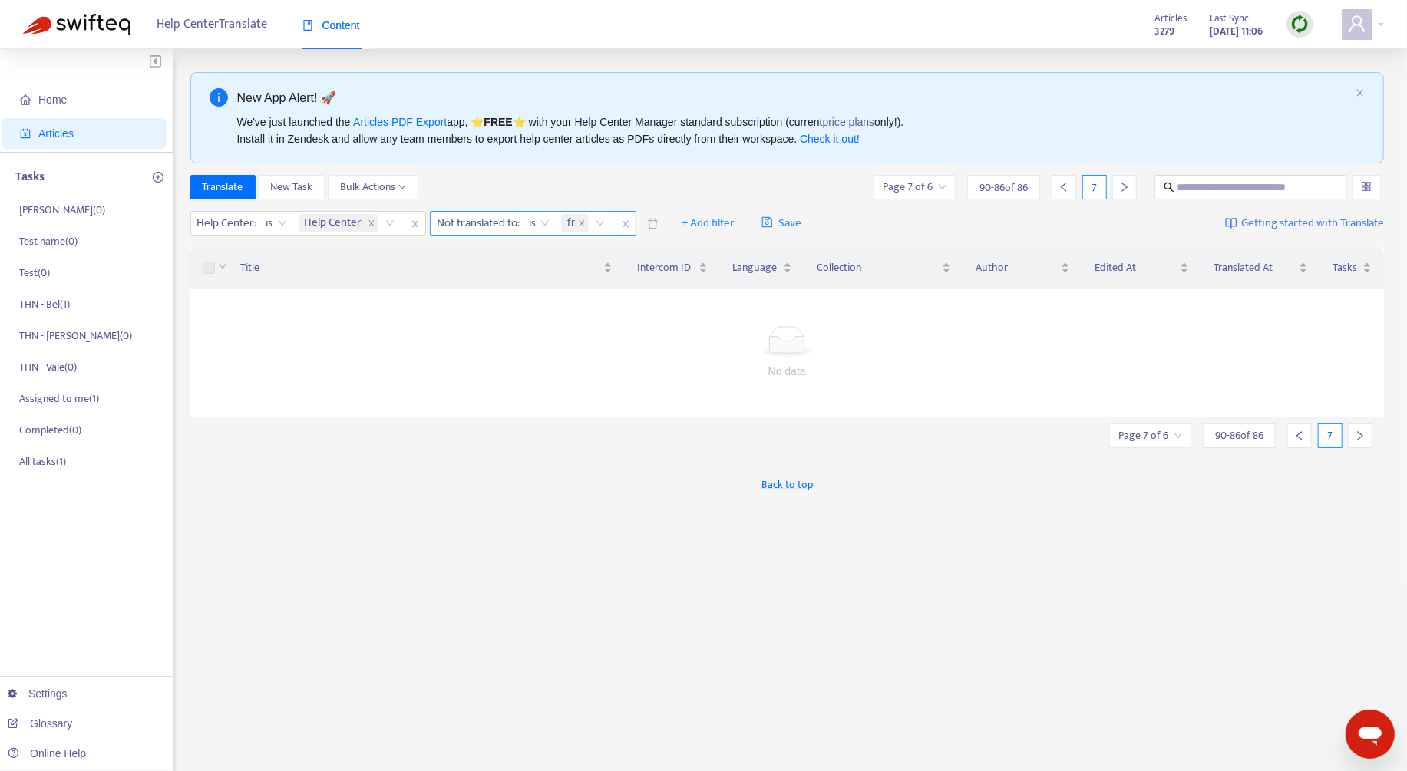
click at [626, 220] on icon "close" at bounding box center [625, 224] width 9 height 9
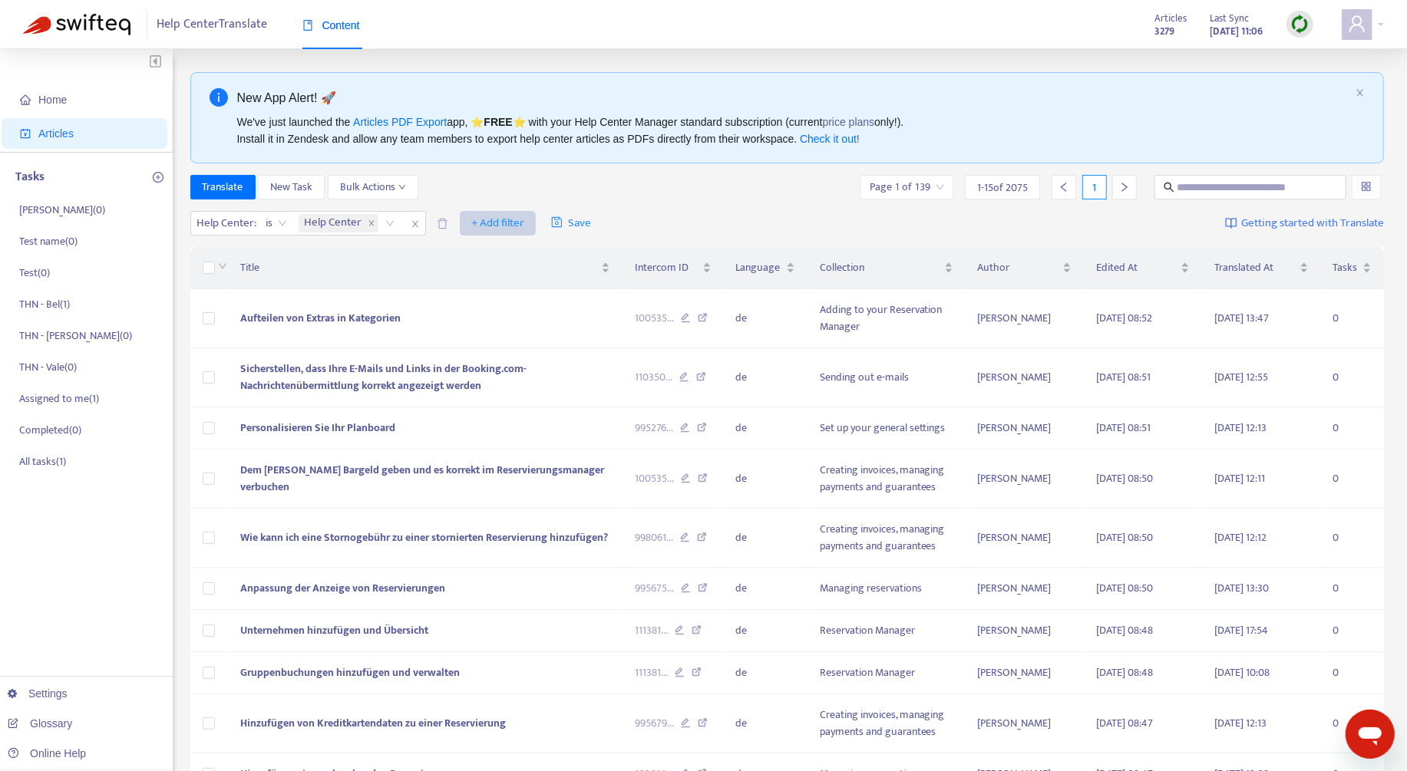
click at [511, 225] on span "+ Add filter" at bounding box center [497, 223] width 53 height 18
click at [544, 281] on span "Not translated to" at bounding box center [518, 277] width 96 height 17
click at [505, 223] on div at bounding box center [480, 223] width 93 height 18
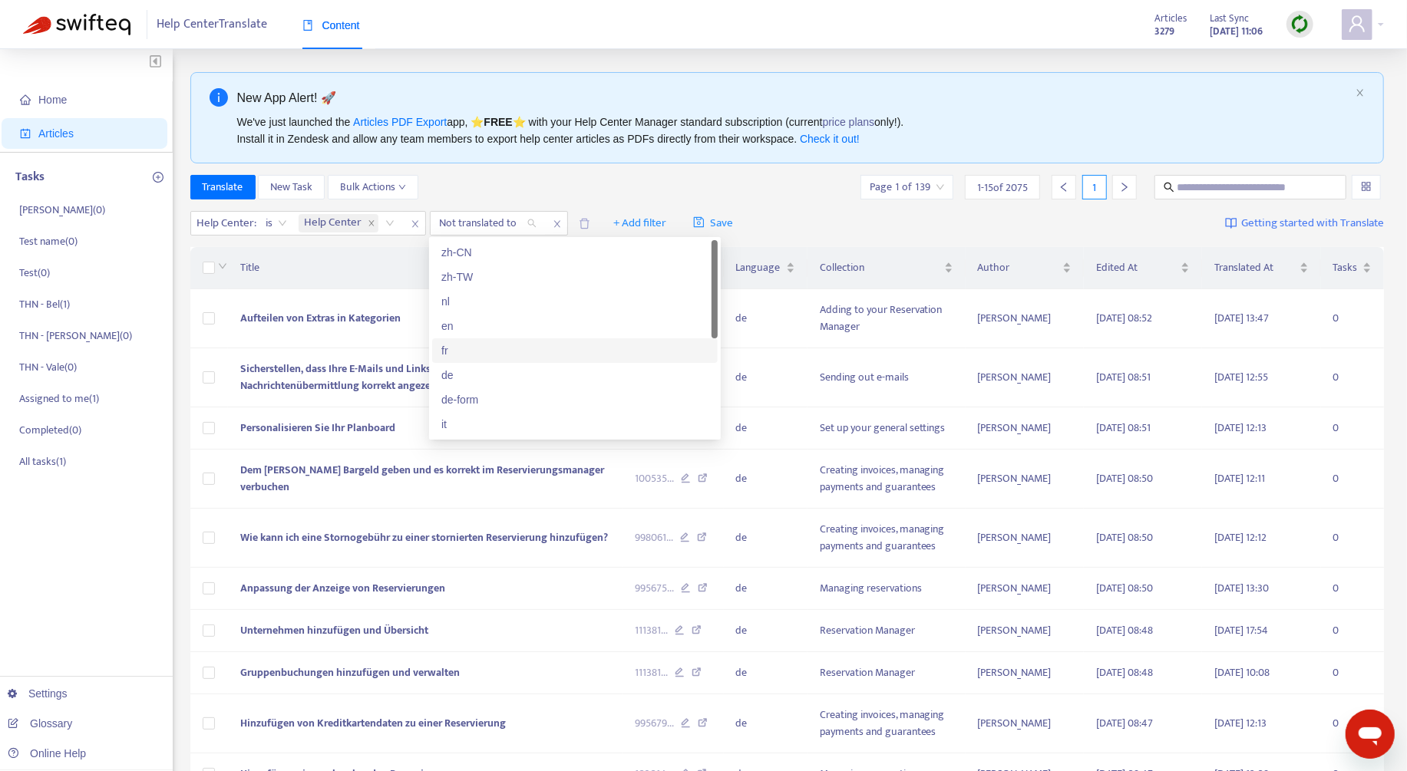
click at [509, 348] on div "fr" at bounding box center [574, 350] width 267 height 17
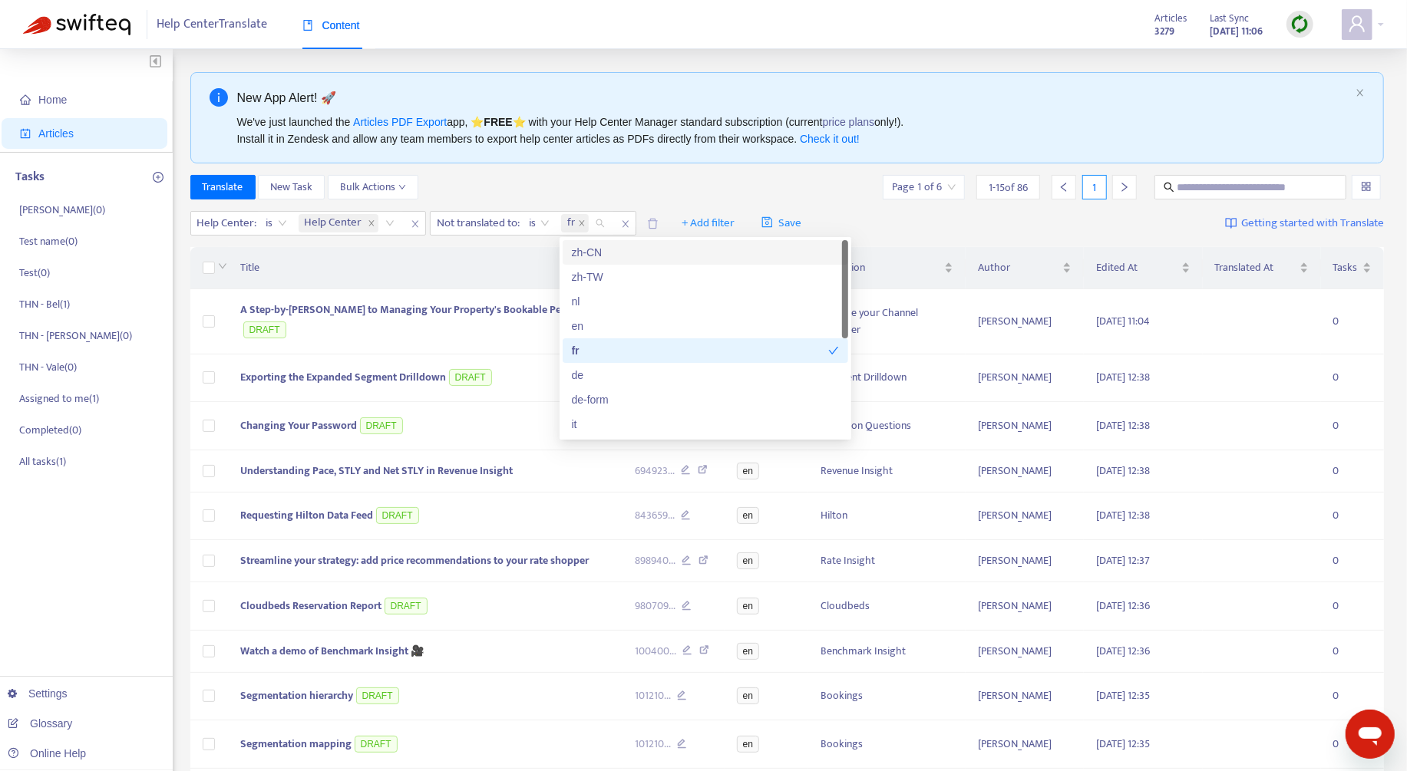
click at [747, 183] on div "Translate New Task Bulk Actions Page 1 of 6 1 - 15 of 86 1" at bounding box center [787, 187] width 1194 height 25
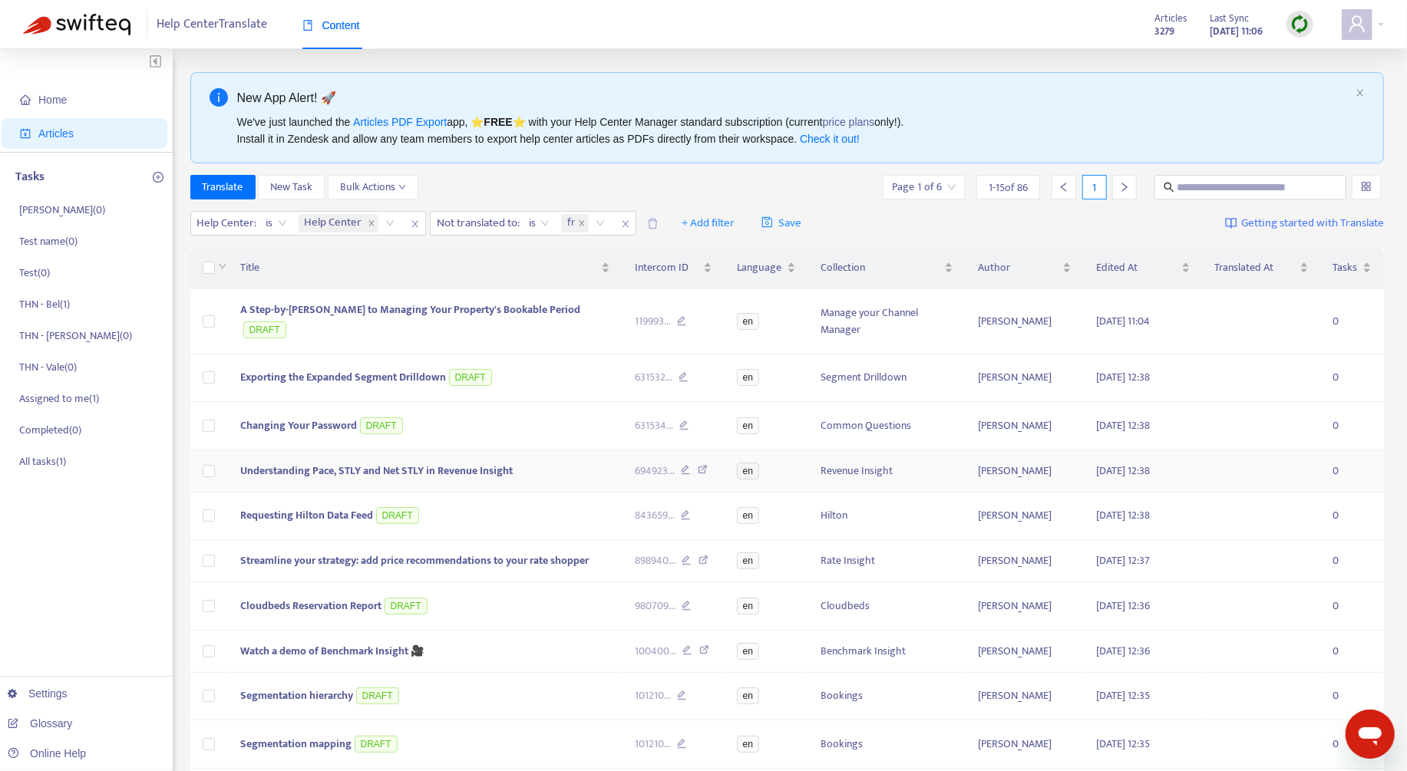
scroll to position [296, 0]
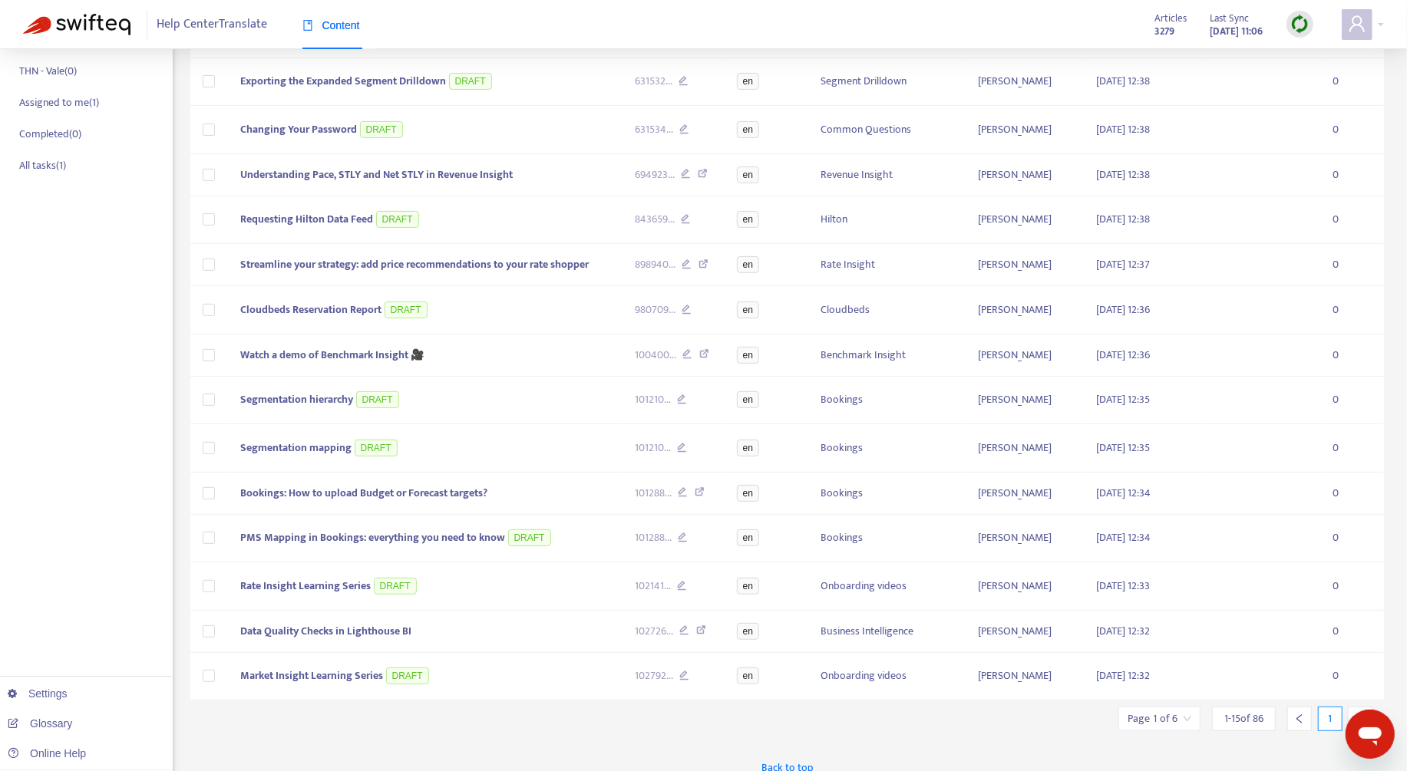
click at [1354, 707] on div at bounding box center [1360, 719] width 25 height 25
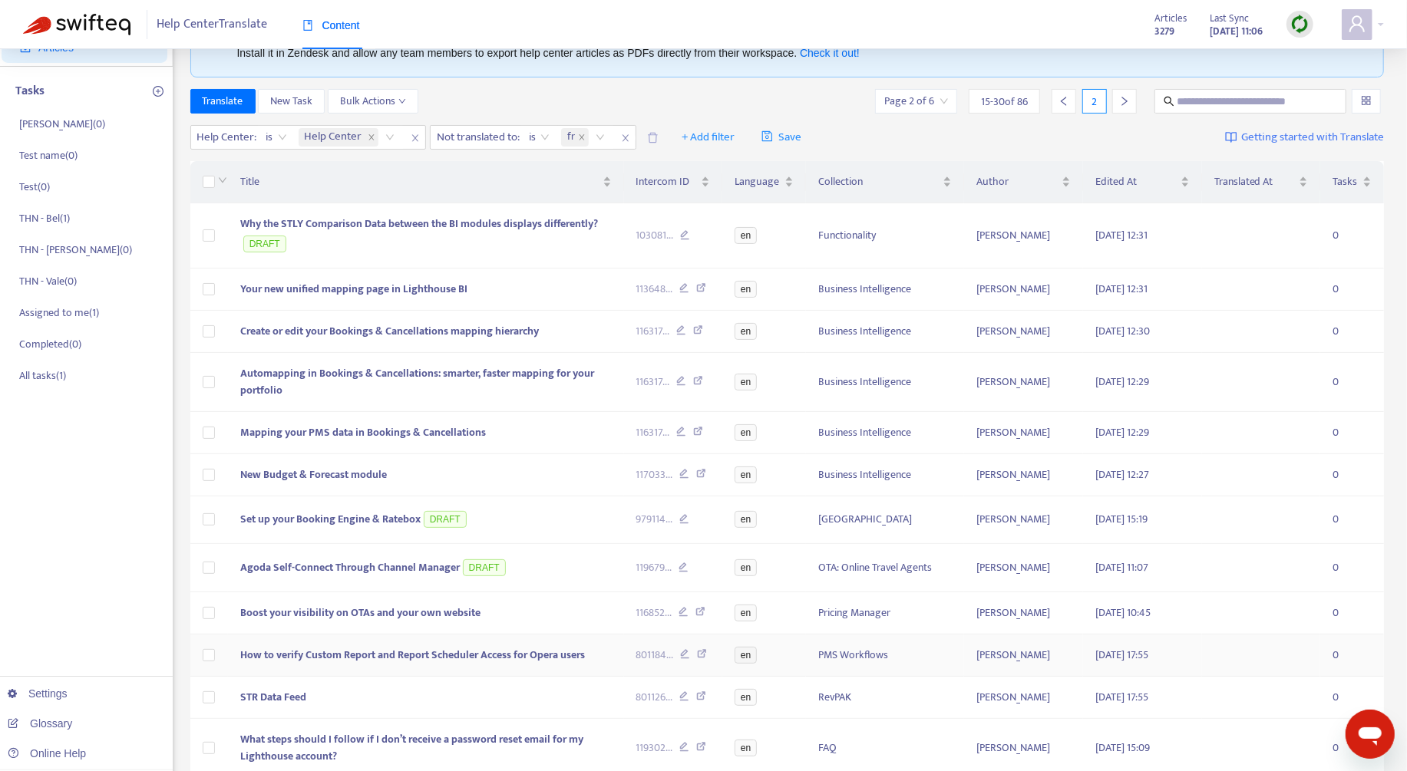
scroll to position [299, 0]
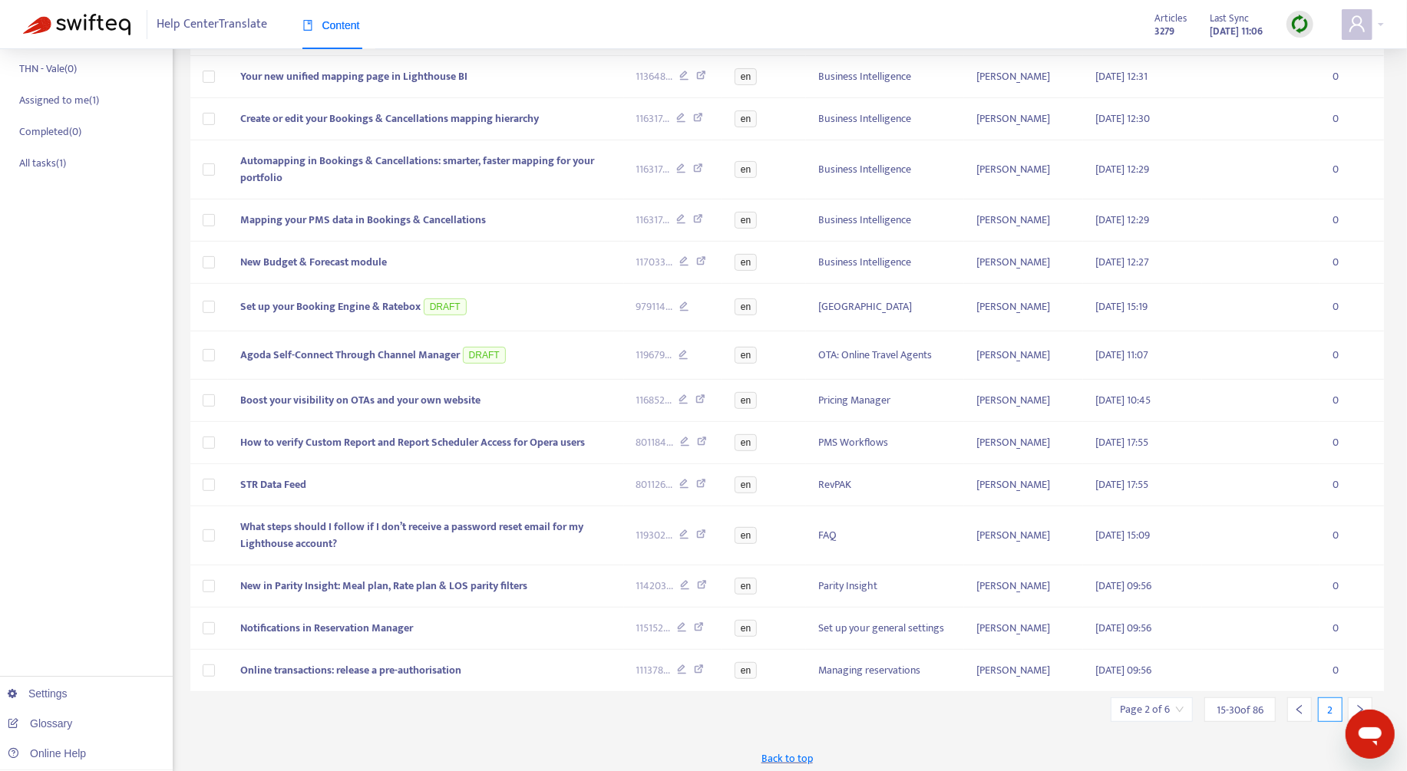
click at [1299, 711] on div at bounding box center [1299, 710] width 25 height 25
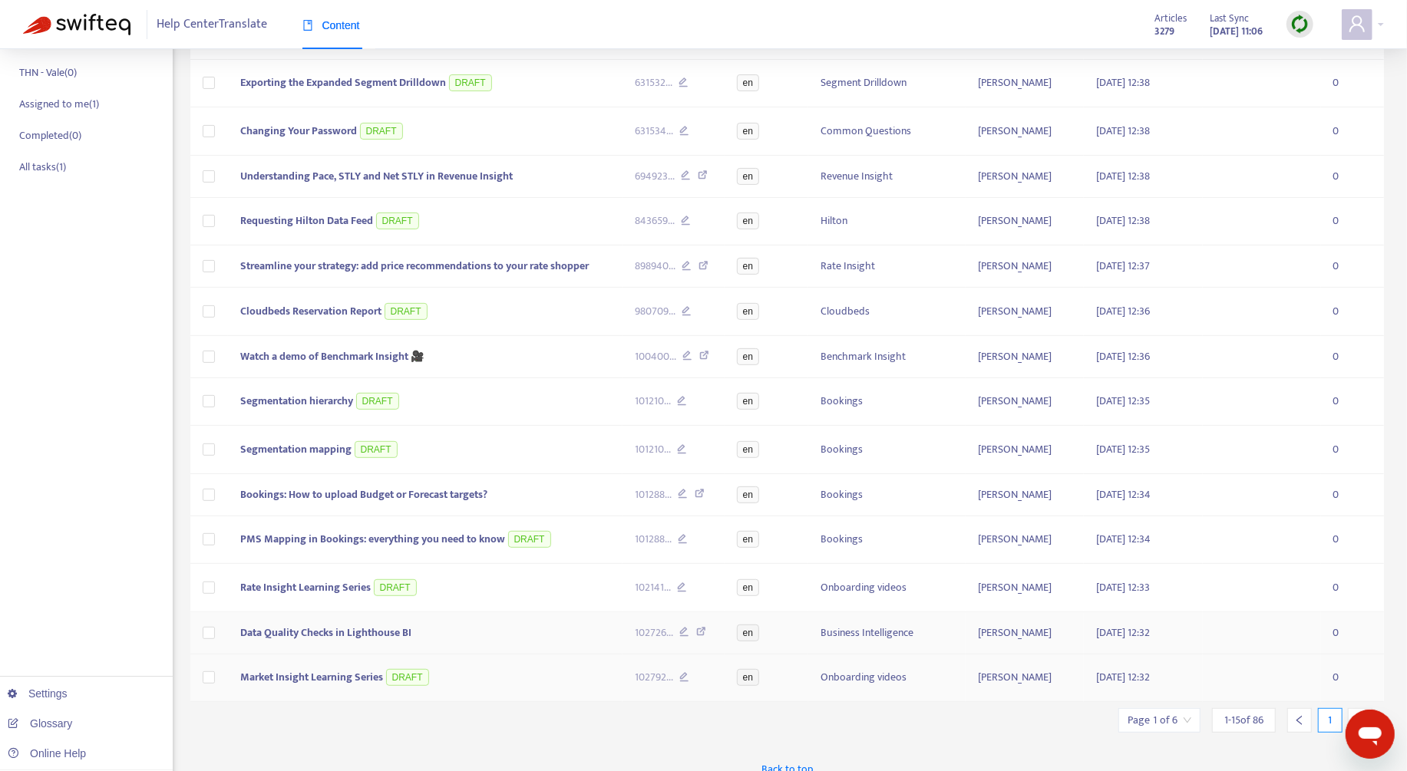
scroll to position [296, 0]
click at [1297, 714] on icon "left" at bounding box center [1299, 719] width 11 height 11
click at [1357, 714] on icon "right" at bounding box center [1360, 719] width 11 height 11
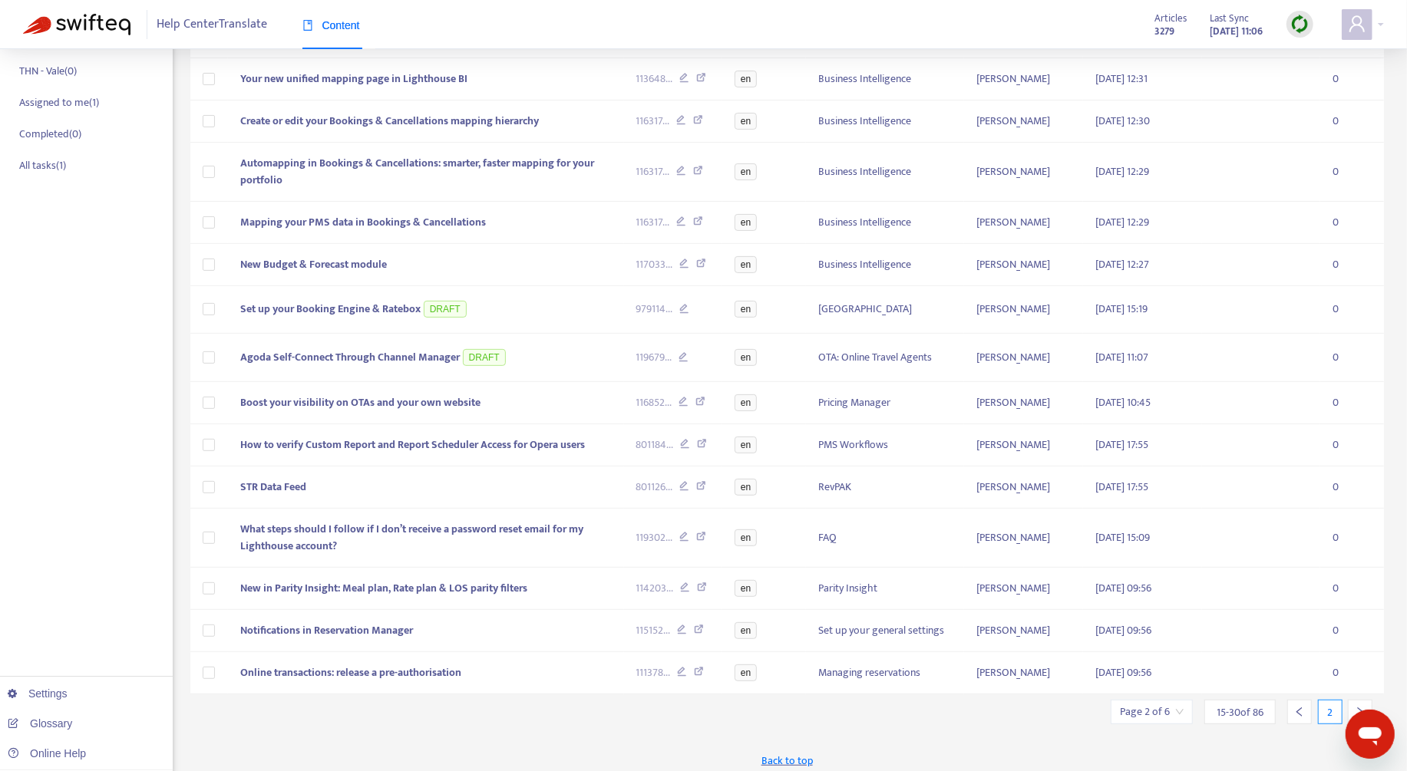
click at [1357, 707] on icon "right" at bounding box center [1360, 712] width 11 height 11
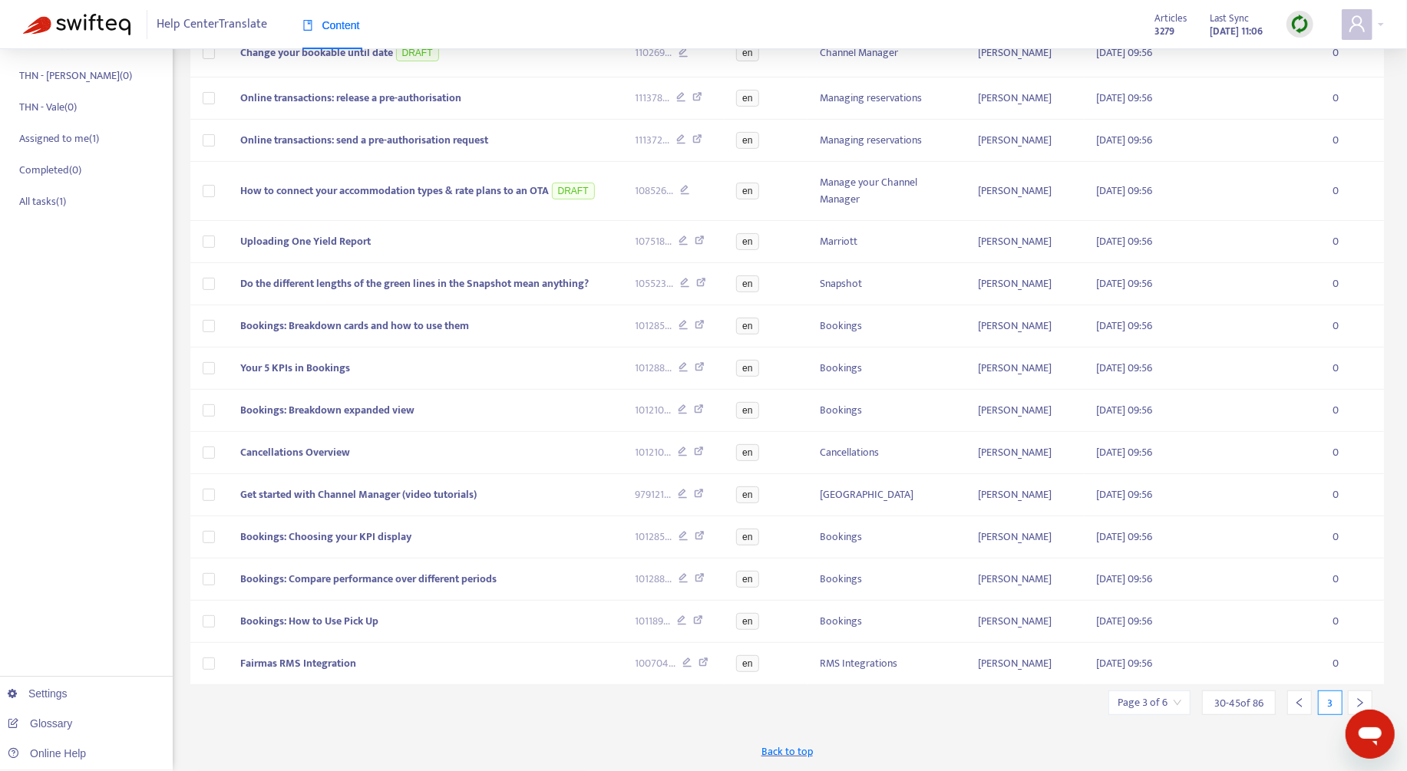
scroll to position [254, 0]
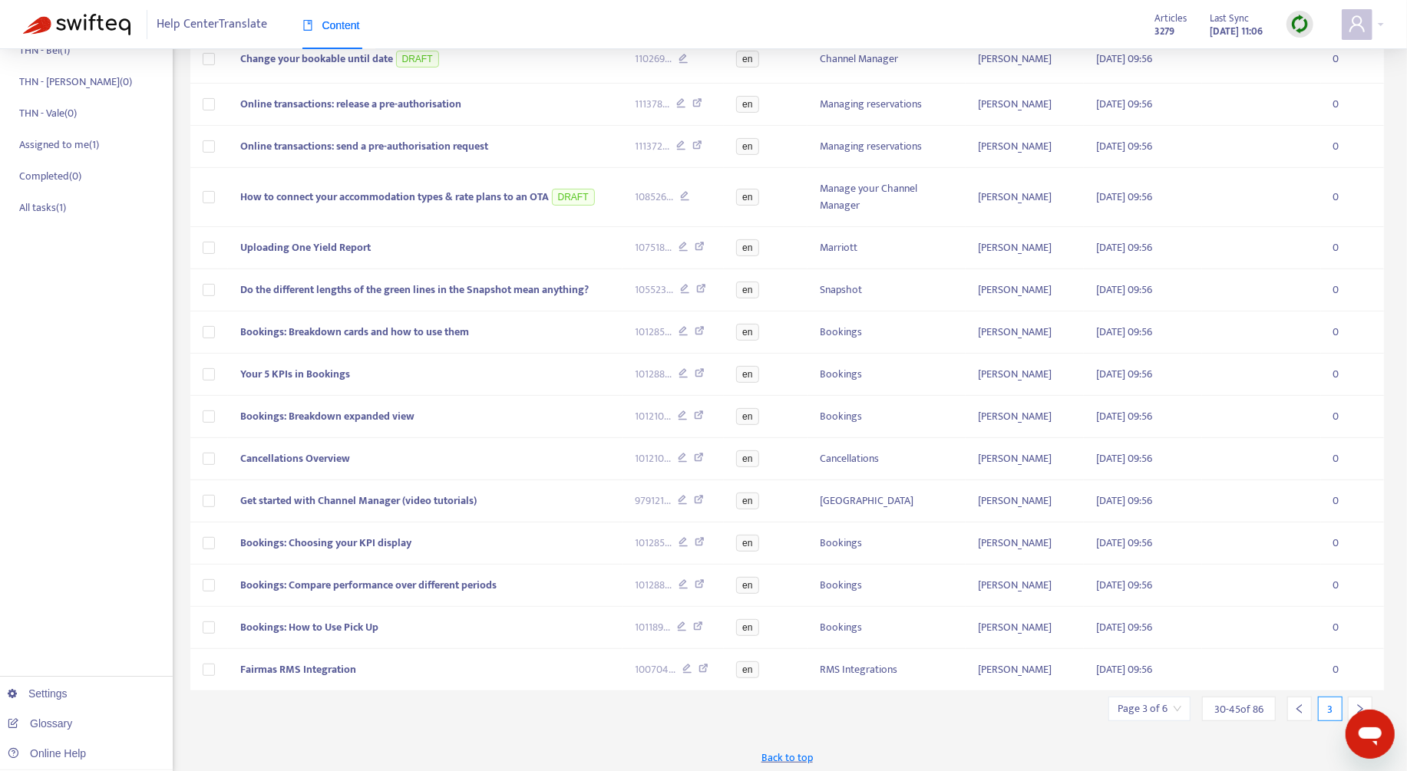
click at [1357, 704] on icon "right" at bounding box center [1360, 709] width 11 height 11
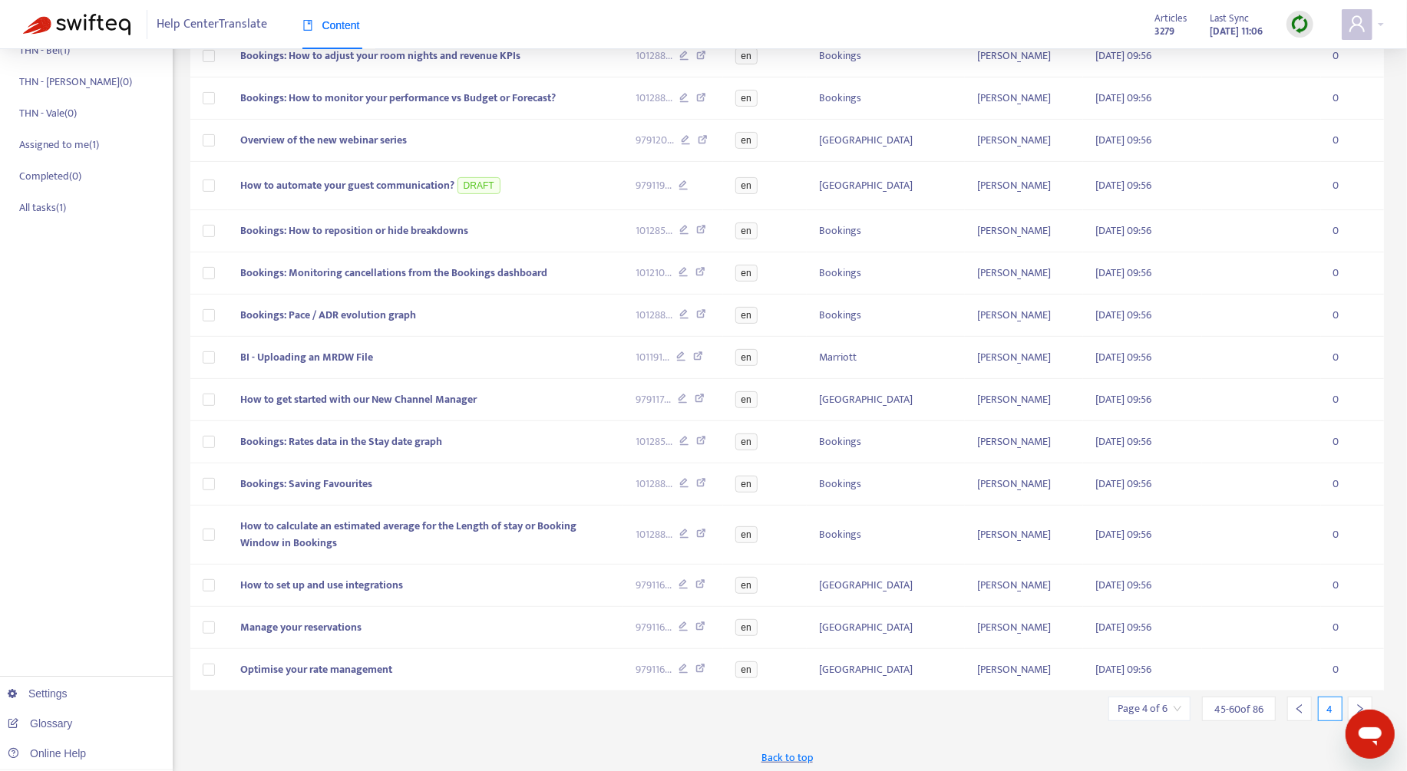
click at [1357, 704] on icon "right" at bounding box center [1360, 709] width 11 height 11
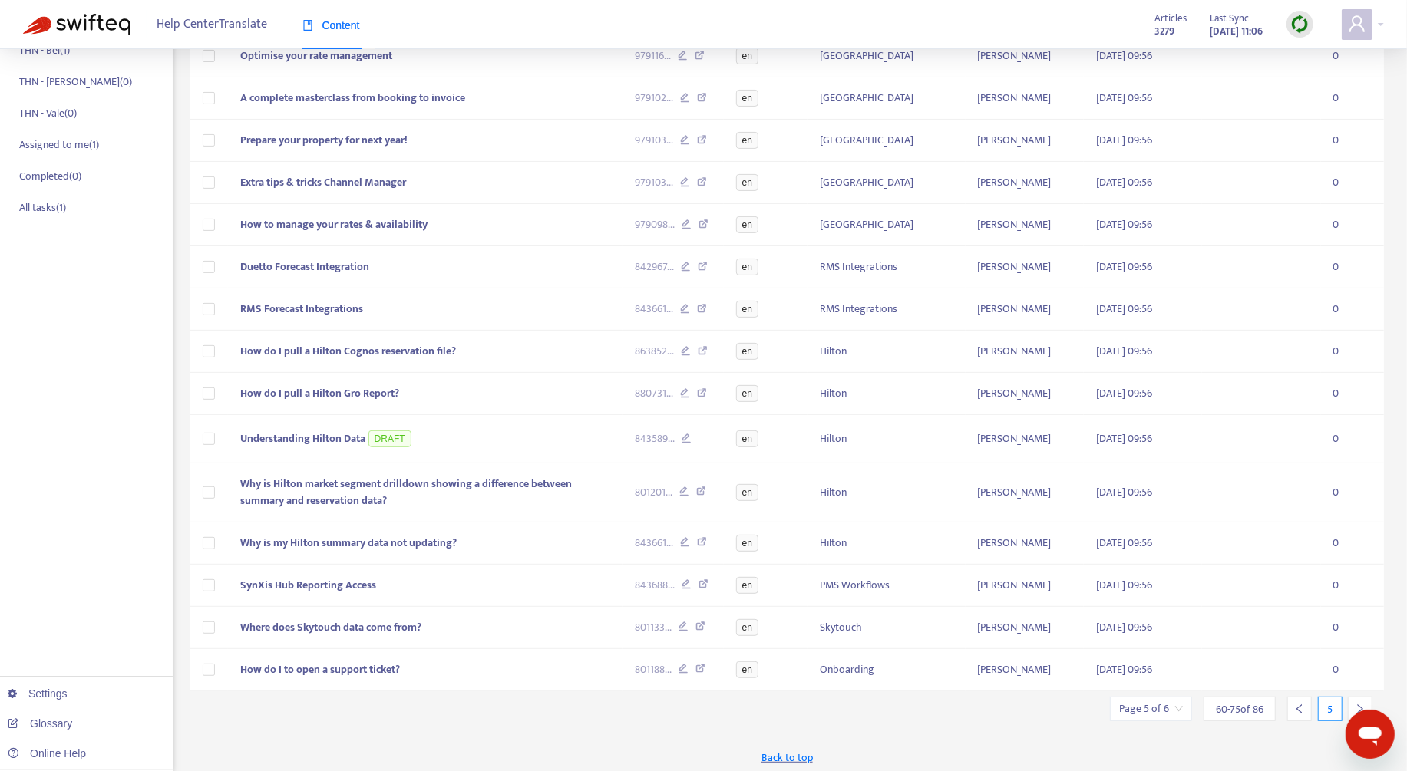
click at [1357, 704] on icon "right" at bounding box center [1360, 709] width 11 height 11
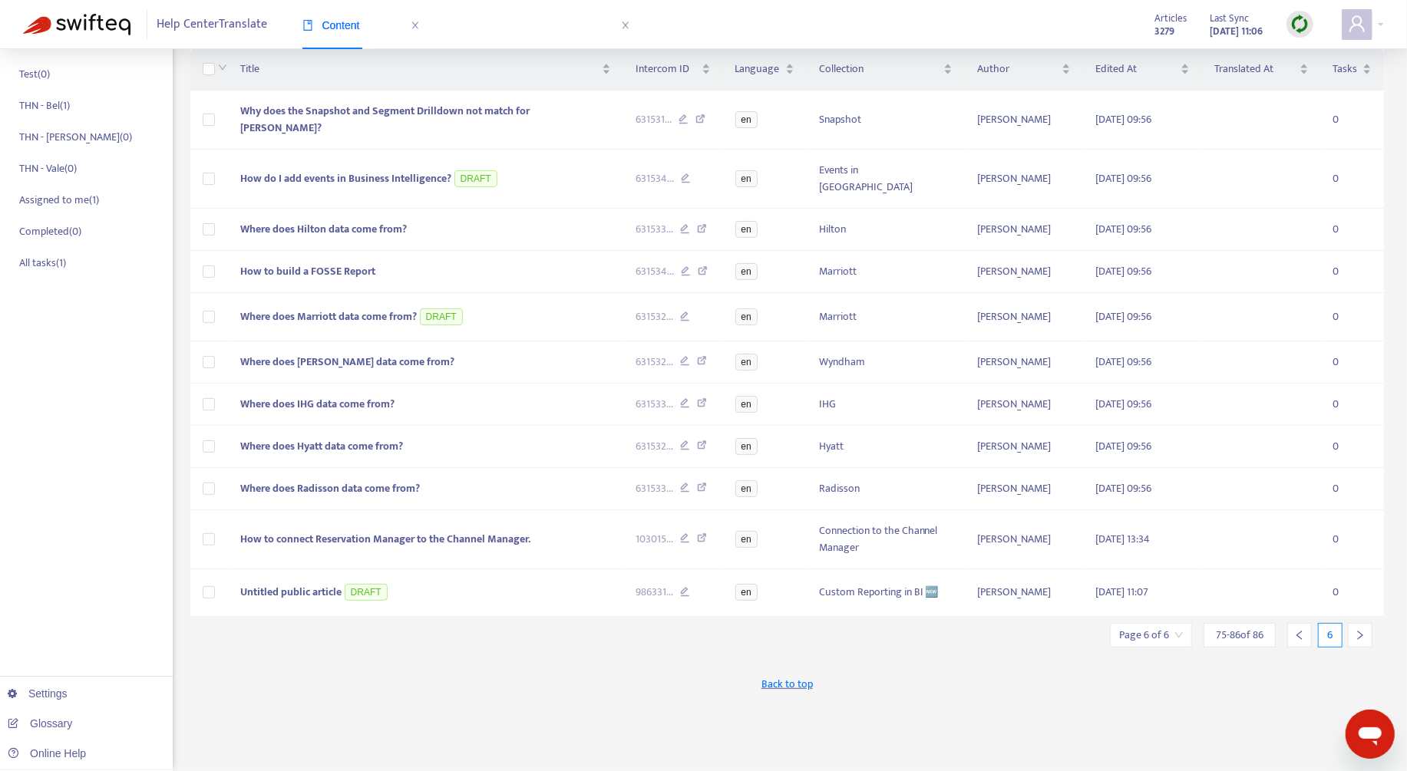
scroll to position [198, 0]
click at [392, 531] on span "How to connect Reservation Manager to the Channel Manager." at bounding box center [385, 540] width 290 height 18
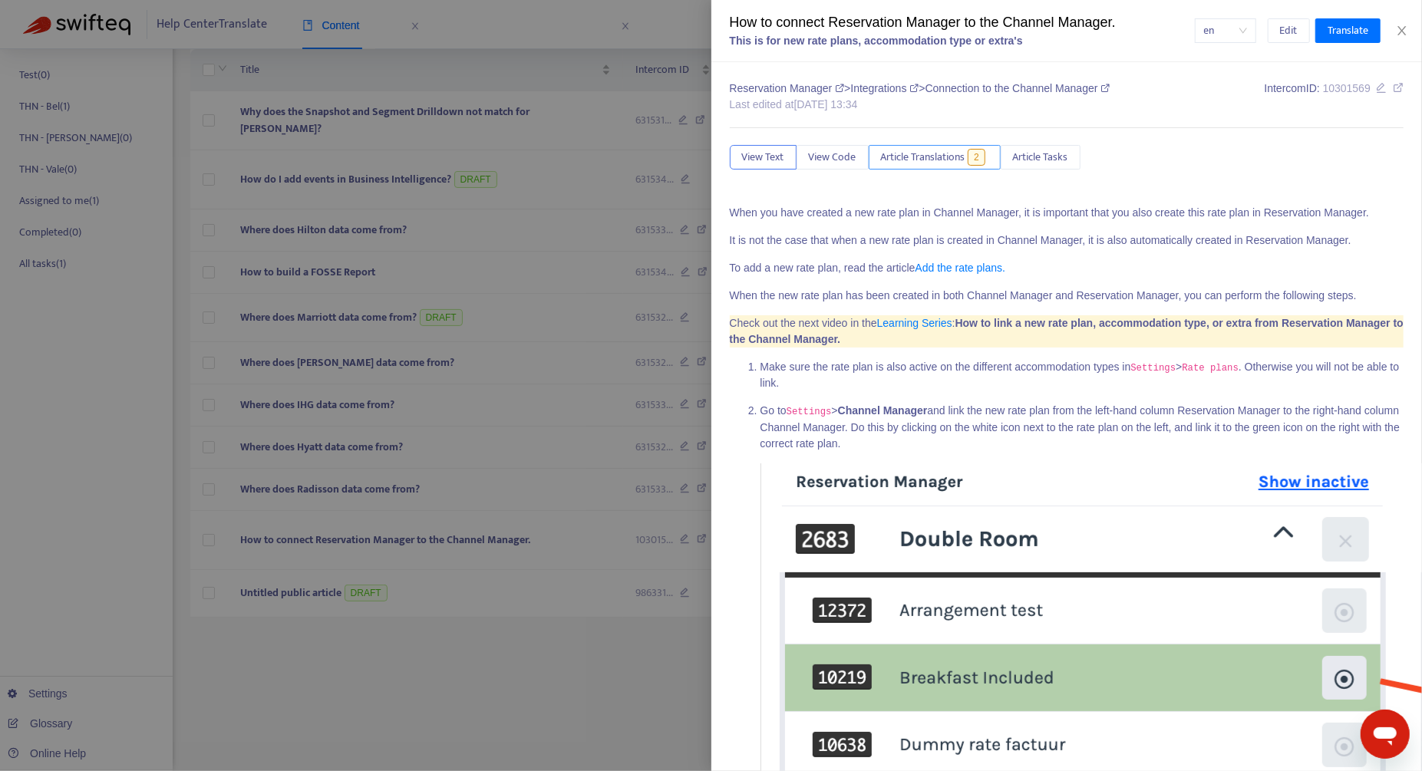
click at [924, 151] on span "Article Translations" at bounding box center [923, 157] width 84 height 17
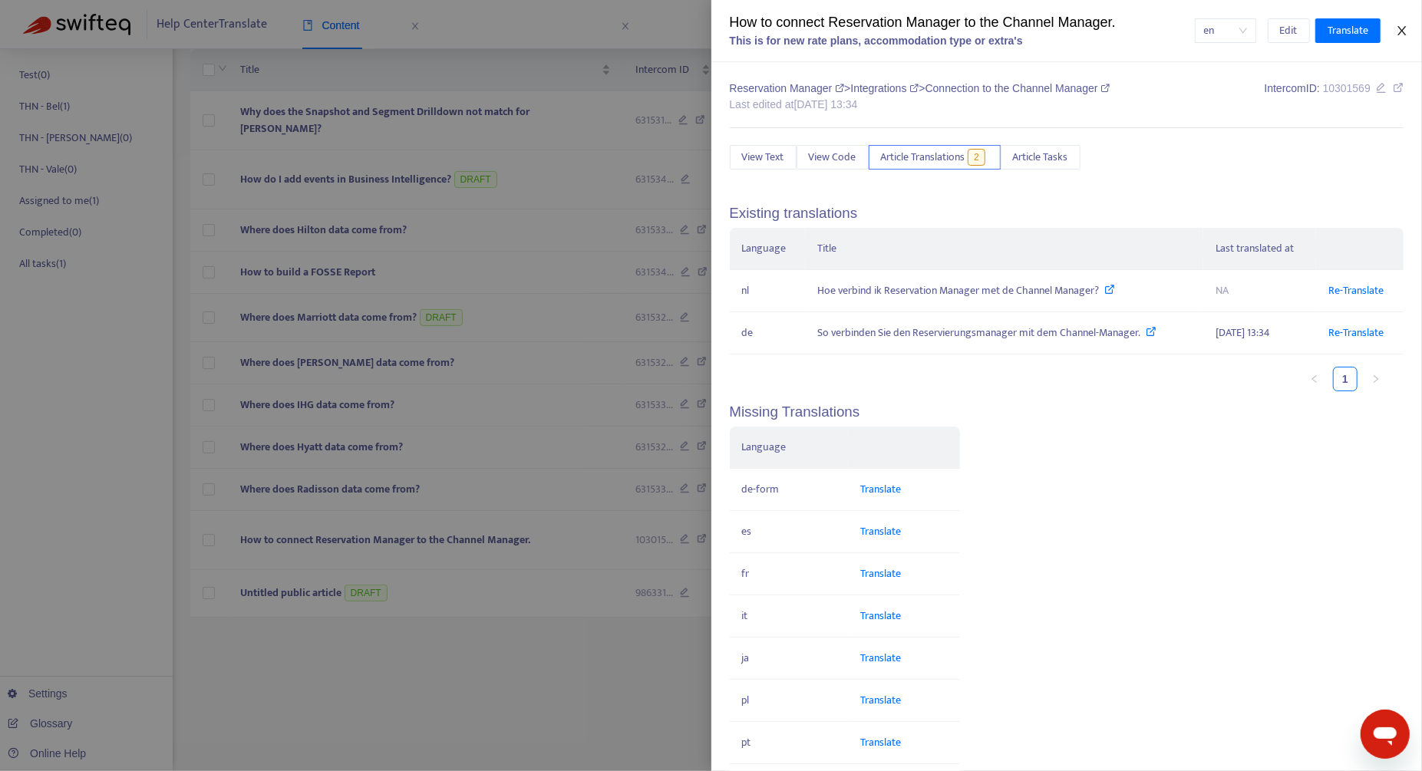
click at [1404, 34] on icon "close" at bounding box center [1402, 31] width 12 height 12
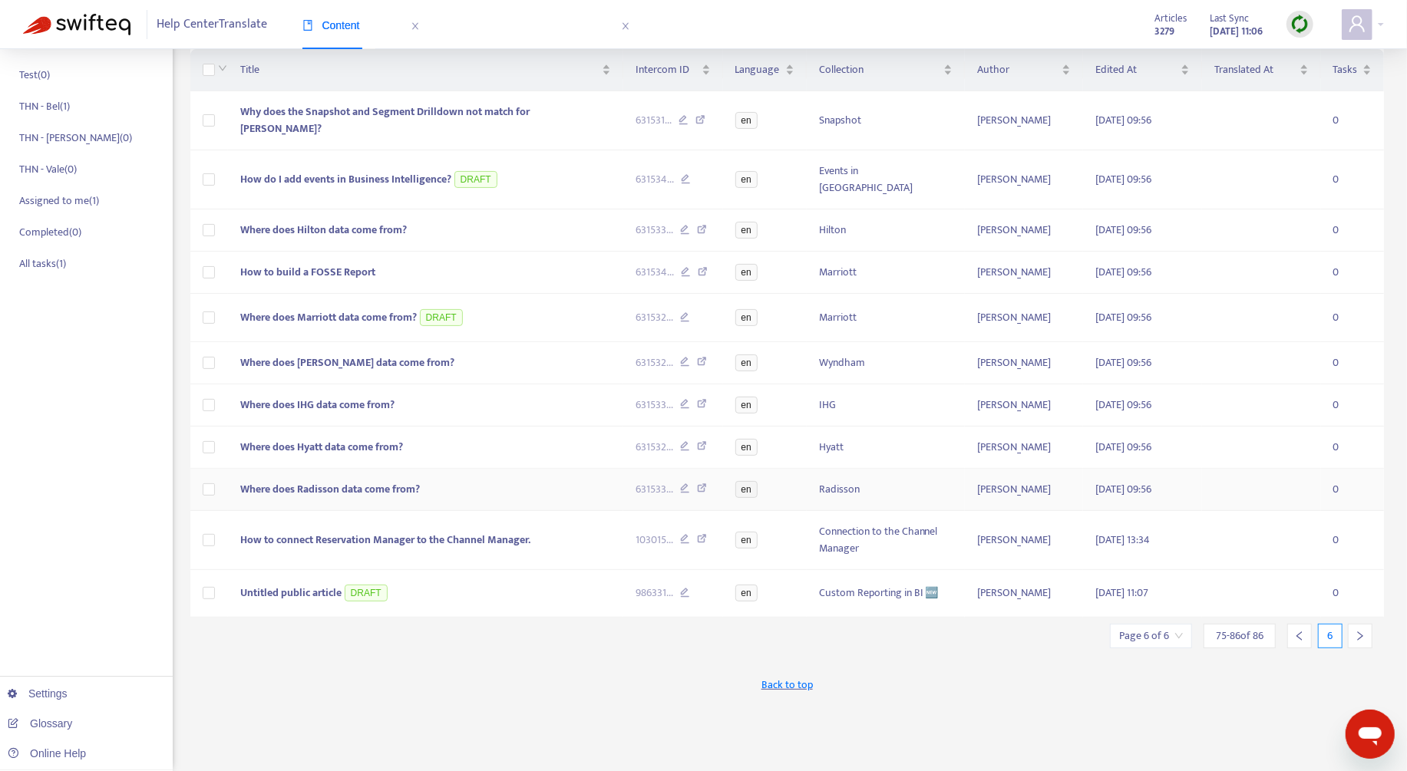
click at [494, 469] on td "Where does Radisson data come from?" at bounding box center [425, 490] width 395 height 42
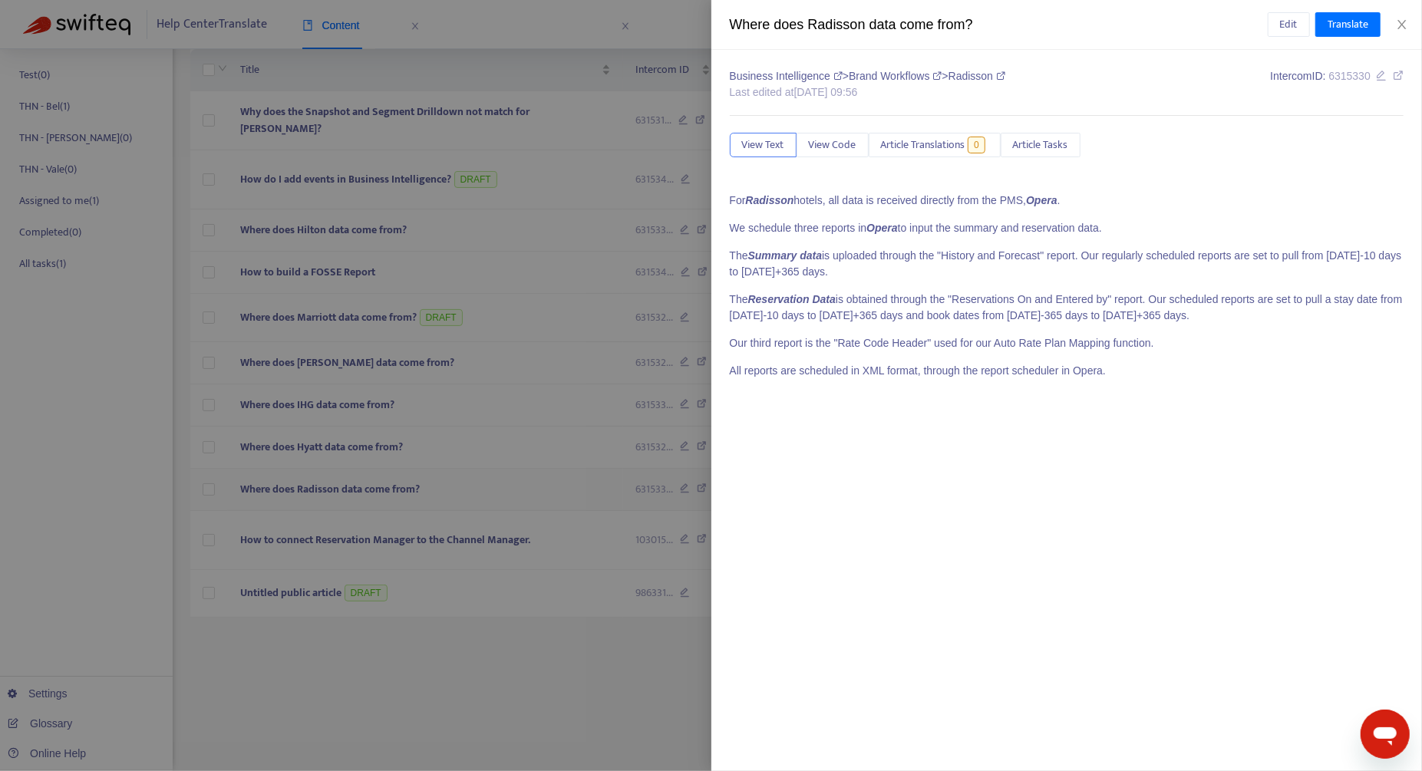
click at [494, 454] on div at bounding box center [711, 385] width 1422 height 771
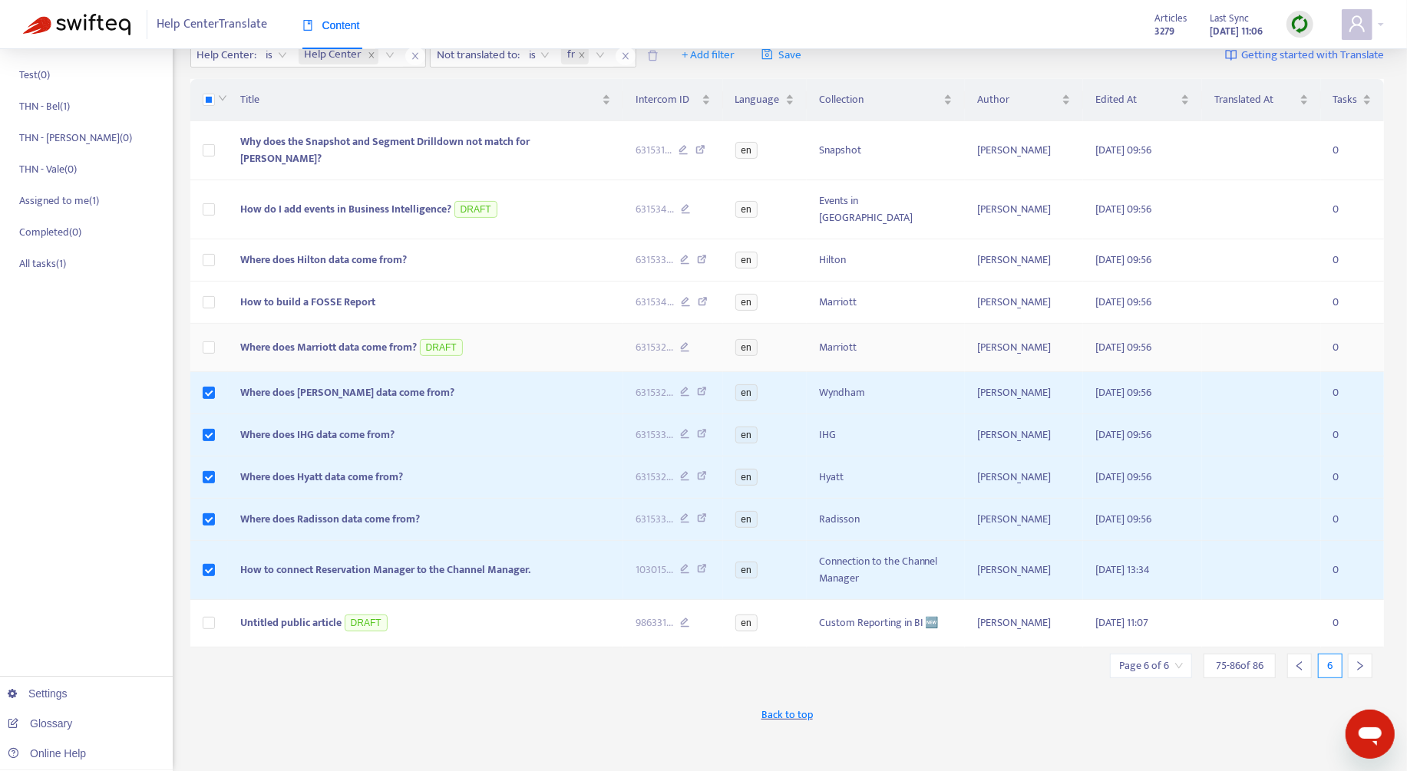
click at [220, 324] on td at bounding box center [209, 348] width 38 height 48
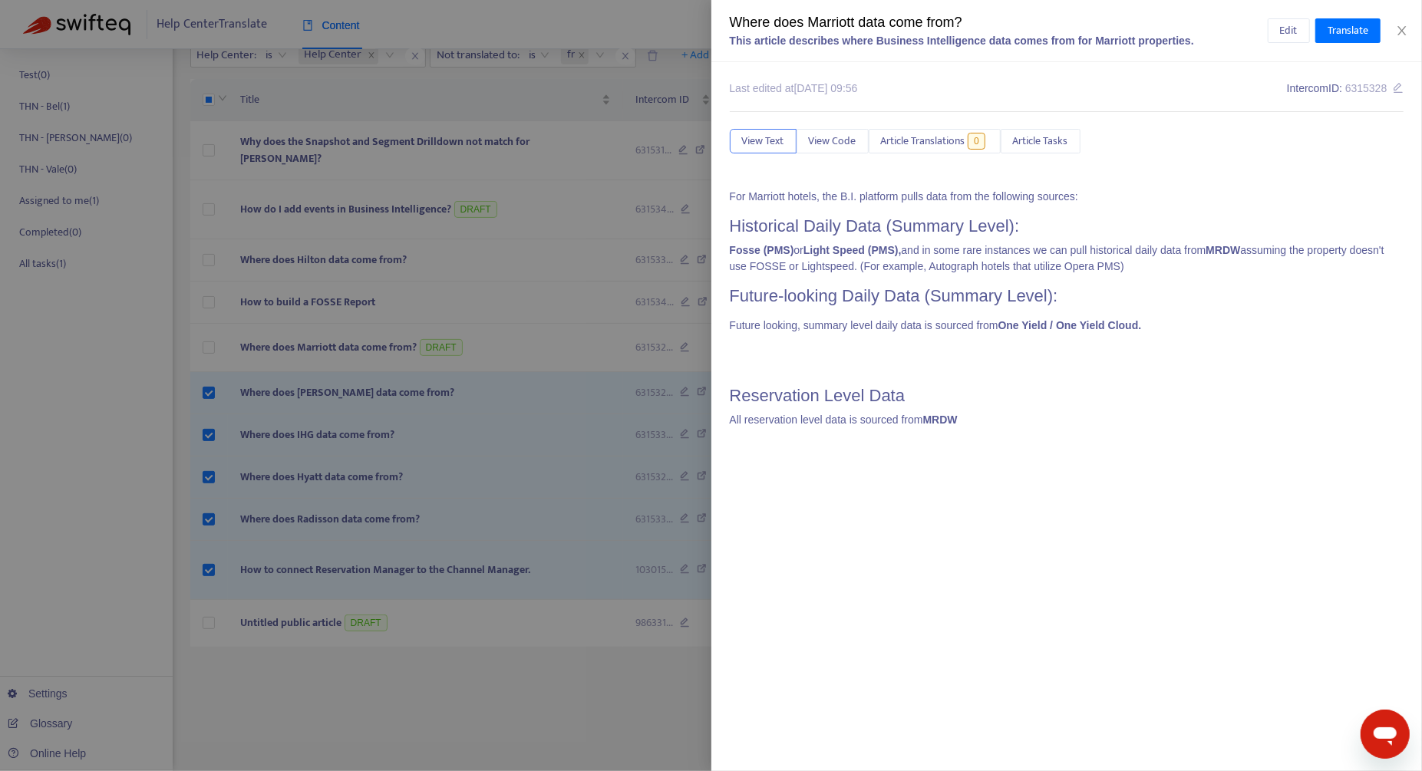
click at [211, 278] on div at bounding box center [711, 385] width 1422 height 771
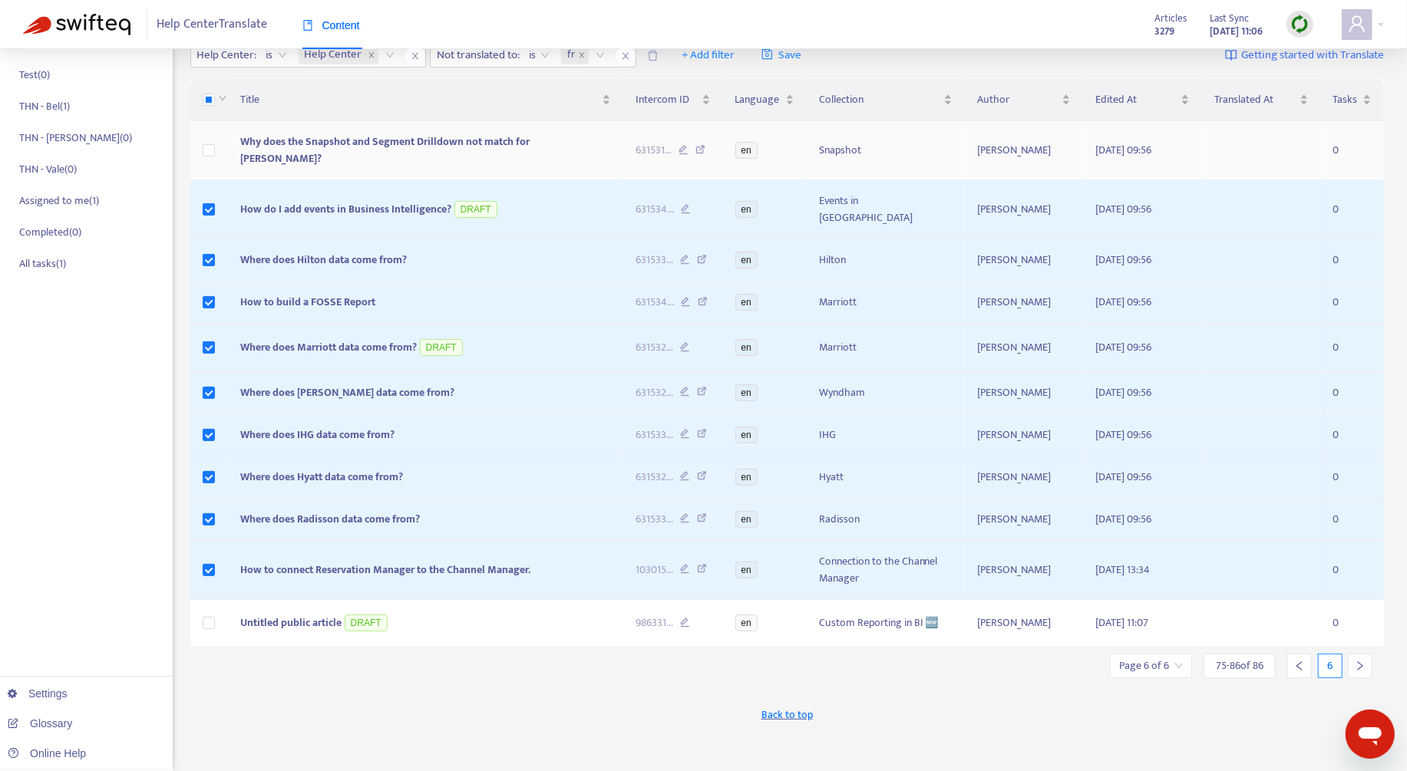
click at [200, 143] on td at bounding box center [209, 150] width 38 height 59
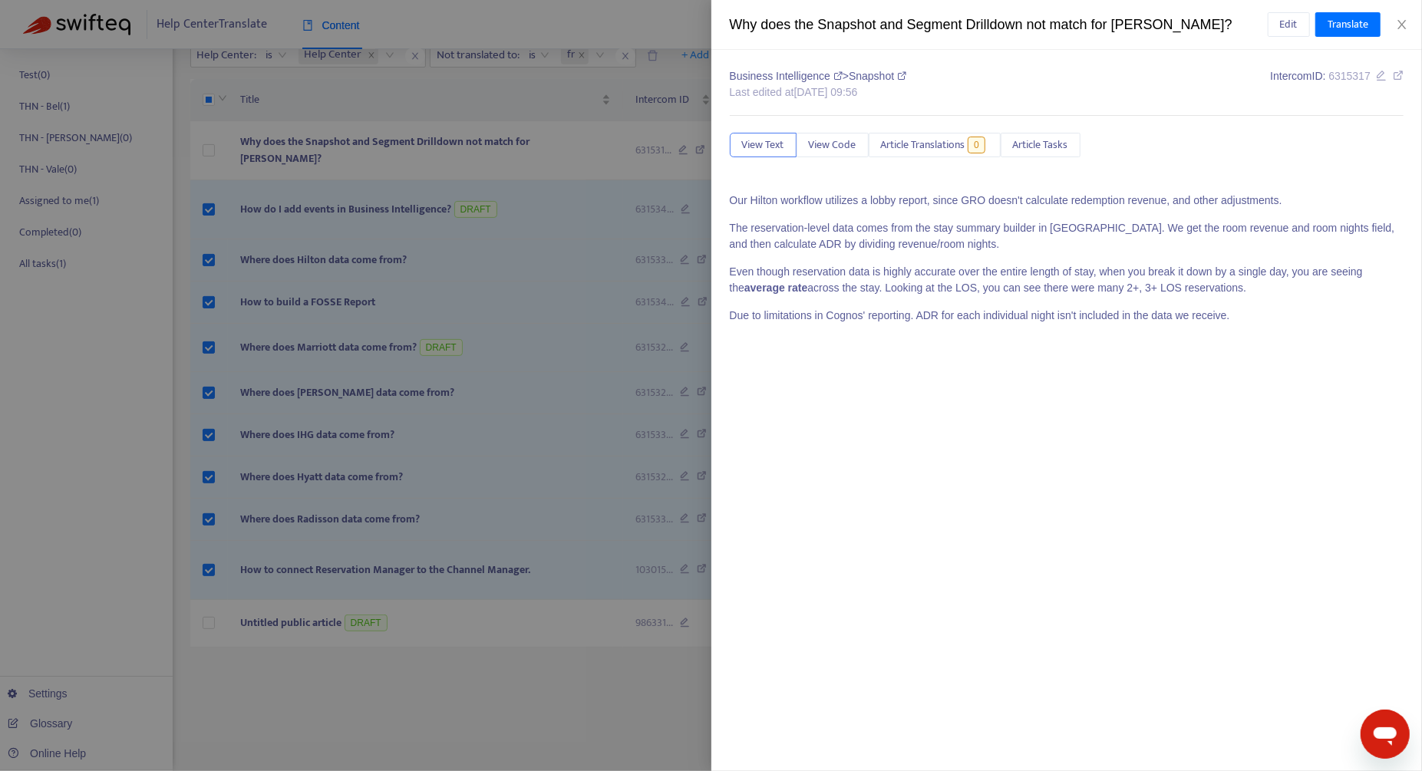
click at [210, 143] on div at bounding box center [711, 385] width 1422 height 771
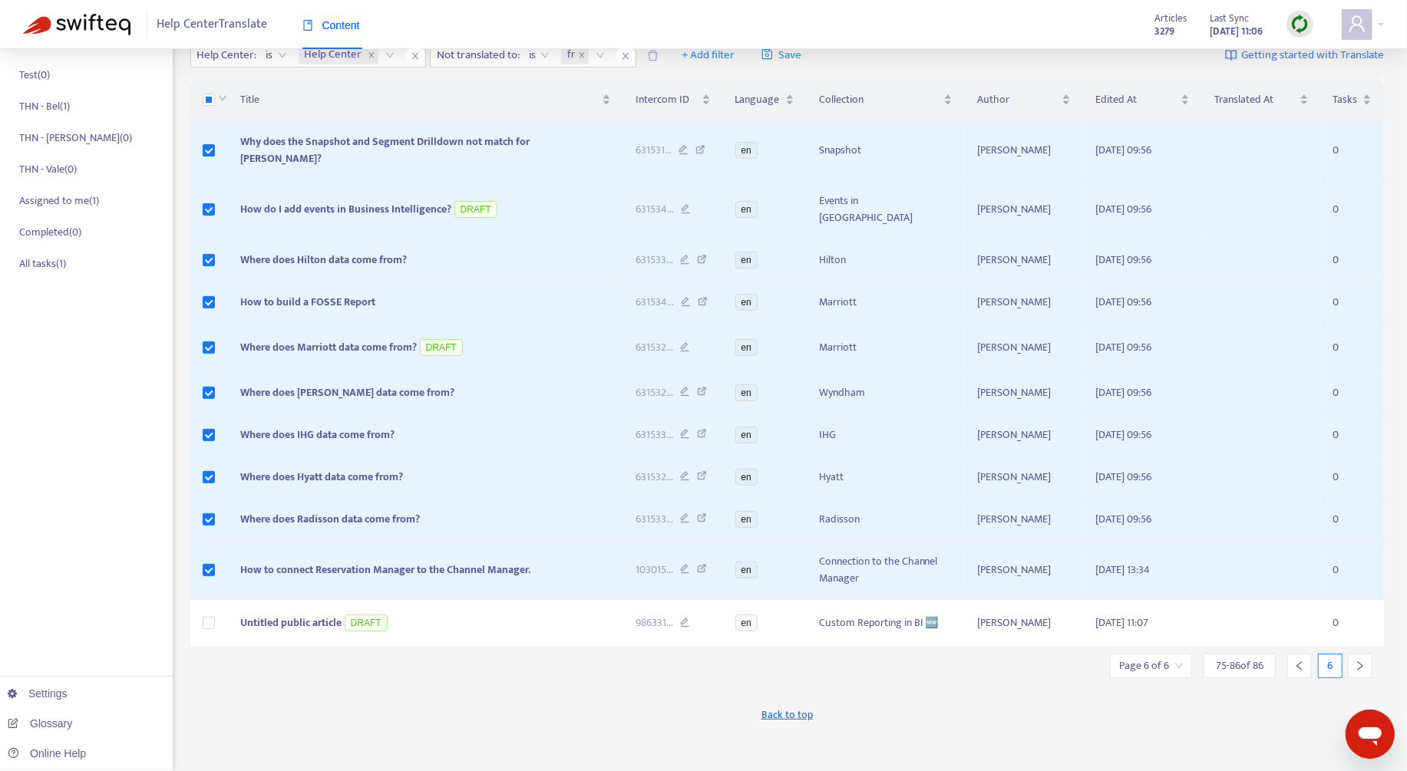
click at [1301, 654] on div at bounding box center [1299, 666] width 25 height 25
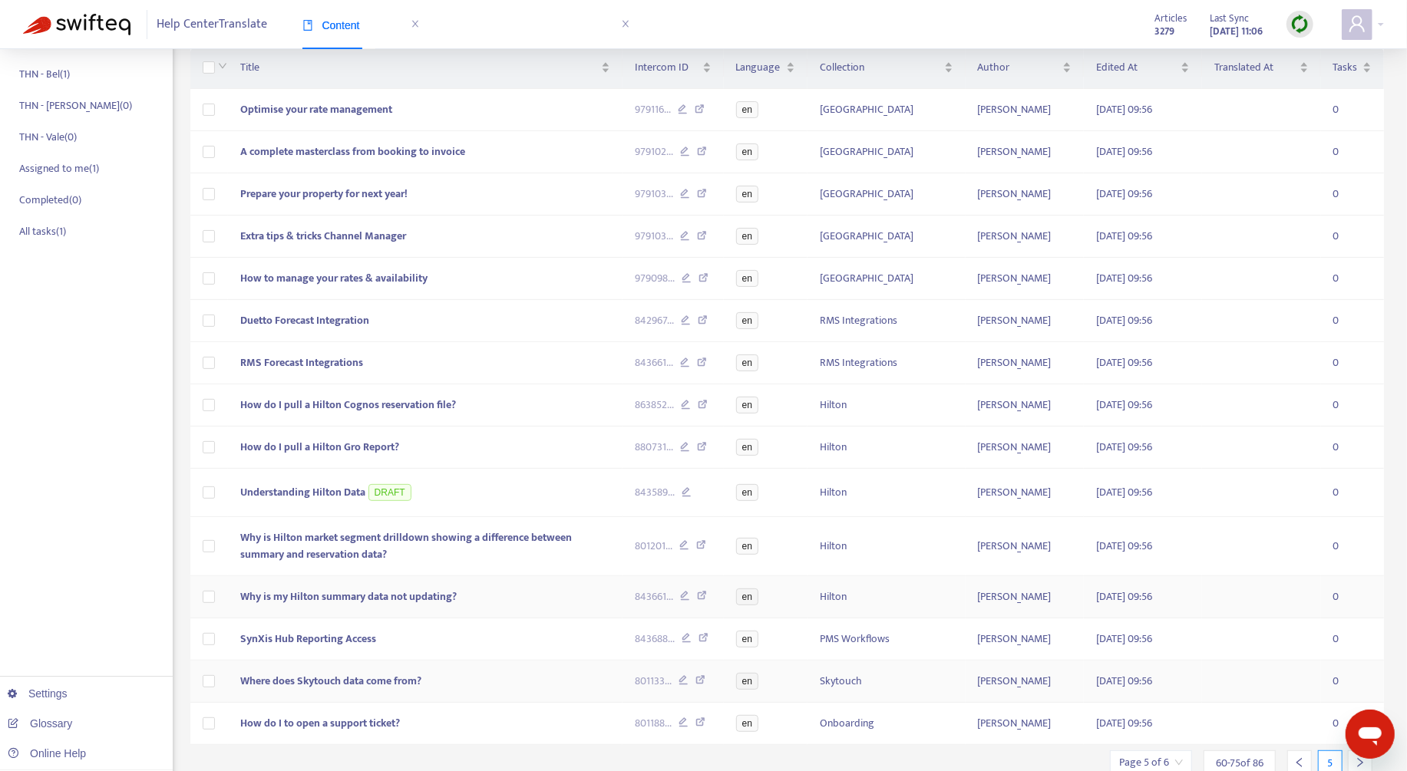
scroll to position [284, 0]
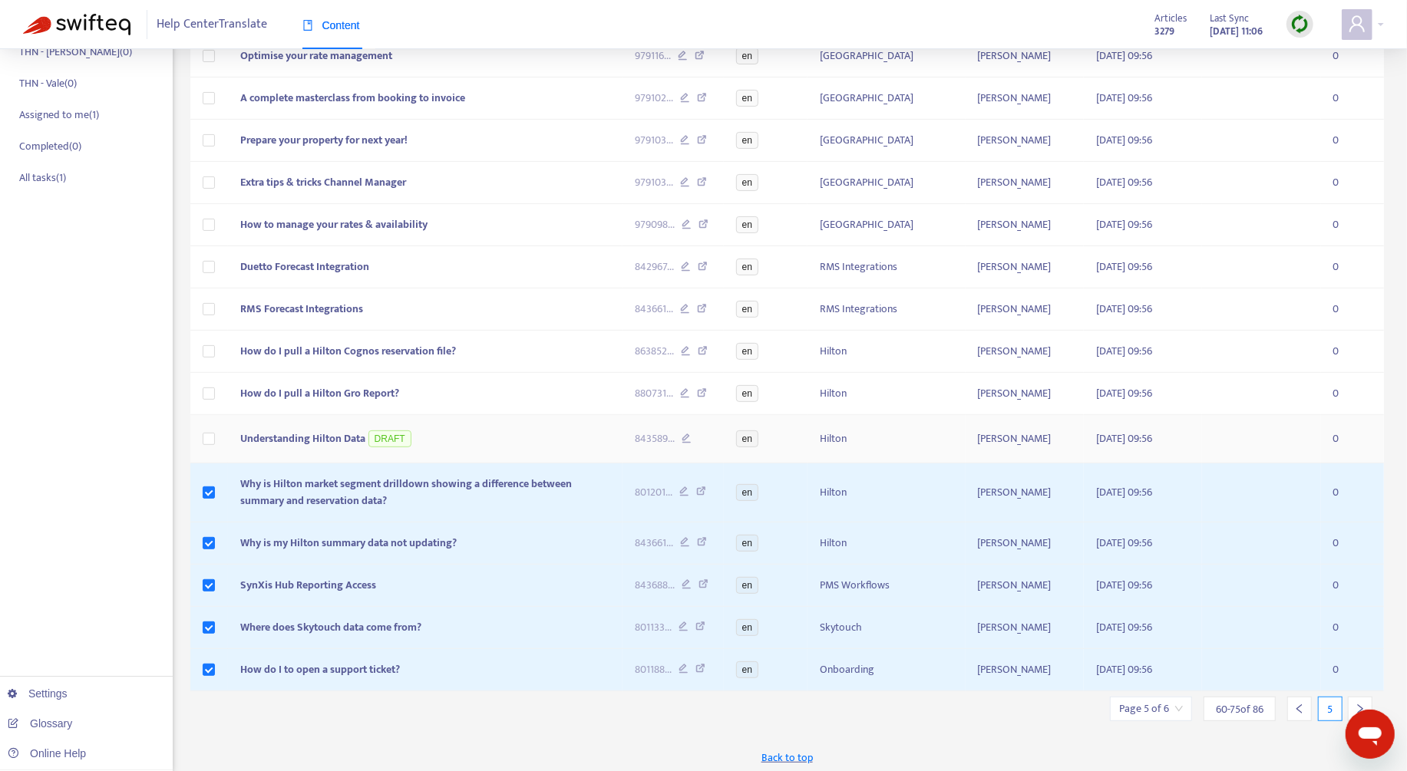
click at [273, 435] on span "Understanding Hilton Data" at bounding box center [302, 439] width 125 height 18
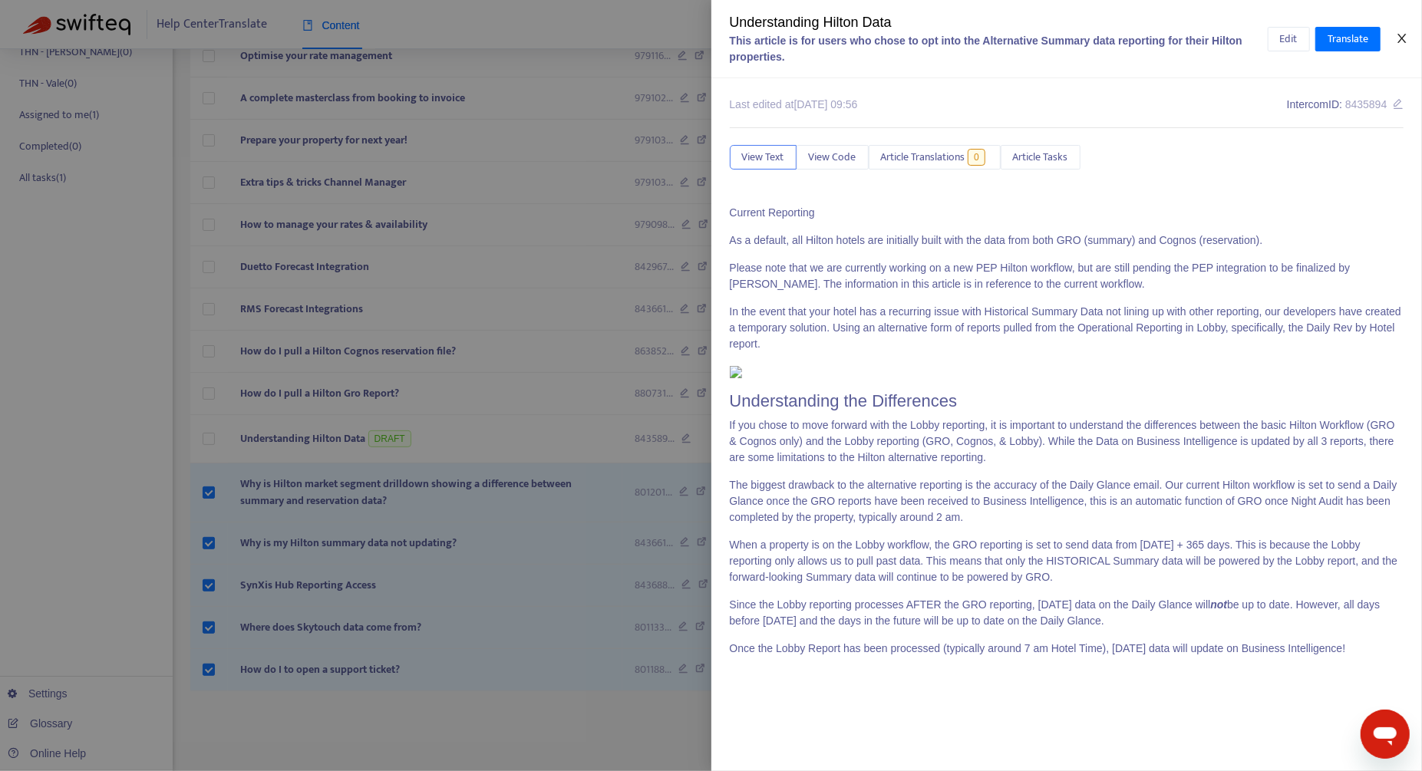
click at [1402, 35] on icon "close" at bounding box center [1402, 38] width 12 height 12
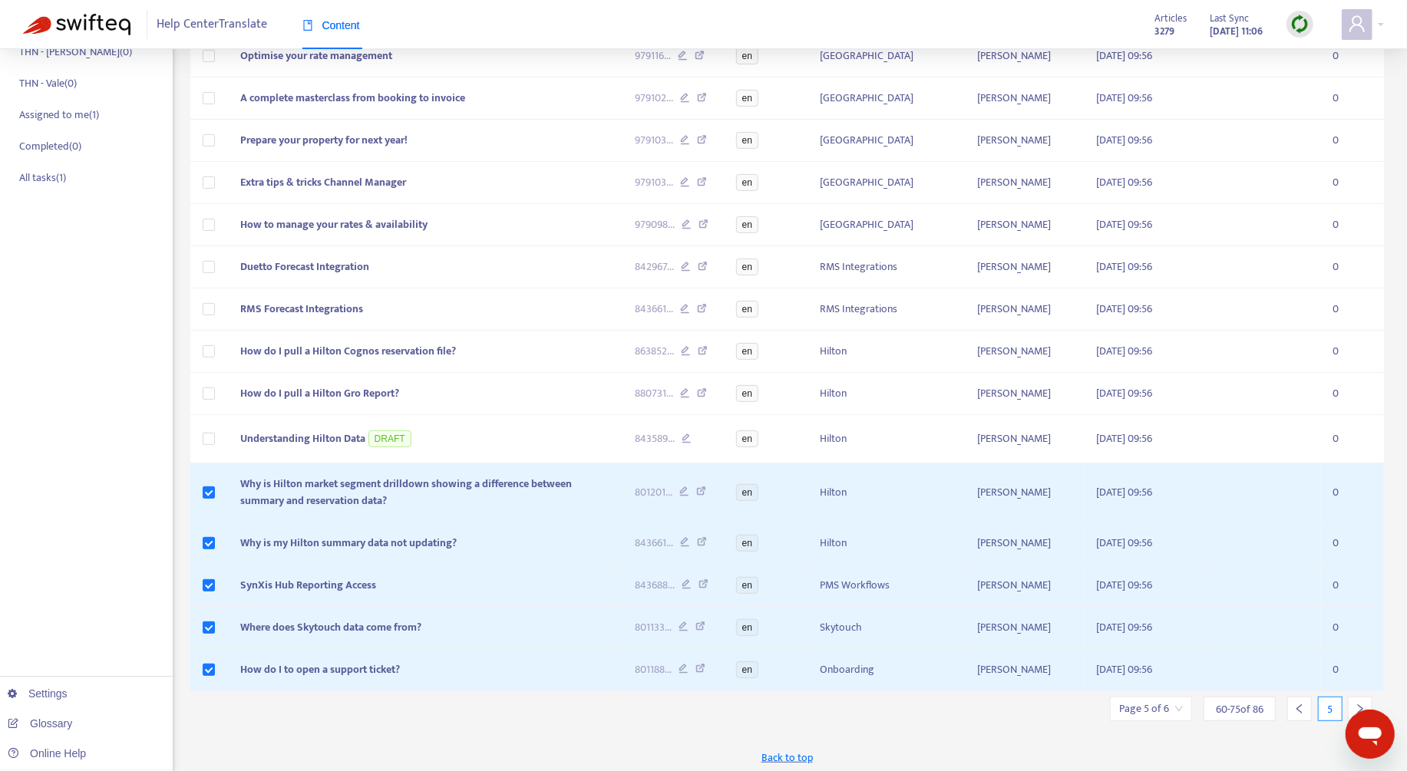
click at [1371, 698] on div at bounding box center [1360, 709] width 25 height 25
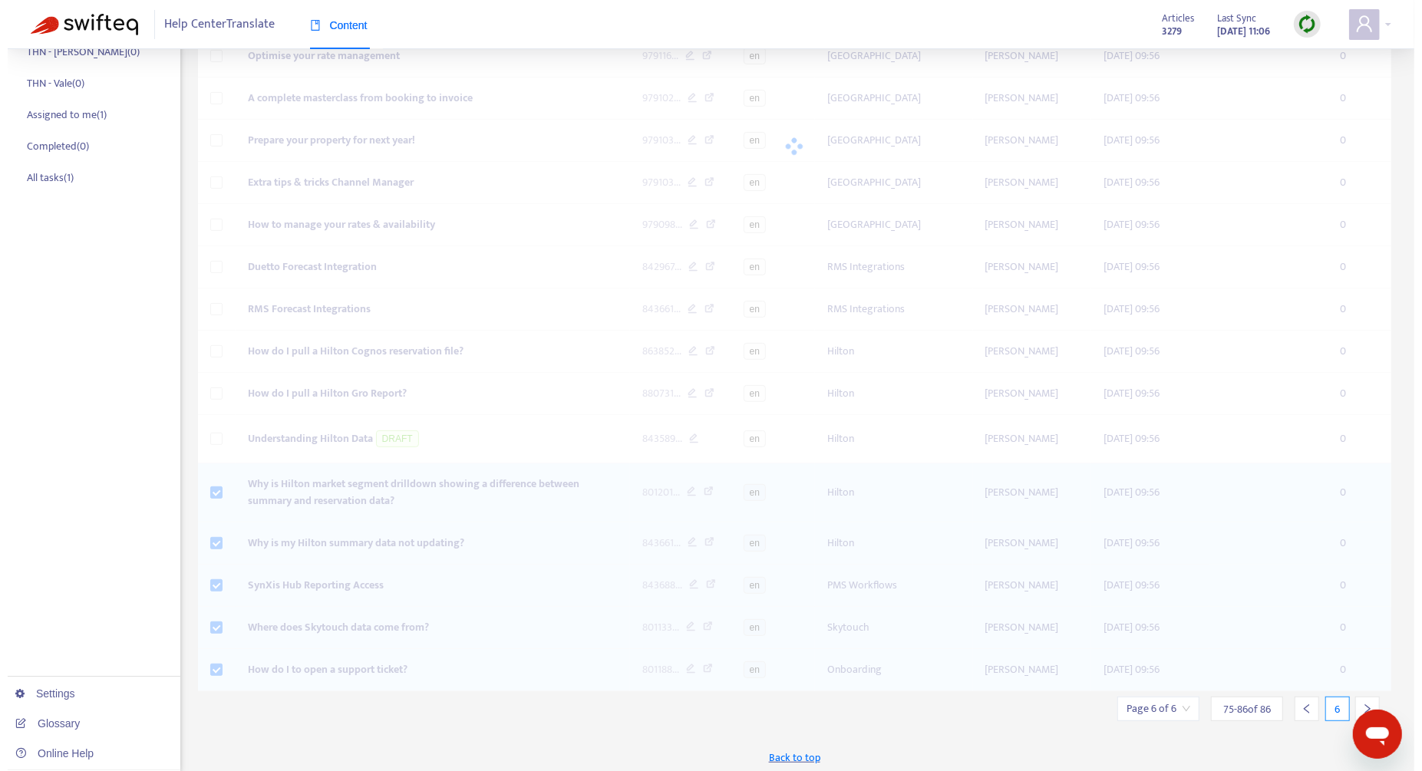
scroll to position [198, 0]
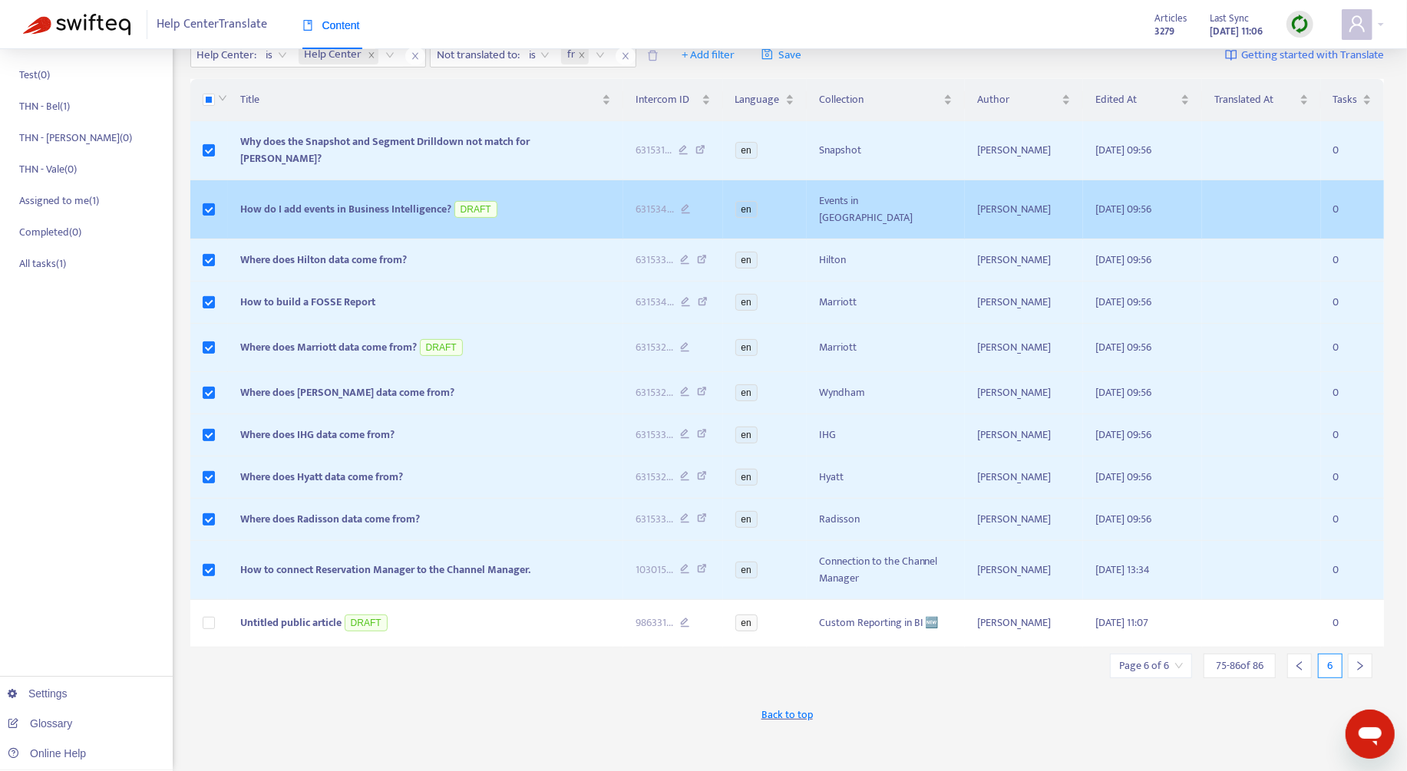
click at [553, 180] on td "How do I add events in Business Intelligence? DRAFT" at bounding box center [425, 209] width 395 height 59
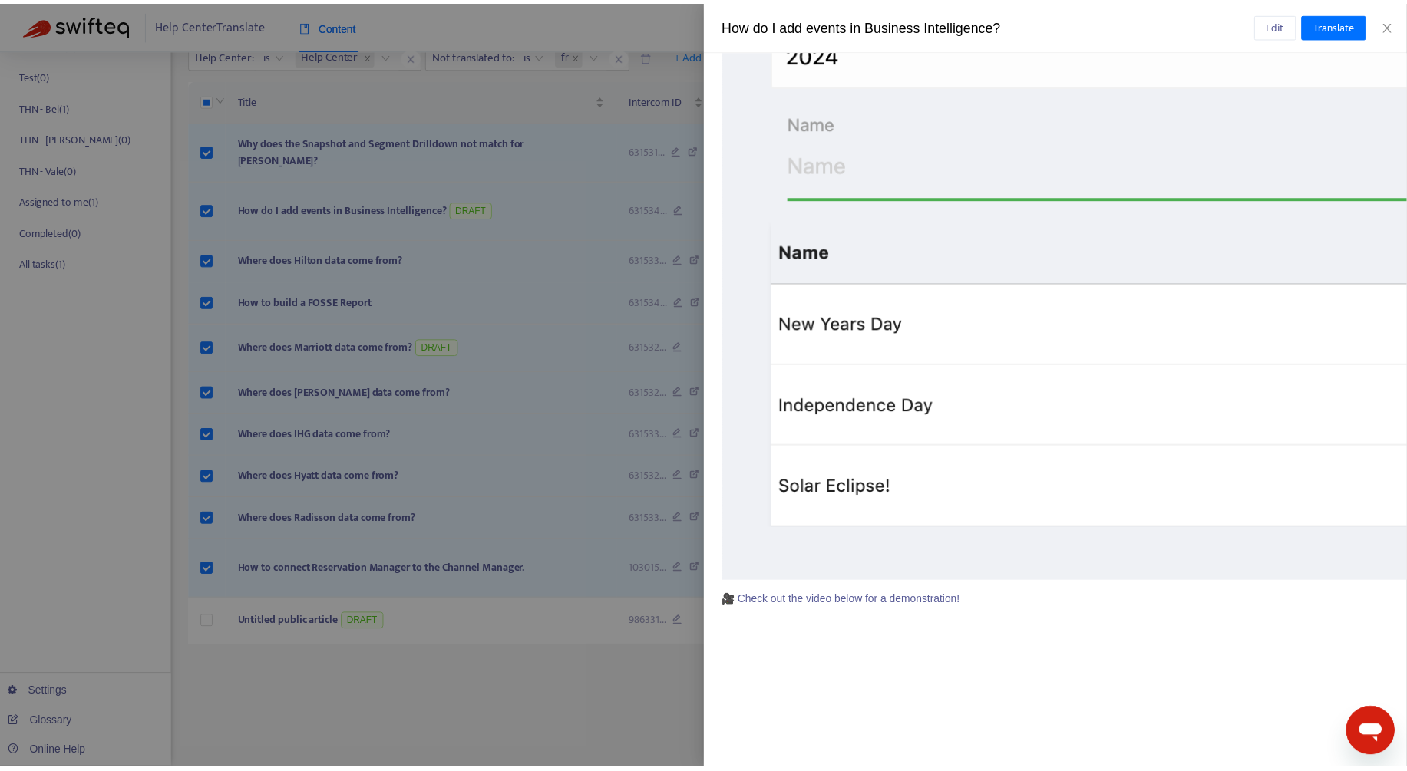
scroll to position [3143, 0]
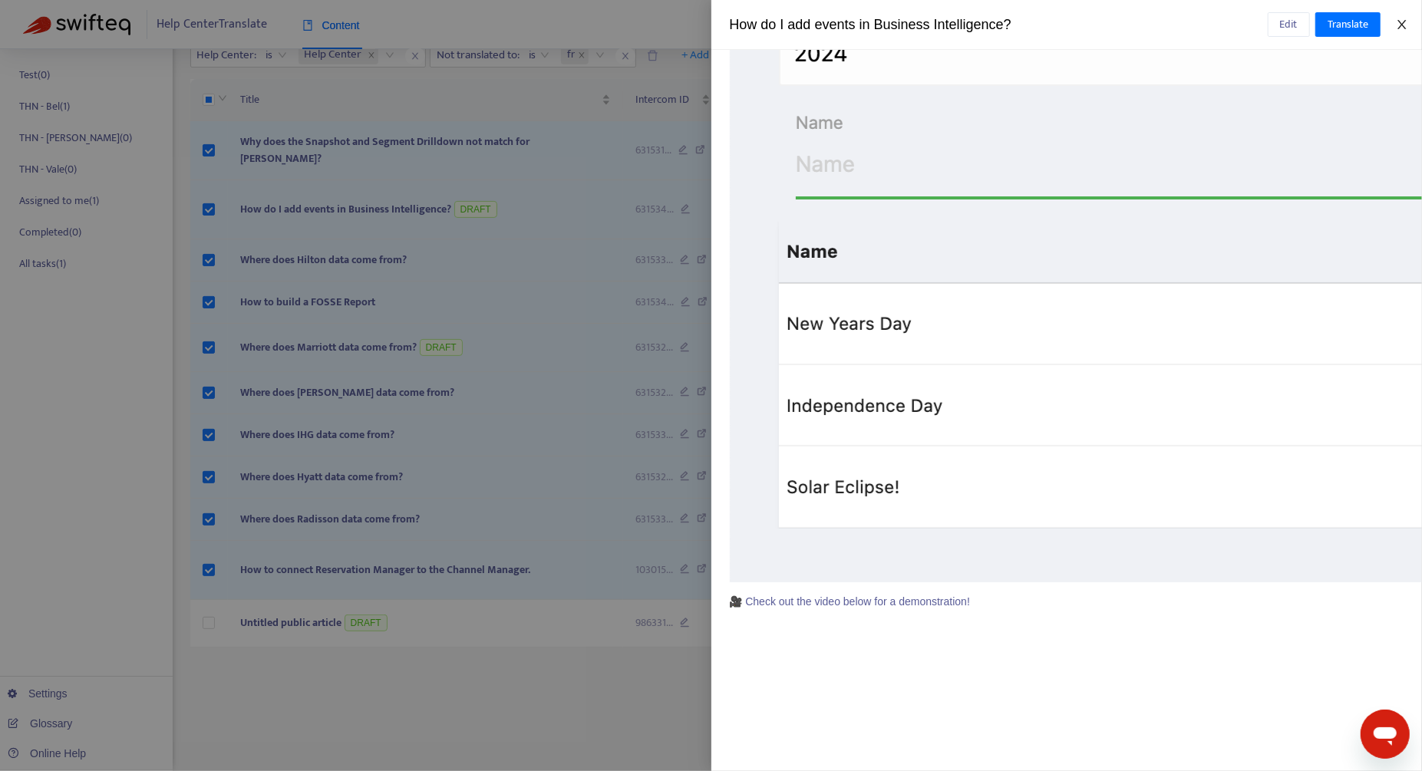
click at [1407, 27] on icon "close" at bounding box center [1402, 24] width 12 height 12
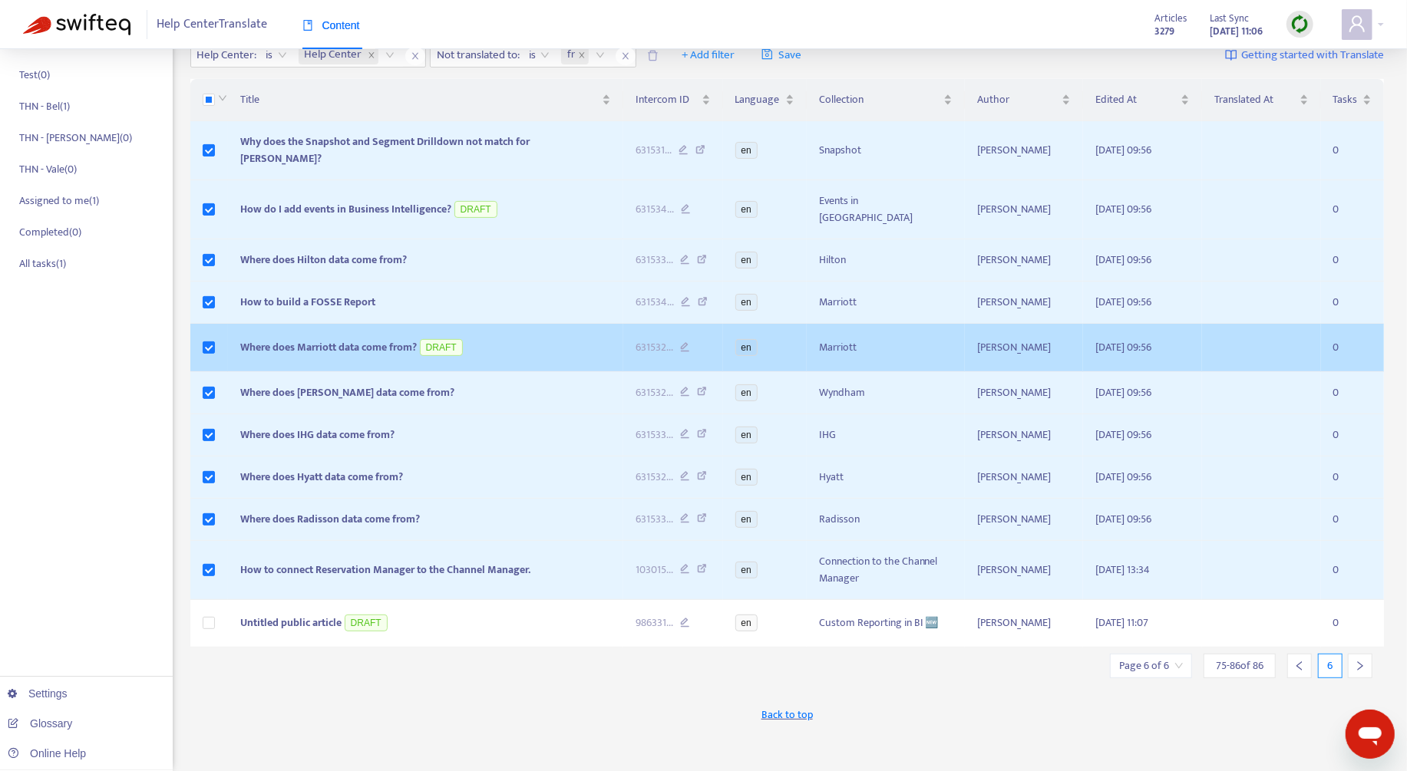
click at [533, 324] on td "Where does Marriott data come from? DRAFT" at bounding box center [425, 348] width 395 height 48
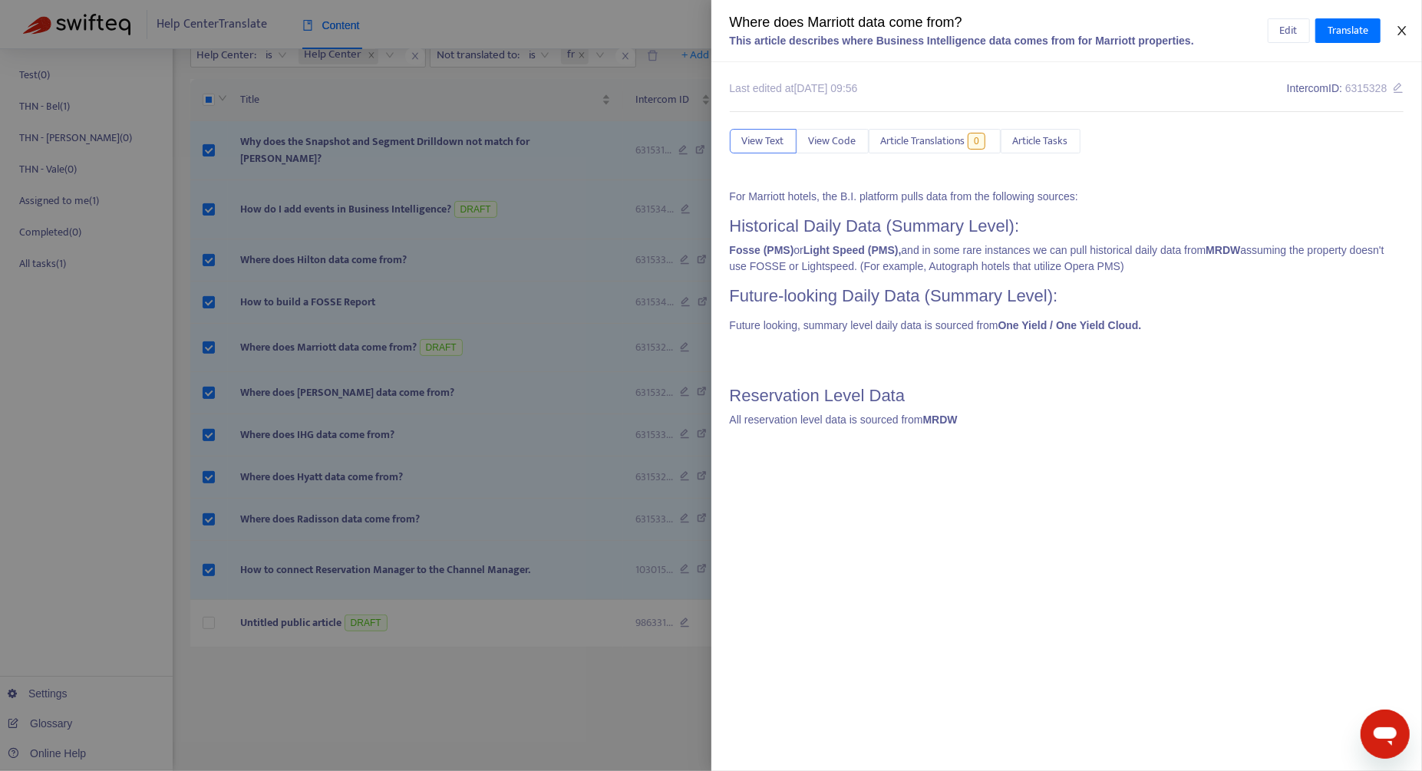
click at [1408, 33] on icon "close" at bounding box center [1402, 31] width 12 height 12
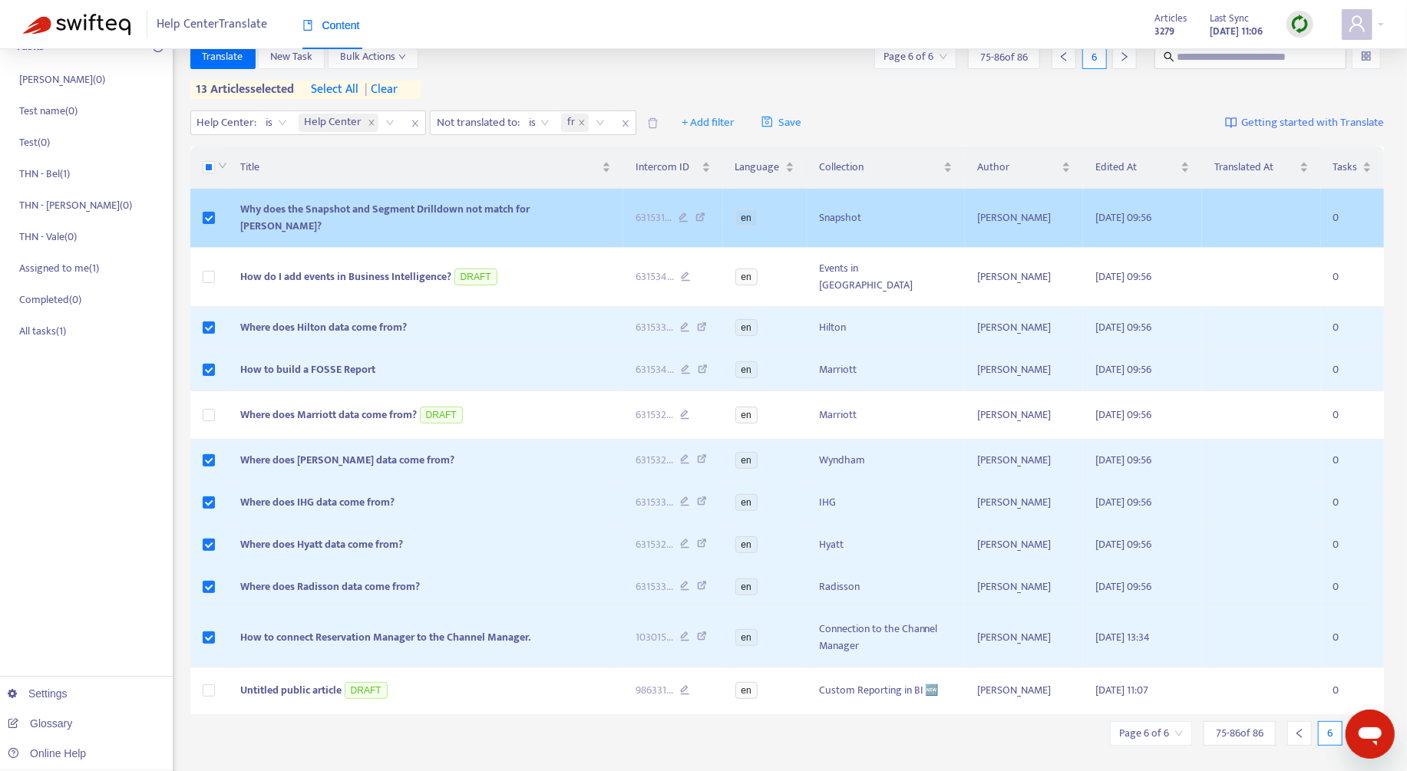
scroll to position [0, 0]
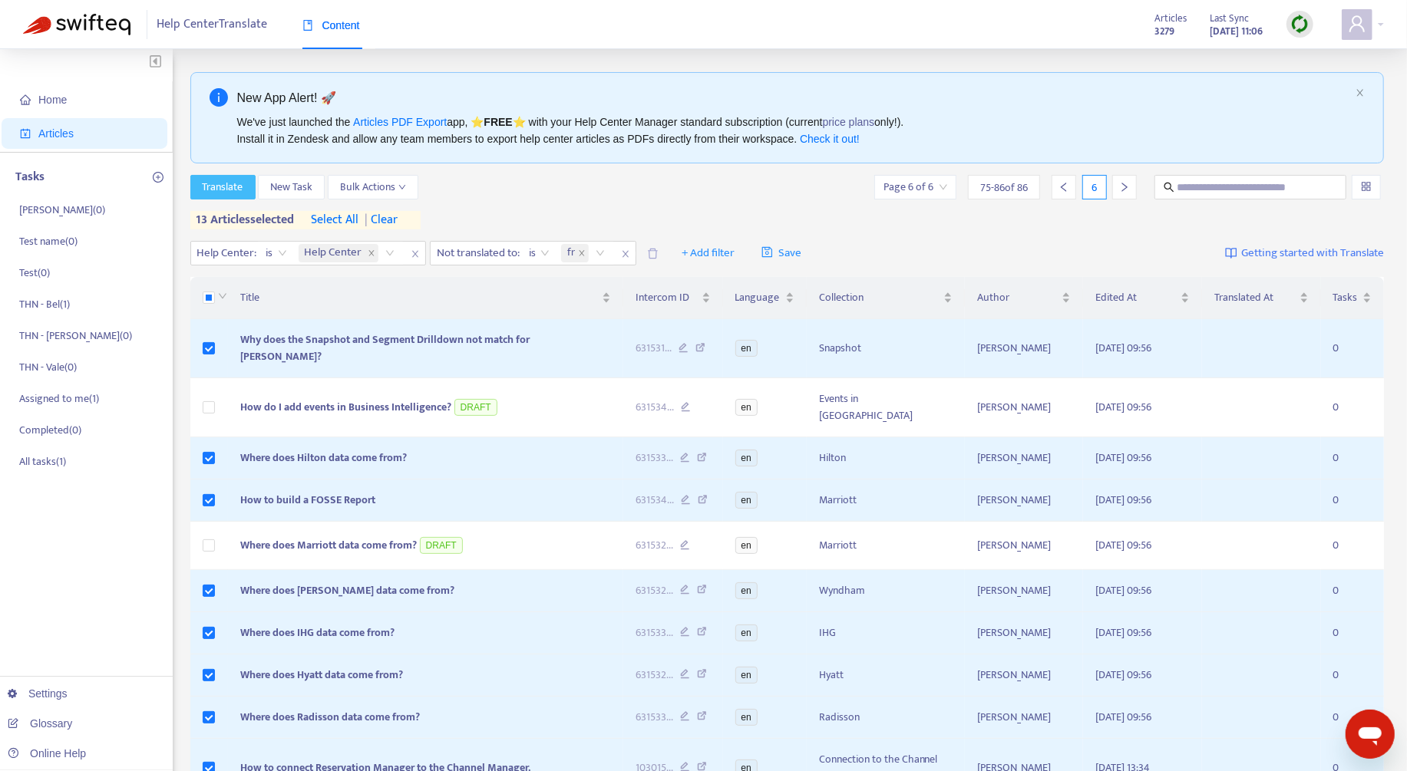
click at [229, 181] on span "Translate" at bounding box center [223, 187] width 41 height 17
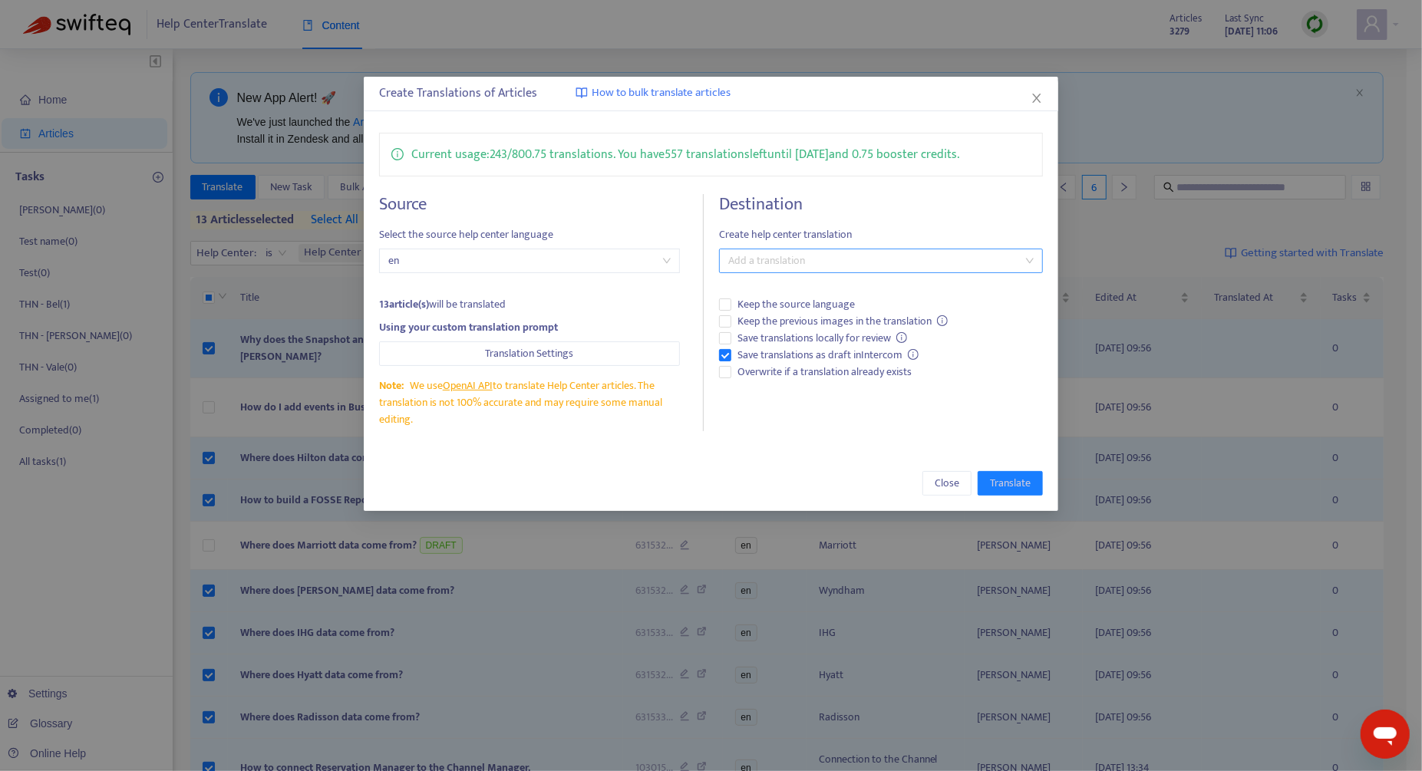
click at [796, 259] on div at bounding box center [873, 261] width 301 height 18
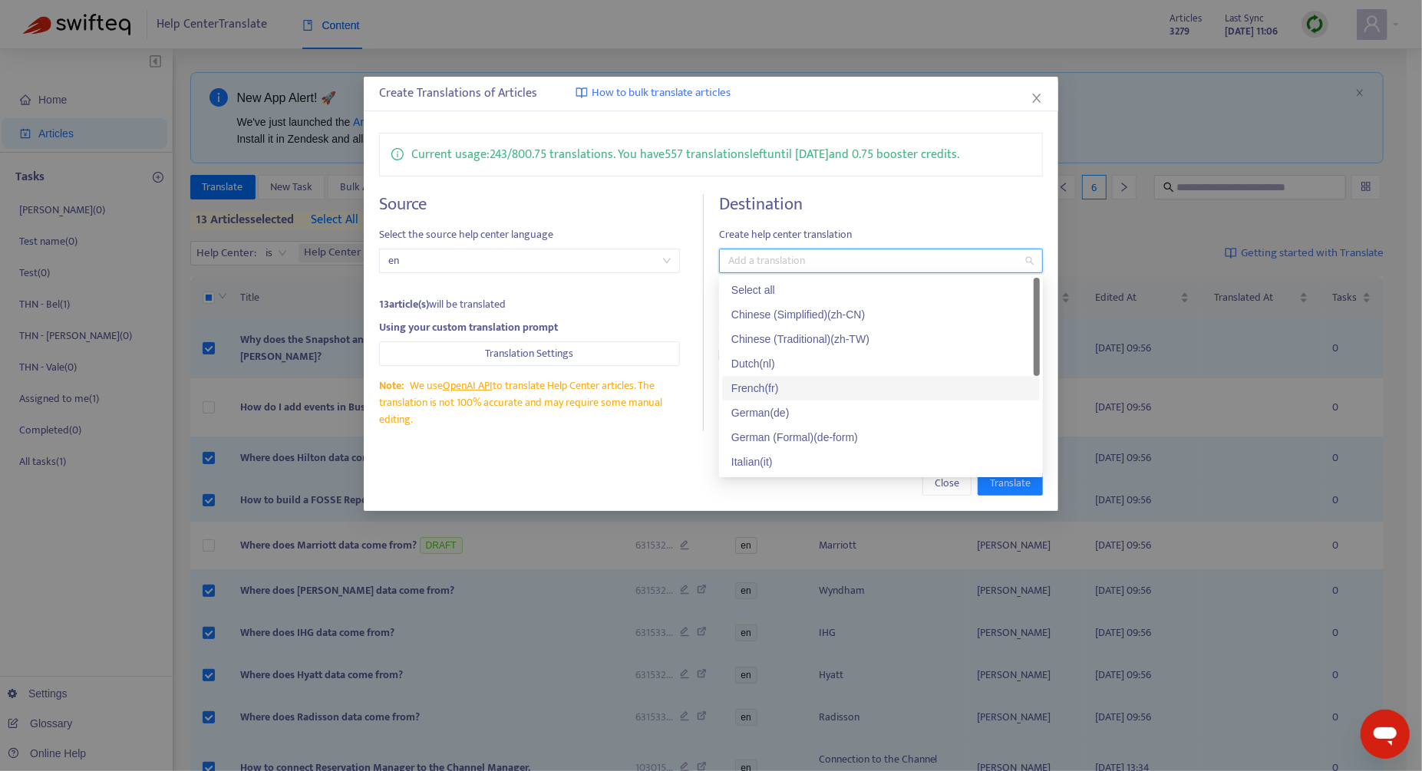
click at [798, 385] on div "French ( fr )" at bounding box center [880, 388] width 299 height 17
click at [652, 454] on div "Create Translations of Articles How to bulk translate articles Current usage: 2…" at bounding box center [711, 294] width 695 height 434
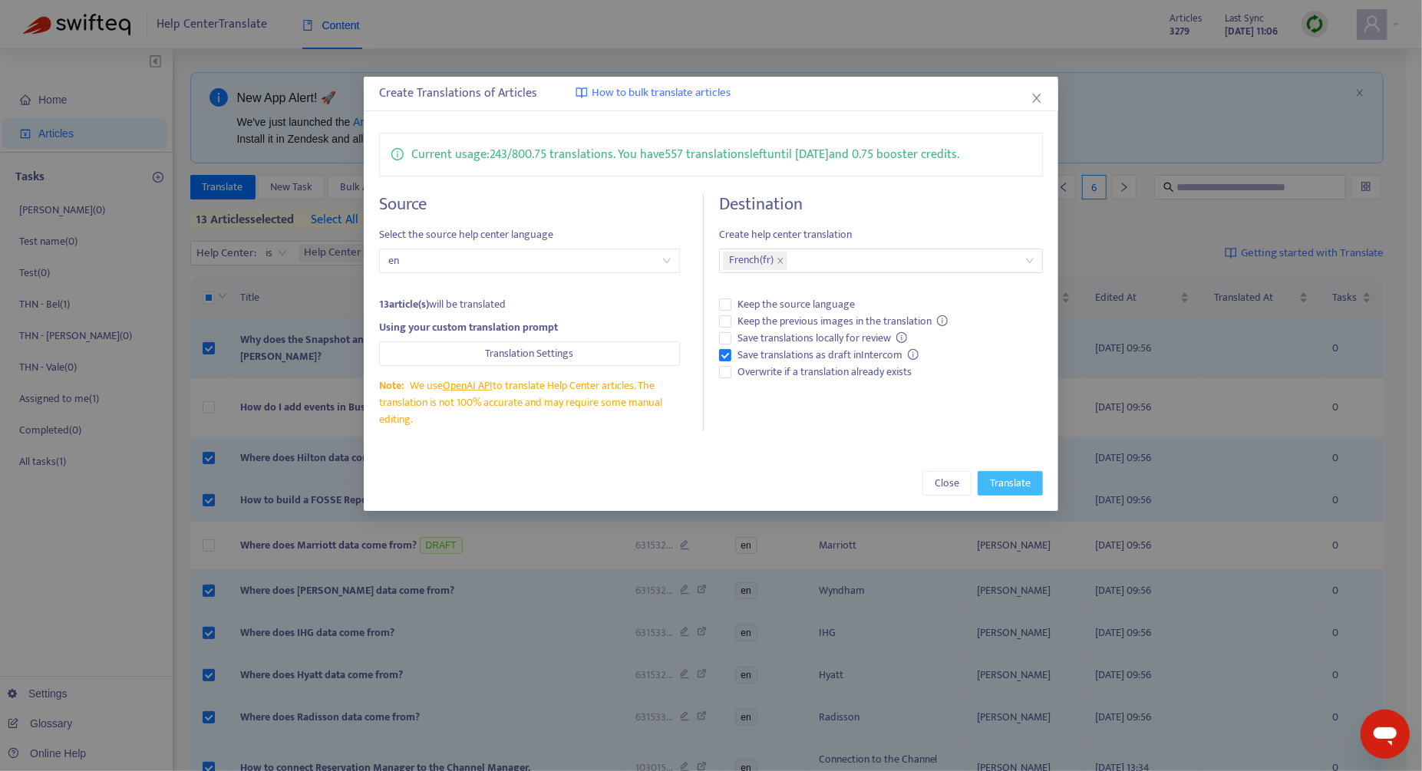
click at [1035, 487] on button "Translate" at bounding box center [1010, 483] width 65 height 25
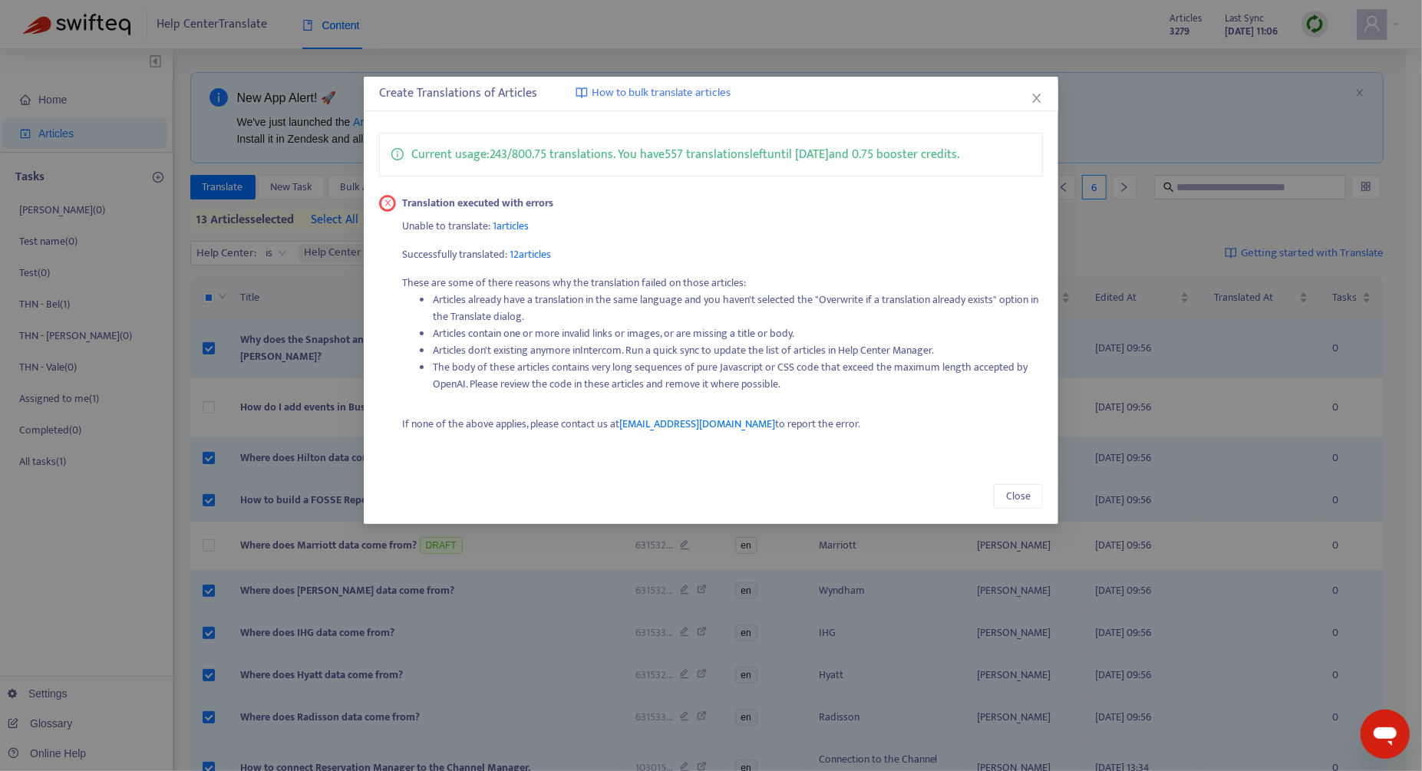
click at [150, 331] on div "Create Translations of Articles How to bulk translate articles Current usage: 2…" at bounding box center [711, 385] width 1422 height 771
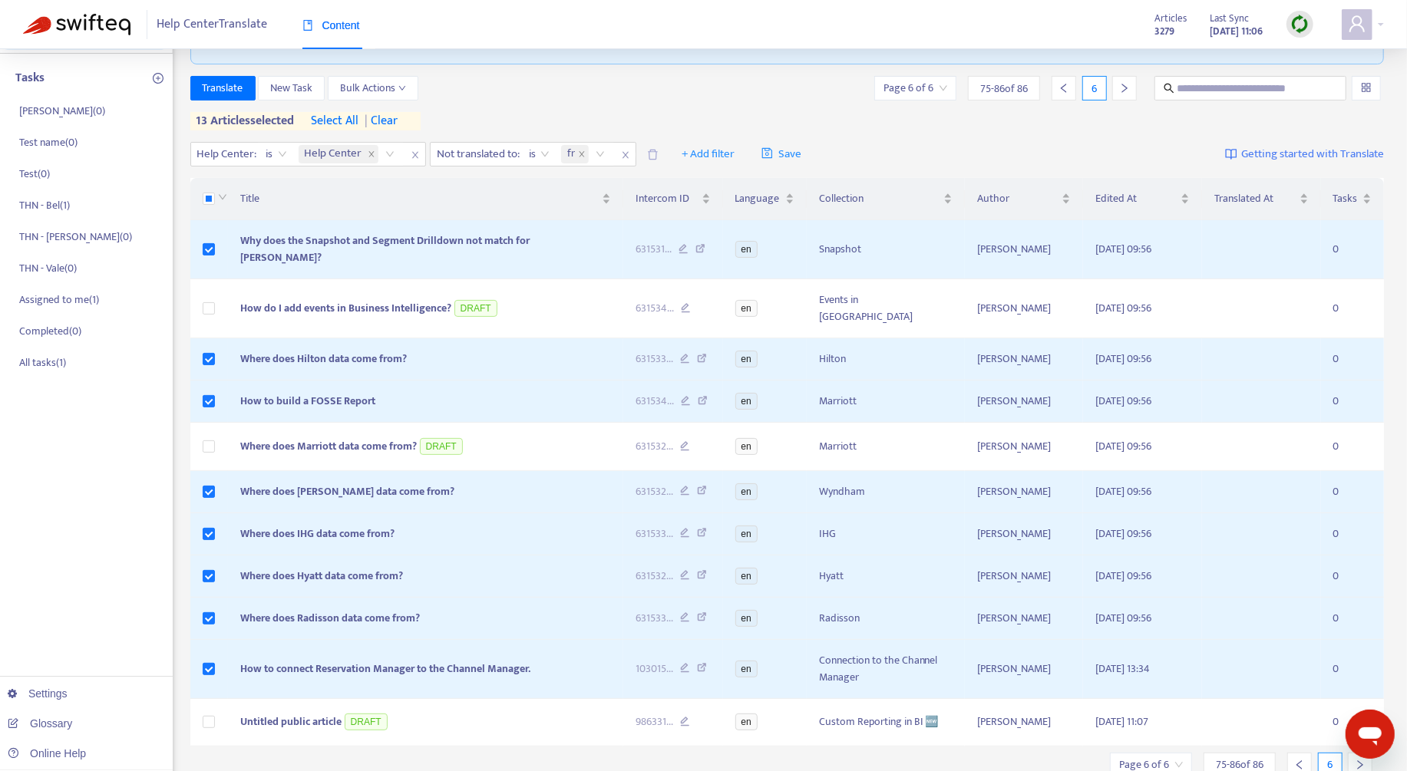
scroll to position [11, 0]
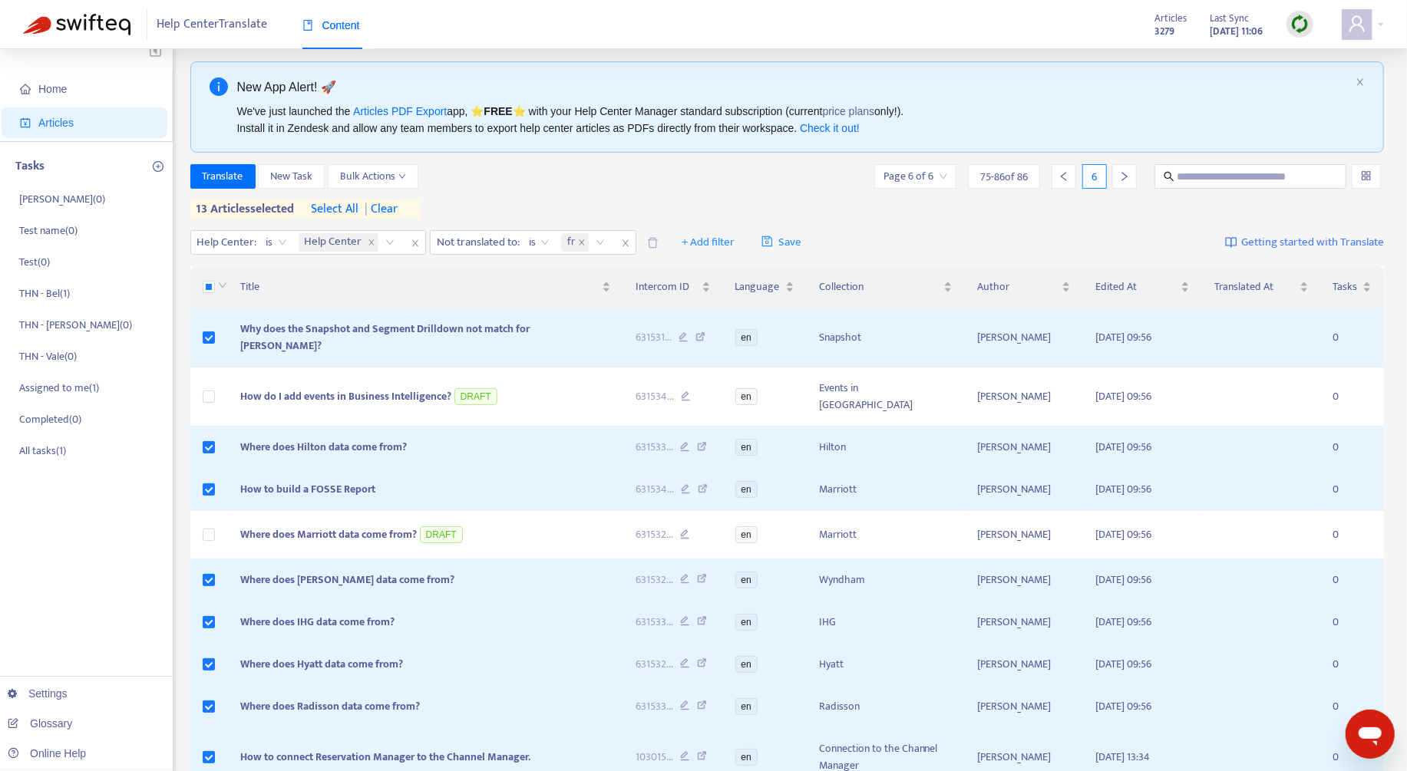
click at [398, 209] on span "| clear" at bounding box center [378, 209] width 38 height 18
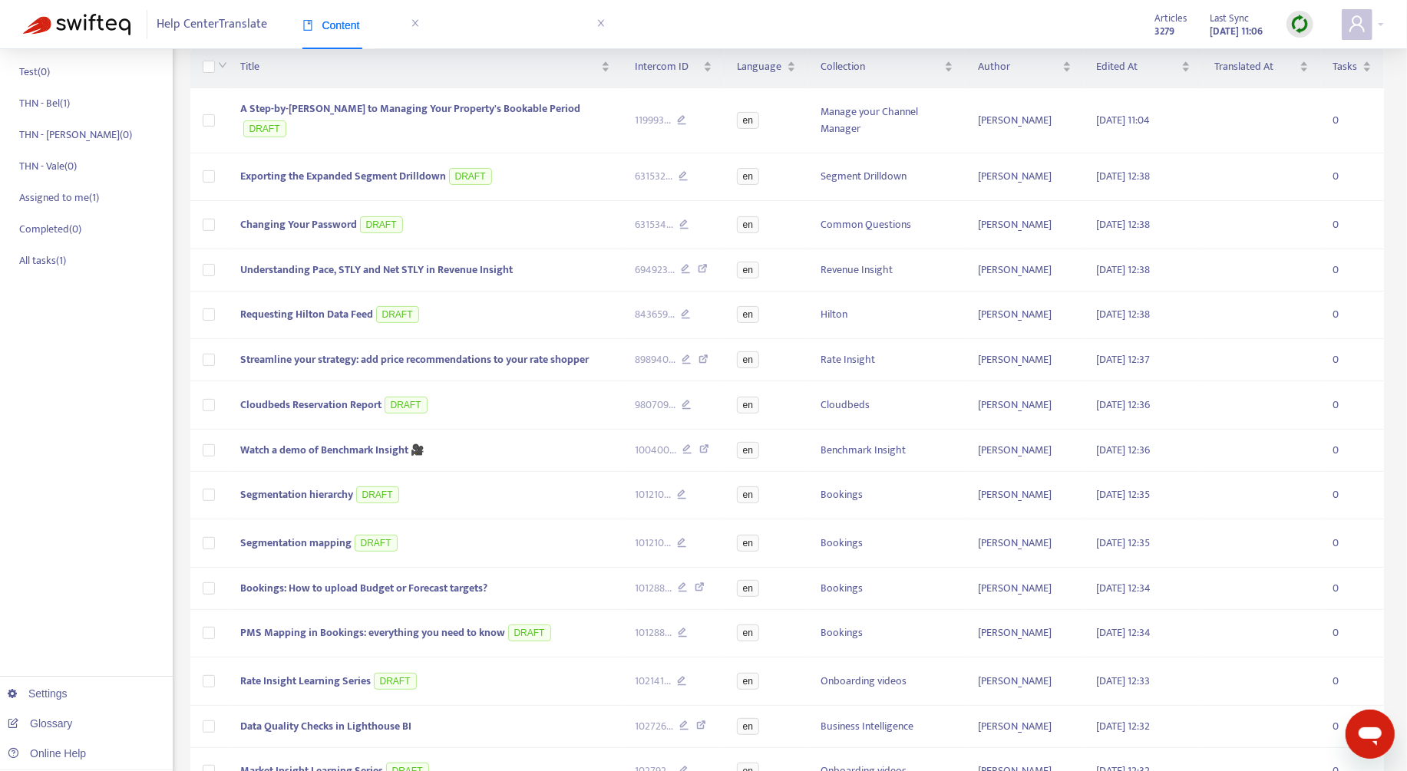
scroll to position [296, 0]
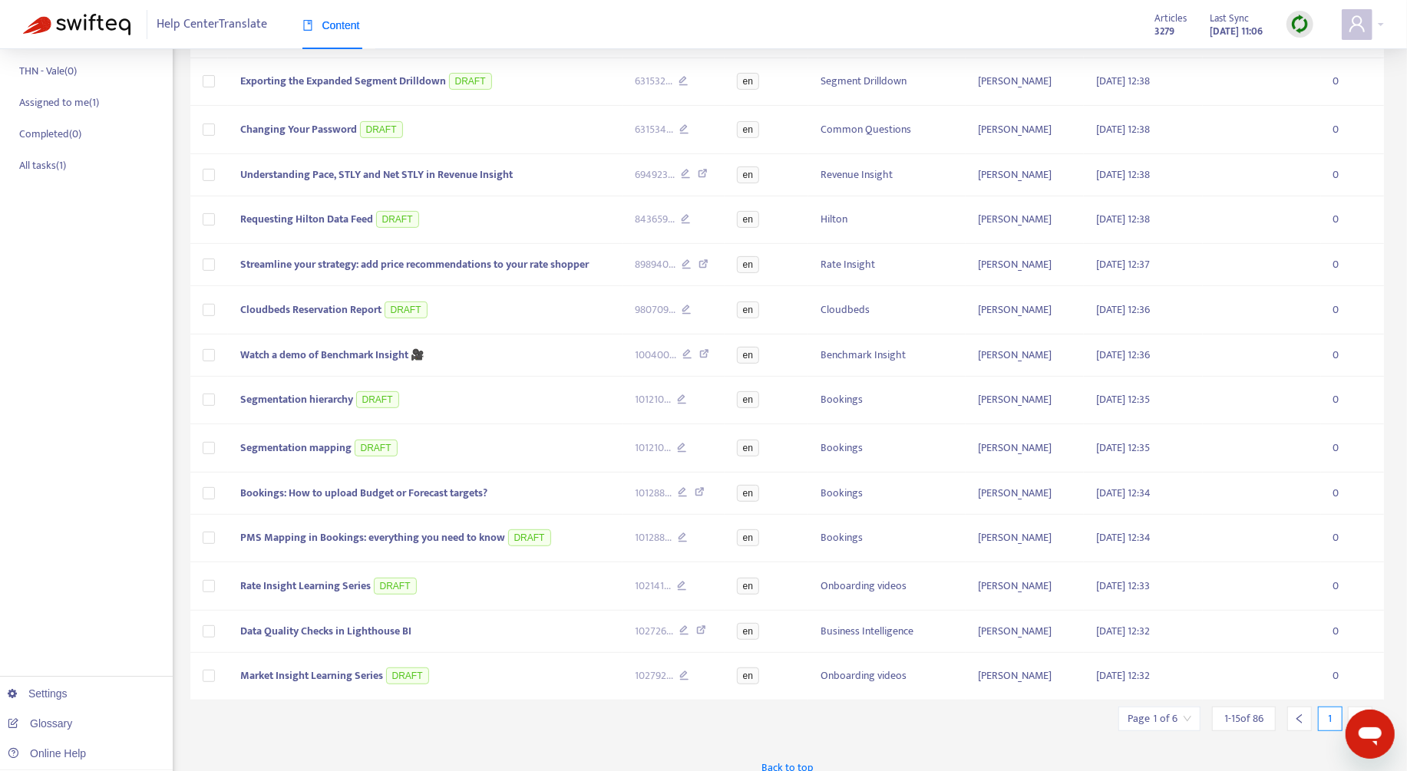
click at [1363, 714] on icon "right" at bounding box center [1360, 719] width 11 height 11
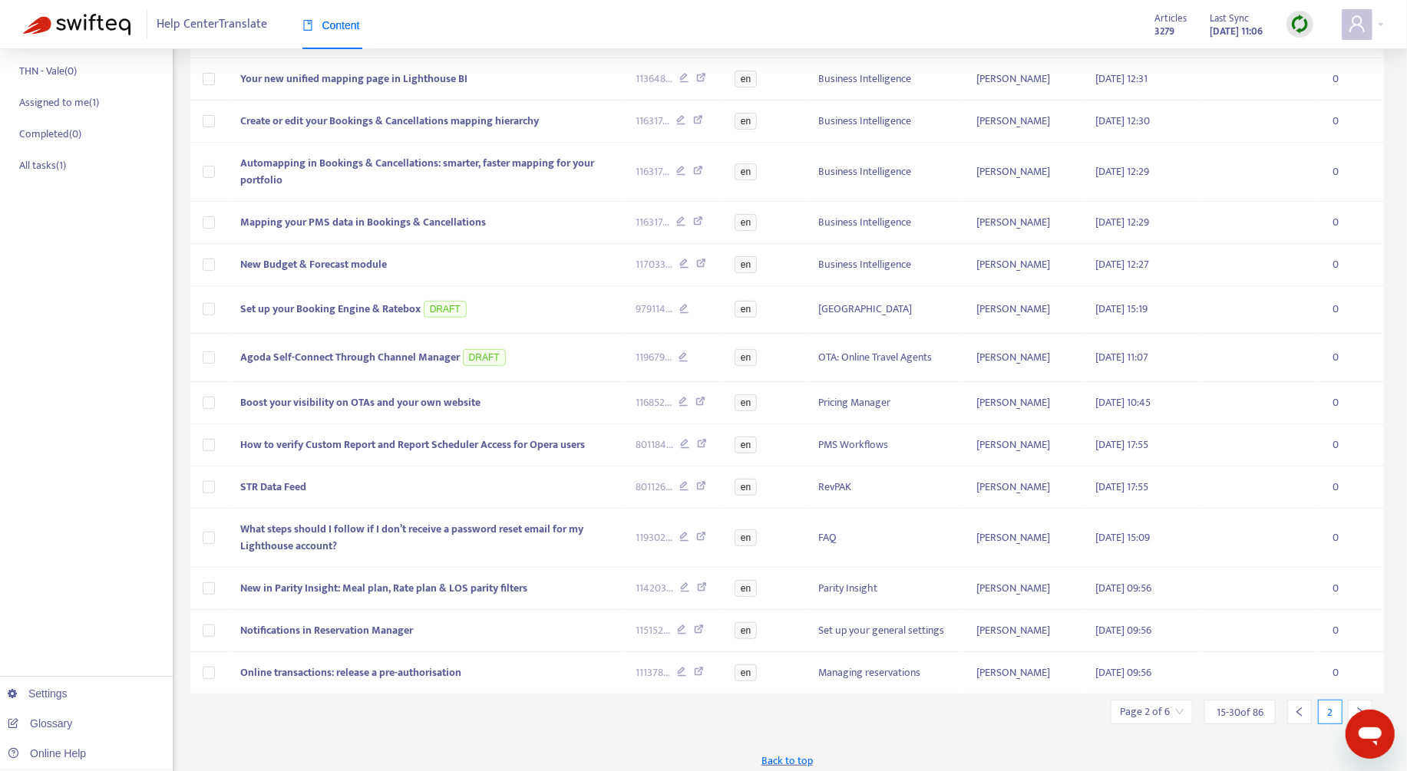
click at [1363, 707] on icon "right" at bounding box center [1360, 712] width 11 height 11
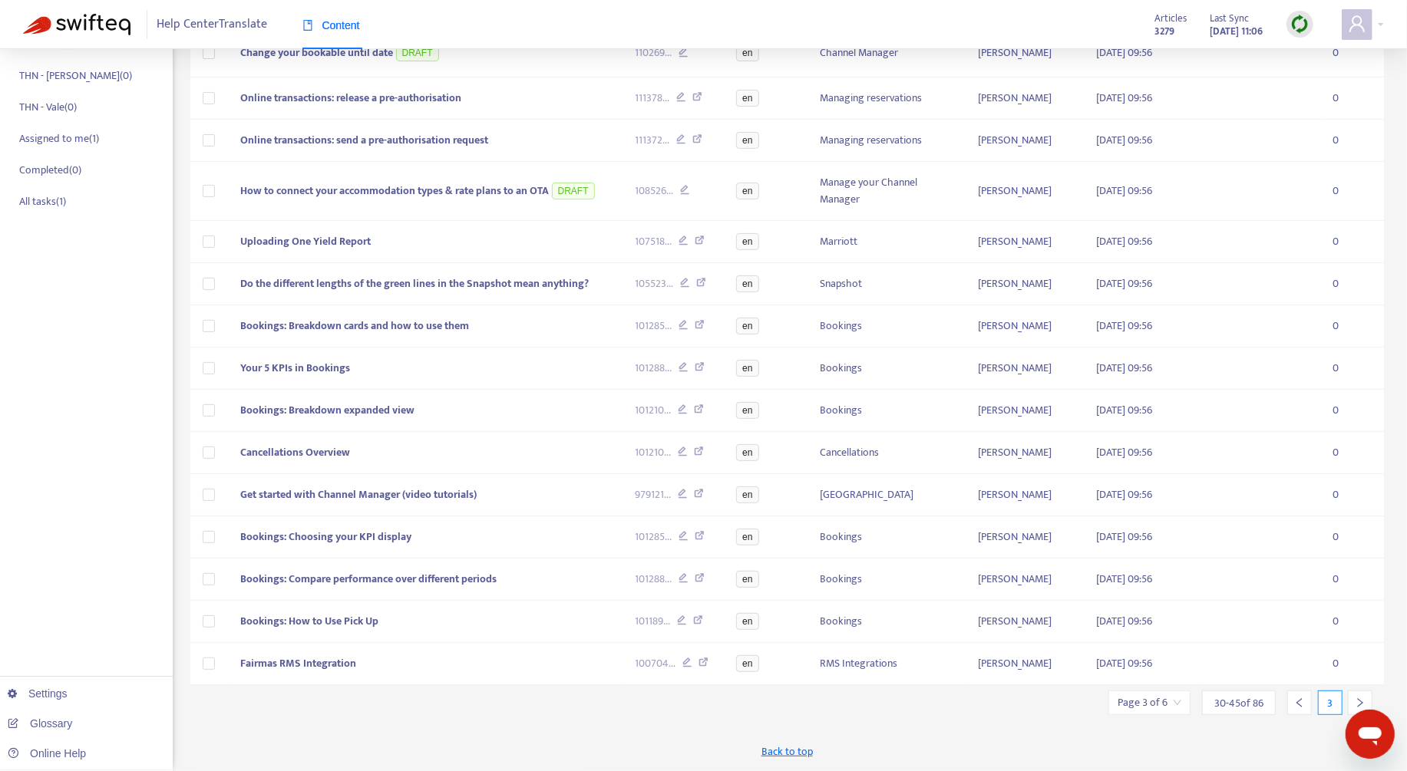
scroll to position [254, 0]
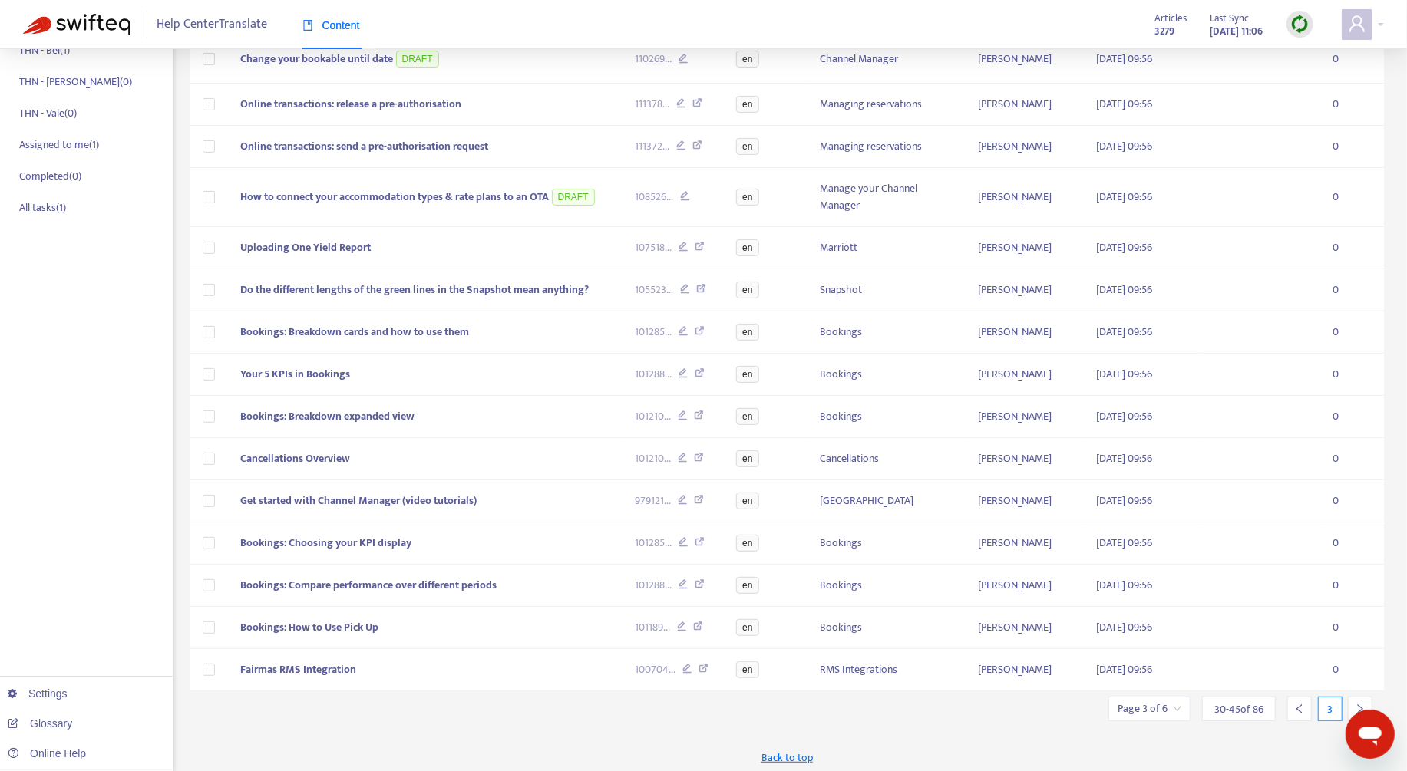
click at [1363, 704] on icon "right" at bounding box center [1360, 709] width 11 height 11
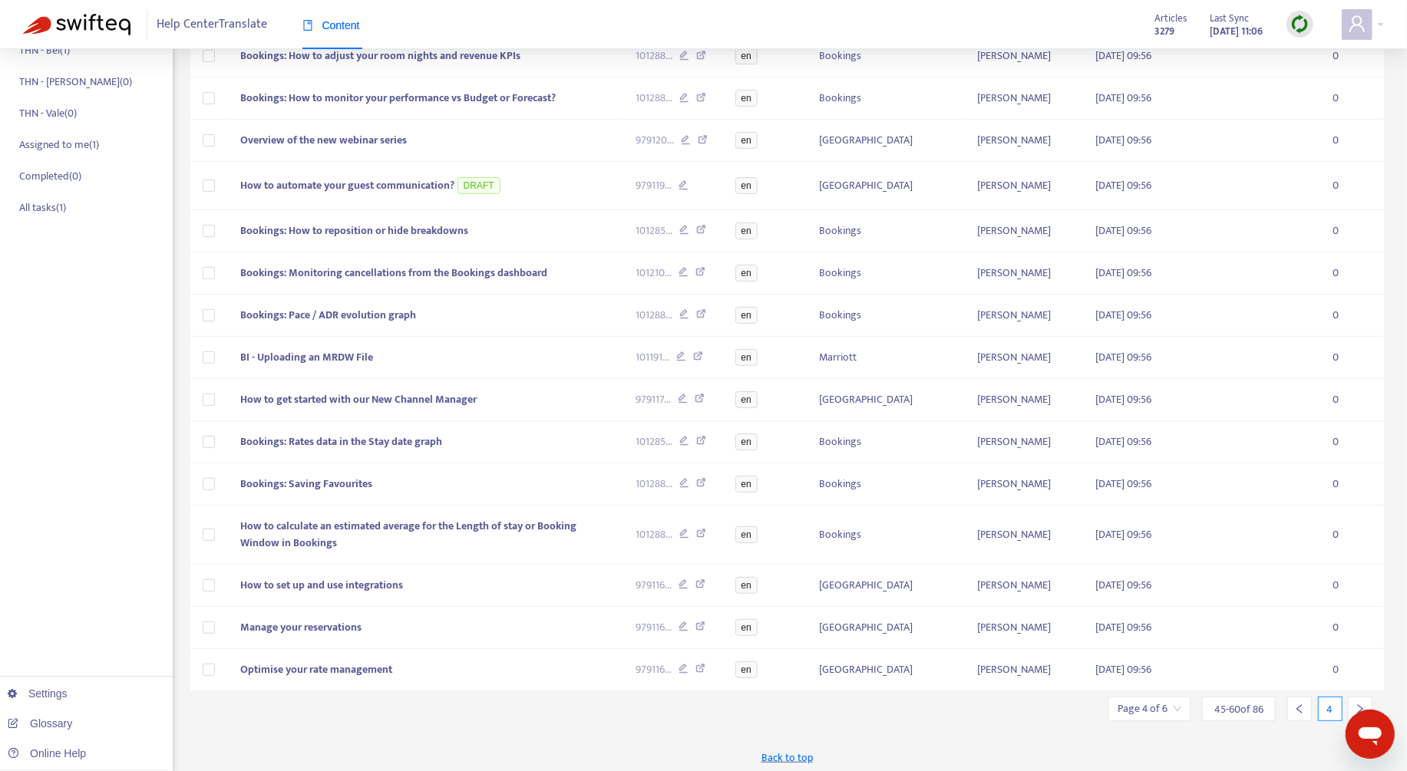
click at [1361, 704] on icon "right" at bounding box center [1360, 709] width 11 height 11
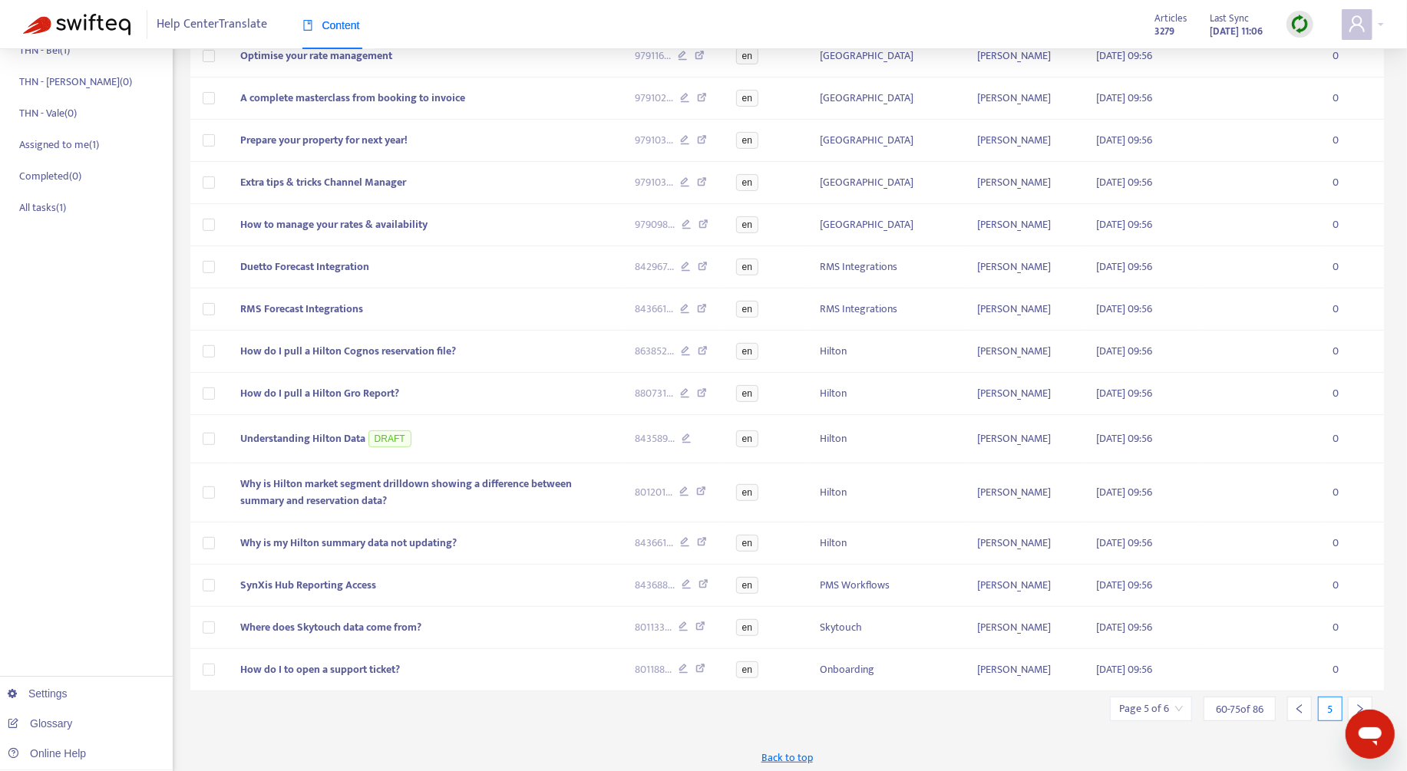
click at [1361, 704] on icon "right" at bounding box center [1360, 709] width 11 height 11
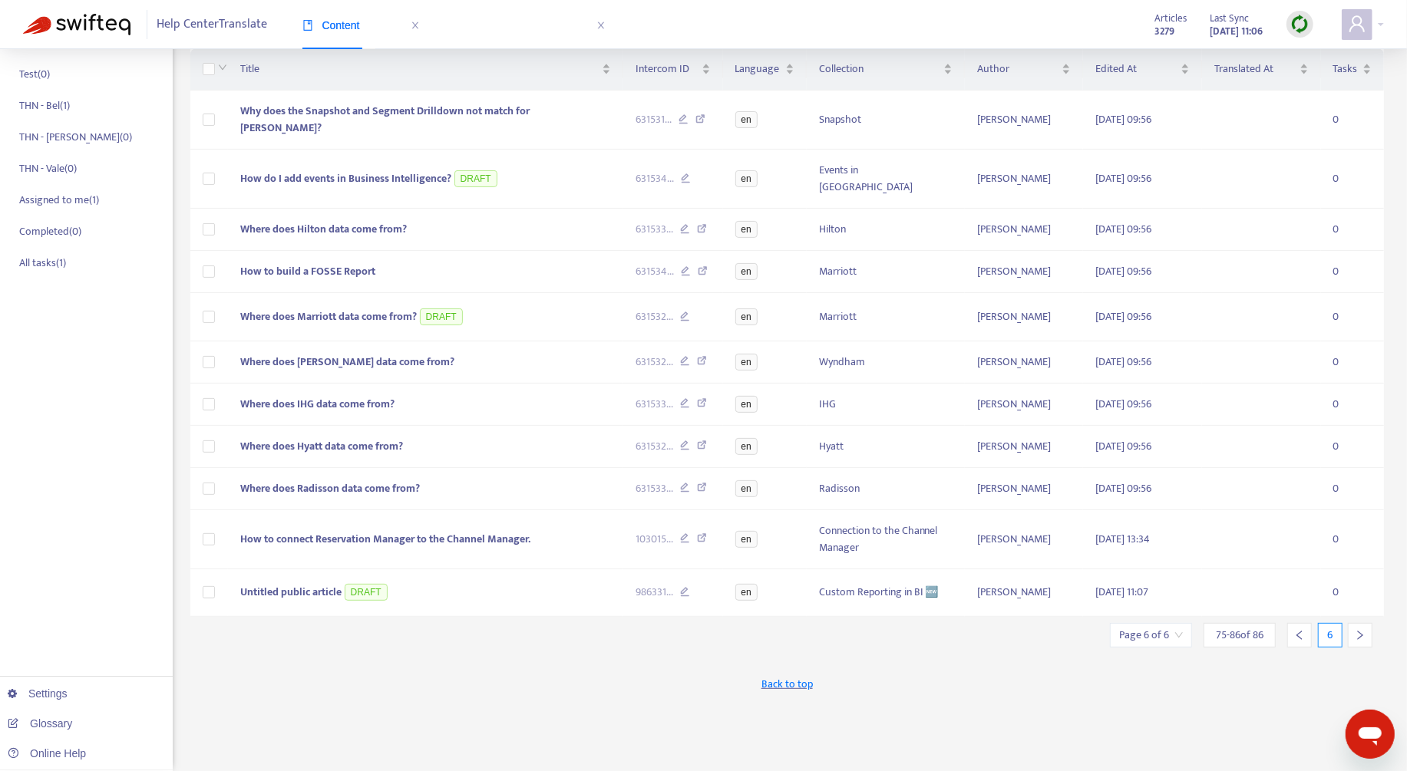
scroll to position [198, 0]
click at [378, 480] on span "Where does Radisson data come from?" at bounding box center [330, 489] width 180 height 18
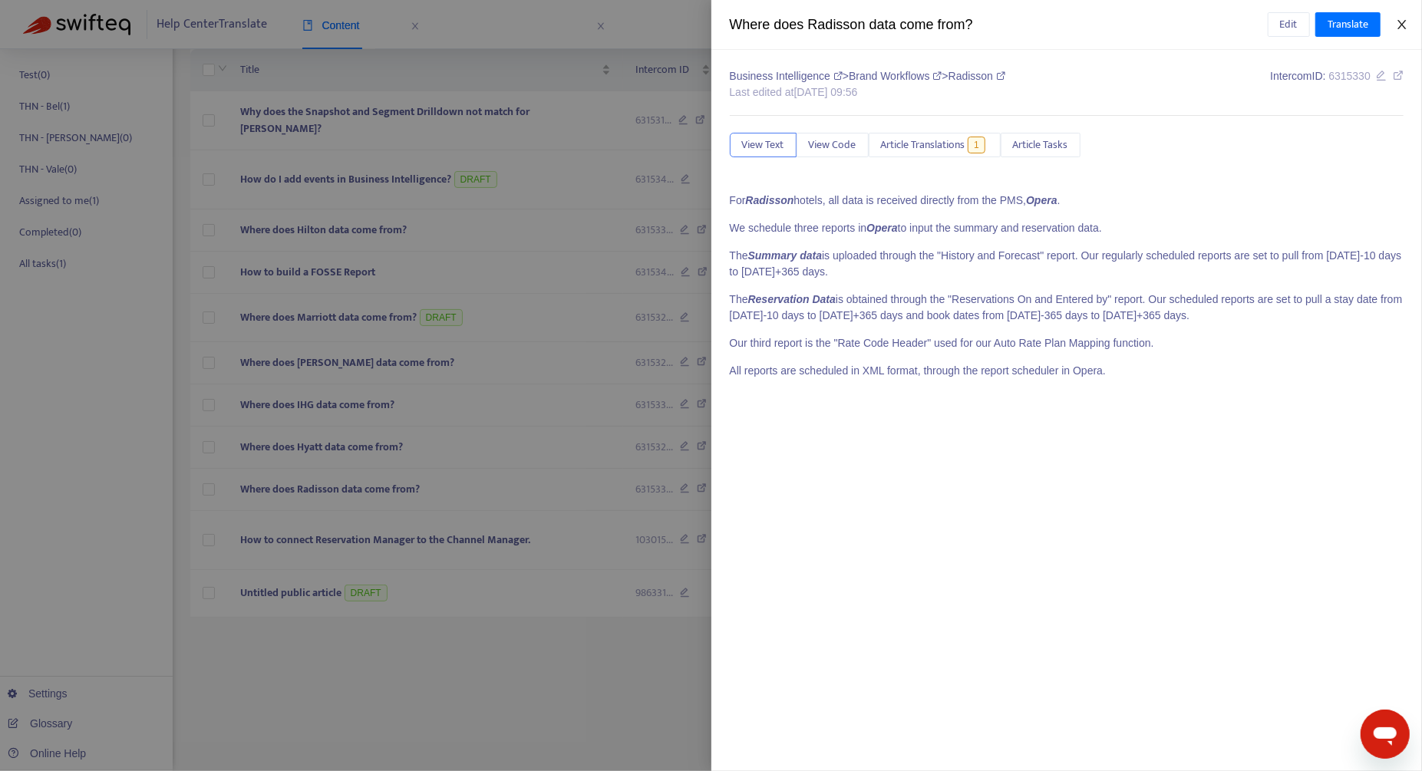
click at [1398, 24] on icon "close" at bounding box center [1402, 24] width 12 height 12
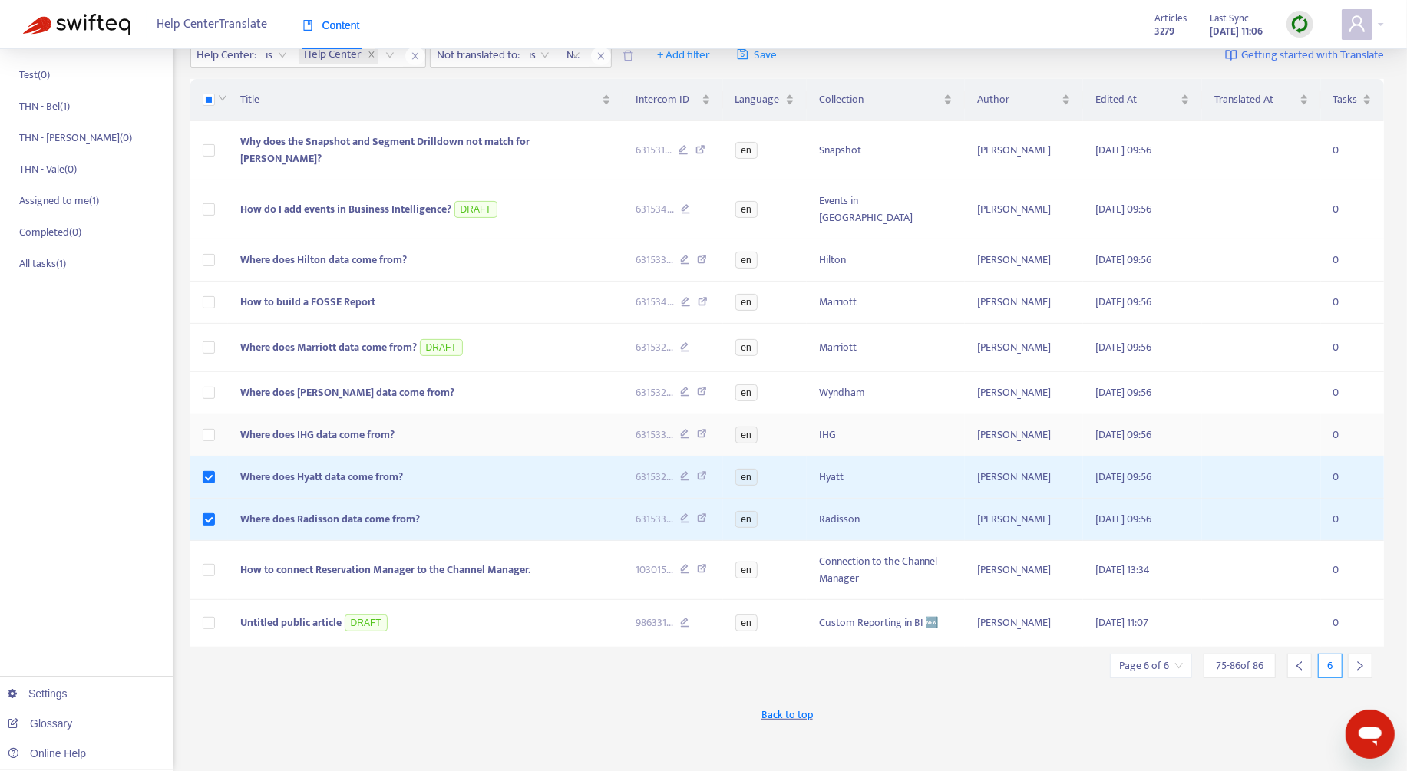
click at [209, 414] on td at bounding box center [209, 435] width 38 height 42
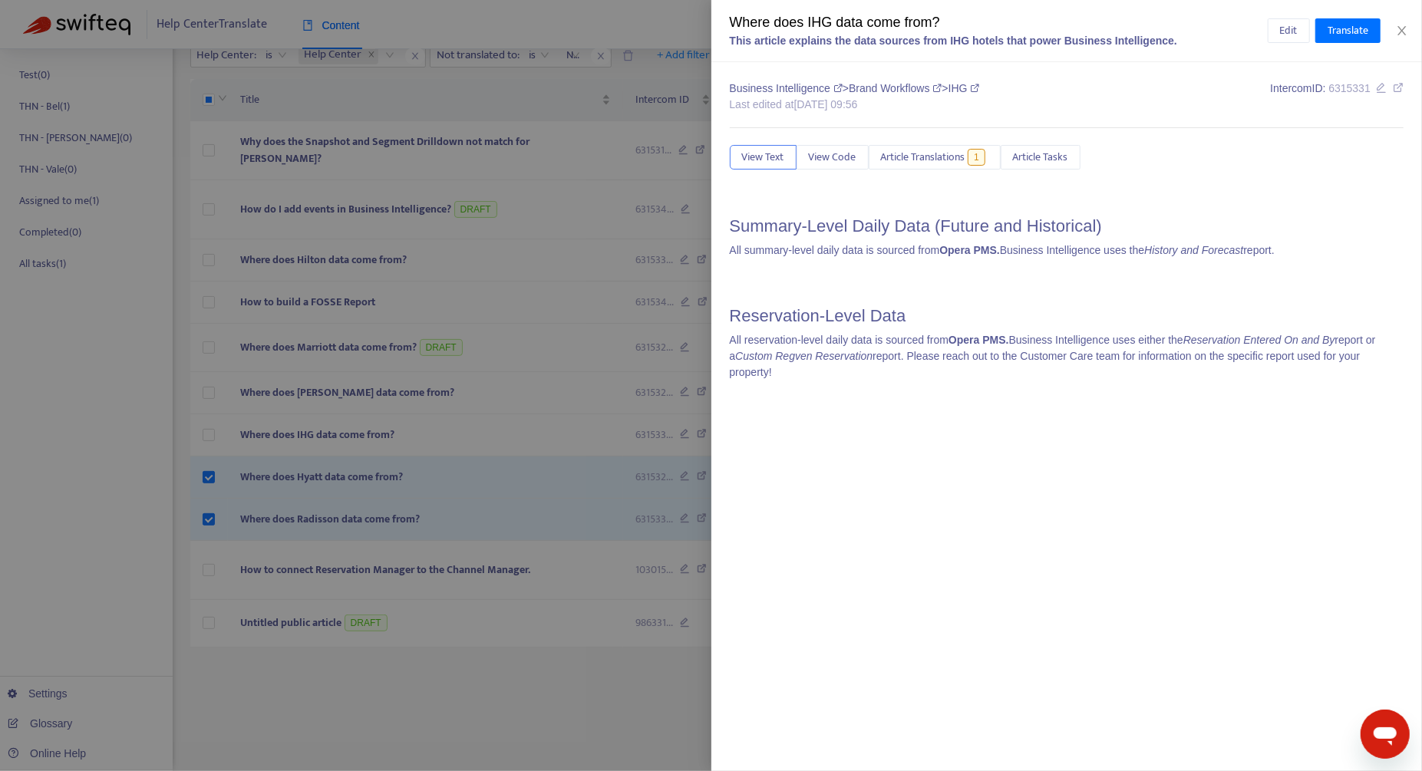
click at [212, 411] on div at bounding box center [711, 385] width 1422 height 771
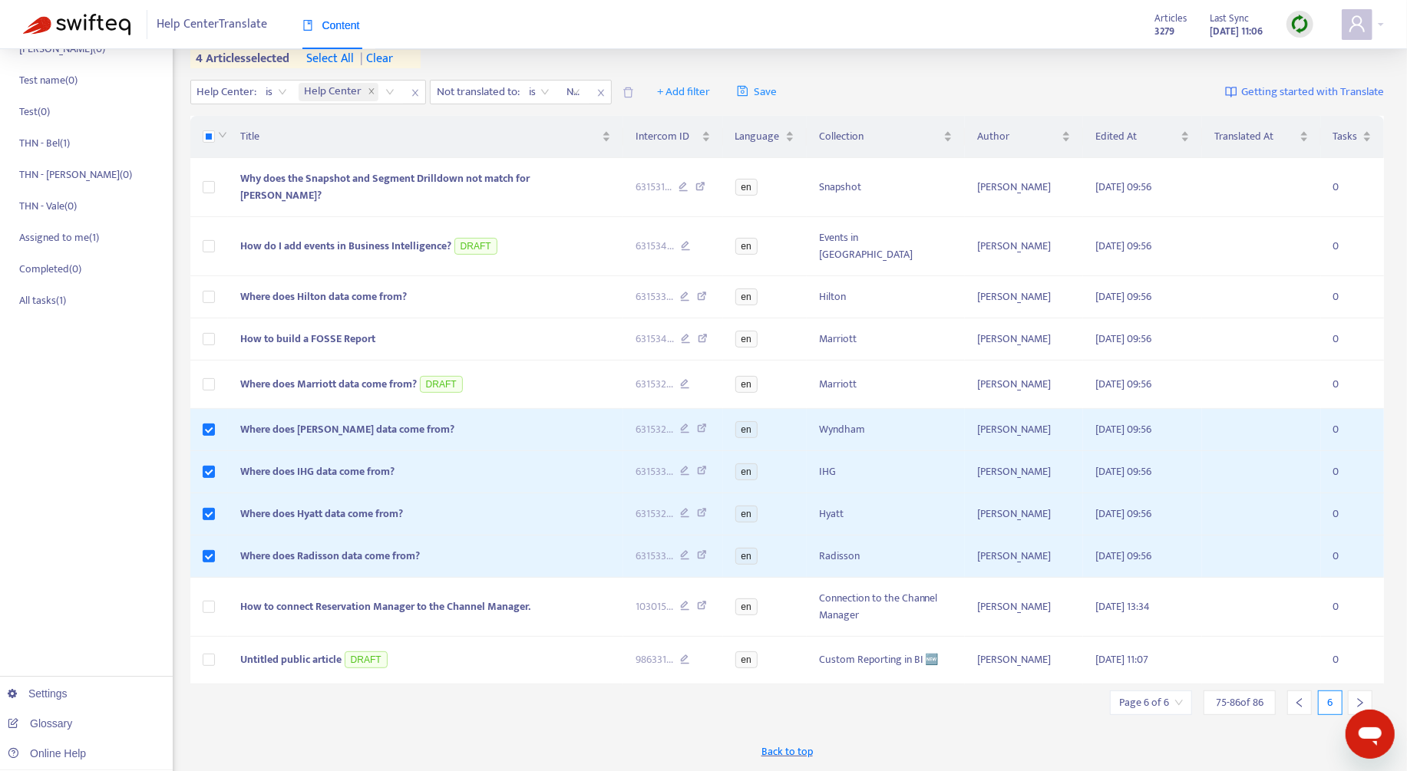
scroll to position [118, 0]
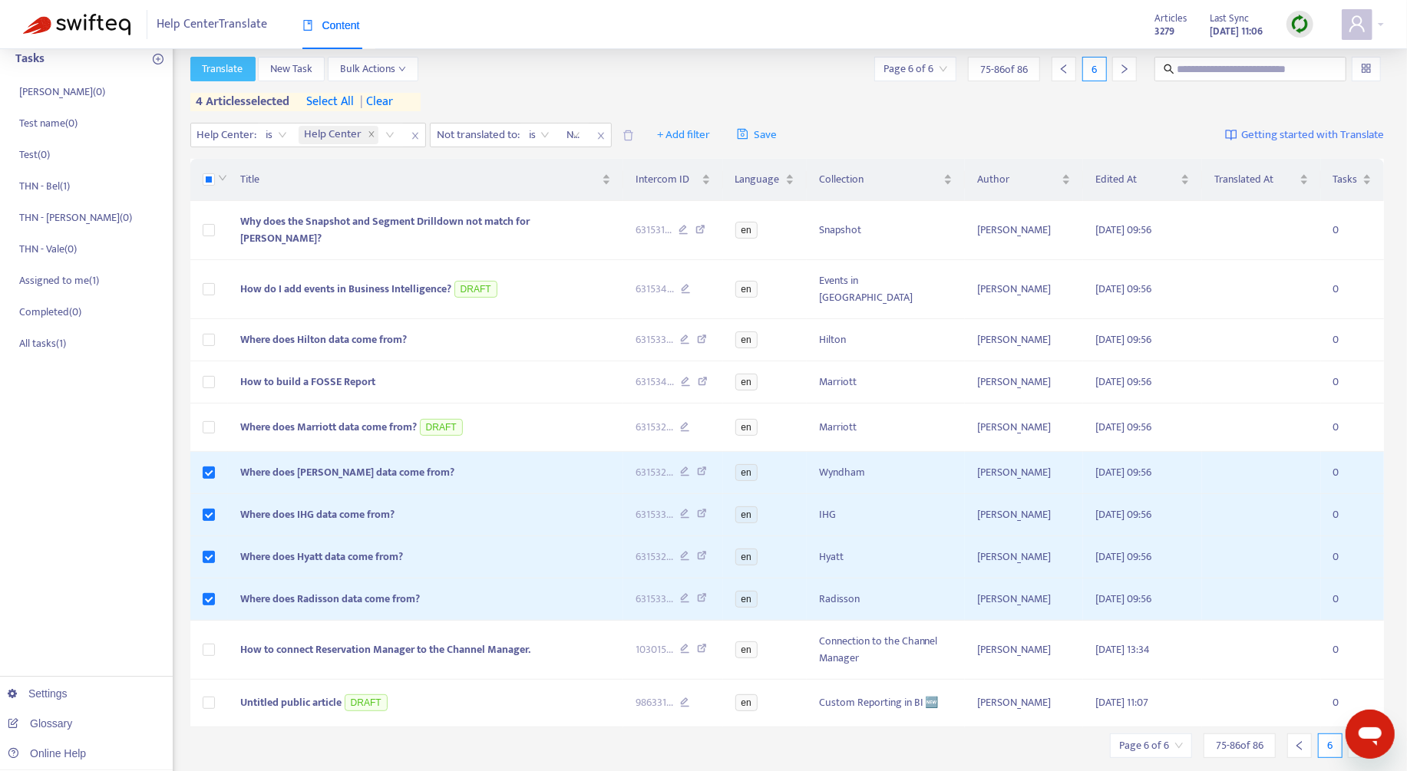
click at [246, 70] on button "Translate" at bounding box center [222, 69] width 65 height 25
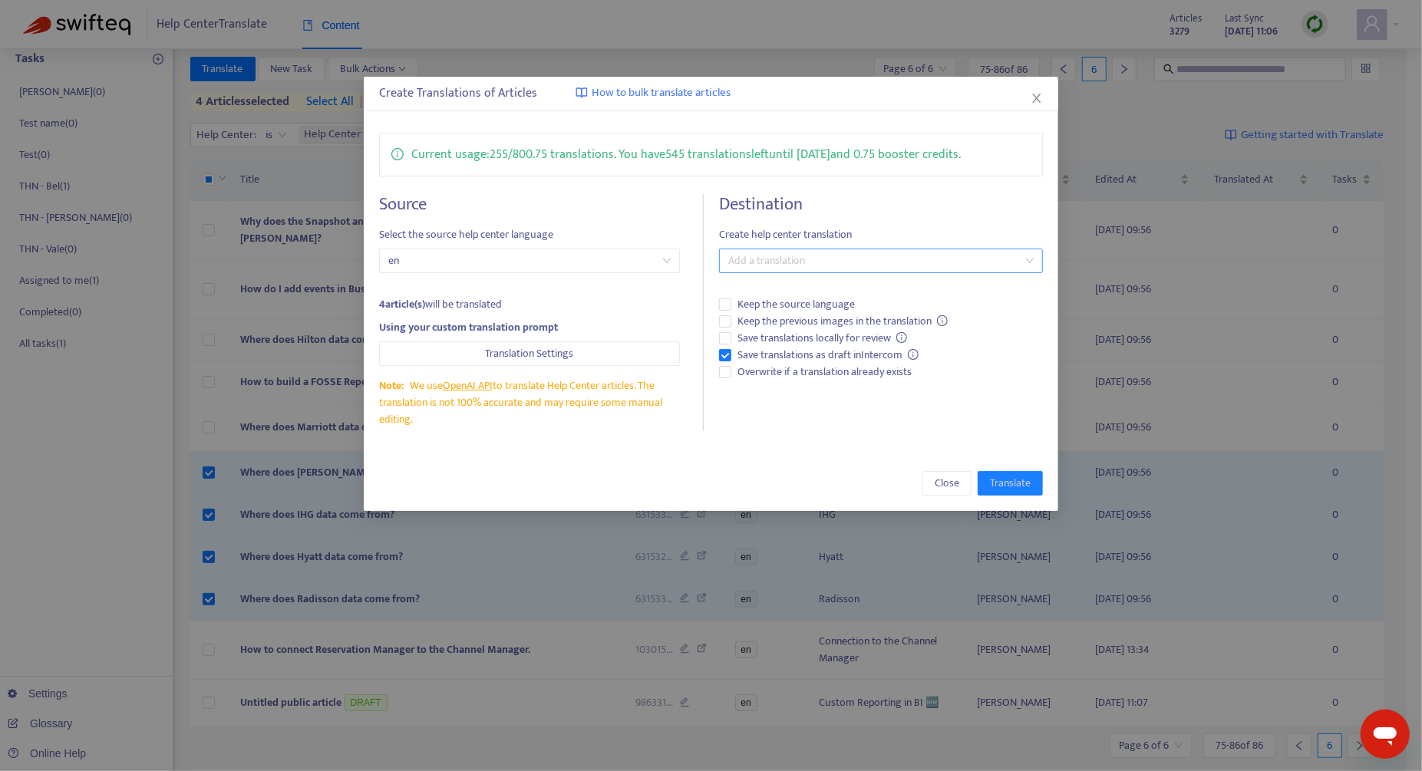
click at [788, 260] on div at bounding box center [873, 261] width 301 height 18
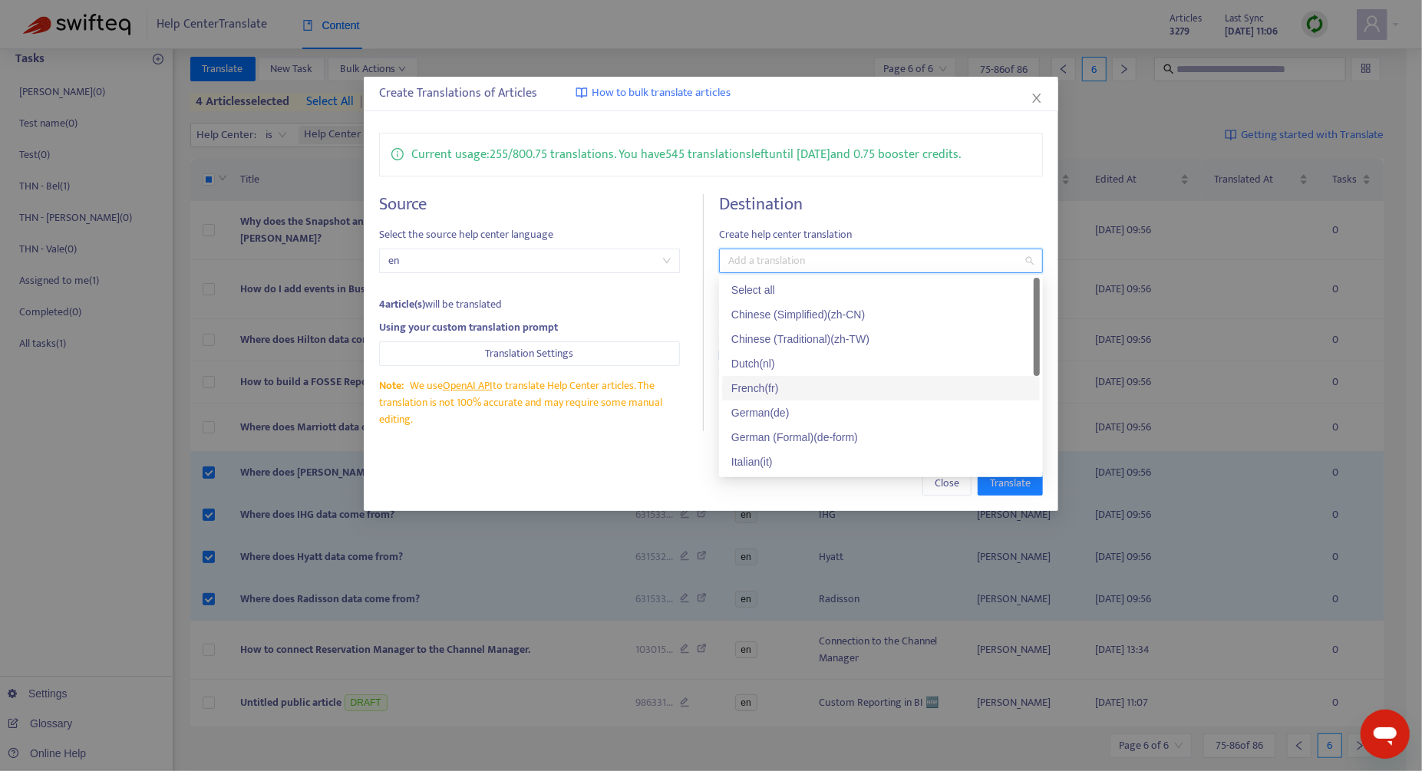
click at [786, 396] on div "French ( fr )" at bounding box center [880, 388] width 299 height 17
click at [610, 442] on div "Current usage: 255 / 800.75 translations . You have 545 translations left until…" at bounding box center [711, 281] width 695 height 329
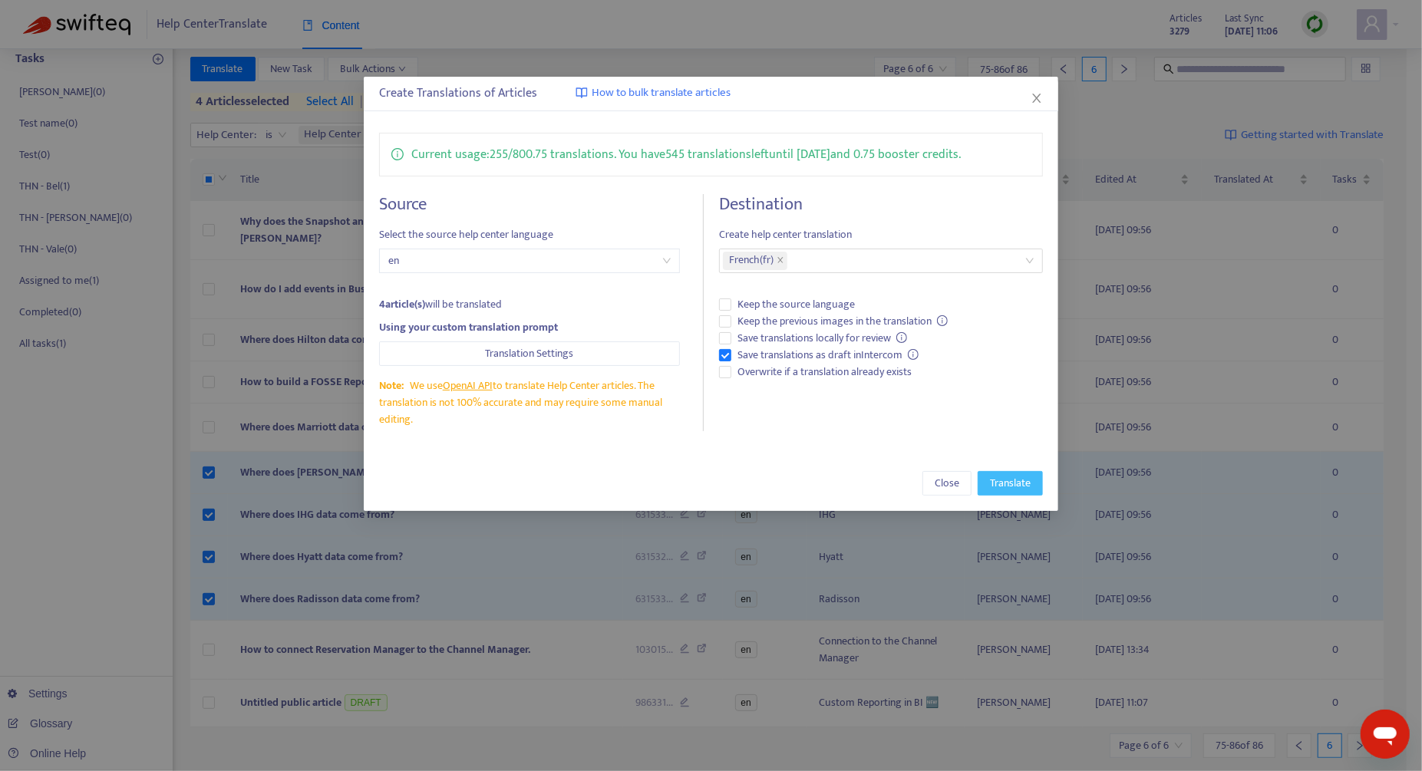
click at [1001, 478] on span "Translate" at bounding box center [1010, 483] width 41 height 17
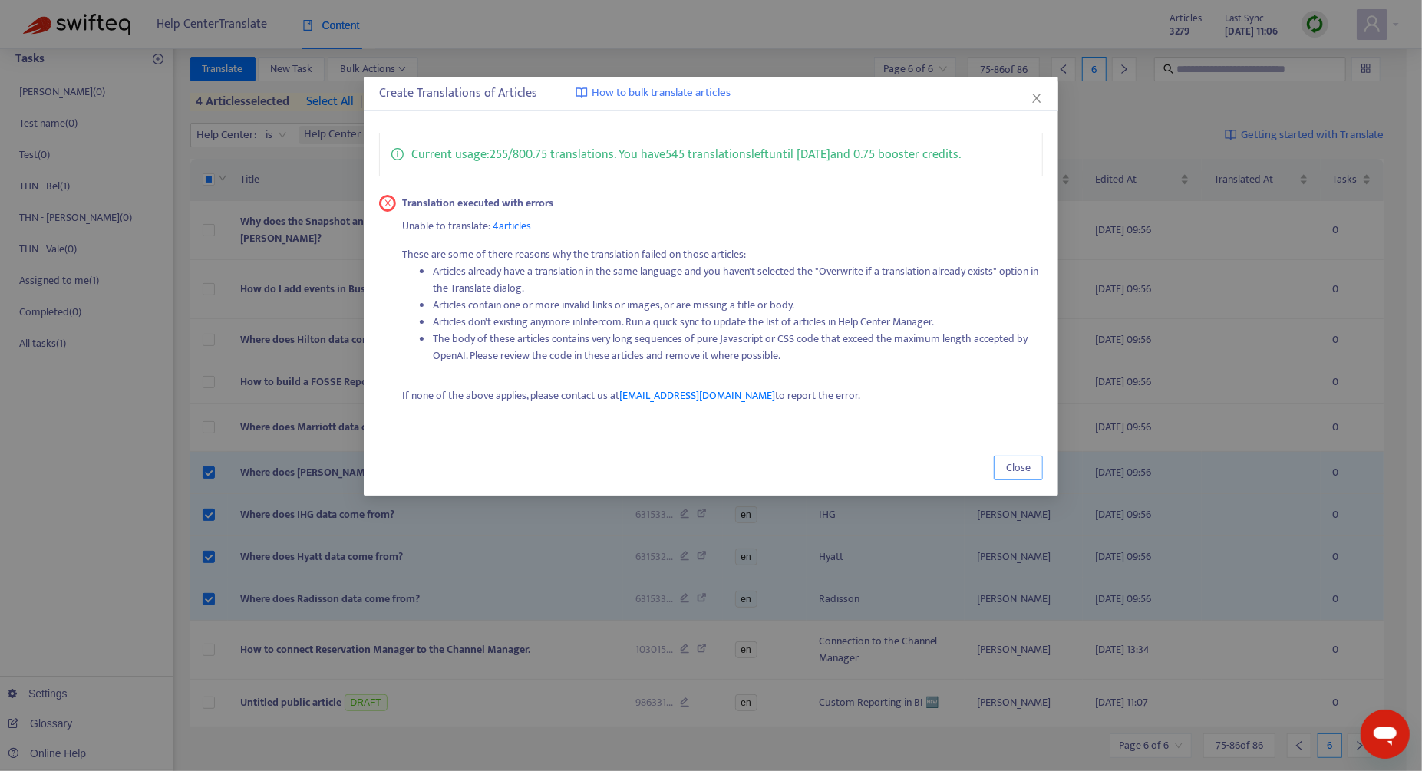
click at [1020, 467] on span "Close" at bounding box center [1018, 468] width 25 height 17
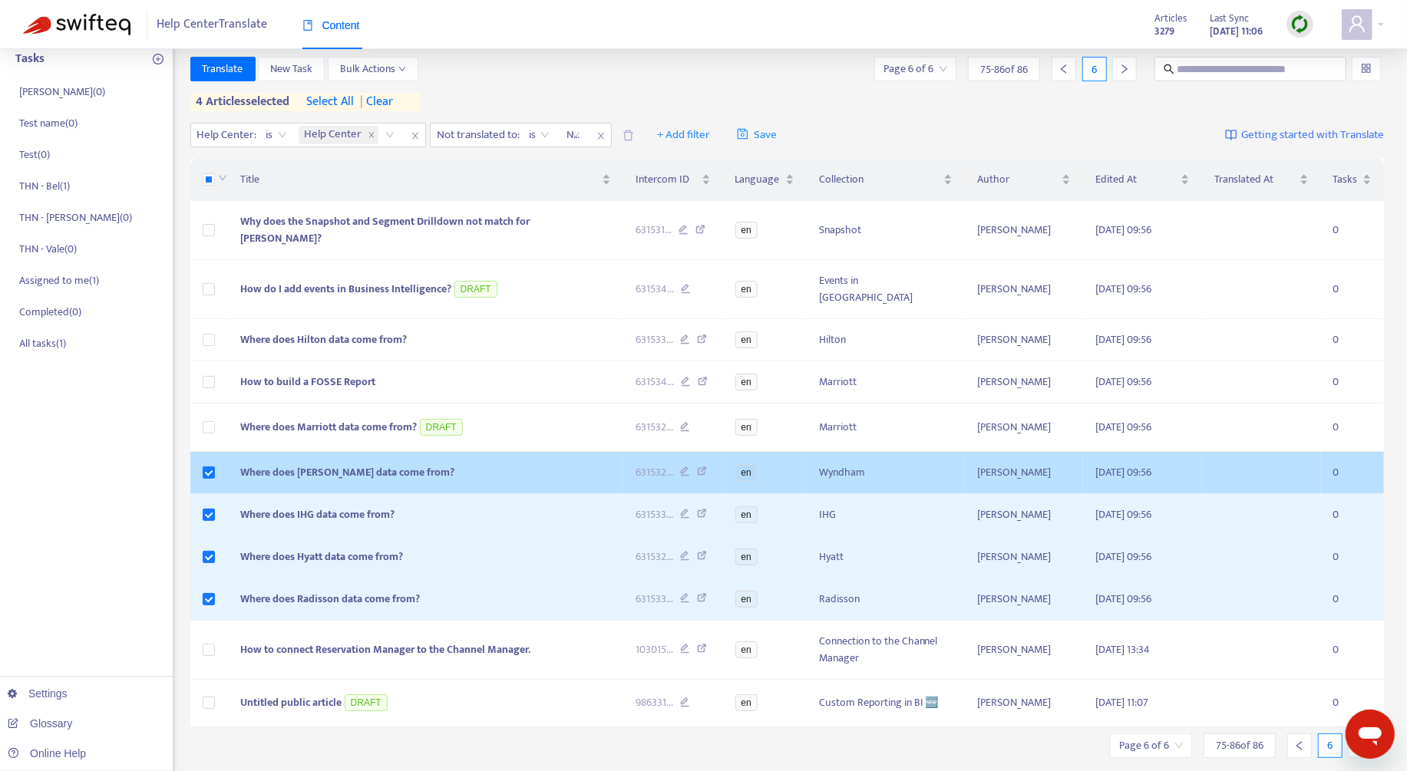
click at [574, 452] on td "Where does Wyndham data come from?" at bounding box center [425, 473] width 395 height 42
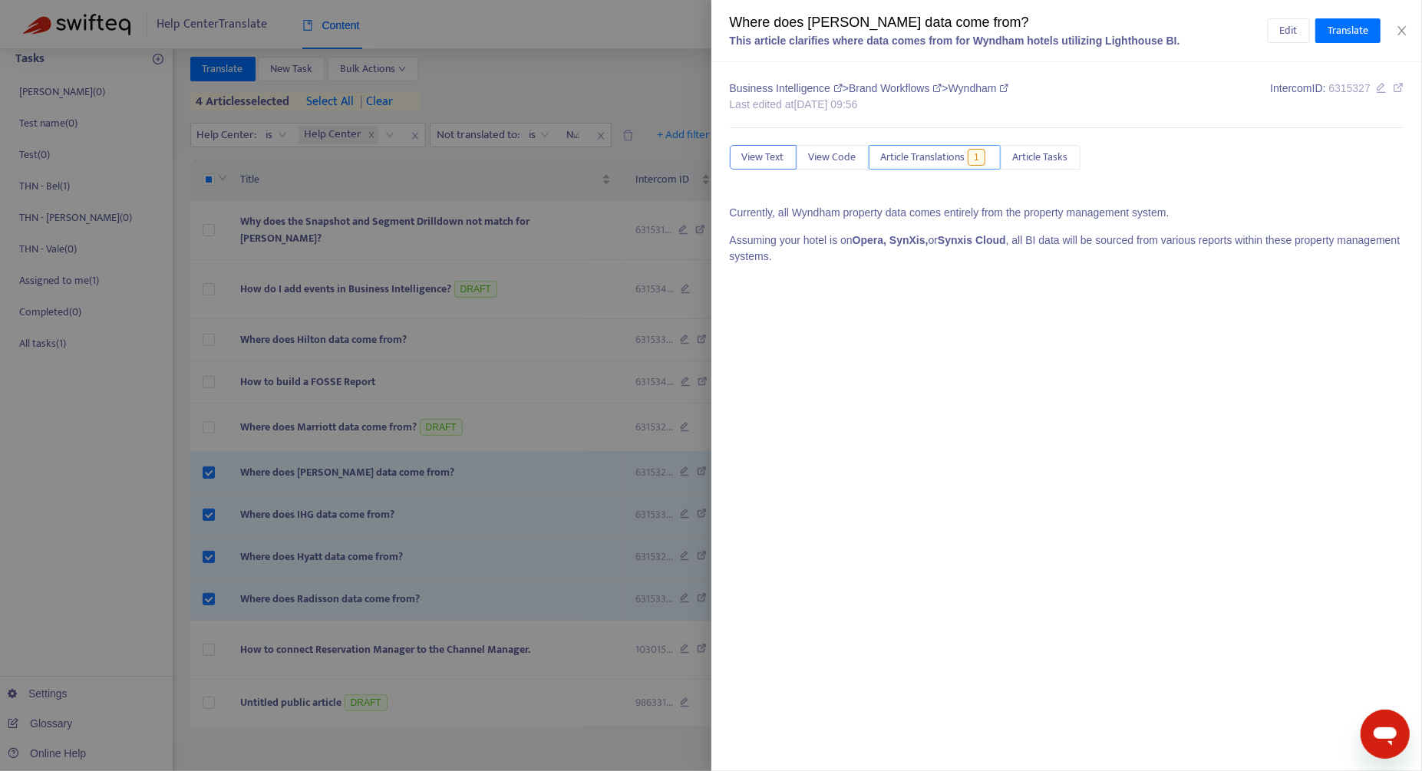
click at [924, 155] on span "Article Translations" at bounding box center [923, 157] width 84 height 17
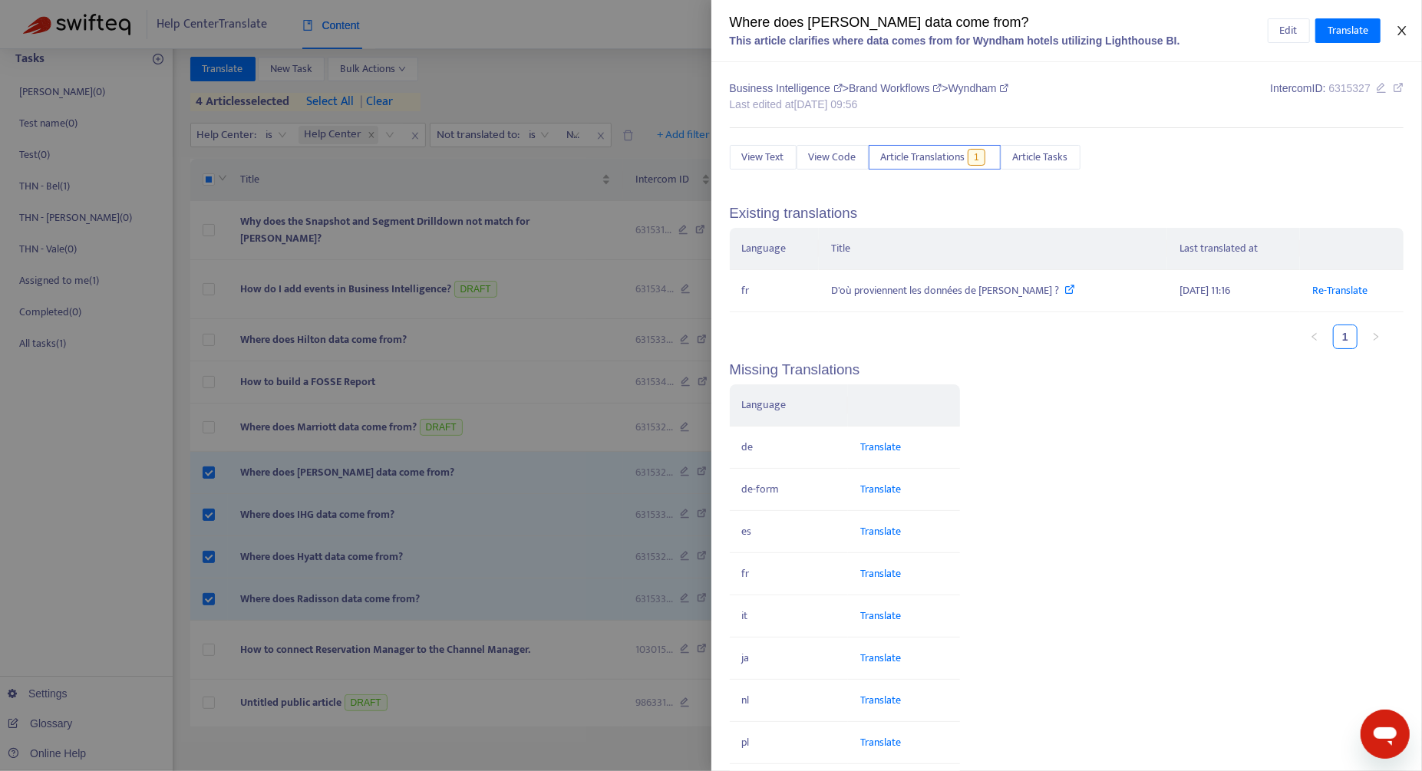
click at [1409, 30] on button "Close" at bounding box center [1401, 31] width 21 height 15
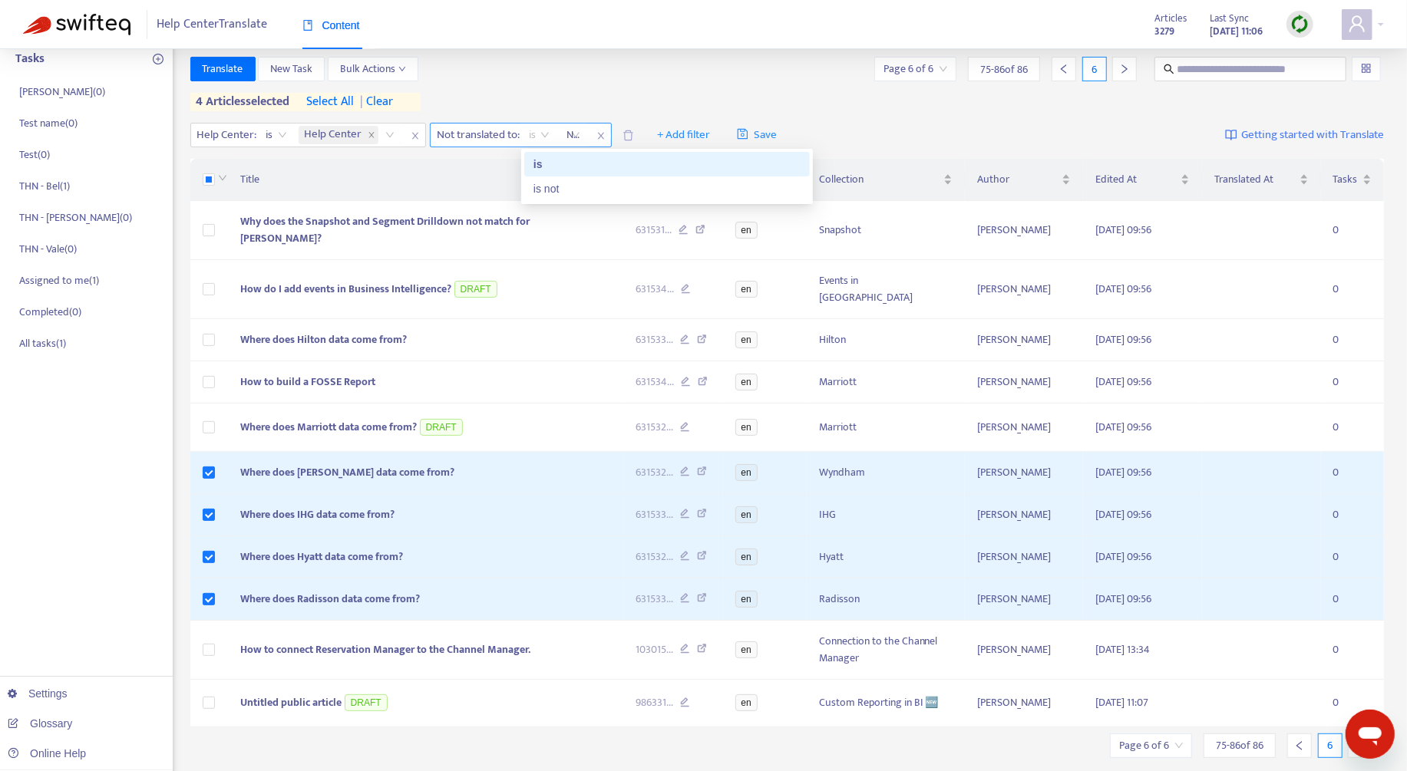
click at [553, 135] on div "is" at bounding box center [539, 135] width 38 height 23
click at [504, 137] on span "Not translated to :" at bounding box center [476, 135] width 91 height 23
click at [505, 137] on span "Not translated to :" at bounding box center [476, 135] width 91 height 23
click at [557, 137] on div "is" at bounding box center [539, 135] width 38 height 23
click at [563, 138] on div at bounding box center [565, 135] width 9 height 18
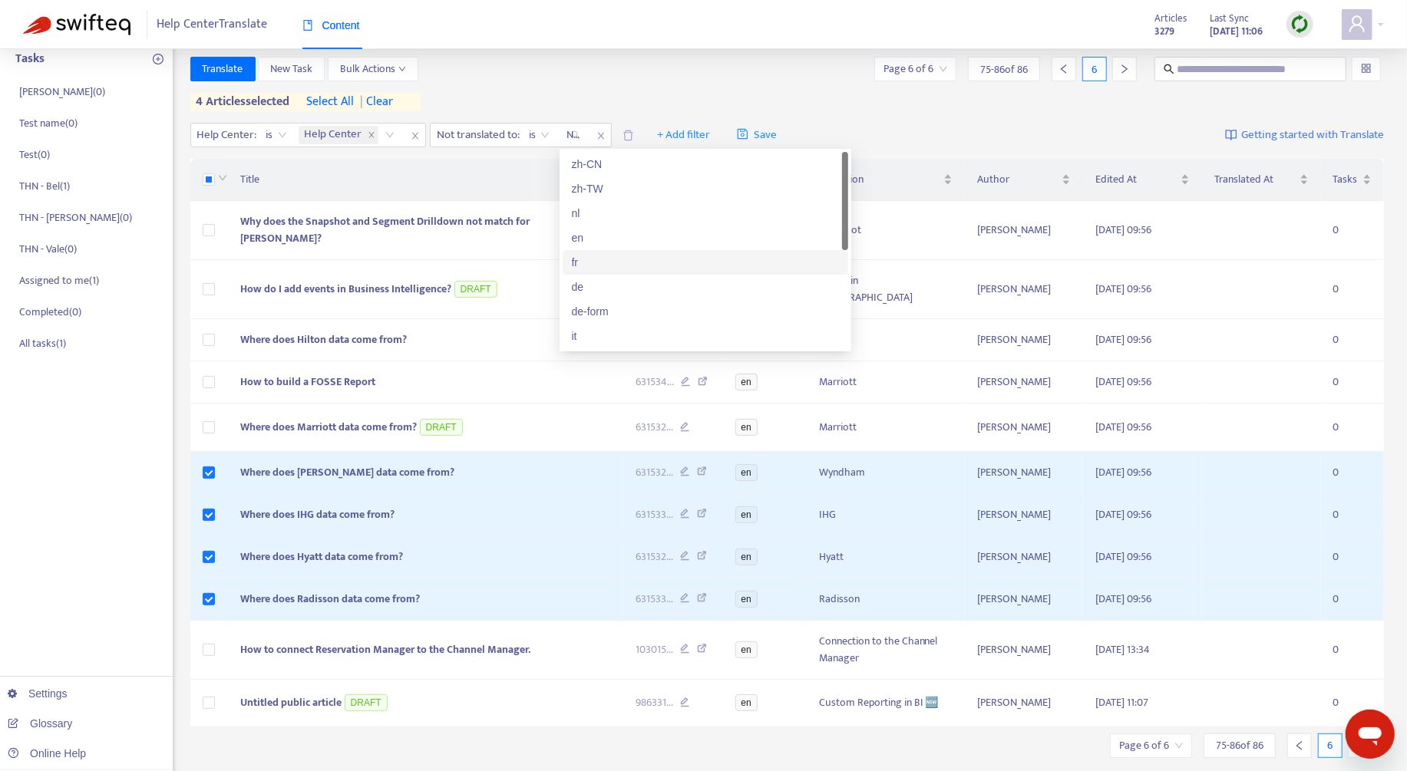
click at [616, 268] on div "fr" at bounding box center [705, 262] width 267 height 17
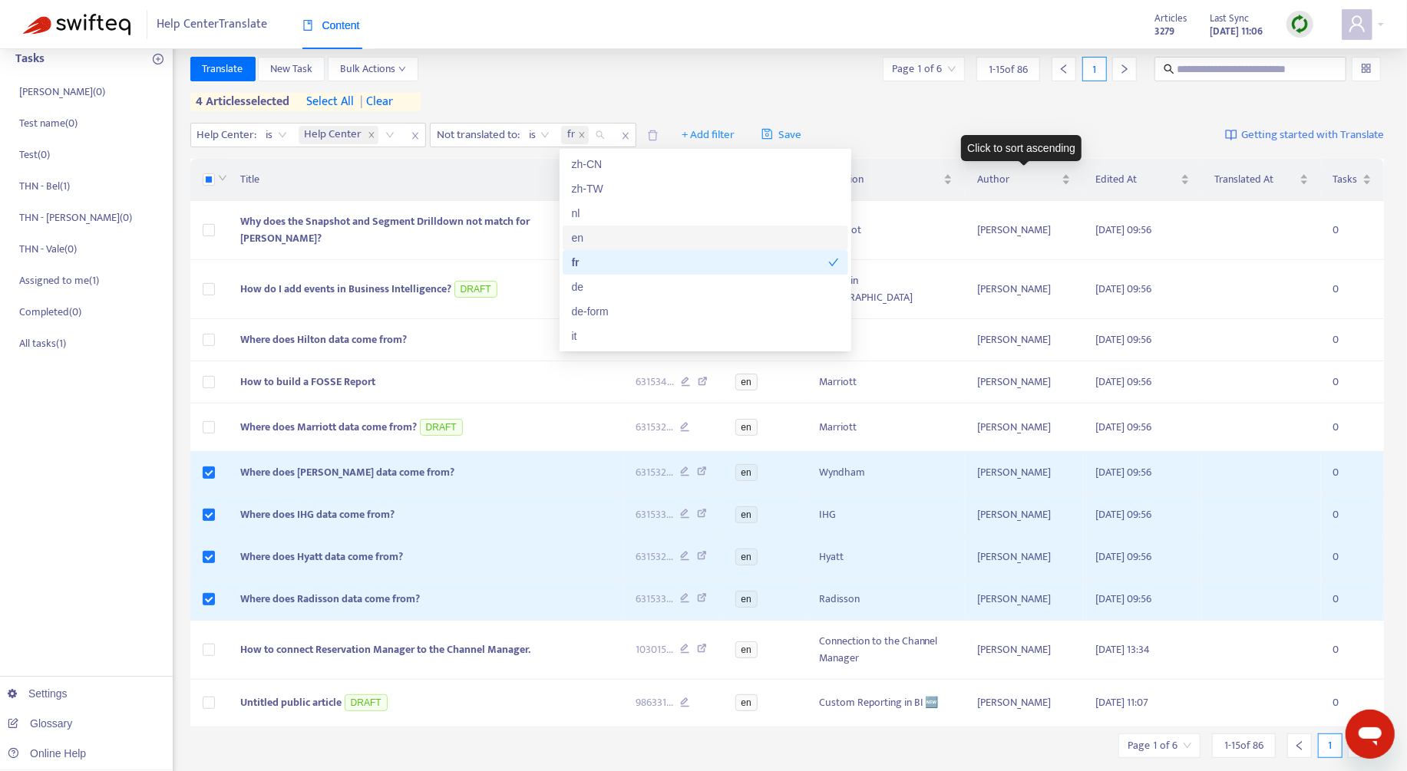
click at [1003, 118] on div "Help Center : is Help Center Not translated to : is fr + Add filter Save Gettin…" at bounding box center [787, 135] width 1194 height 36
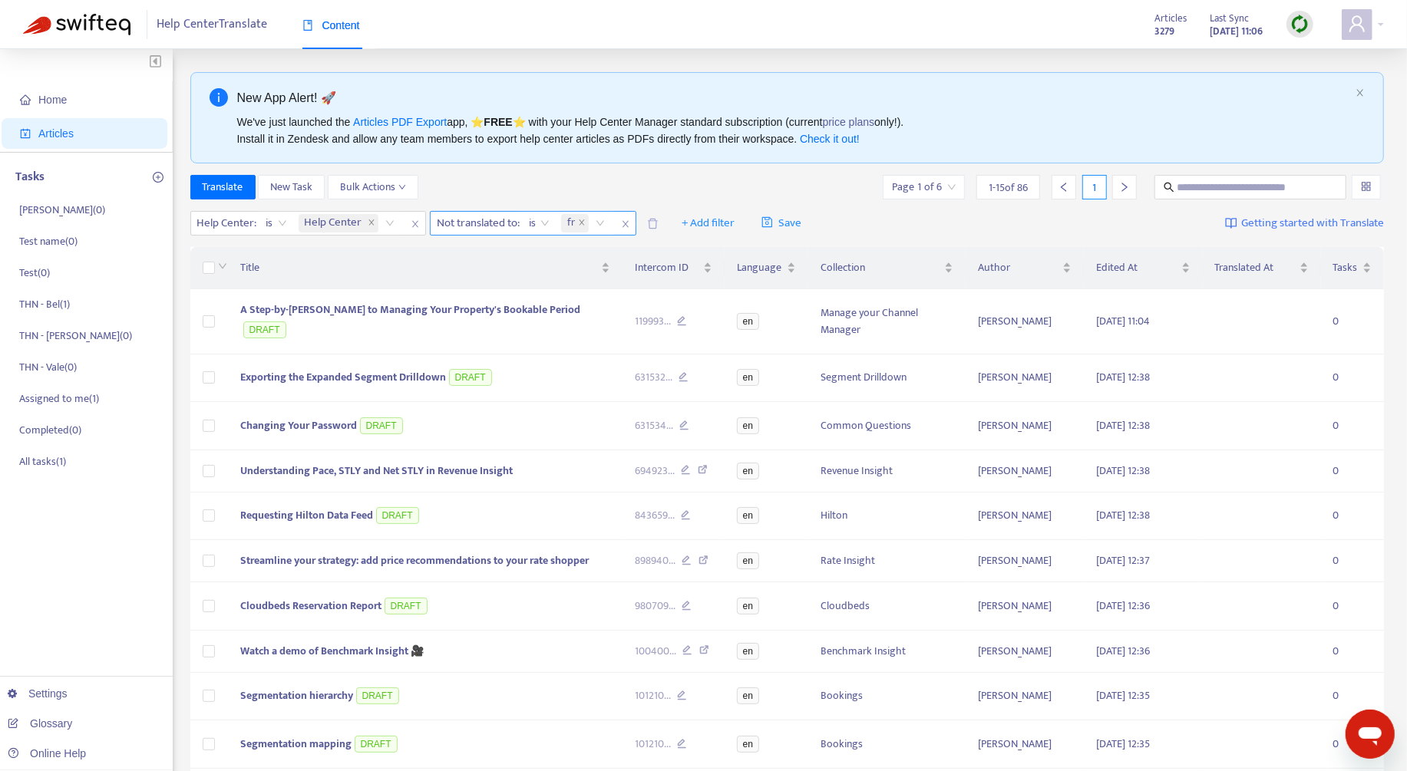
click at [523, 225] on div "is" at bounding box center [539, 223] width 38 height 23
click at [562, 170] on div "New App Alert! 🚀 We've just launched the Articles PDF Export app, ⭐ FREE ⭐️ wit…" at bounding box center [787, 577] width 1194 height 1011
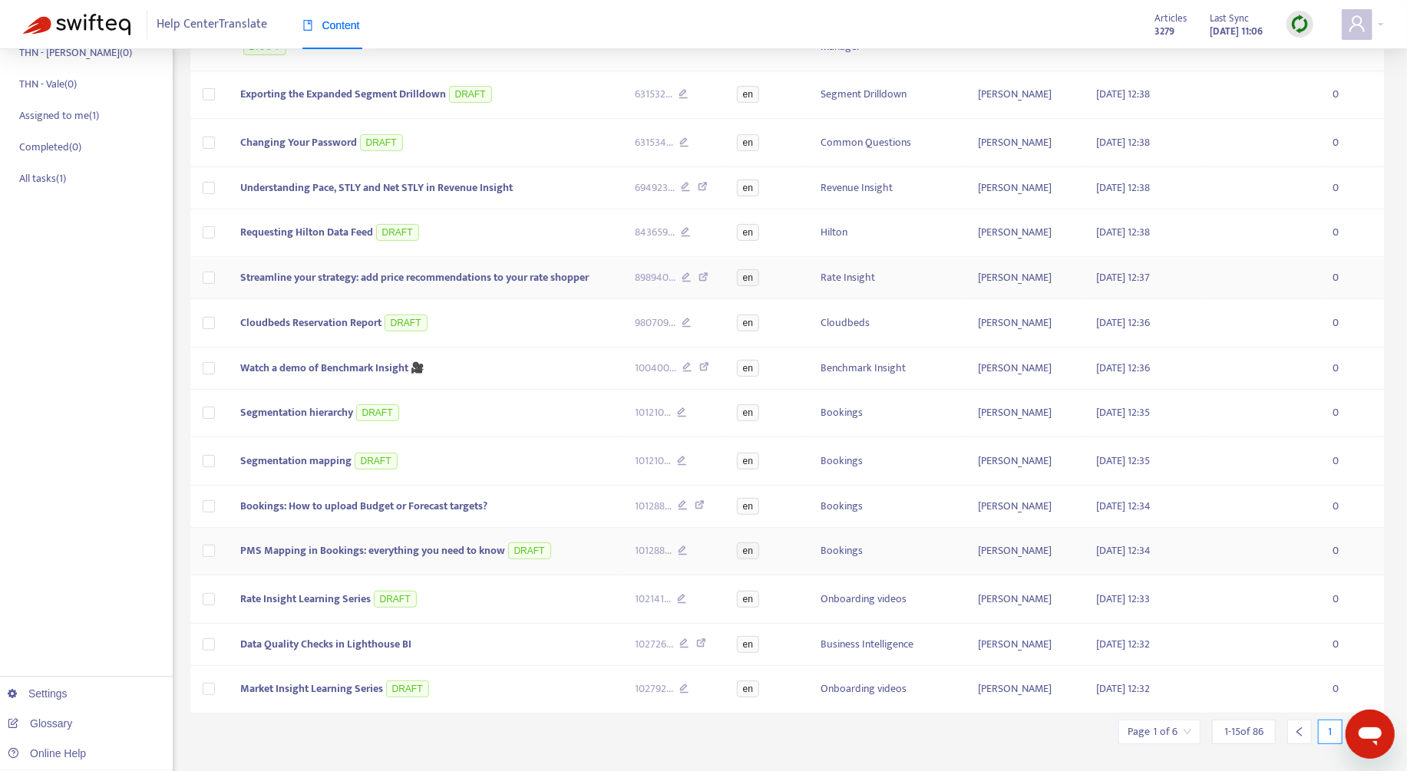
scroll to position [296, 0]
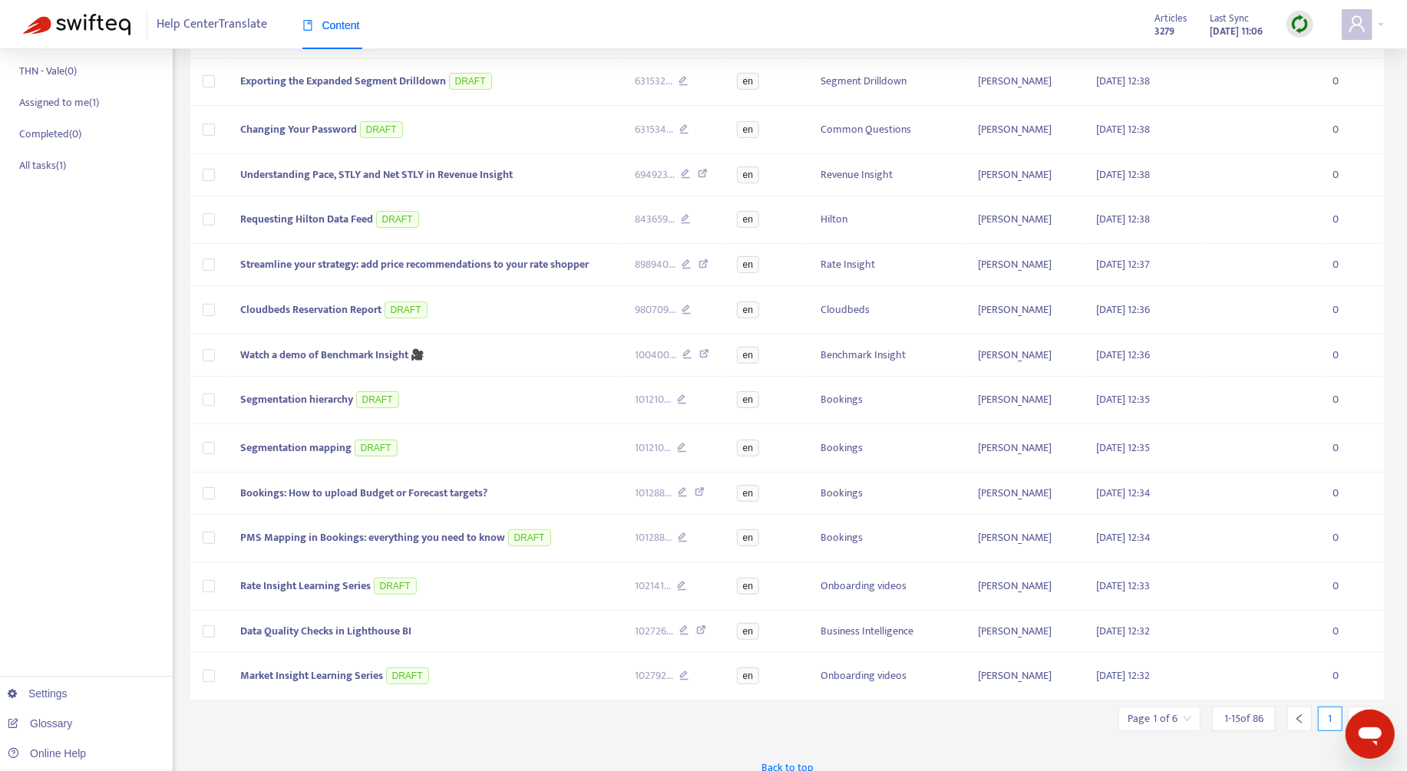
click at [1362, 714] on icon "right" at bounding box center [1360, 719] width 11 height 11
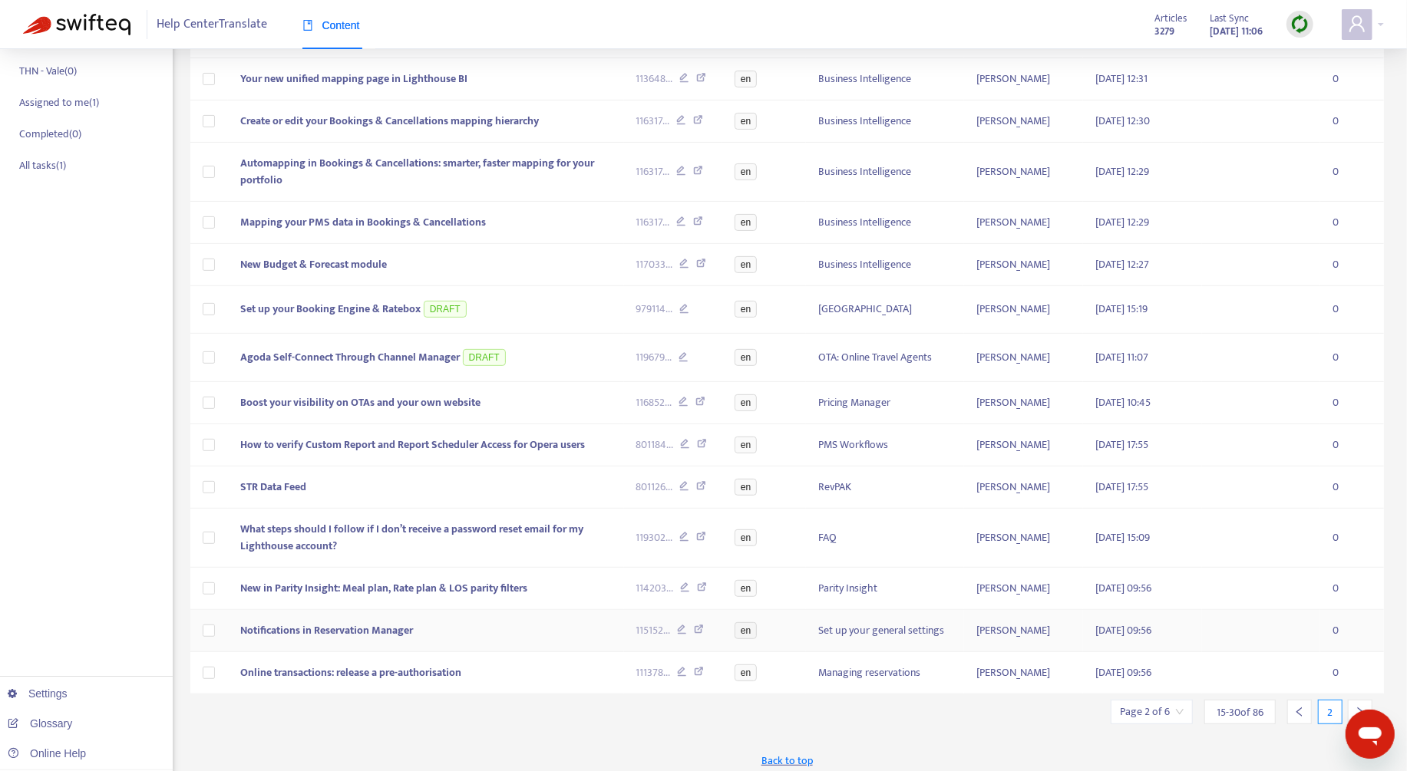
scroll to position [299, 0]
click at [533, 662] on td "Online transactions: release a pre-authorisation" at bounding box center [426, 671] width 396 height 42
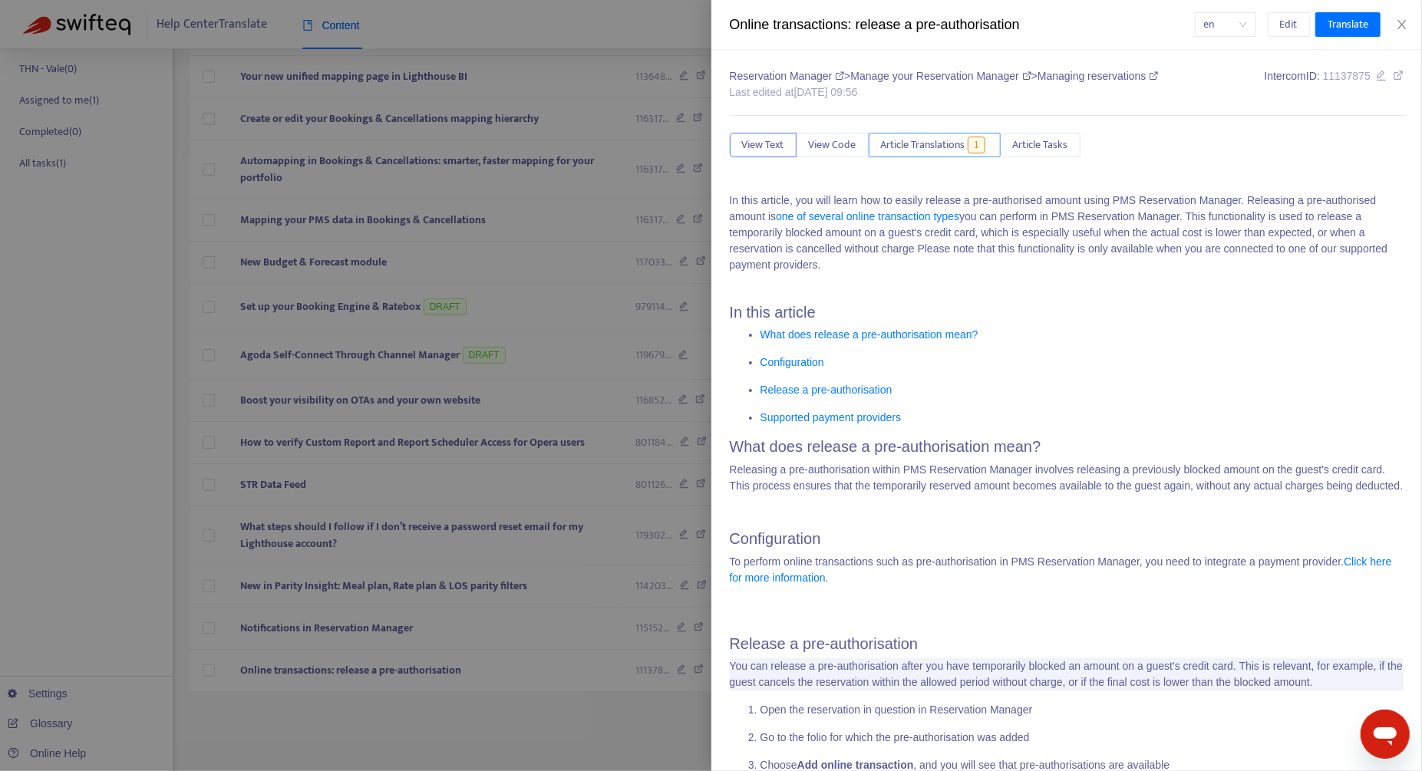
click at [900, 143] on span "Article Translations" at bounding box center [923, 145] width 84 height 17
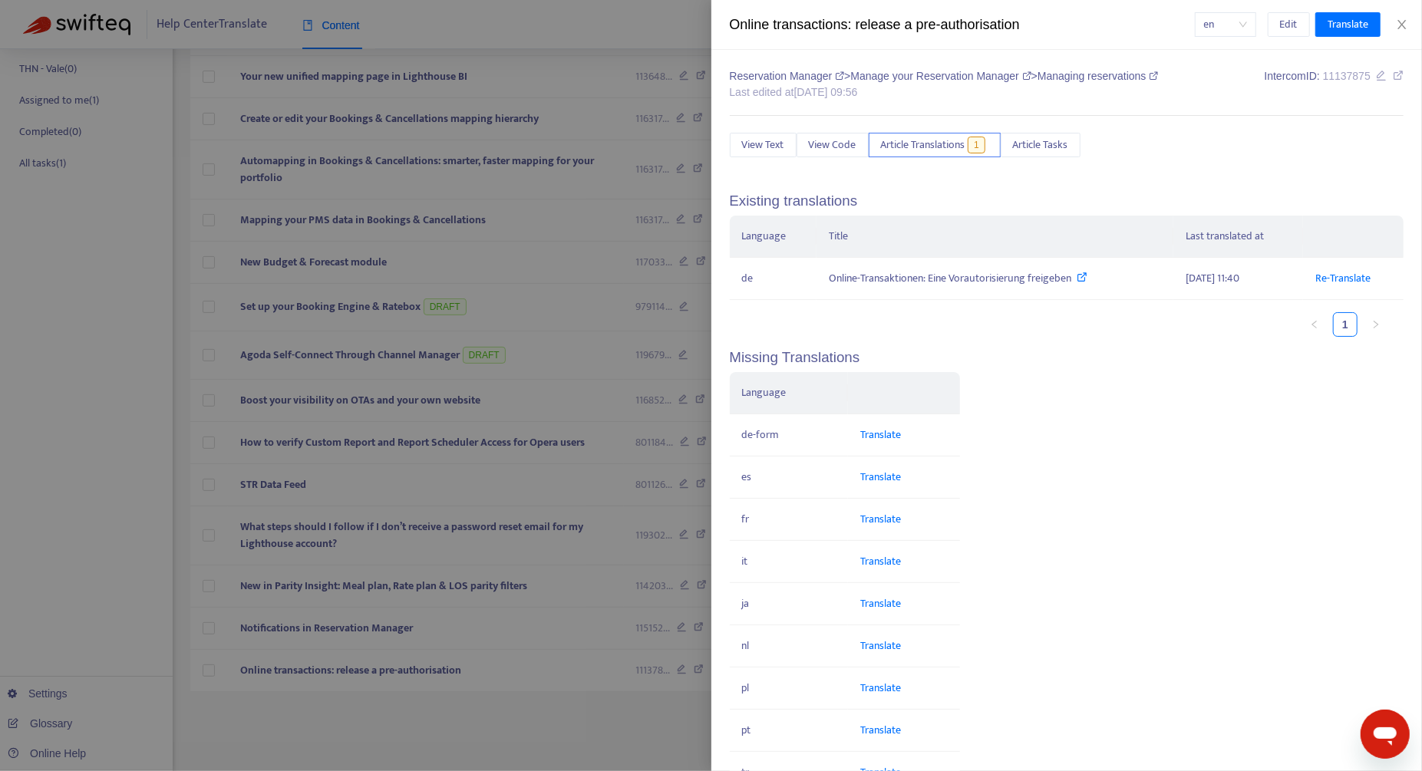
click at [1401, 16] on div "en Edit Translate" at bounding box center [1300, 24] width 210 height 25
click at [338, 646] on div at bounding box center [711, 385] width 1422 height 771
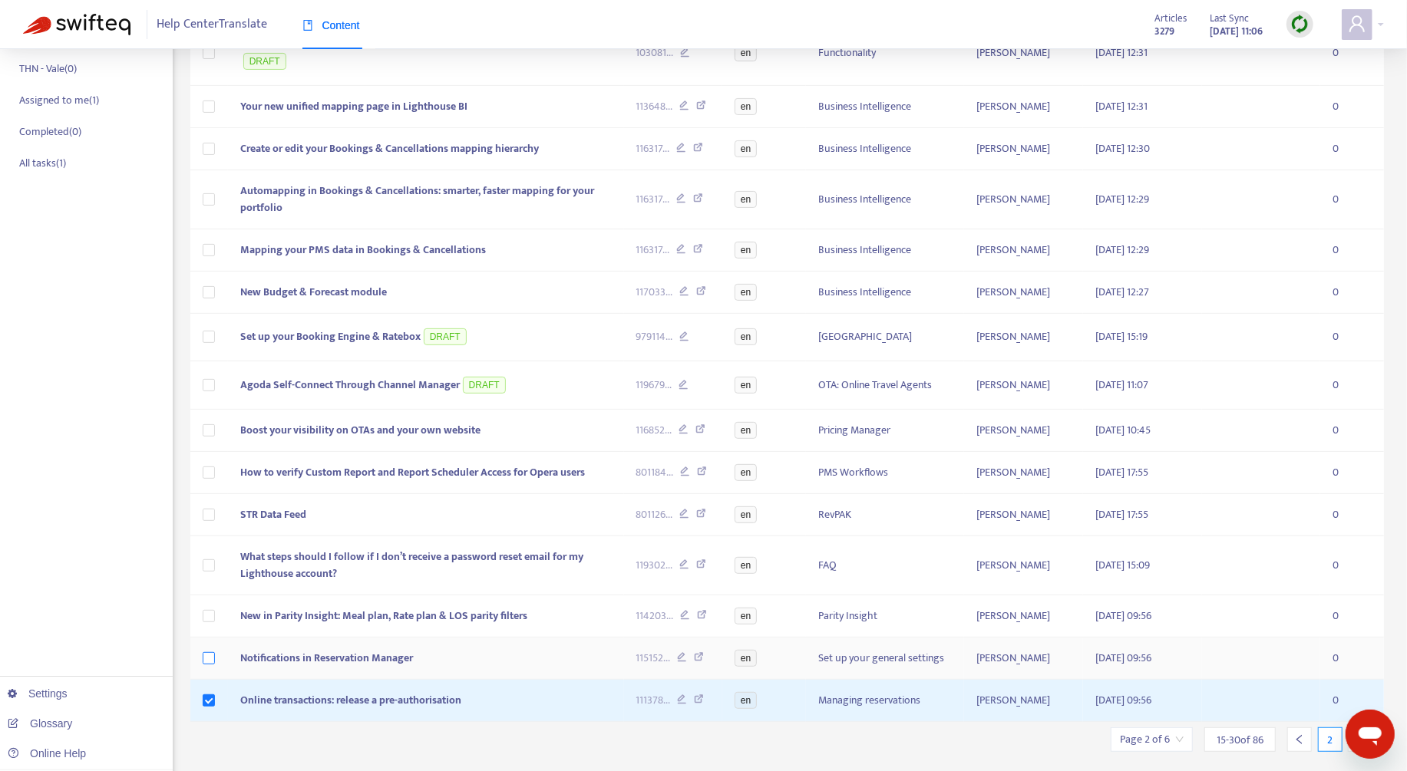
click at [210, 650] on label at bounding box center [209, 658] width 12 height 17
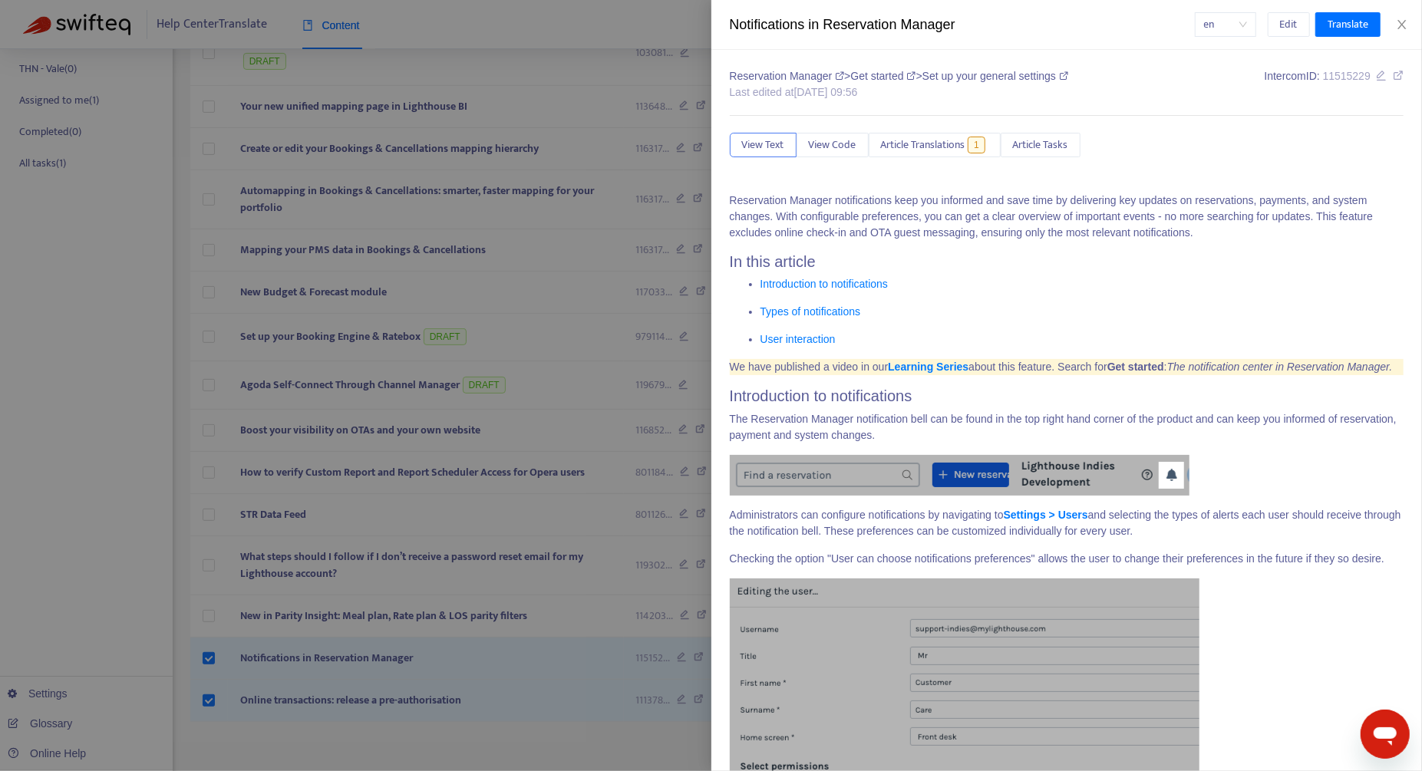
click at [207, 616] on div at bounding box center [711, 385] width 1422 height 771
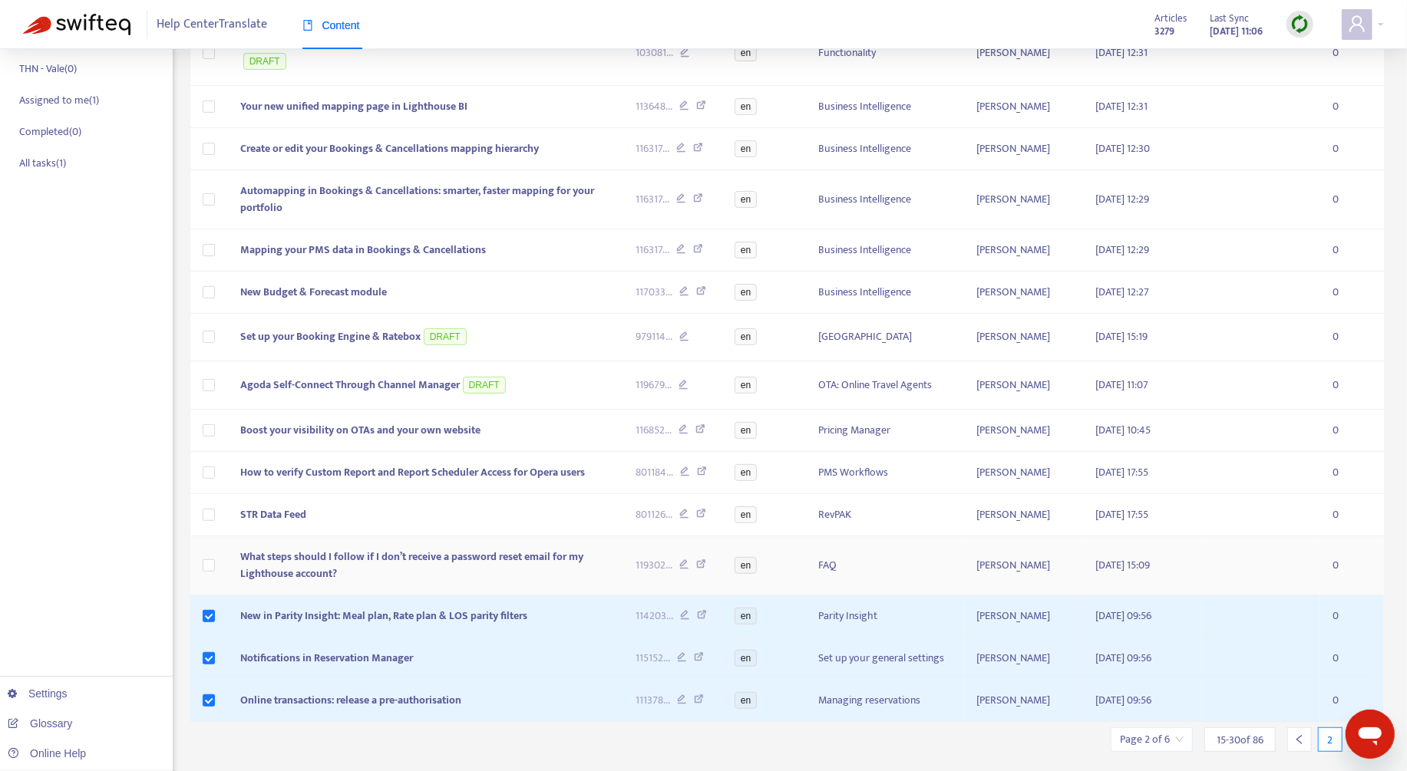
click at [218, 566] on td at bounding box center [209, 565] width 38 height 59
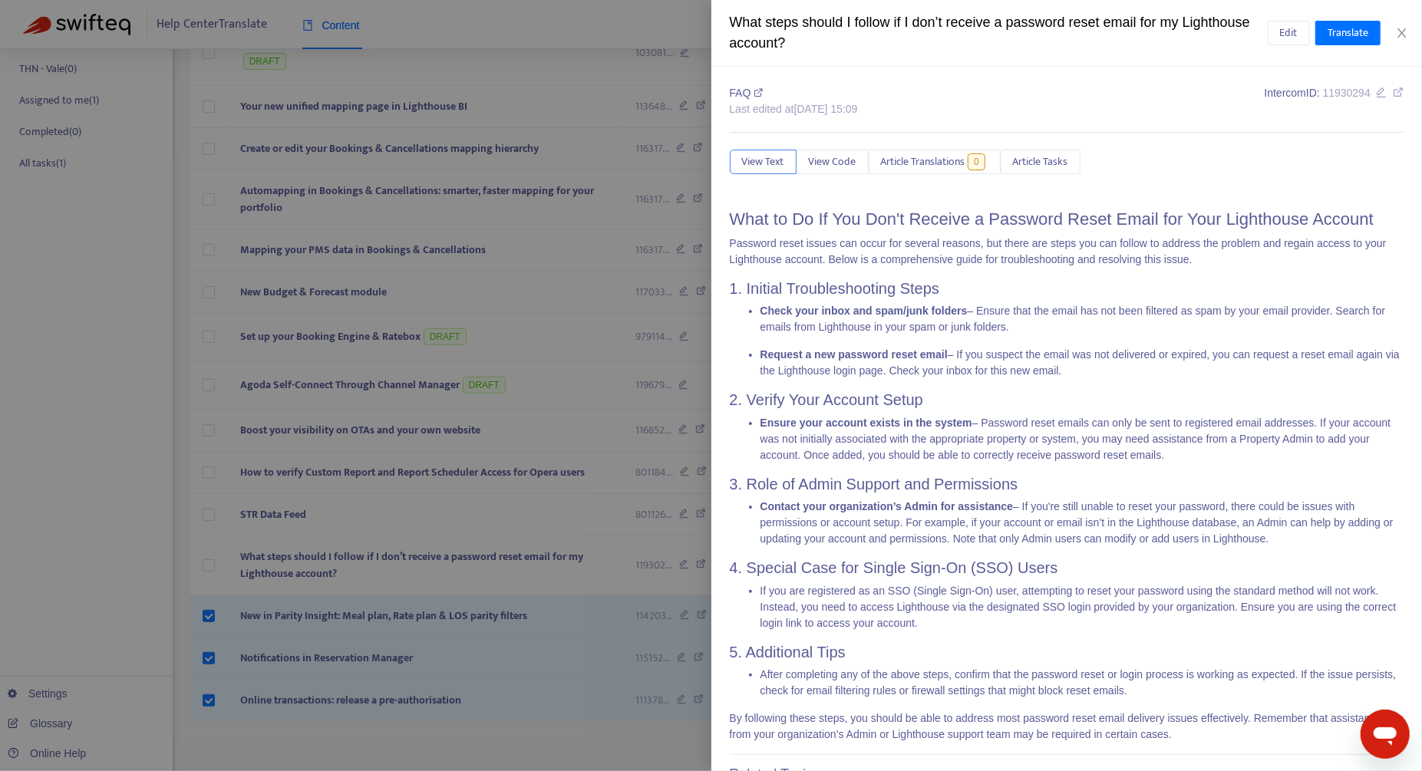
click at [214, 520] on div at bounding box center [711, 385] width 1422 height 771
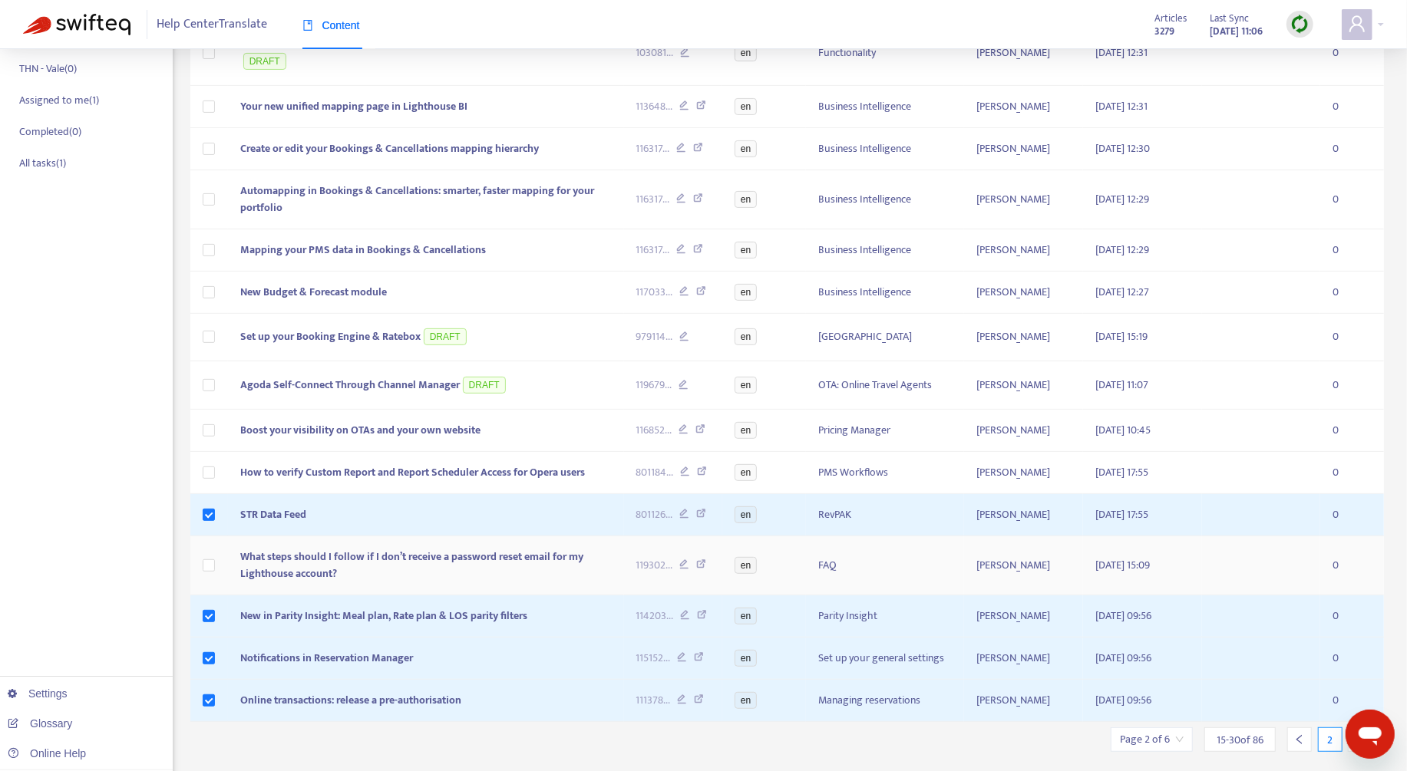
click at [202, 561] on td at bounding box center [209, 565] width 38 height 59
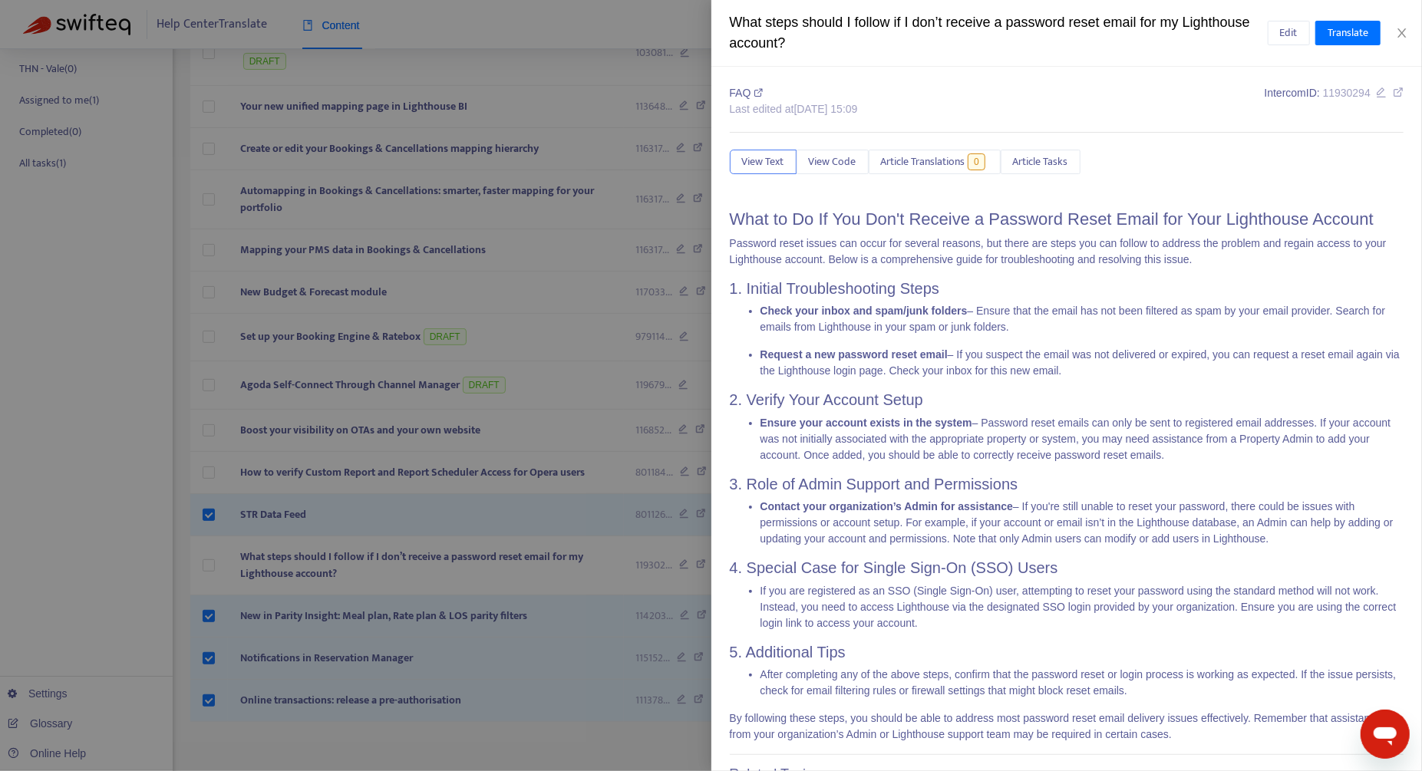
click at [204, 563] on div at bounding box center [711, 385] width 1422 height 771
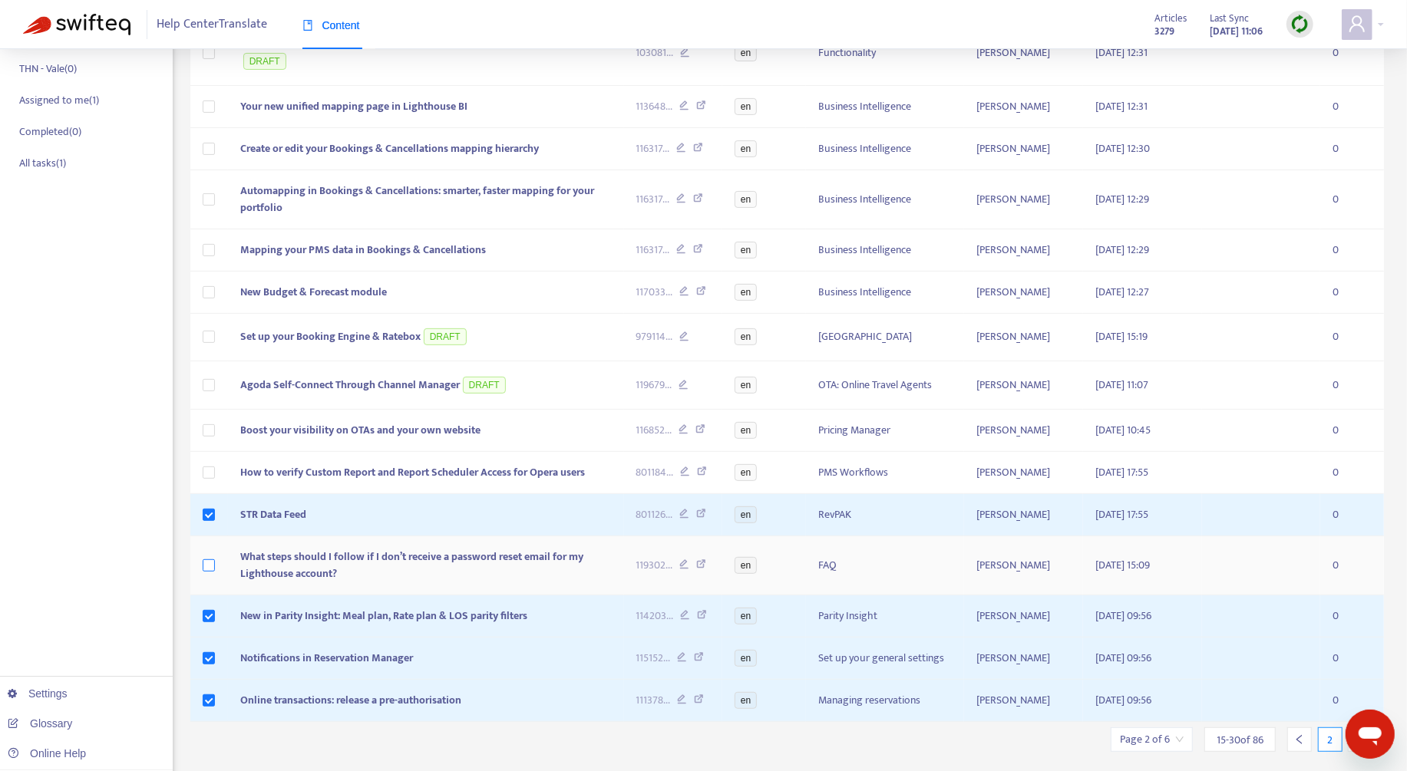
click at [208, 566] on label at bounding box center [209, 565] width 12 height 17
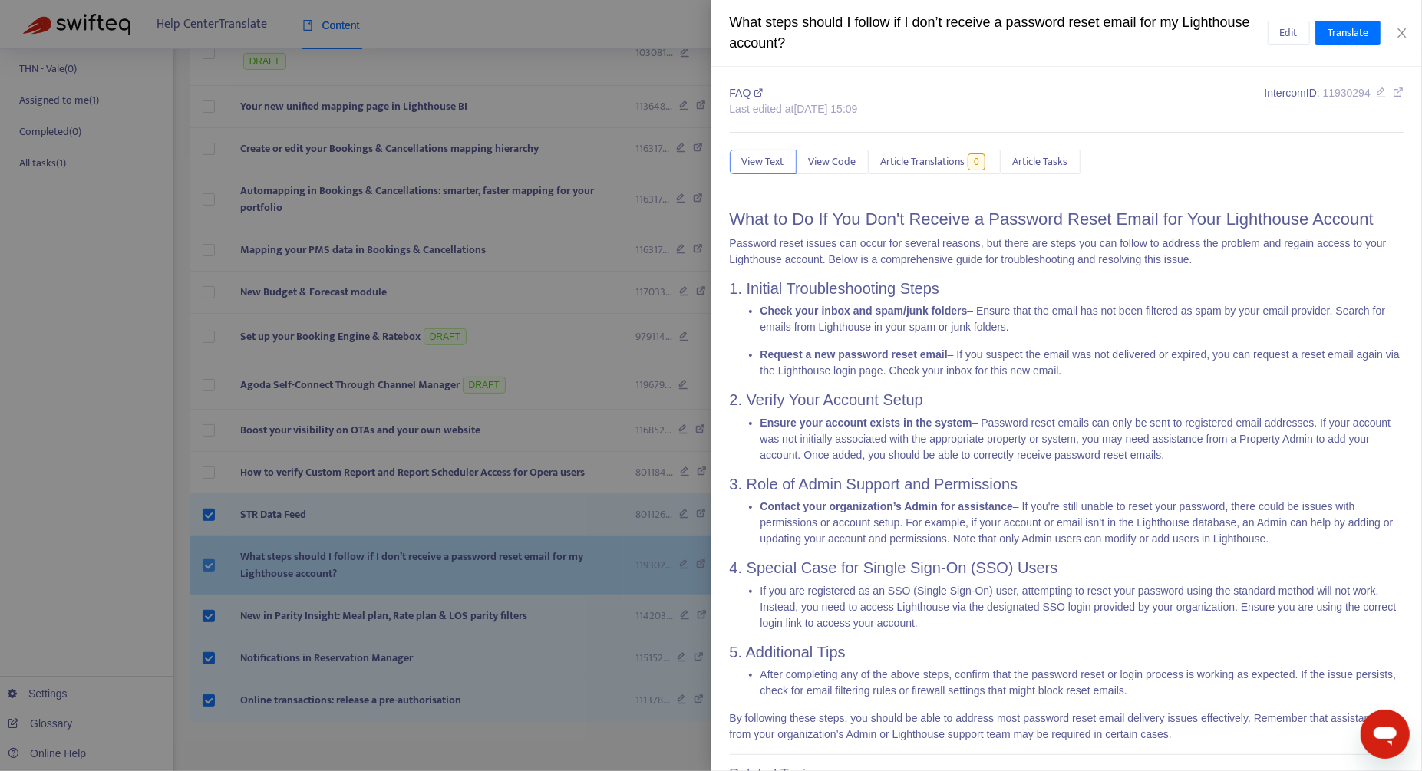
click at [208, 566] on div at bounding box center [711, 385] width 1422 height 771
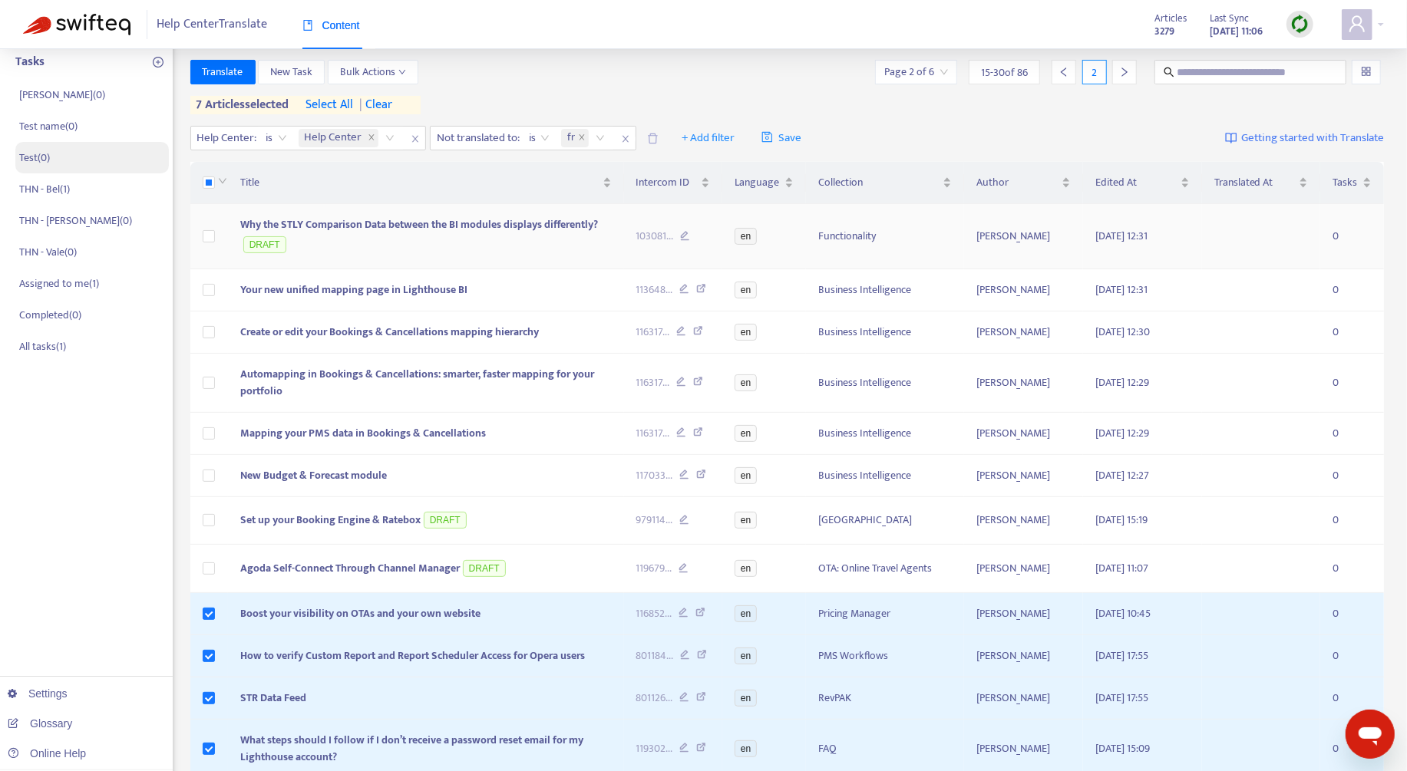
scroll to position [100, 0]
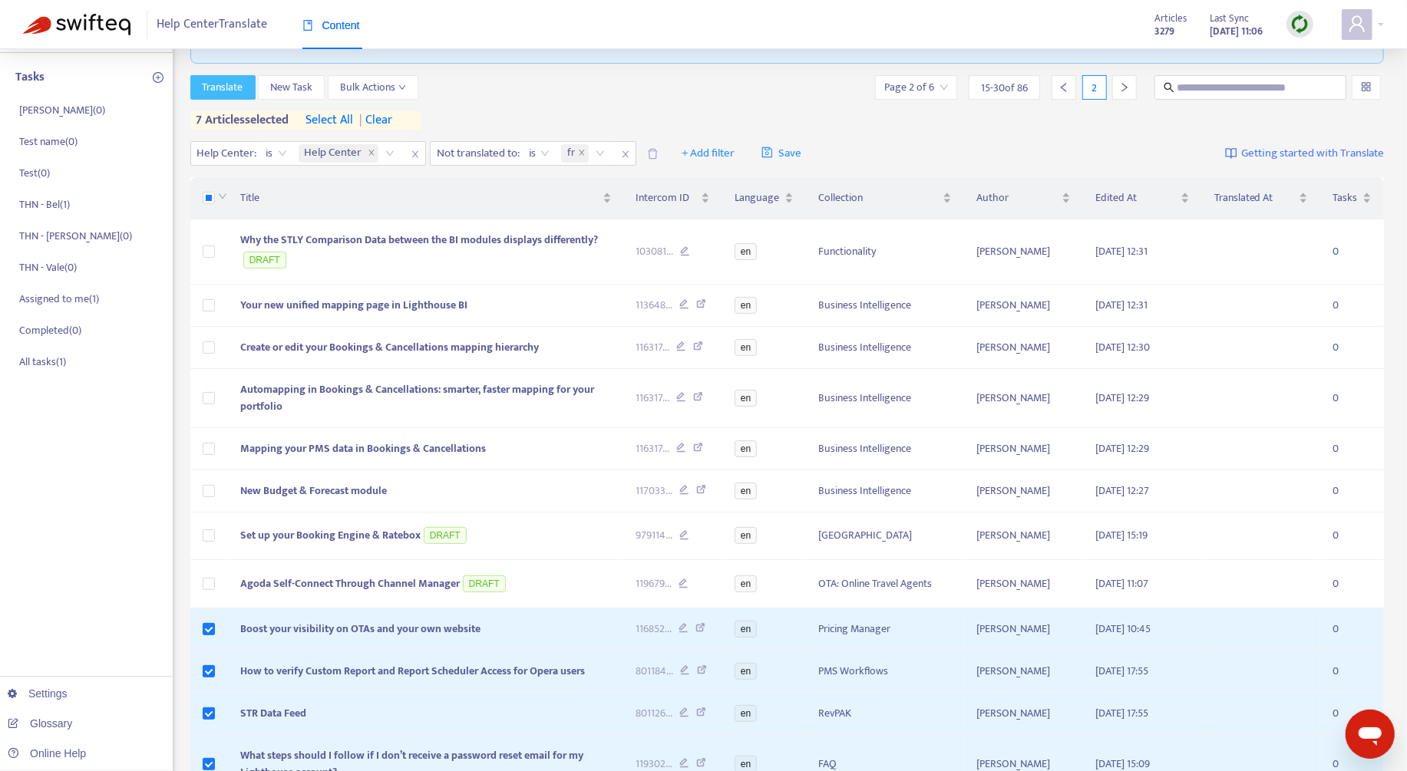
click at [245, 85] on button "Translate" at bounding box center [222, 87] width 65 height 25
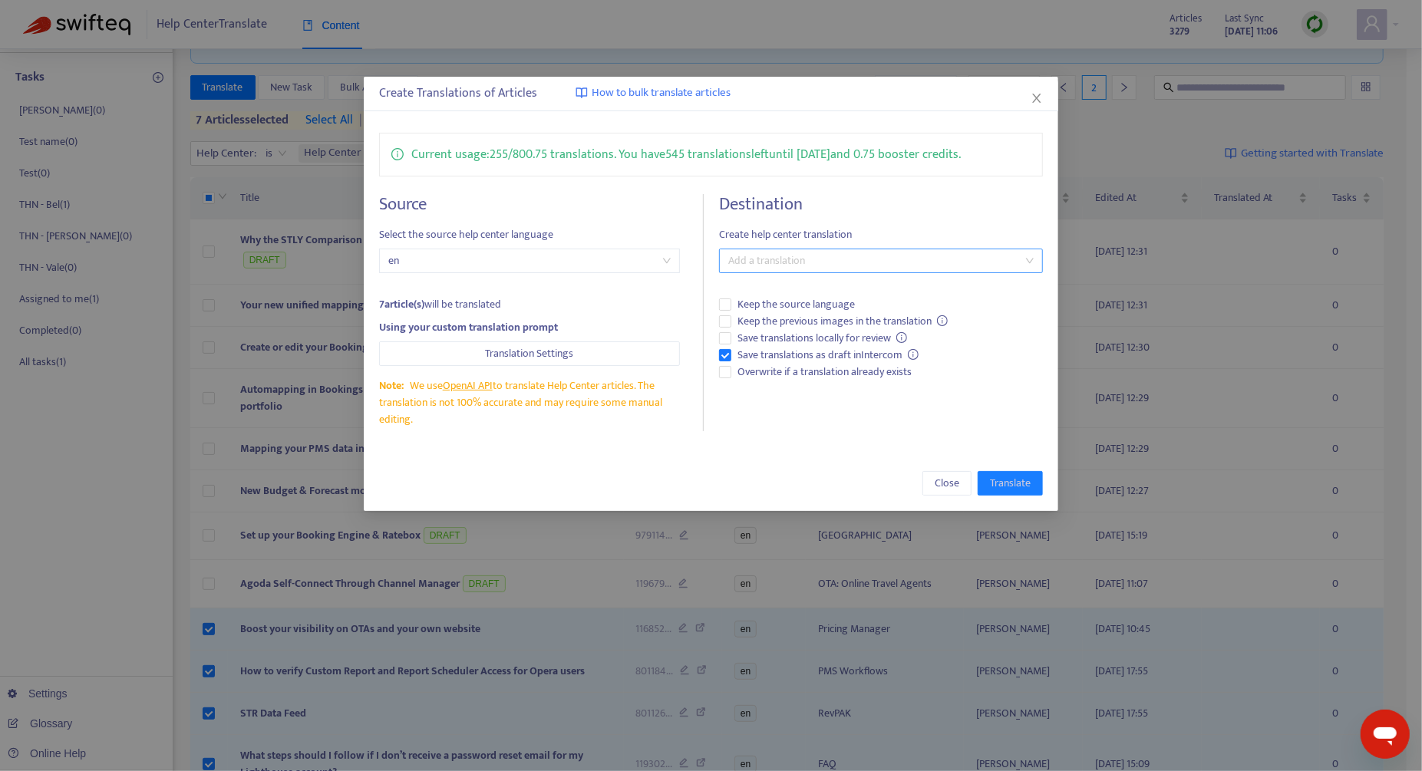
click at [814, 259] on div at bounding box center [873, 261] width 301 height 18
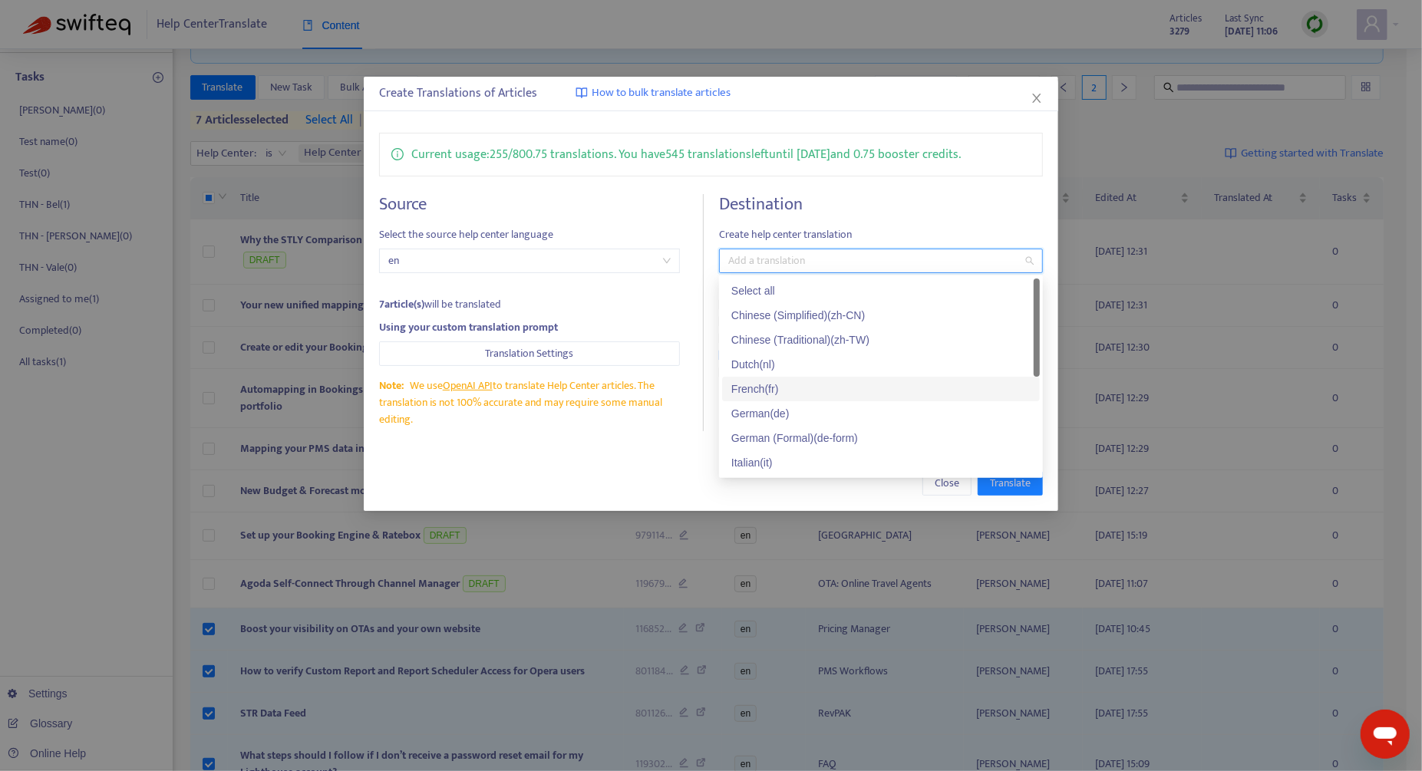
click at [820, 388] on div "French ( fr )" at bounding box center [880, 389] width 299 height 17
click at [646, 447] on div "Create Translations of Articles How to bulk translate articles Current usage: 2…" at bounding box center [711, 294] width 695 height 434
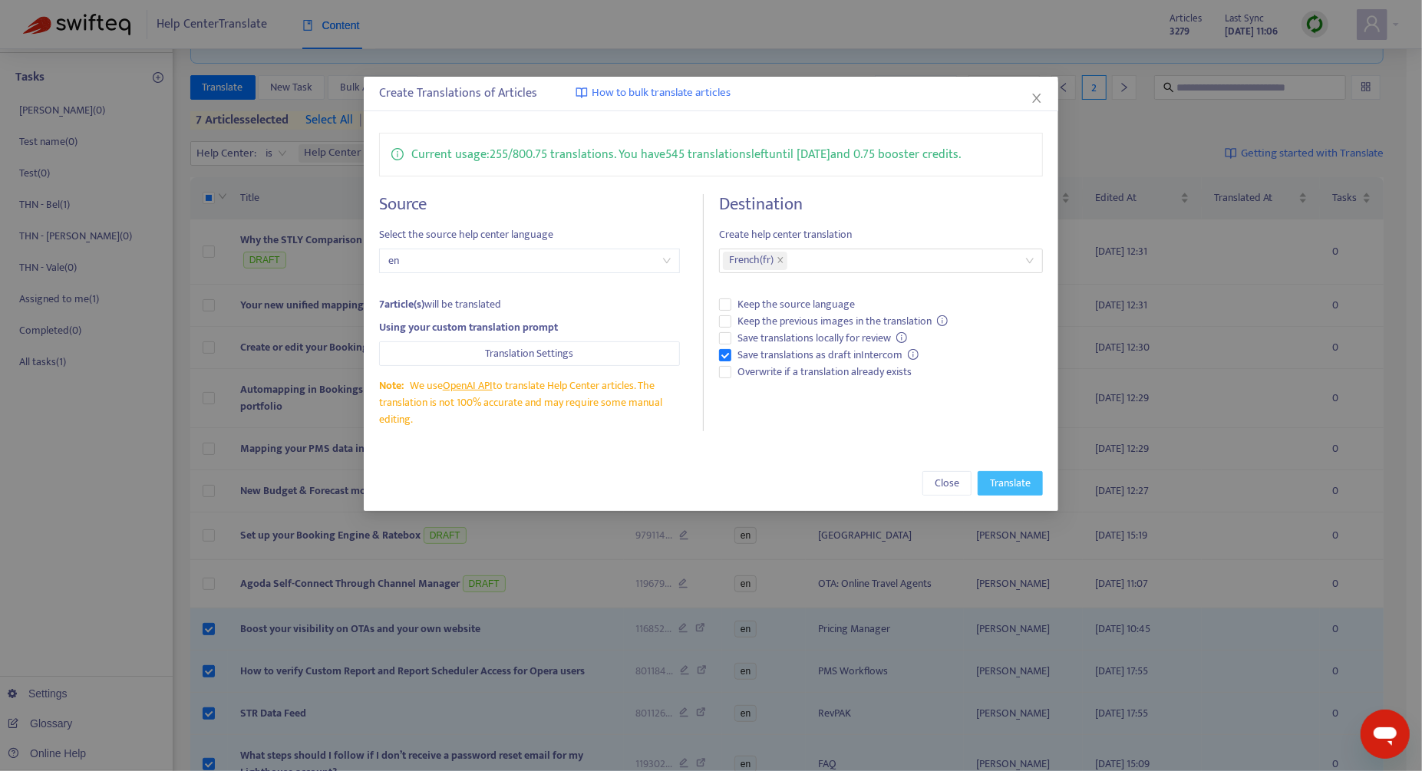
click at [1028, 484] on span "Translate" at bounding box center [1010, 483] width 41 height 17
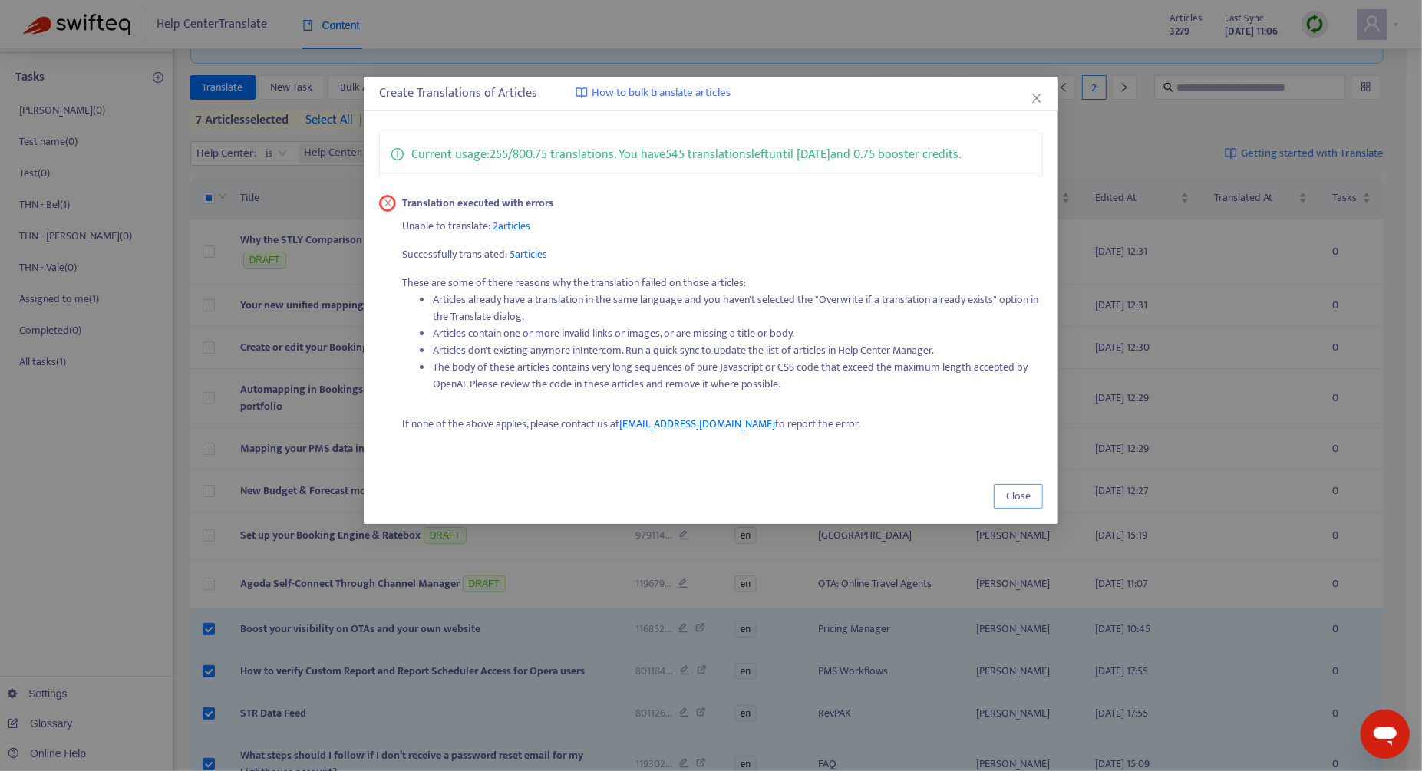
click at [1007, 496] on span "Close" at bounding box center [1018, 496] width 25 height 17
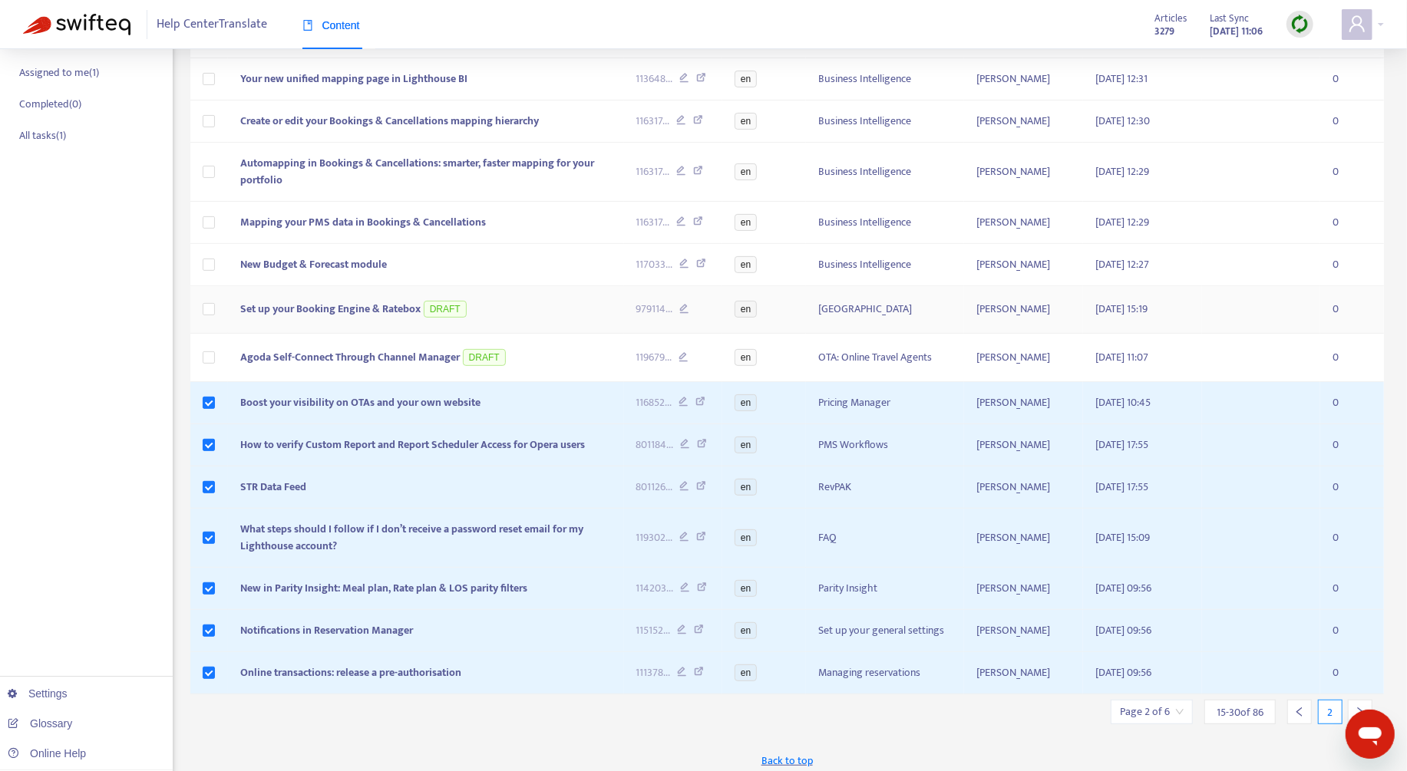
scroll to position [328, 0]
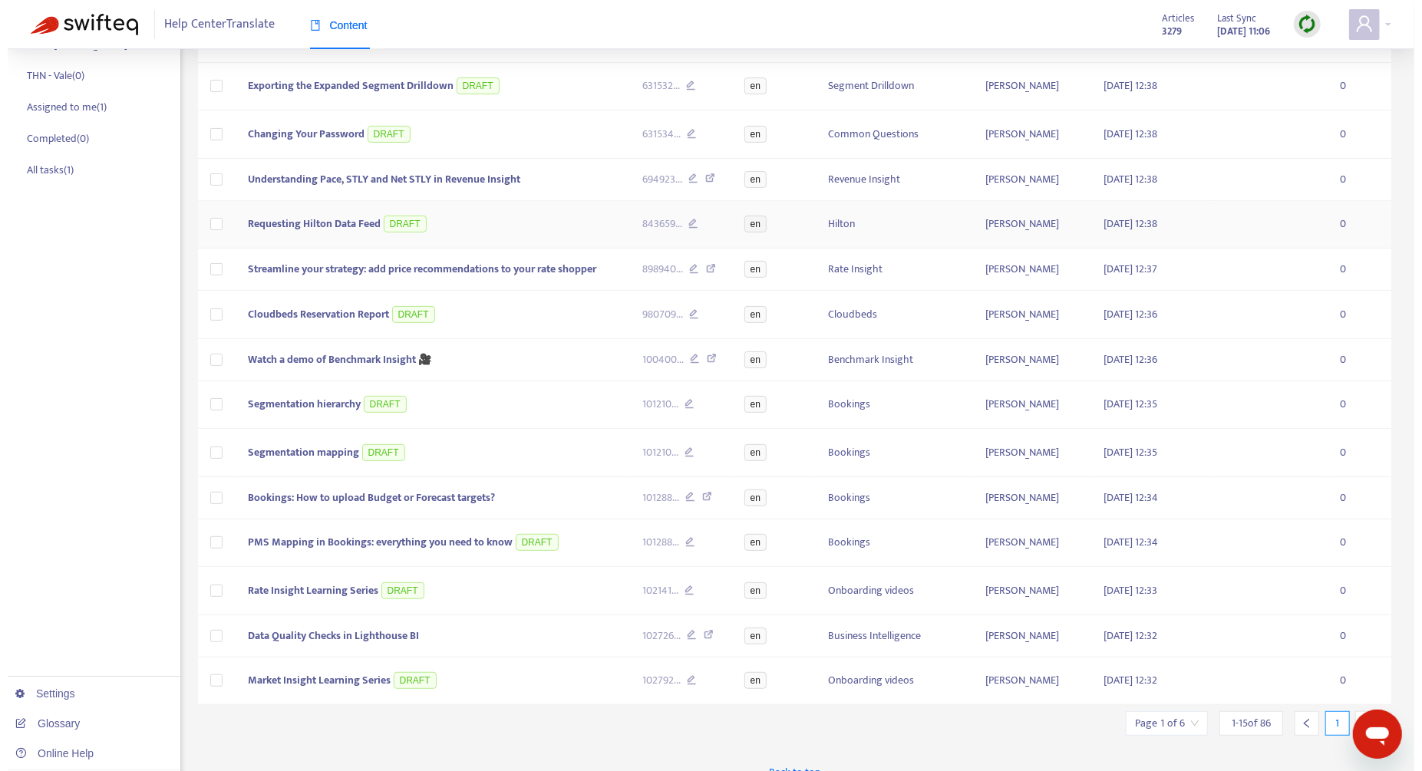
scroll to position [296, 0]
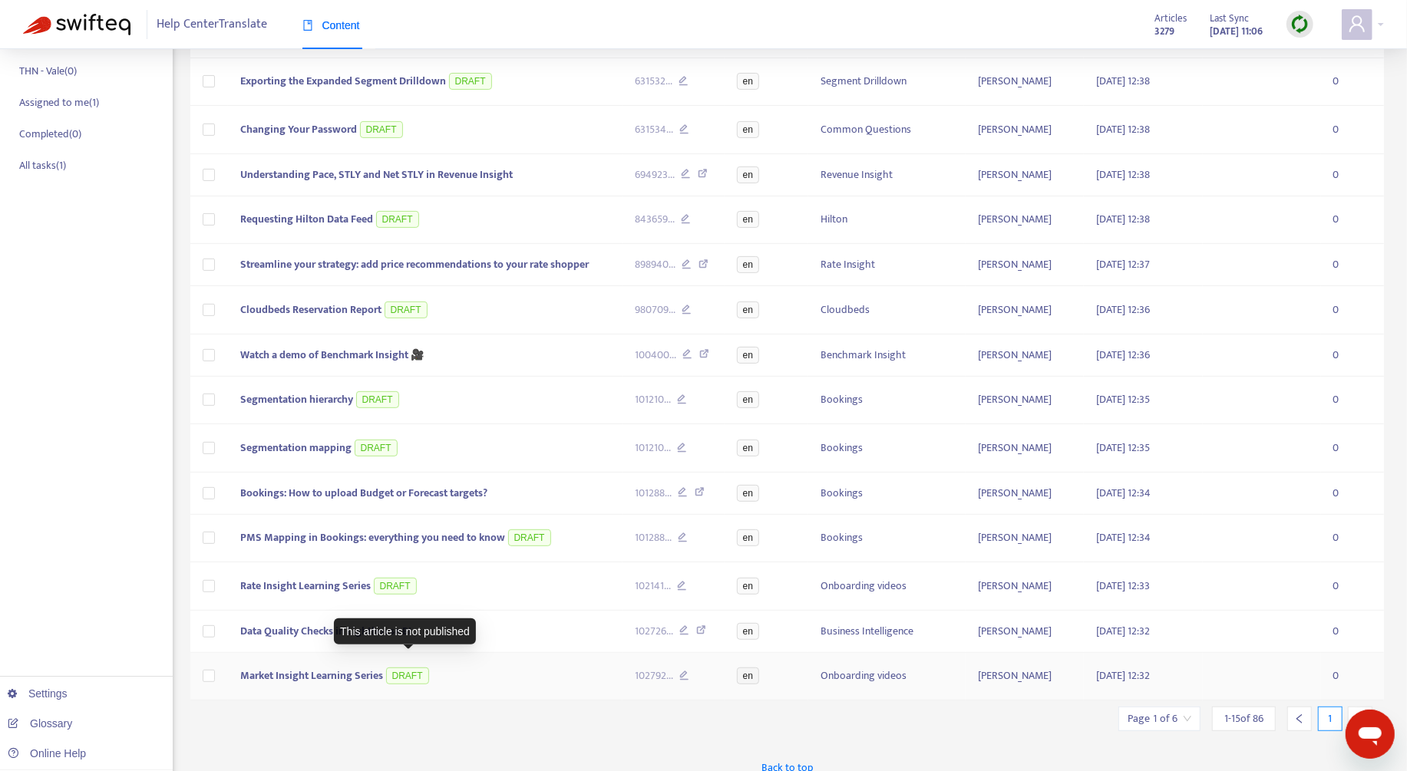
click at [388, 668] on span "DRAFT" at bounding box center [407, 676] width 43 height 17
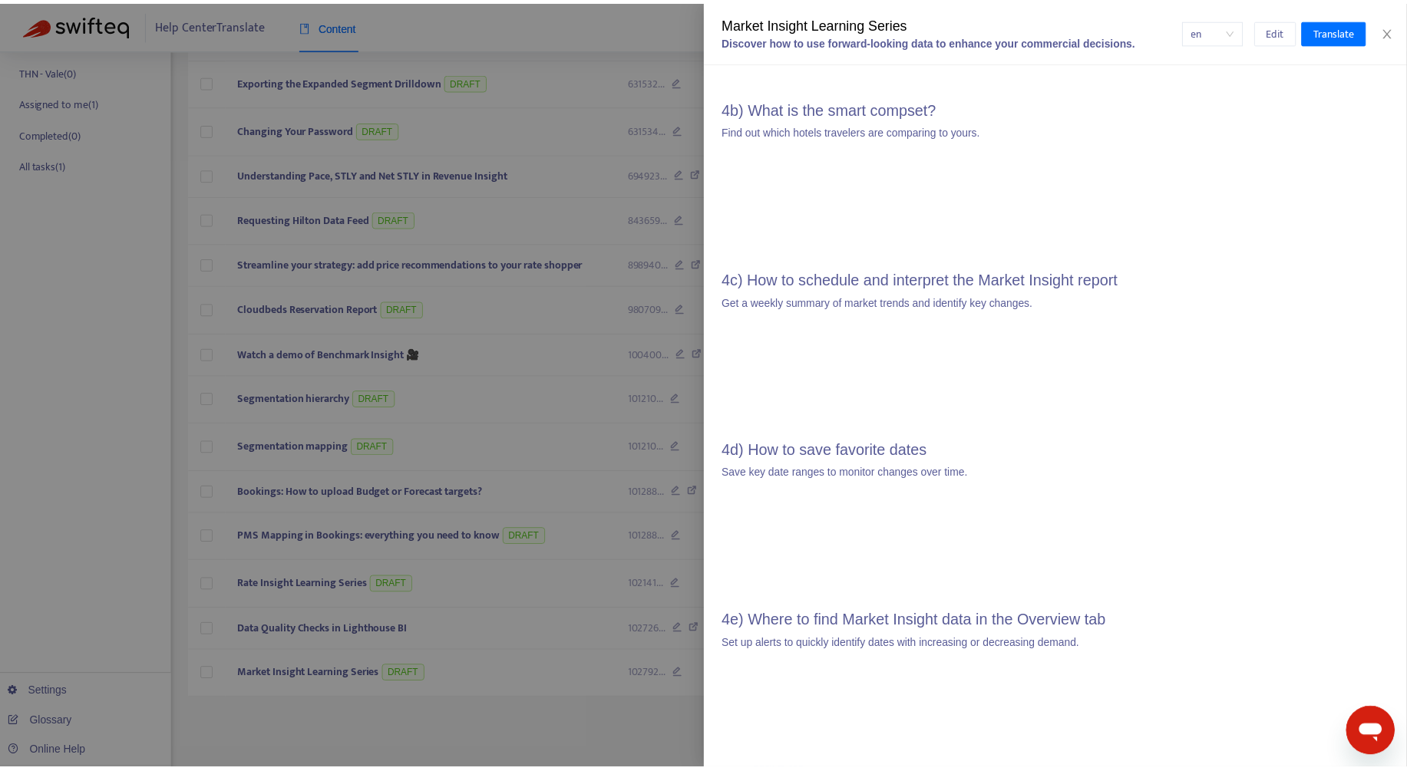
scroll to position [2291, 0]
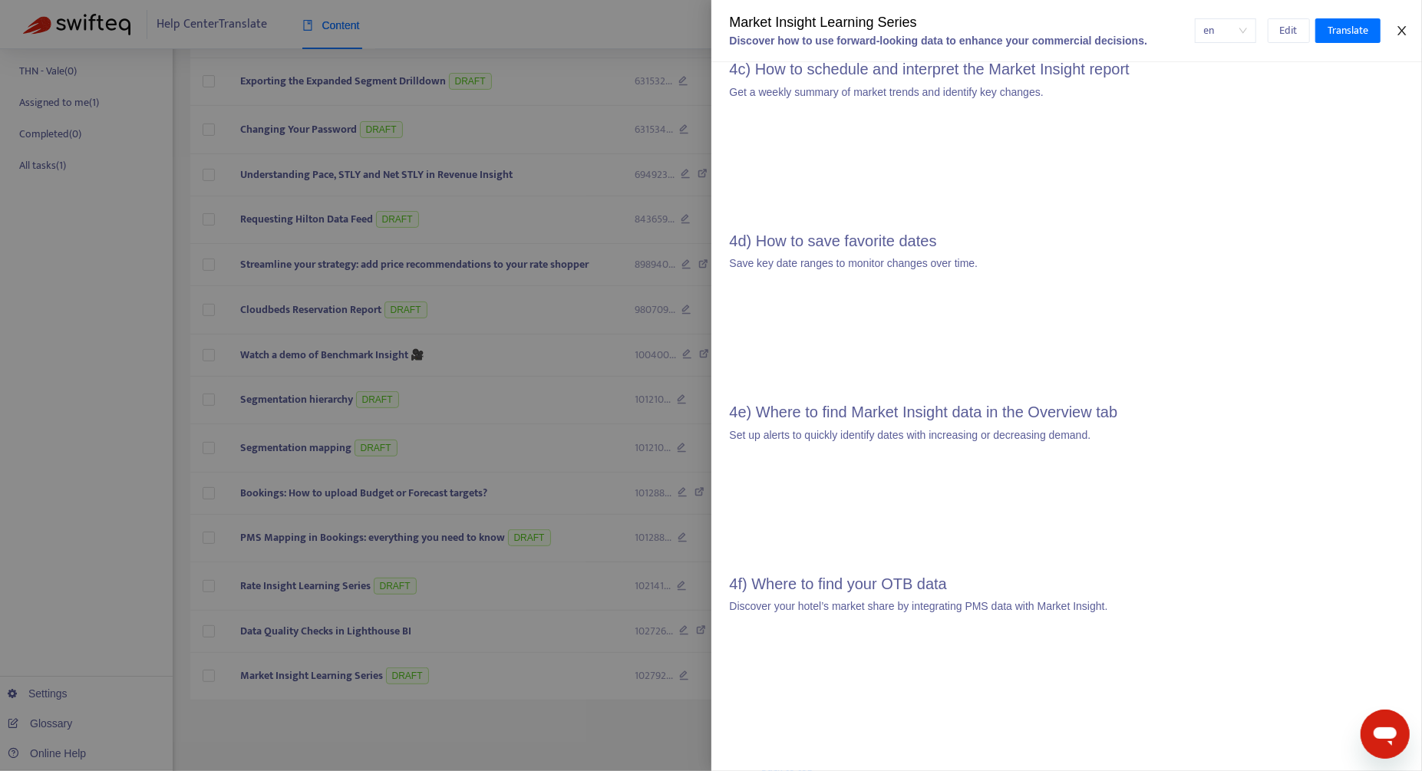
click at [1401, 33] on icon "close" at bounding box center [1402, 31] width 12 height 12
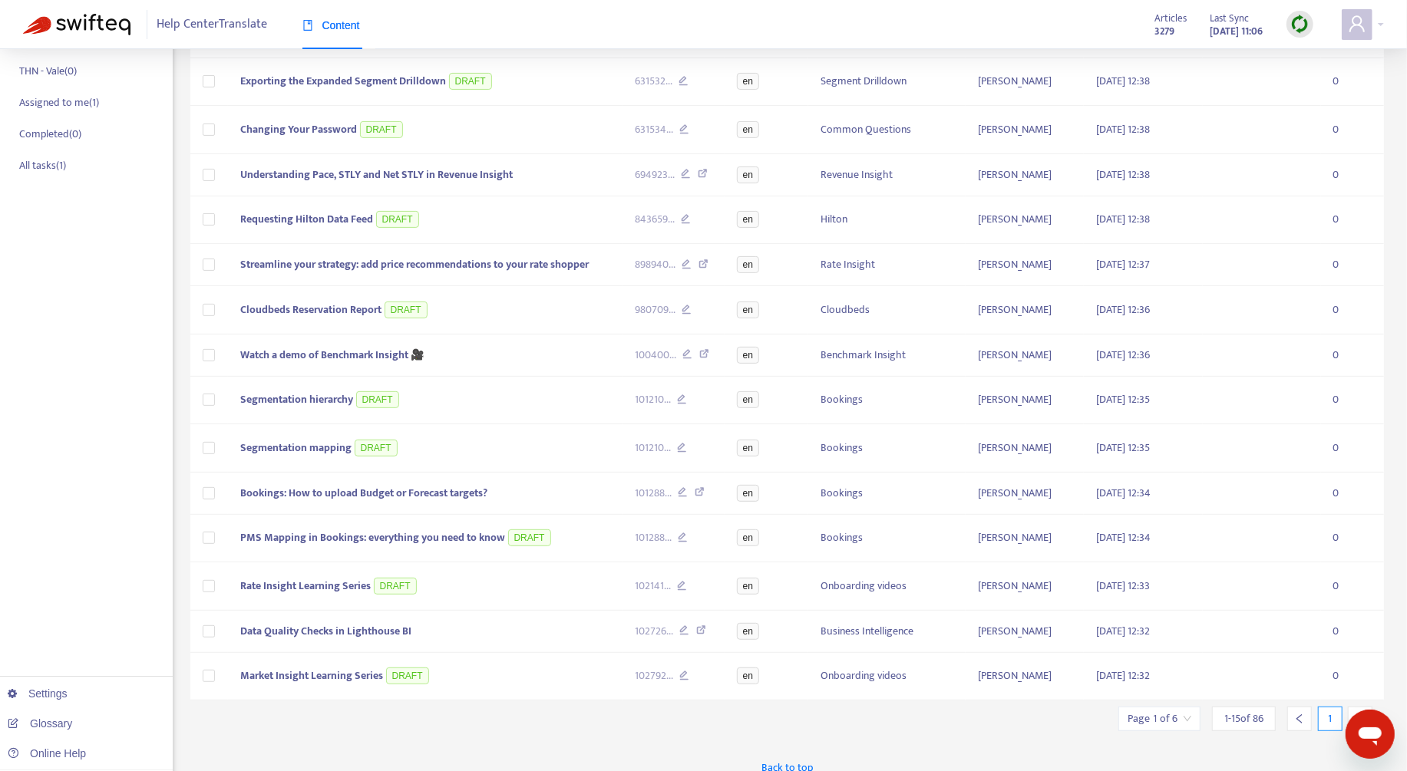
click at [1364, 714] on icon "right" at bounding box center [1360, 719] width 11 height 11
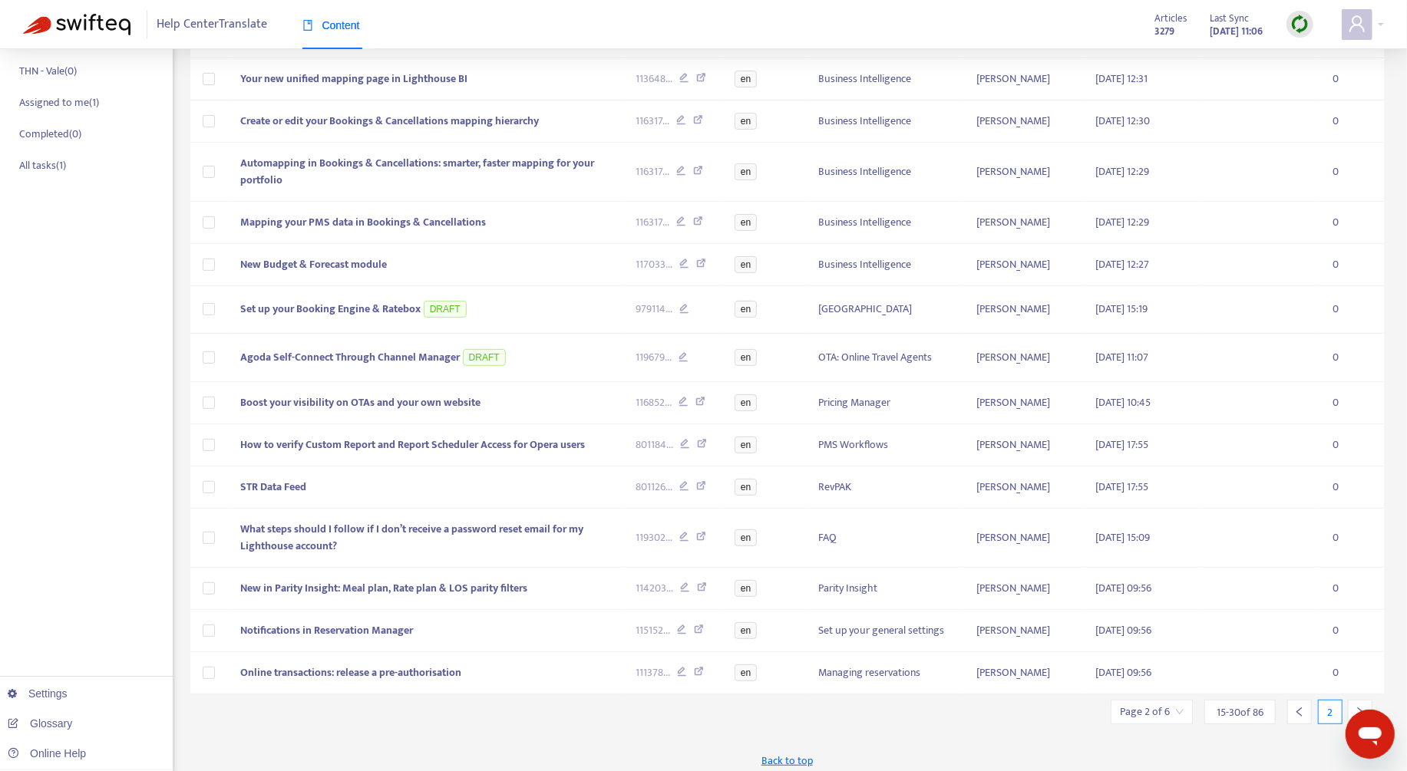
click at [1364, 707] on icon "right" at bounding box center [1360, 712] width 11 height 11
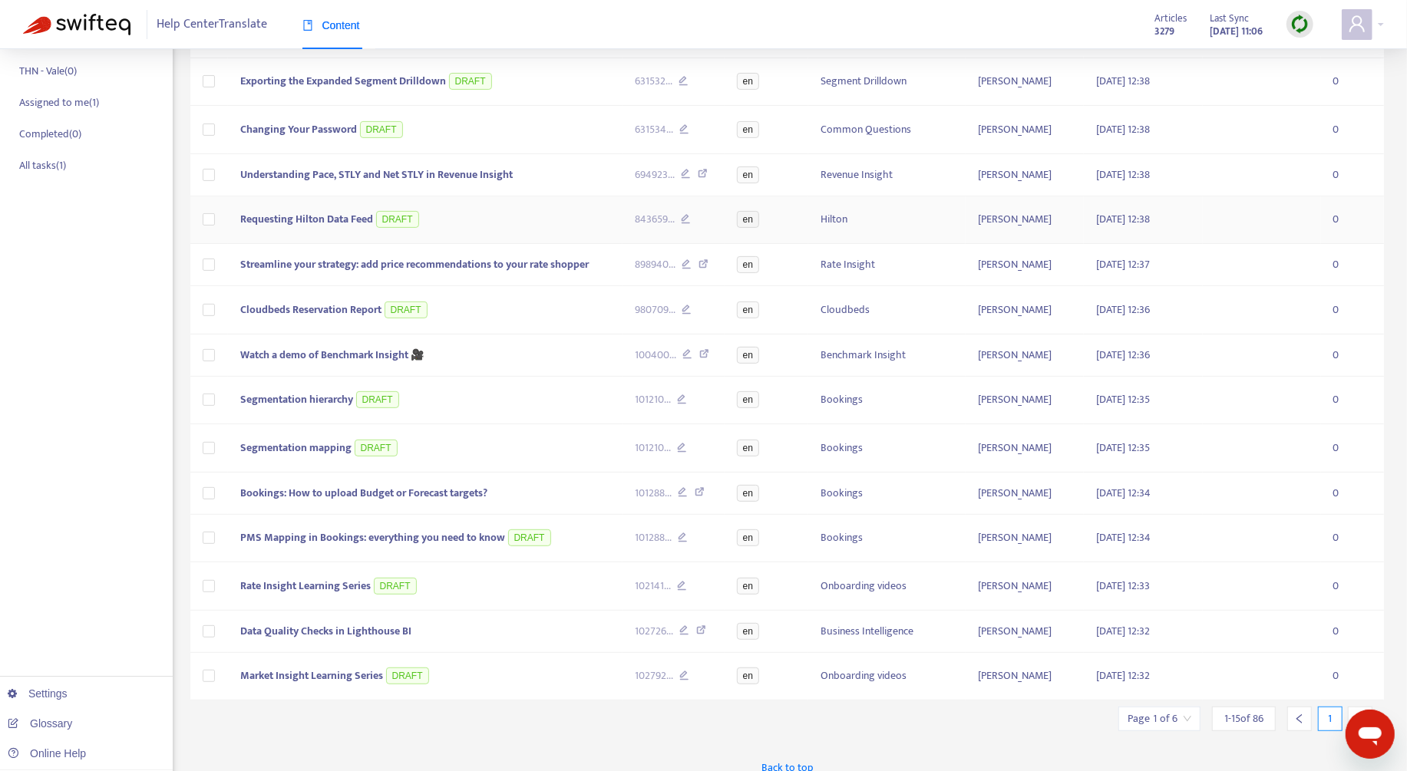
scroll to position [87, 0]
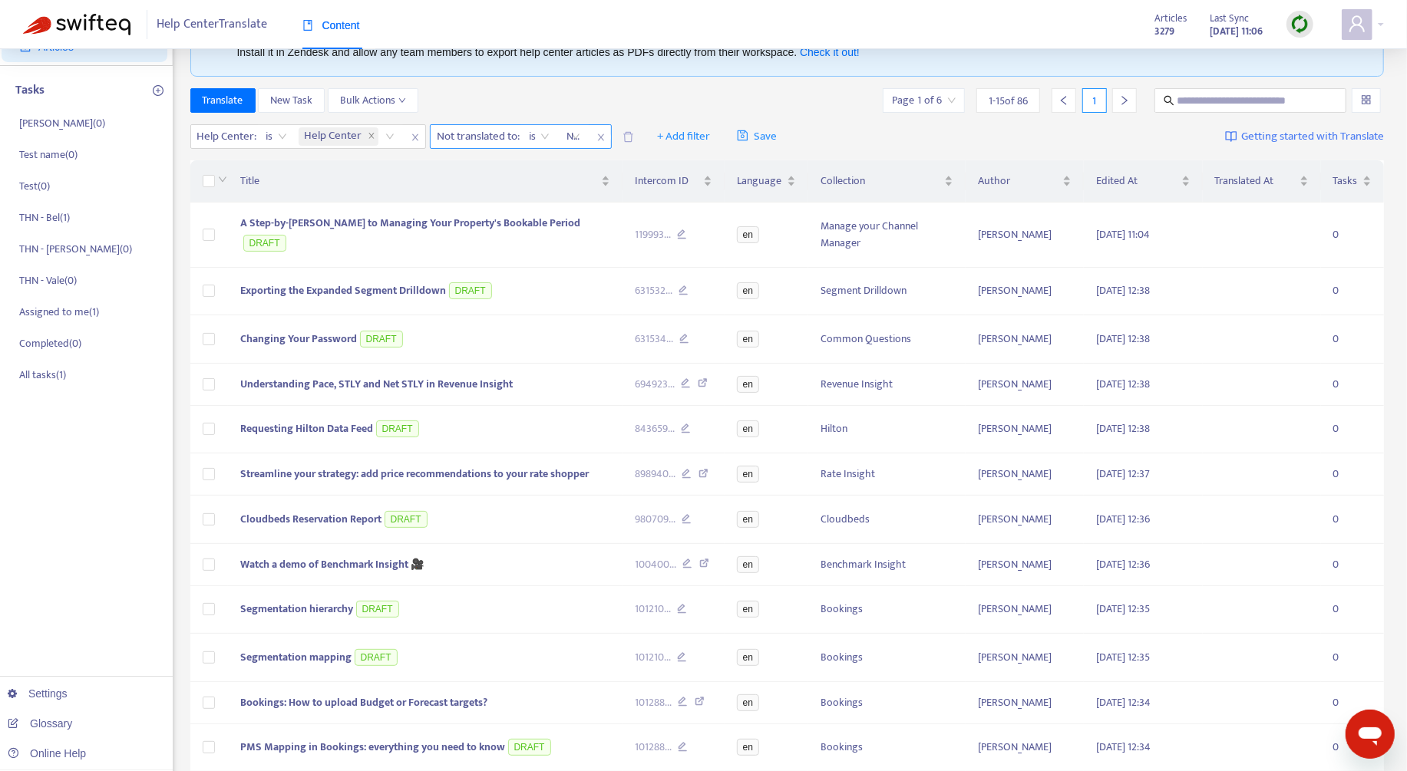
click at [506, 136] on span "Not translated to :" at bounding box center [476, 136] width 91 height 23
click at [564, 132] on div at bounding box center [565, 136] width 9 height 18
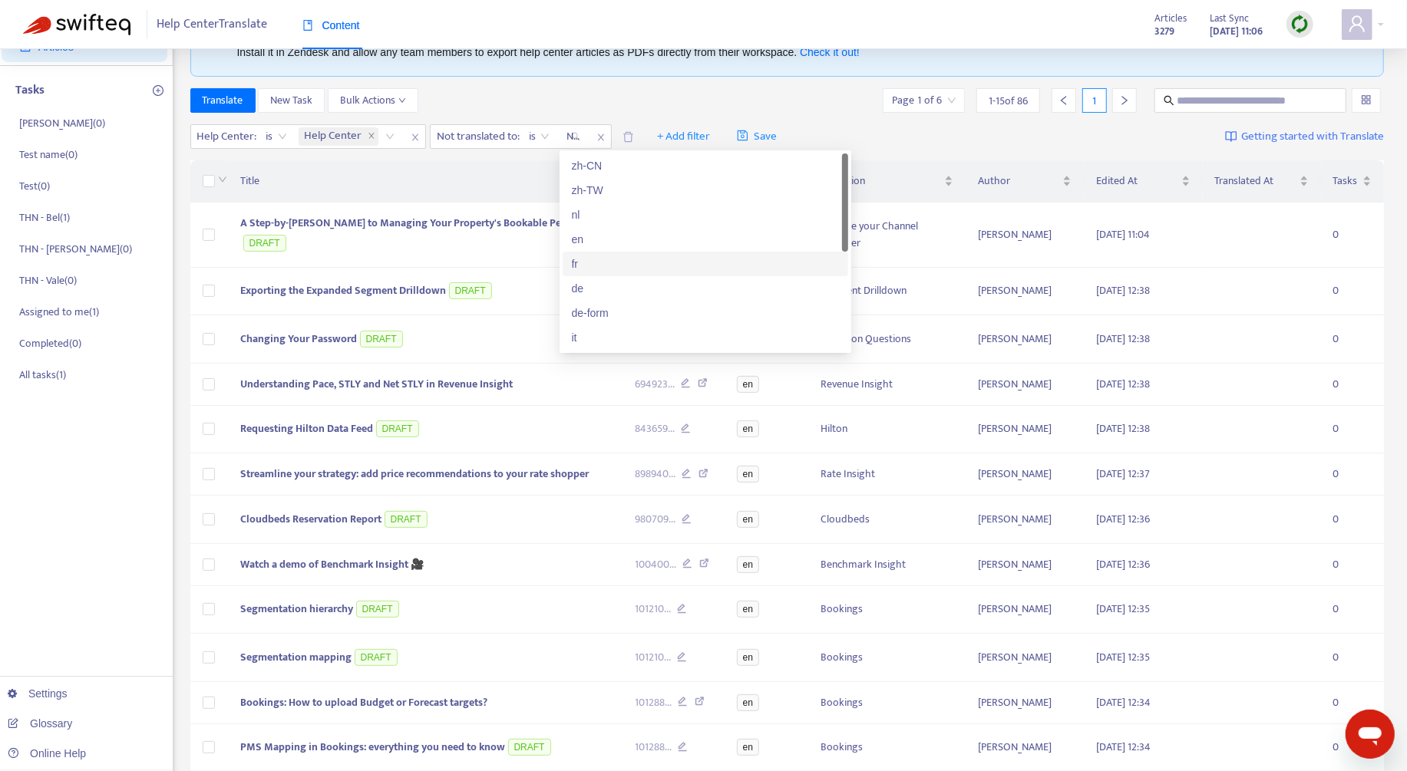
click at [624, 253] on div "fr" at bounding box center [706, 264] width 286 height 25
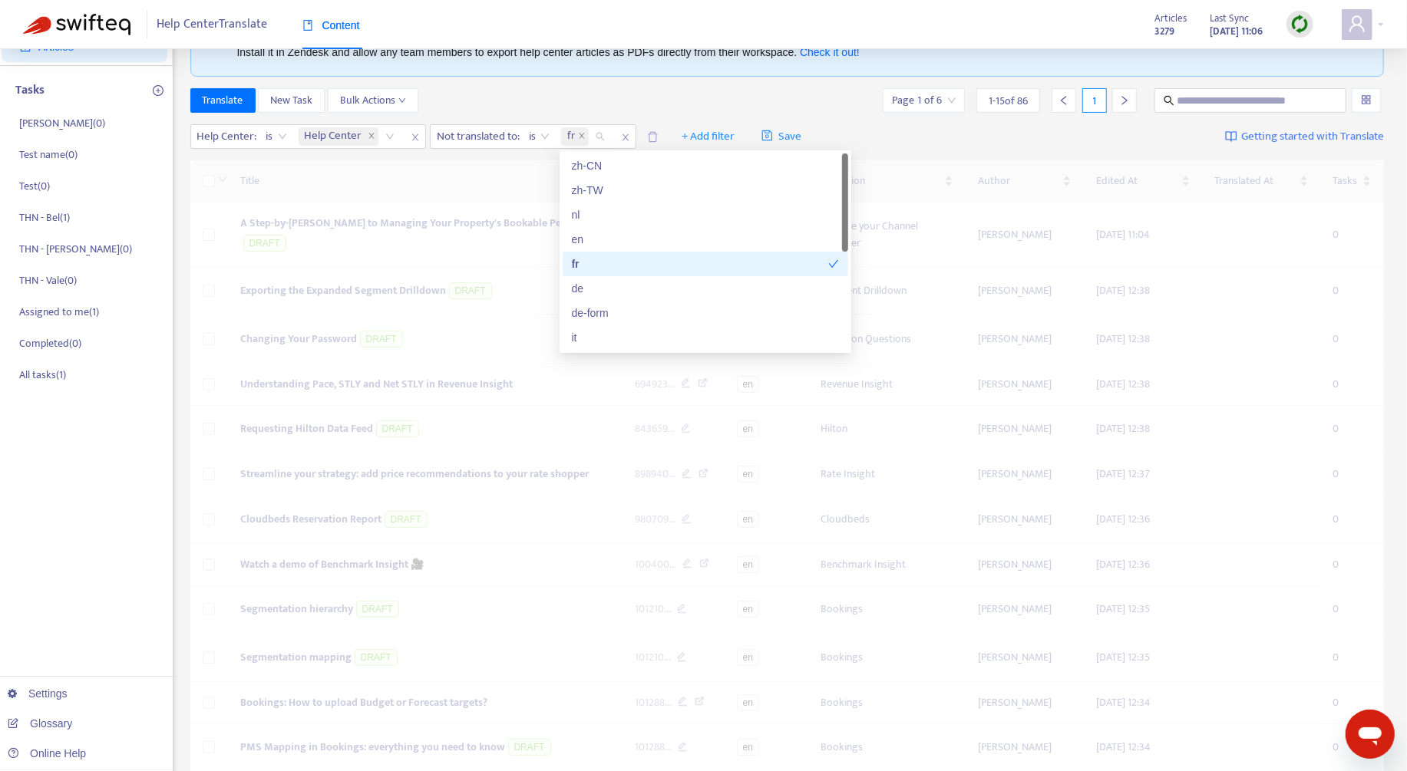
click at [624, 253] on div "fr" at bounding box center [706, 264] width 286 height 25
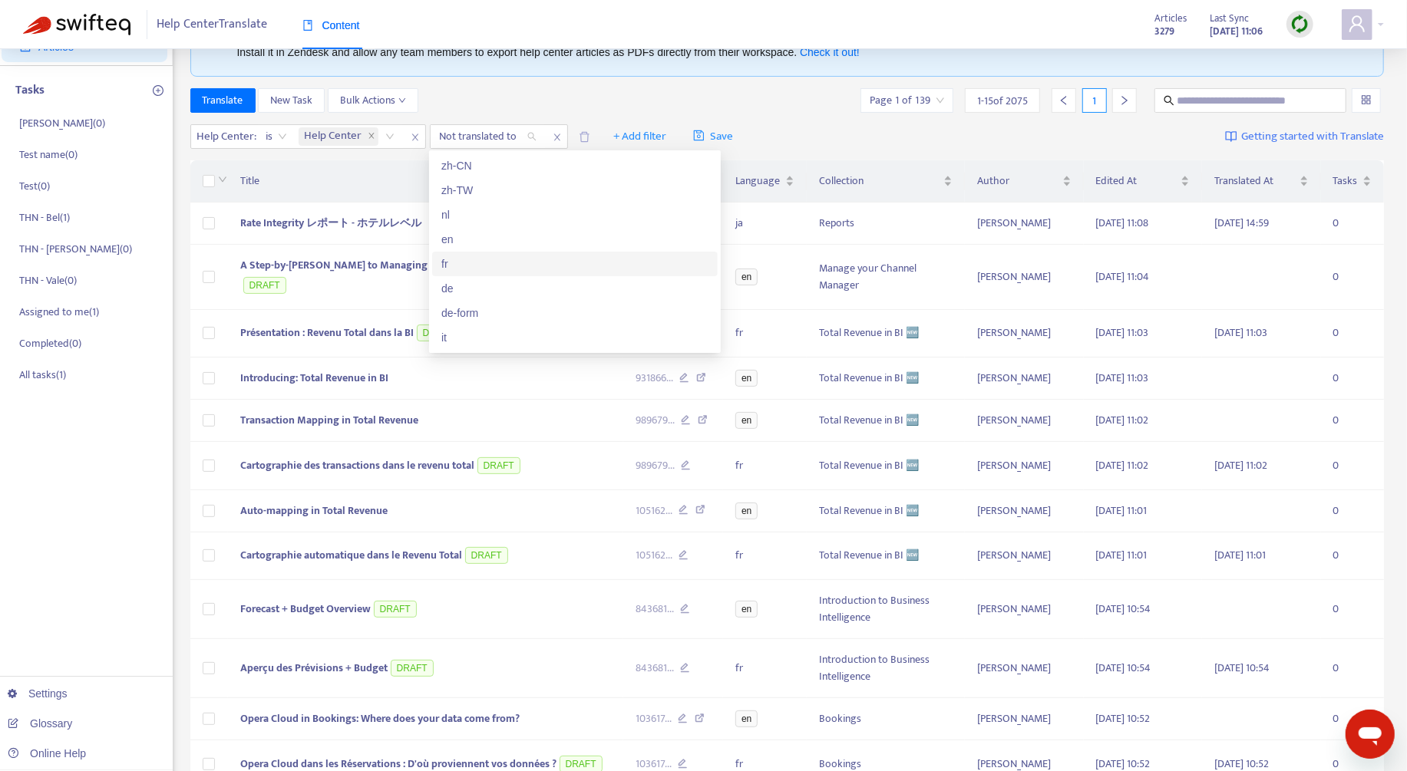
click at [499, 259] on div "fr" at bounding box center [574, 264] width 267 height 17
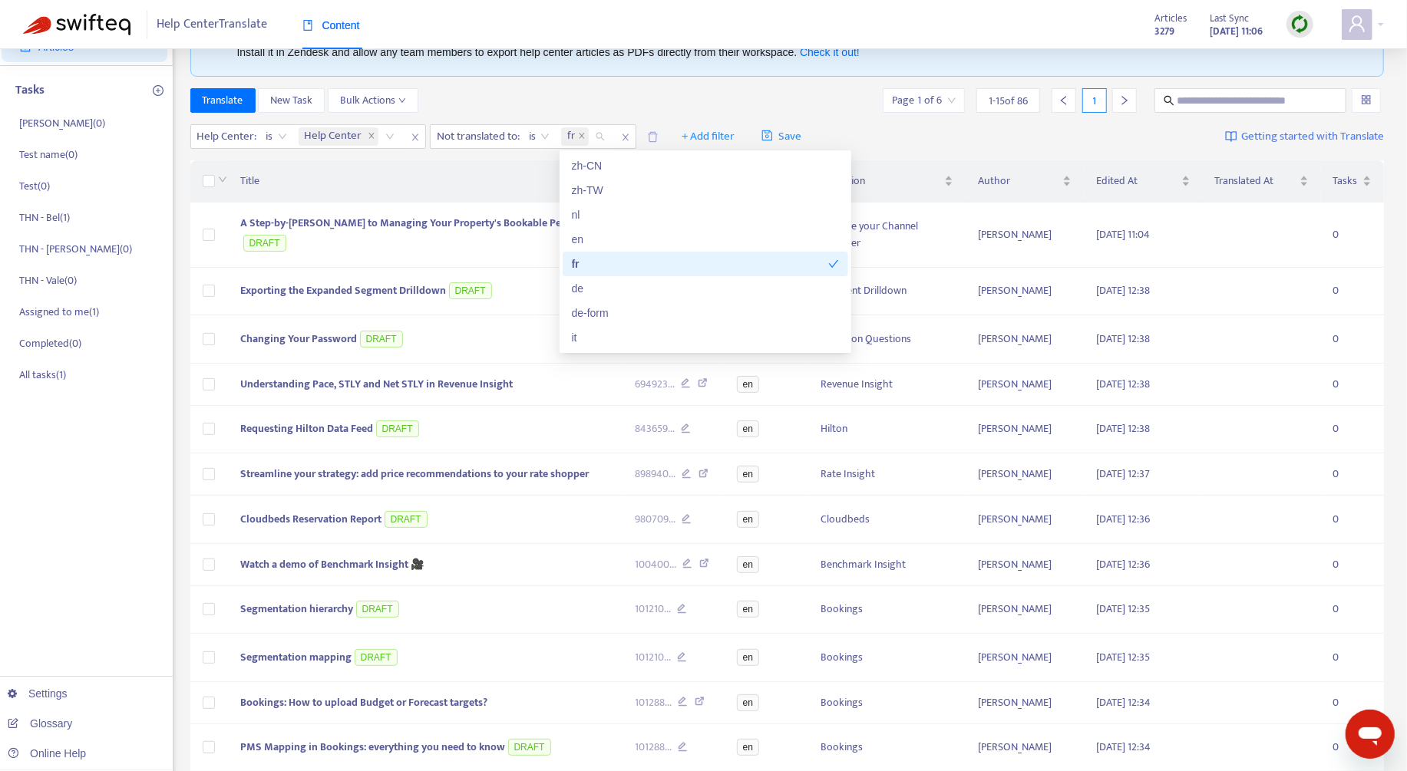
click at [580, 101] on div "Translate New Task Bulk Actions Page 1 of 6 1 - 15 of 86 1" at bounding box center [787, 100] width 1194 height 25
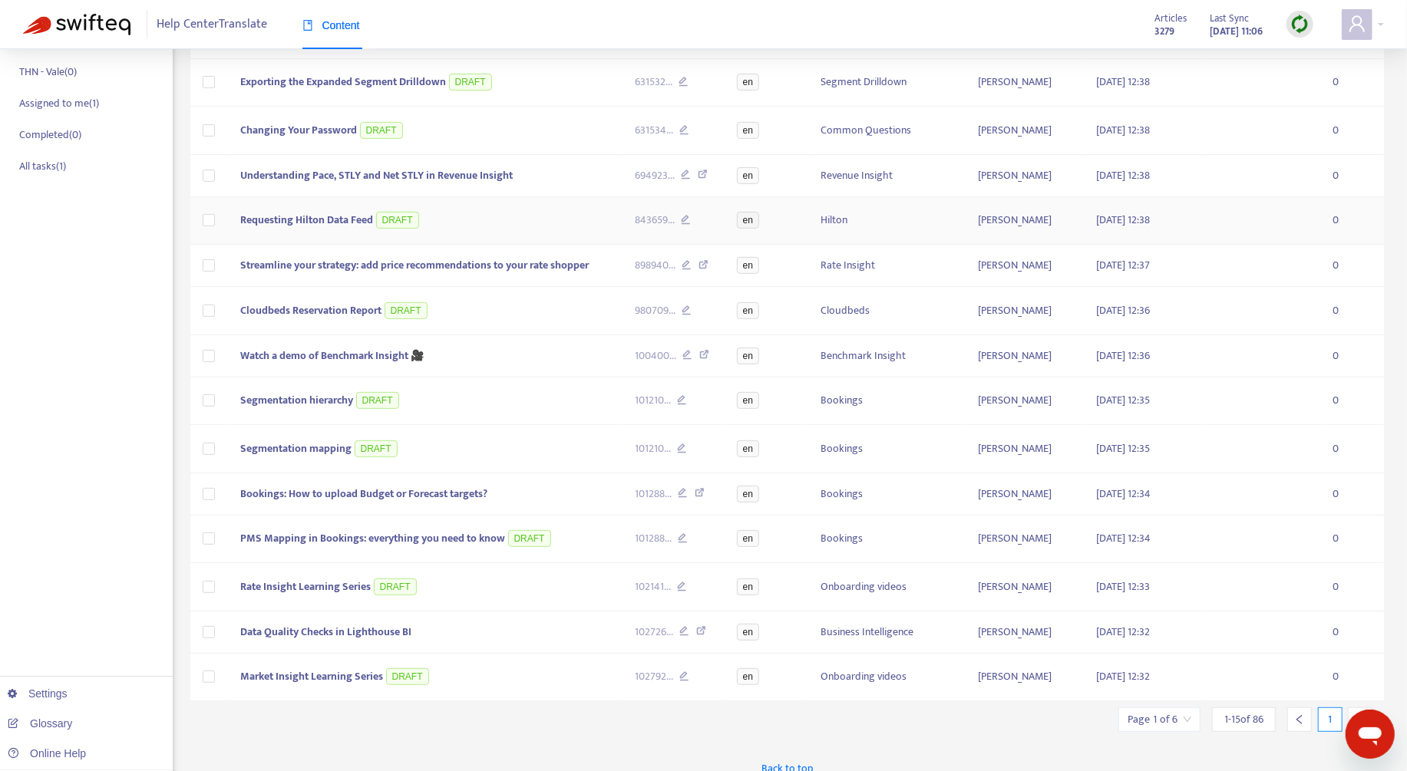
scroll to position [296, 0]
click at [1369, 707] on div at bounding box center [1360, 719] width 25 height 25
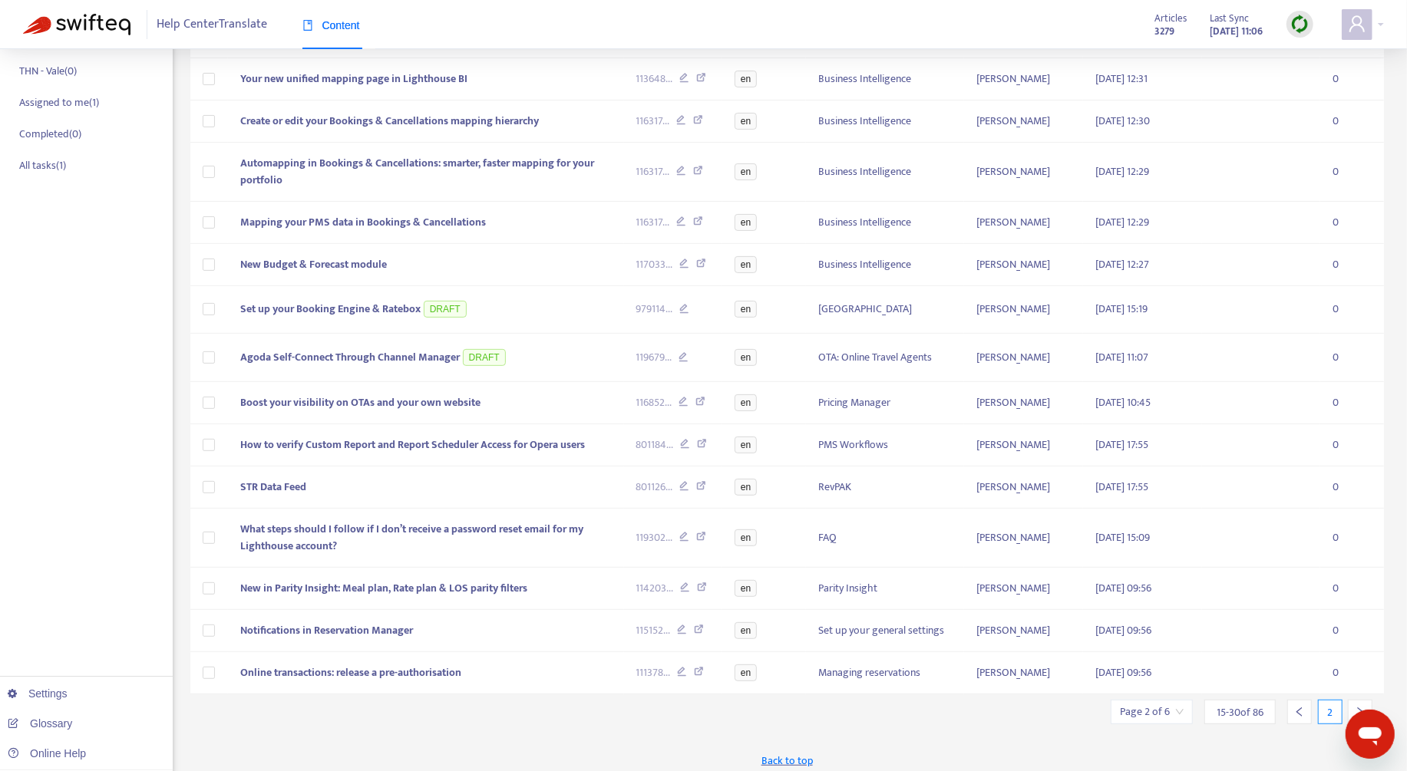
click at [1369, 703] on div at bounding box center [1360, 712] width 25 height 25
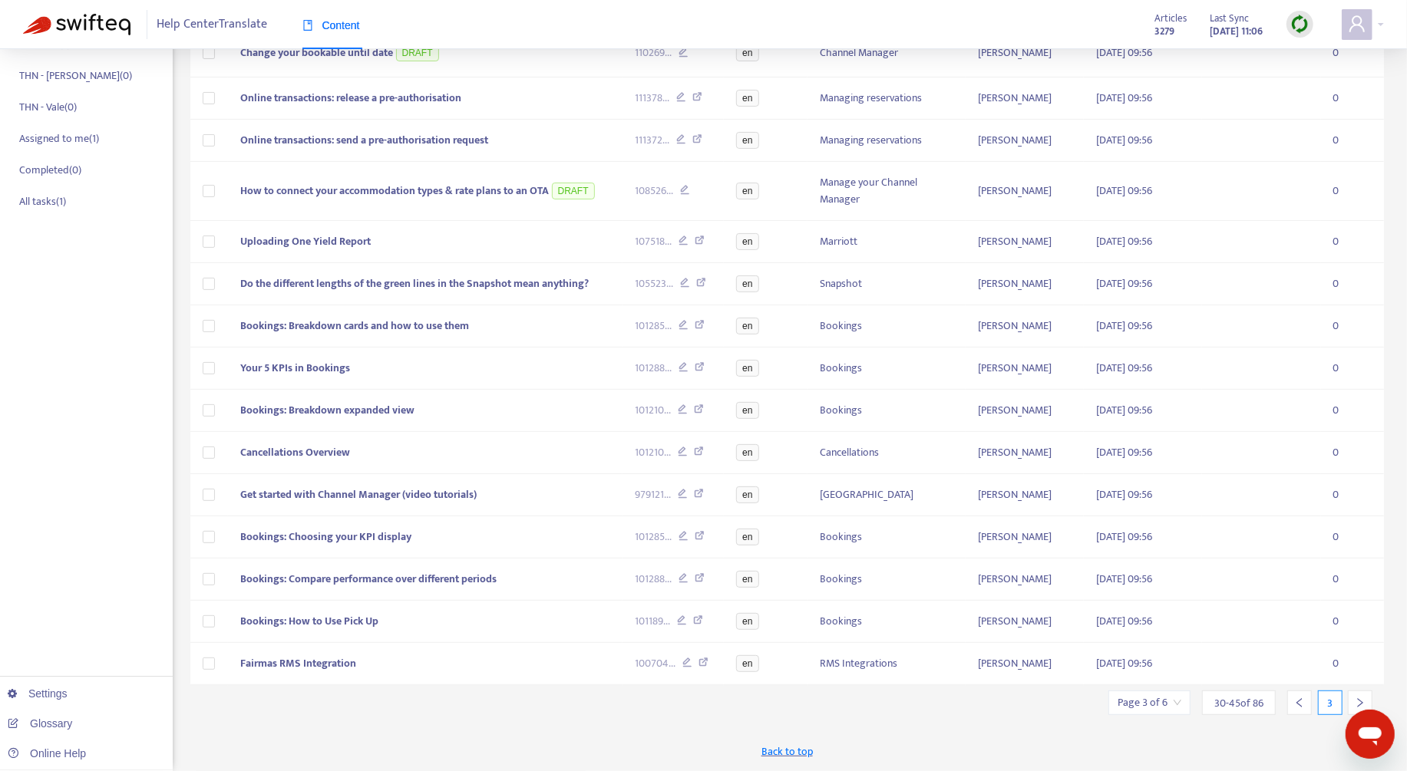
scroll to position [254, 0]
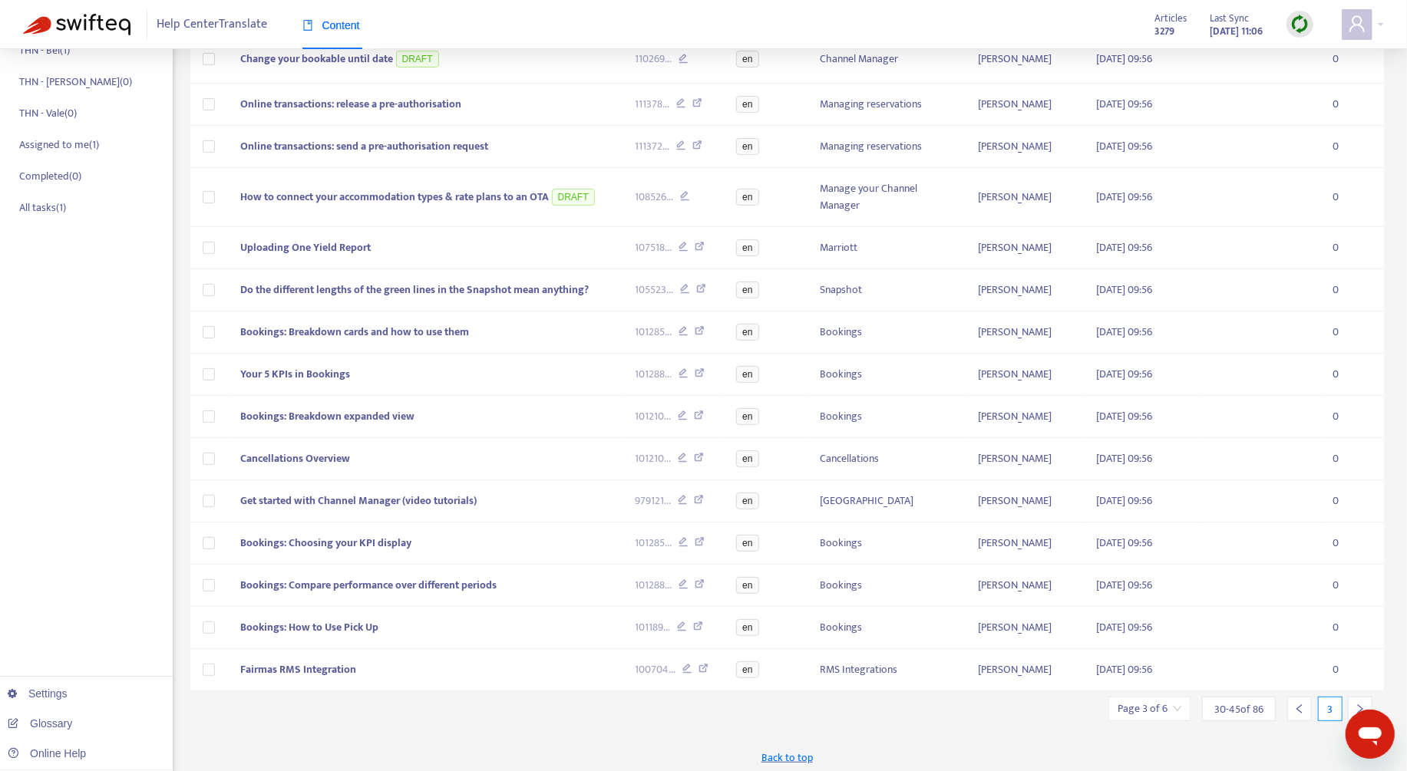
click at [1369, 703] on div at bounding box center [1360, 709] width 25 height 25
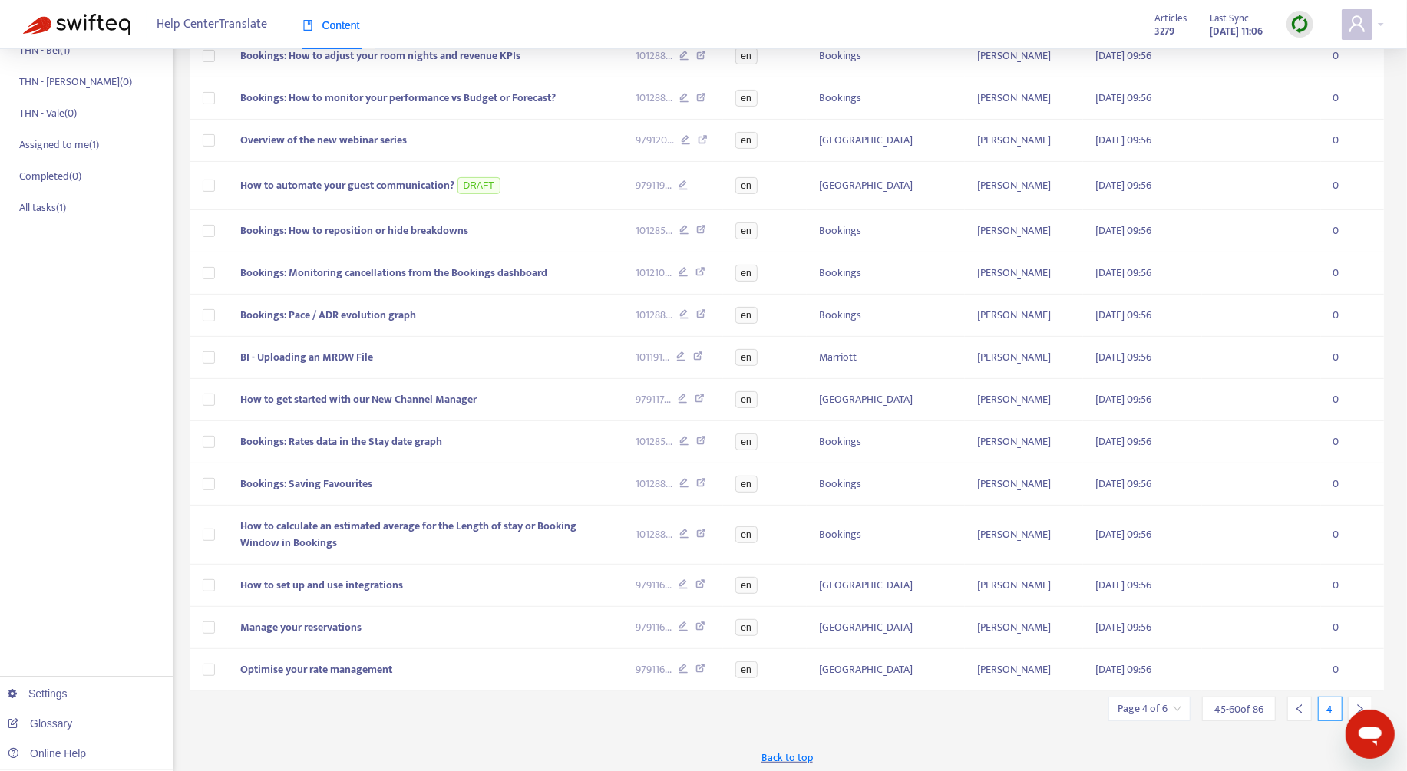
click at [1369, 703] on div at bounding box center [1360, 709] width 25 height 25
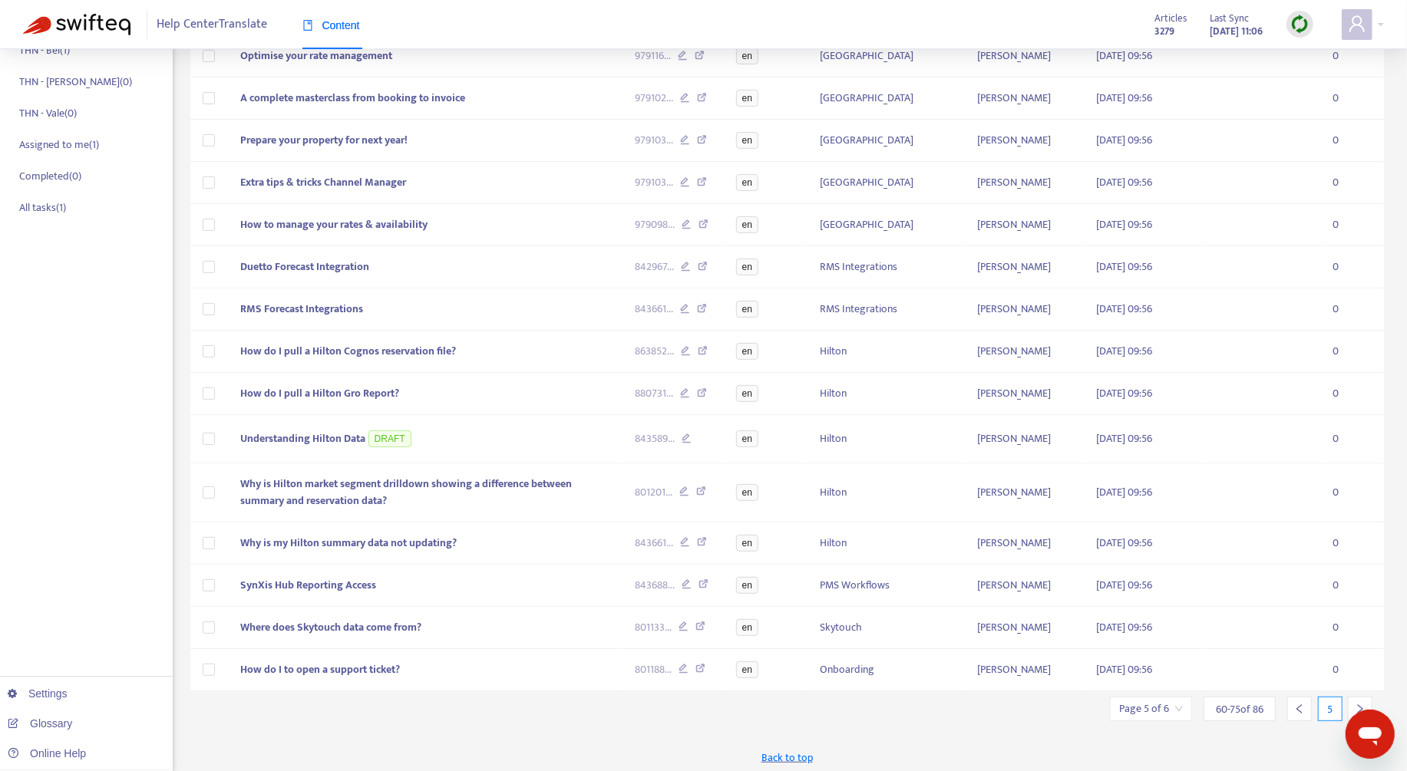
click at [1369, 703] on div at bounding box center [1360, 709] width 25 height 25
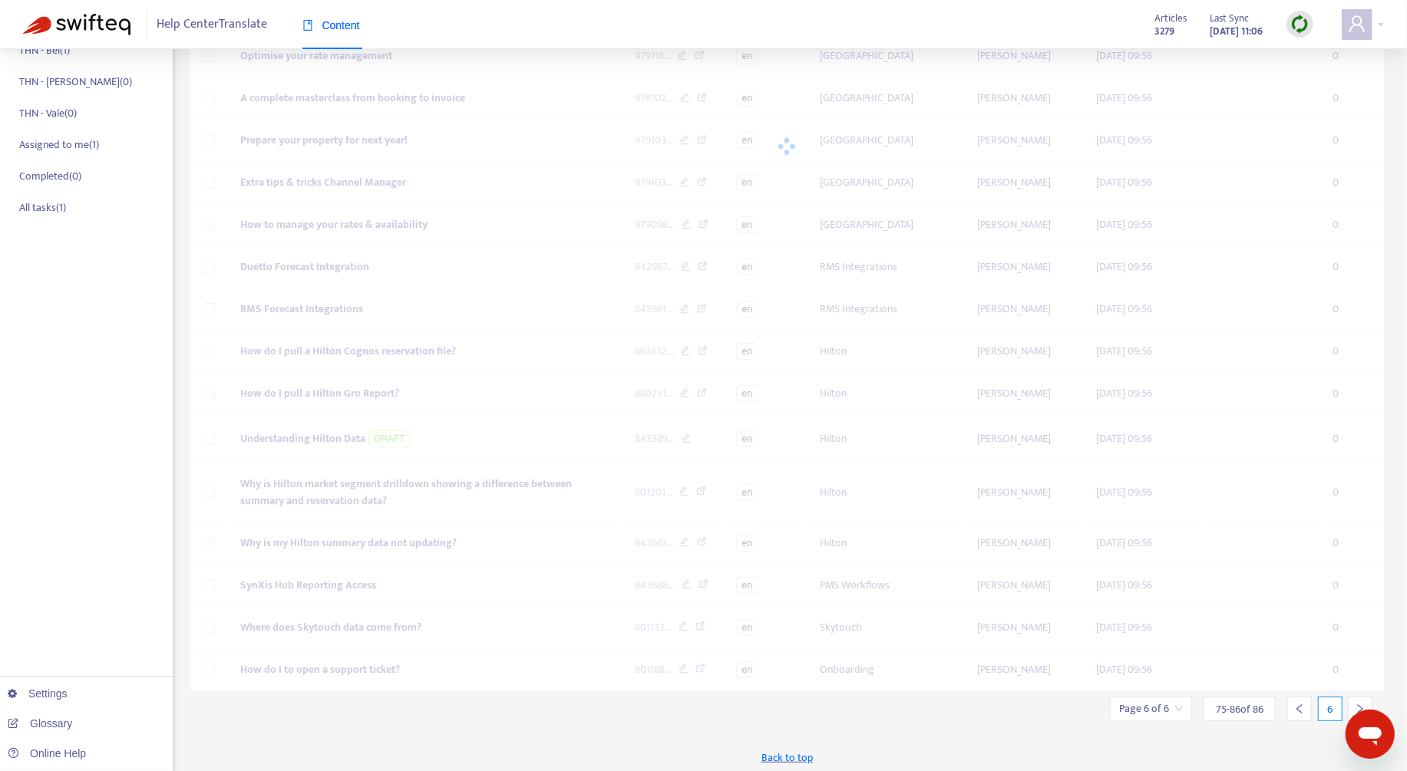
scroll to position [198, 0]
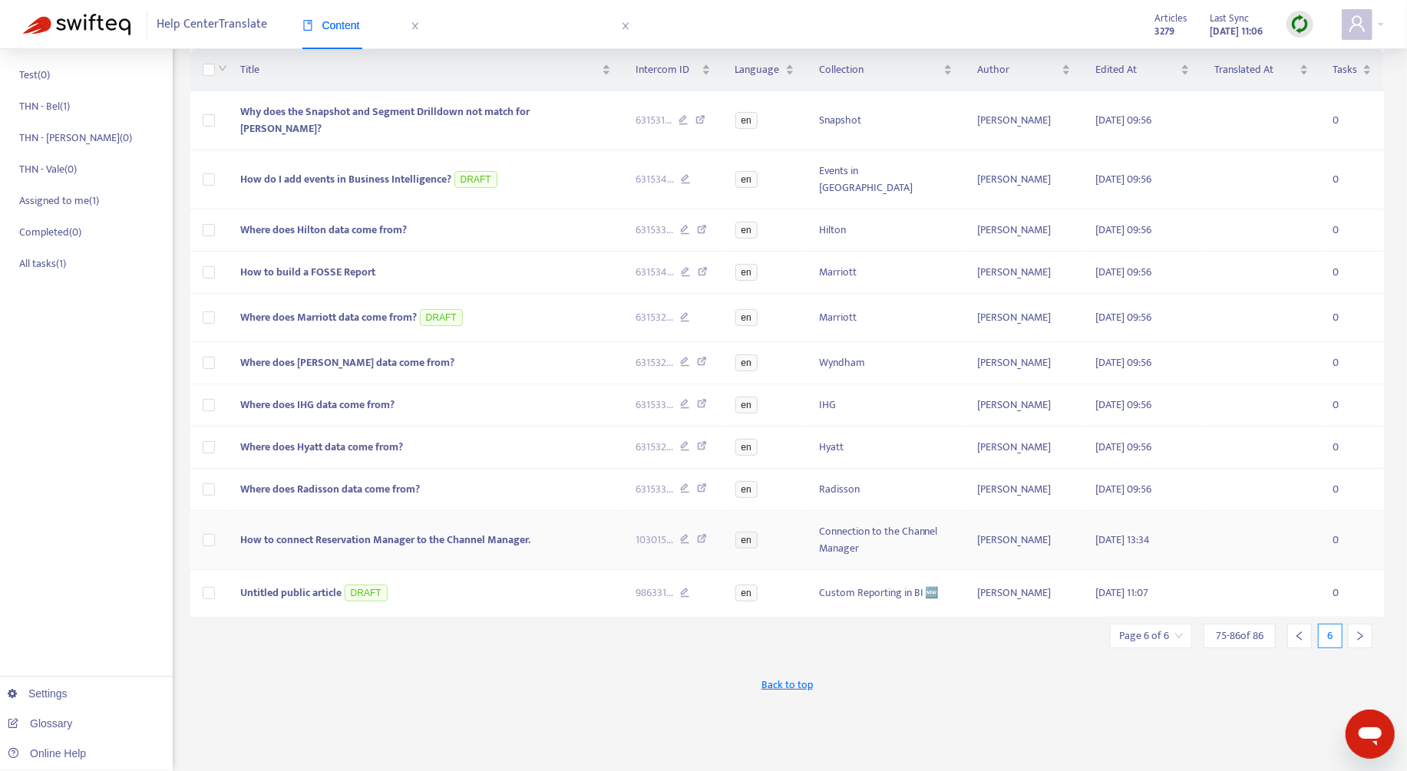
click at [585, 511] on td "How to connect Reservation Manager to the Channel Manager." at bounding box center [425, 540] width 395 height 59
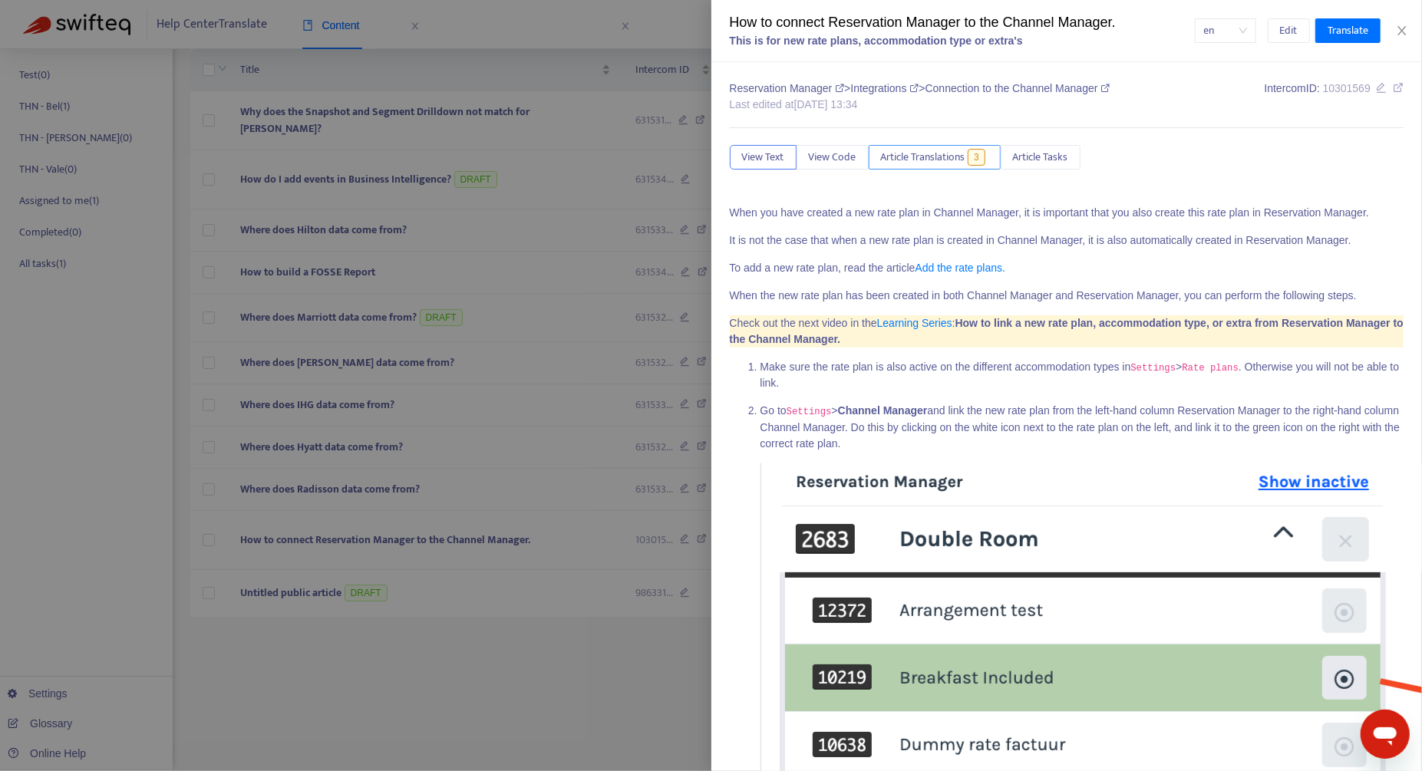
click at [946, 147] on button "Article Translations 3" at bounding box center [935, 157] width 132 height 25
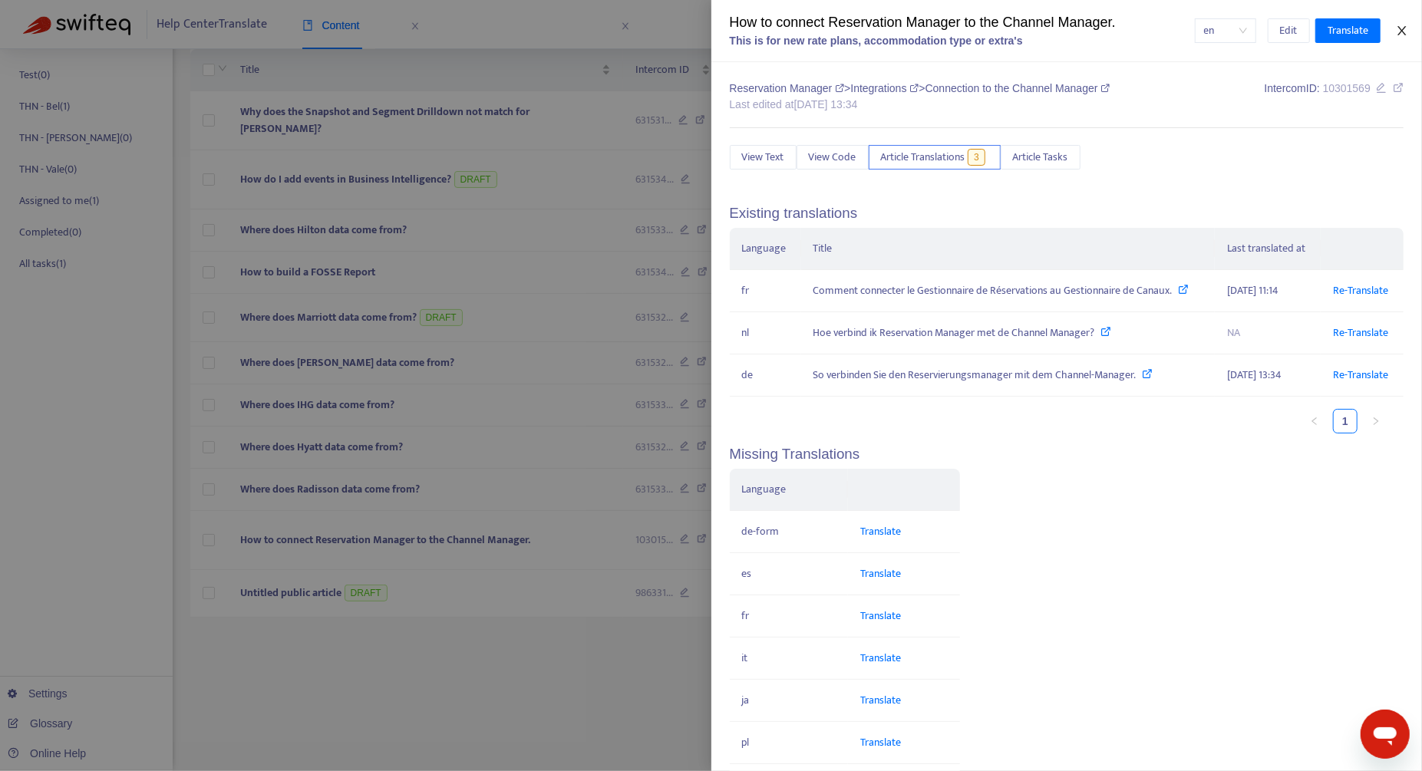
click at [1403, 28] on icon "close" at bounding box center [1402, 31] width 12 height 12
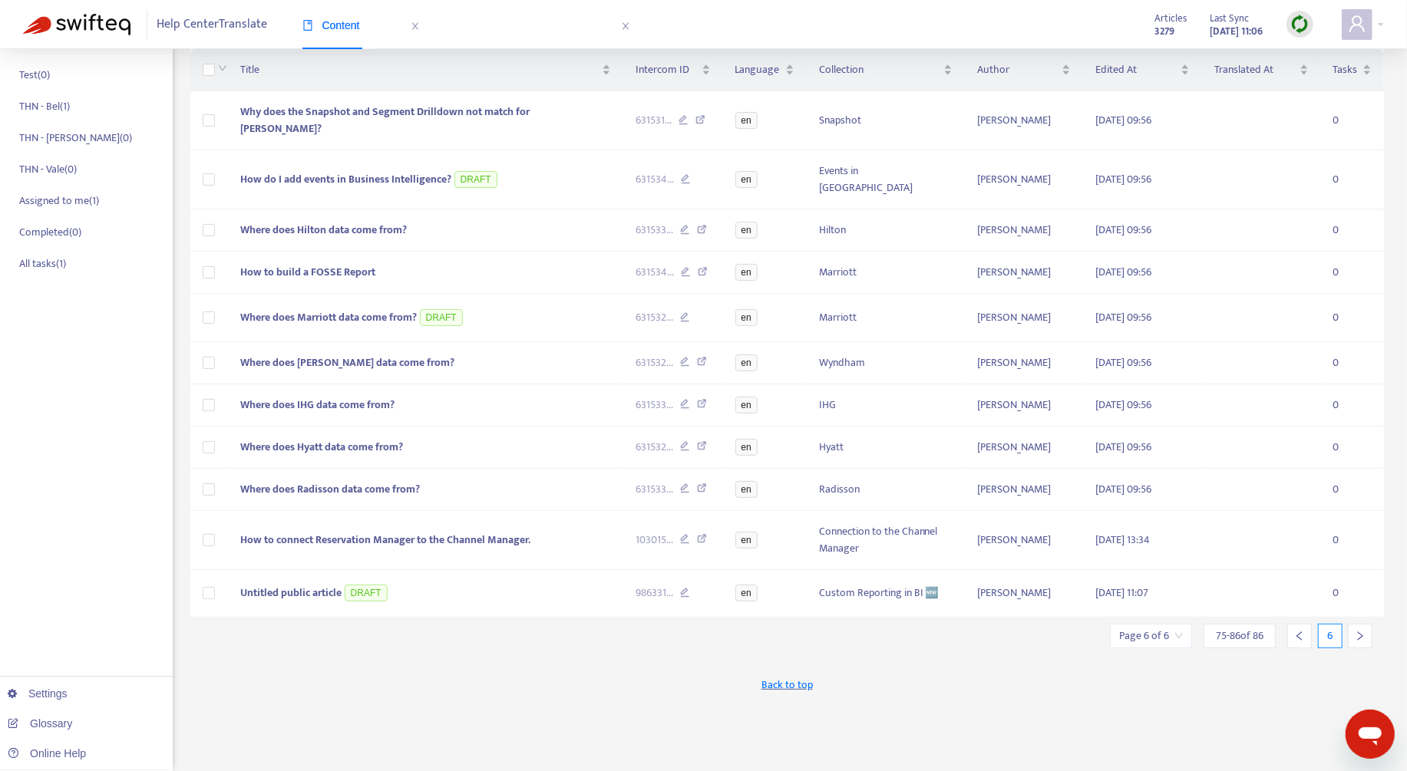
click at [1300, 26] on img at bounding box center [1299, 24] width 19 height 19
click at [1317, 48] on link "Quick Sync" at bounding box center [1331, 57] width 65 height 18
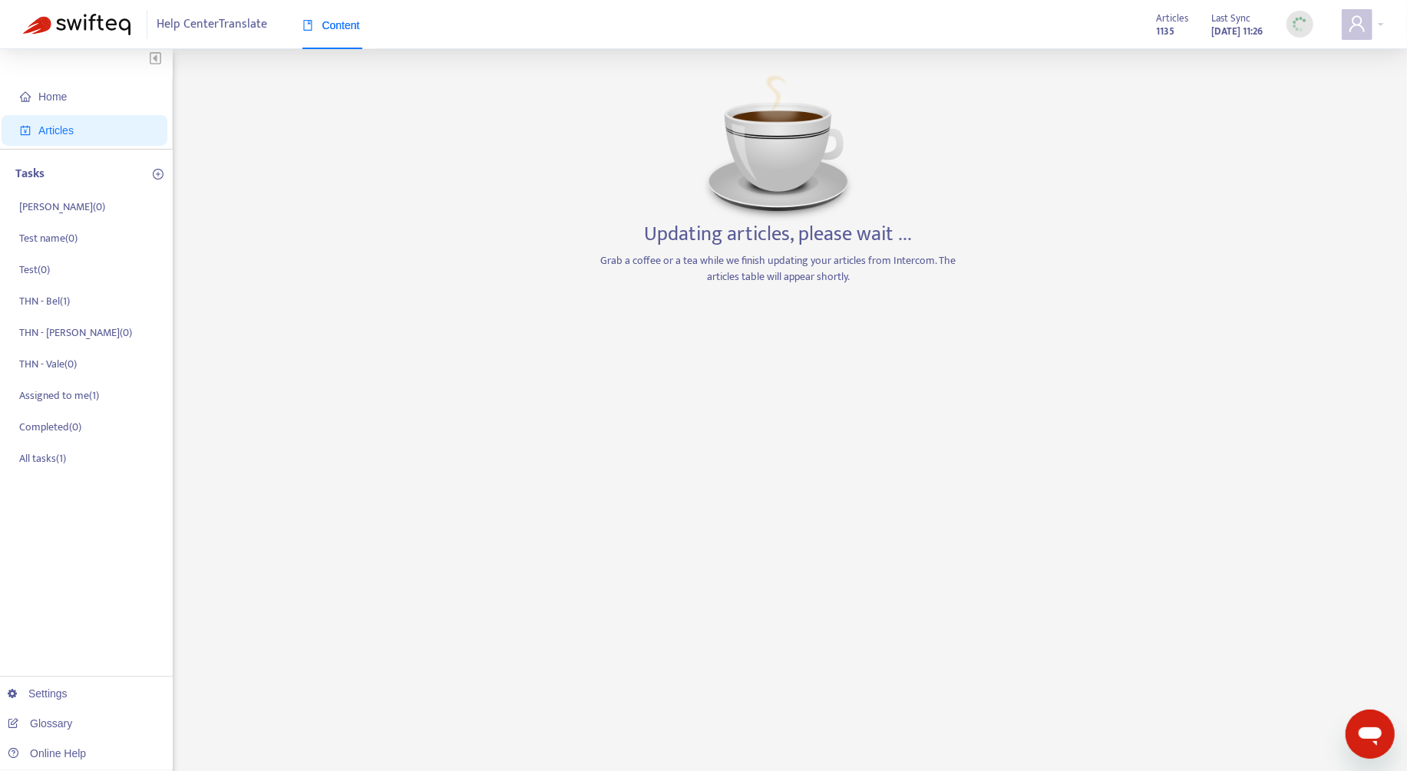
scroll to position [0, 0]
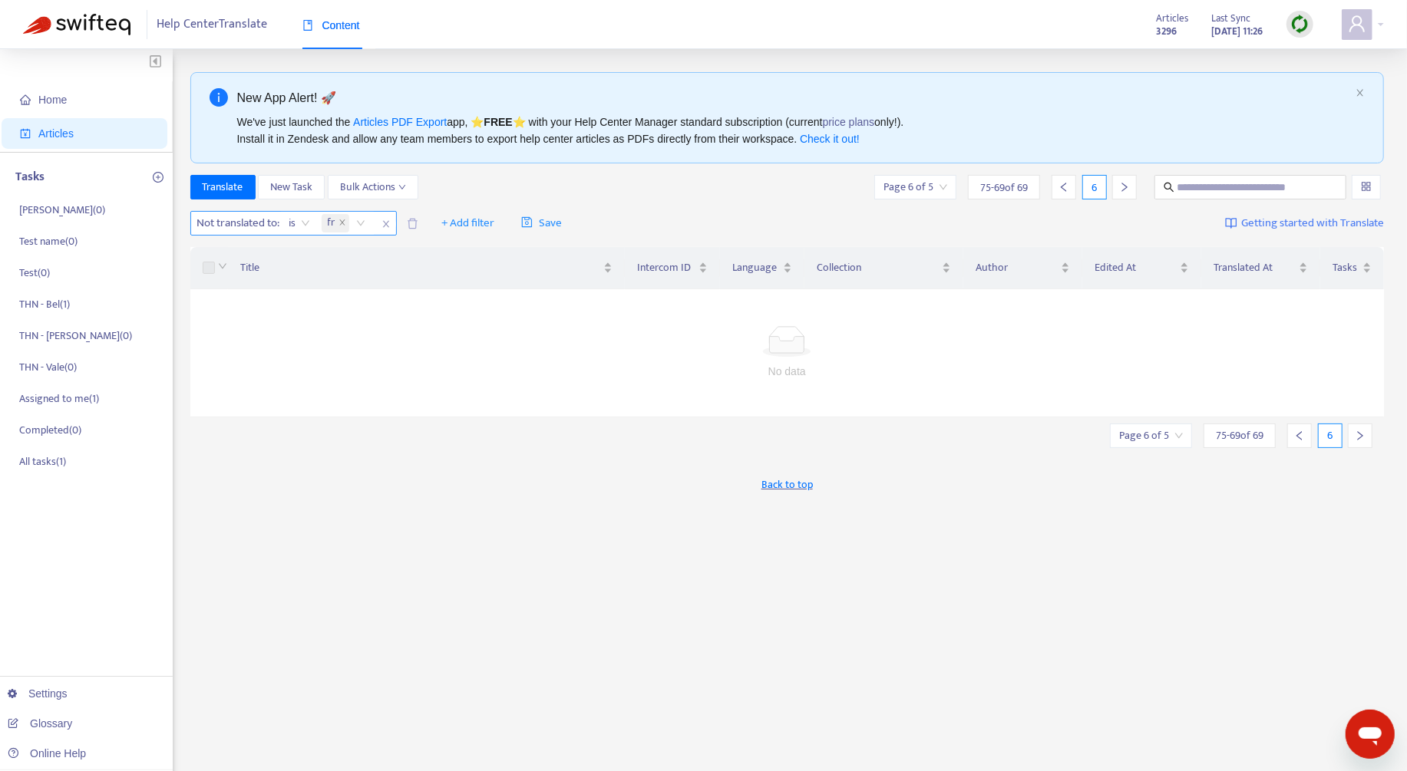
click at [268, 222] on span "Not translated to :" at bounding box center [236, 223] width 91 height 23
click at [385, 222] on icon "close" at bounding box center [385, 224] width 9 height 9
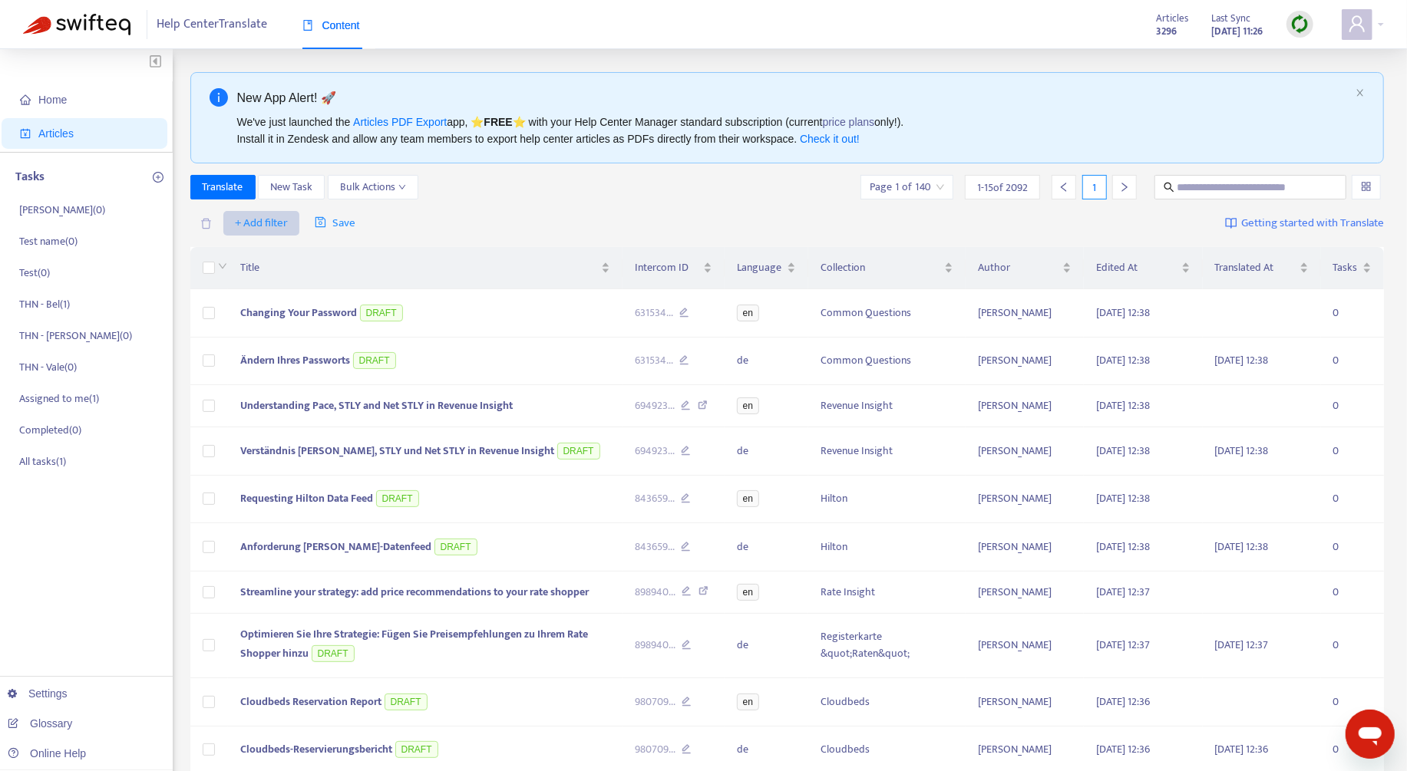
click at [248, 223] on span "+ Add filter" at bounding box center [261, 223] width 53 height 18
click at [286, 299] on span "Help Center" at bounding box center [284, 302] width 96 height 17
click at [482, 219] on span "+ Add filter" at bounding box center [497, 223] width 53 height 18
click at [532, 275] on span "Not translated to" at bounding box center [518, 277] width 96 height 17
click at [507, 220] on div at bounding box center [480, 223] width 93 height 18
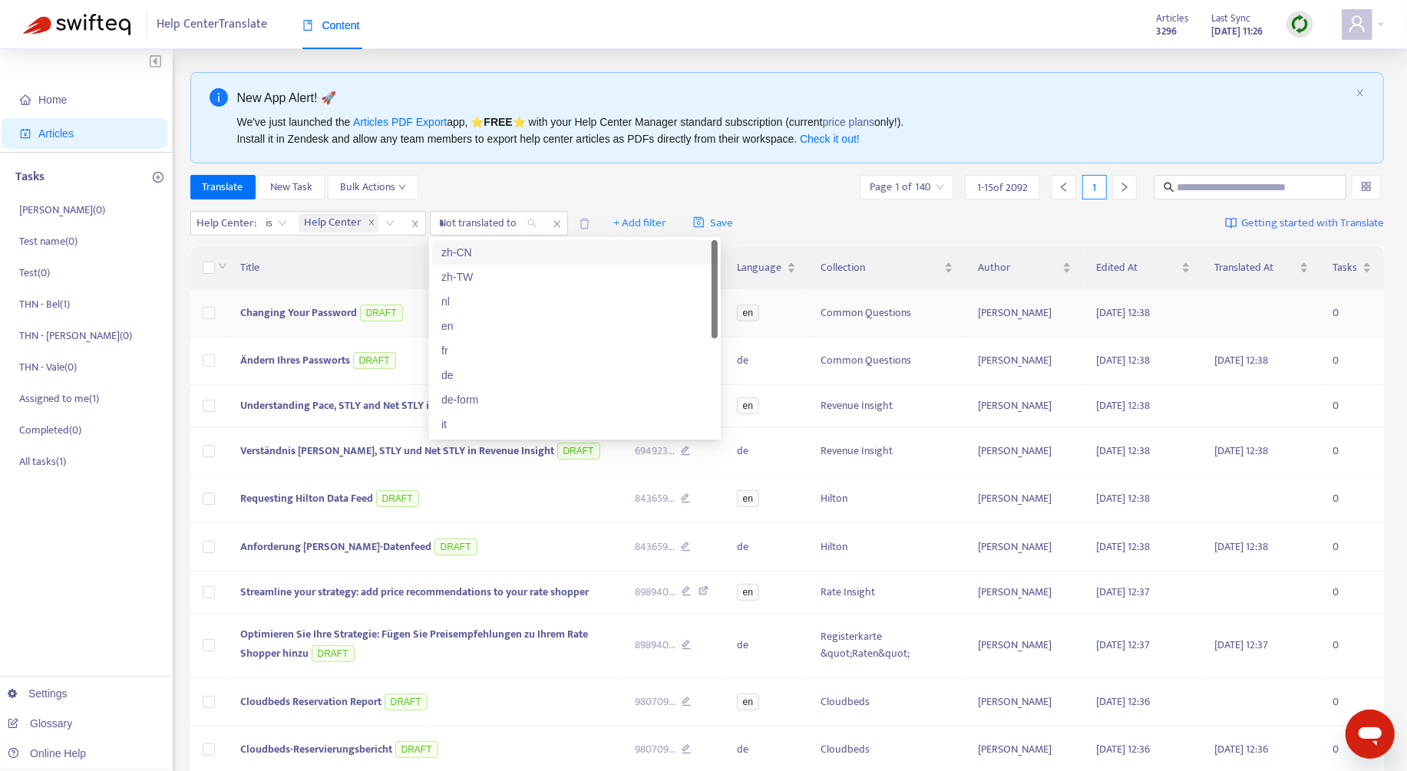
type input "**"
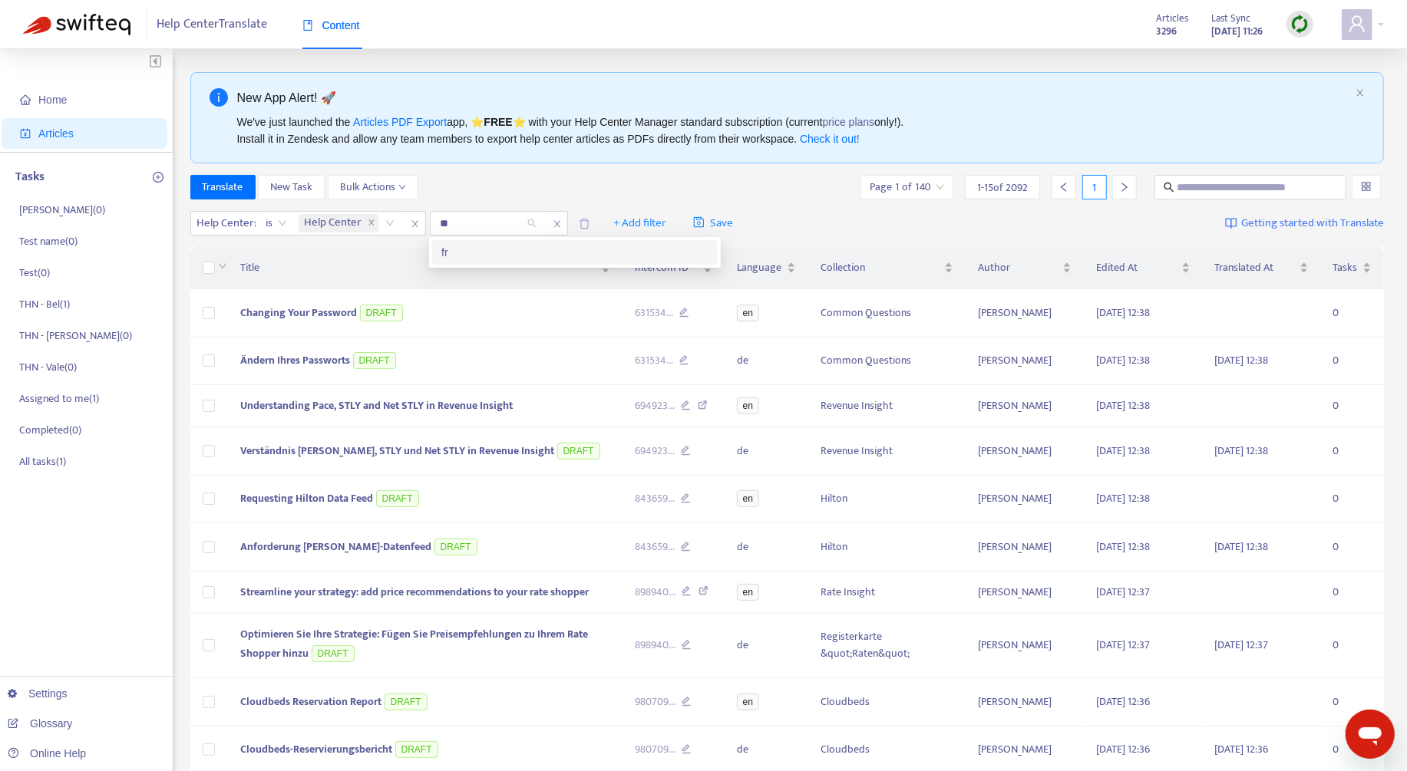
click at [477, 259] on div "fr" at bounding box center [574, 252] width 267 height 17
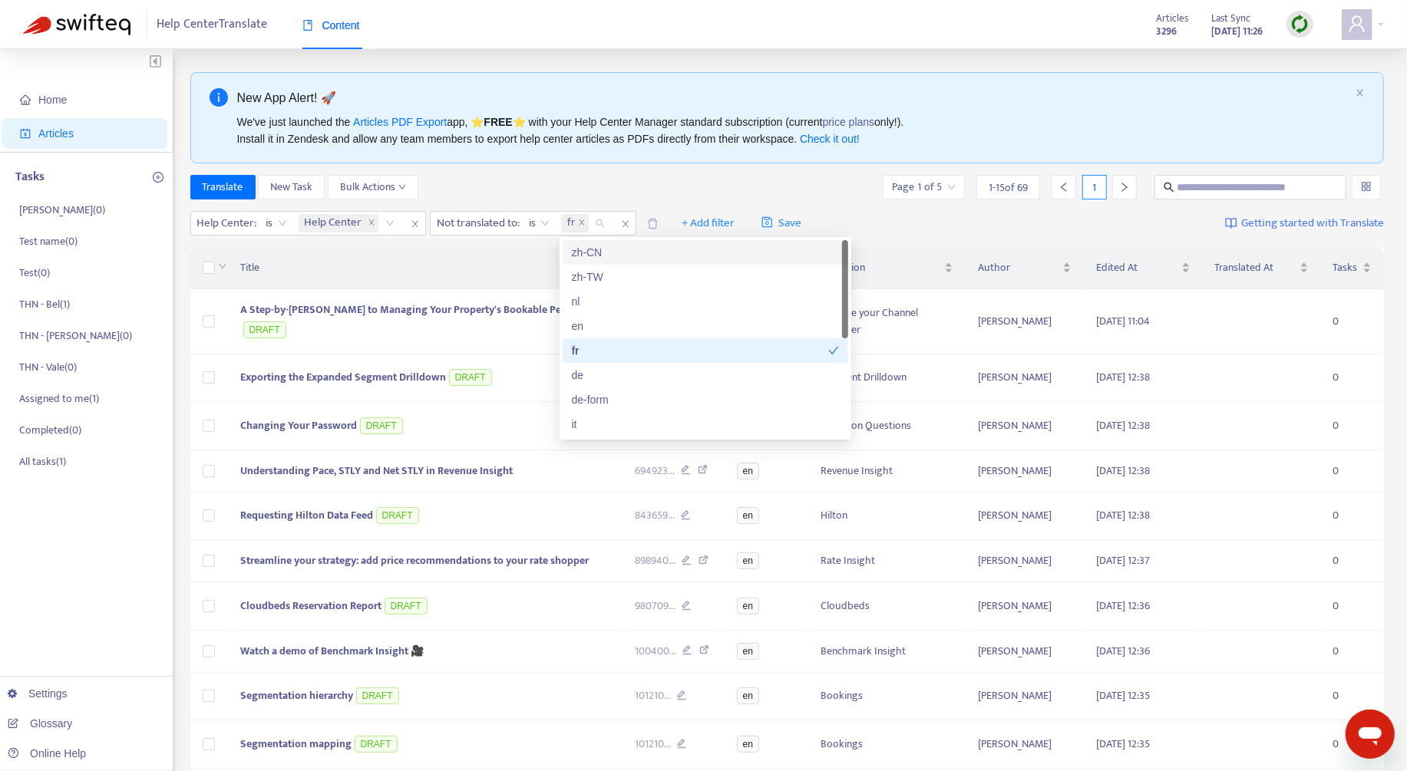
click at [741, 171] on div "New App Alert! 🚀 We've just launched the Articles PDF Export app, ⭐ FREE ⭐️ wit…" at bounding box center [787, 577] width 1194 height 1011
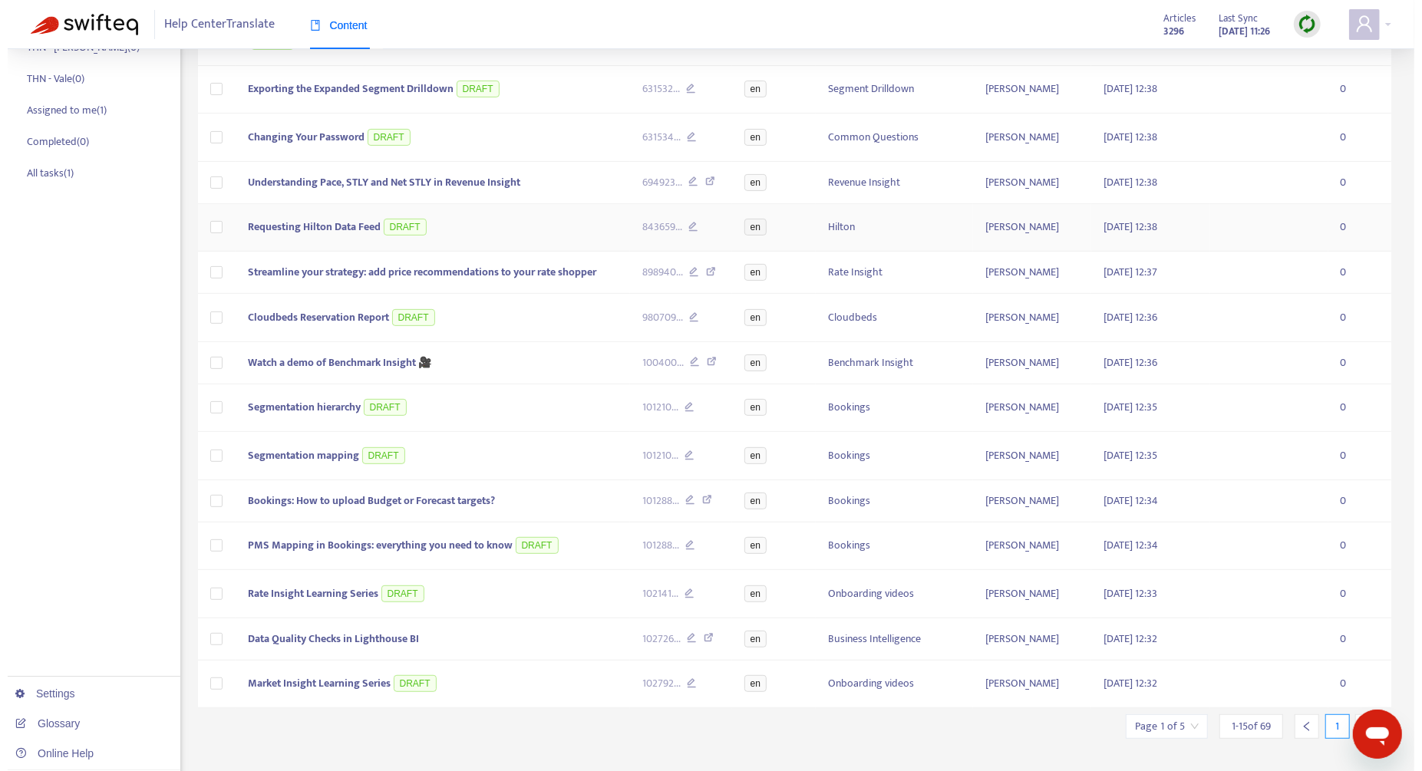
scroll to position [296, 0]
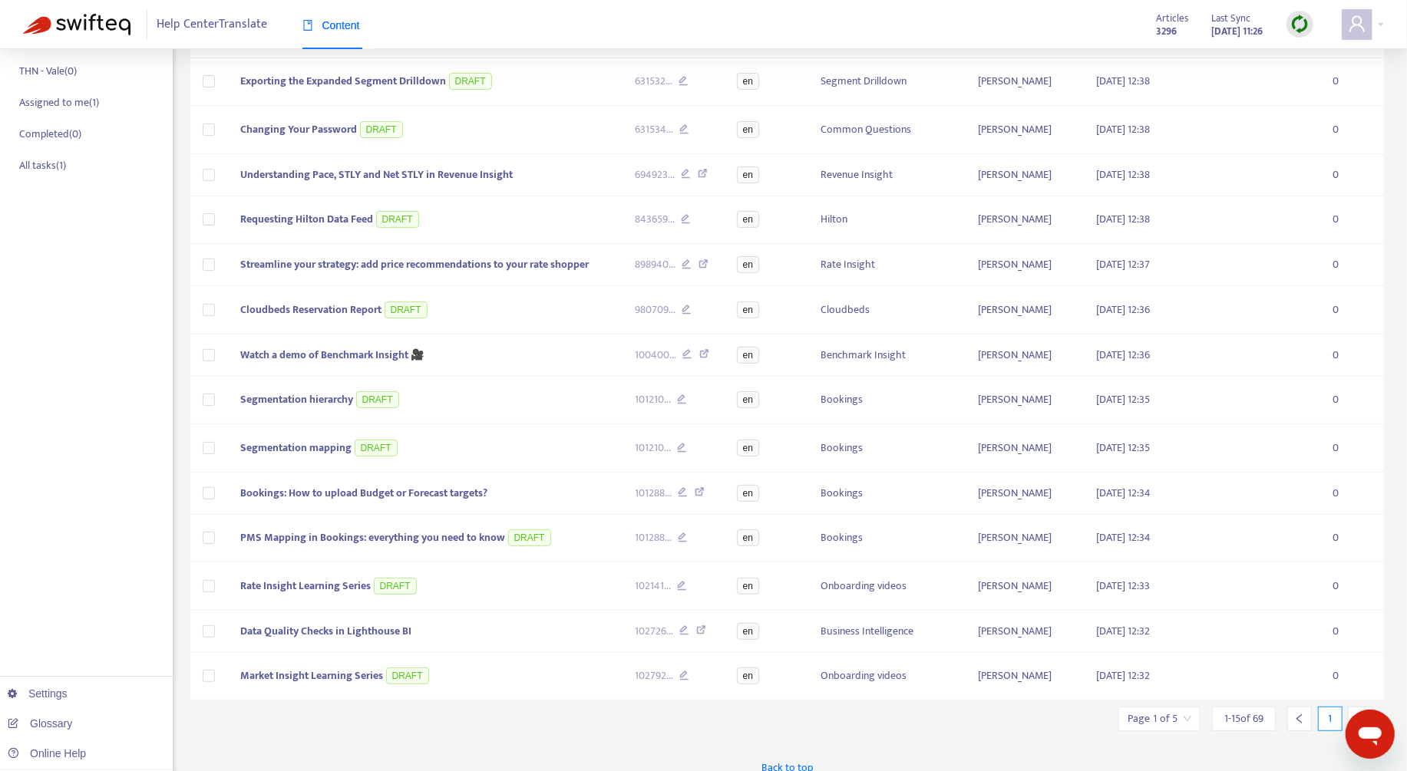
click at [1355, 714] on icon "right" at bounding box center [1360, 719] width 11 height 11
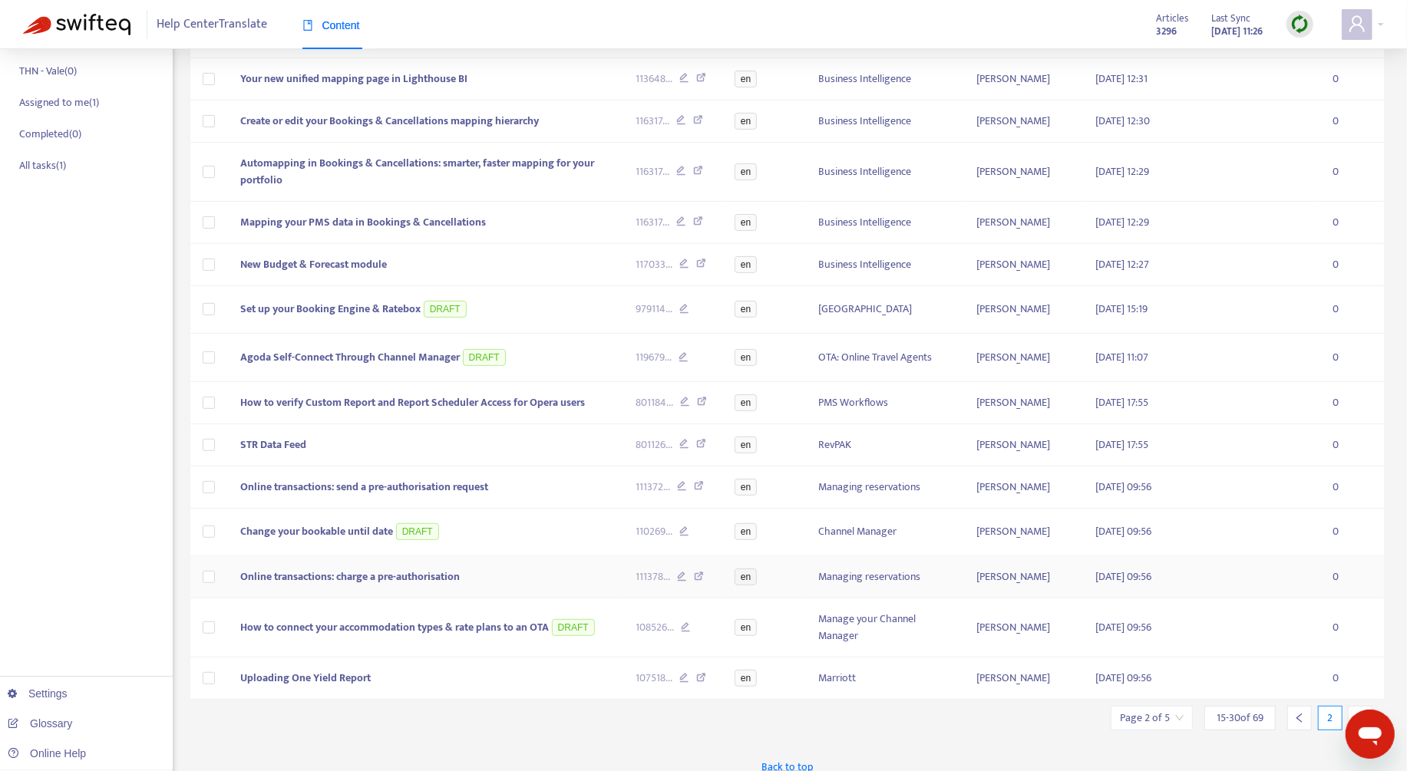
click at [485, 573] on td "Online transactions: charge a pre-authorisation" at bounding box center [426, 577] width 396 height 42
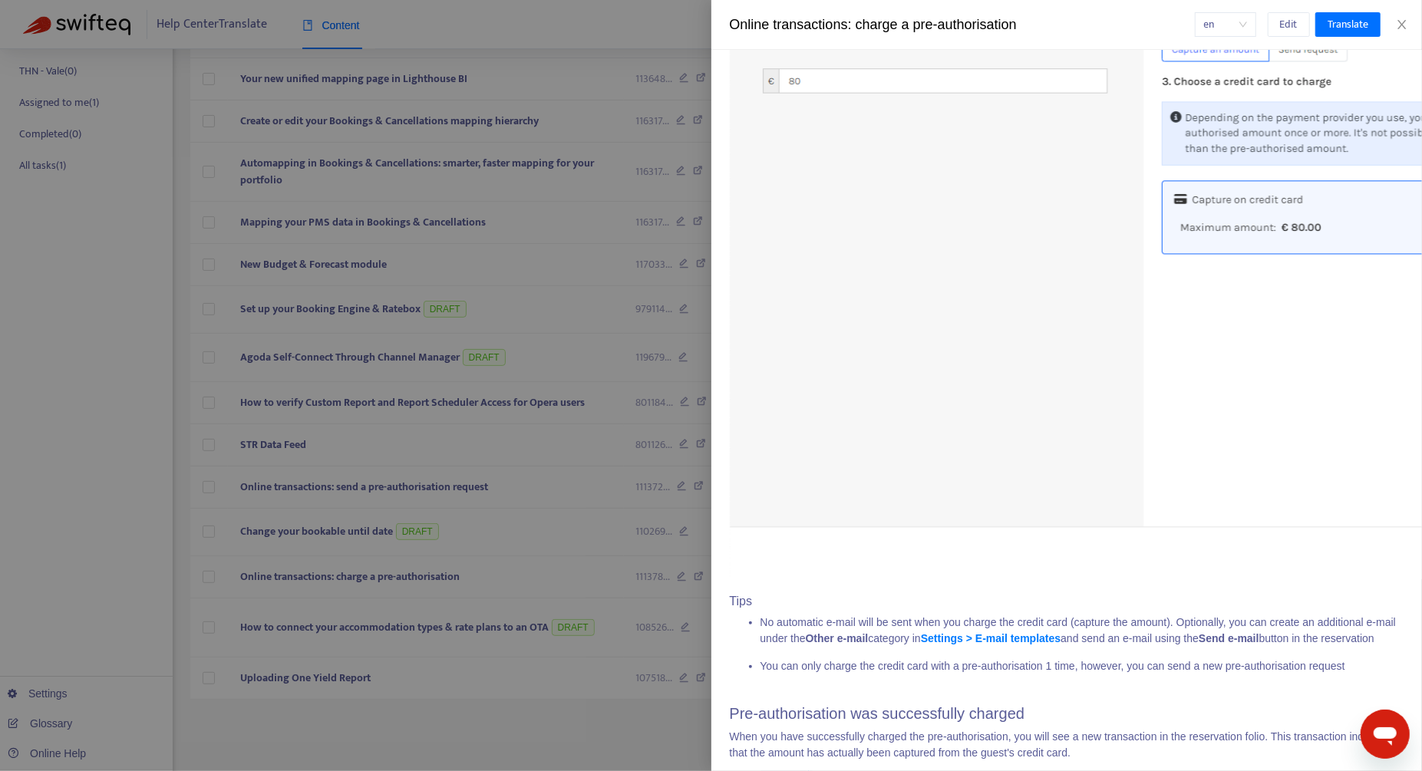
scroll to position [1459, 0]
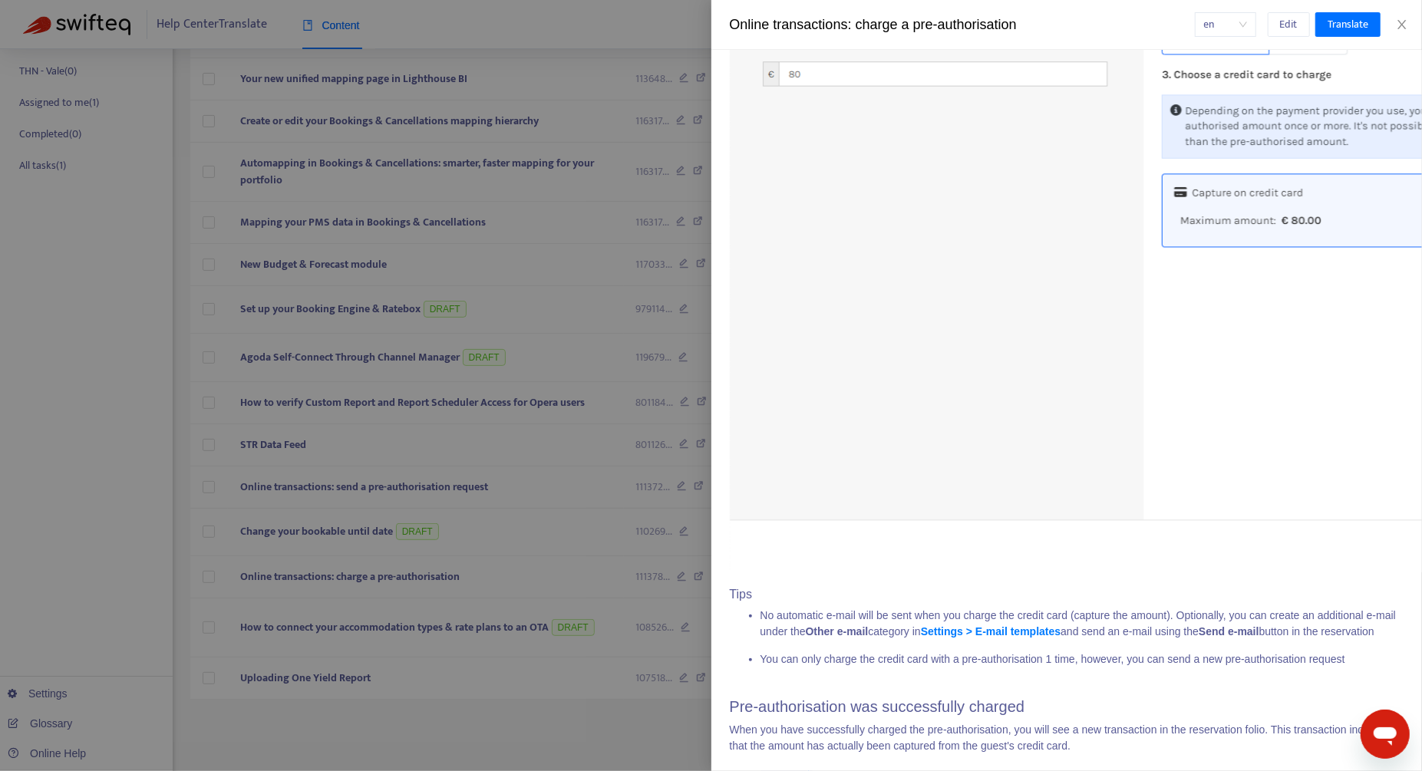
click at [527, 562] on div at bounding box center [711, 385] width 1422 height 771
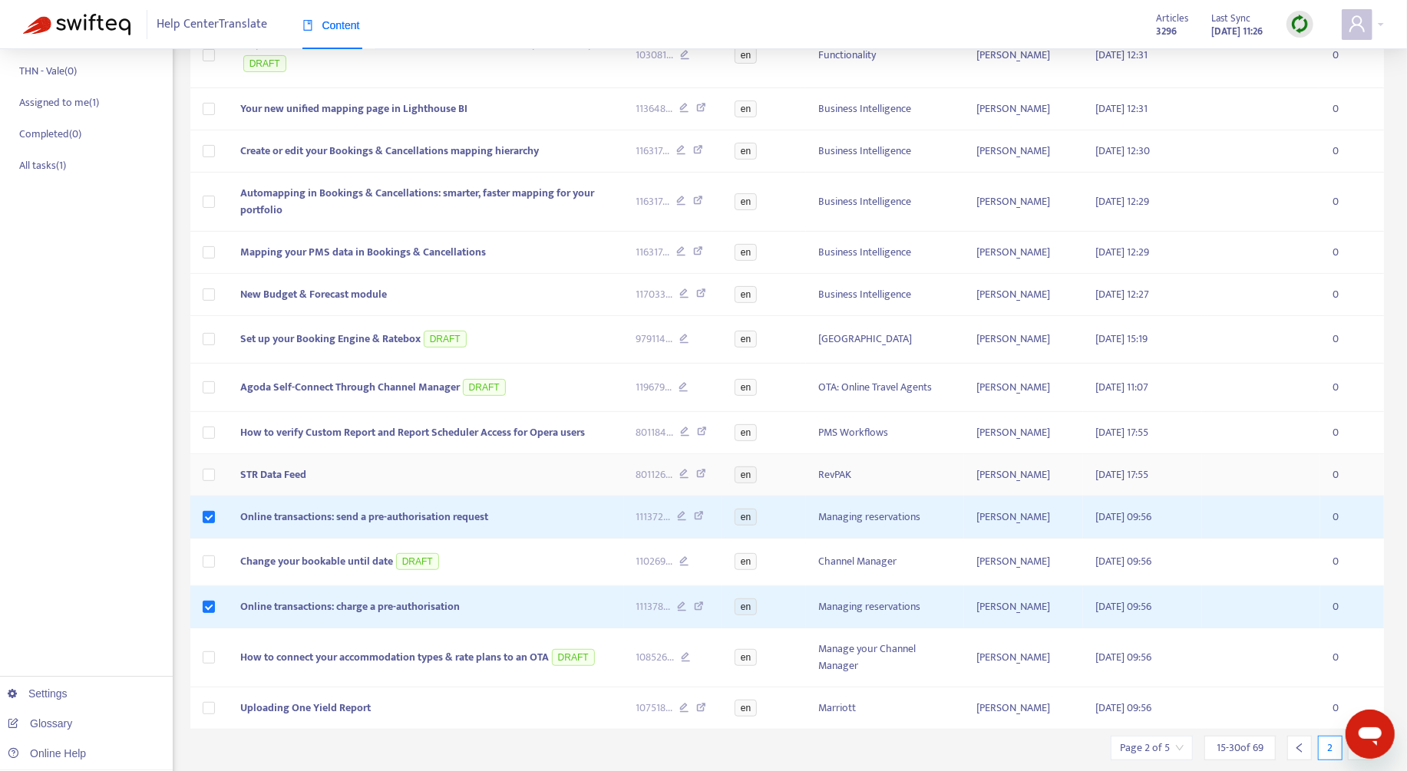
click at [384, 477] on td "STR Data Feed" at bounding box center [426, 475] width 396 height 42
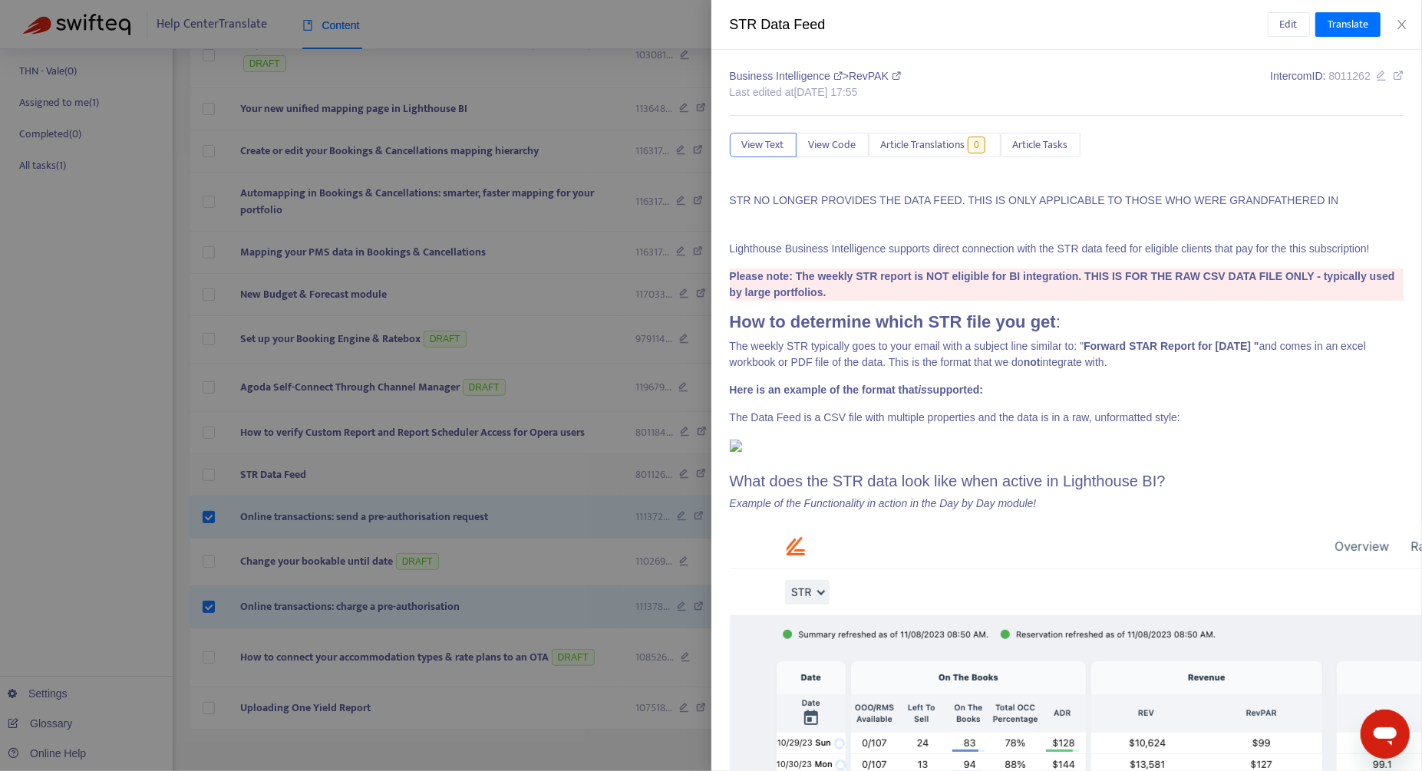
click at [384, 477] on div at bounding box center [711, 385] width 1422 height 771
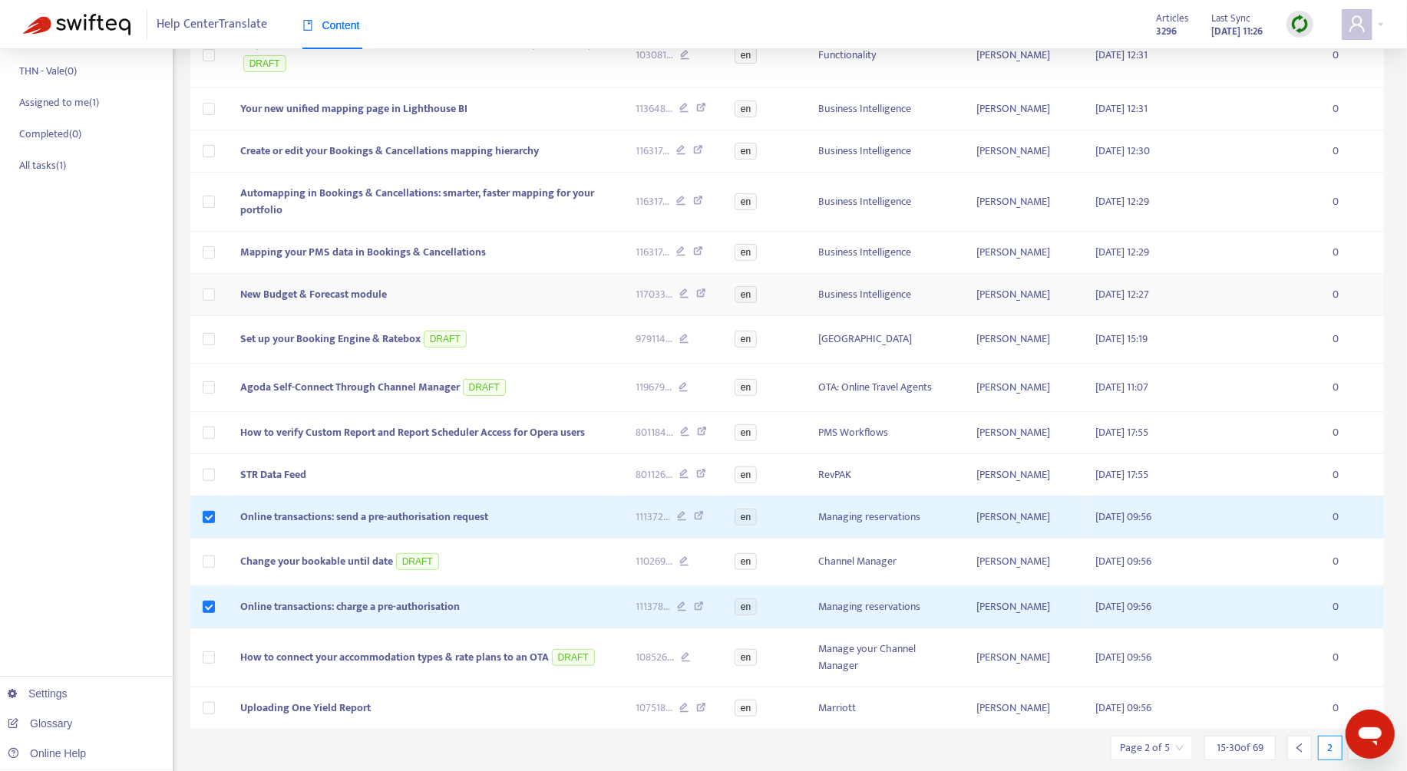
click at [352, 276] on td "New Budget & Forecast module" at bounding box center [426, 295] width 396 height 42
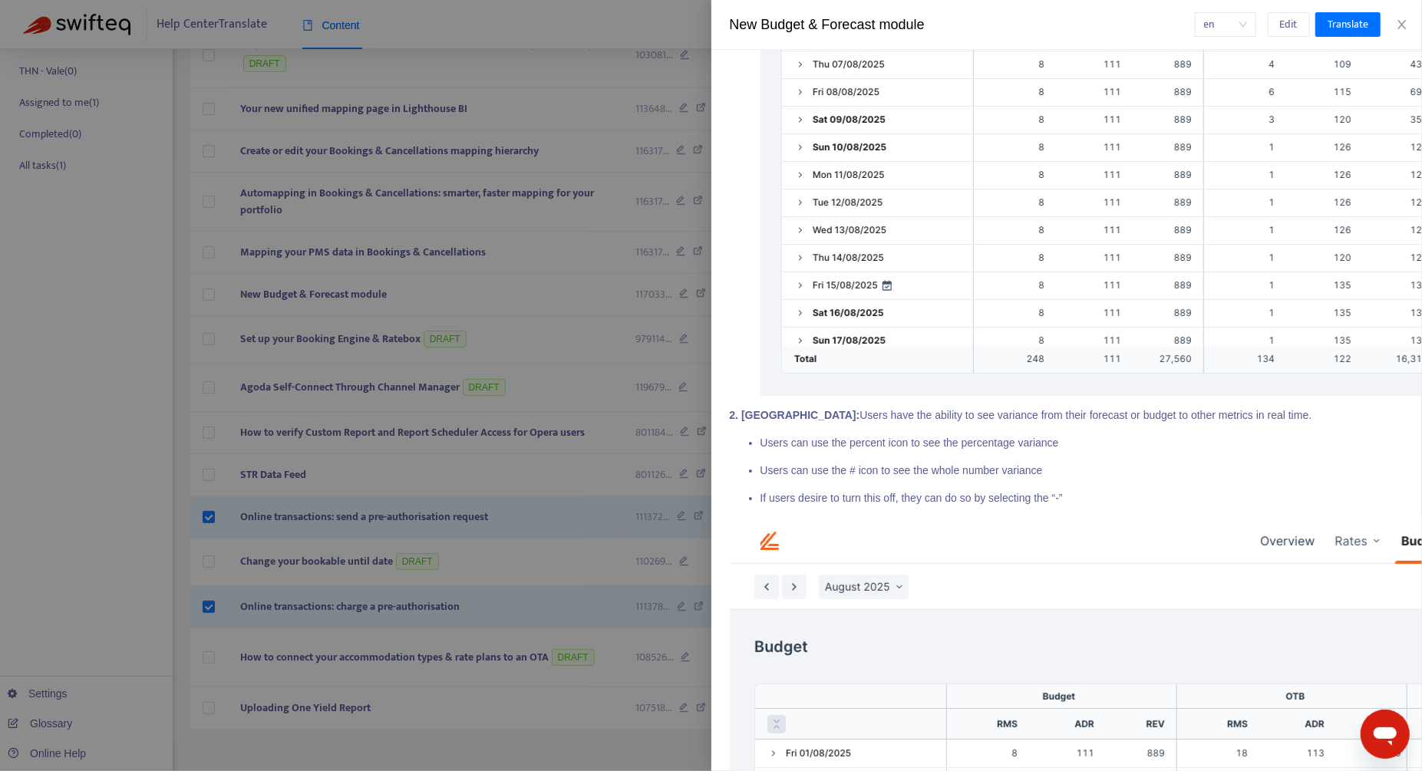
scroll to position [1969, 0]
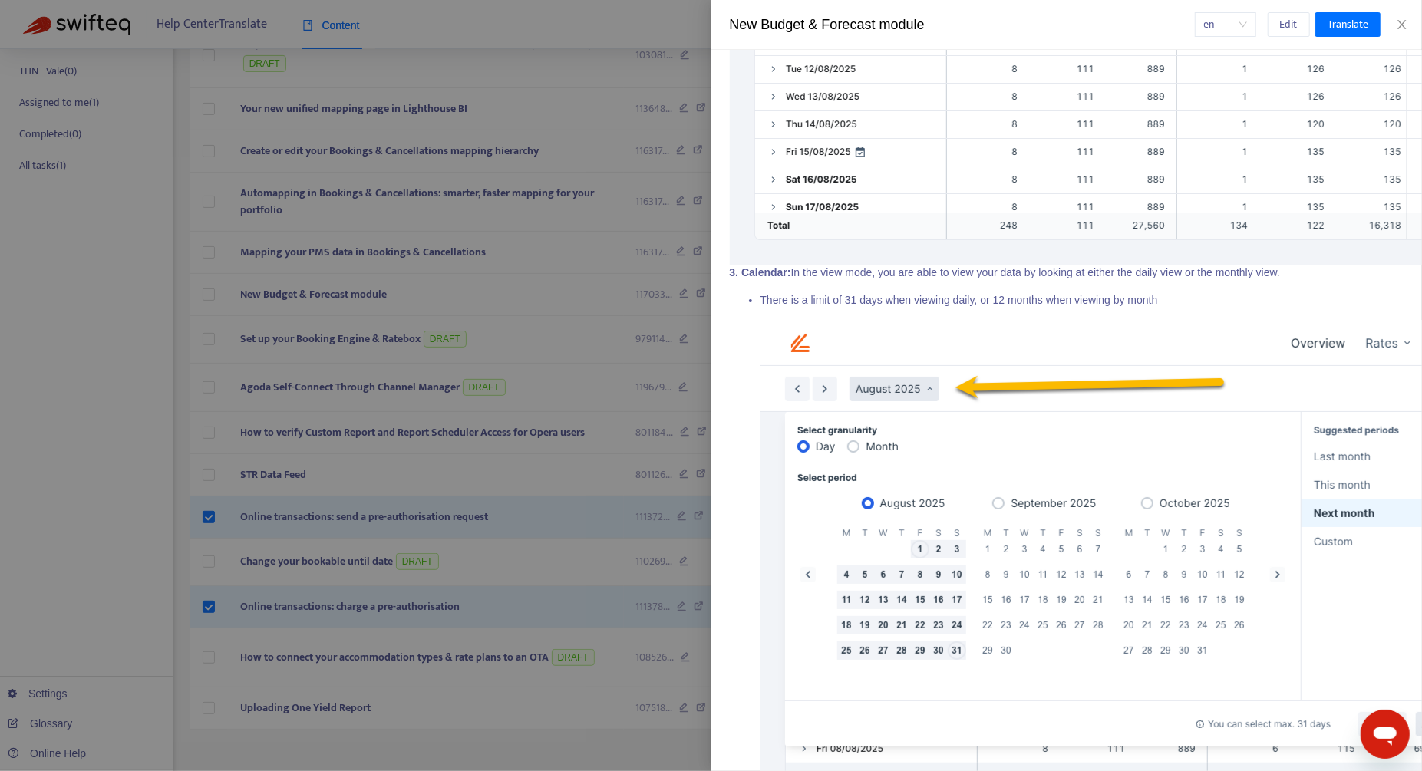
click at [465, 314] on div at bounding box center [711, 385] width 1422 height 771
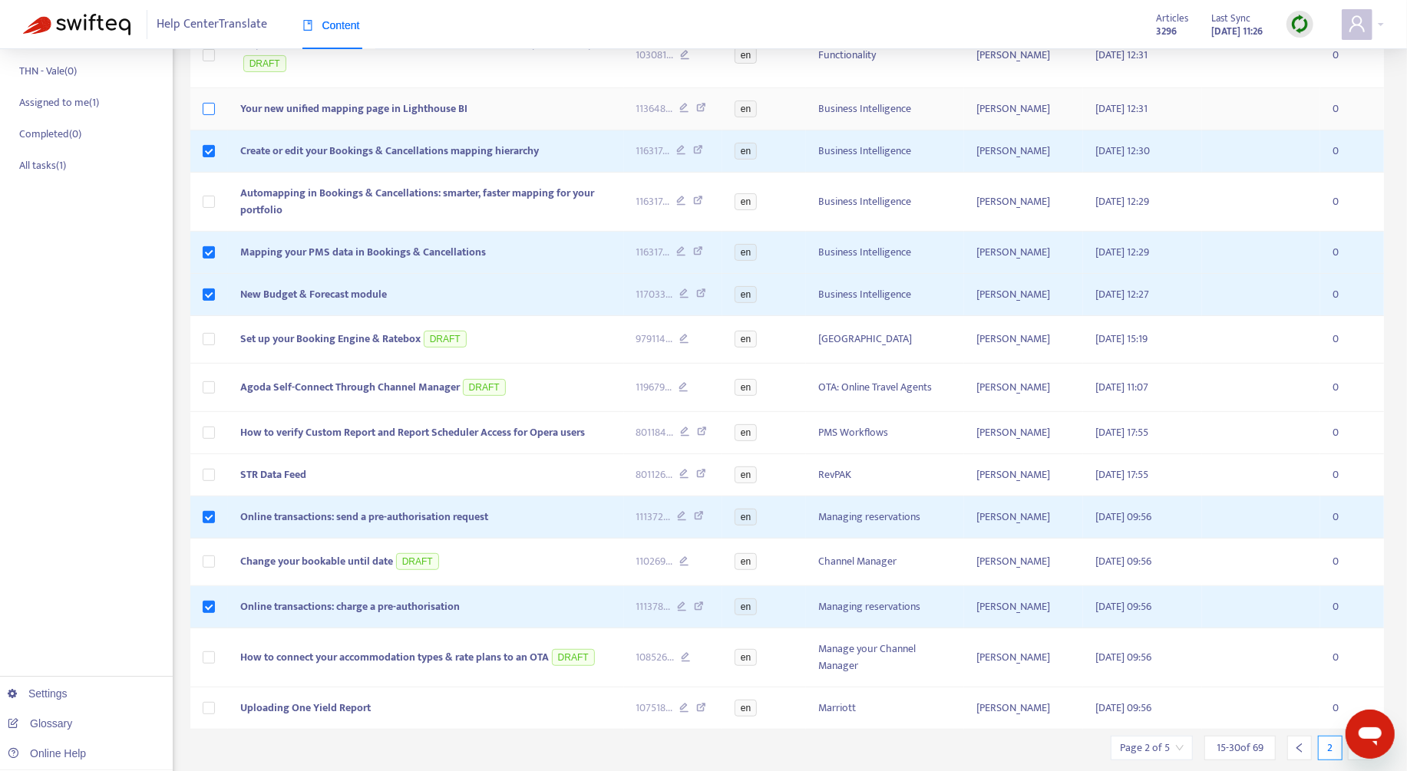
click at [205, 114] on label at bounding box center [209, 109] width 12 height 17
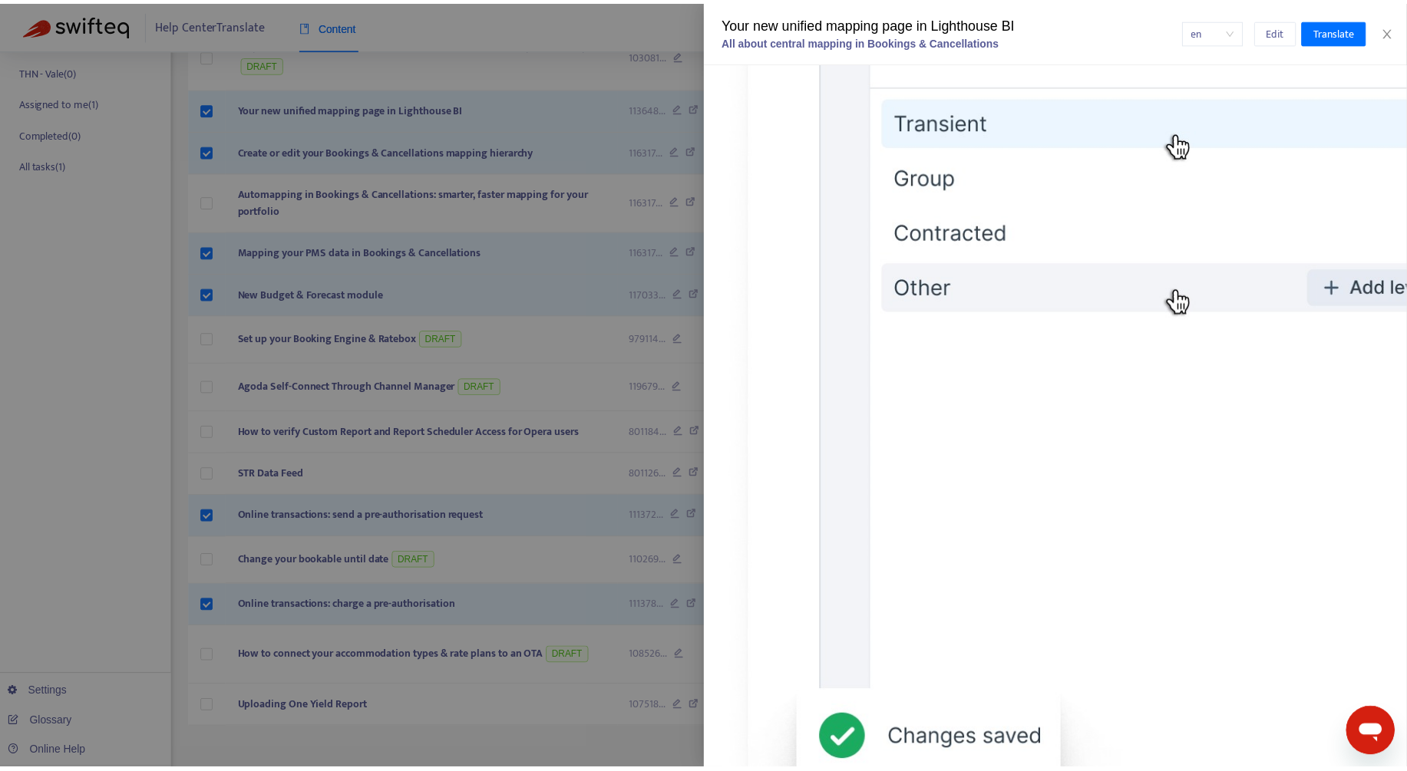
scroll to position [2819, 0]
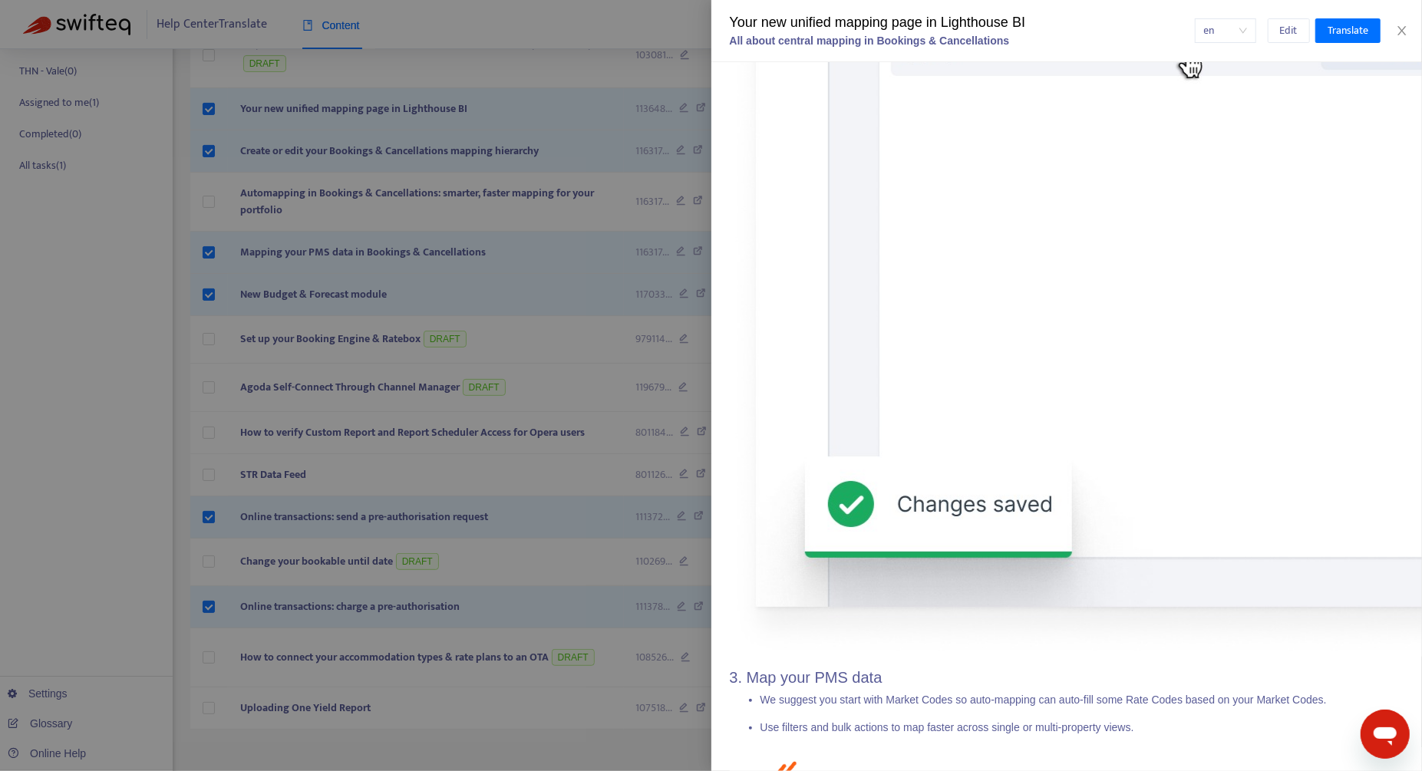
click at [604, 329] on div at bounding box center [711, 385] width 1422 height 771
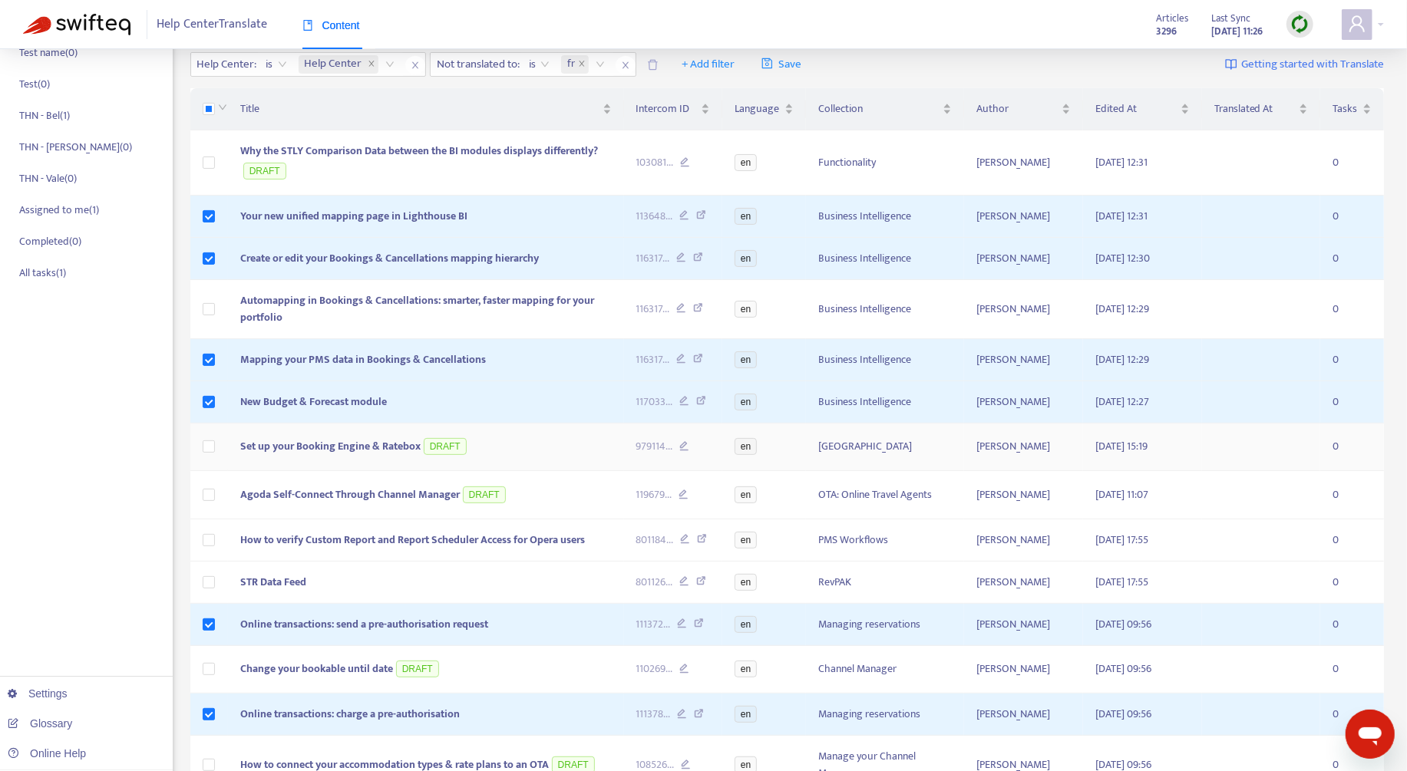
scroll to position [101, 0]
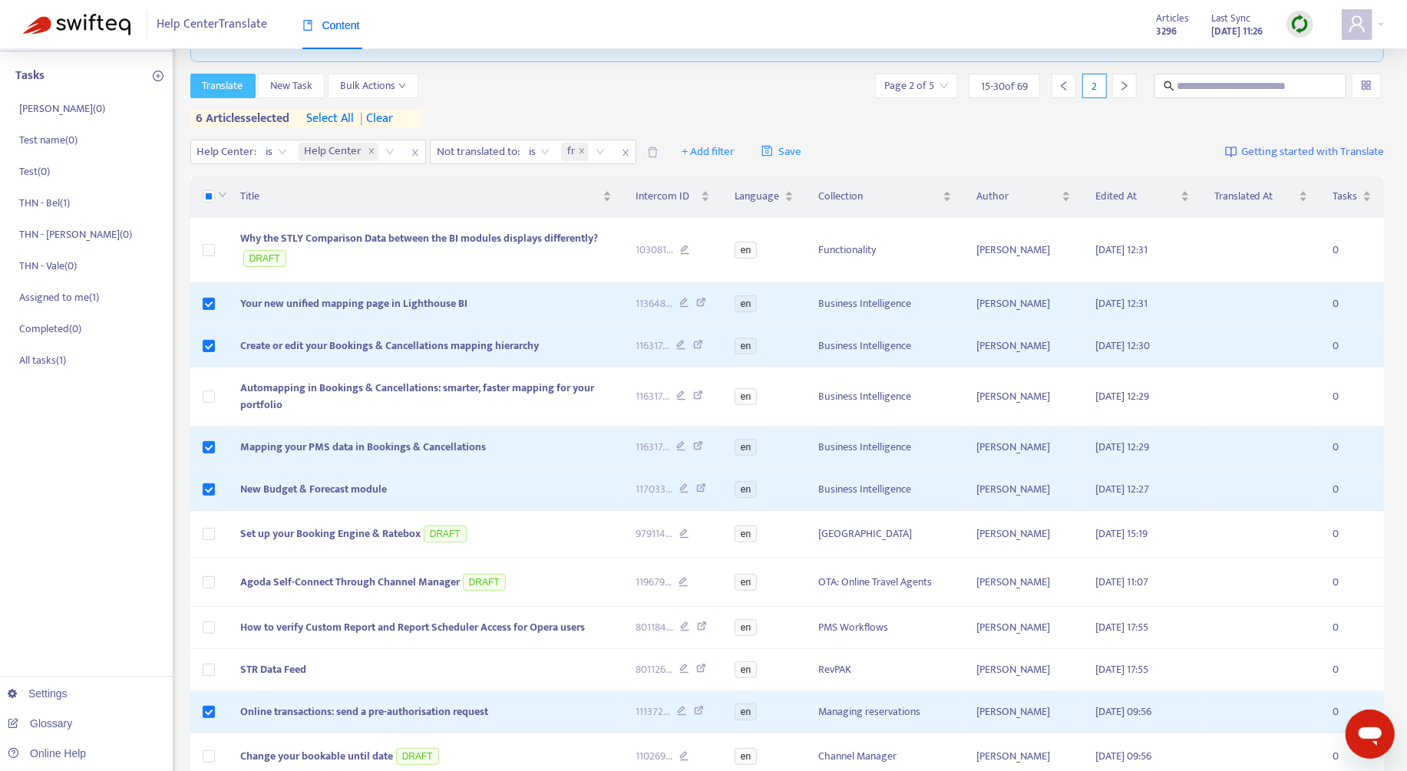
click at [219, 81] on span "Translate" at bounding box center [223, 86] width 41 height 17
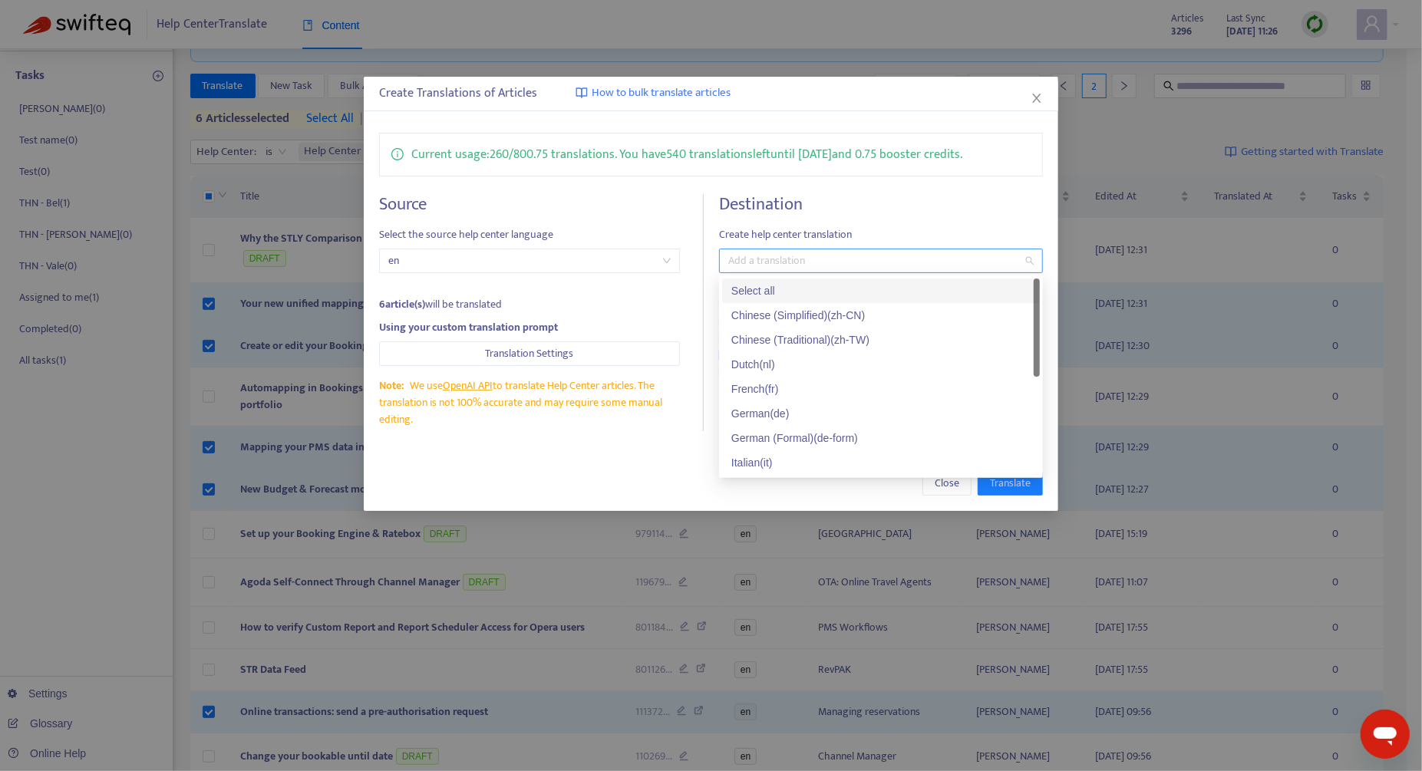
click at [857, 262] on div at bounding box center [873, 261] width 301 height 18
click at [806, 385] on div "French ( fr )" at bounding box center [880, 389] width 299 height 17
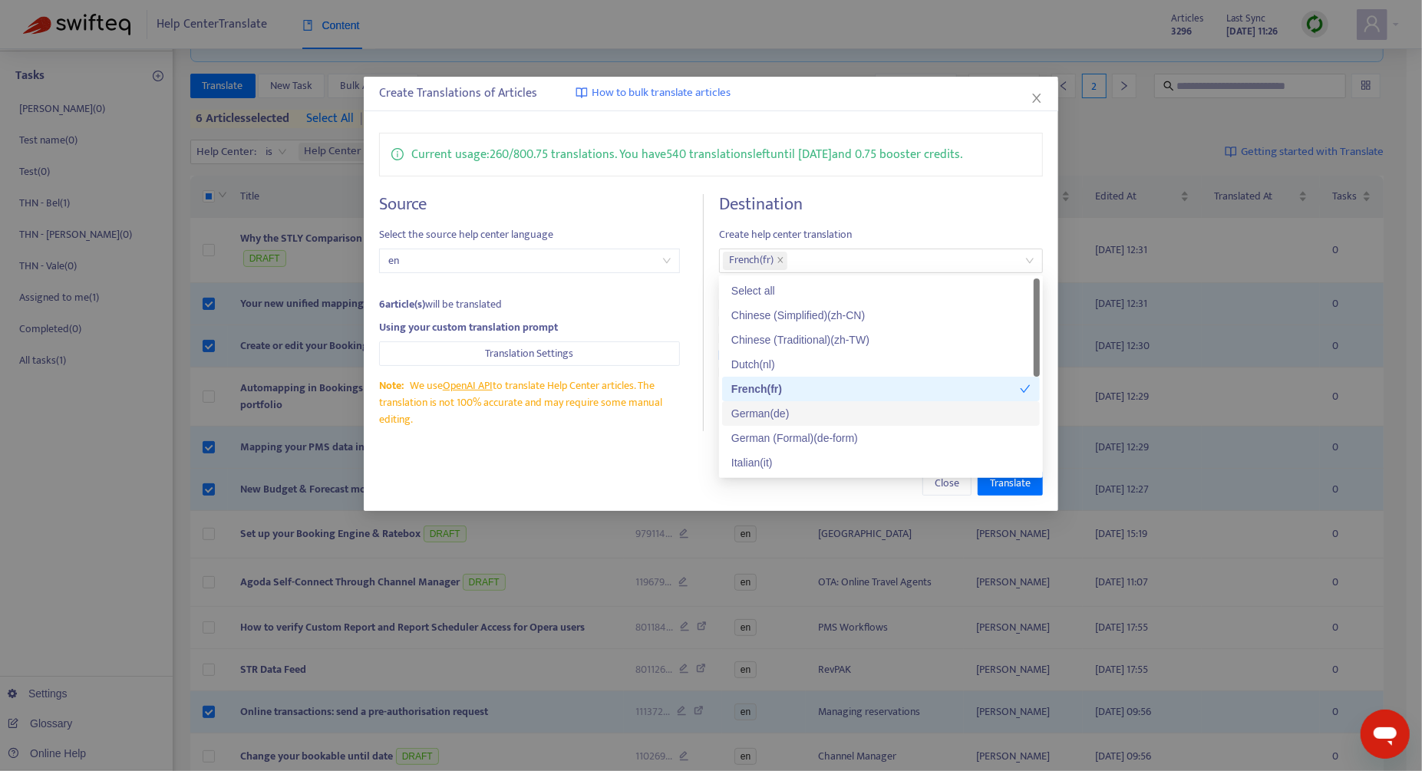
click at [645, 447] on div "Create Translations of Articles How to bulk translate articles Current usage: 2…" at bounding box center [711, 294] width 695 height 434
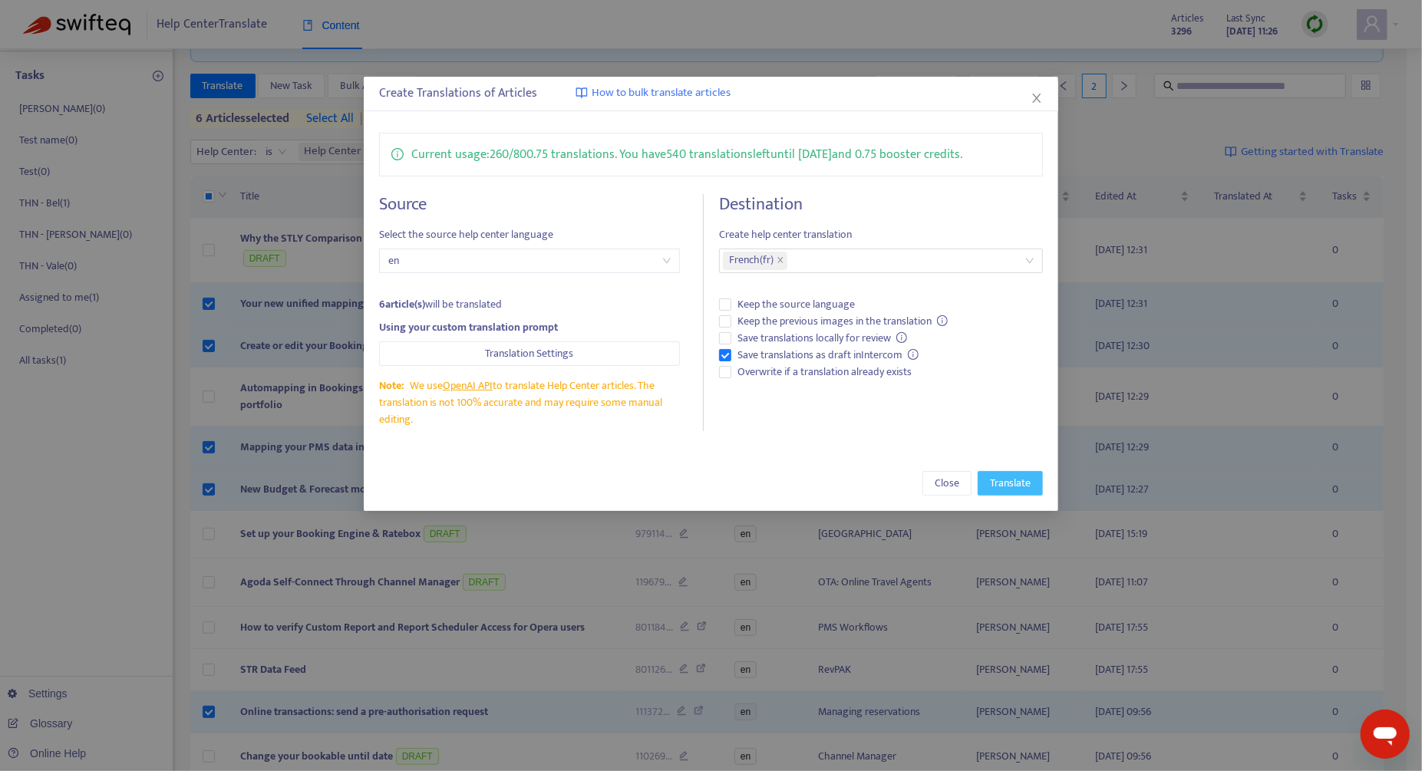
click at [1033, 482] on button "Translate" at bounding box center [1010, 483] width 65 height 25
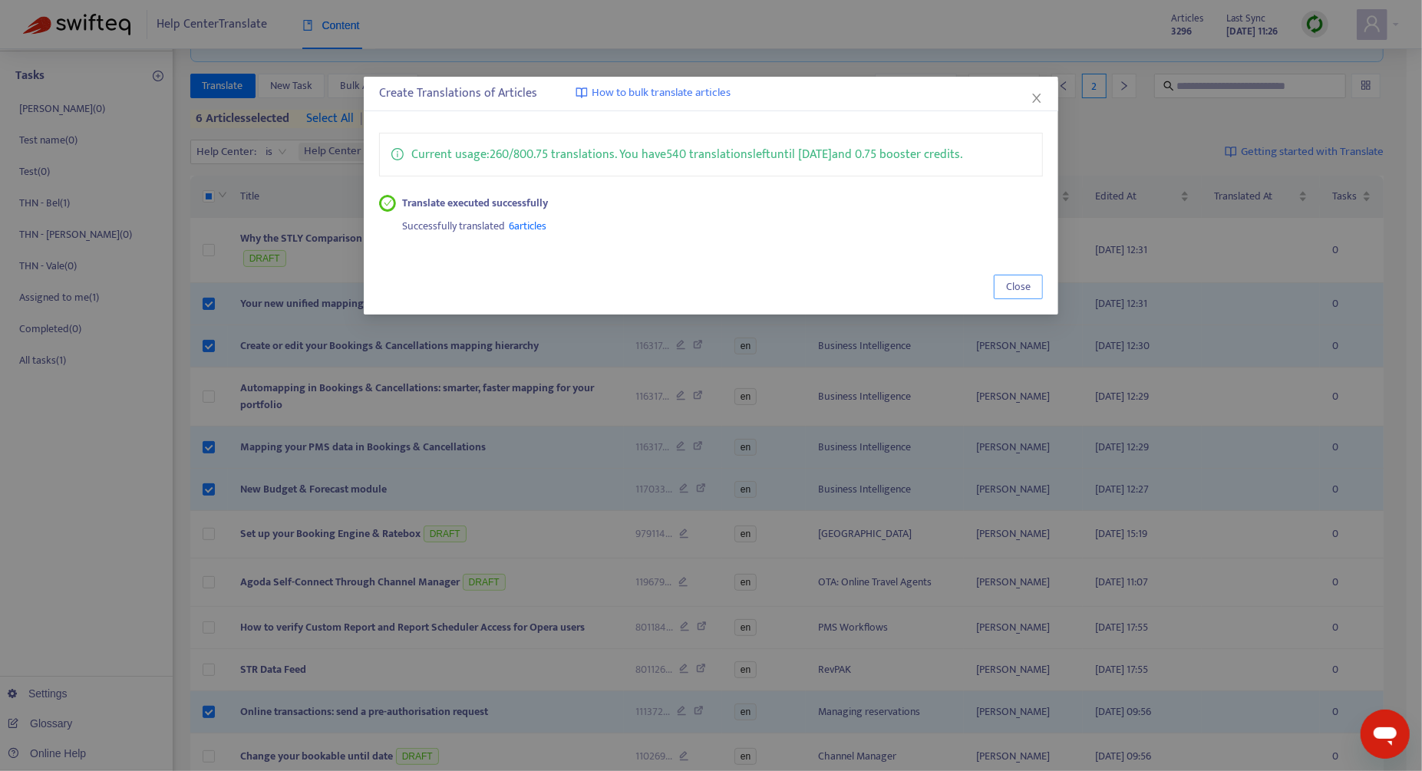
click at [1007, 286] on span "Close" at bounding box center [1018, 287] width 25 height 17
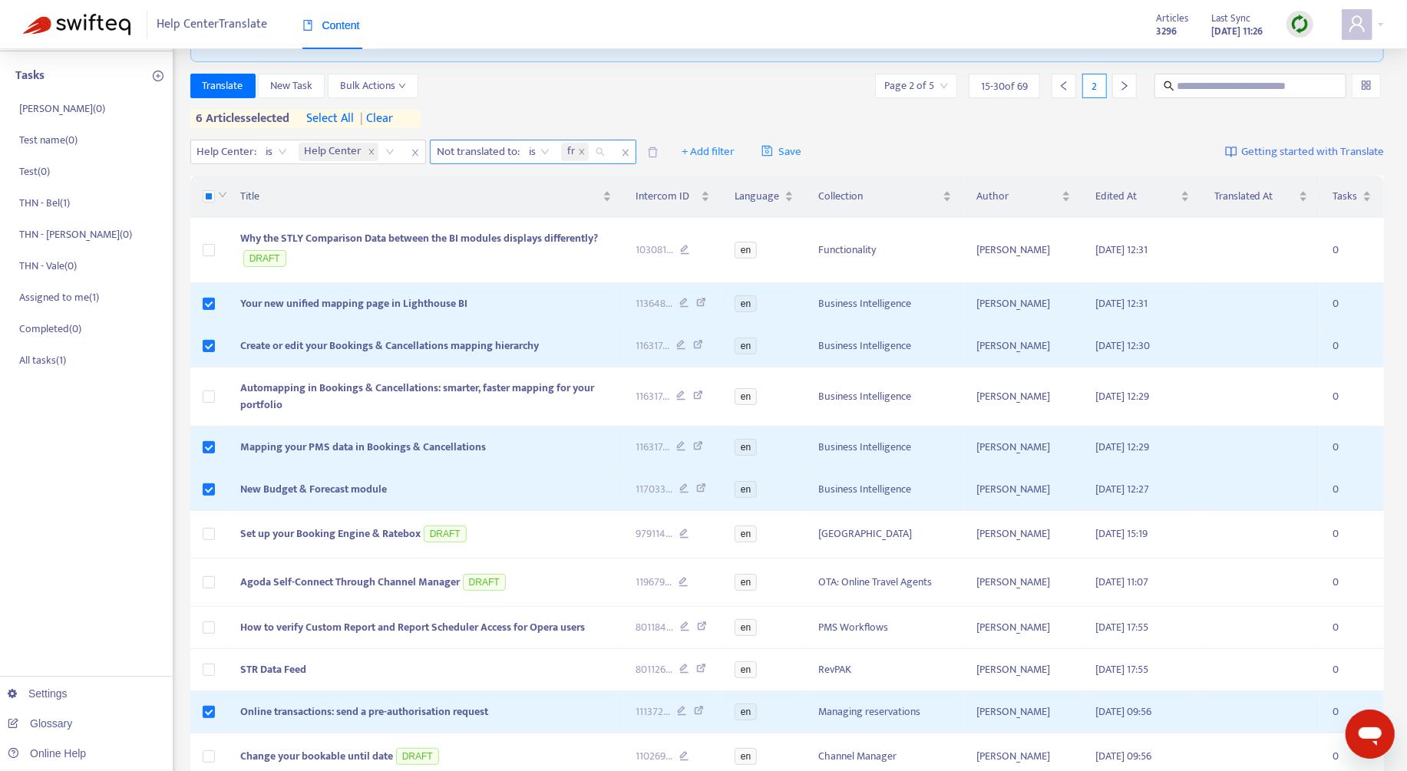
click at [576, 150] on span "fr" at bounding box center [575, 152] width 28 height 18
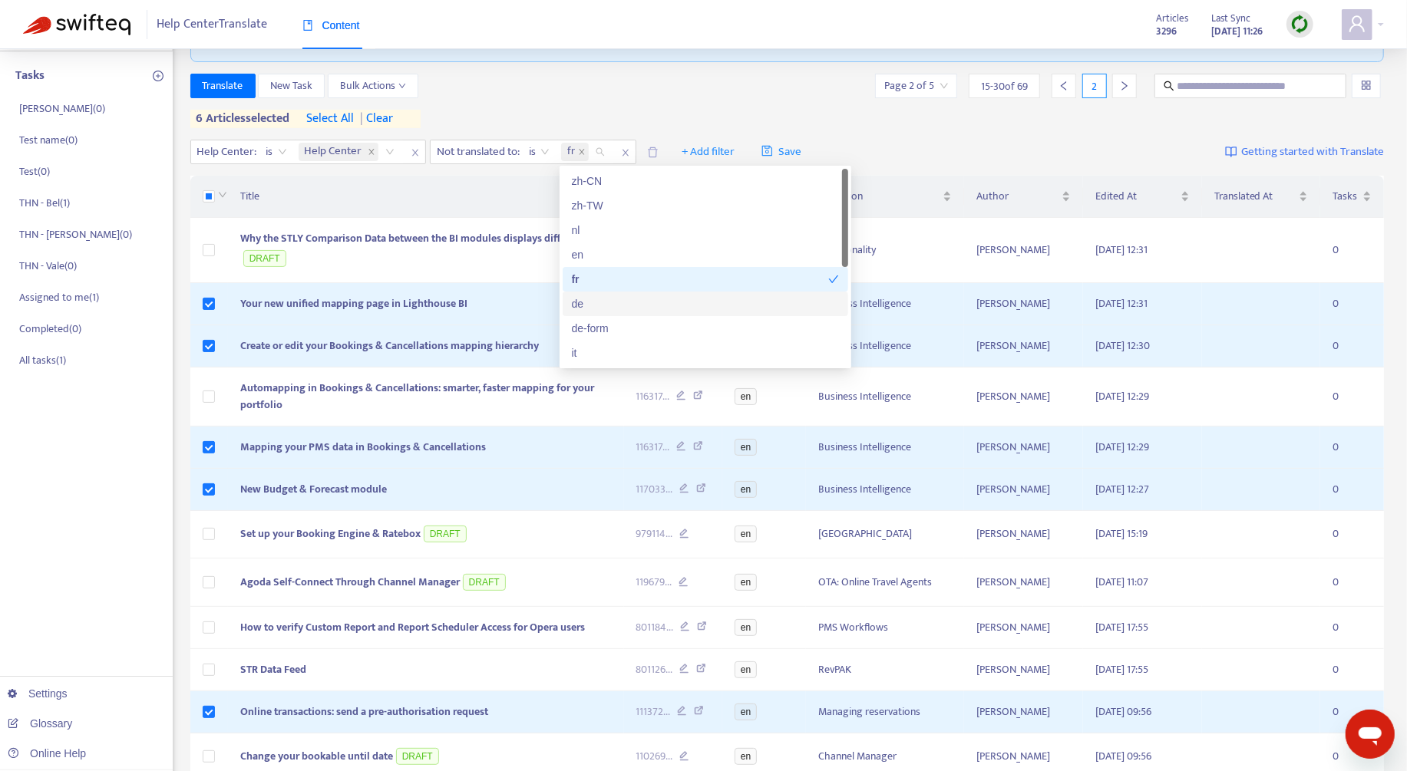
click at [612, 310] on div "de" at bounding box center [705, 303] width 267 height 17
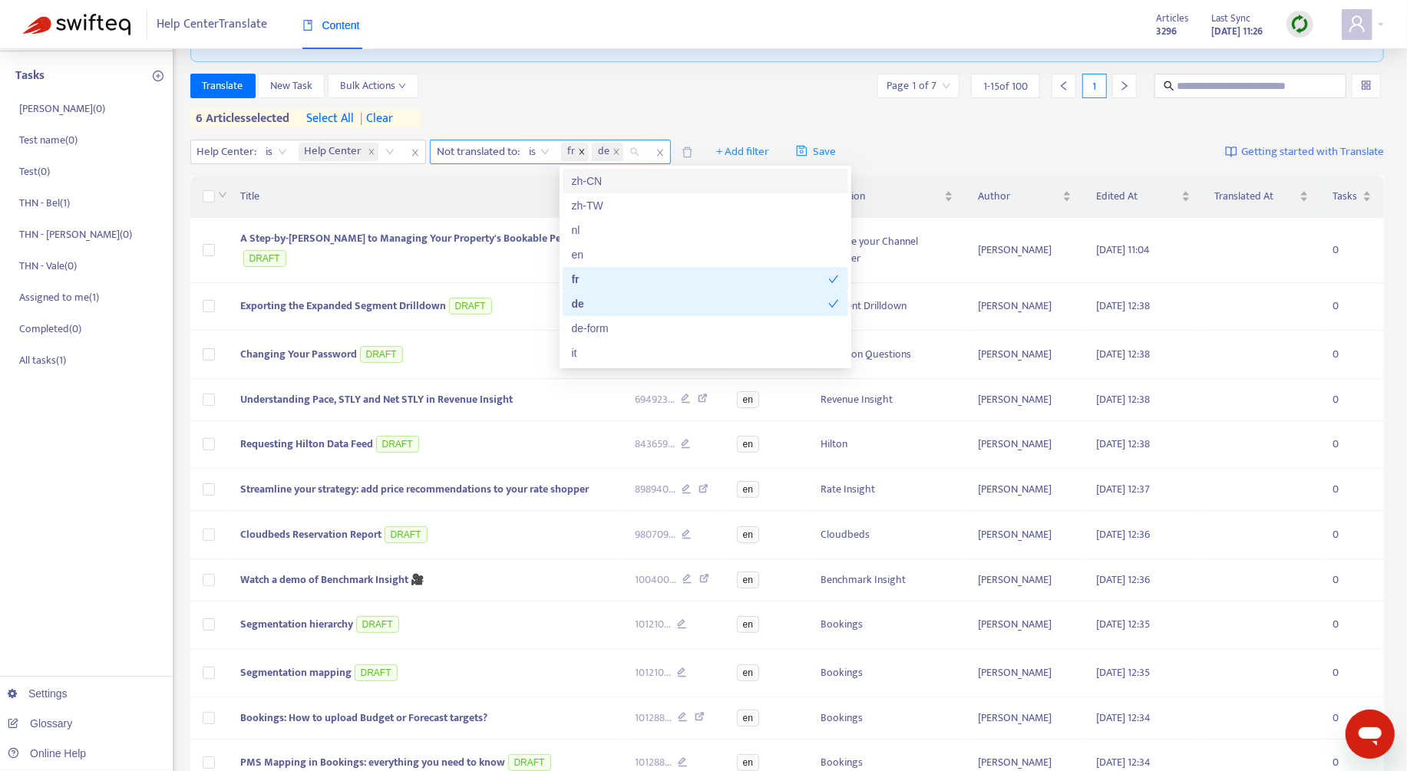
click at [579, 152] on icon "close" at bounding box center [582, 152] width 8 height 8
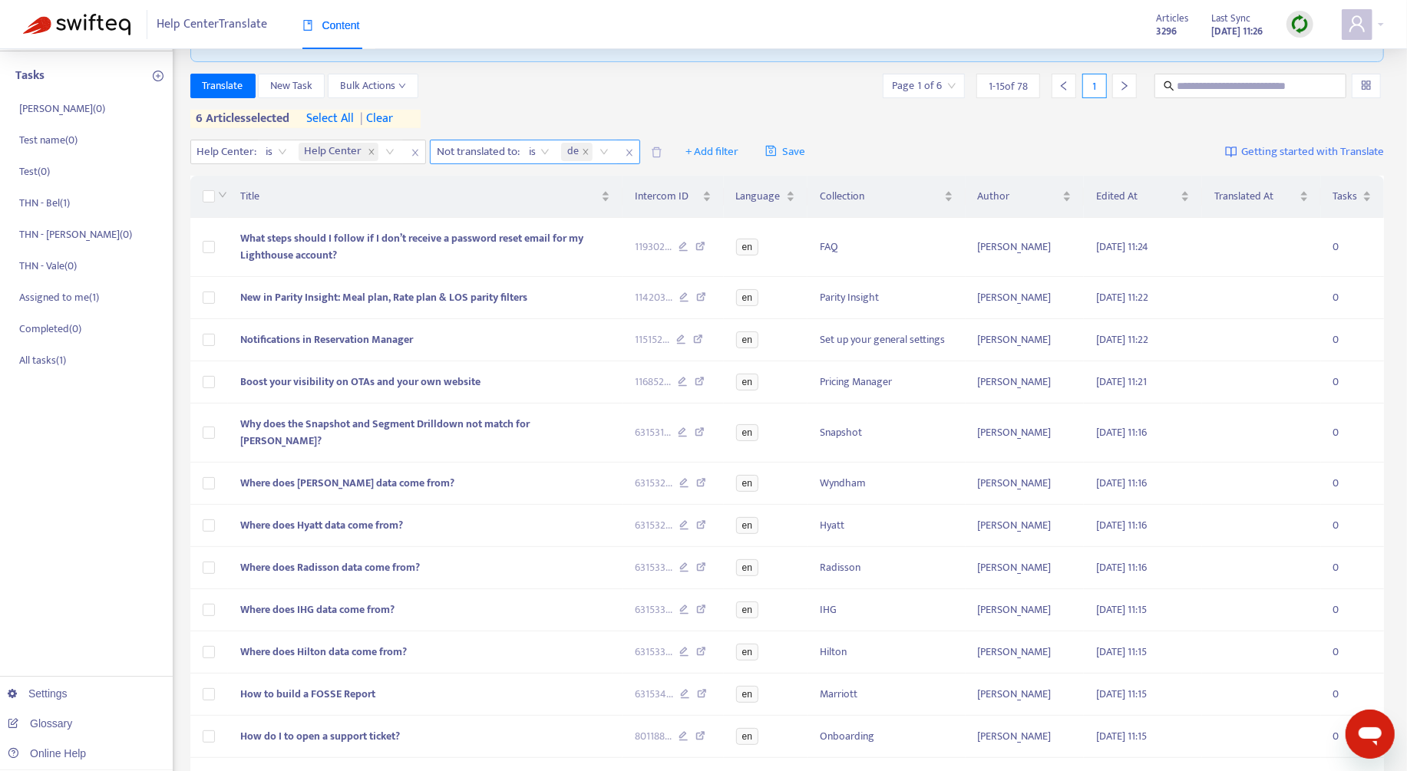
click at [573, 98] on div "Translate New Task Bulk Actions Page 1 of 6 1 - 15 of 78 1 6 articles selected …" at bounding box center [787, 101] width 1194 height 54
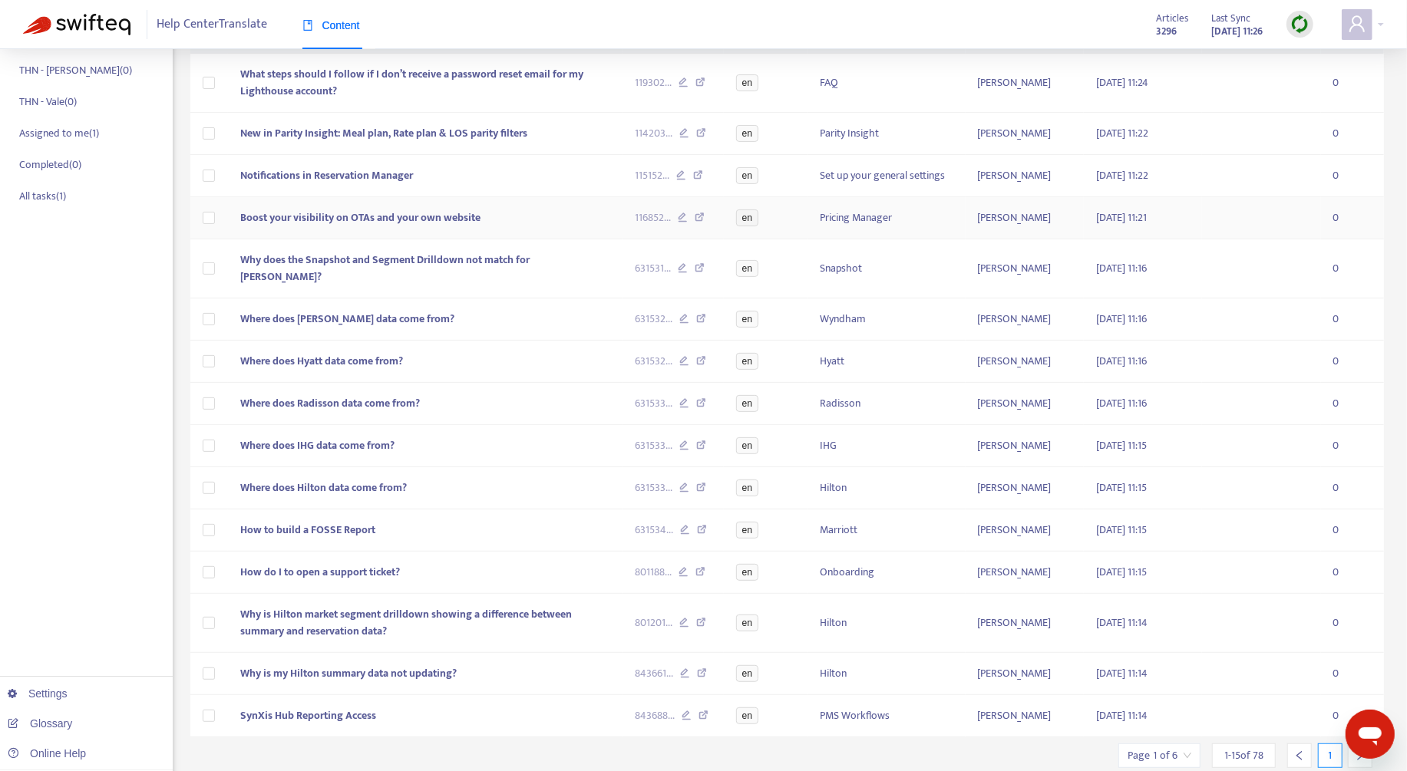
scroll to position [296, 0]
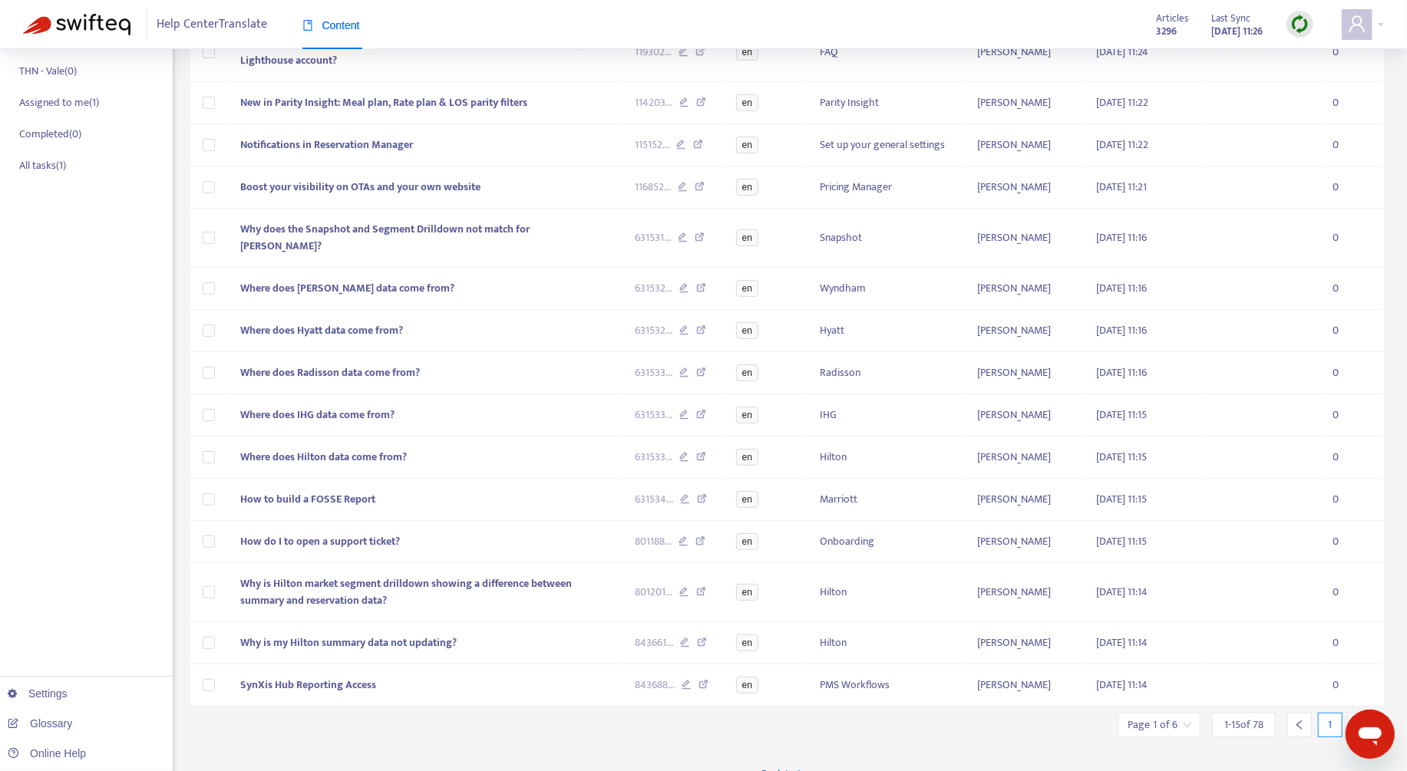
click at [1369, 713] on div at bounding box center [1360, 725] width 25 height 25
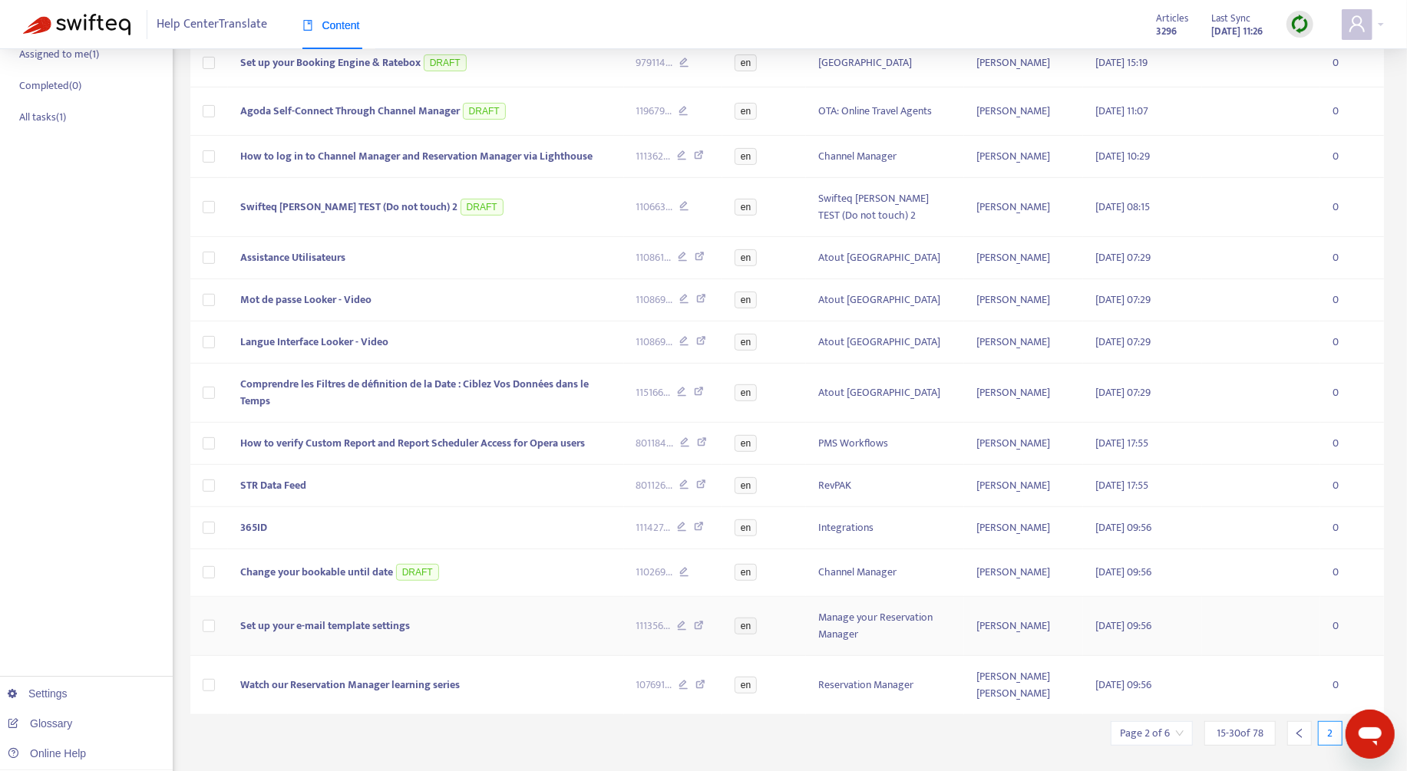
scroll to position [396, 0]
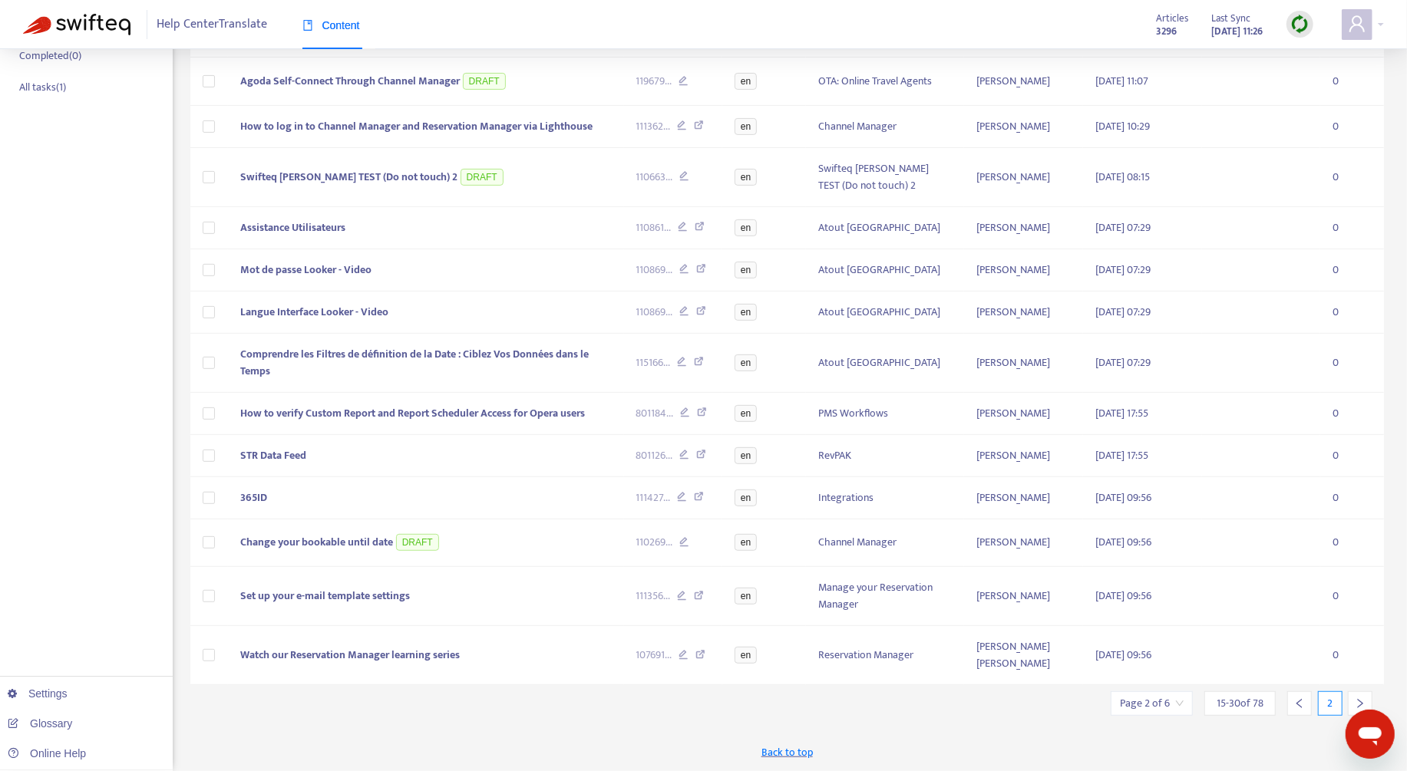
click at [1351, 698] on div at bounding box center [1360, 704] width 25 height 25
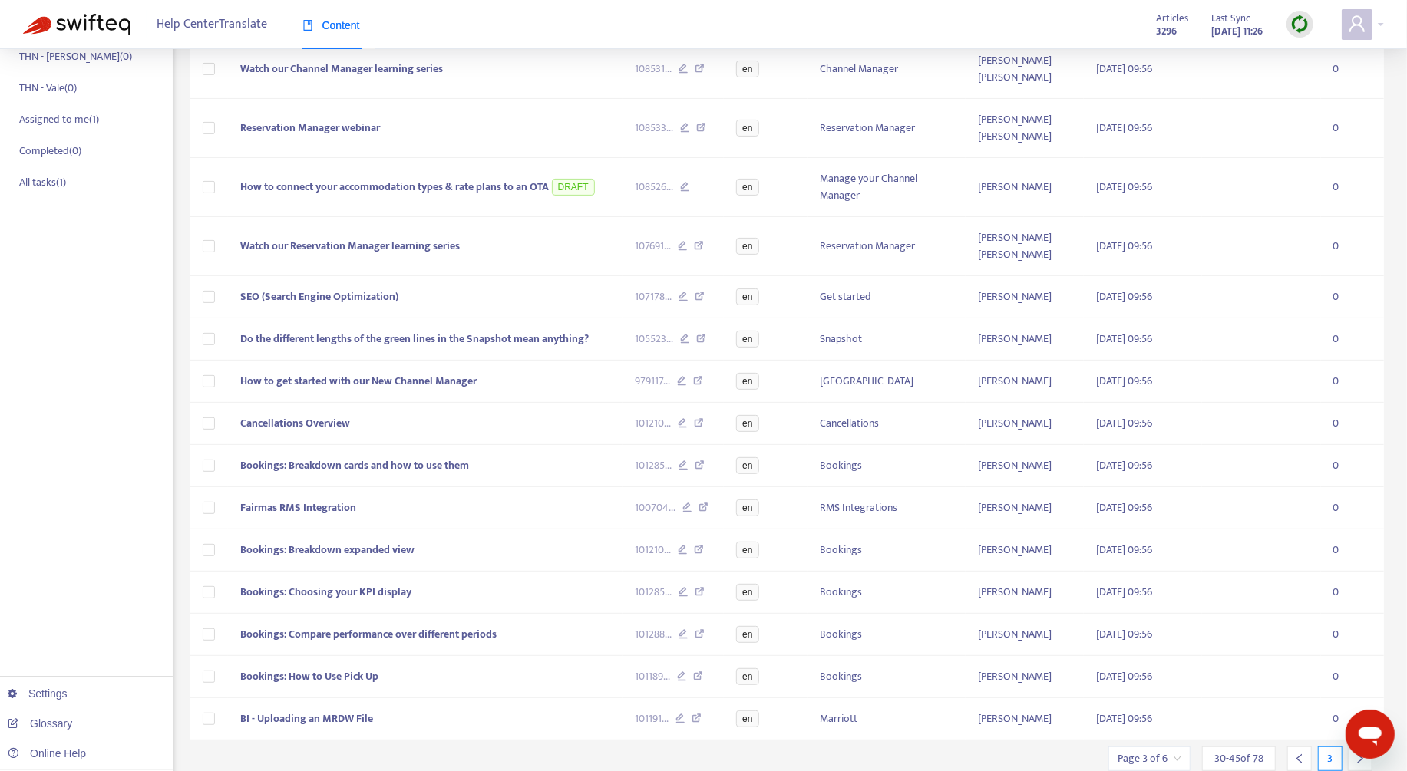
click at [1351, 747] on div at bounding box center [1360, 759] width 25 height 25
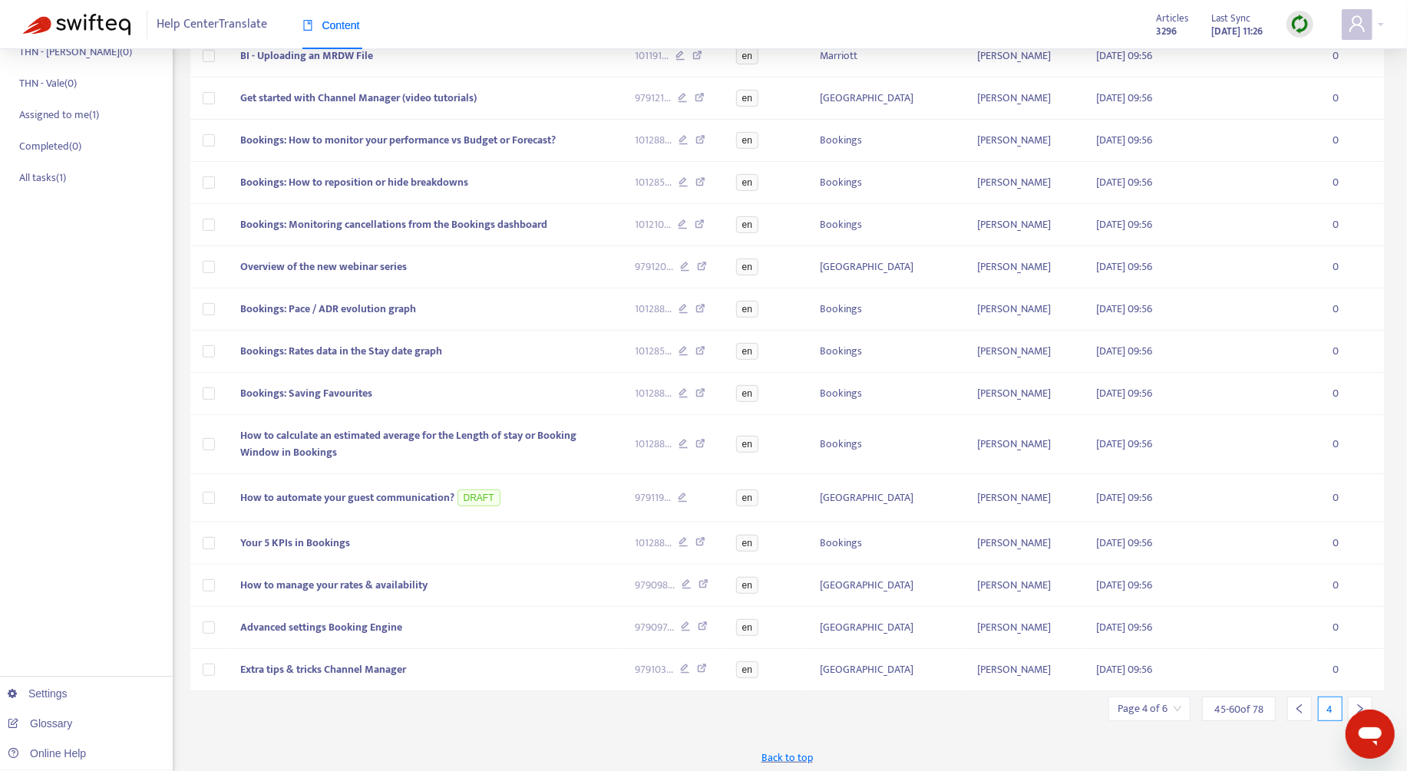
click at [1351, 698] on div at bounding box center [1360, 709] width 25 height 25
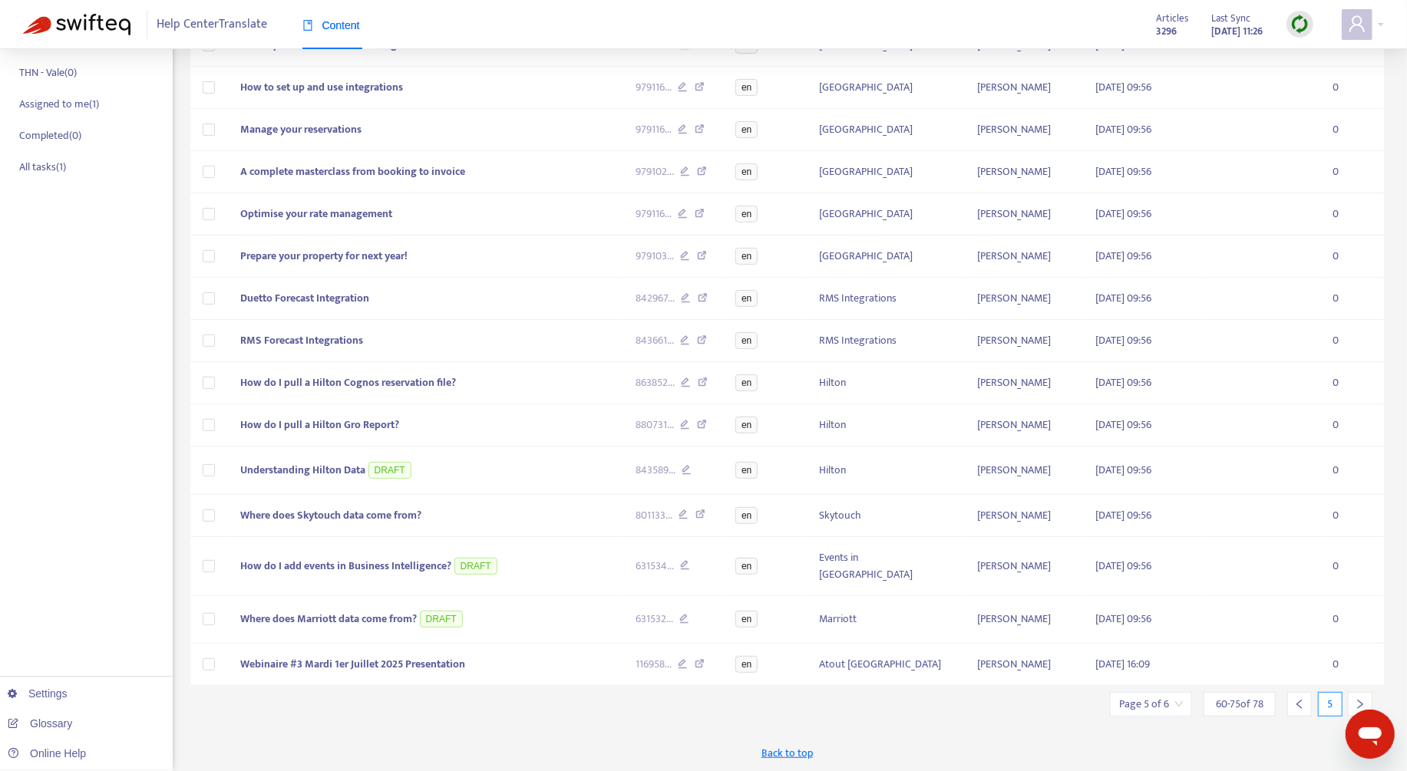
click at [1351, 698] on div at bounding box center [1360, 704] width 25 height 25
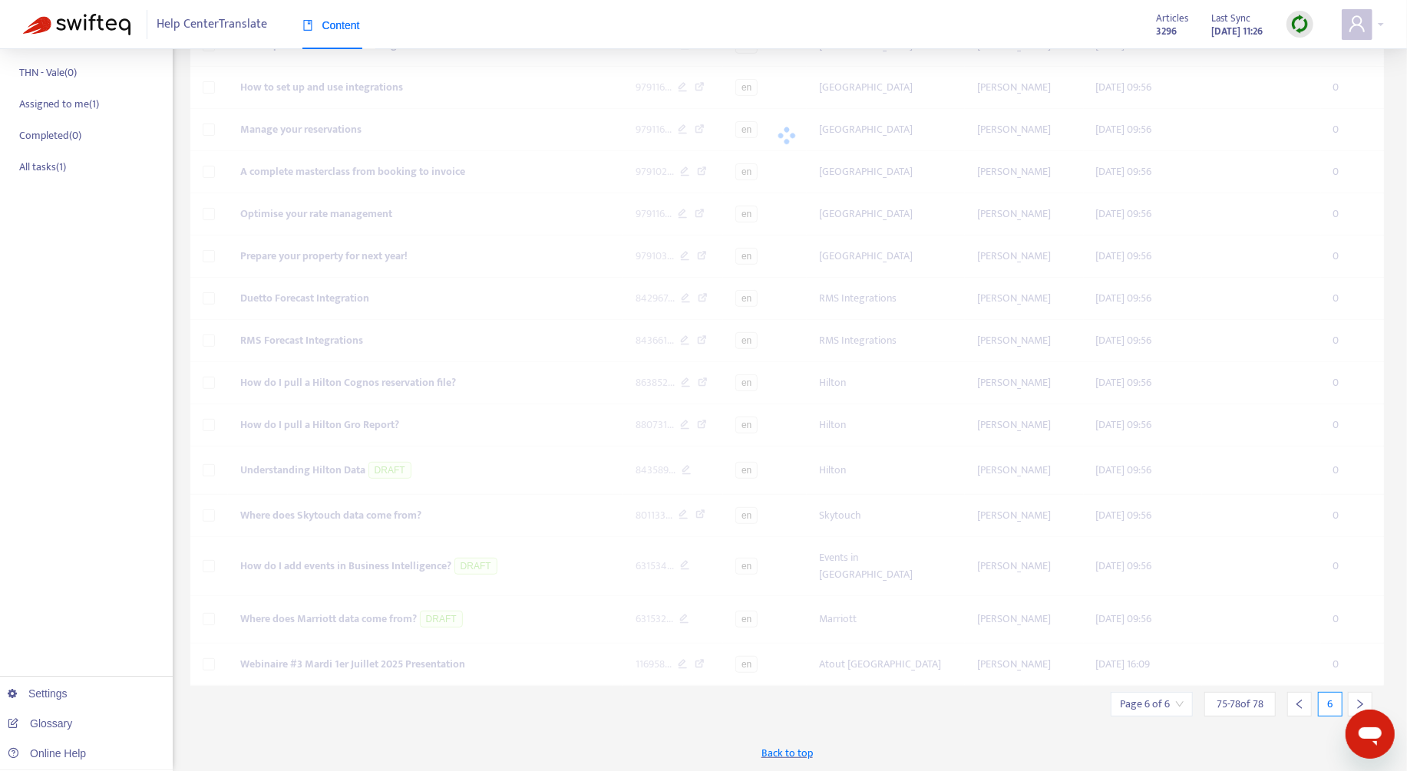
scroll to position [198, 0]
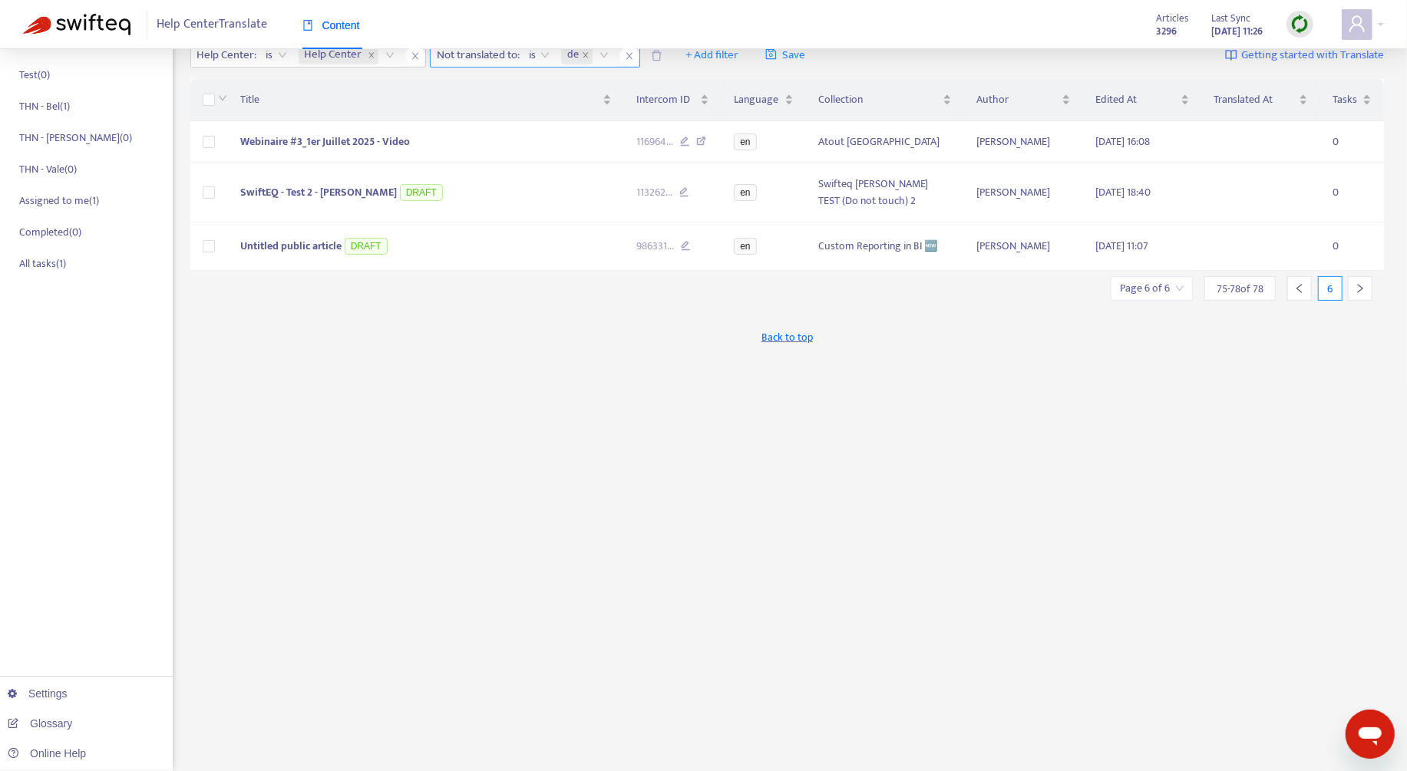
click at [1299, 293] on icon "left" at bounding box center [1298, 288] width 5 height 9
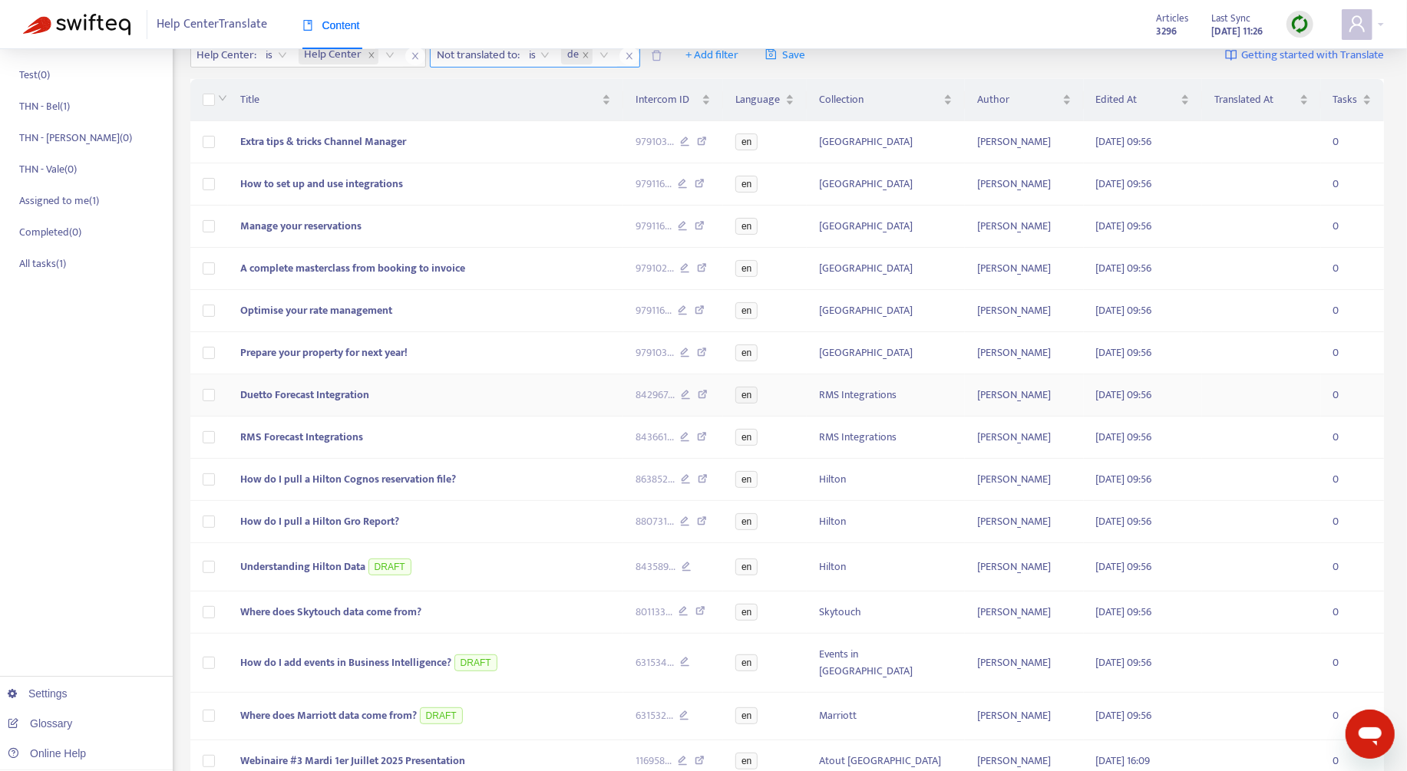
scroll to position [295, 0]
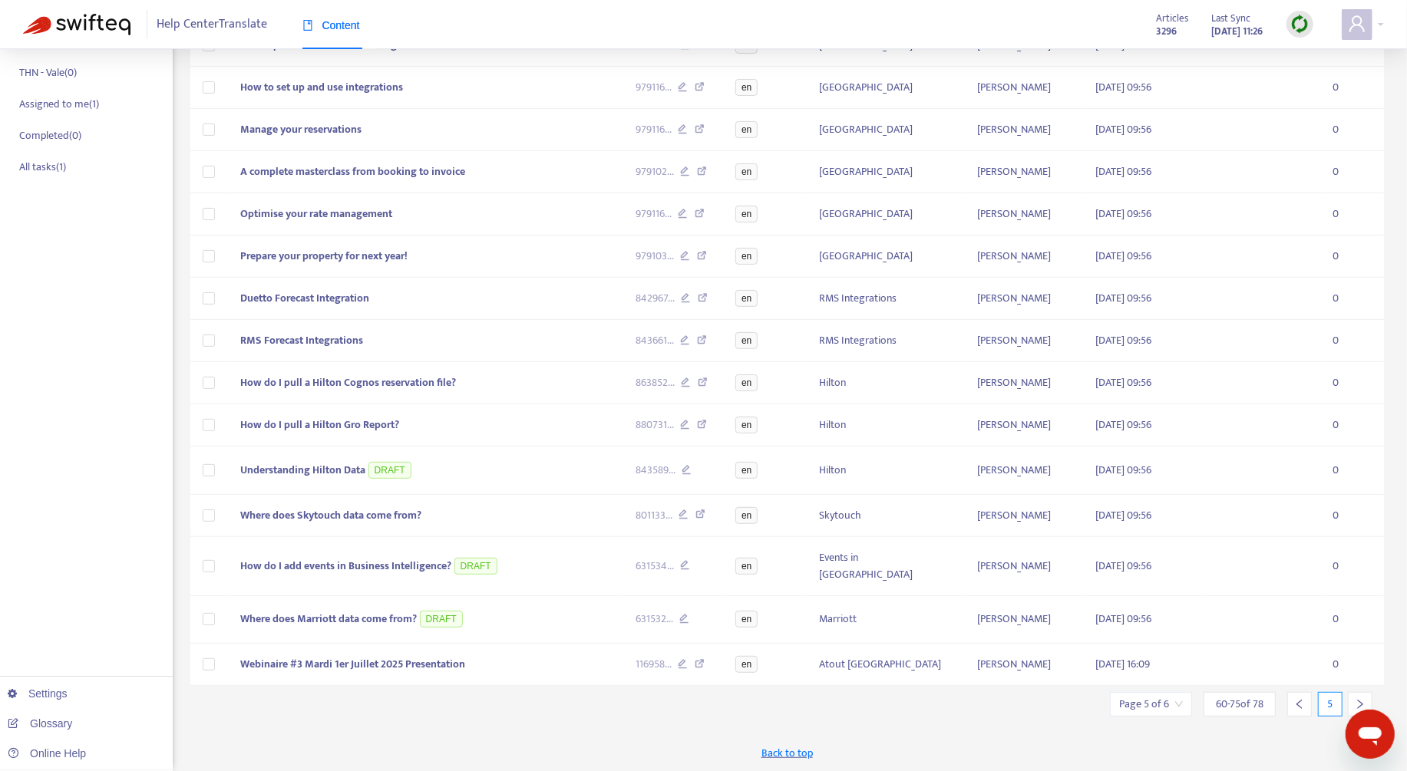
click at [1292, 705] on div at bounding box center [1299, 704] width 25 height 25
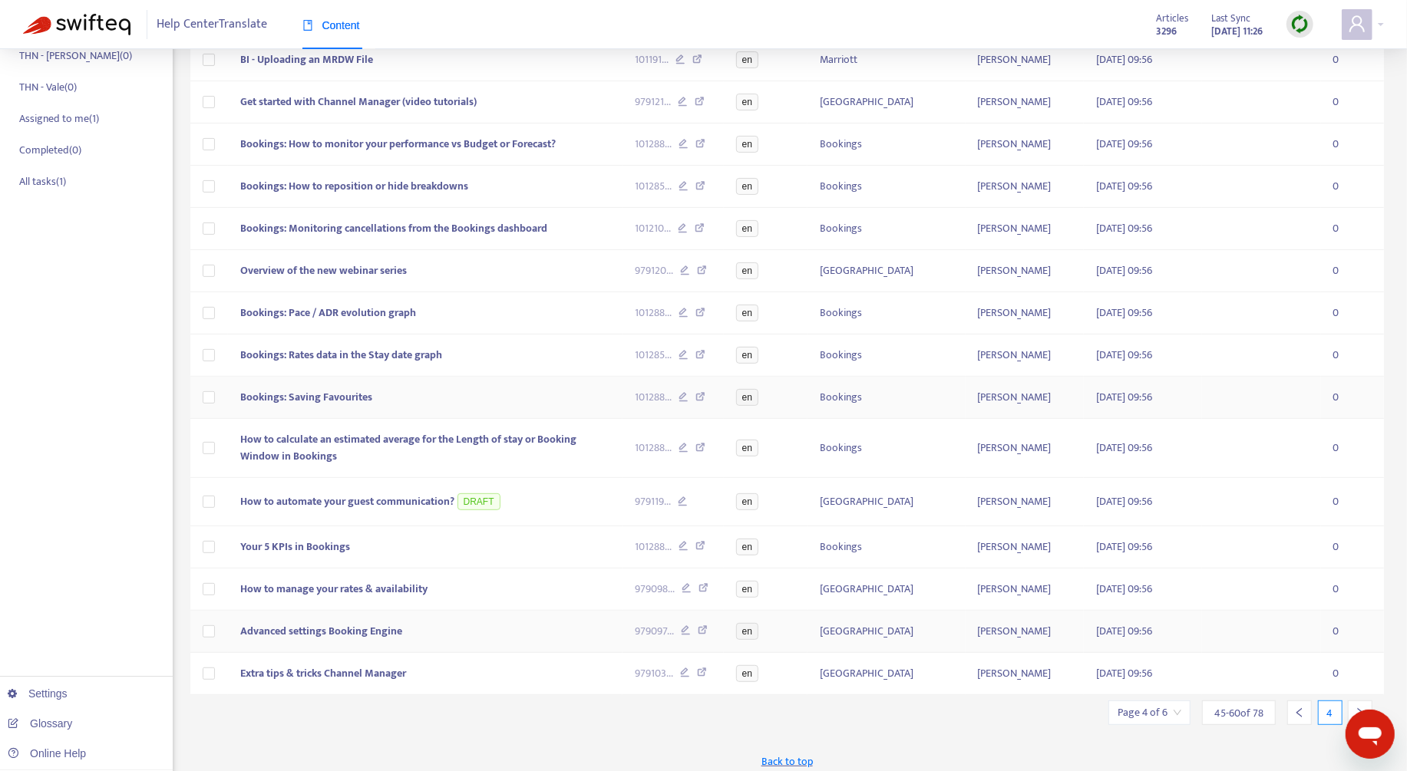
scroll to position [284, 0]
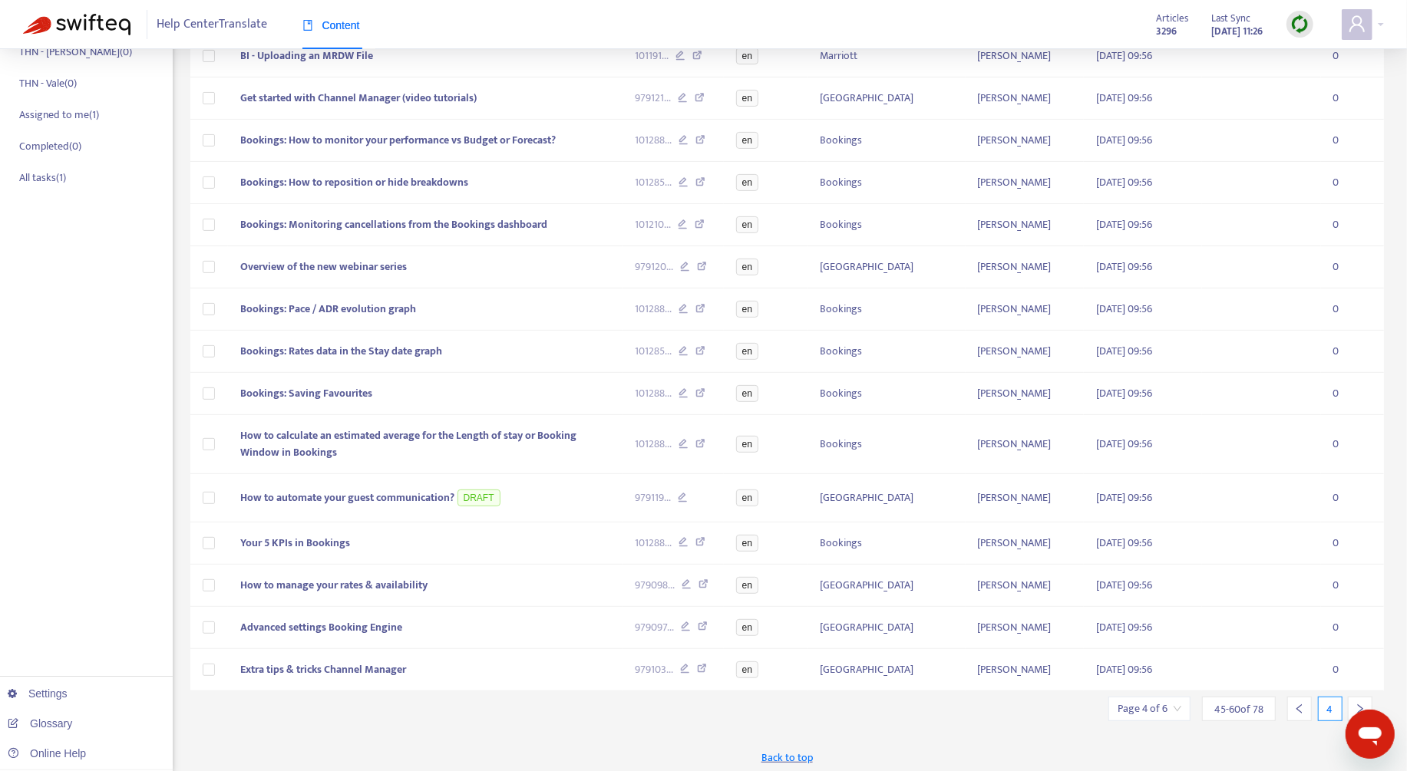
click at [1306, 707] on div at bounding box center [1299, 709] width 25 height 25
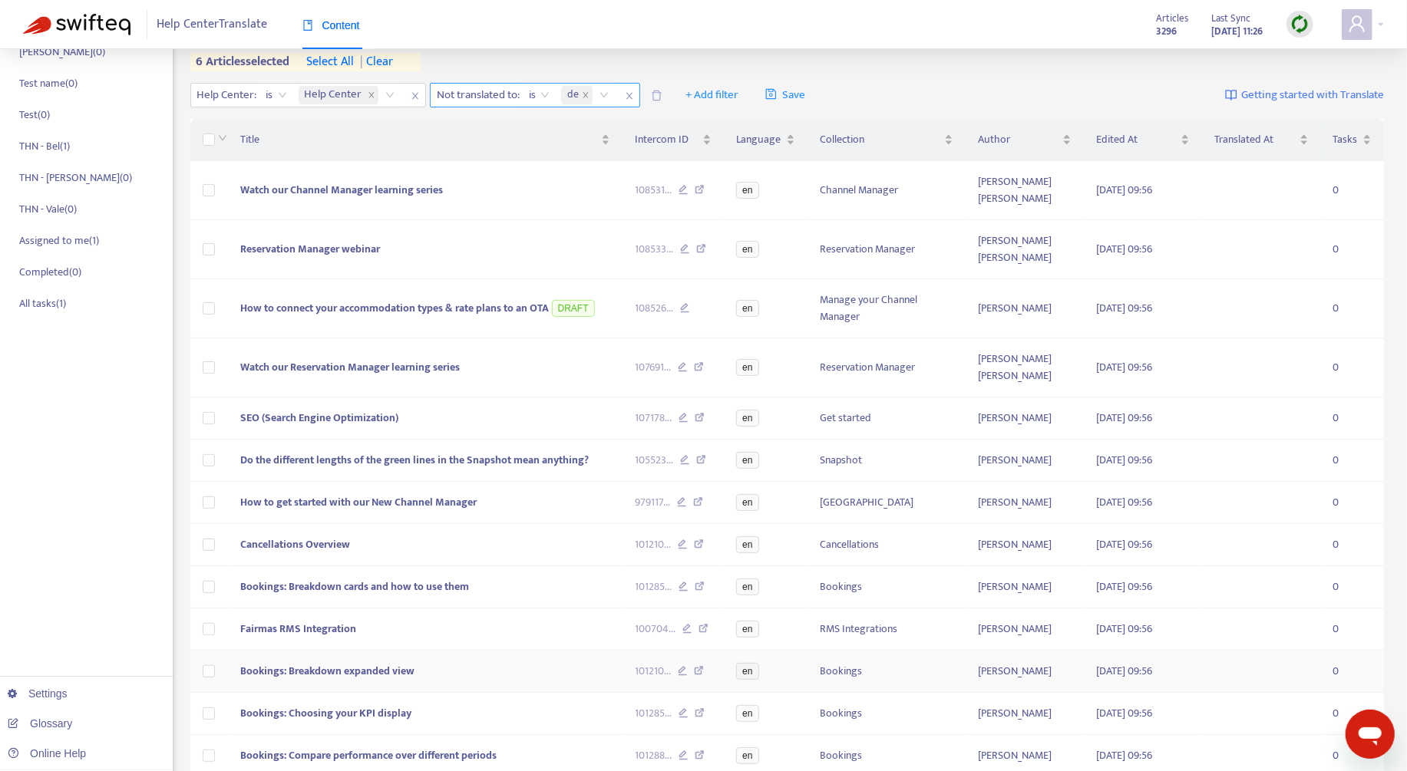
scroll to position [279, 0]
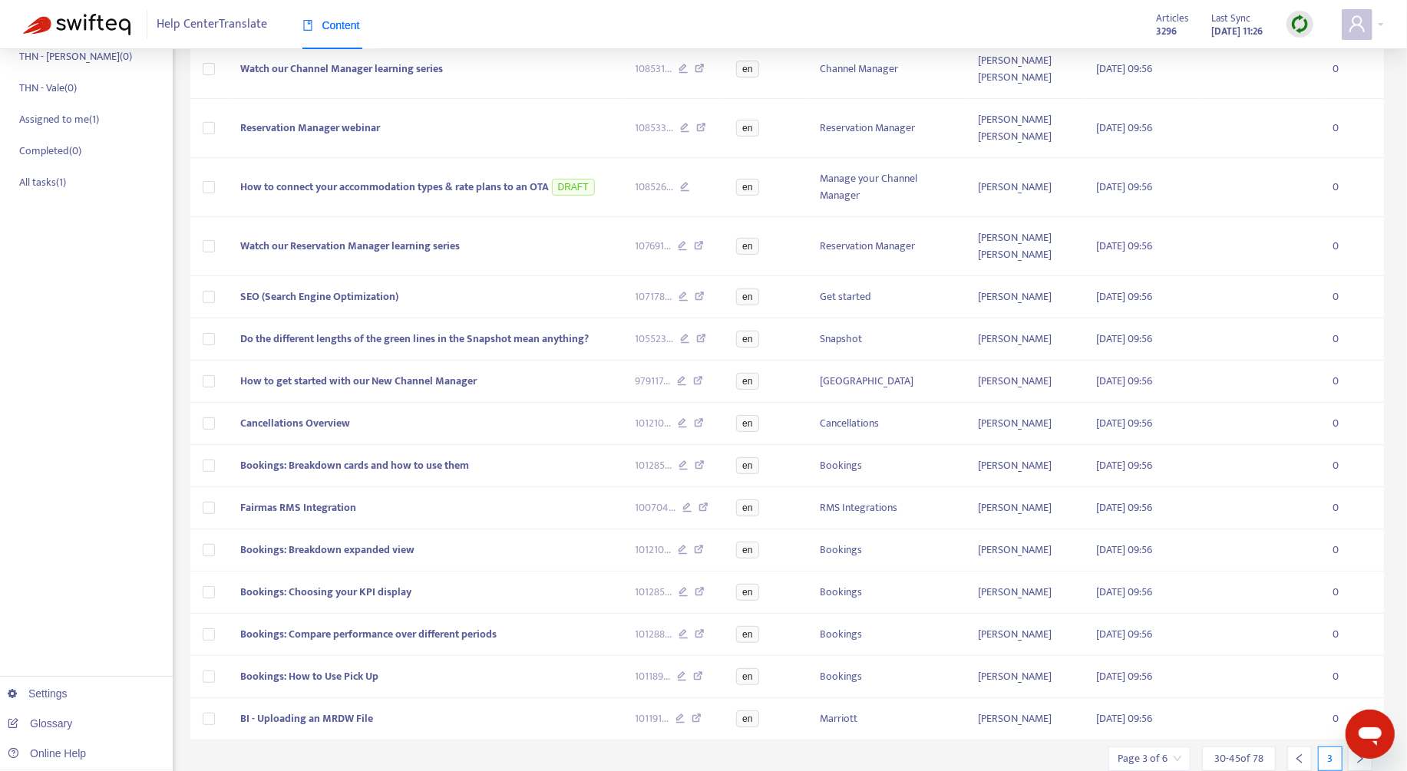
click at [1287, 747] on div at bounding box center [1299, 759] width 25 height 25
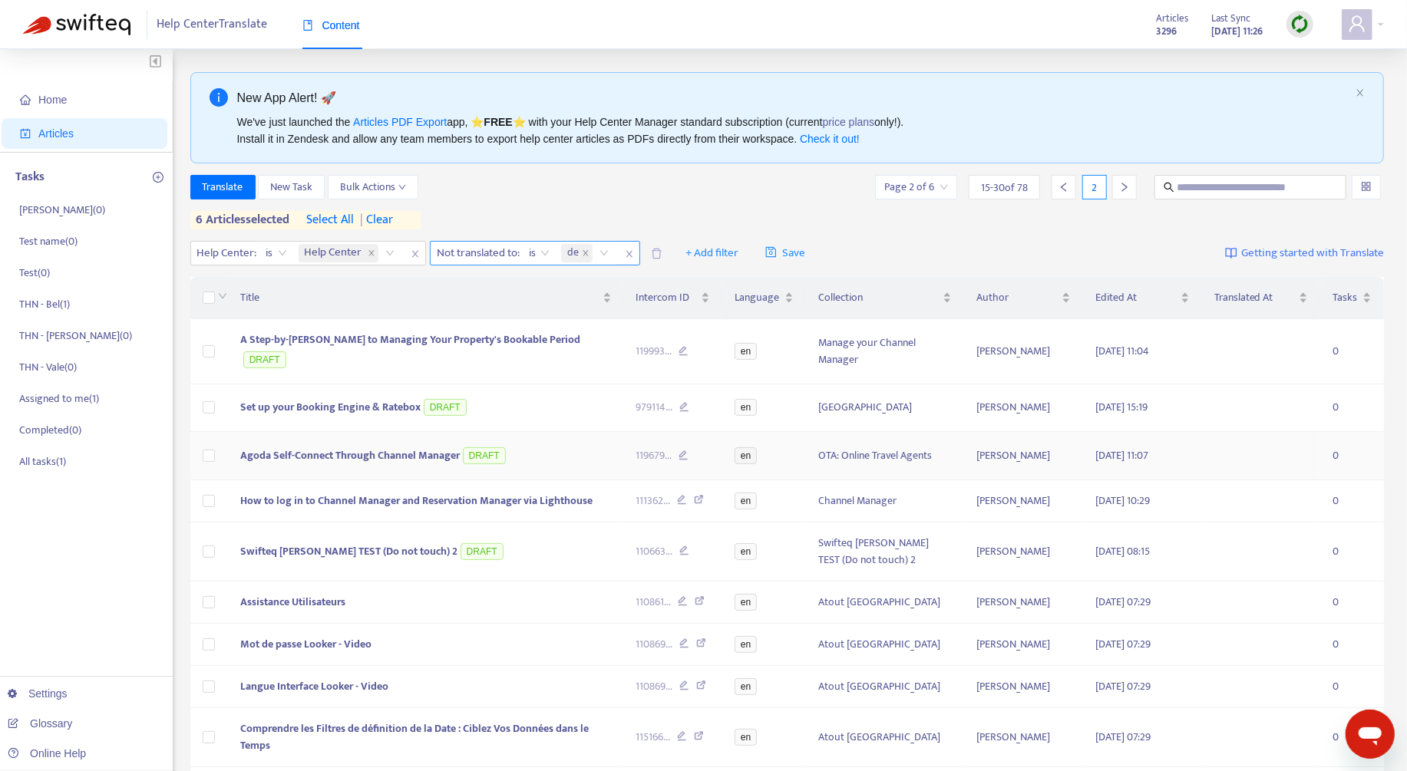
scroll to position [396, 0]
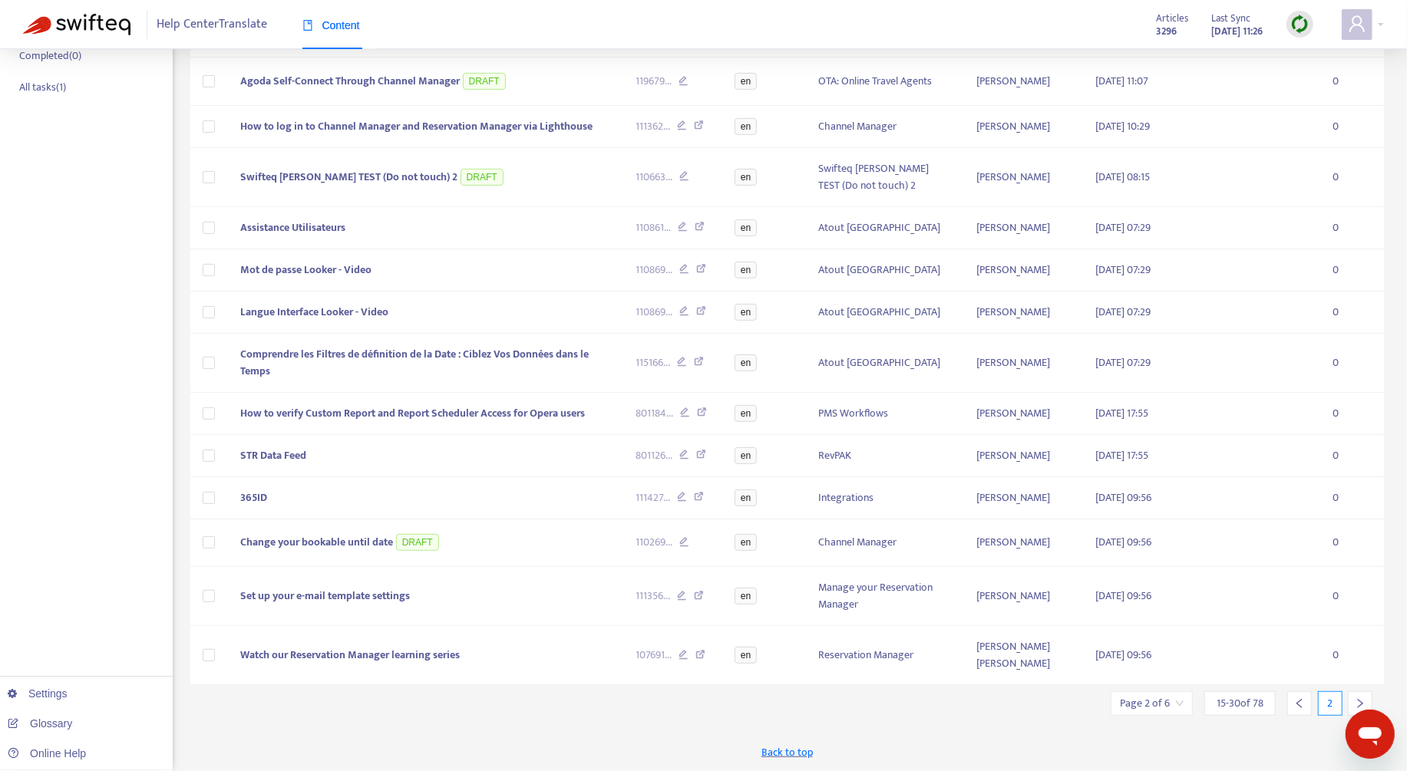
click at [1292, 703] on div at bounding box center [1299, 704] width 25 height 25
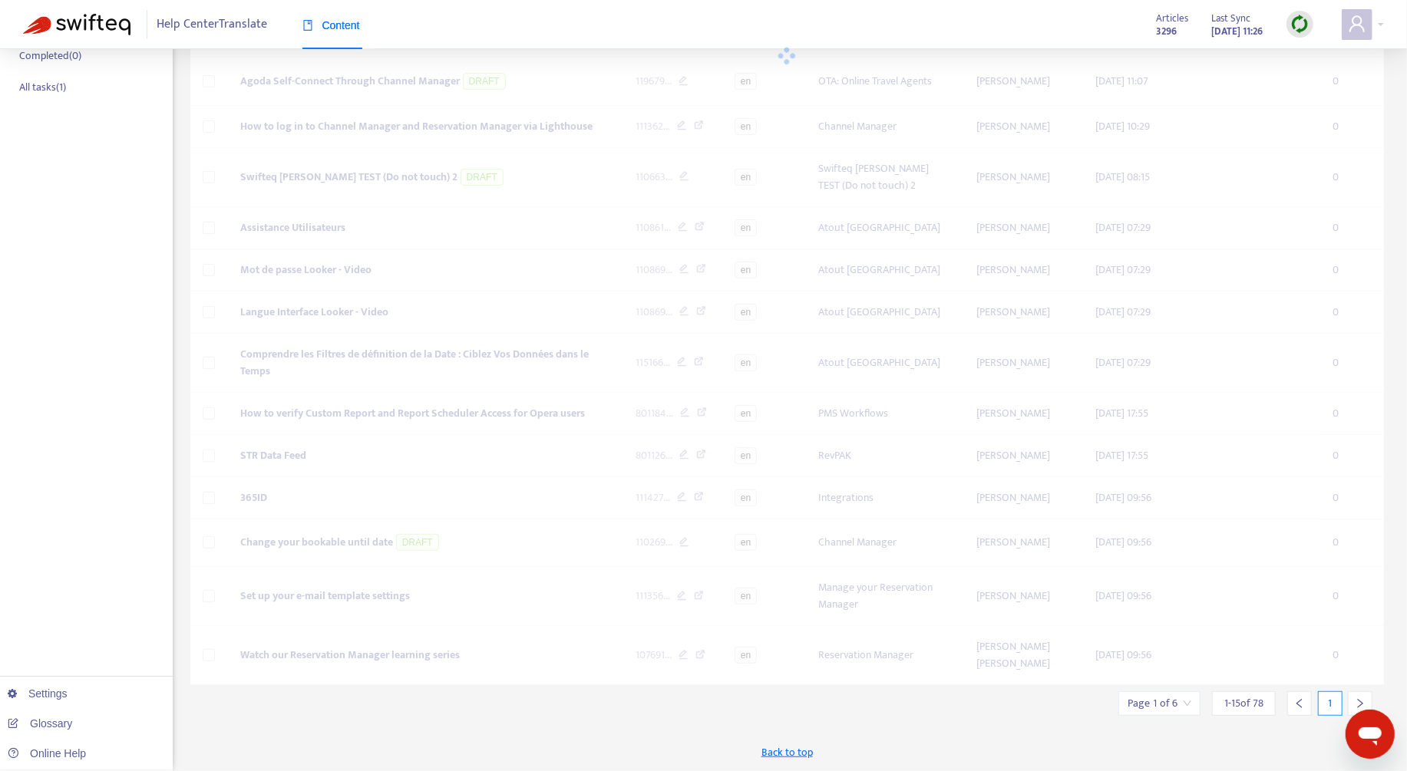
scroll to position [296, 0]
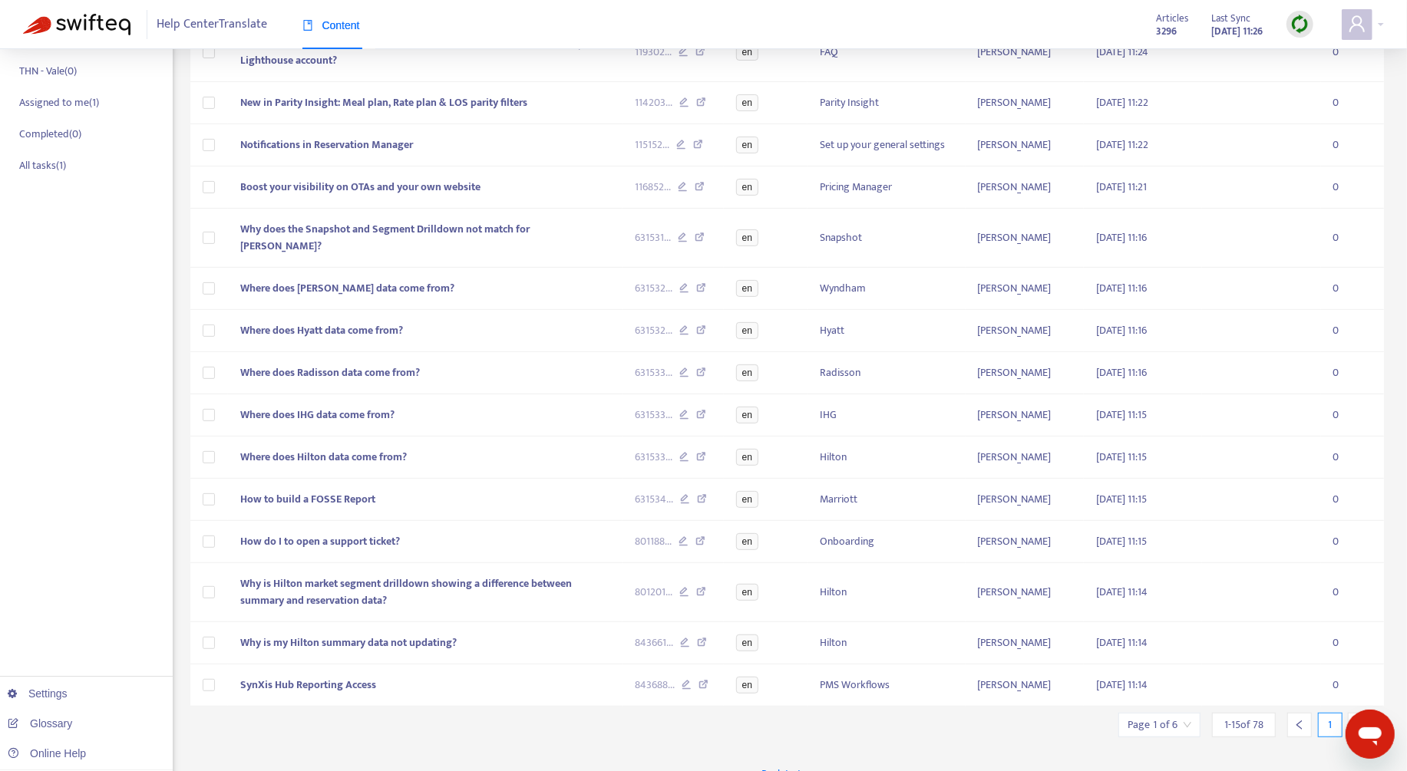
click at [1292, 713] on div at bounding box center [1299, 725] width 25 height 25
click at [1361, 713] on div at bounding box center [1360, 725] width 25 height 25
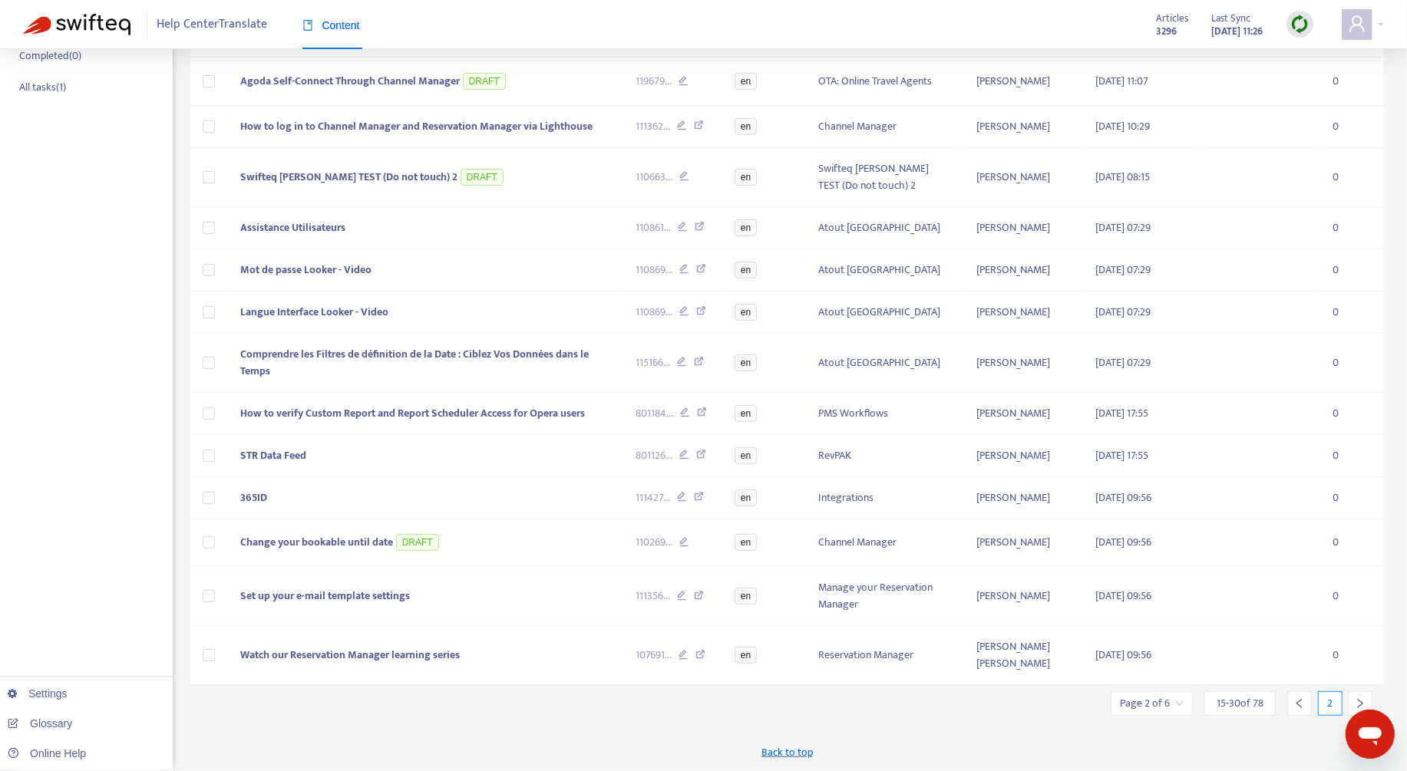
click at [1361, 695] on div at bounding box center [1360, 704] width 25 height 25
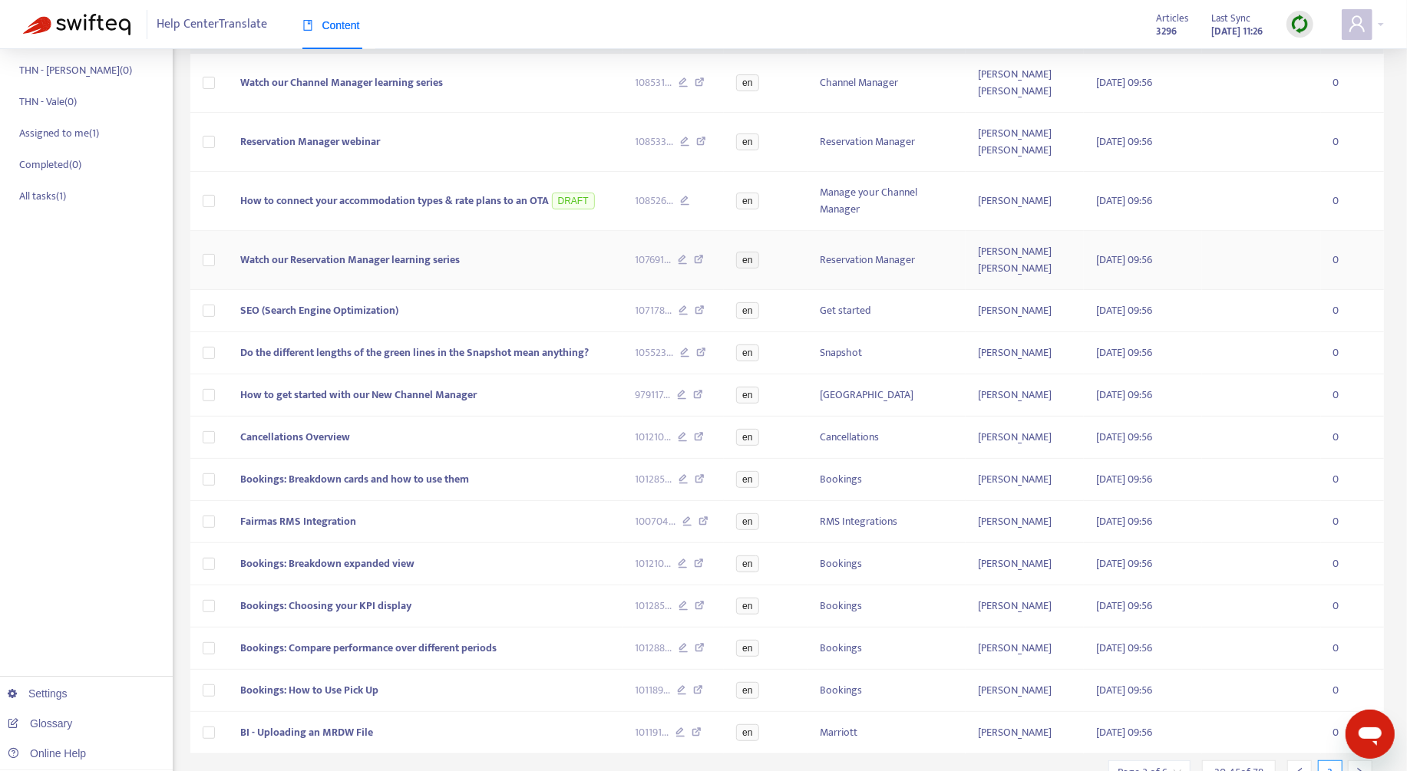
scroll to position [279, 0]
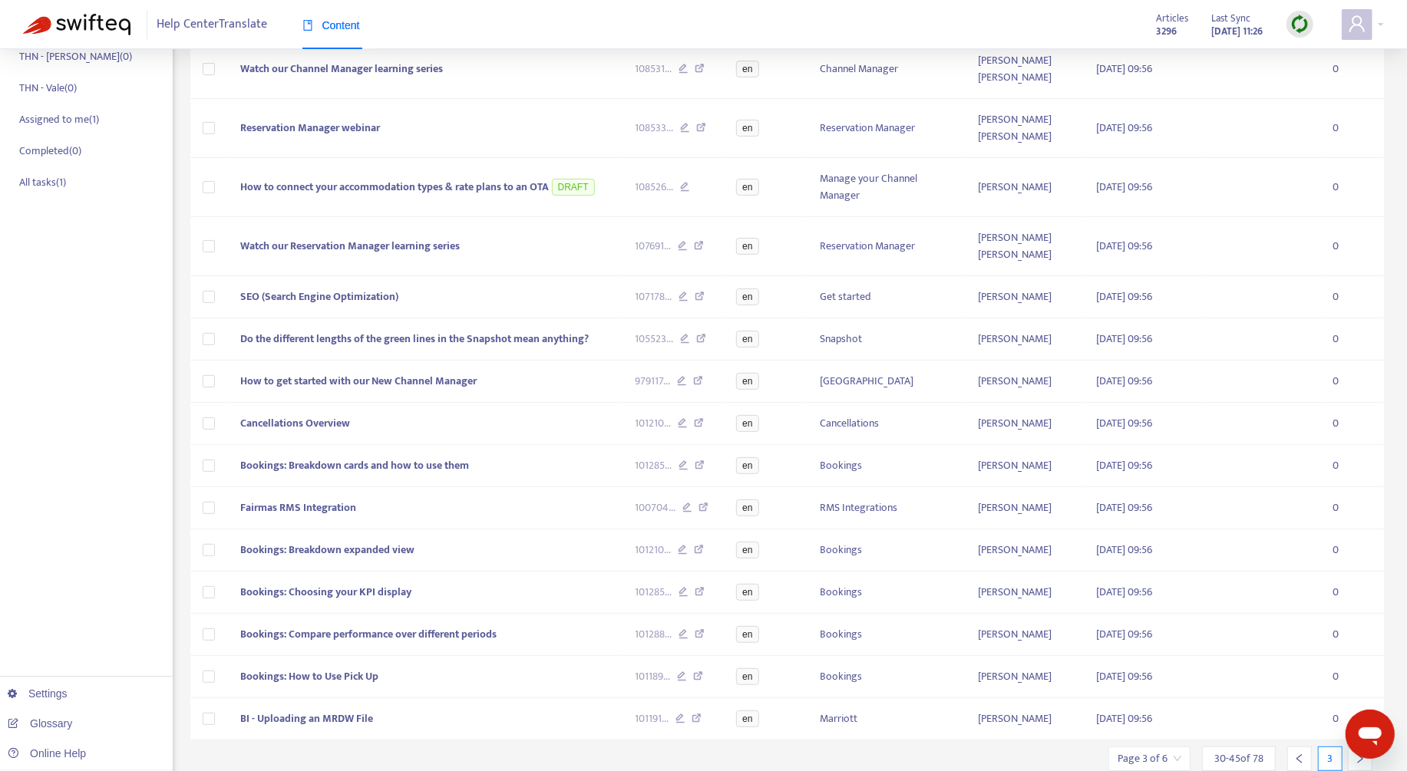
click at [1367, 747] on div at bounding box center [1360, 759] width 25 height 25
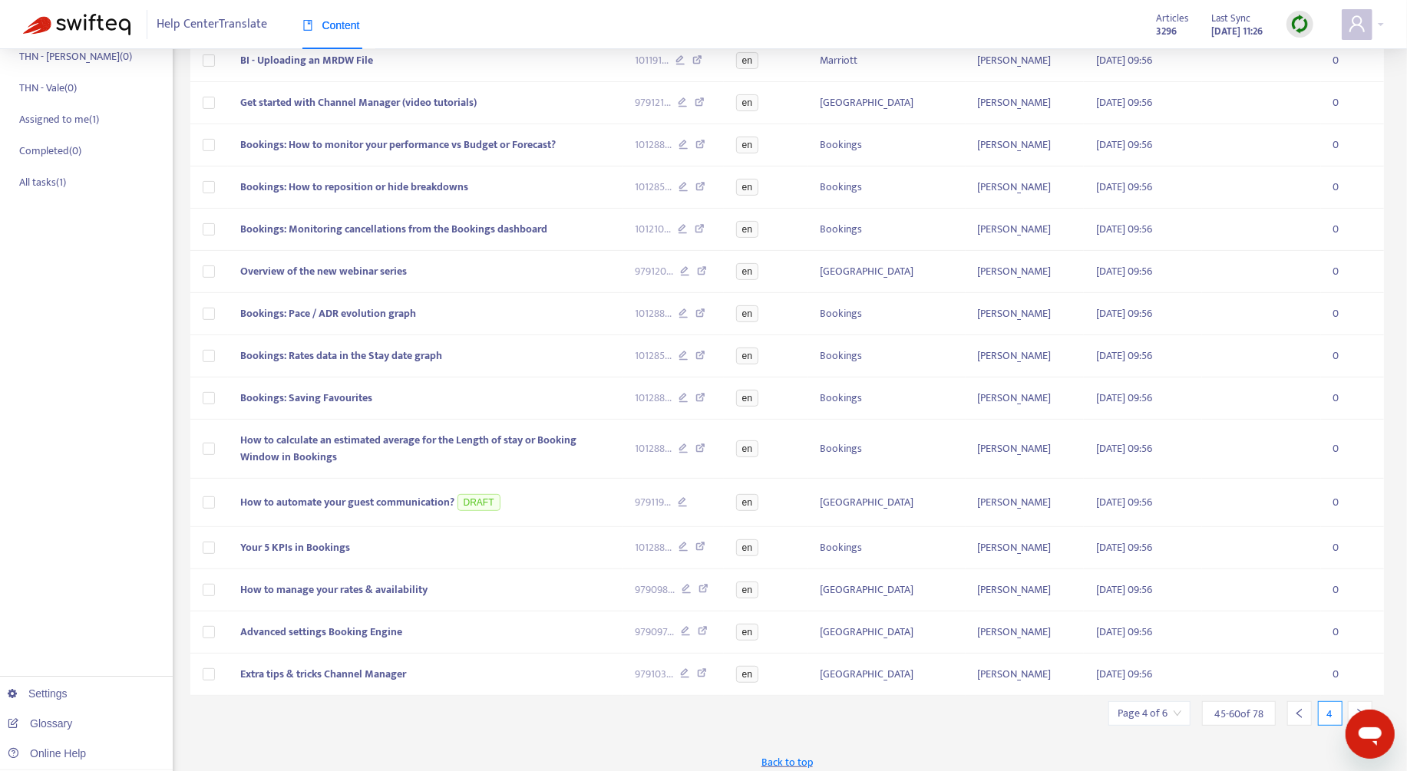
click at [1364, 702] on div at bounding box center [1360, 714] width 25 height 25
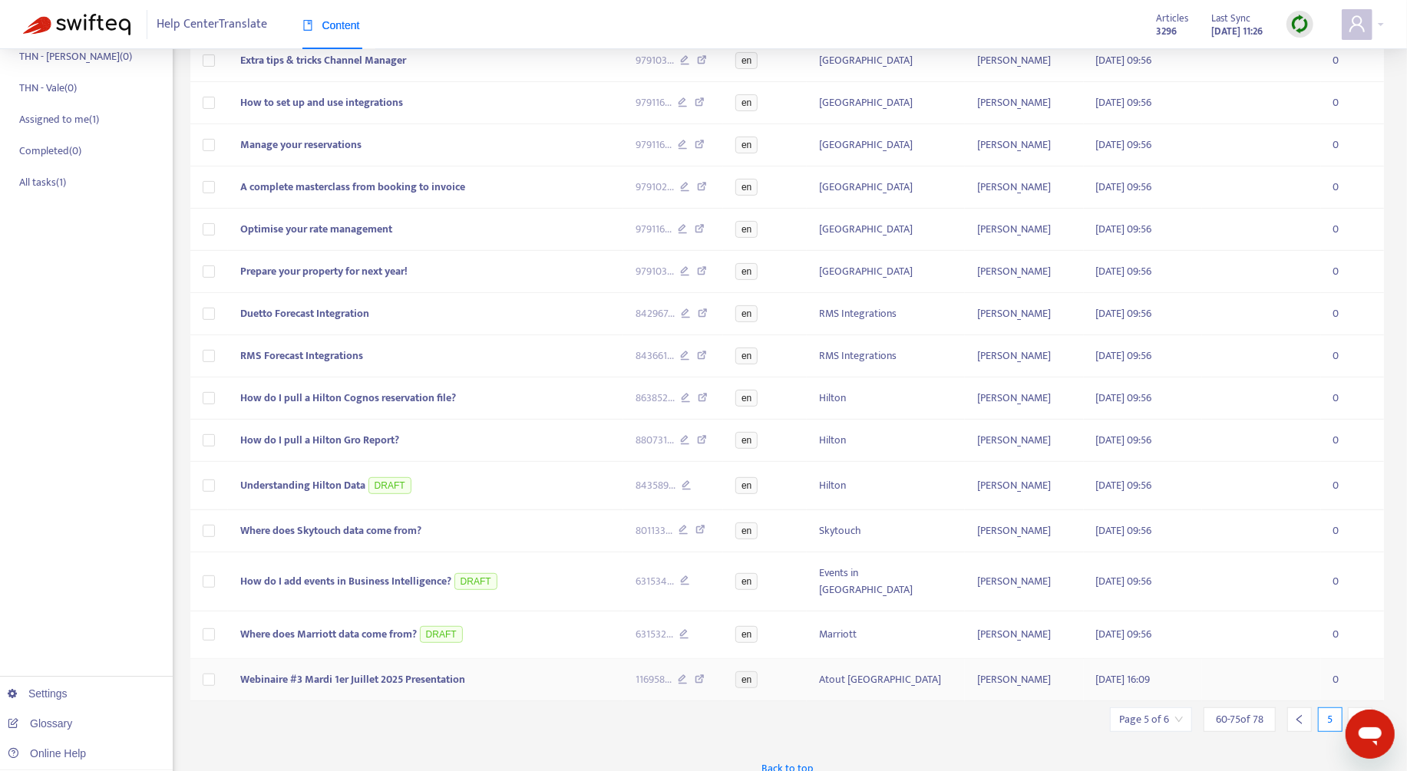
scroll to position [295, 0]
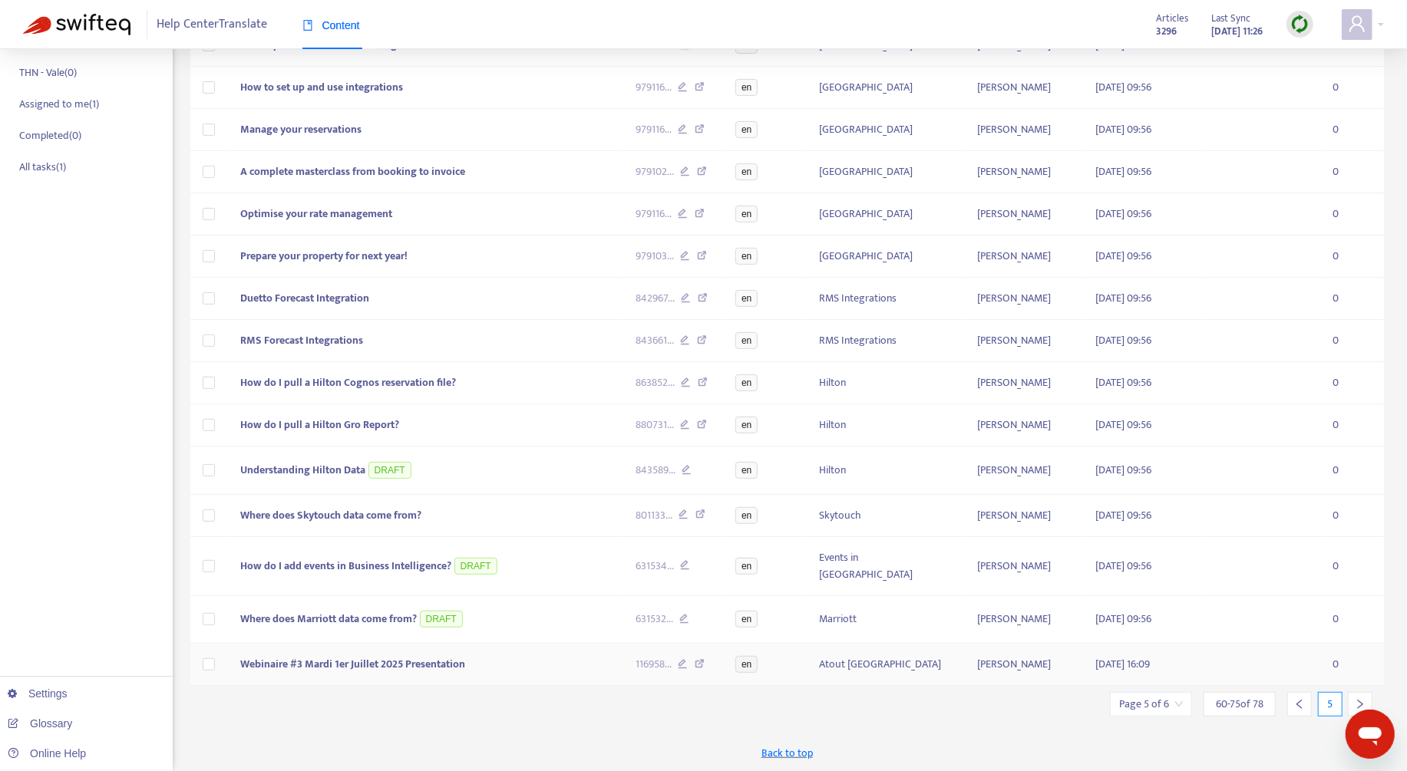
click at [500, 644] on td "Webinaire #3 Mardi 1er Juillet 2025 Presentation" at bounding box center [425, 665] width 395 height 42
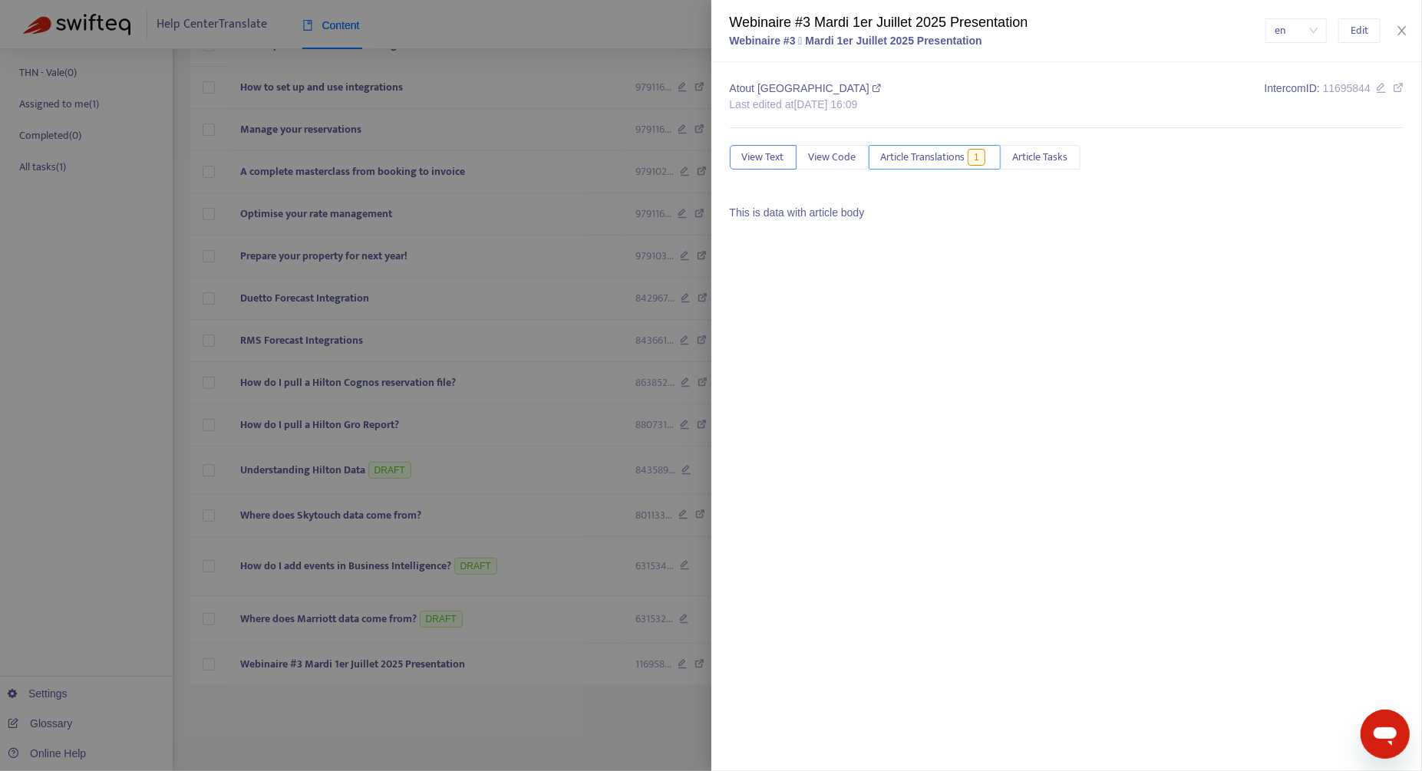
click at [937, 153] on span "Article Translations" at bounding box center [923, 157] width 84 height 17
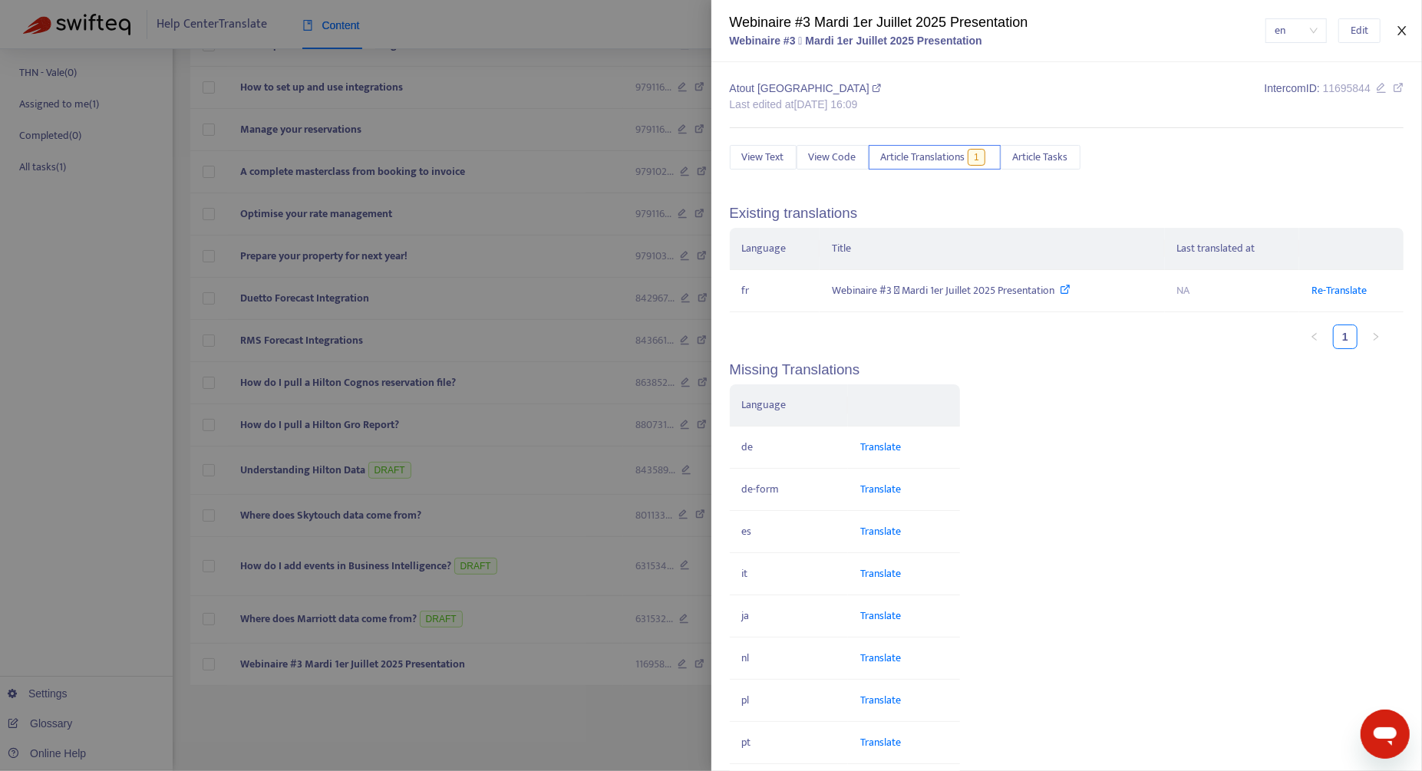
click at [1404, 37] on button "Close" at bounding box center [1401, 31] width 21 height 15
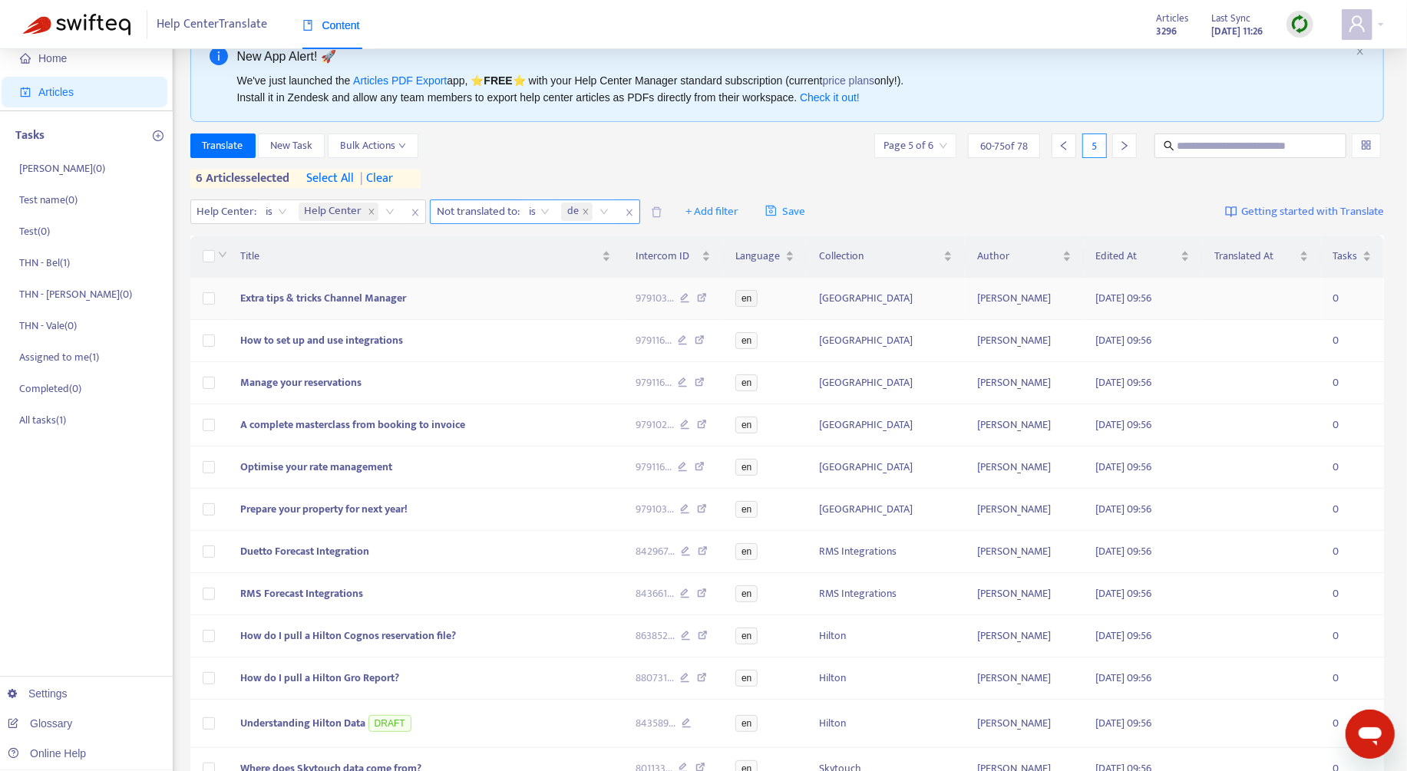
scroll to position [0, 0]
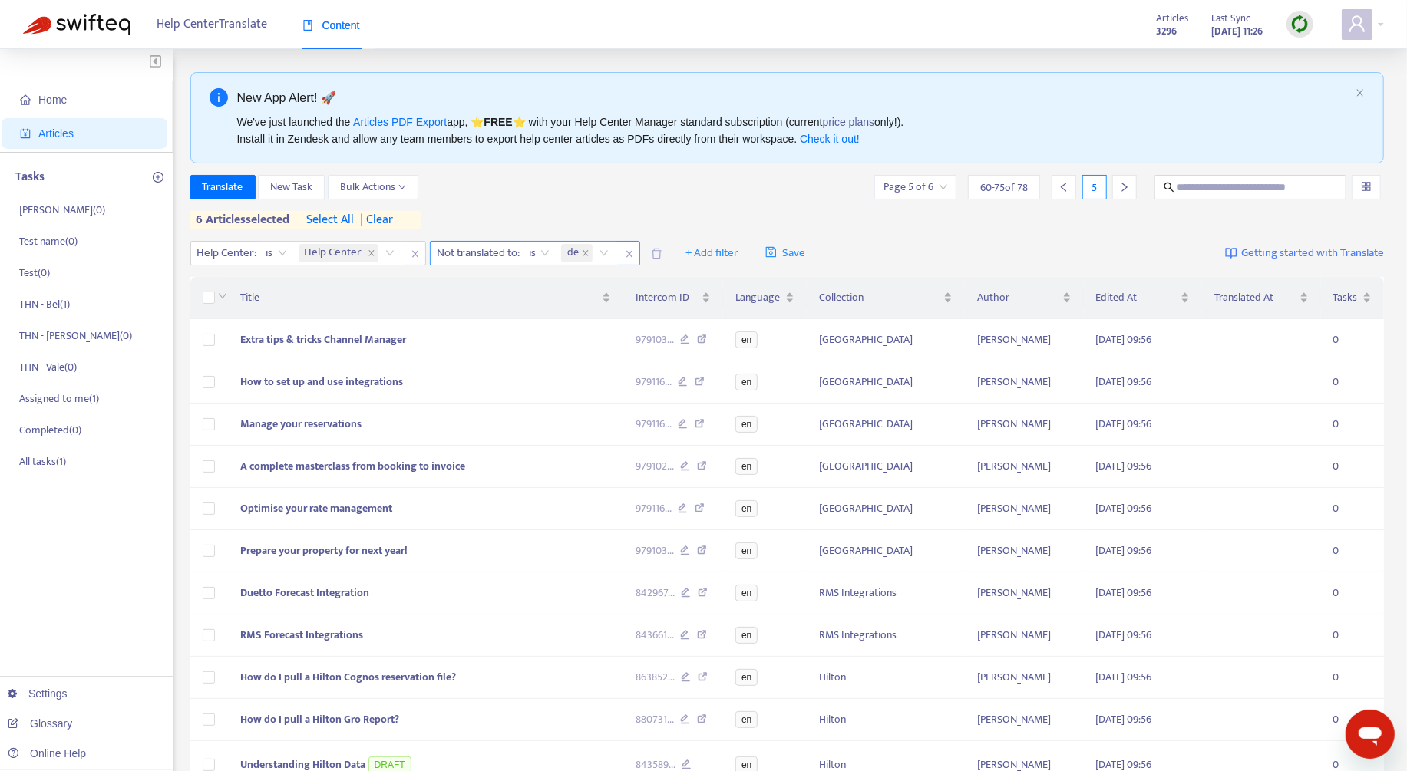
click at [571, 252] on span "de" at bounding box center [573, 253] width 12 height 18
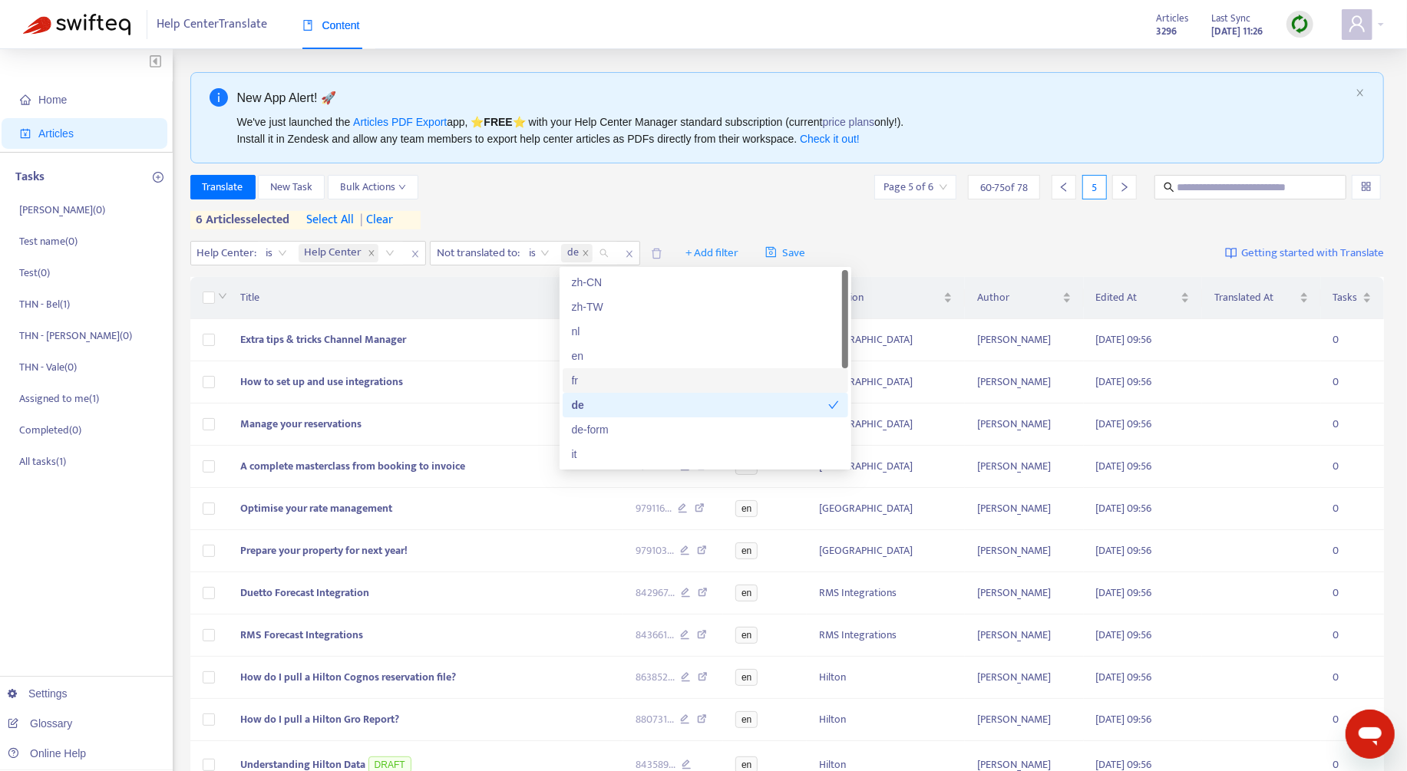
click at [603, 375] on div "fr" at bounding box center [705, 380] width 267 height 17
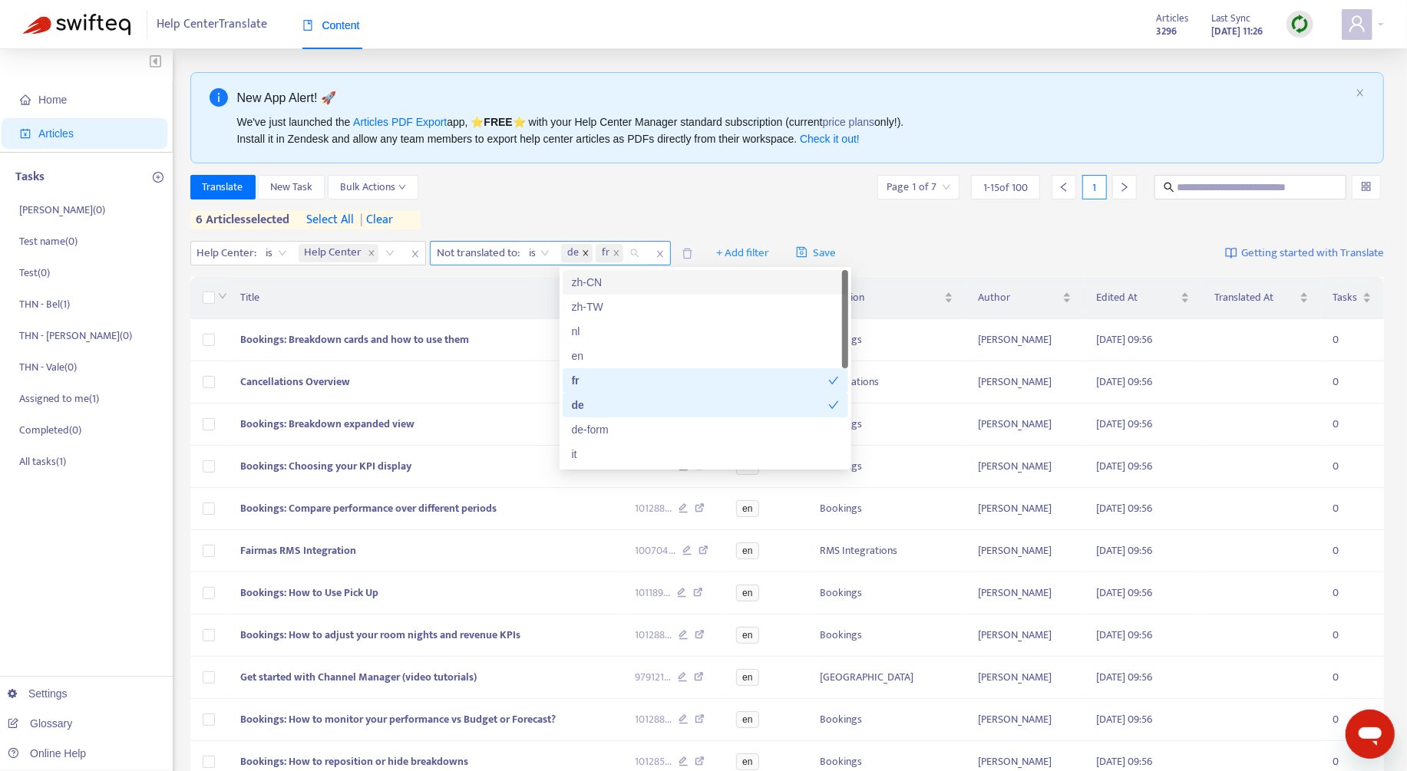
click at [588, 251] on icon "close" at bounding box center [586, 253] width 8 height 8
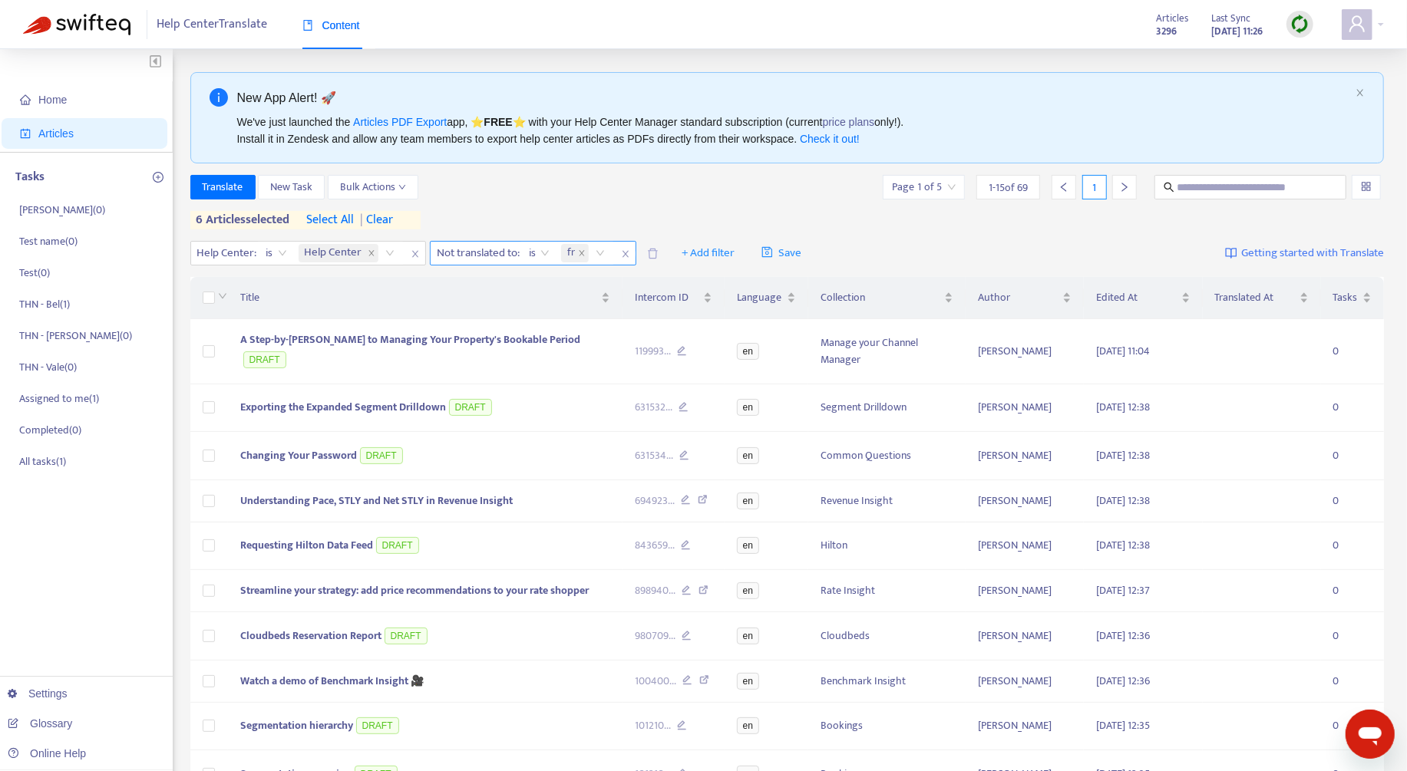
click at [619, 183] on div "Translate New Task Bulk Actions Page 1 of 5 1 - 15 of 69 1" at bounding box center [787, 187] width 1194 height 25
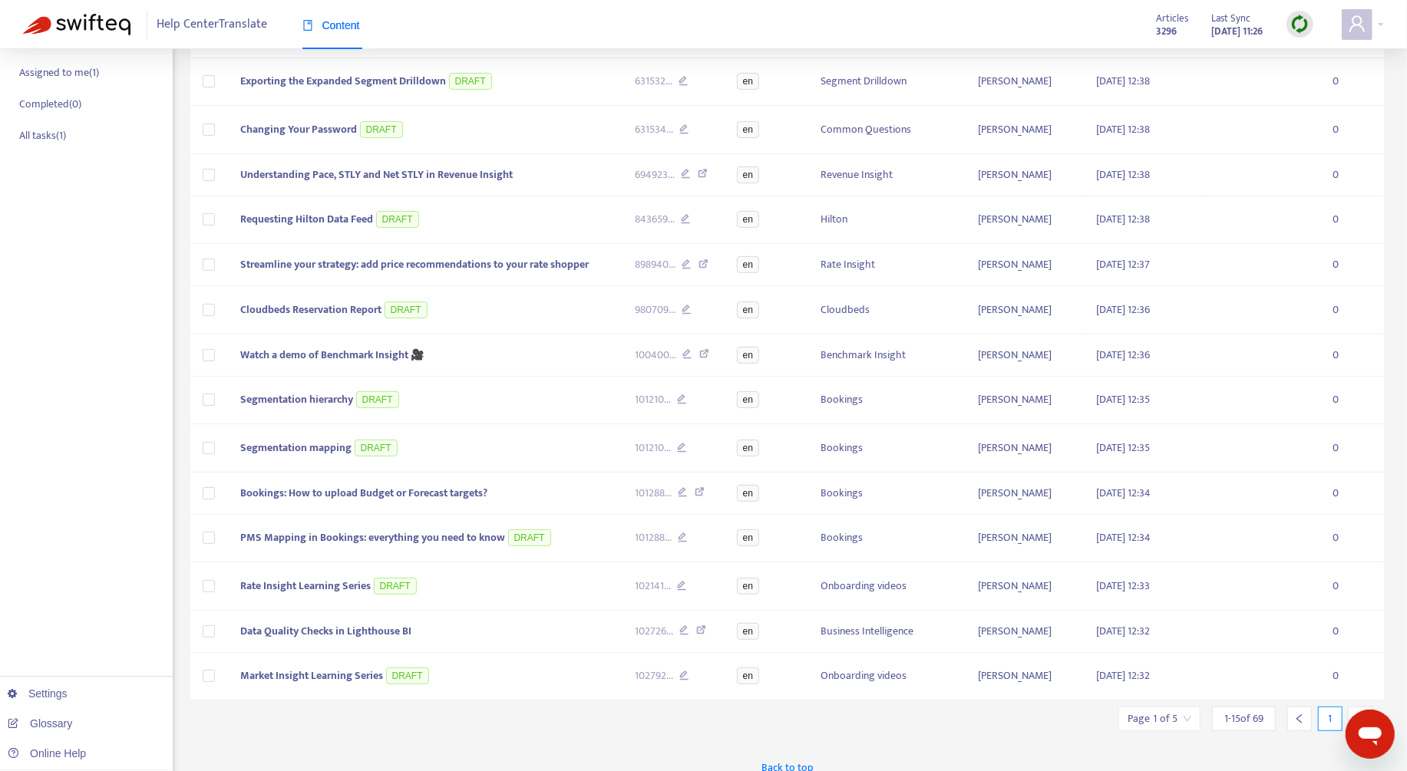
click at [1357, 714] on icon "right" at bounding box center [1360, 719] width 11 height 11
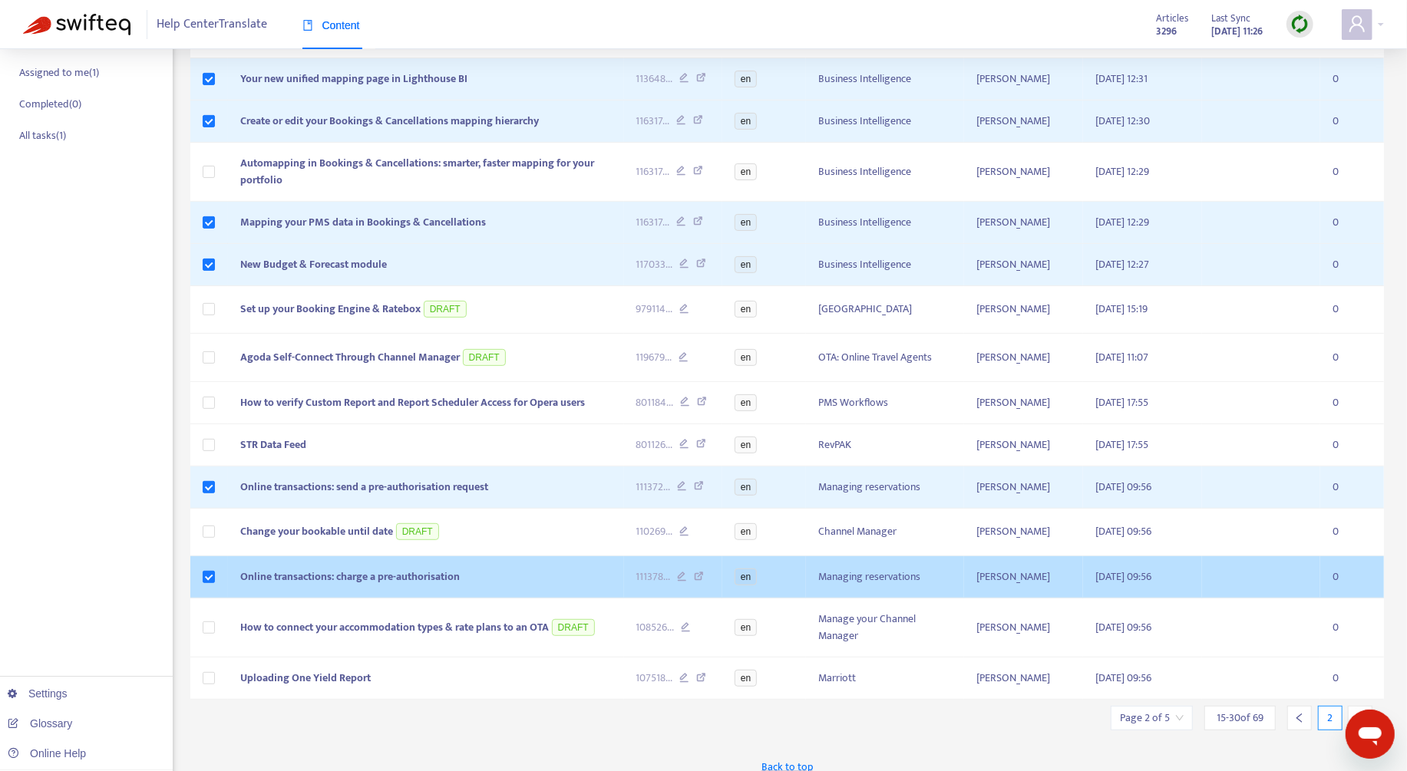
click at [451, 569] on span "Online transactions: charge a pre-authorisation" at bounding box center [350, 577] width 220 height 18
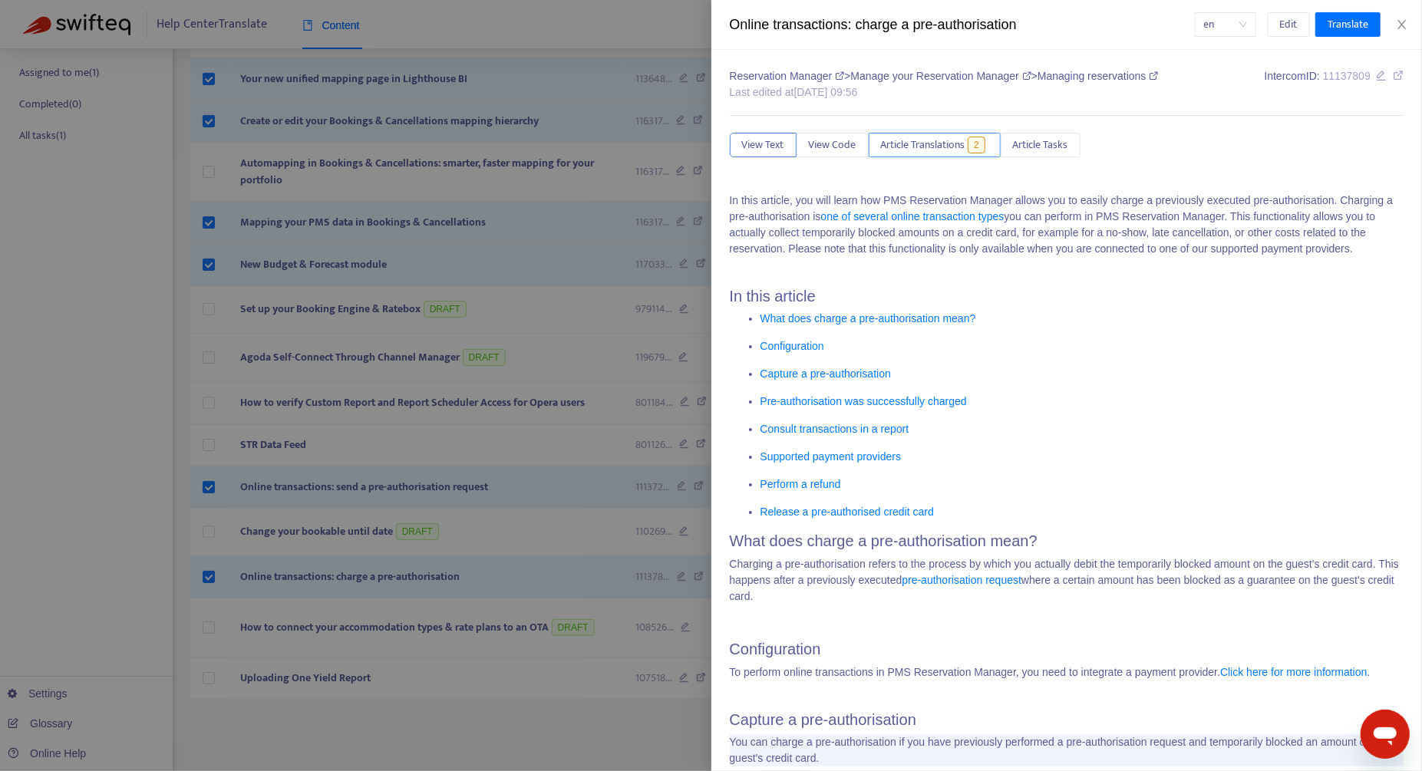
click at [941, 142] on span "Article Translations" at bounding box center [923, 145] width 84 height 17
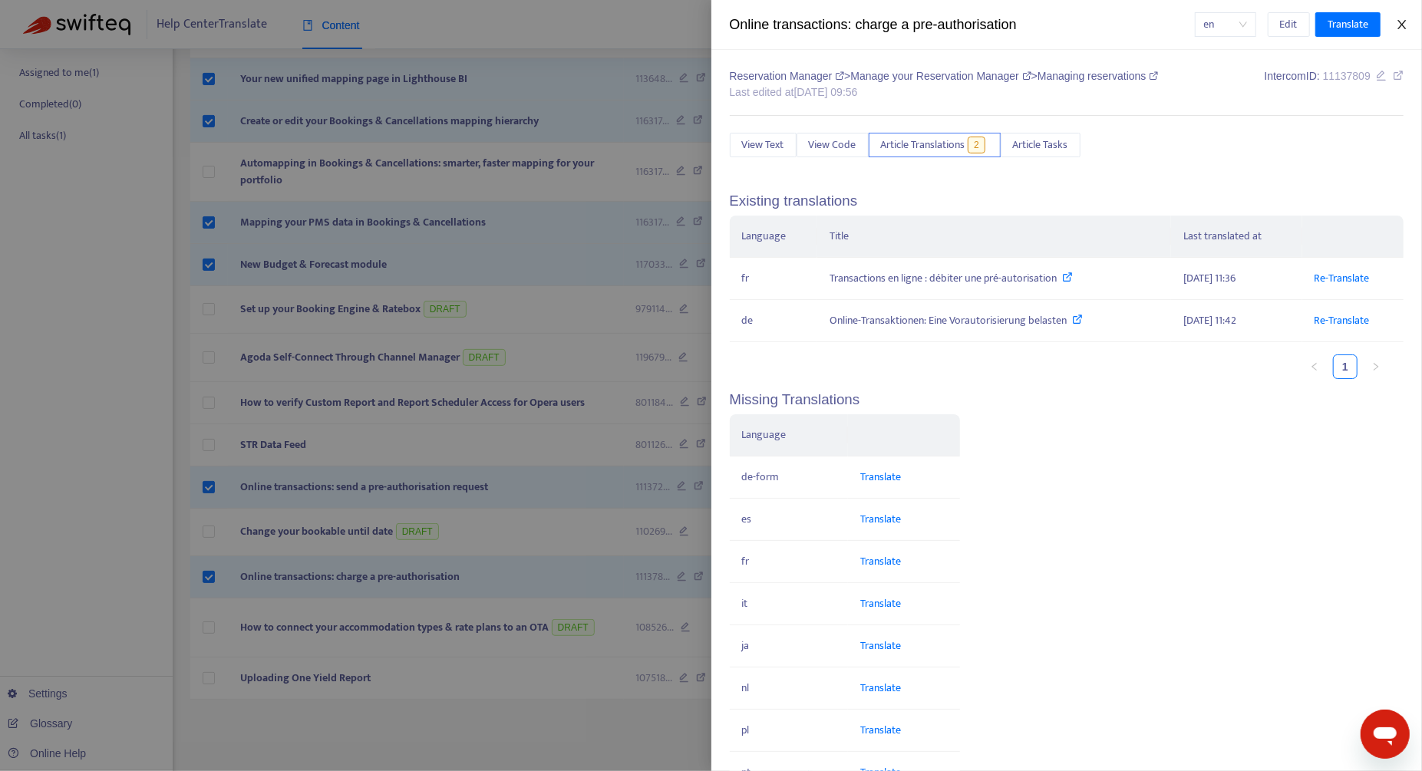
click at [1402, 26] on icon "close" at bounding box center [1402, 24] width 12 height 12
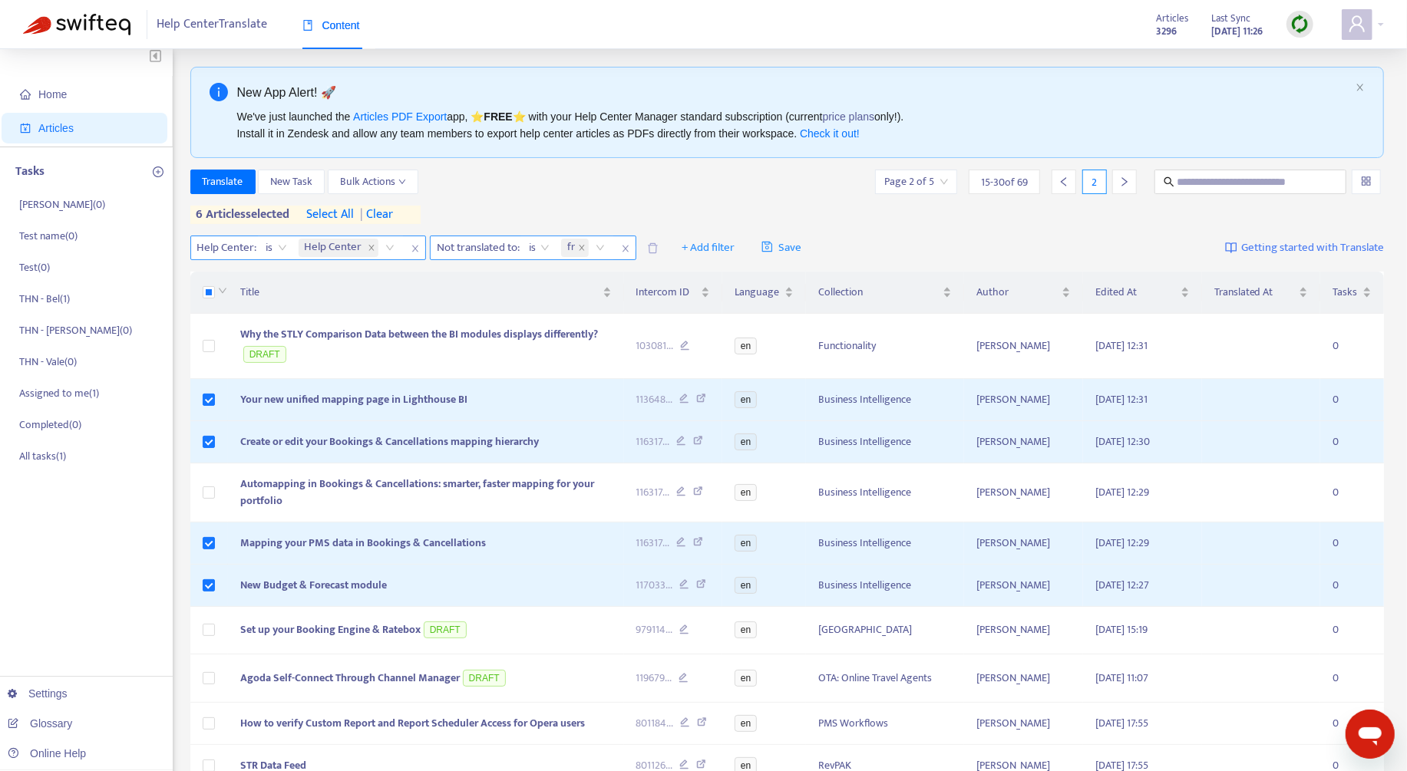
scroll to position [0, 0]
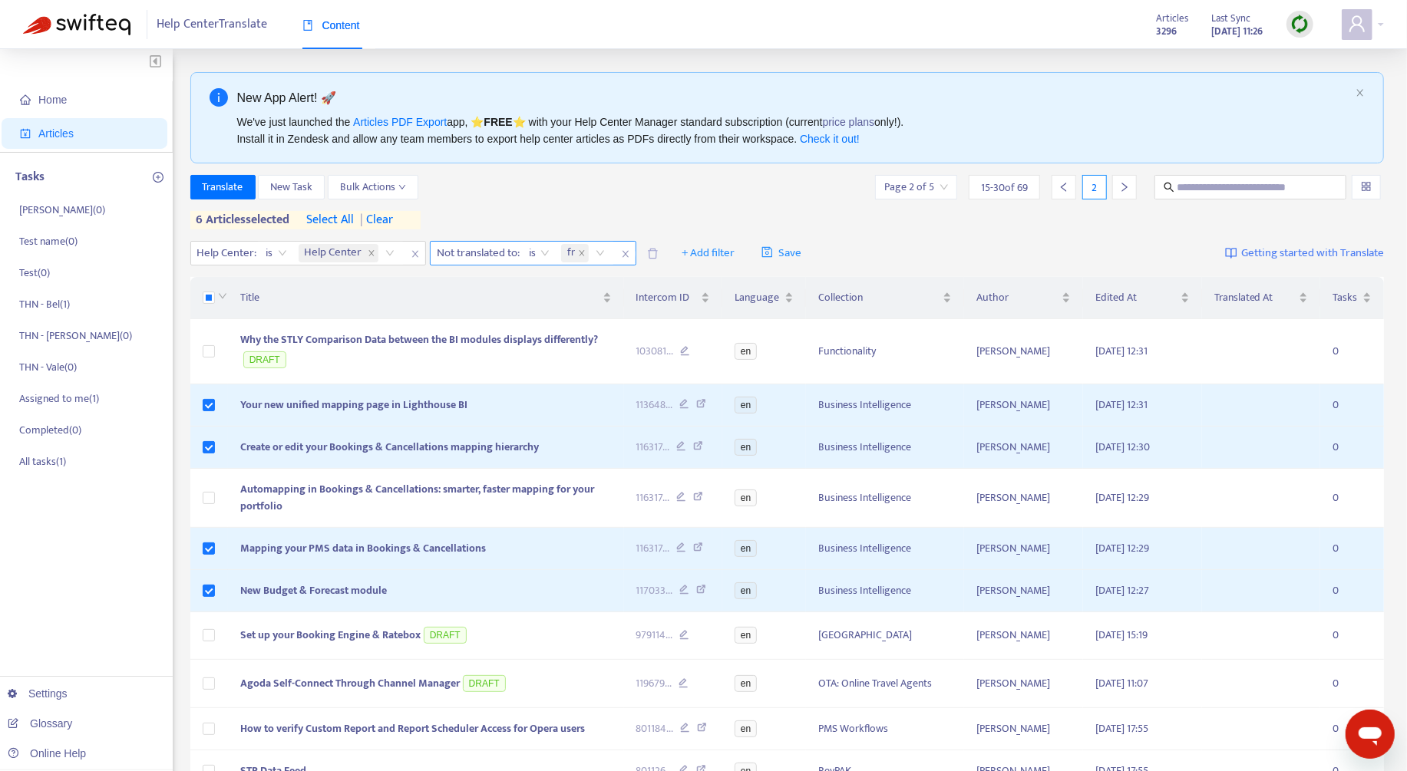
click at [490, 260] on span "Not translated to :" at bounding box center [476, 253] width 91 height 23
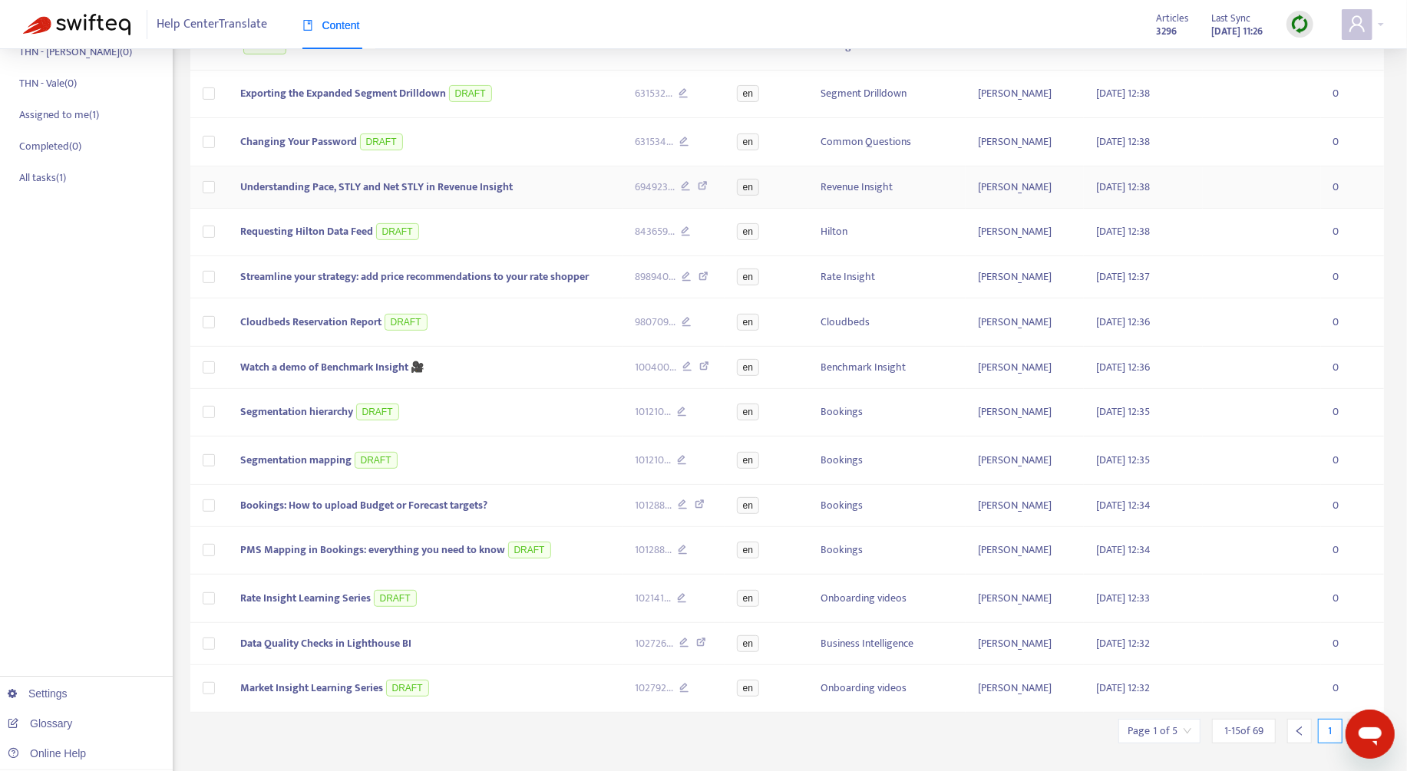
scroll to position [296, 0]
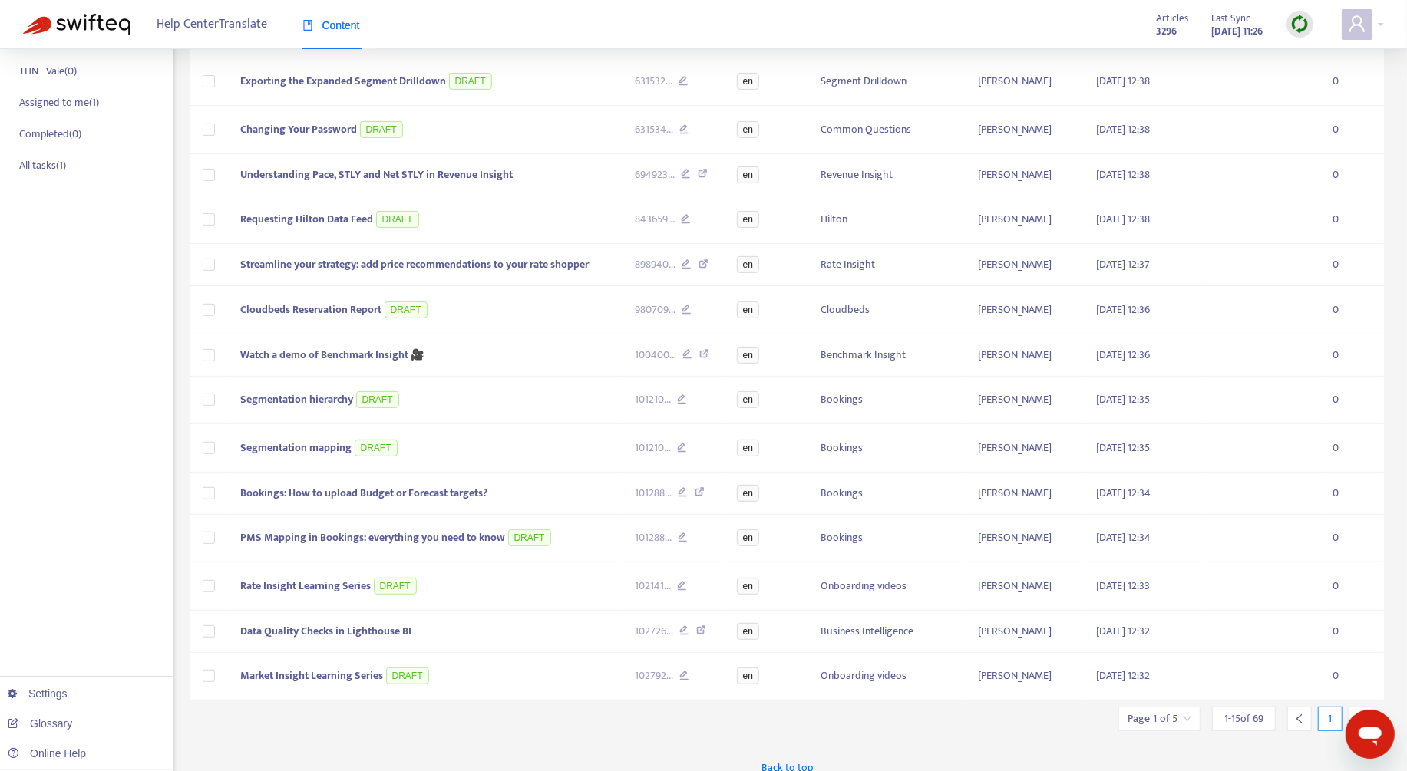
click at [1362, 714] on icon "right" at bounding box center [1360, 719] width 11 height 11
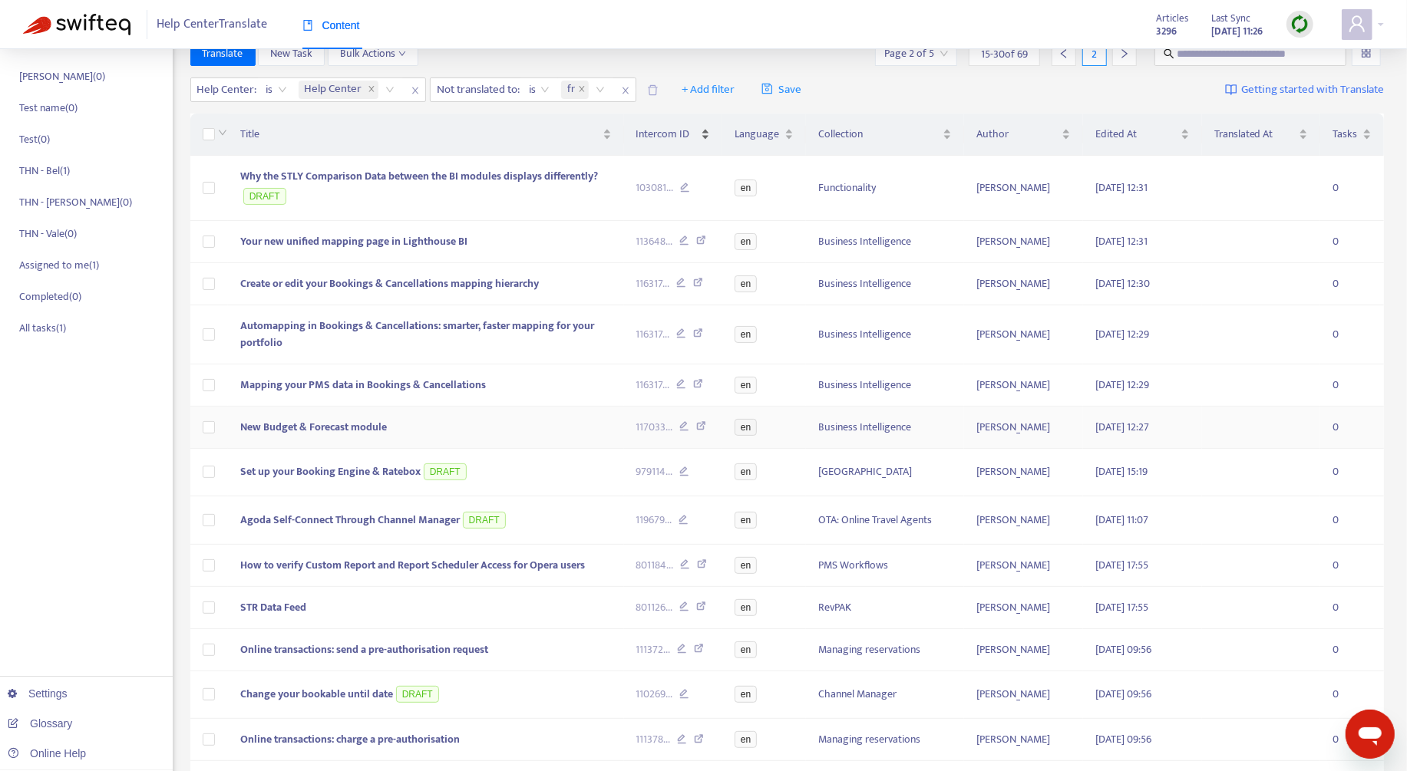
scroll to position [0, 0]
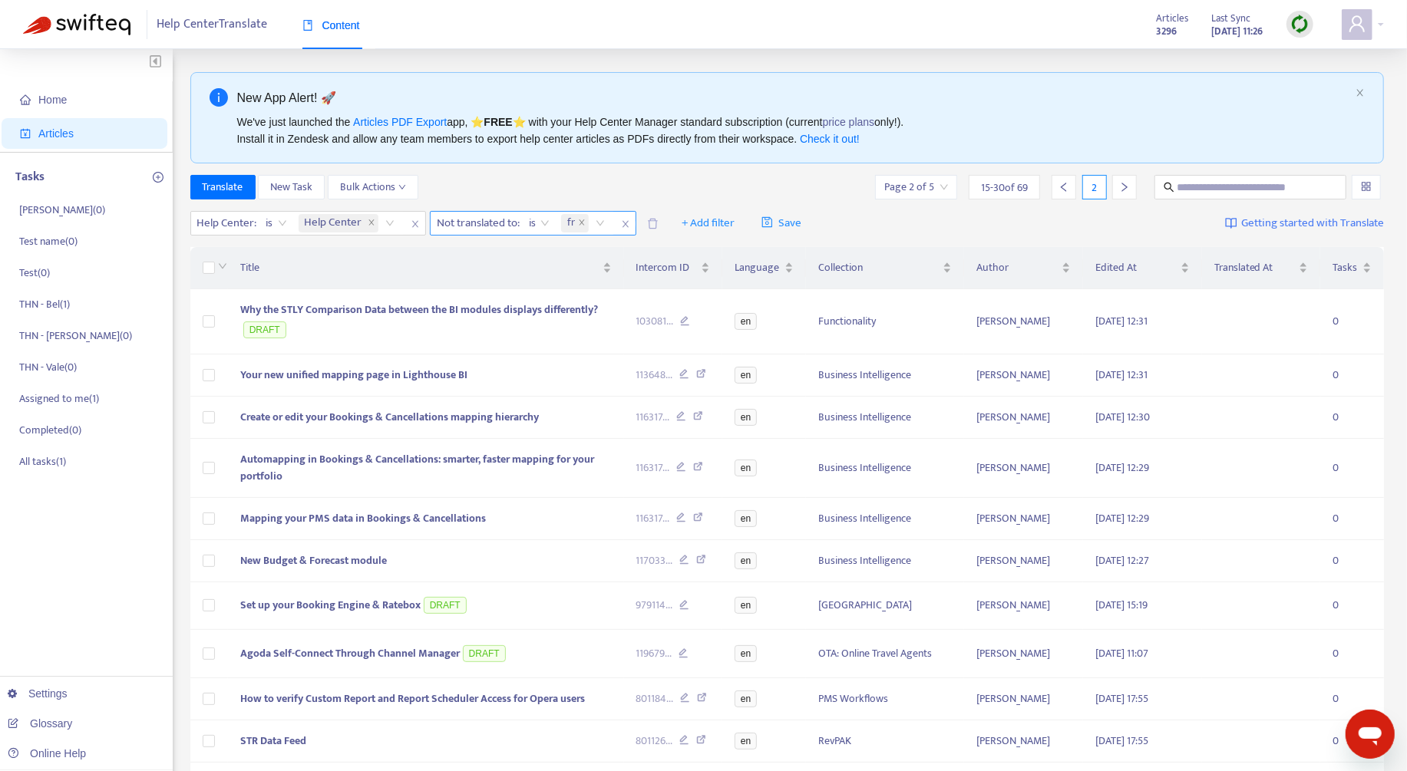
click at [622, 225] on icon "close" at bounding box center [625, 224] width 9 height 9
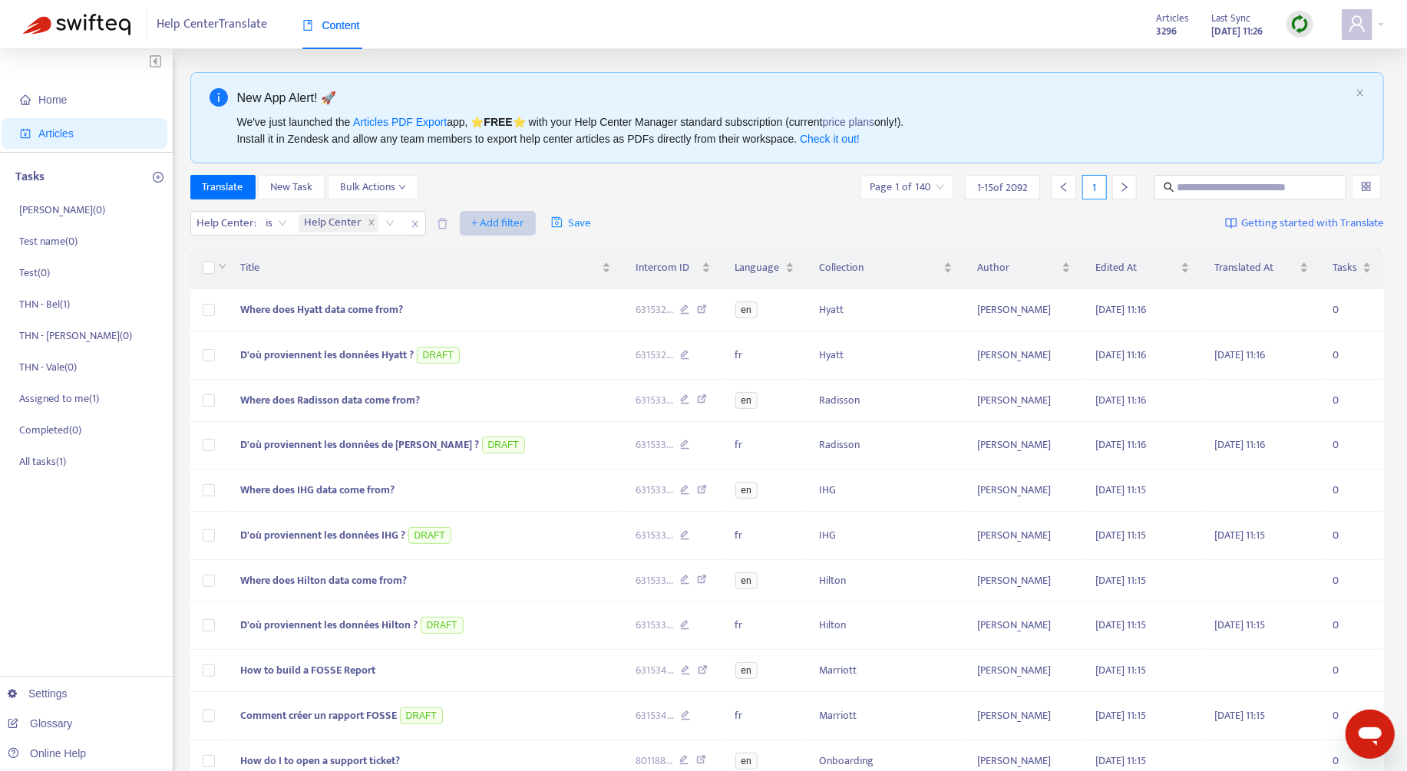
click at [514, 225] on span "+ Add filter" at bounding box center [497, 223] width 53 height 18
click at [544, 279] on span "Not translated to" at bounding box center [518, 277] width 96 height 17
click at [515, 225] on div at bounding box center [480, 223] width 93 height 18
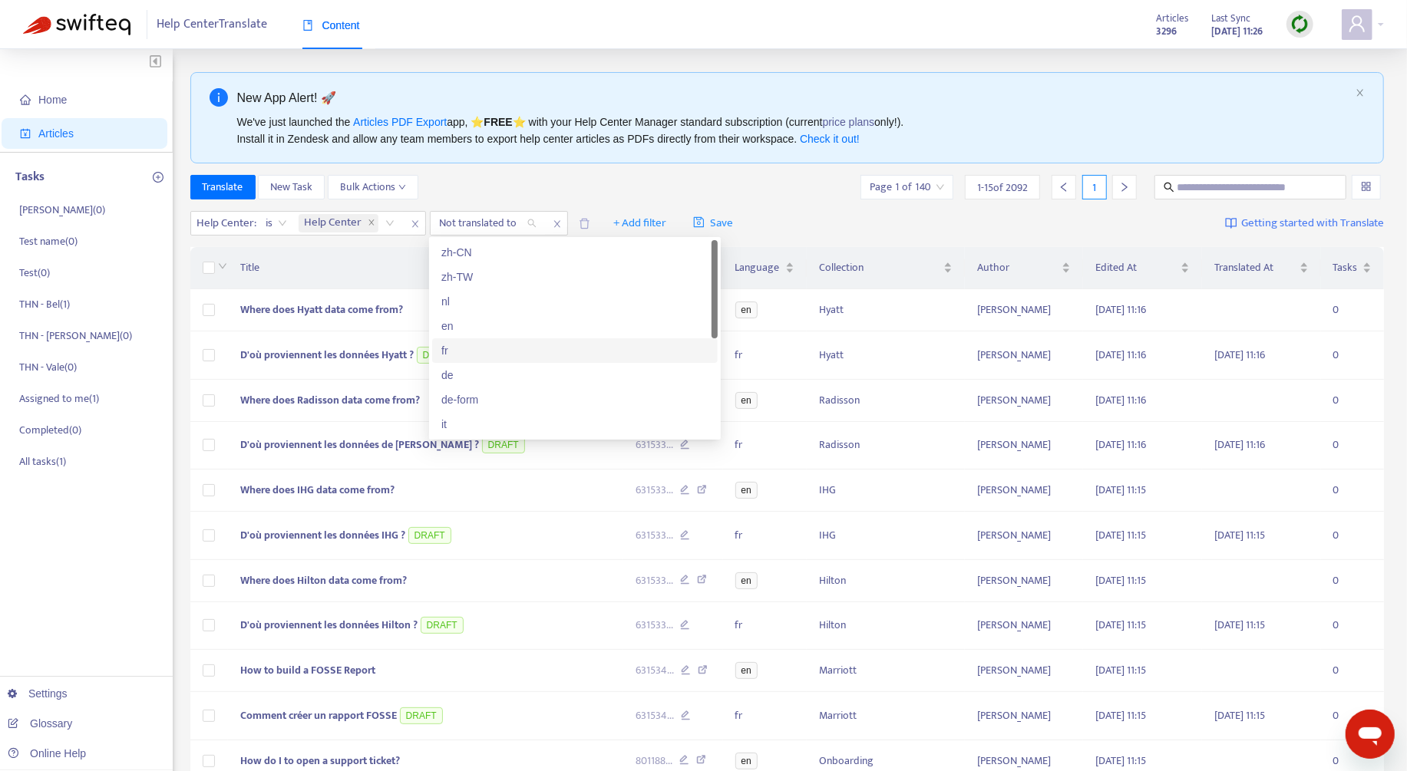
click at [517, 350] on div "fr" at bounding box center [574, 350] width 267 height 17
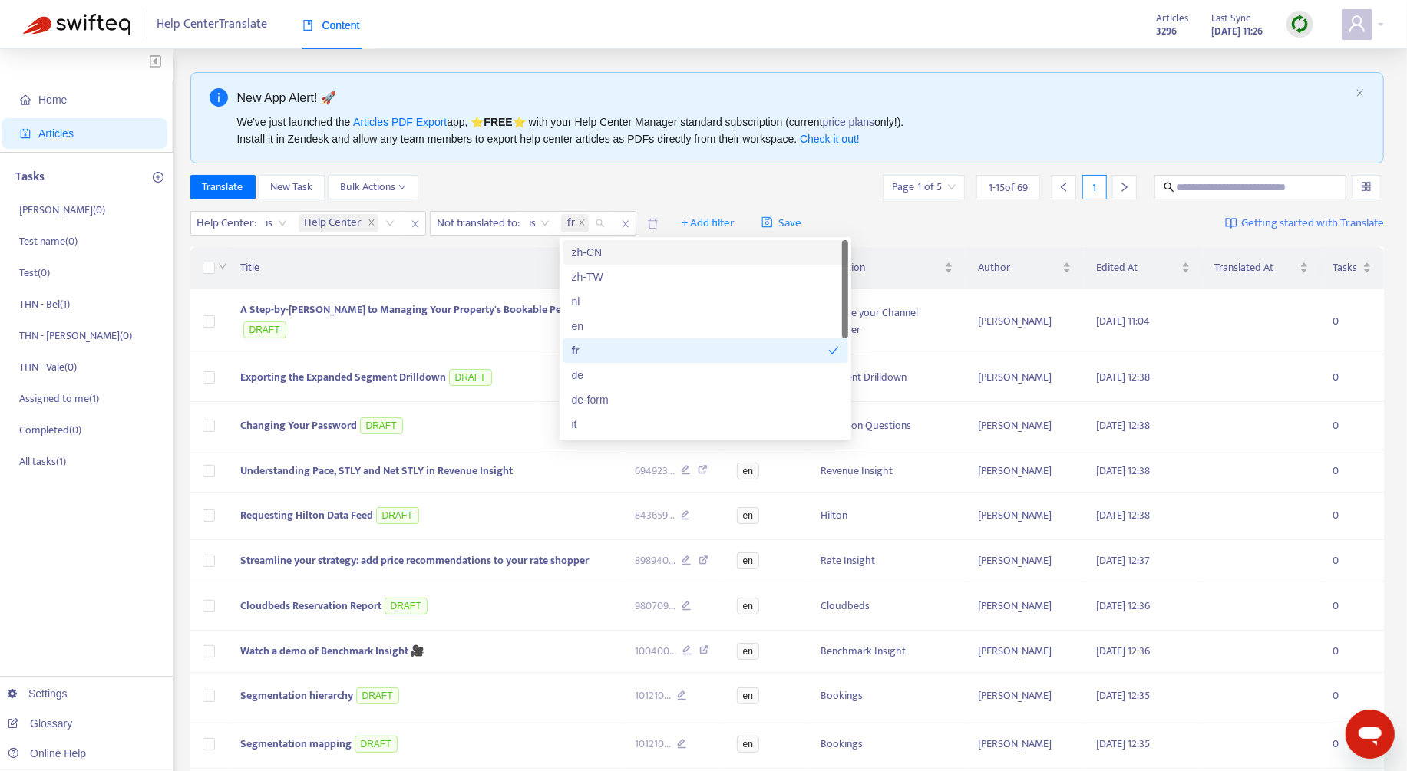
click at [619, 187] on div "Translate New Task Bulk Actions Page 1 of 5 1 - 15 of 69 1" at bounding box center [787, 187] width 1194 height 25
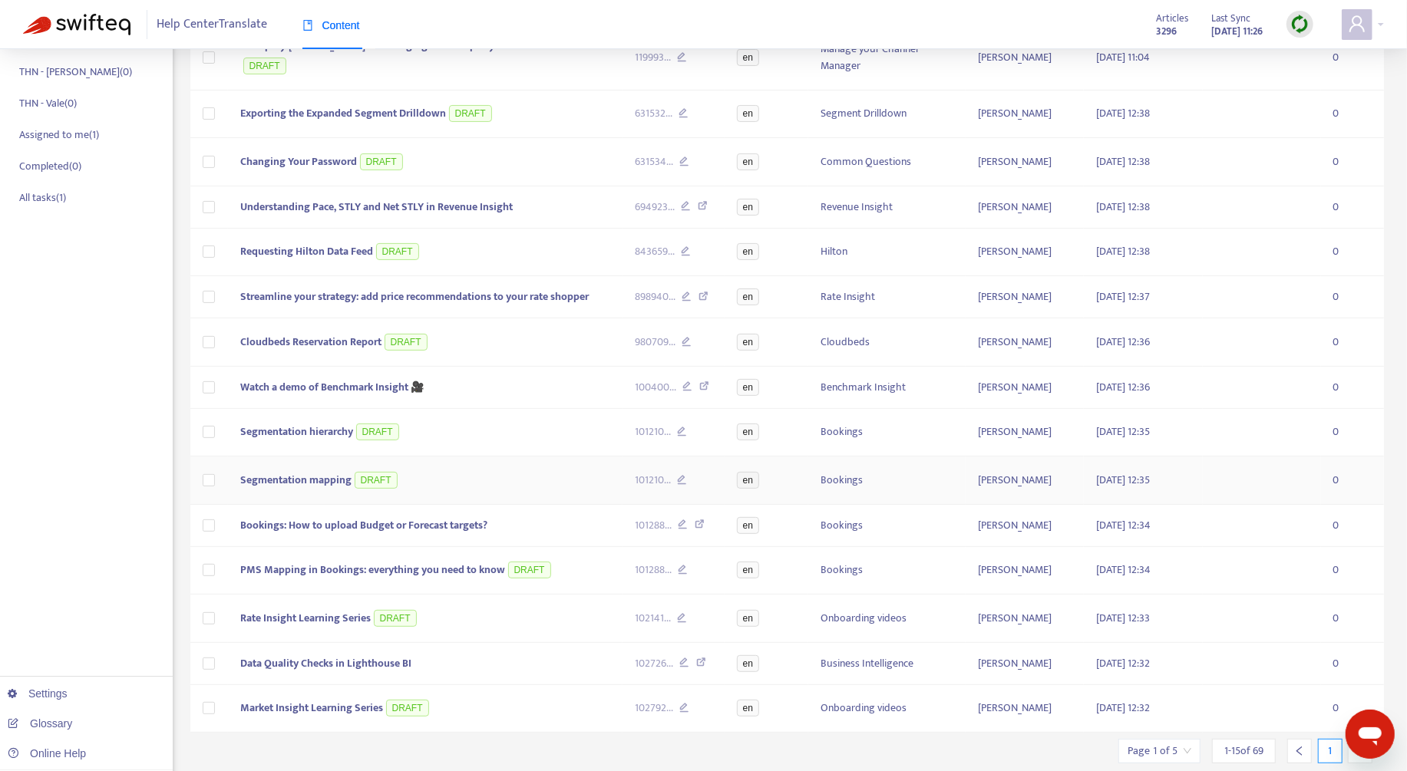
scroll to position [296, 0]
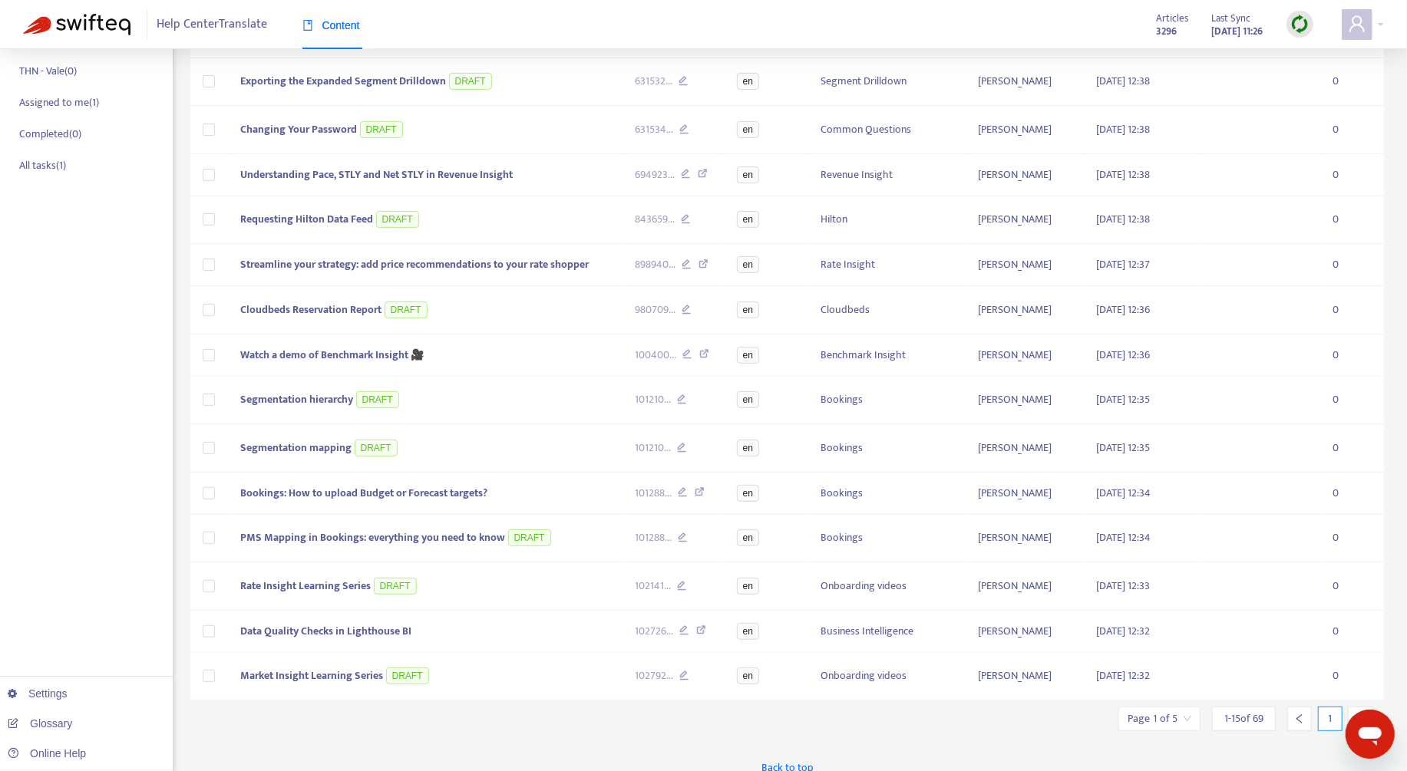
click at [1354, 707] on div at bounding box center [1360, 719] width 25 height 25
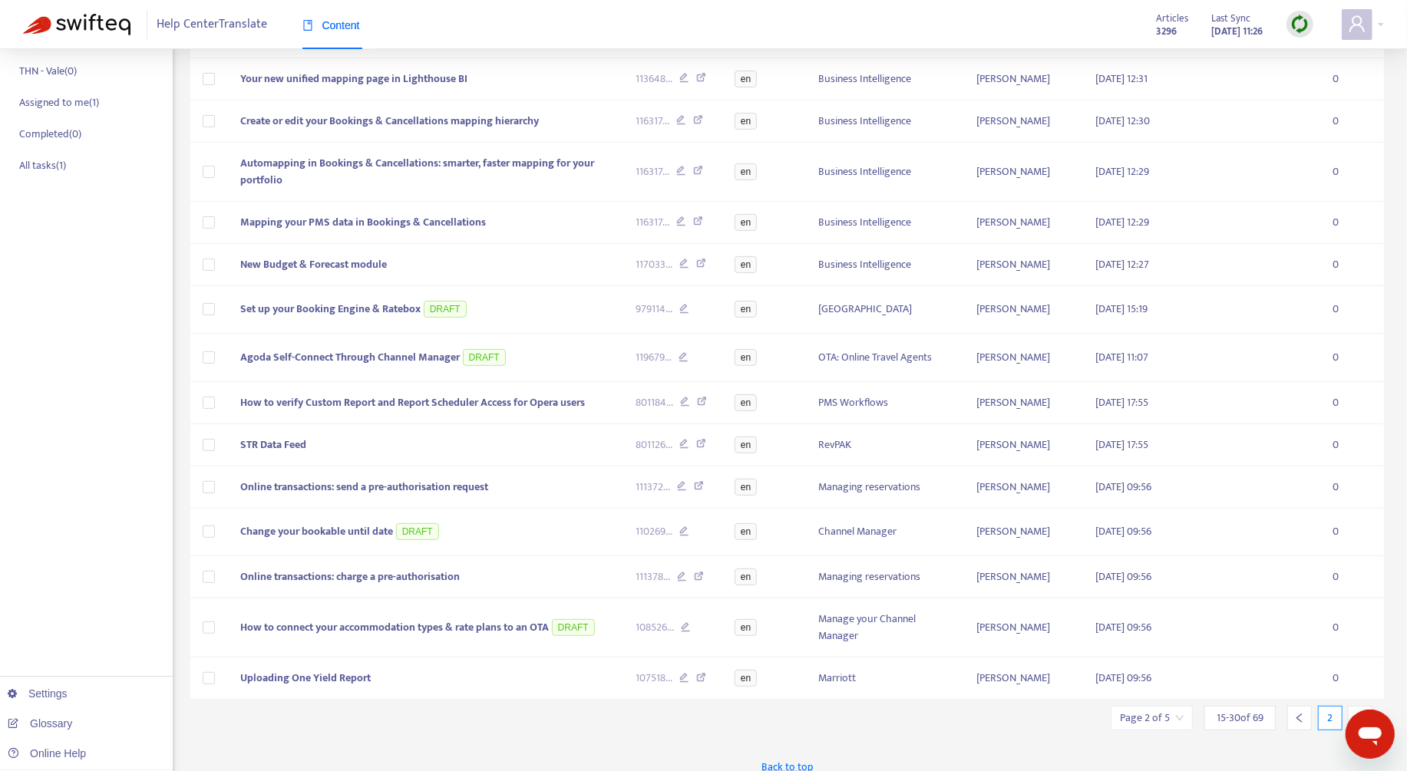
click at [1220, 710] on span "15 - 30 of 69" at bounding box center [1240, 718] width 47 height 16
click at [1154, 711] on input "search" at bounding box center [1152, 718] width 64 height 23
click at [1282, 665] on span "15" at bounding box center [1324, 676] width 97 height 23
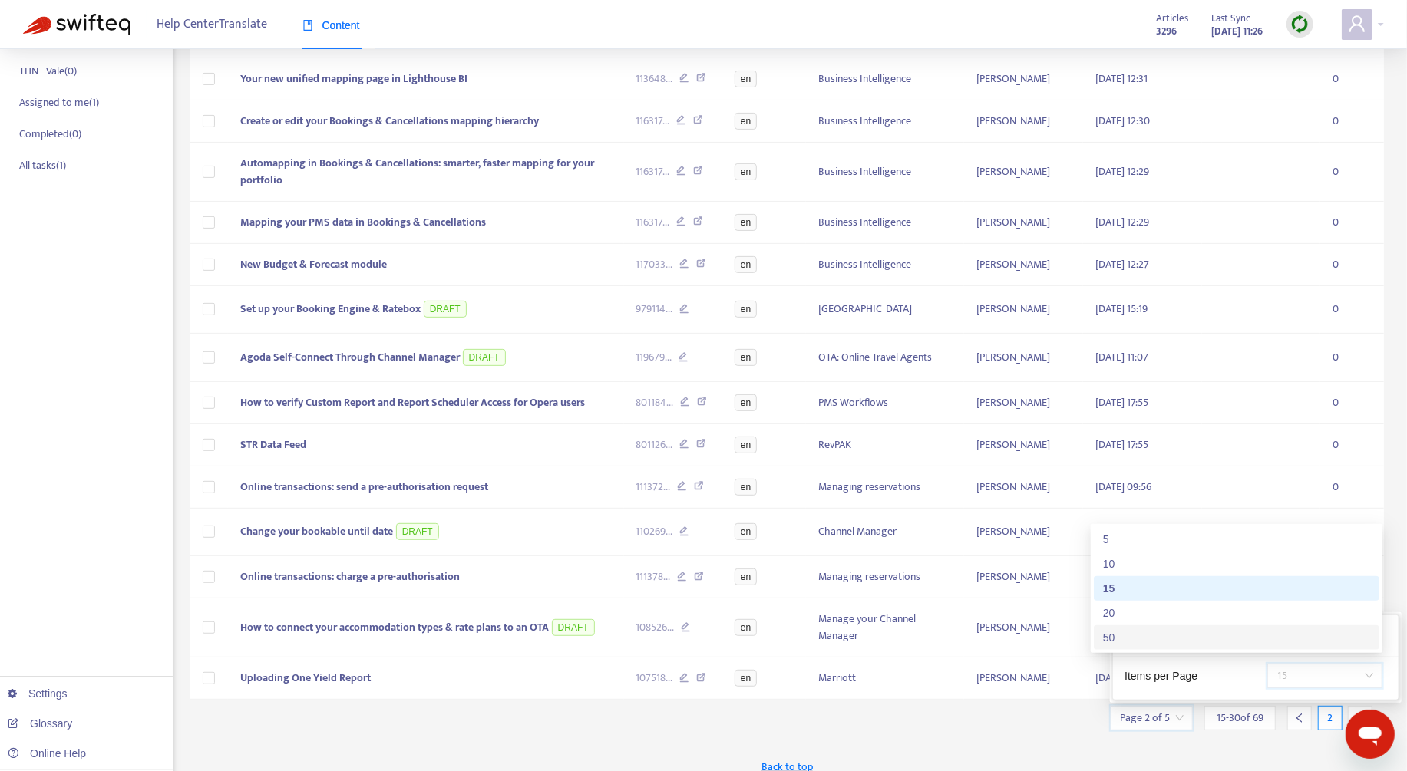
click at [1226, 632] on div "50" at bounding box center [1236, 637] width 267 height 17
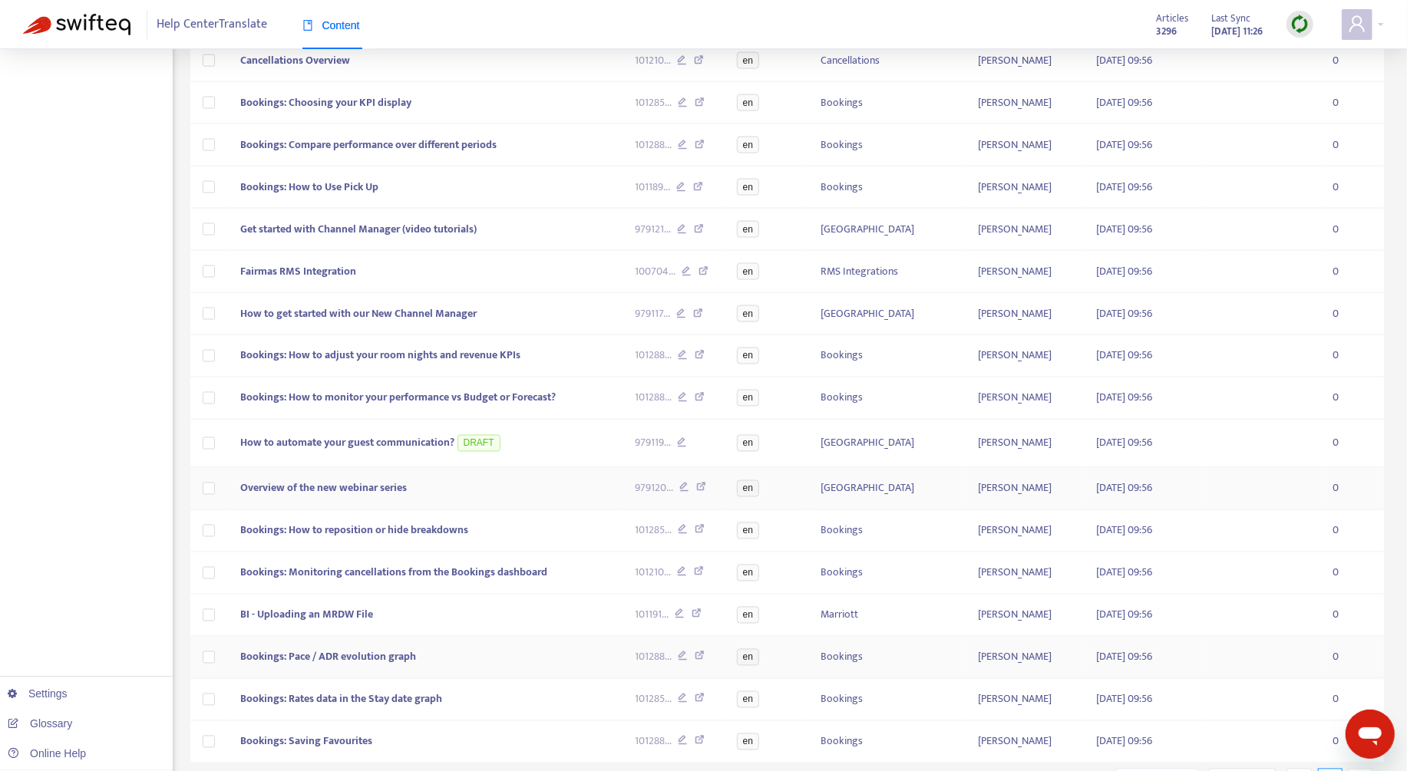
scroll to position [1842, 0]
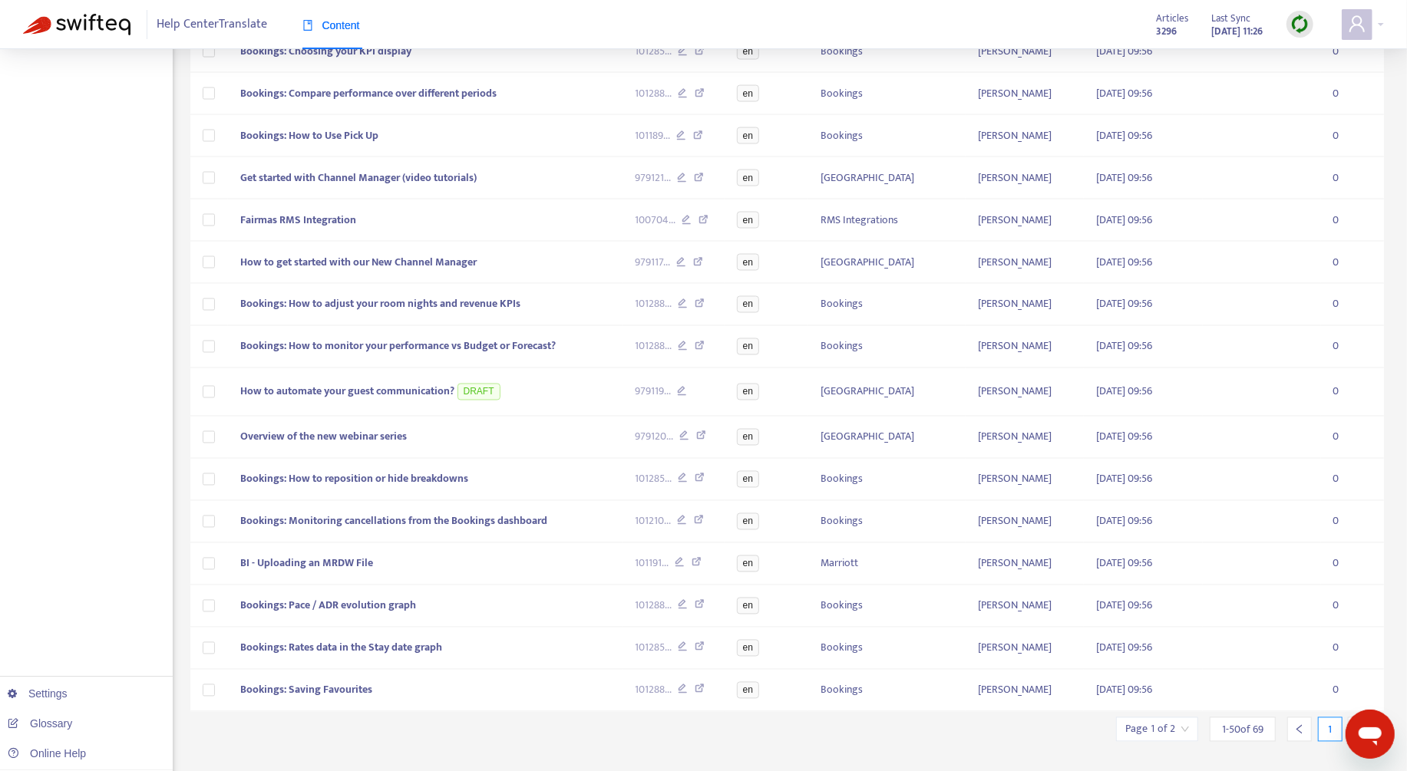
click at [1359, 725] on icon "right" at bounding box center [1360, 730] width 11 height 11
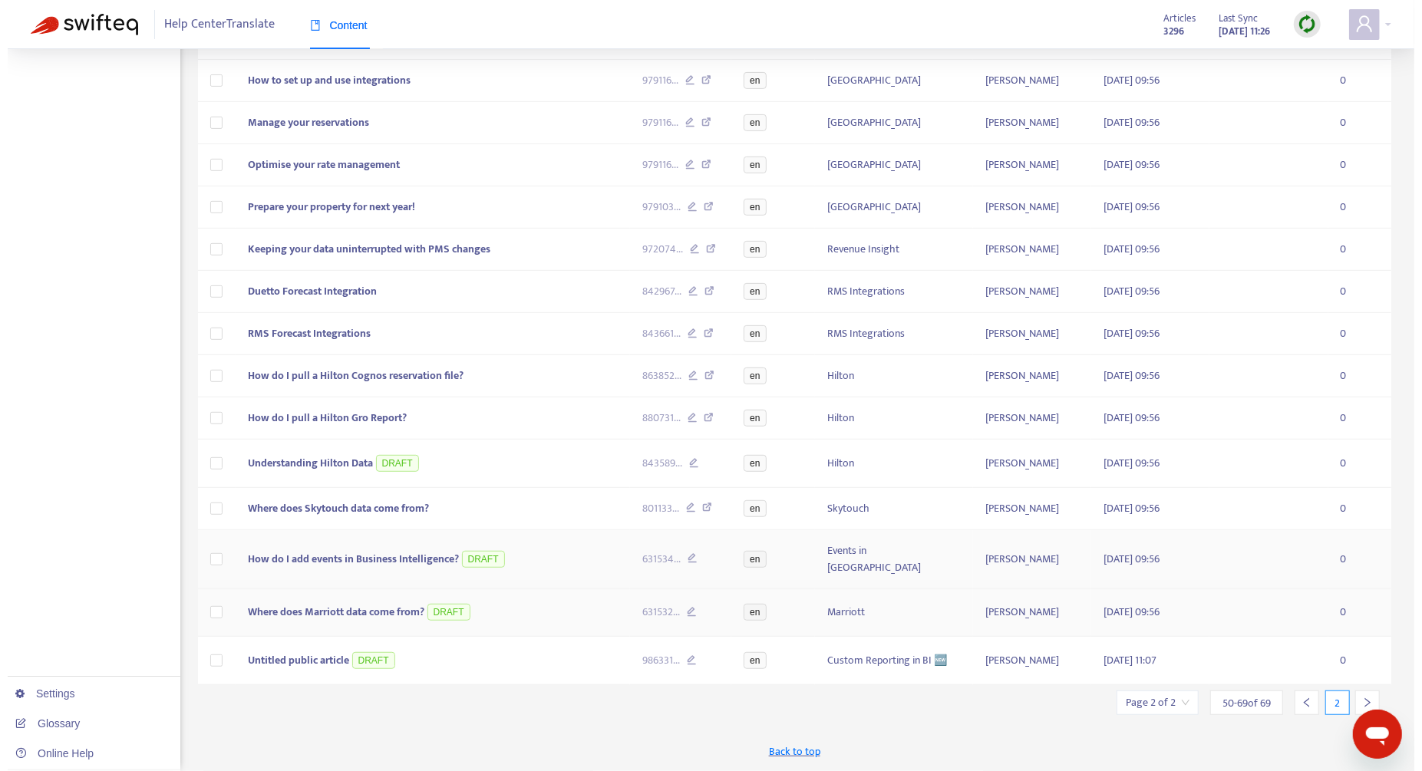
scroll to position [421, 0]
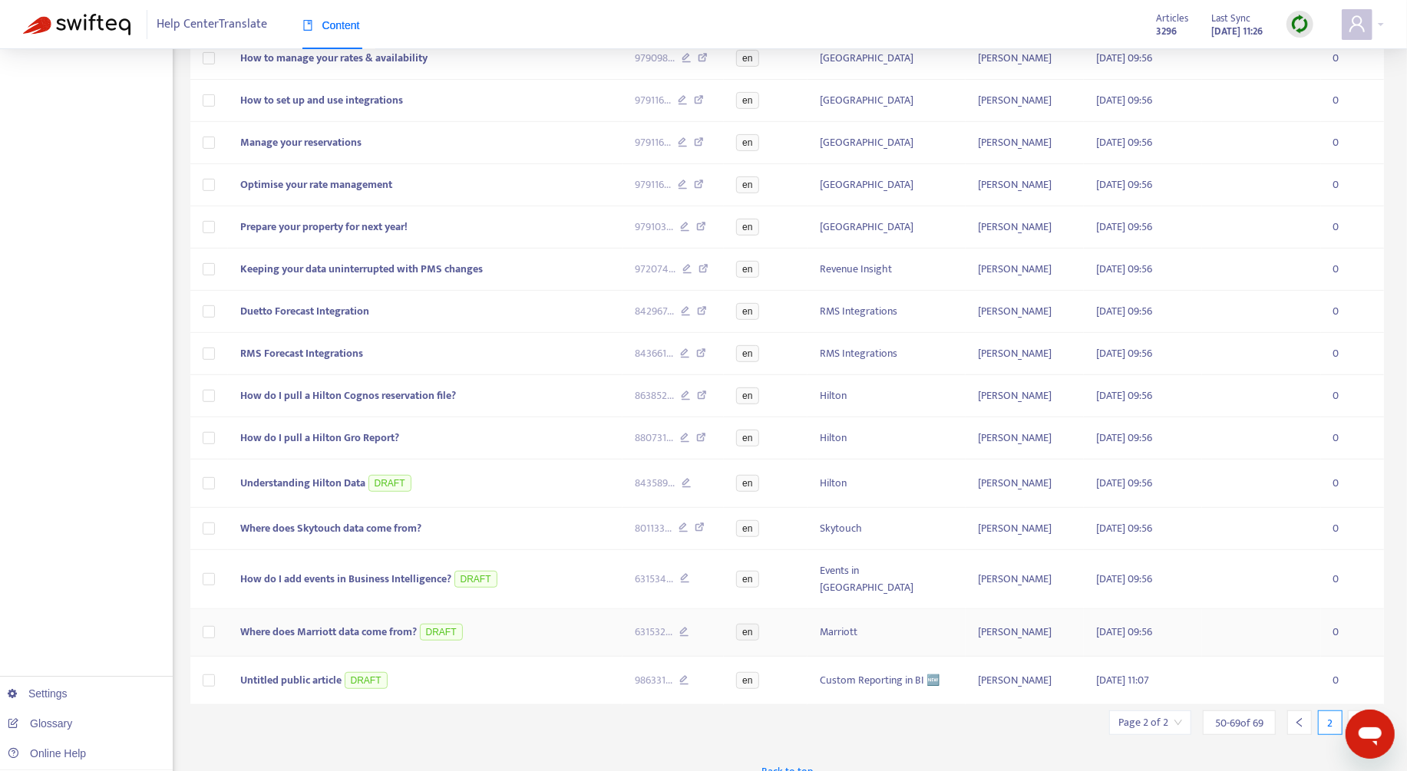
click at [508, 619] on td "Where does Marriott data come from? DRAFT" at bounding box center [425, 633] width 395 height 48
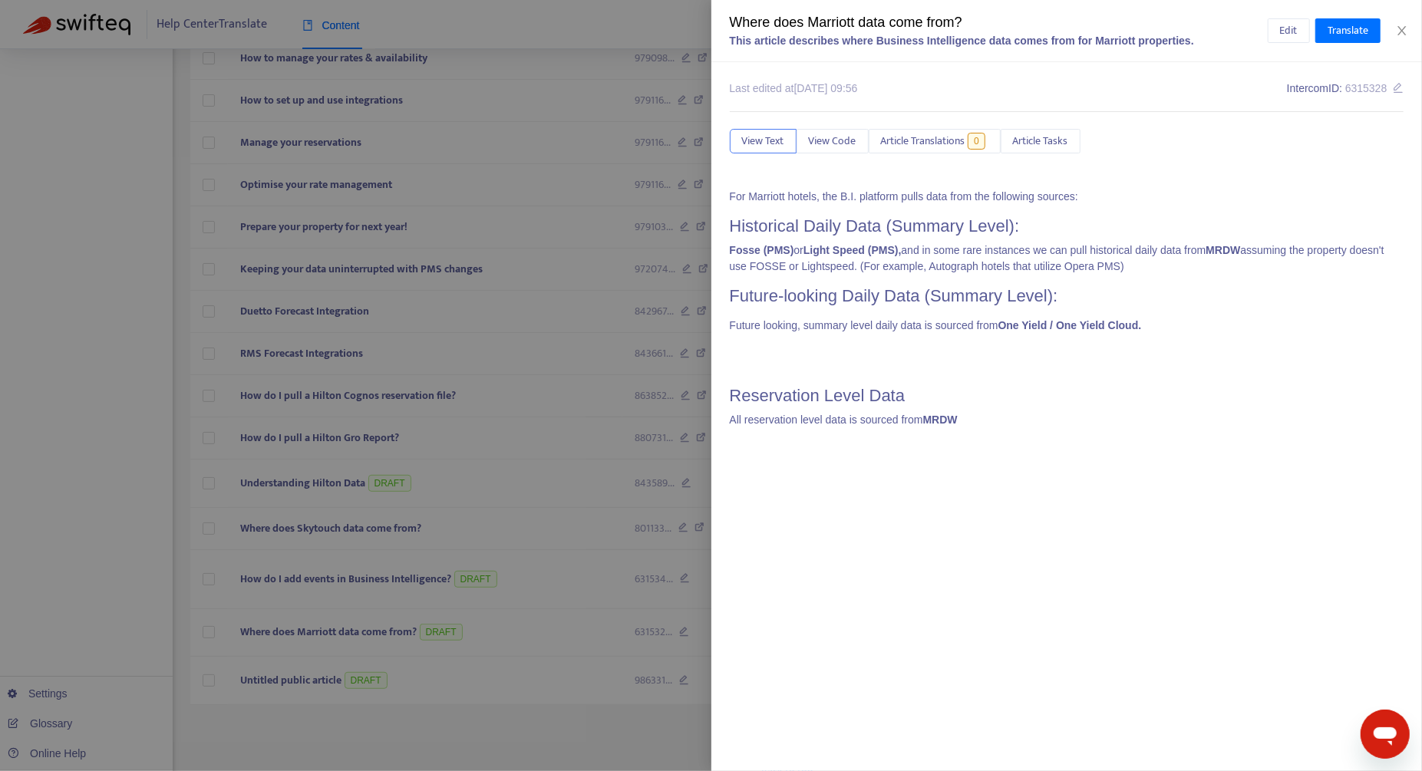
click at [1402, 39] on div "Edit Translate" at bounding box center [1336, 30] width 137 height 25
click at [1404, 37] on button "Close" at bounding box center [1401, 31] width 21 height 15
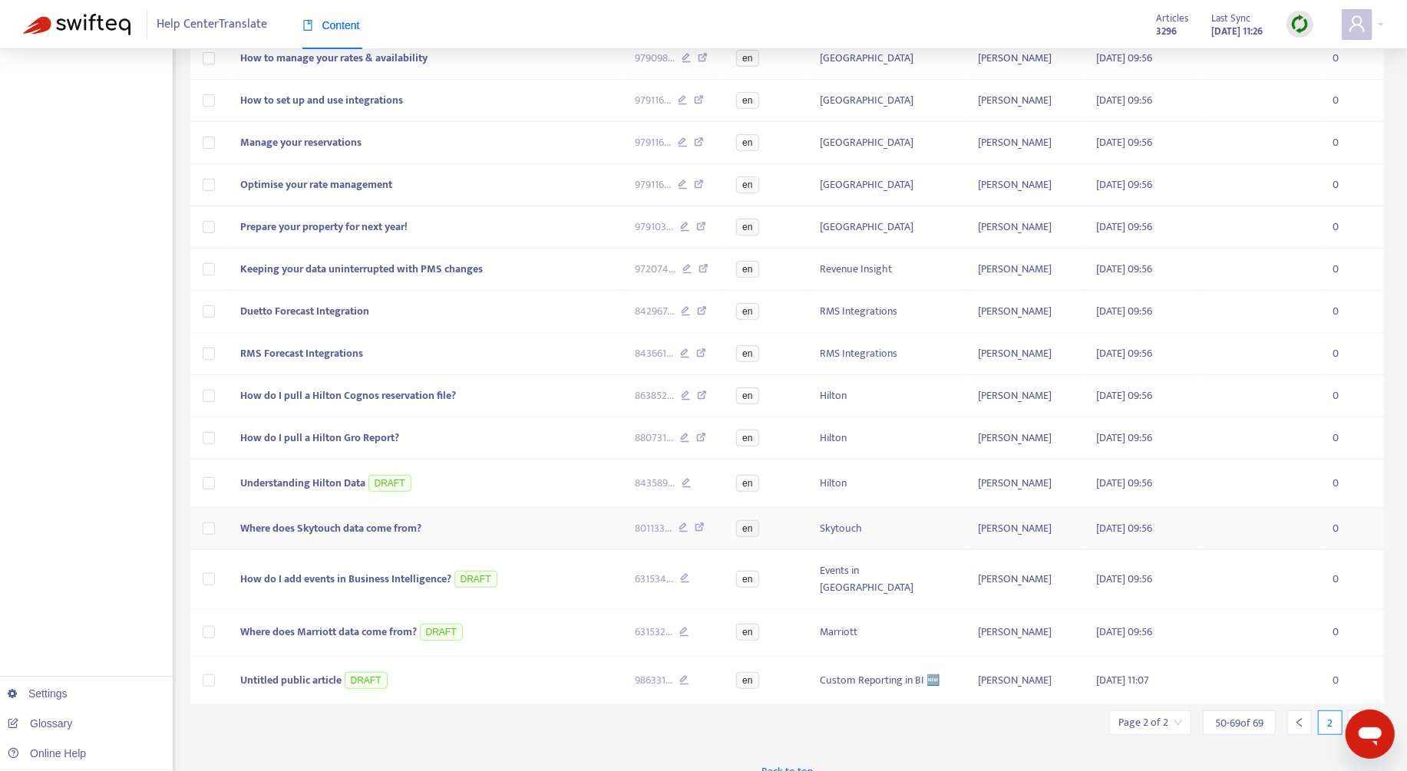
click at [496, 530] on td "Where does Skytouch data come from?" at bounding box center [425, 529] width 395 height 42
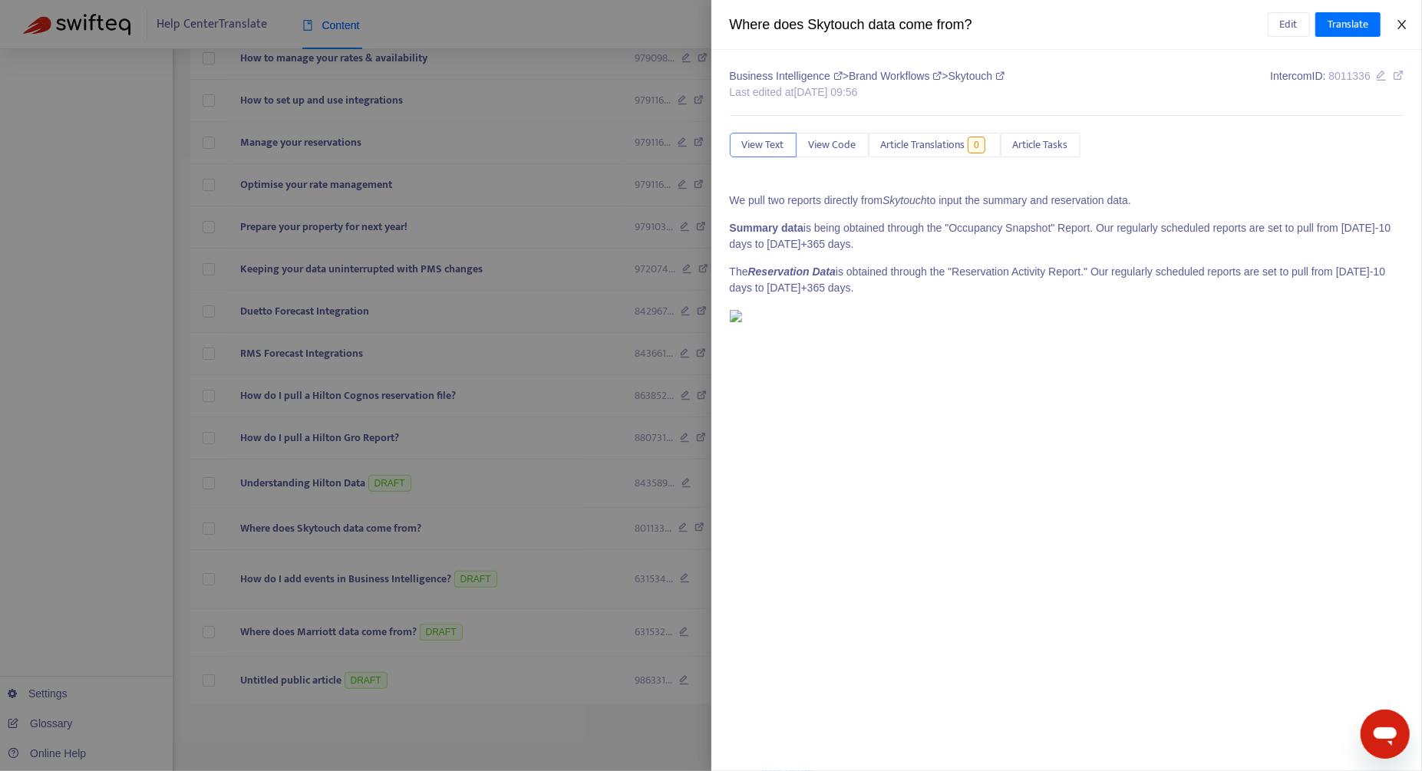
click at [1400, 25] on icon "close" at bounding box center [1402, 24] width 12 height 12
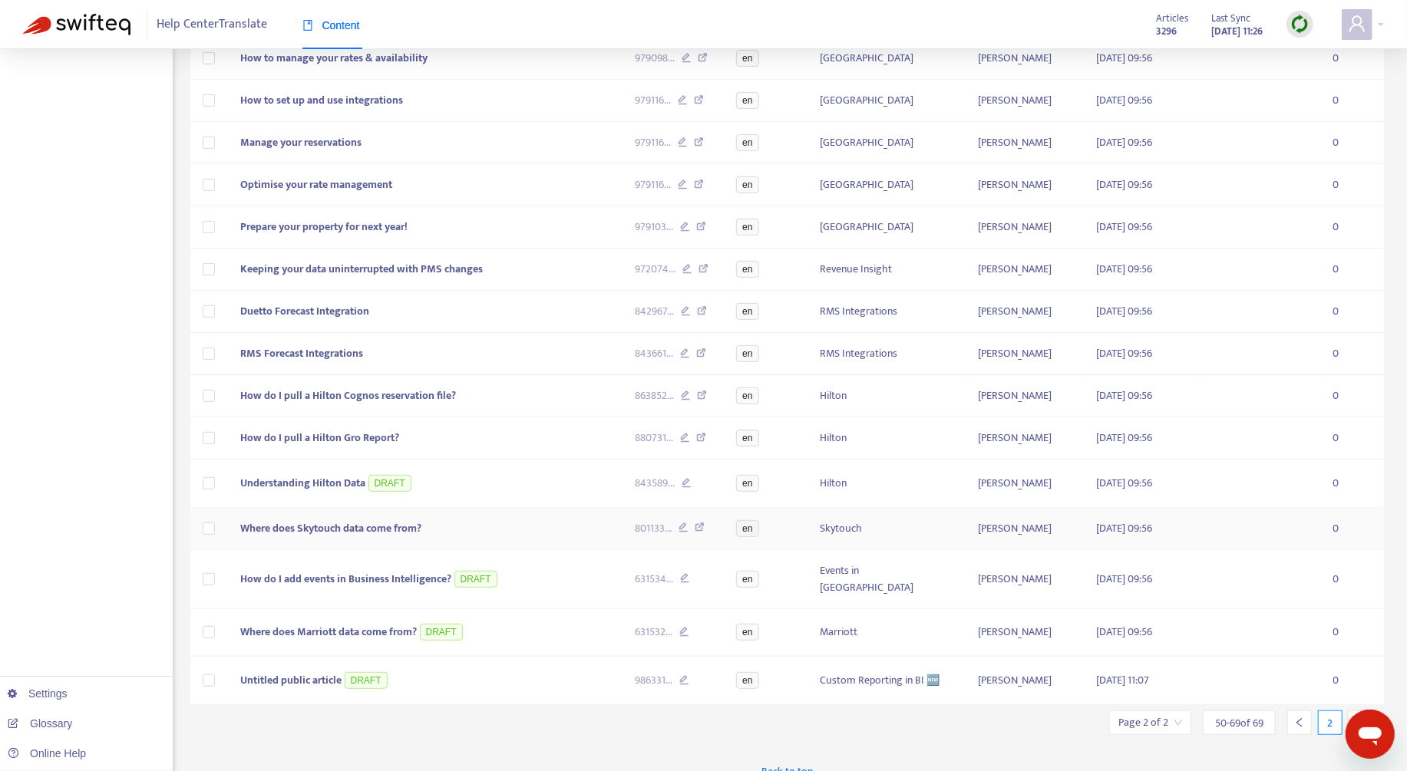
click at [548, 529] on td "Where does Skytouch data come from?" at bounding box center [425, 529] width 395 height 42
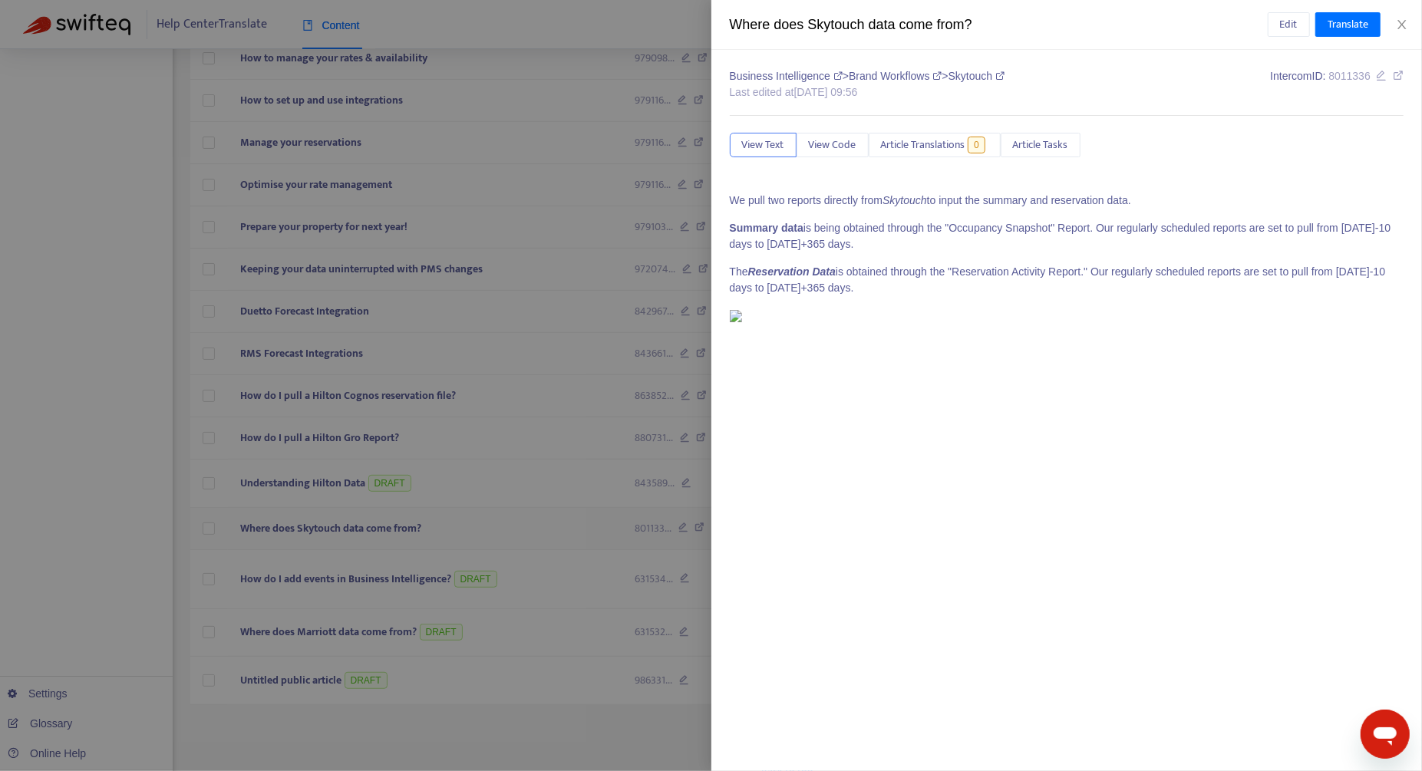
click at [548, 529] on div at bounding box center [711, 385] width 1422 height 771
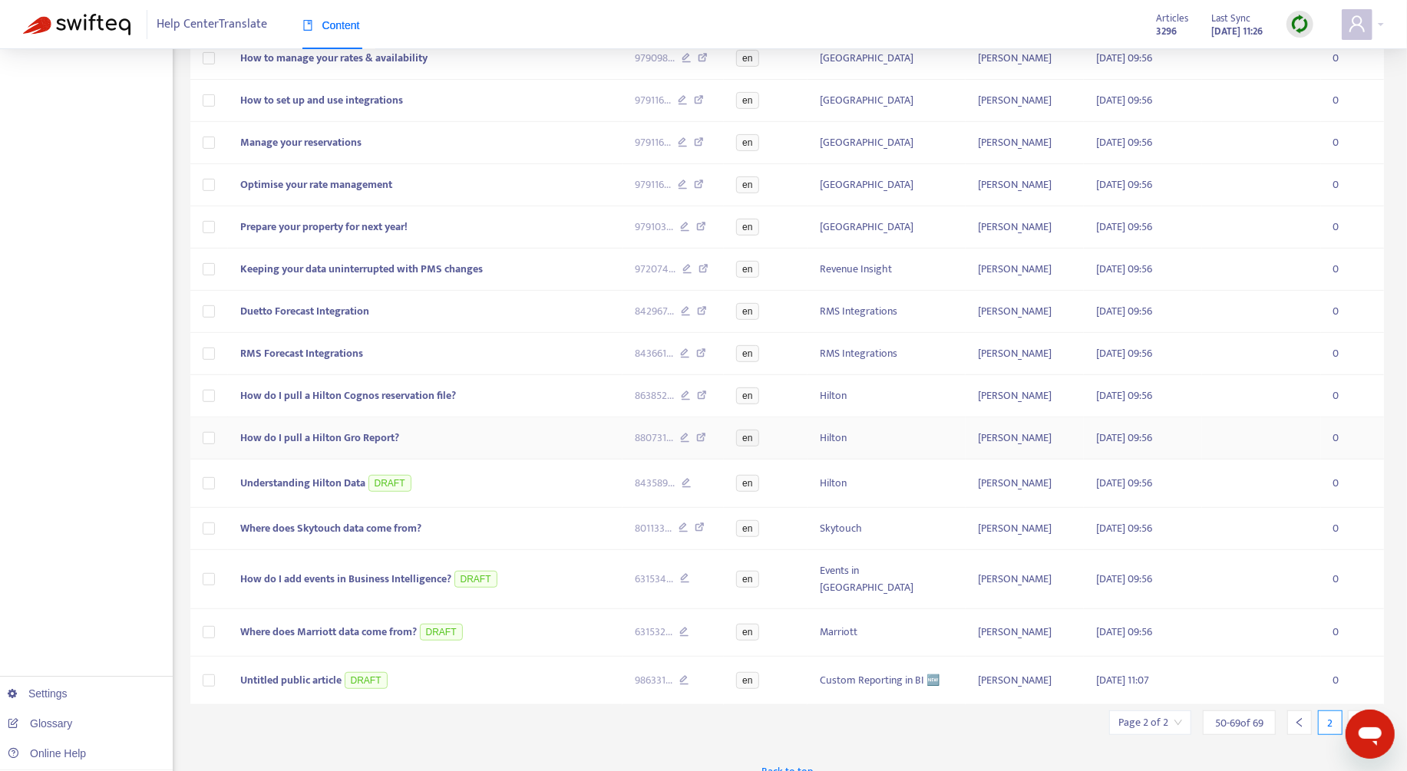
click at [498, 444] on td "How do I pull a Hilton Gro Report?" at bounding box center [425, 439] width 395 height 42
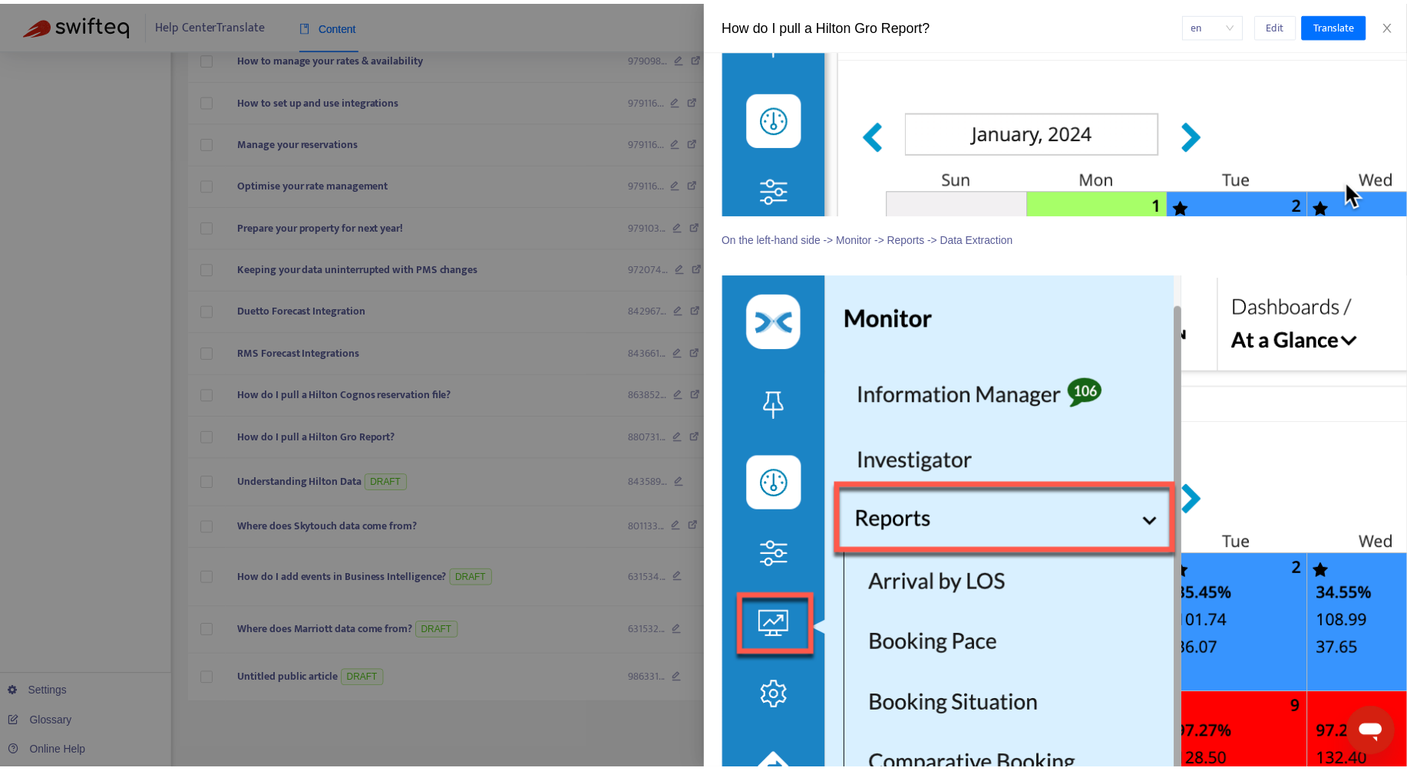
scroll to position [0, 0]
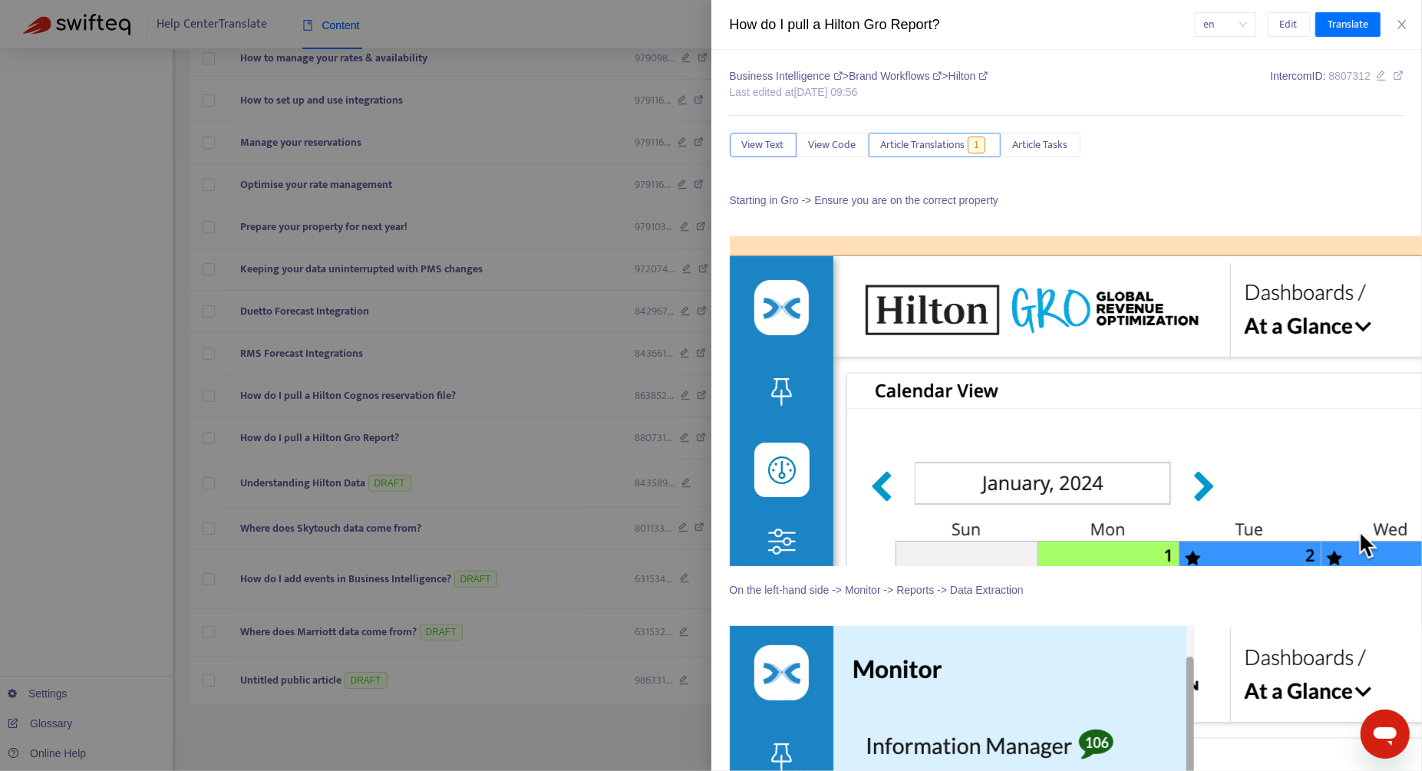
click at [946, 150] on span "Article Translations" at bounding box center [923, 145] width 84 height 17
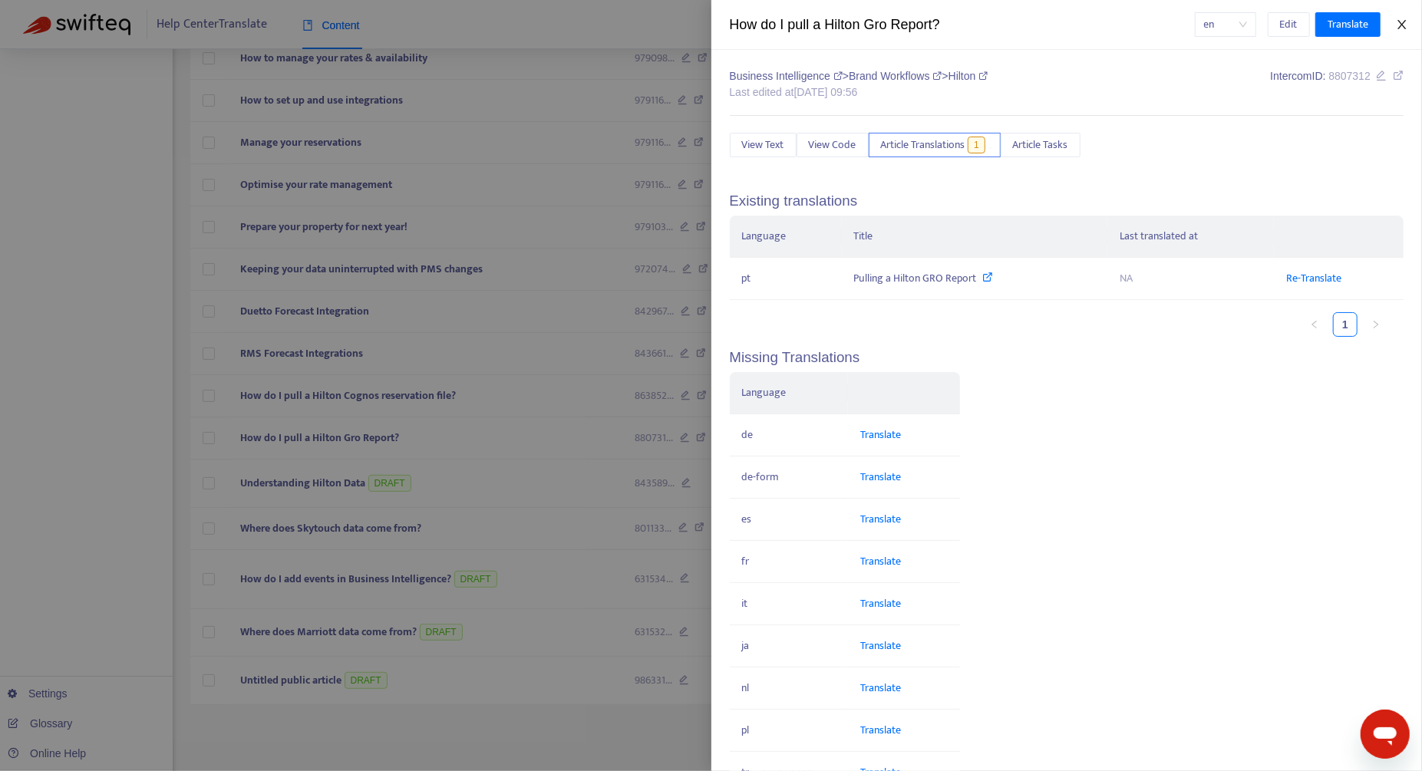
click at [1405, 27] on icon "close" at bounding box center [1402, 24] width 8 height 9
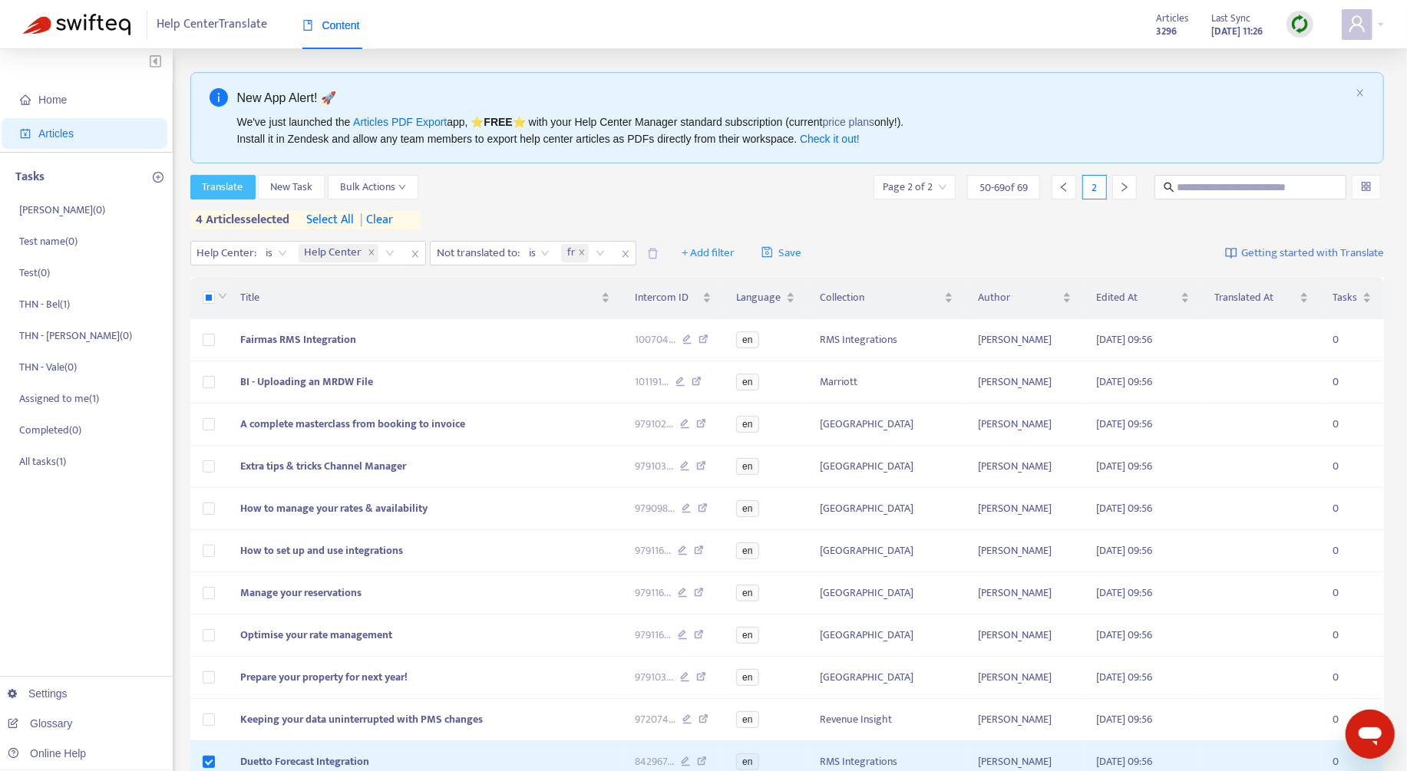
click at [239, 187] on span "Translate" at bounding box center [223, 187] width 41 height 17
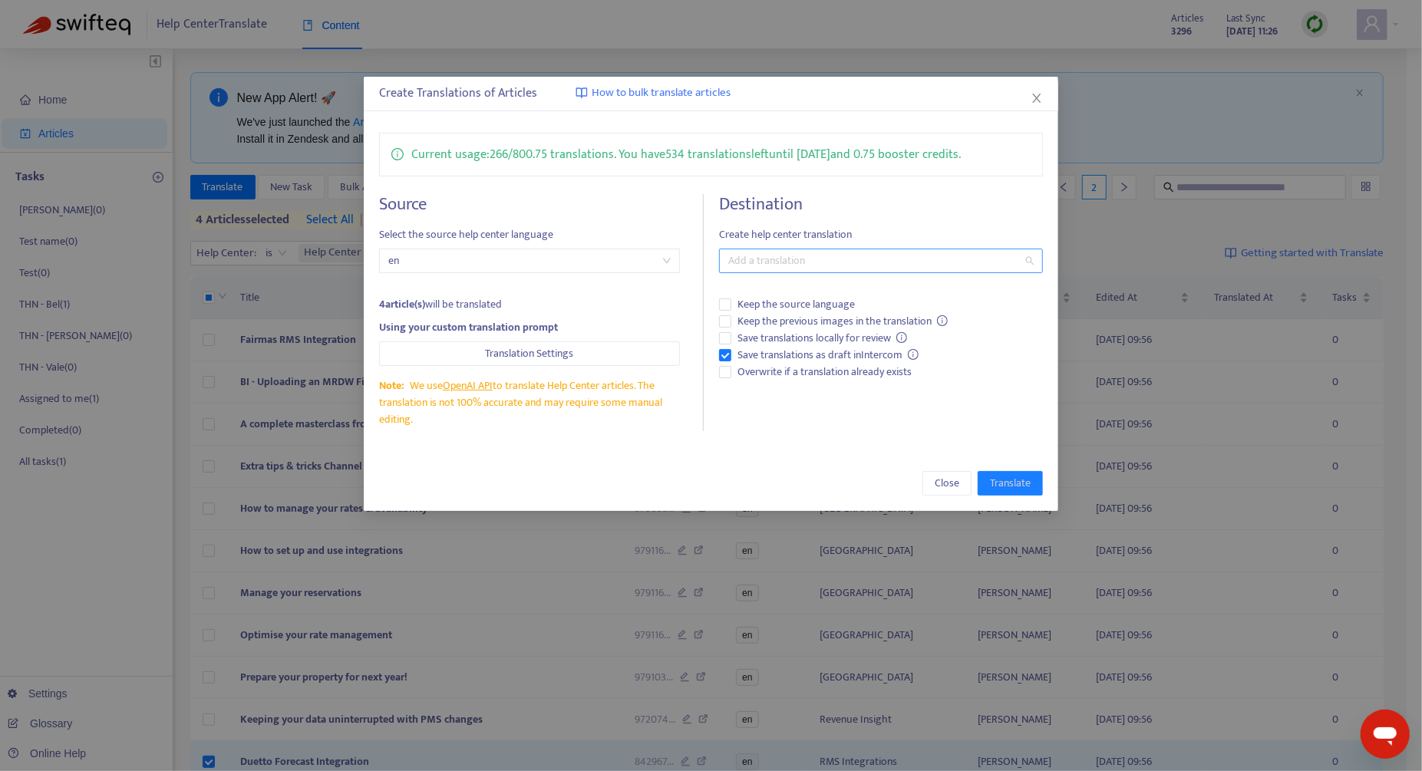
click at [840, 259] on div at bounding box center [873, 261] width 301 height 18
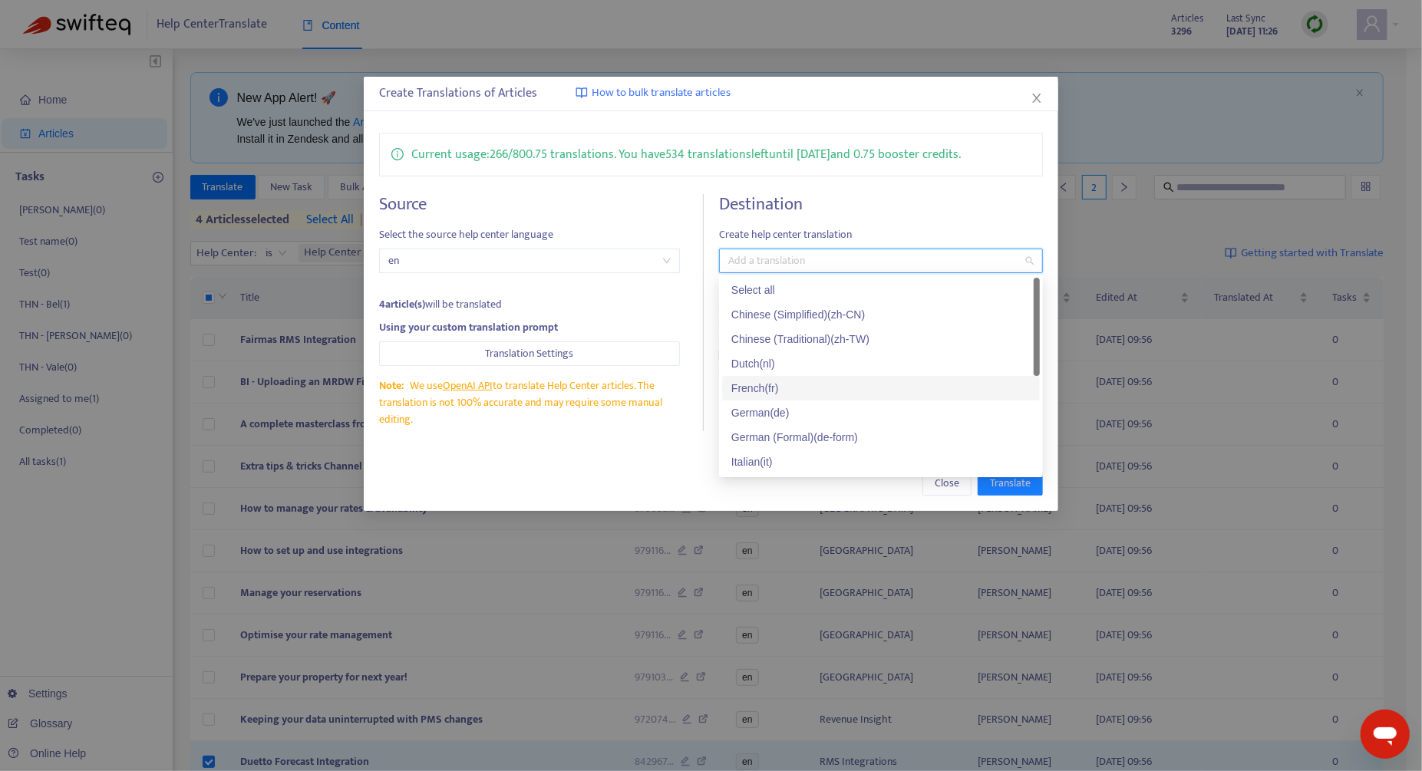
click at [810, 384] on div "French ( fr )" at bounding box center [880, 388] width 299 height 17
click at [619, 479] on div "Close Translate" at bounding box center [711, 483] width 664 height 25
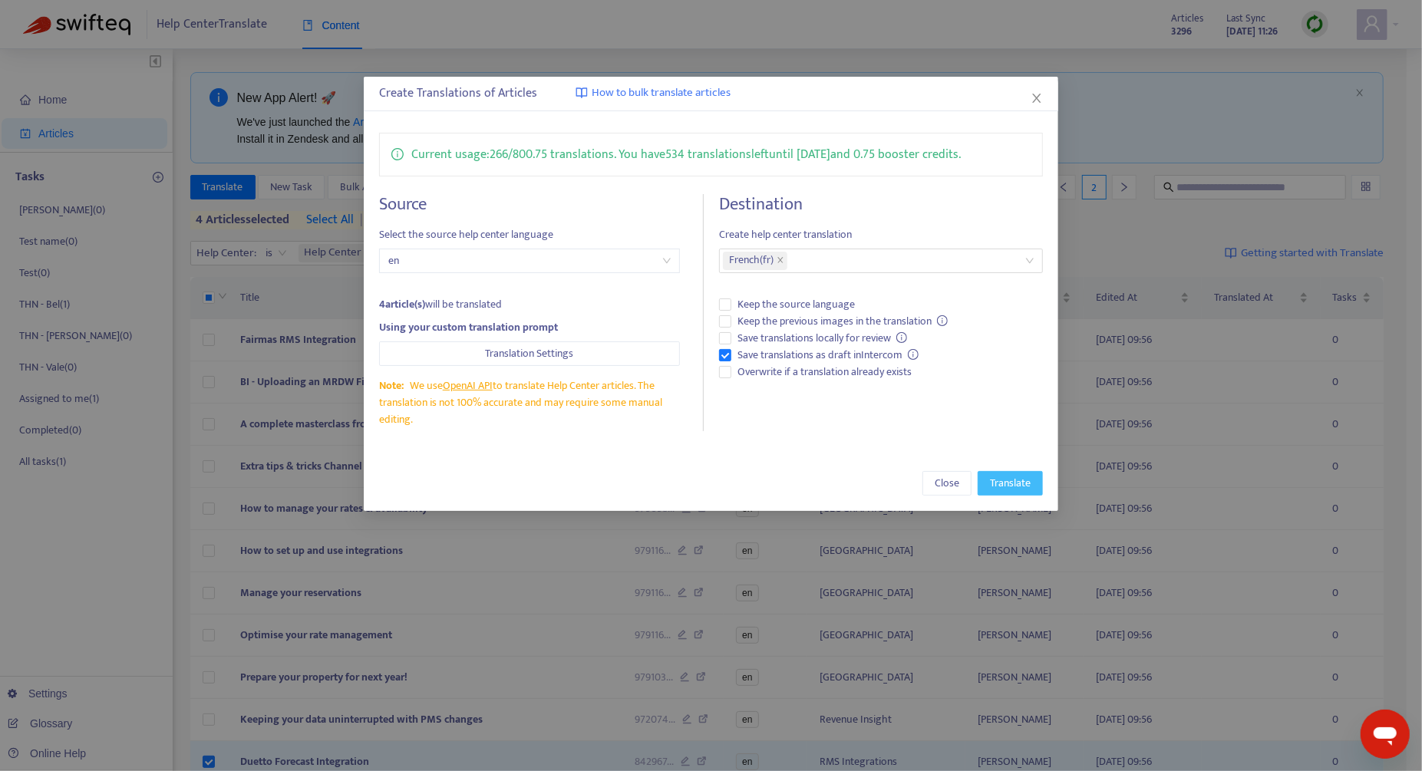
click at [1006, 482] on span "Translate" at bounding box center [1010, 483] width 41 height 17
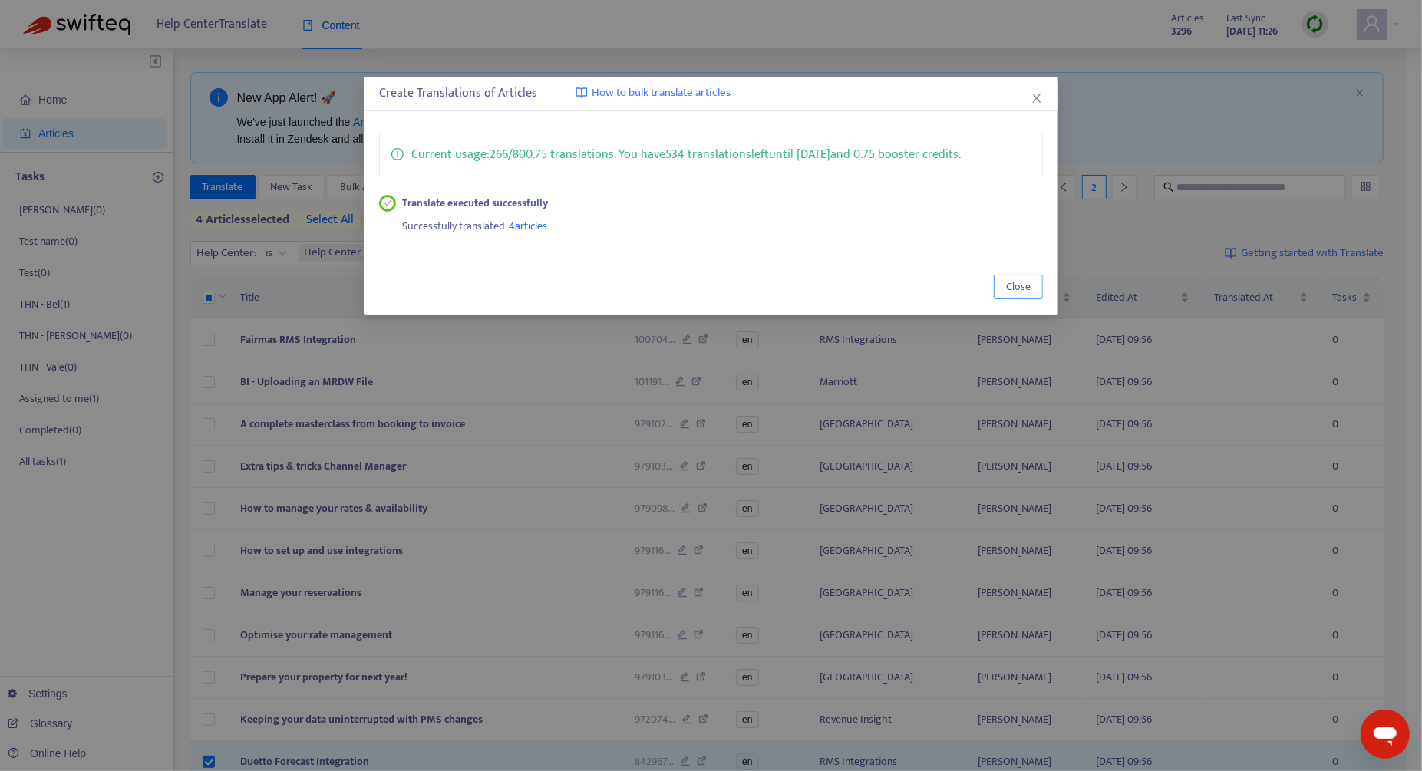
click at [1014, 284] on span "Close" at bounding box center [1018, 287] width 25 height 17
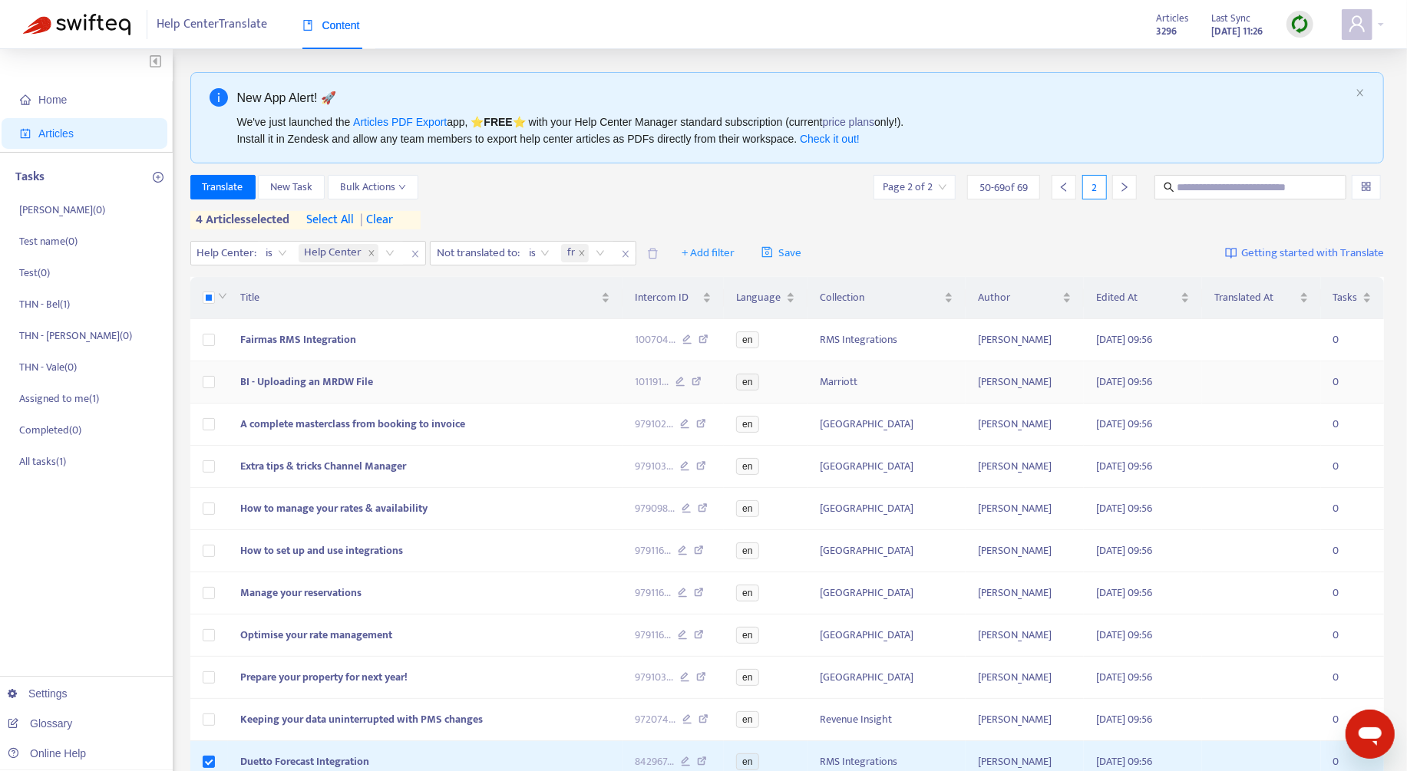
scroll to position [451, 0]
